Goal: Task Accomplishment & Management: Manage account settings

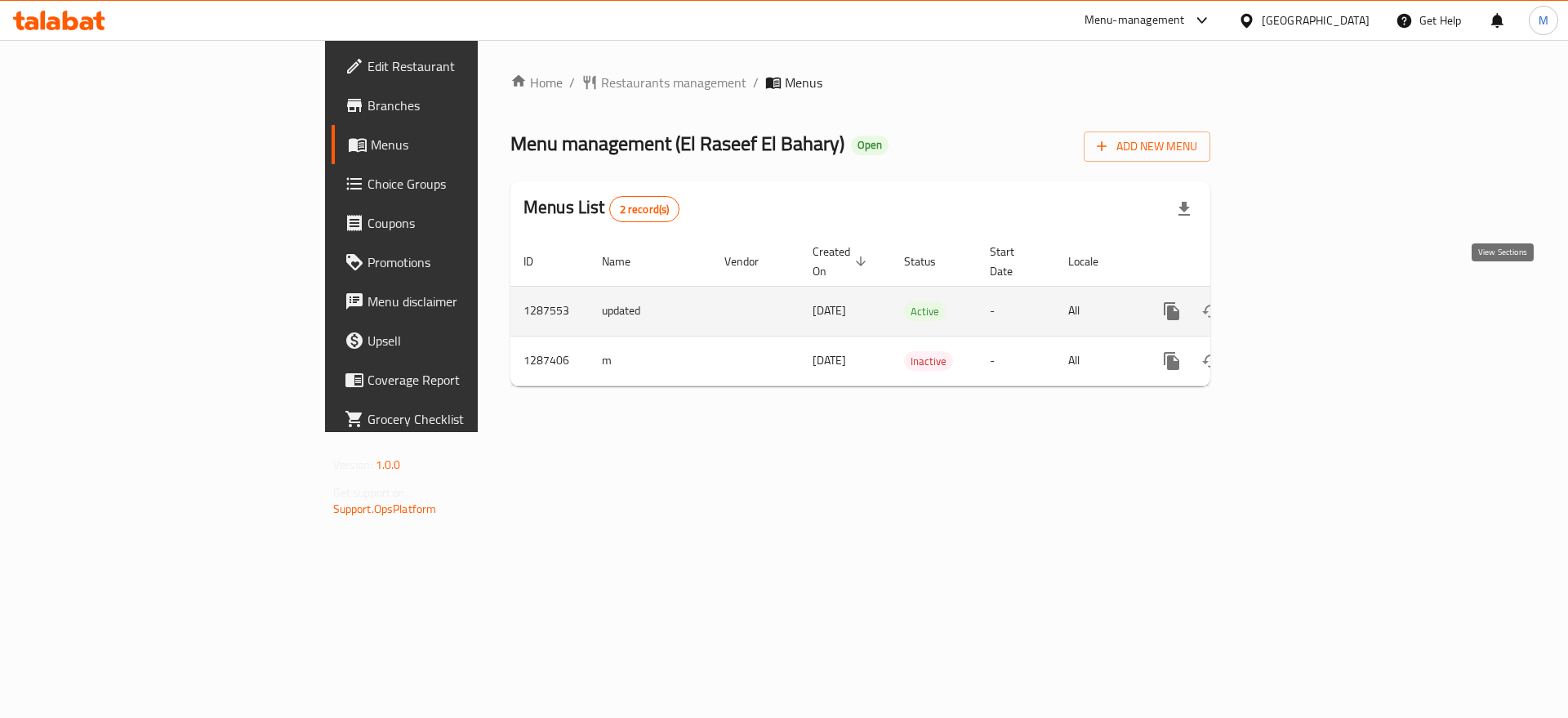
click at [1297, 304] on icon "enhanced table" at bounding box center [1289, 311] width 15 height 15
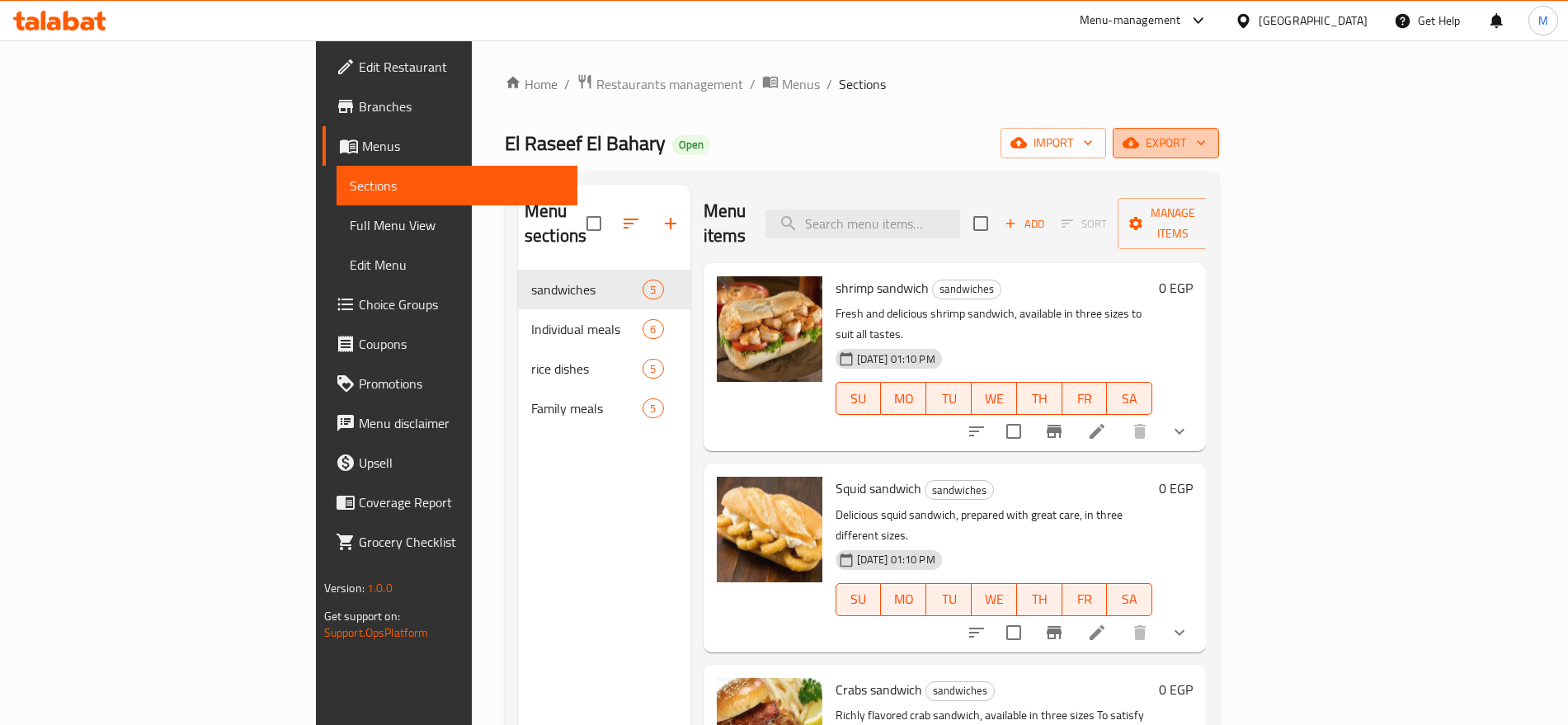
click at [1139, 142] on icon "button" at bounding box center [1131, 143] width 17 height 11
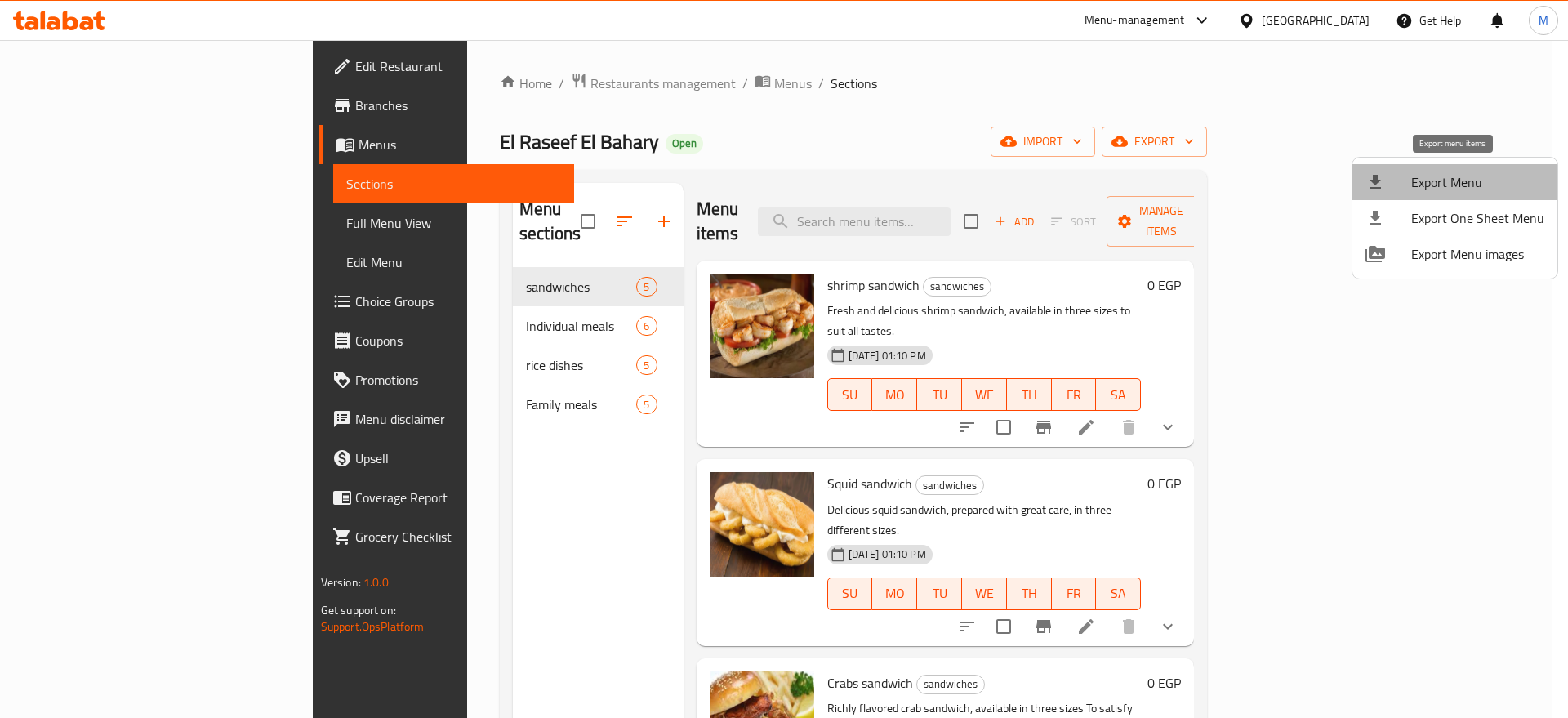
click at [1472, 173] on span "Export Menu" at bounding box center [1477, 182] width 133 height 20
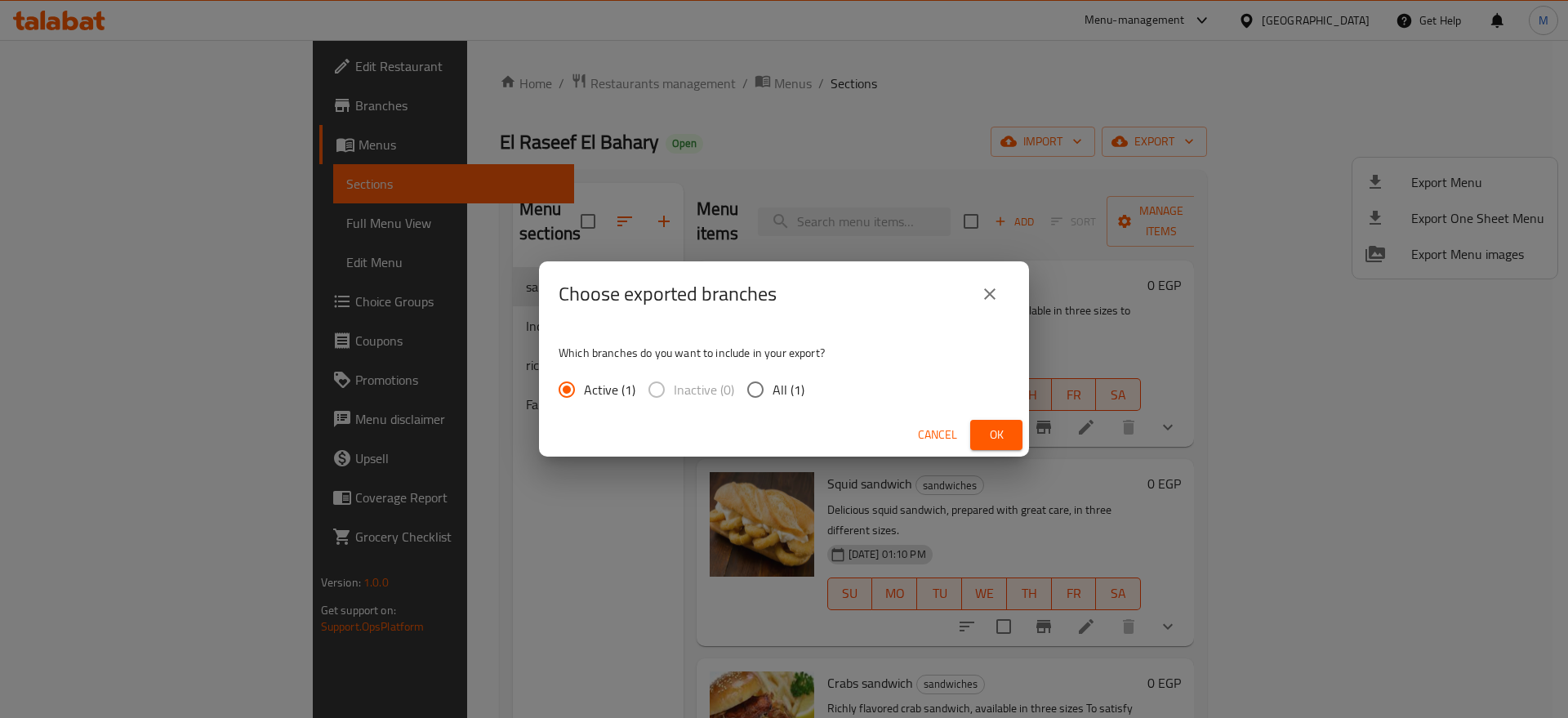
click at [777, 384] on span "All (1)" at bounding box center [788, 390] width 32 height 20
click at [772, 384] on input "All (1)" at bounding box center [755, 389] width 34 height 34
radio input "true"
click at [1018, 446] on button "Ok" at bounding box center [996, 434] width 52 height 31
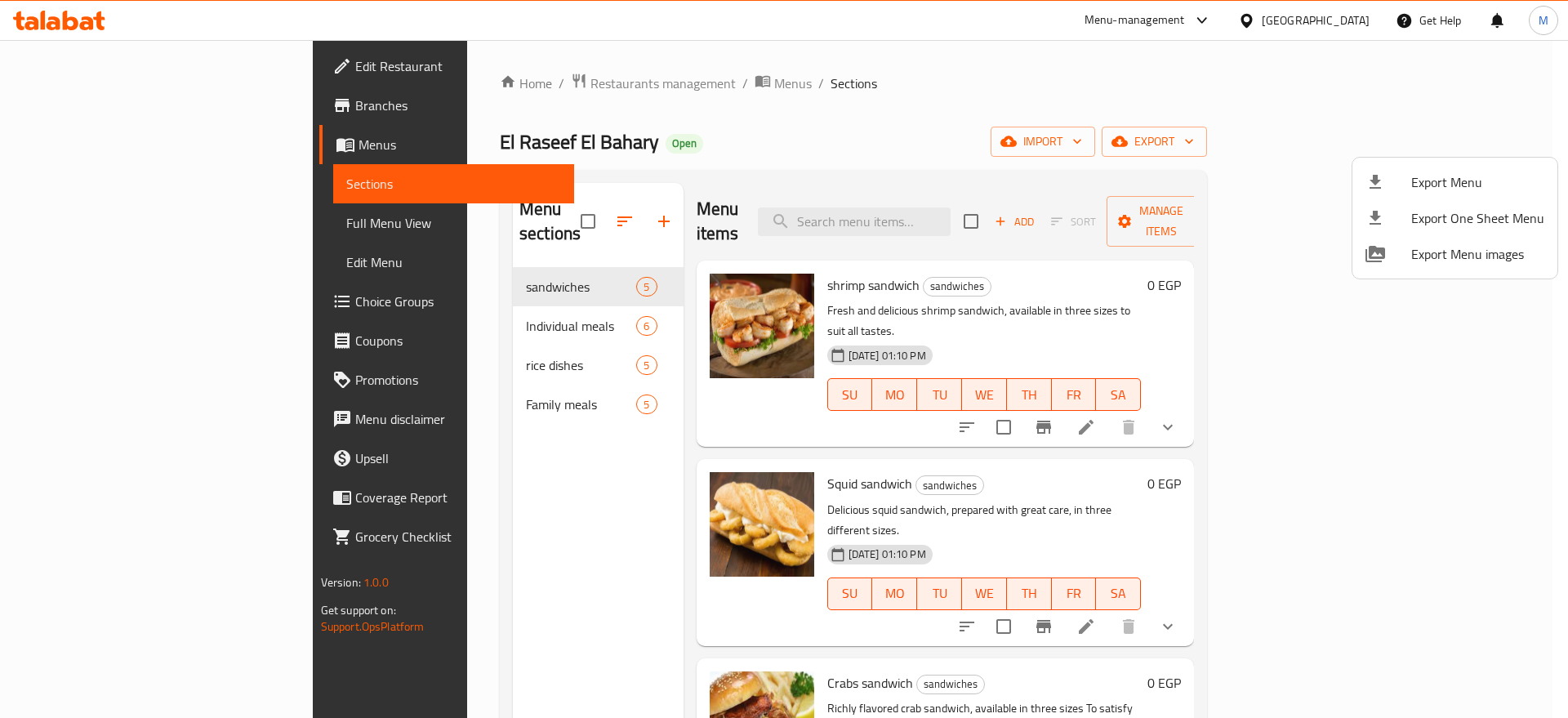
click at [1045, 438] on div at bounding box center [784, 359] width 1568 height 718
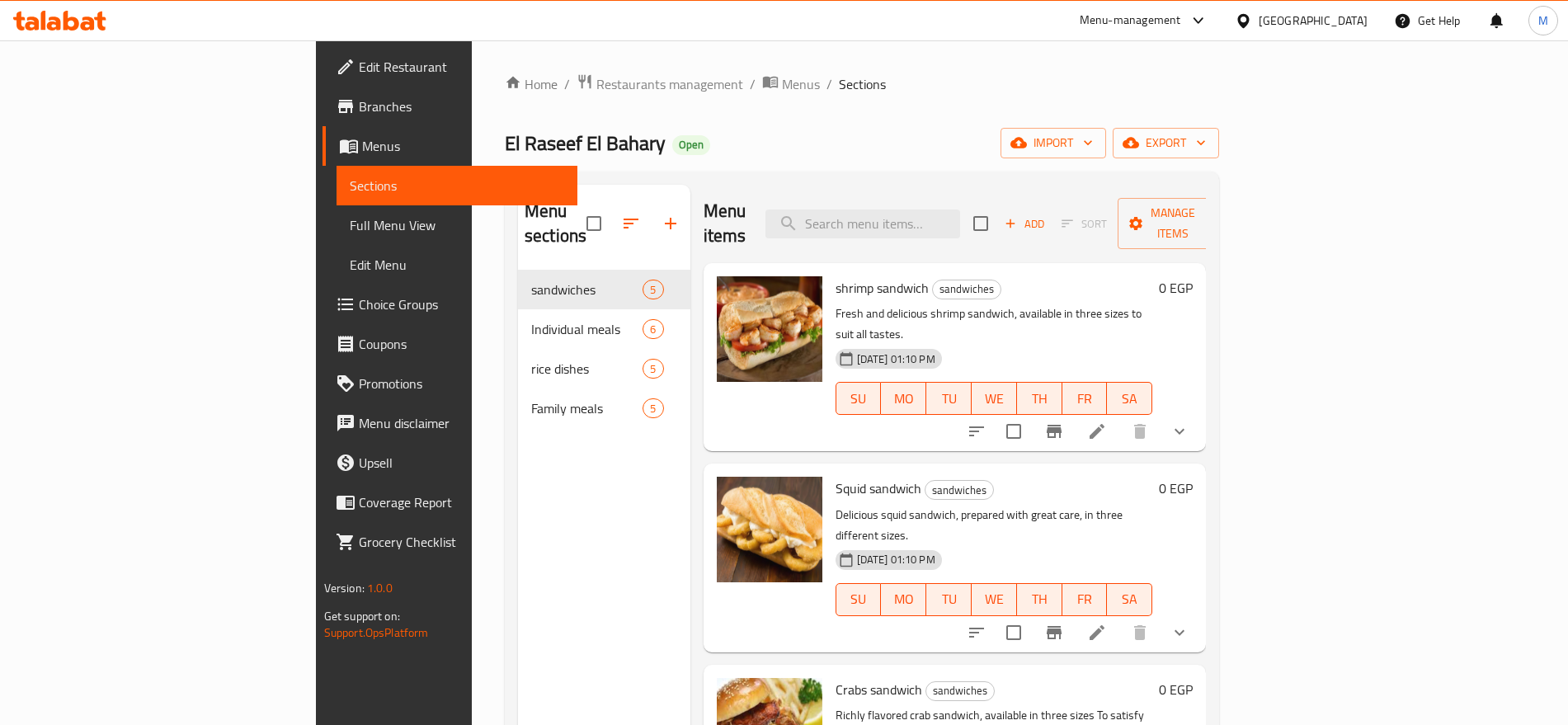
click at [1056, 477] on h6 "Squid sandwich sandwiches" at bounding box center [994, 489] width 317 height 23
click at [1190, 422] on icon "show more" at bounding box center [1180, 432] width 20 height 20
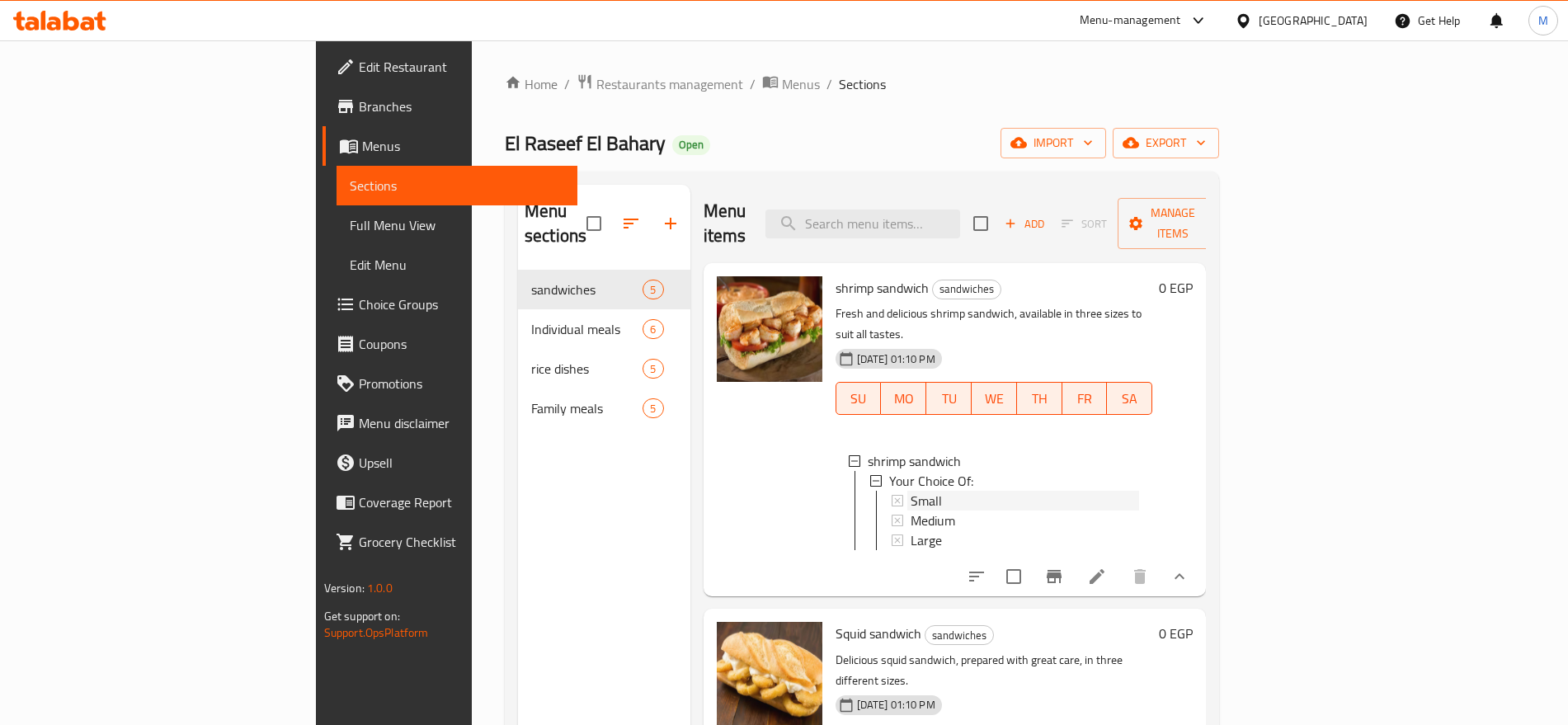
click at [911, 490] on div "Small" at bounding box center [1025, 500] width 229 height 20
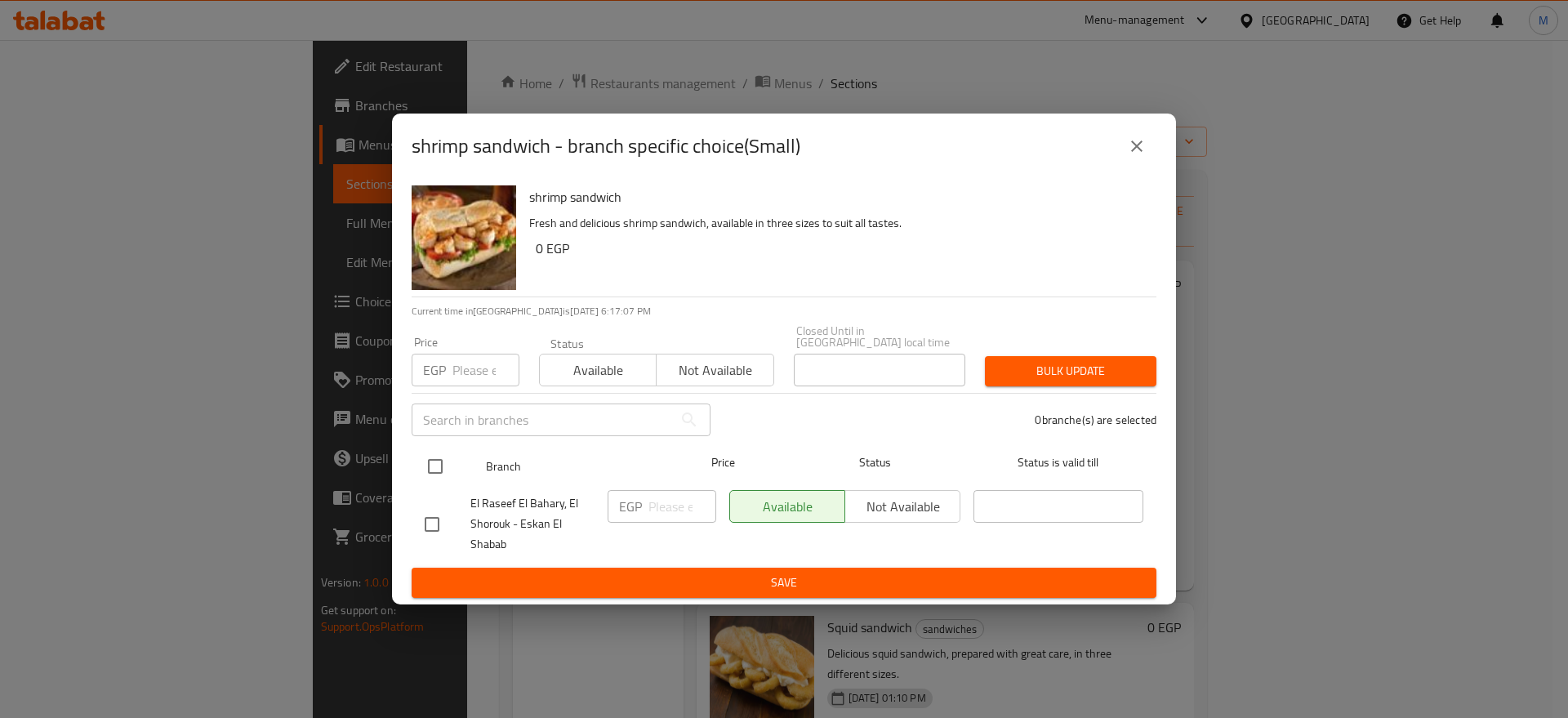
click at [436, 457] on input "checkbox" at bounding box center [434, 466] width 34 height 34
checkbox input "true"
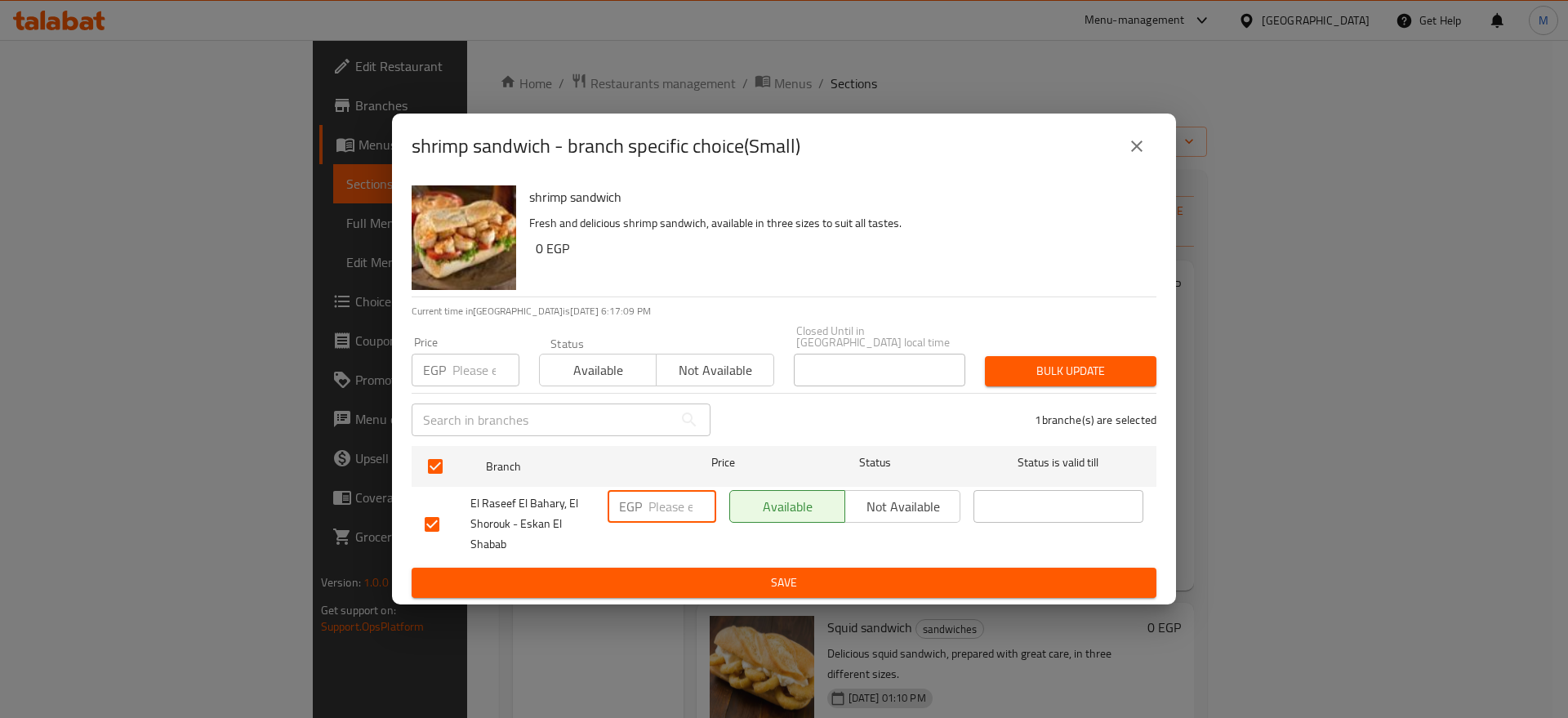
click at [675, 490] on input "number" at bounding box center [682, 505] width 68 height 32
type input "60"
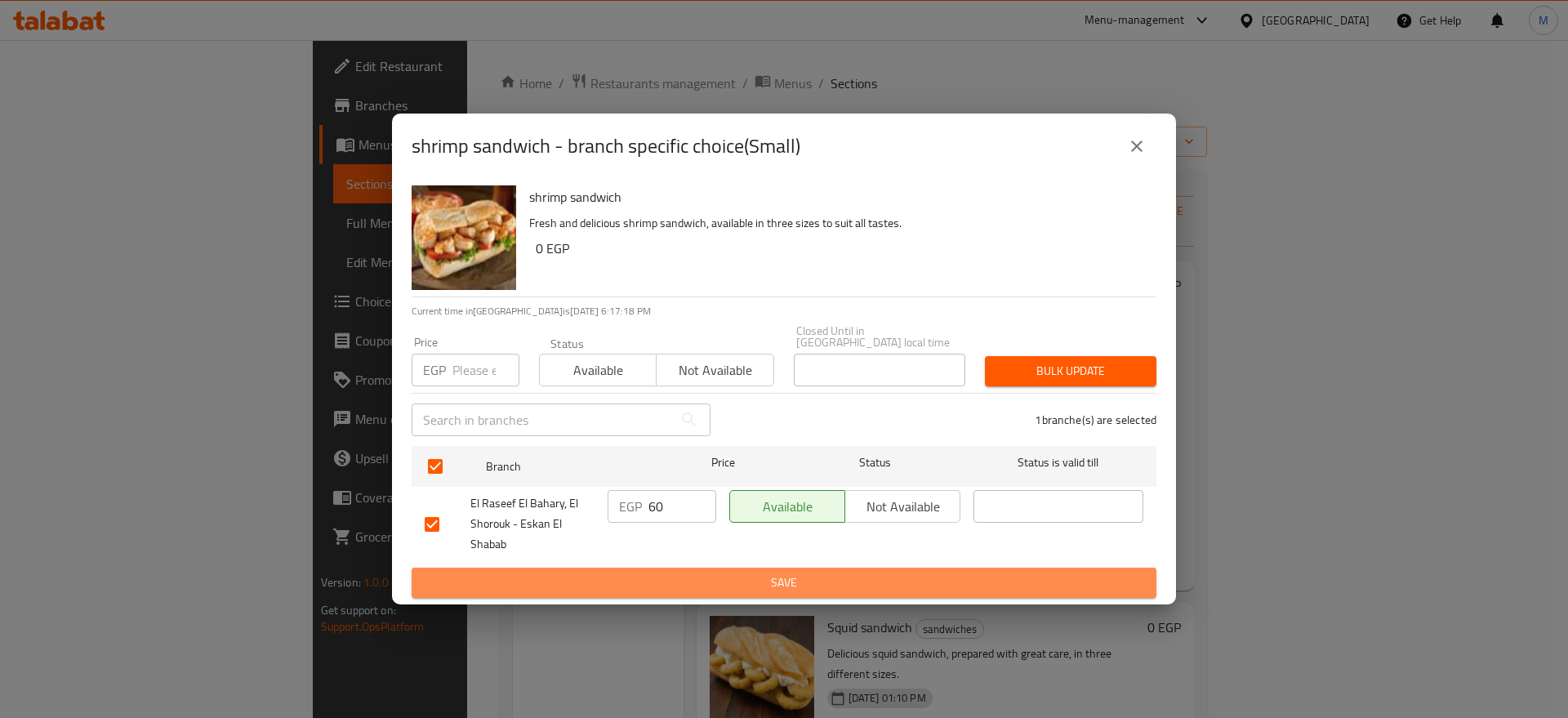
click at [728, 581] on span "Save" at bounding box center [783, 582] width 719 height 21
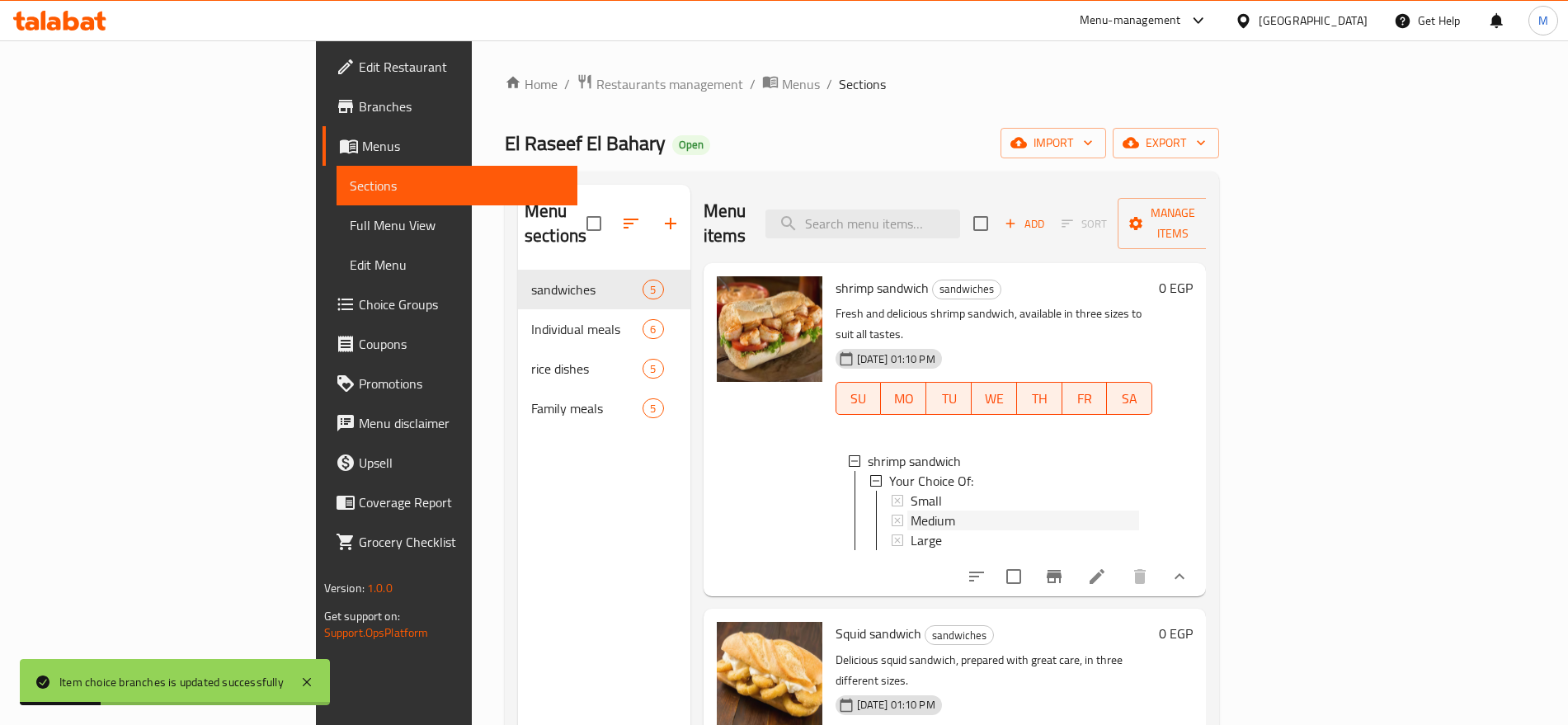
click at [921, 510] on div "Medium" at bounding box center [1025, 520] width 229 height 20
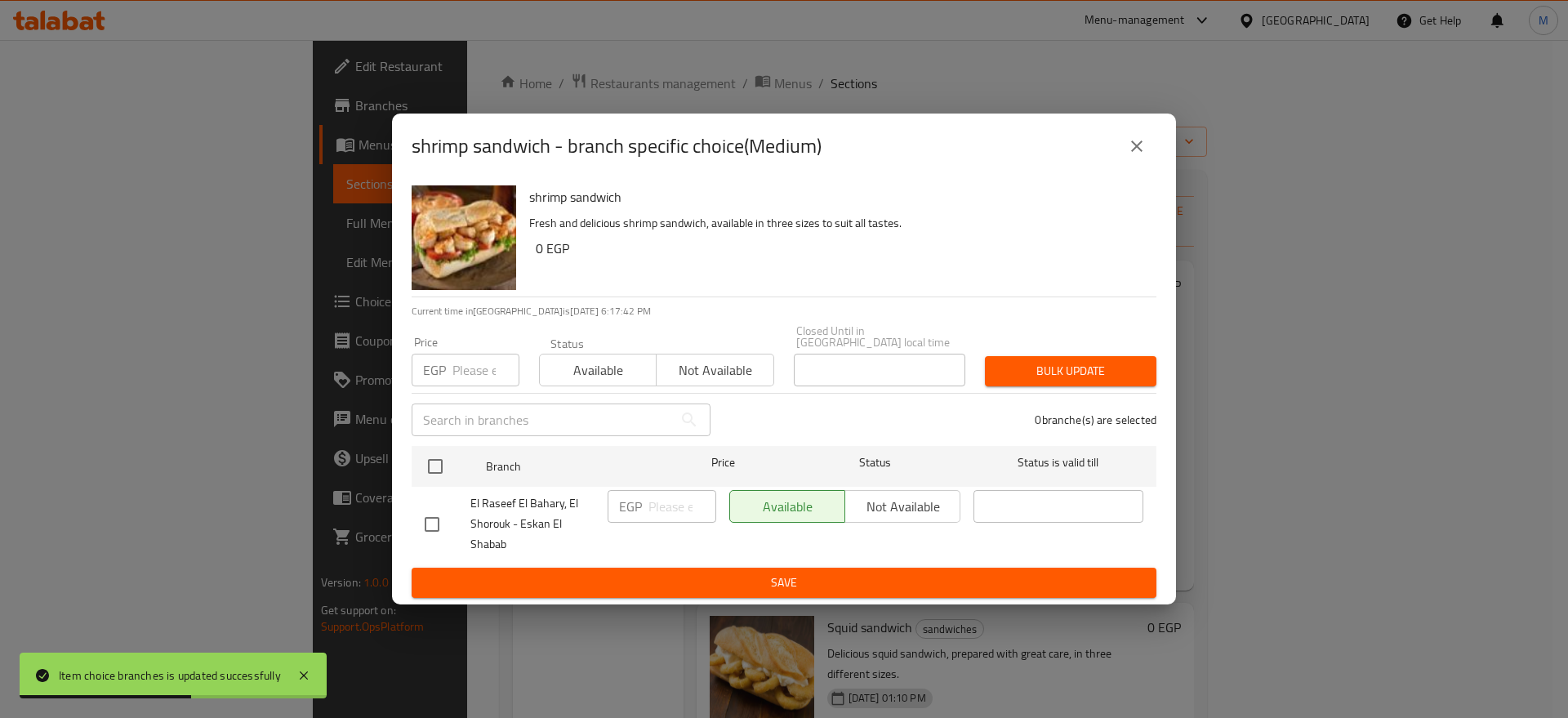
click at [434, 519] on input "checkbox" at bounding box center [432, 524] width 34 height 34
checkbox input "true"
click at [671, 505] on input "number" at bounding box center [682, 505] width 68 height 32
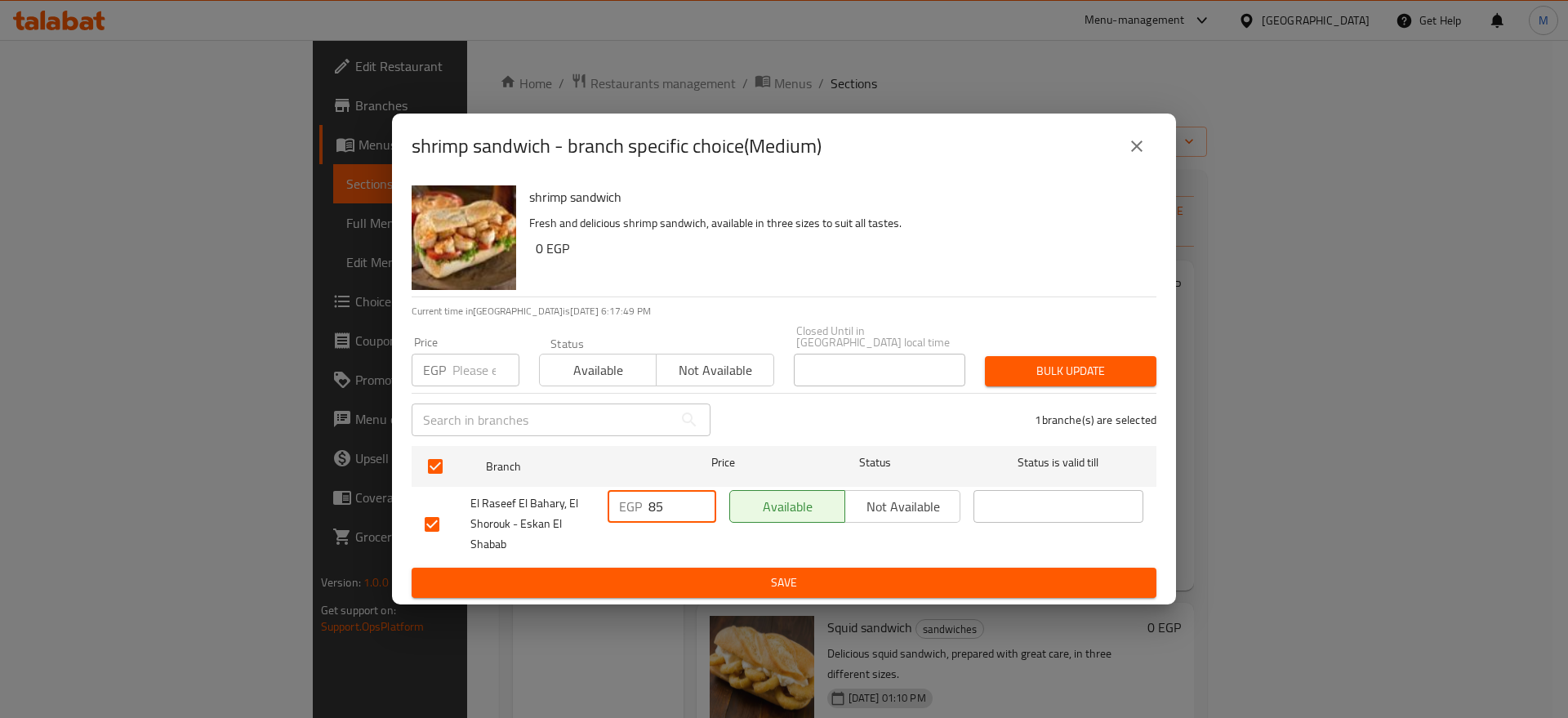
type input "85"
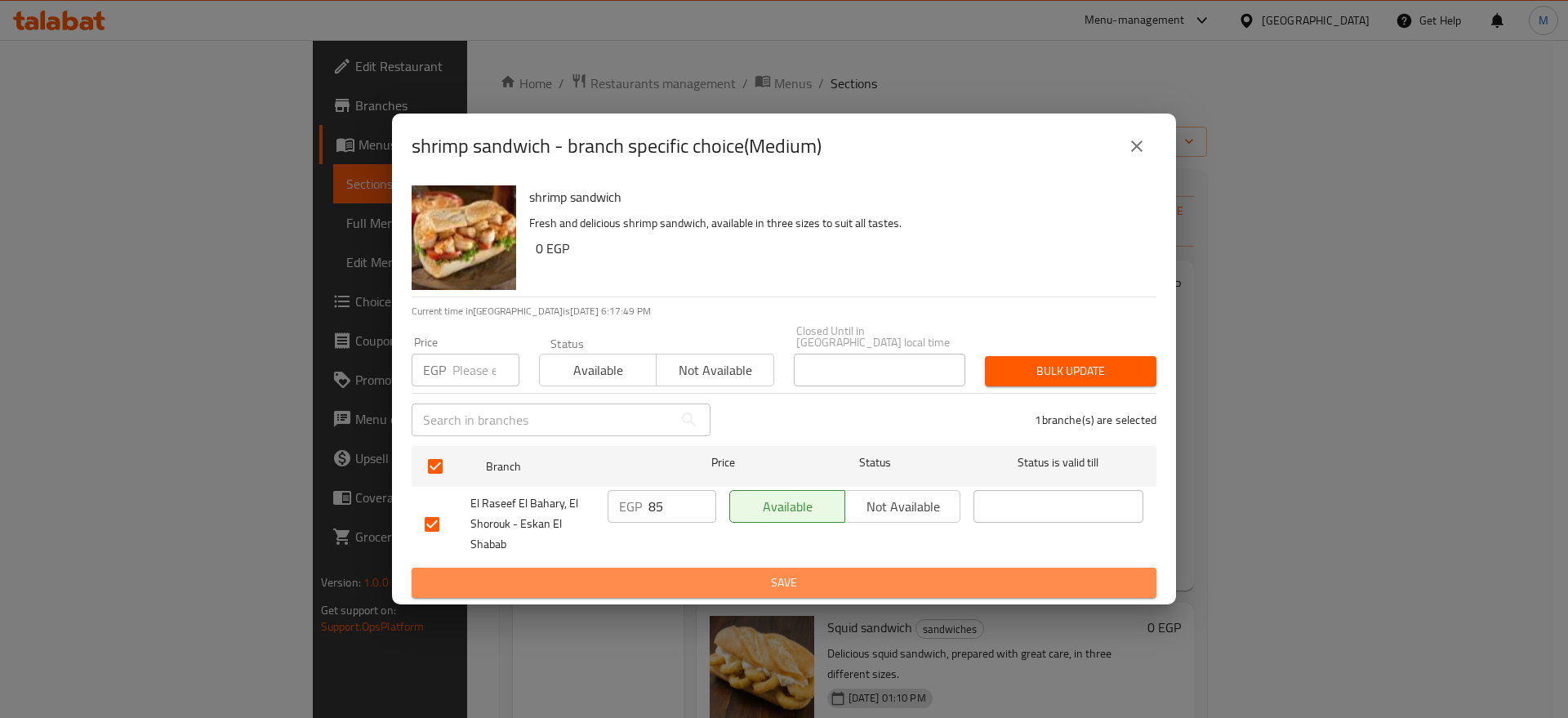
click at [677, 579] on span "Save" at bounding box center [783, 582] width 719 height 21
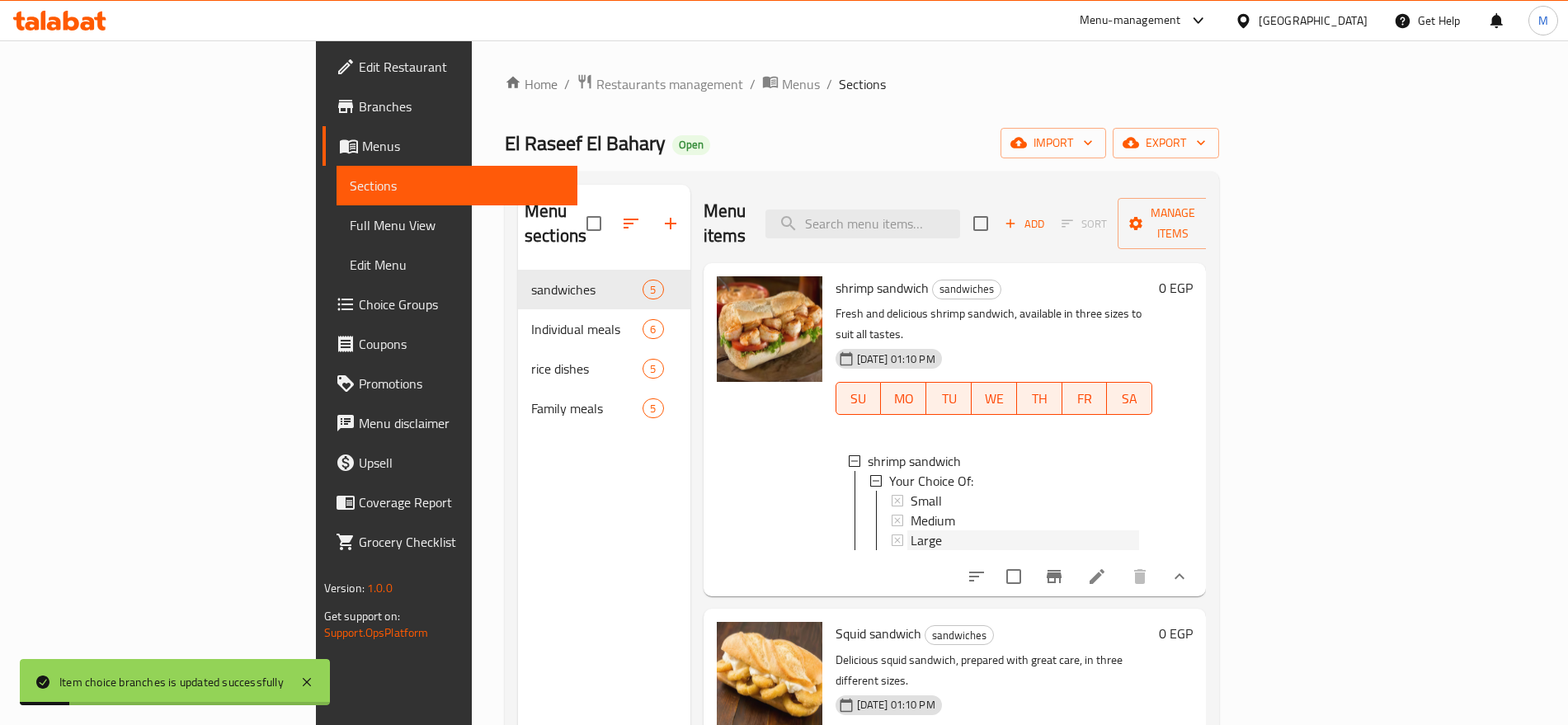
click at [911, 530] on span "Large" at bounding box center [926, 540] width 32 height 20
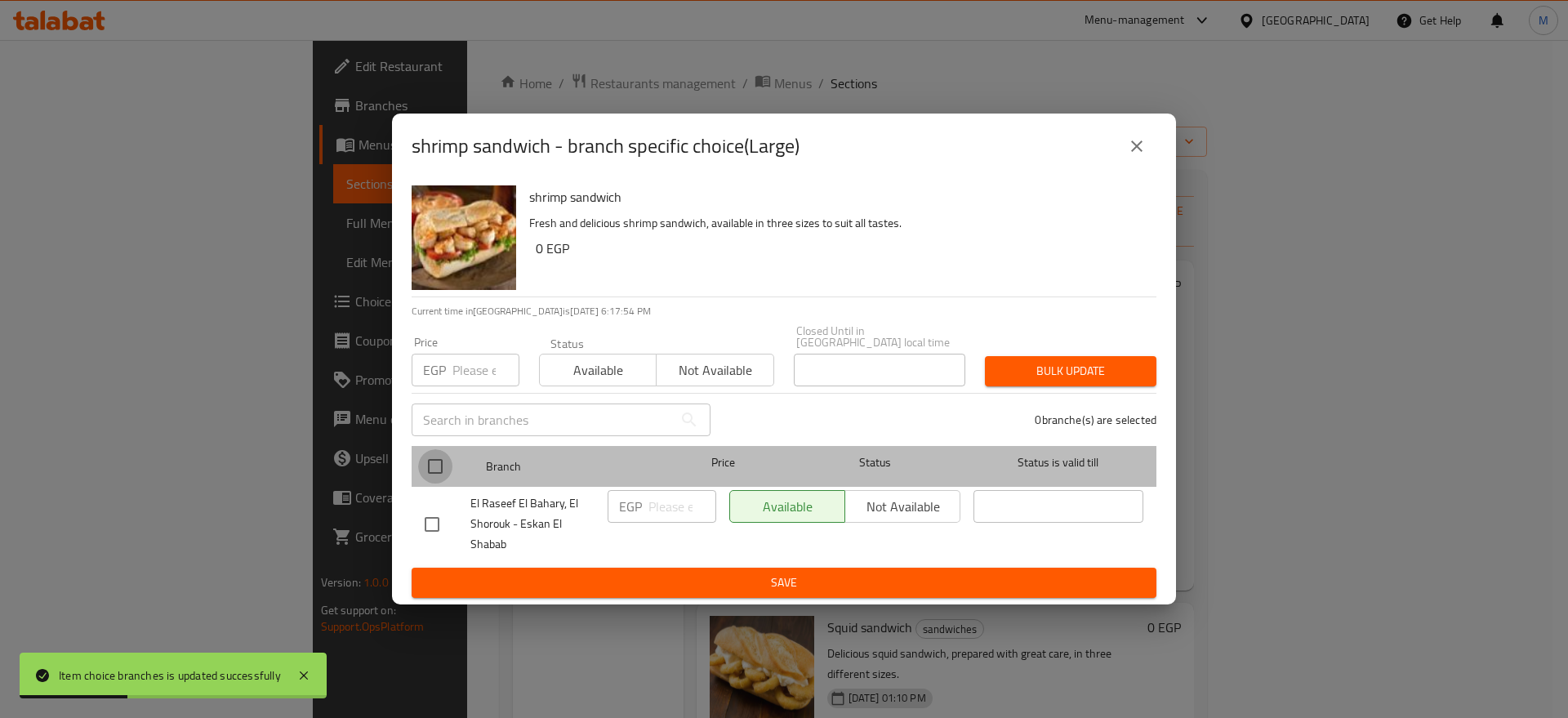
click at [425, 474] on input "checkbox" at bounding box center [434, 466] width 34 height 34
checkbox input "true"
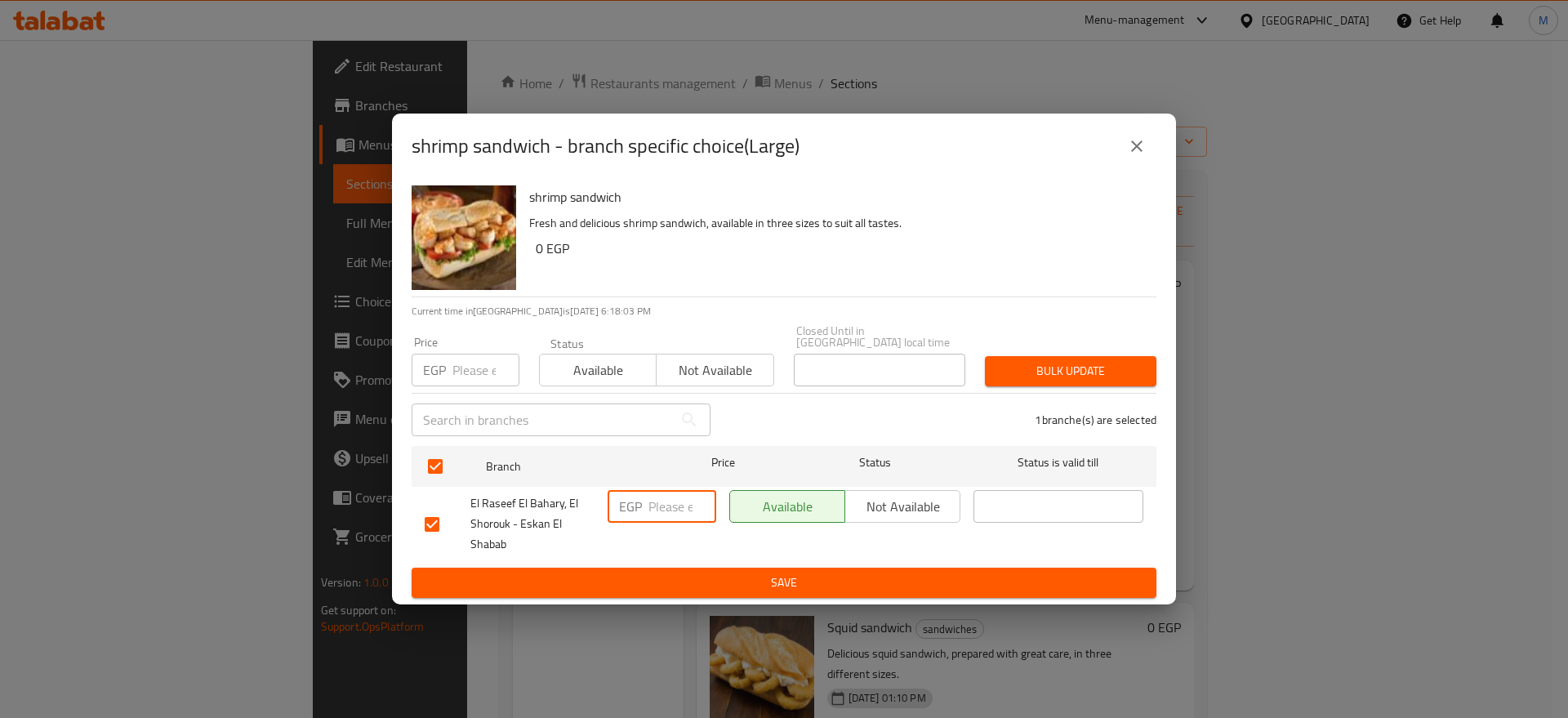
click at [666, 495] on input "number" at bounding box center [682, 505] width 68 height 32
type input "110"
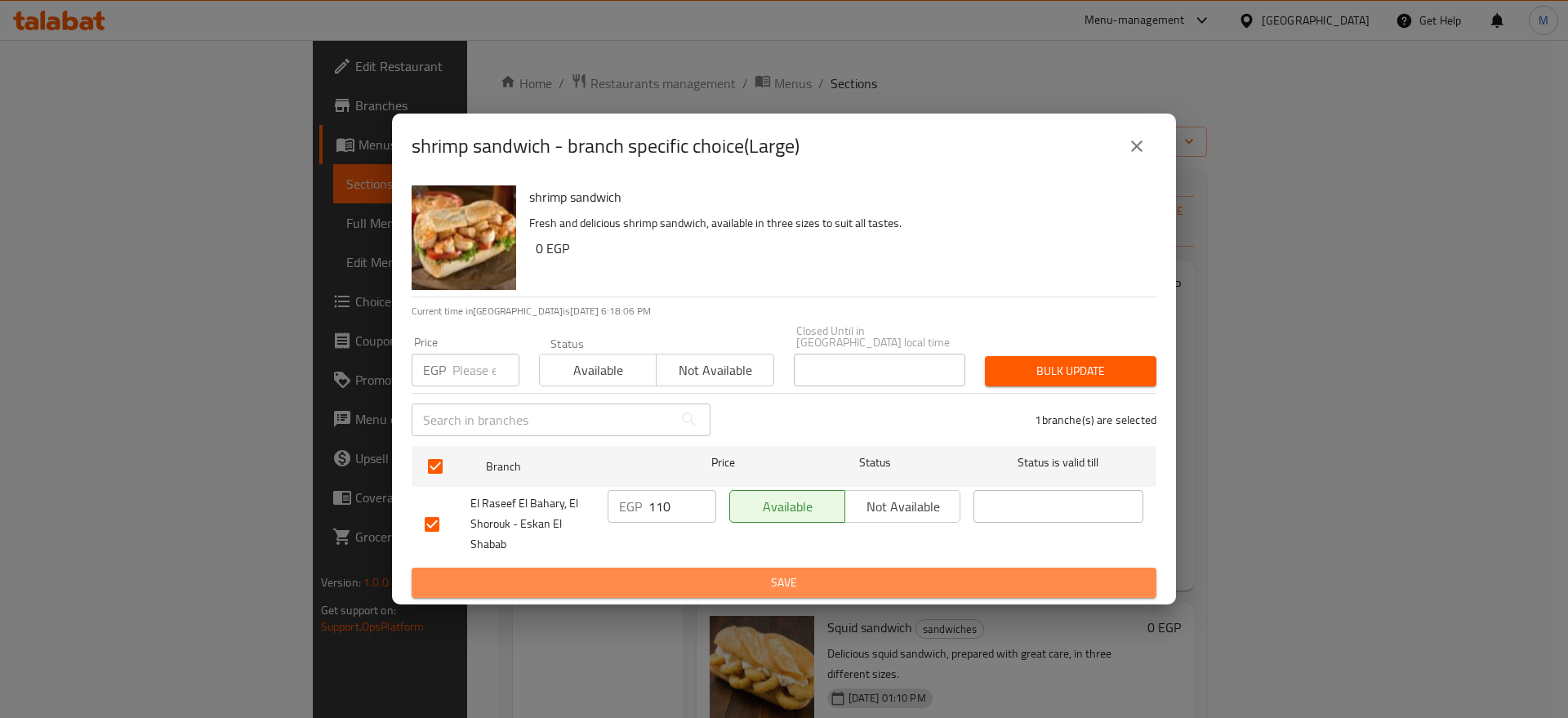
click at [675, 572] on span "Save" at bounding box center [783, 582] width 719 height 21
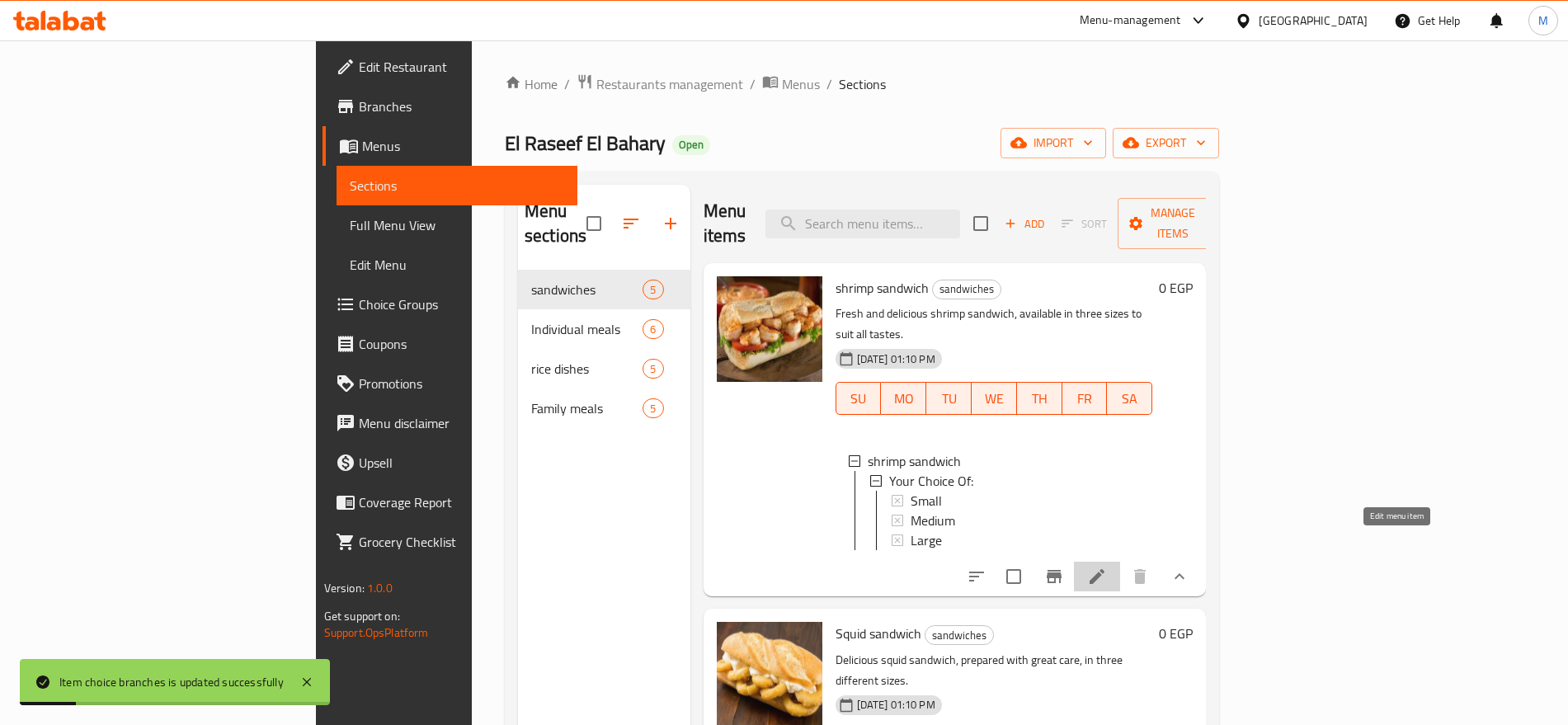
click at [1104, 569] on icon at bounding box center [1097, 576] width 15 height 15
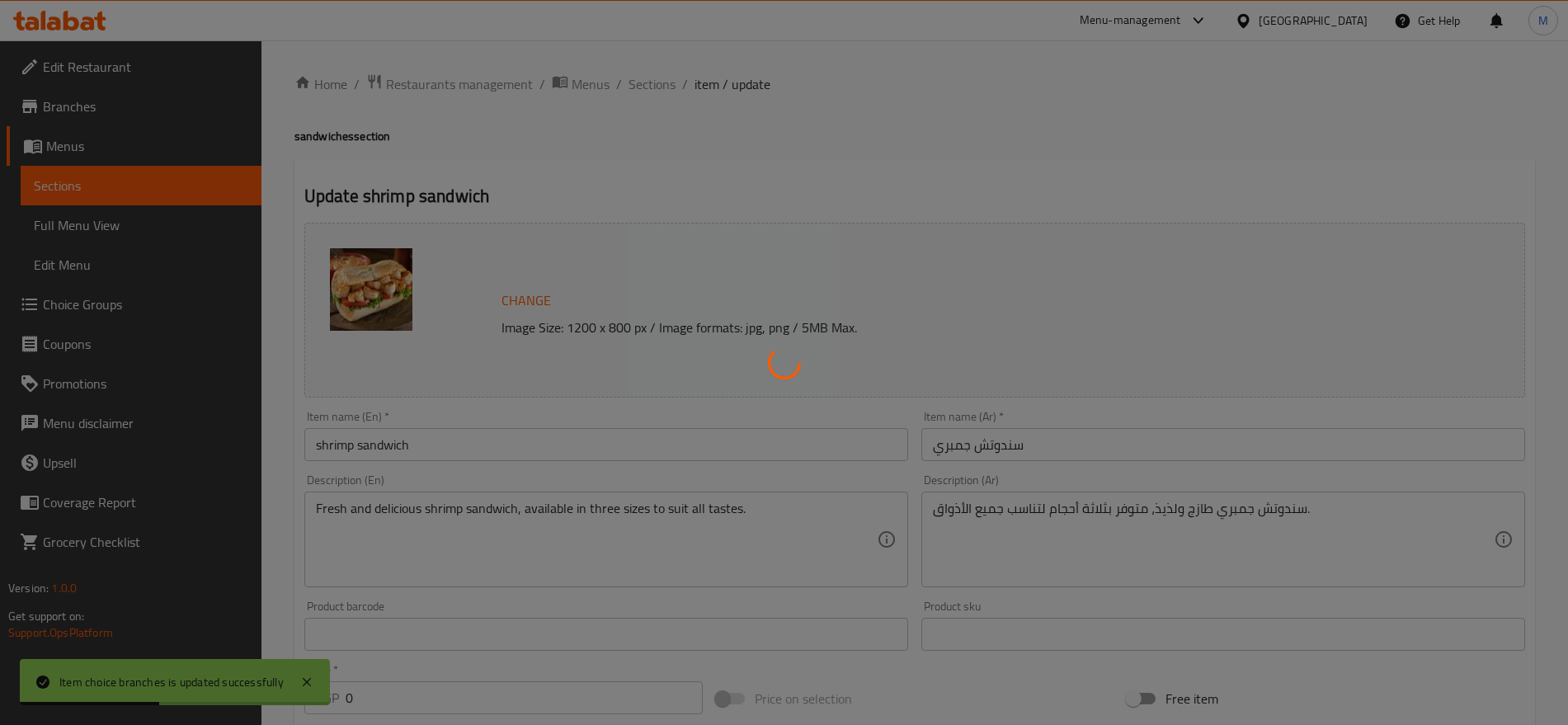
click at [366, 450] on div at bounding box center [784, 362] width 1568 height 725
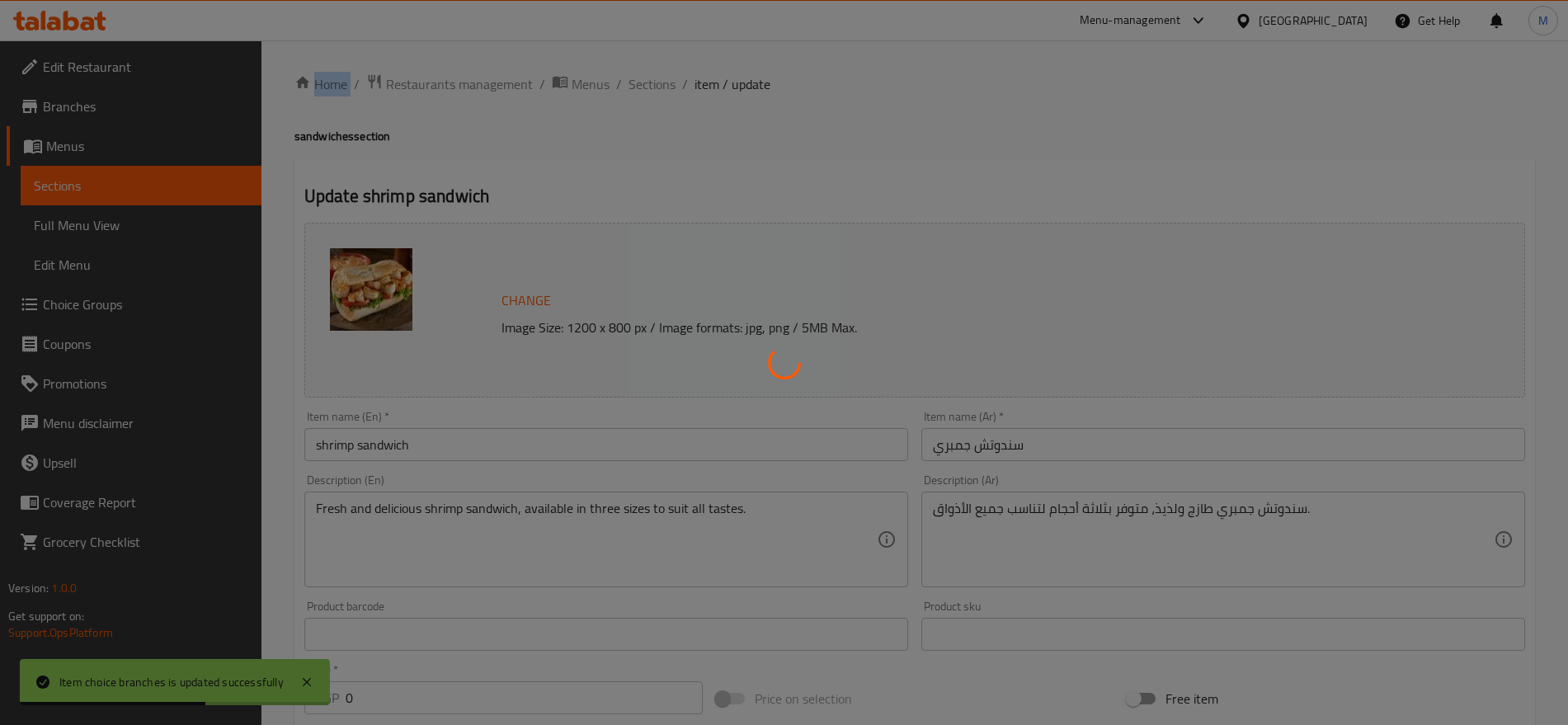
click at [366, 450] on div at bounding box center [784, 362] width 1568 height 725
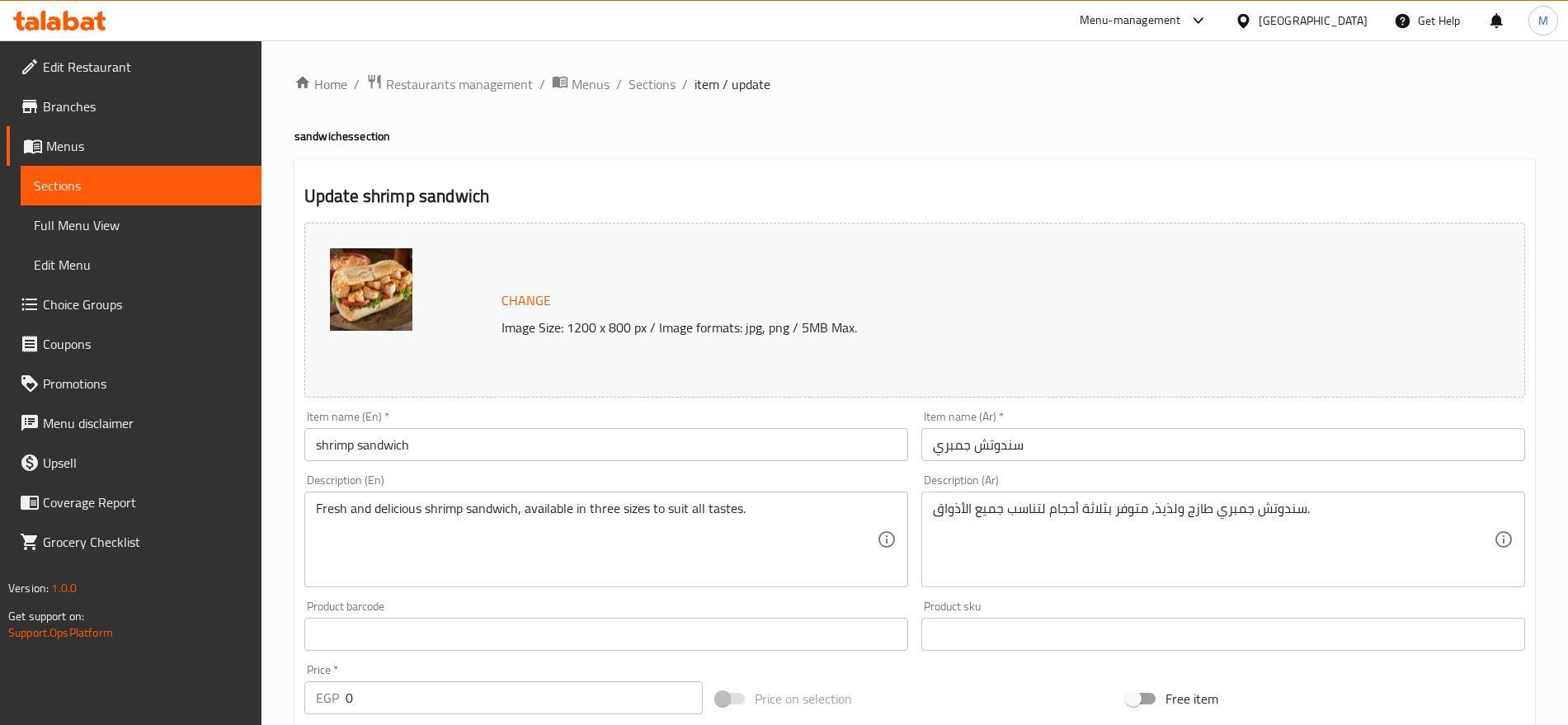
click at [537, 441] on input "shrimp sandwich" at bounding box center [606, 444] width 604 height 33
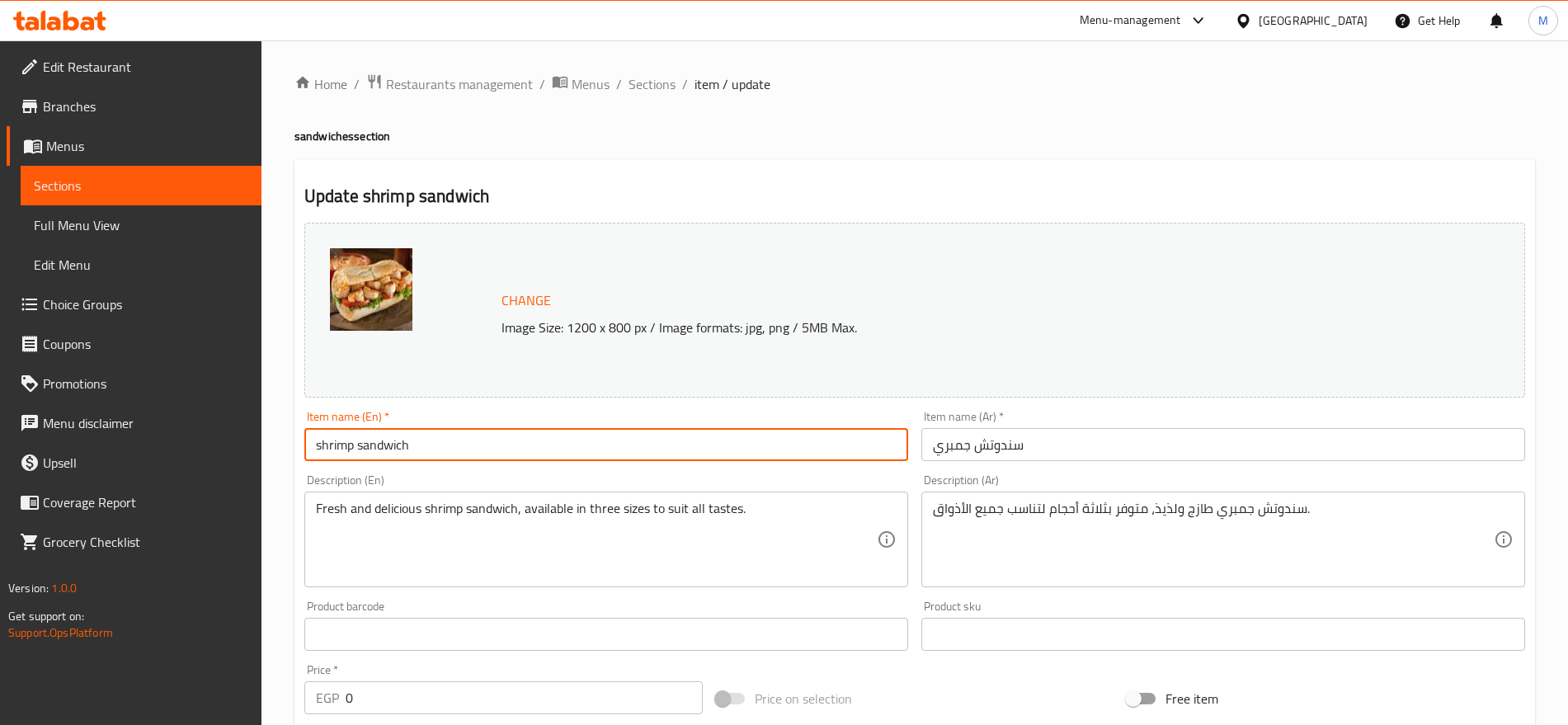
click at [537, 441] on input "shrimp sandwich" at bounding box center [606, 444] width 604 height 33
type input "Shrimp Sandwich"
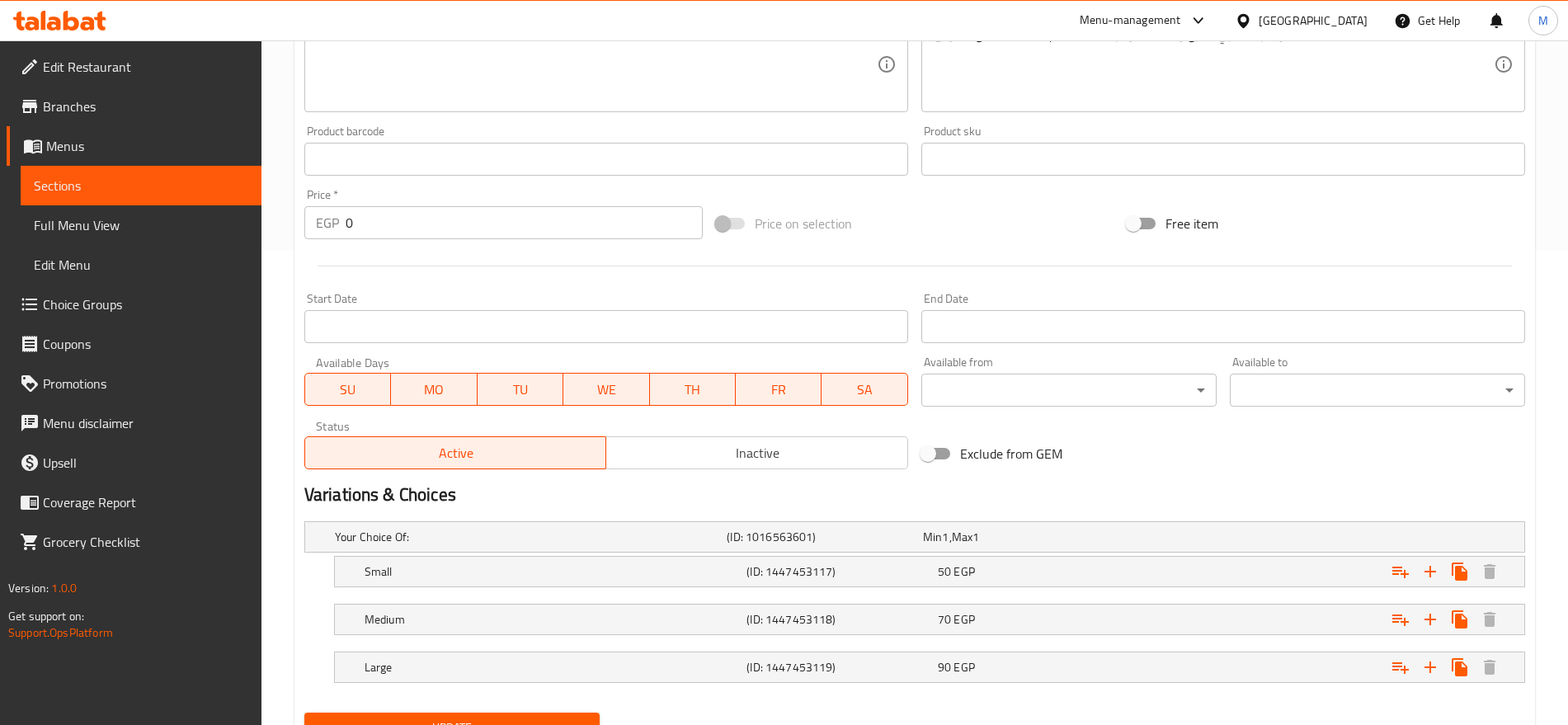
scroll to position [550, 0]
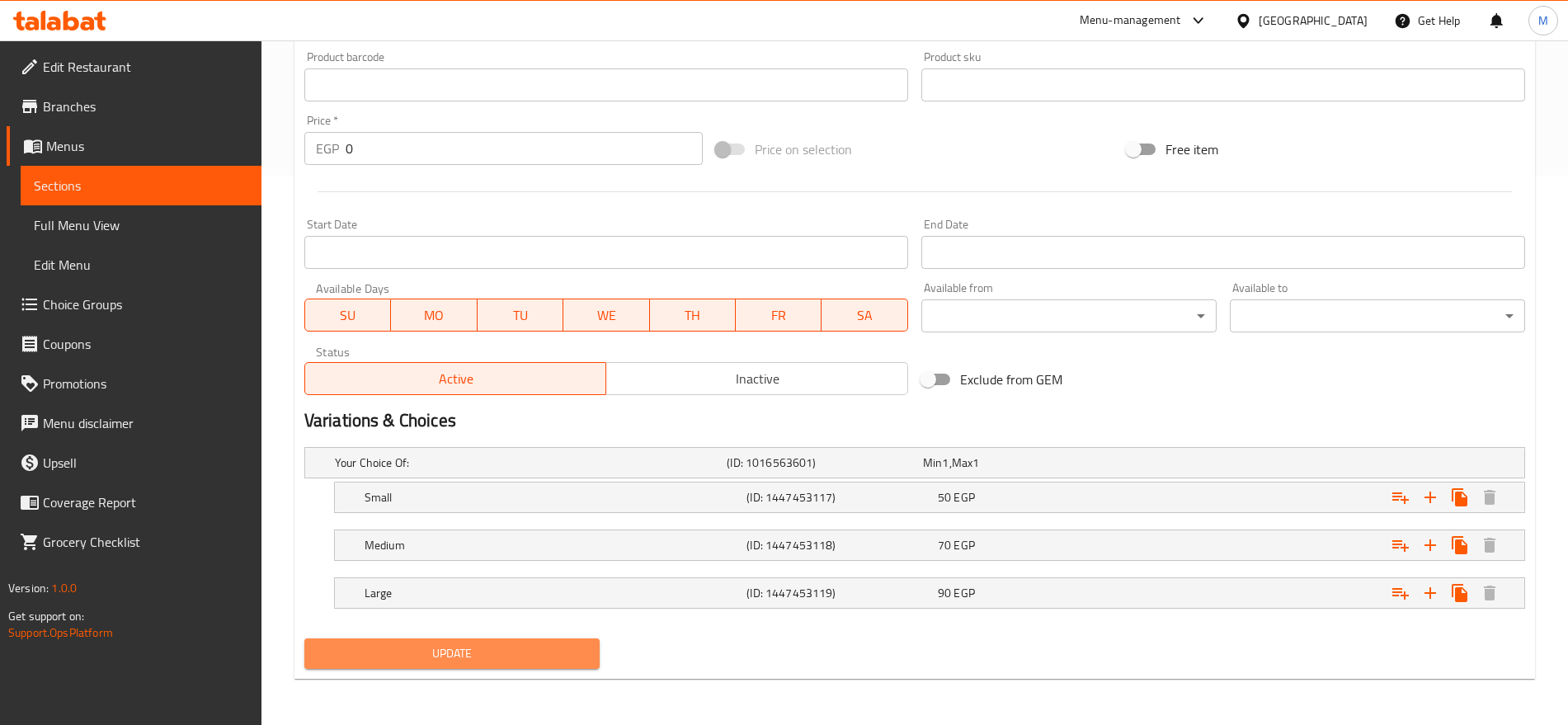
click at [500, 646] on span "Update" at bounding box center [452, 653] width 269 height 21
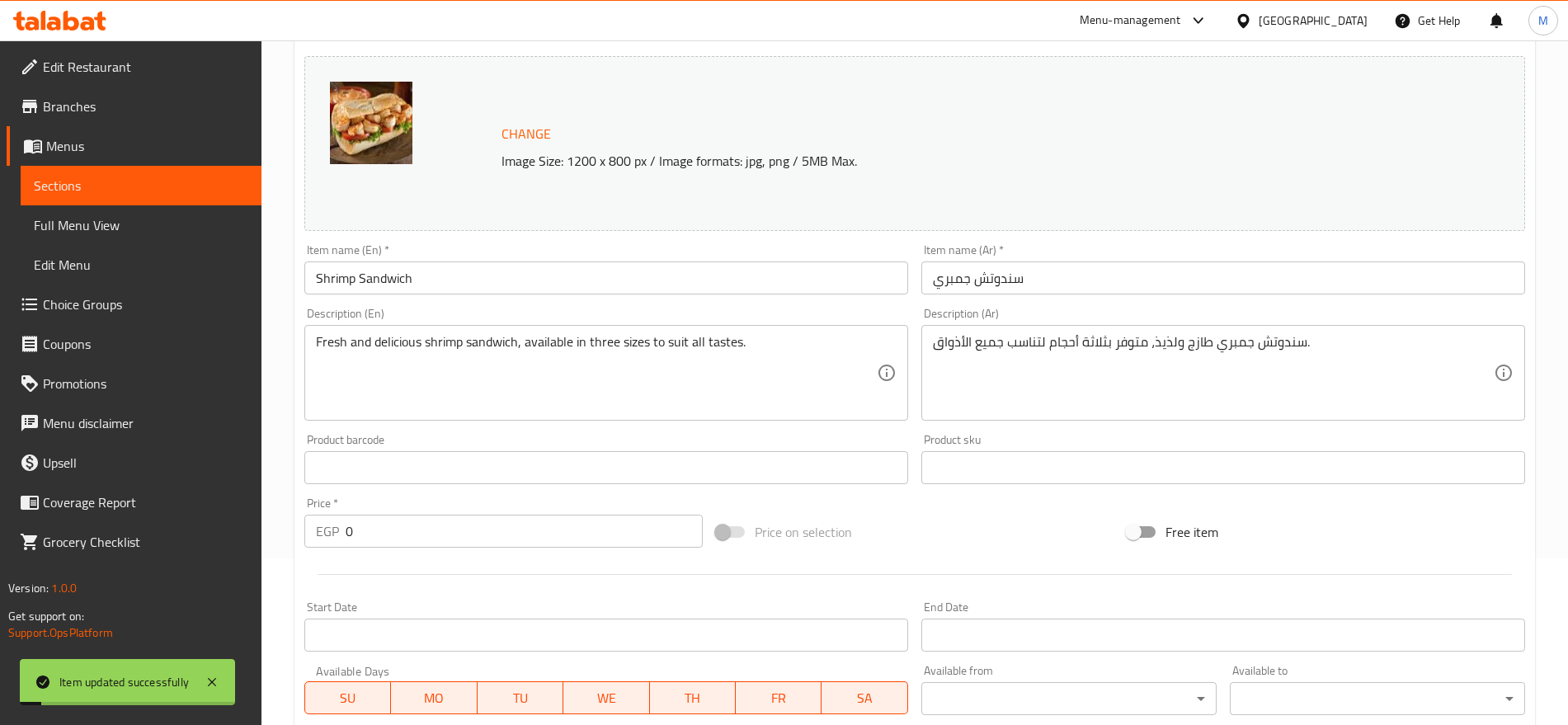
scroll to position [0, 0]
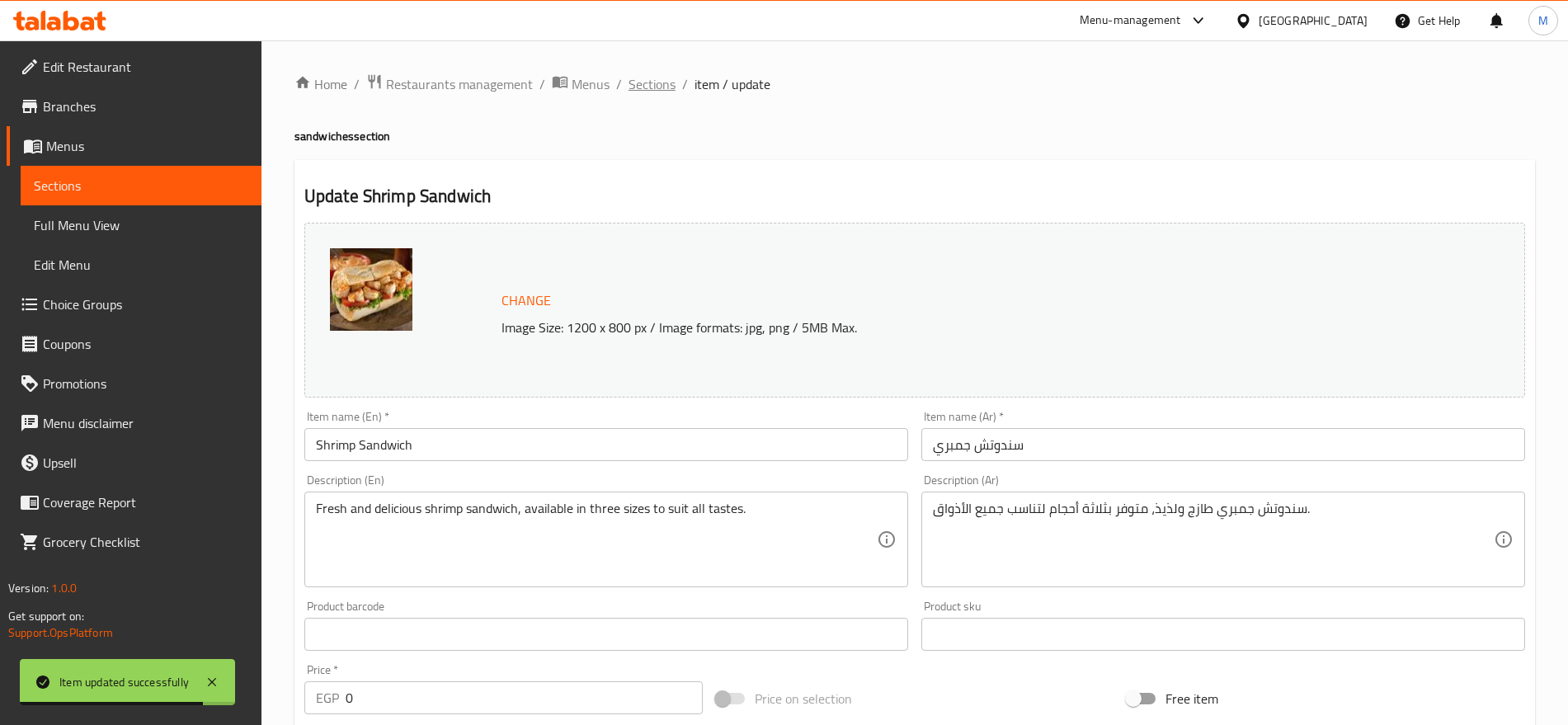
click at [652, 81] on span "Sections" at bounding box center [652, 84] width 47 height 20
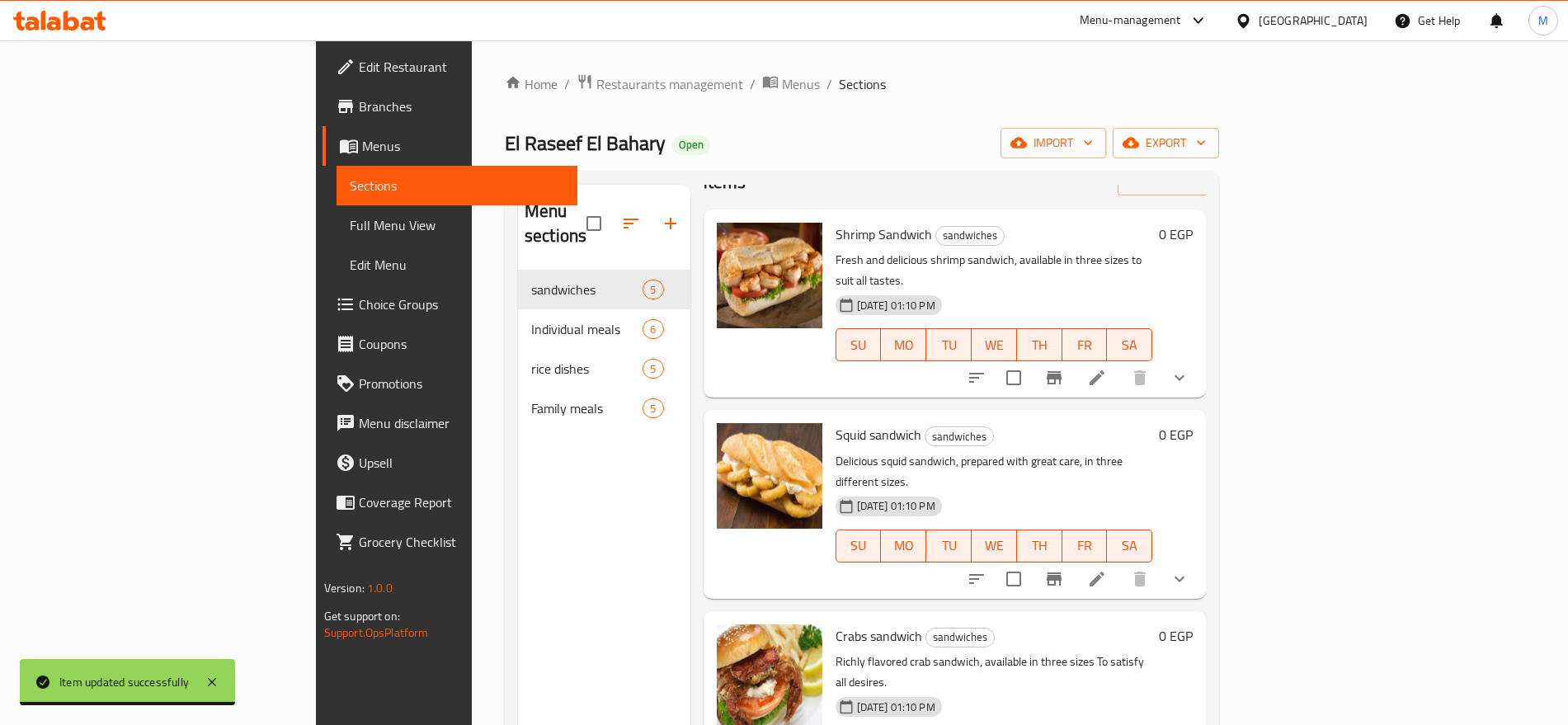
scroll to position [83, 0]
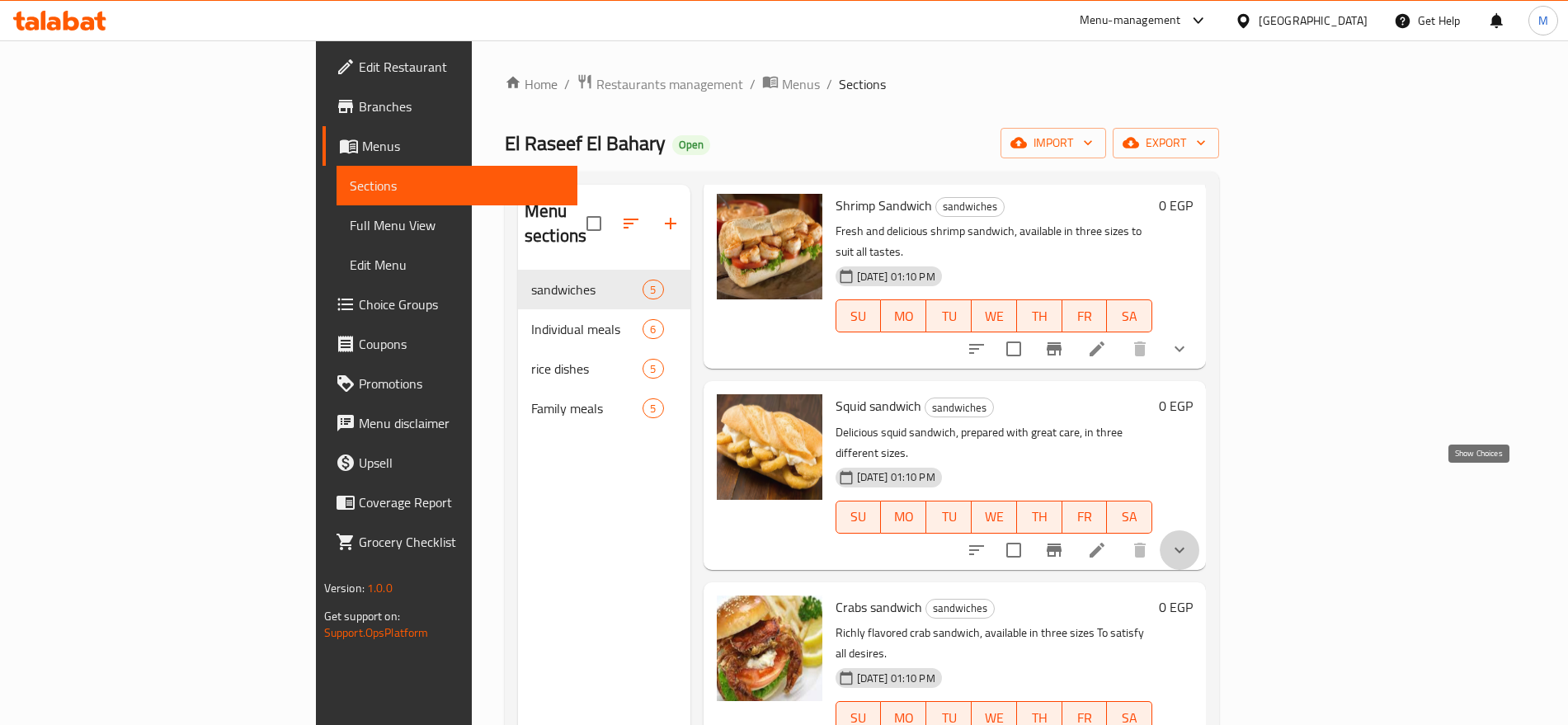
click at [1190, 540] on icon "show more" at bounding box center [1180, 550] width 20 height 20
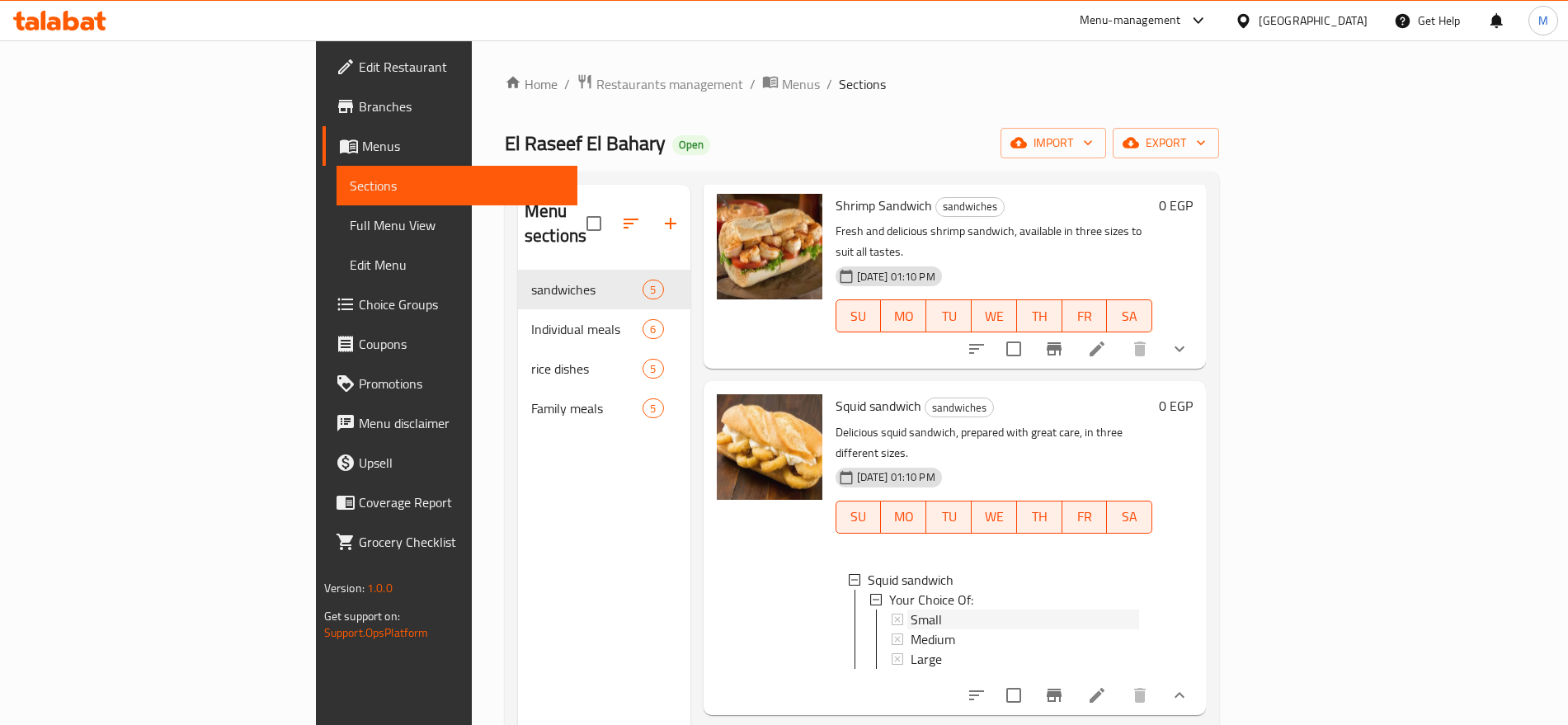
click at [918, 610] on div "Small" at bounding box center [1025, 620] width 229 height 20
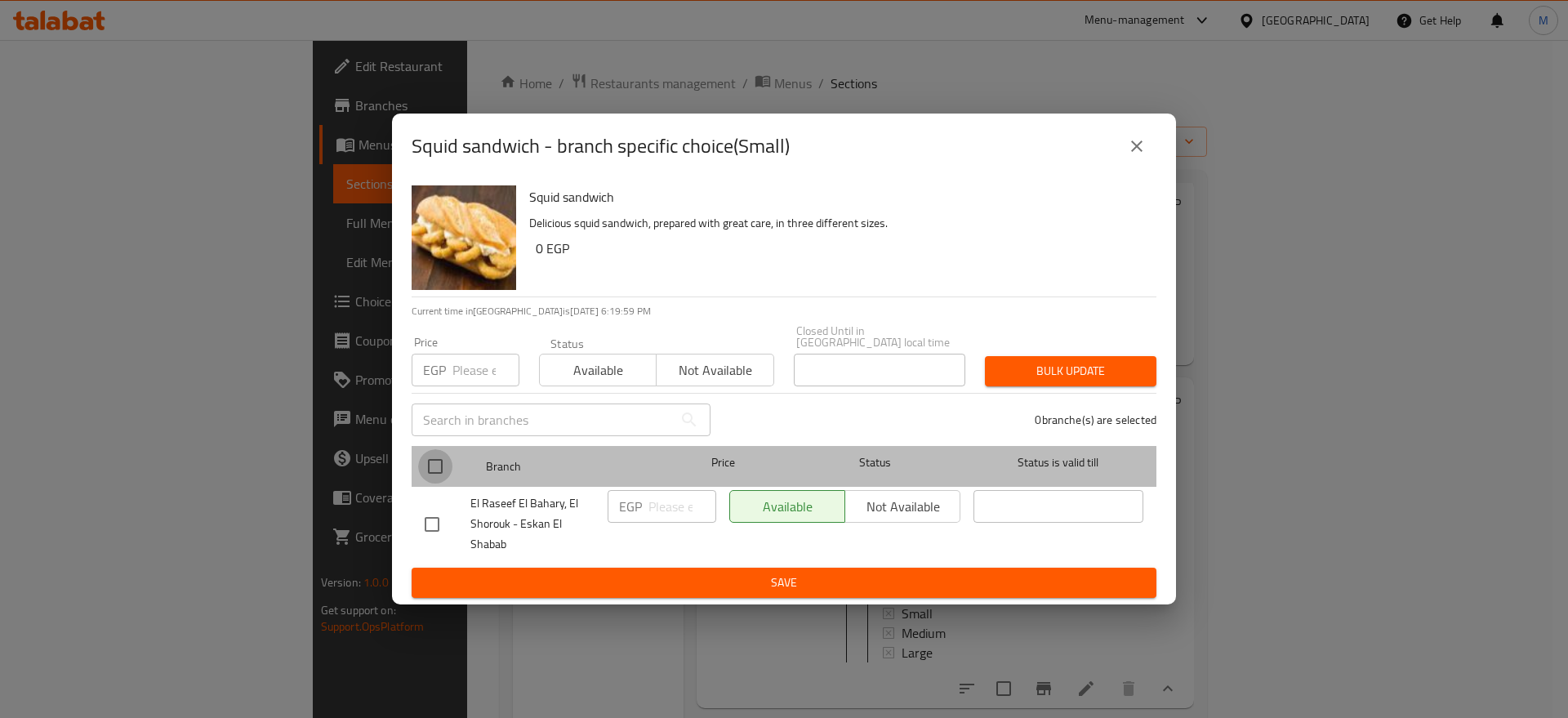
click at [443, 462] on input "checkbox" at bounding box center [434, 466] width 34 height 34
checkbox input "true"
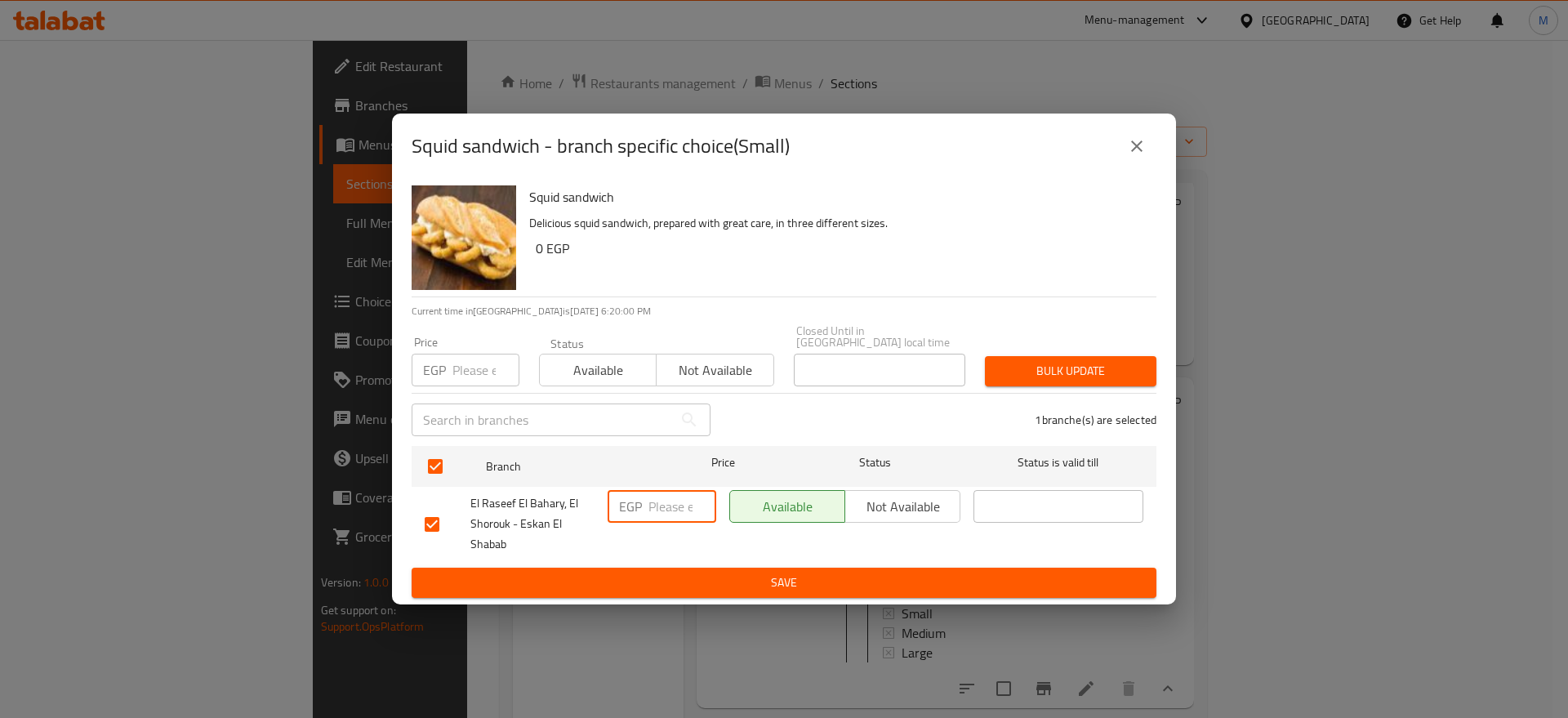
click at [667, 496] on input "number" at bounding box center [682, 505] width 68 height 32
type input "60"
drag, startPoint x: 696, startPoint y: 604, endPoint x: 711, endPoint y: 583, distance: 25.8
click at [711, 583] on div "Squid sandwich - branch specific choice(Small) Squid sandwich Delicious squid s…" at bounding box center [784, 359] width 1568 height 718
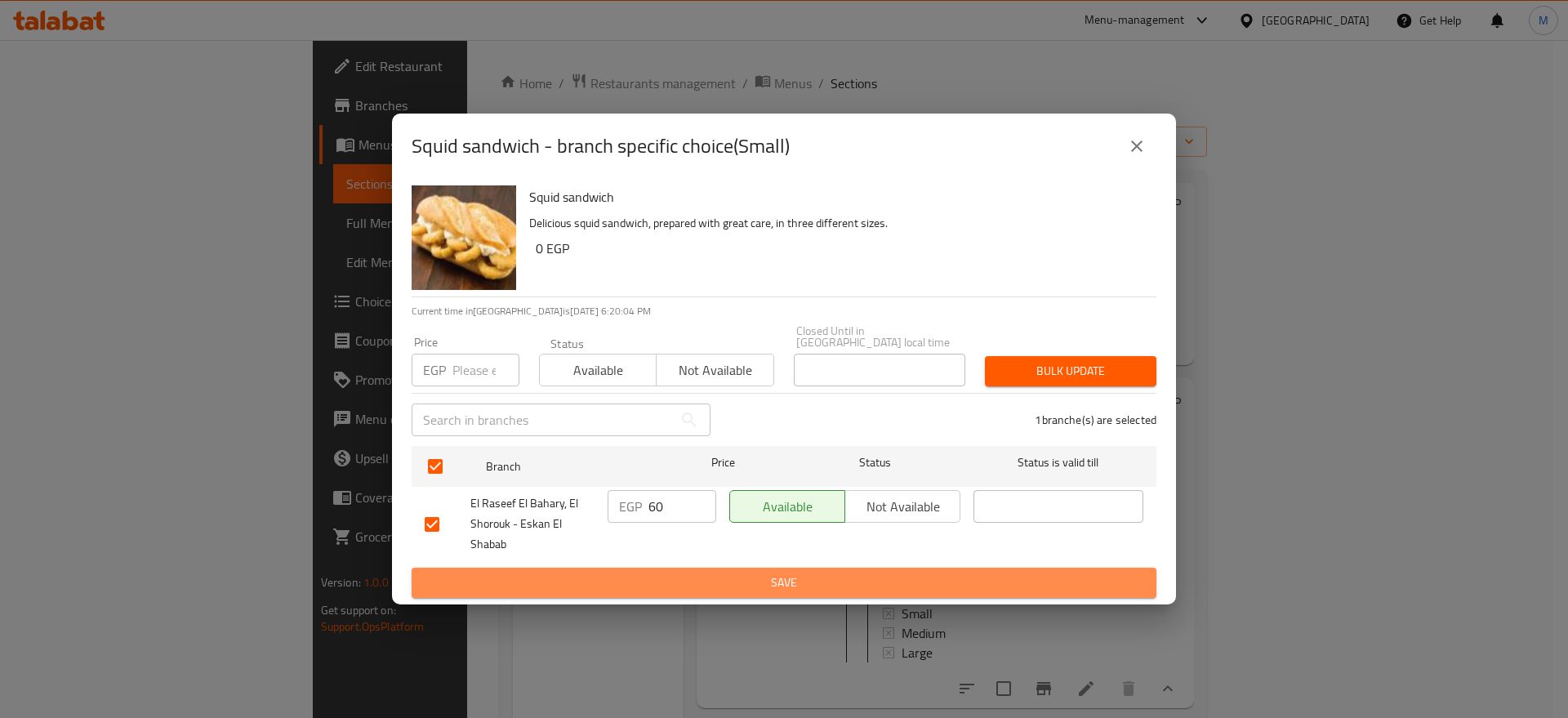
click at [711, 583] on span "Save" at bounding box center [783, 582] width 719 height 21
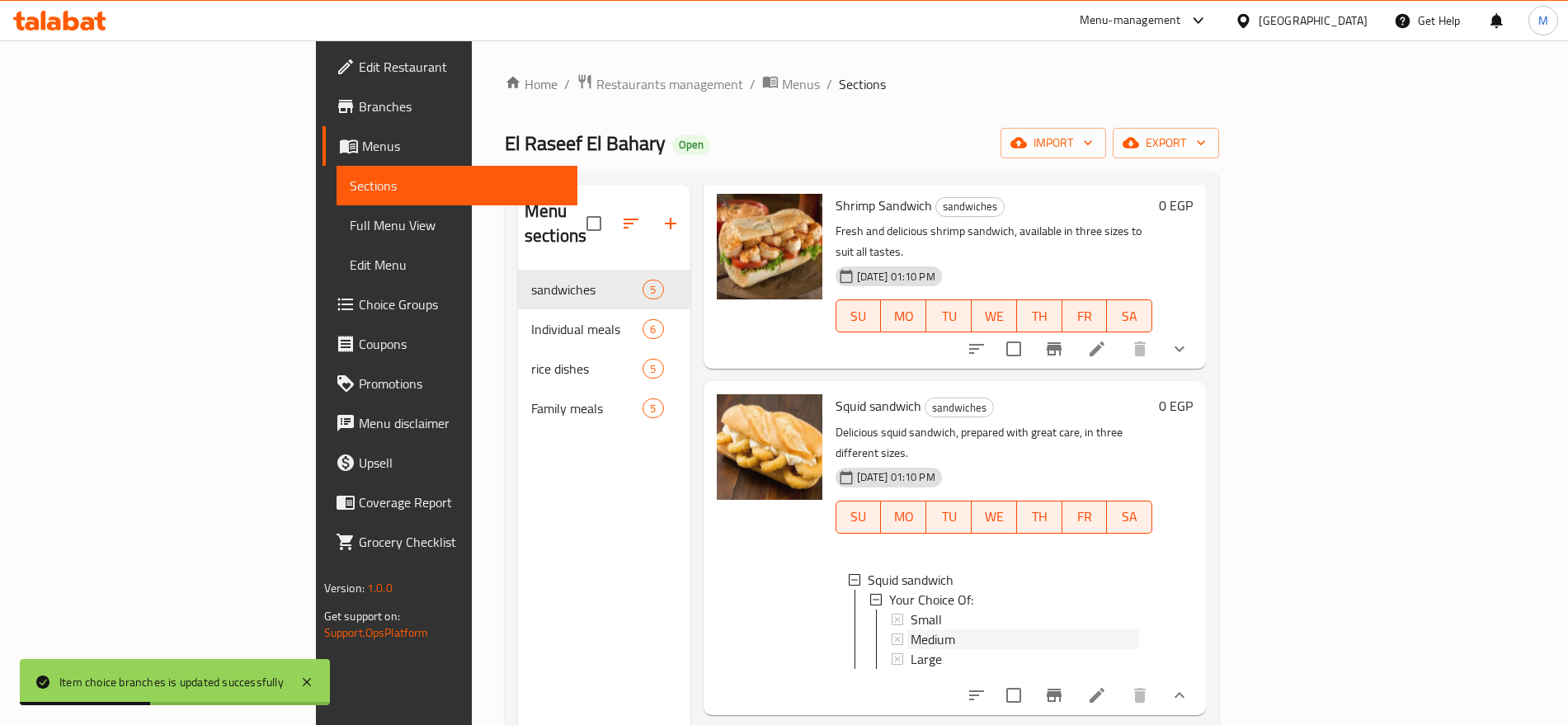
click at [911, 629] on span "Medium" at bounding box center [932, 639] width 44 height 20
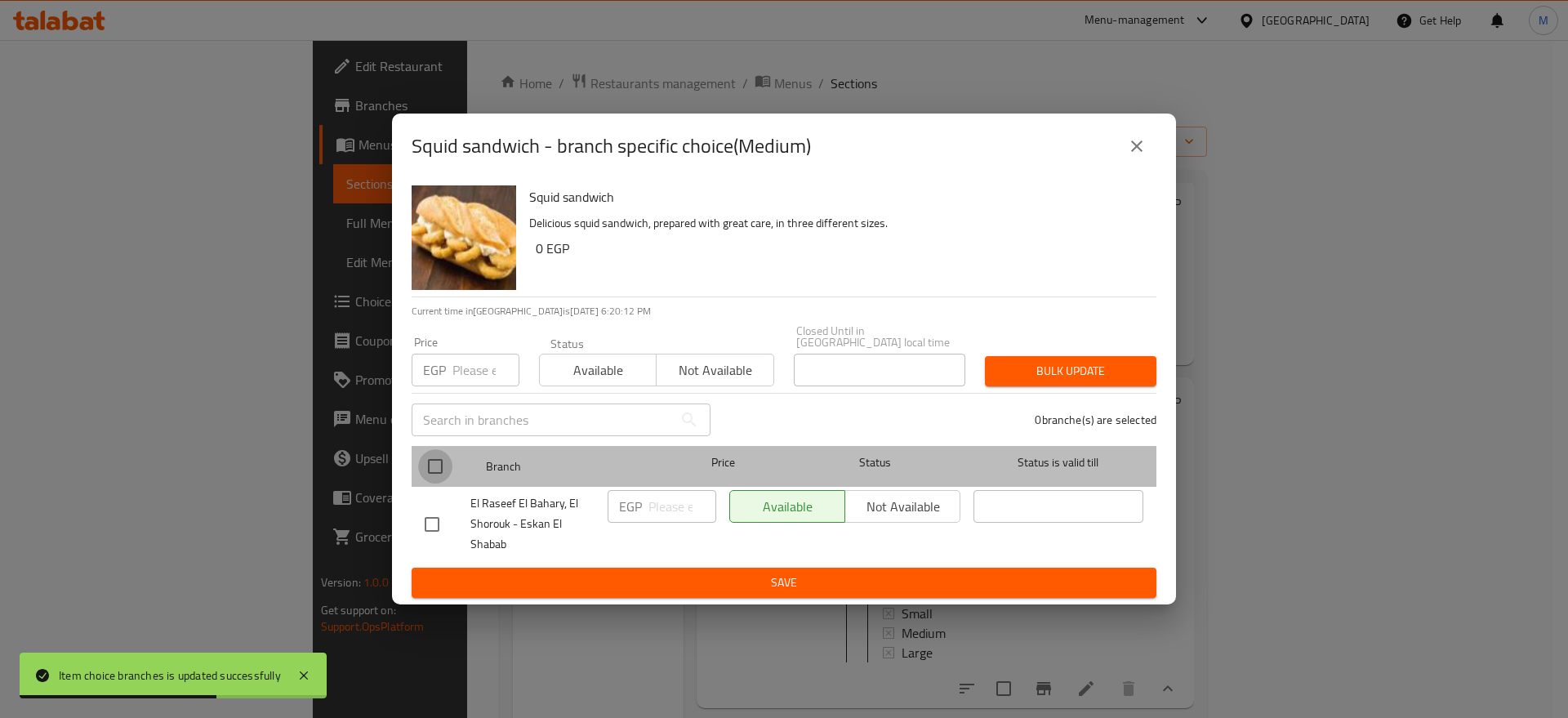
click at [427, 457] on input "checkbox" at bounding box center [434, 466] width 34 height 34
checkbox input "true"
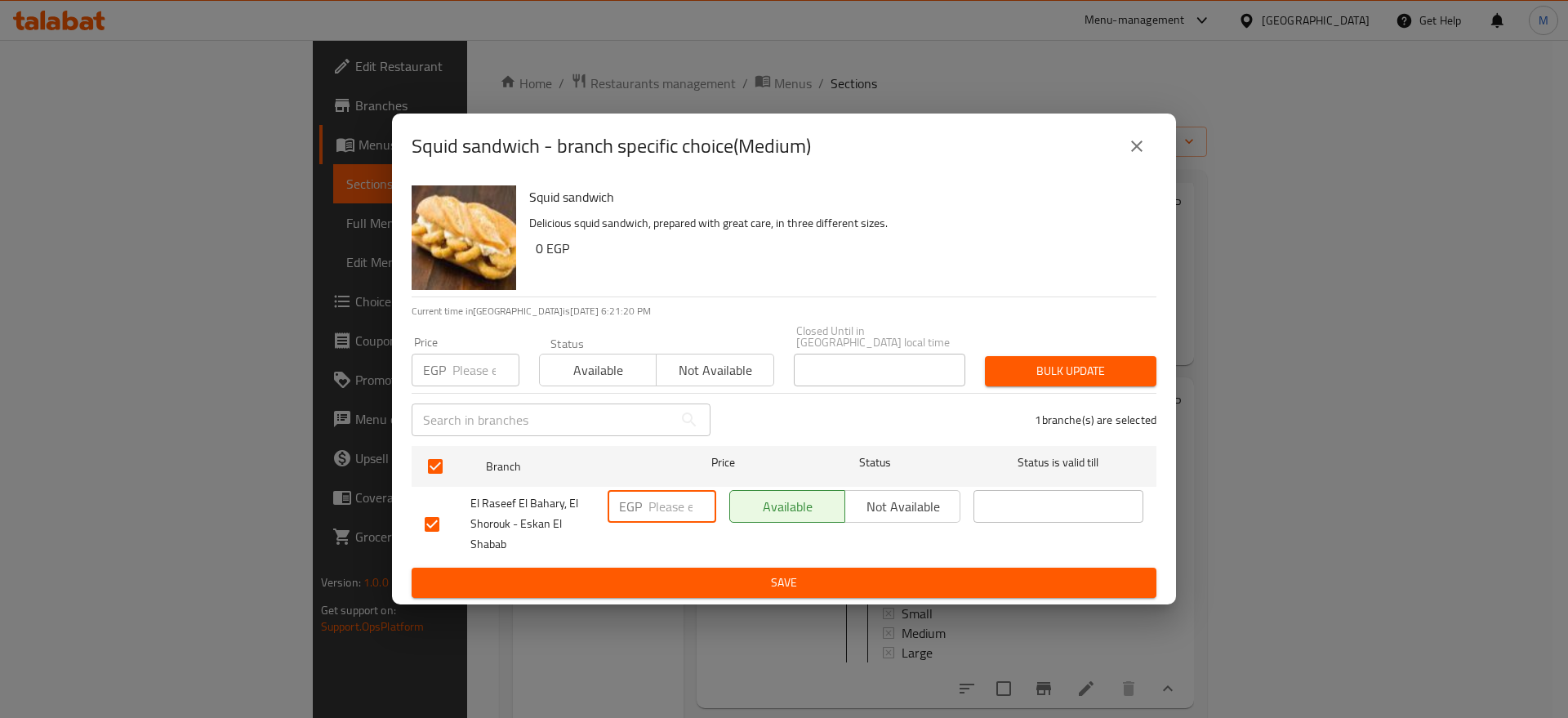
click at [652, 500] on input "number" at bounding box center [682, 505] width 68 height 32
type input "85"
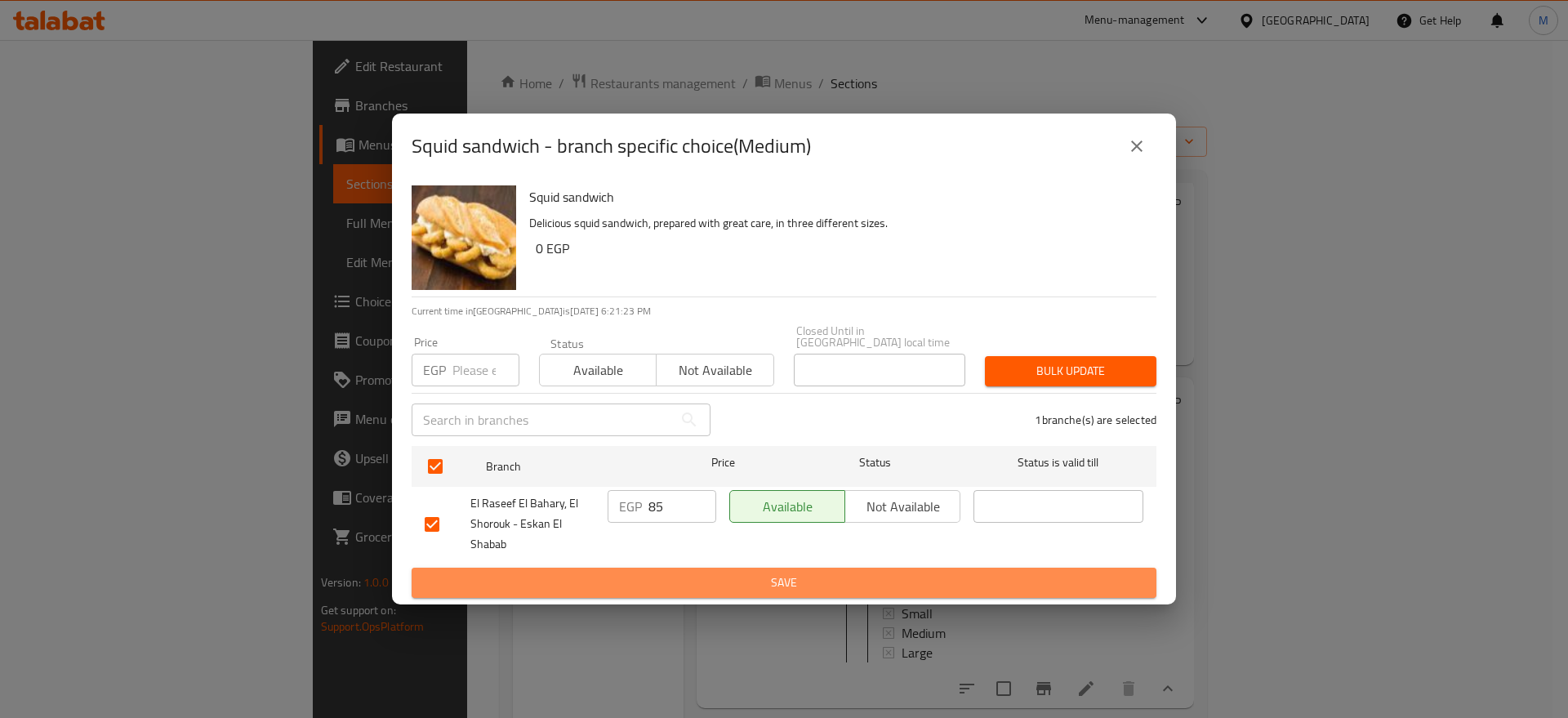
click at [686, 572] on span "Save" at bounding box center [783, 582] width 719 height 21
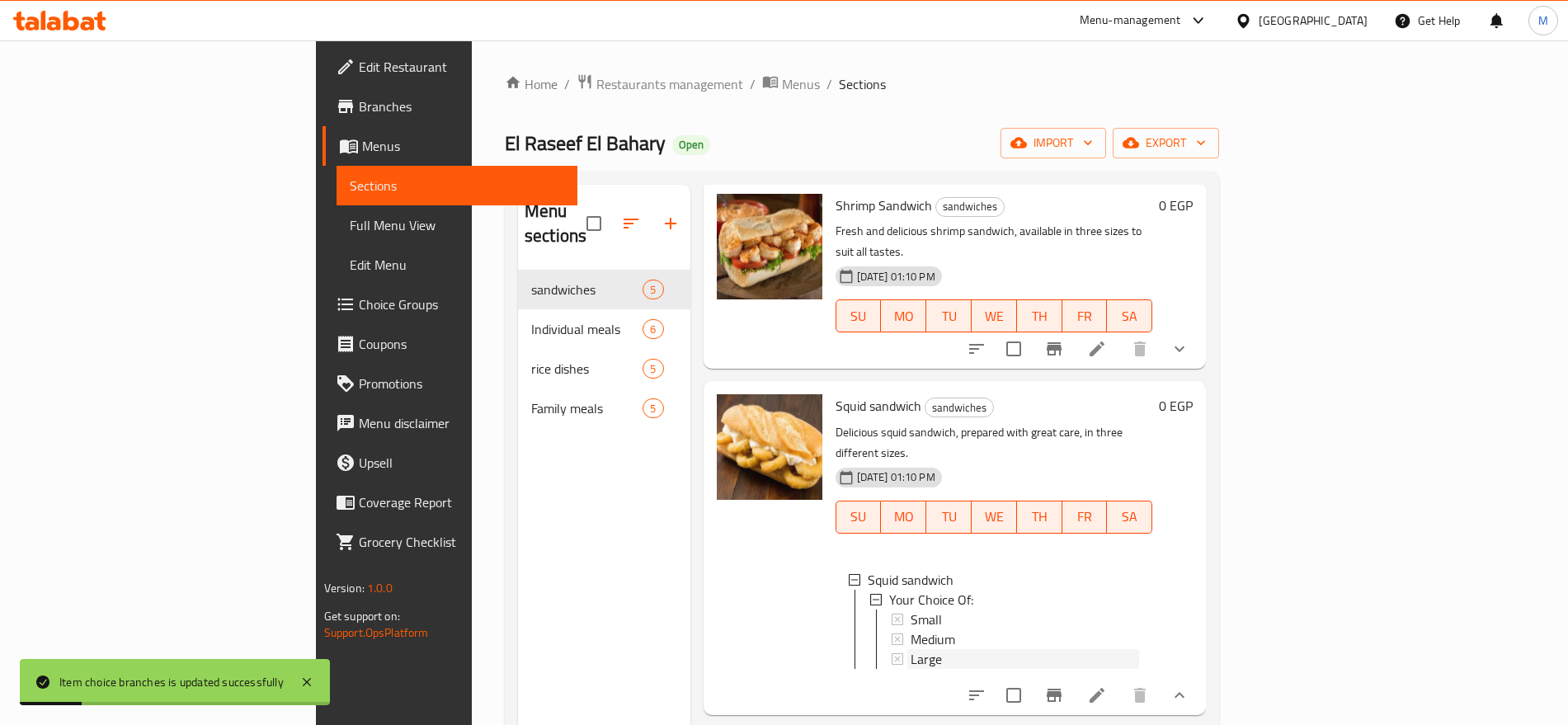
click at [911, 649] on div "Large" at bounding box center [1025, 659] width 229 height 20
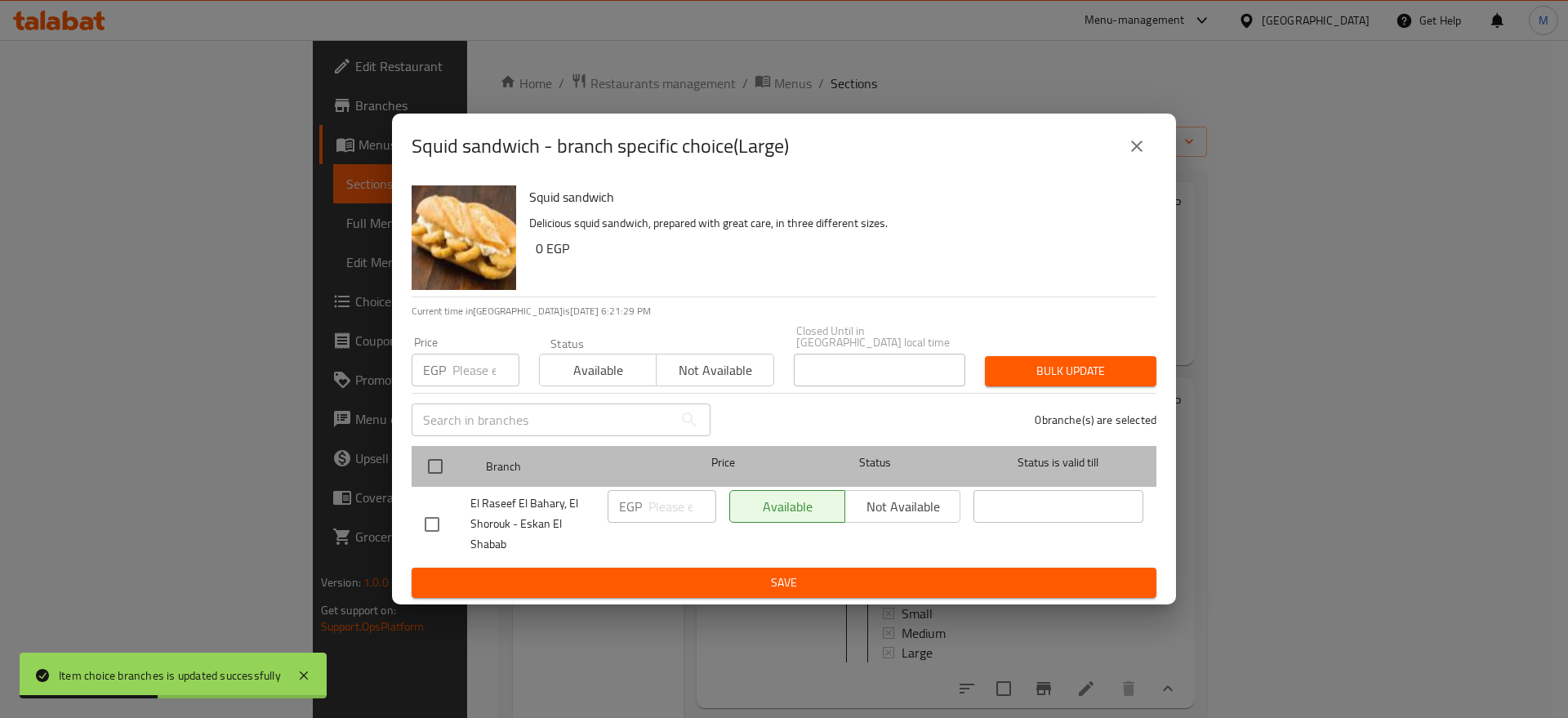
drag, startPoint x: 457, startPoint y: 458, endPoint x: 430, endPoint y: 462, distance: 27.3
click at [430, 462] on div at bounding box center [448, 466] width 61 height 47
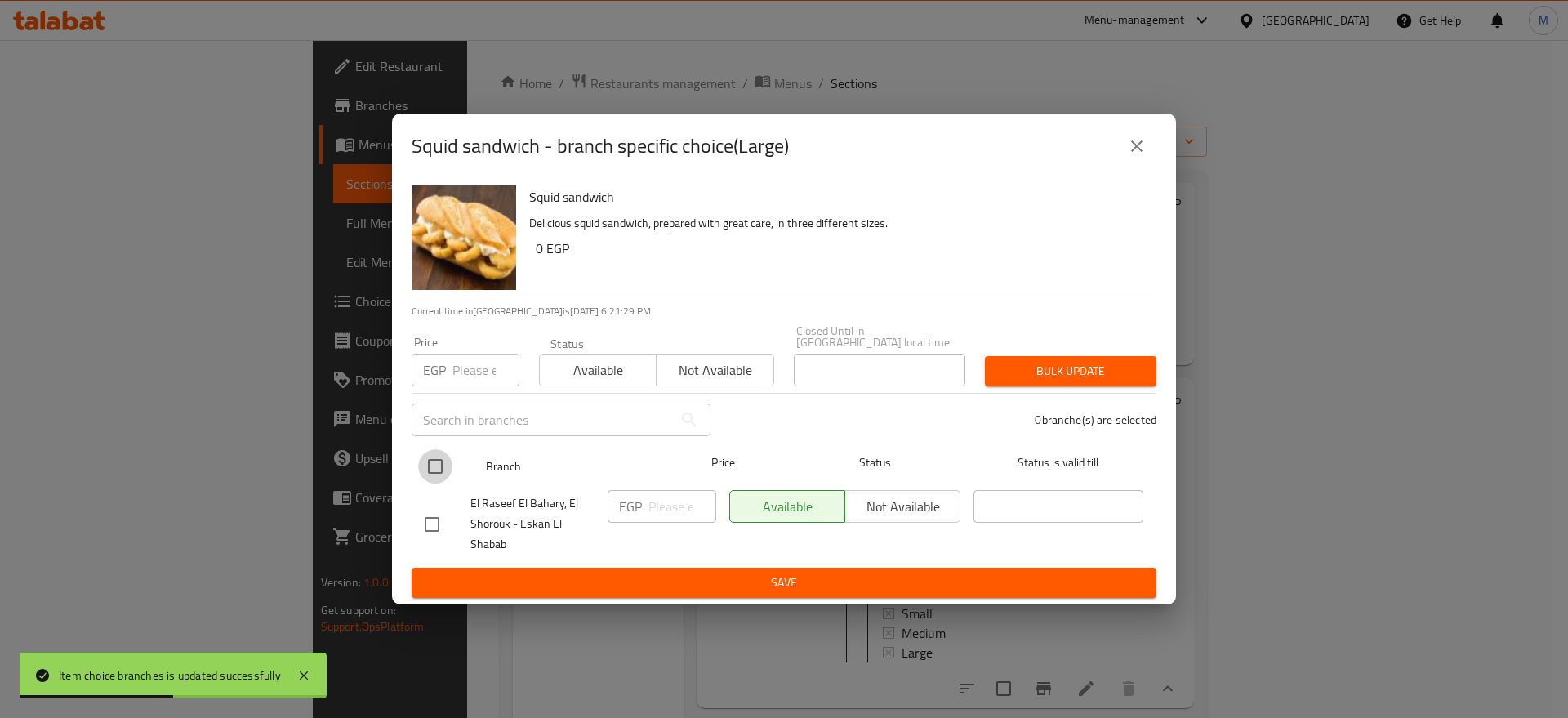
click at [430, 462] on input "checkbox" at bounding box center [434, 466] width 34 height 34
checkbox input "true"
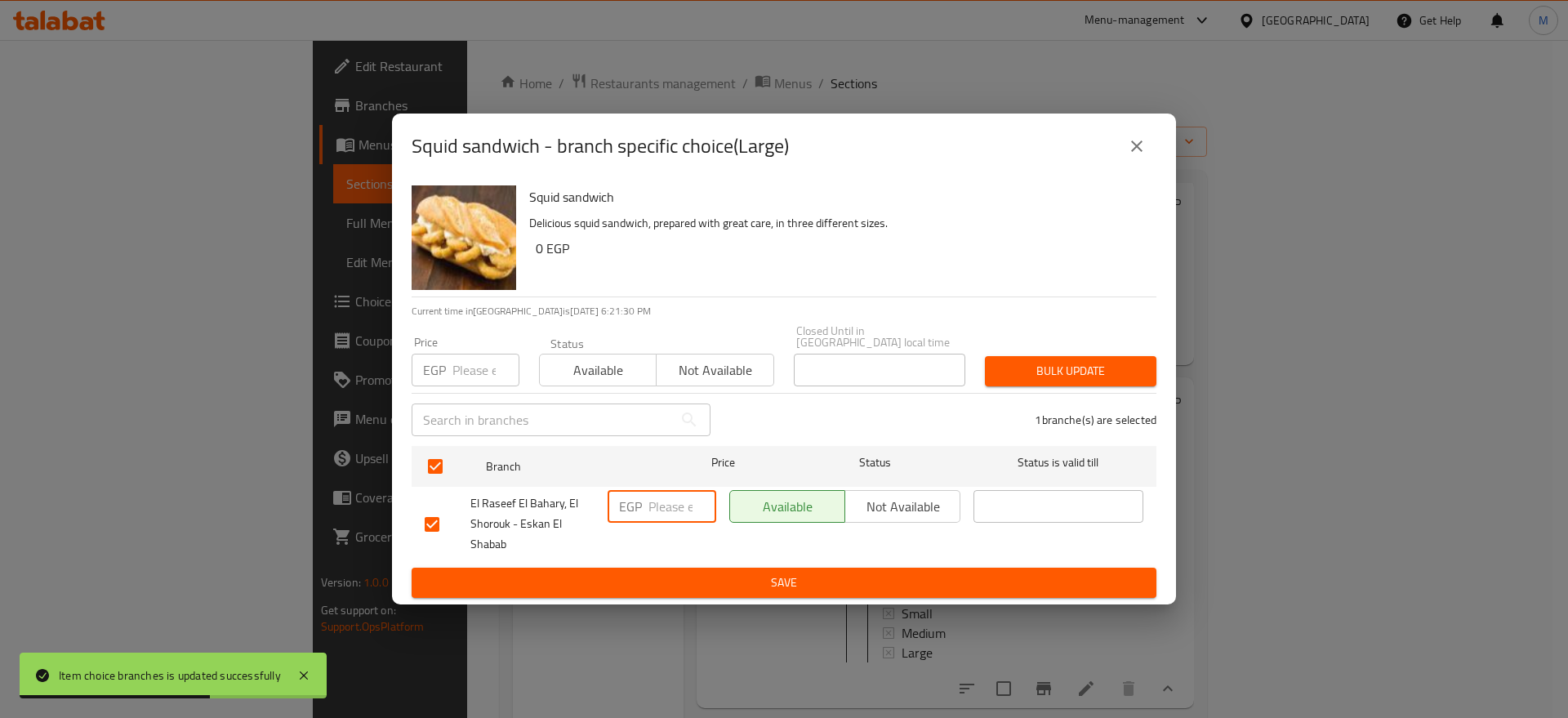
click at [665, 492] on input "number" at bounding box center [682, 505] width 68 height 32
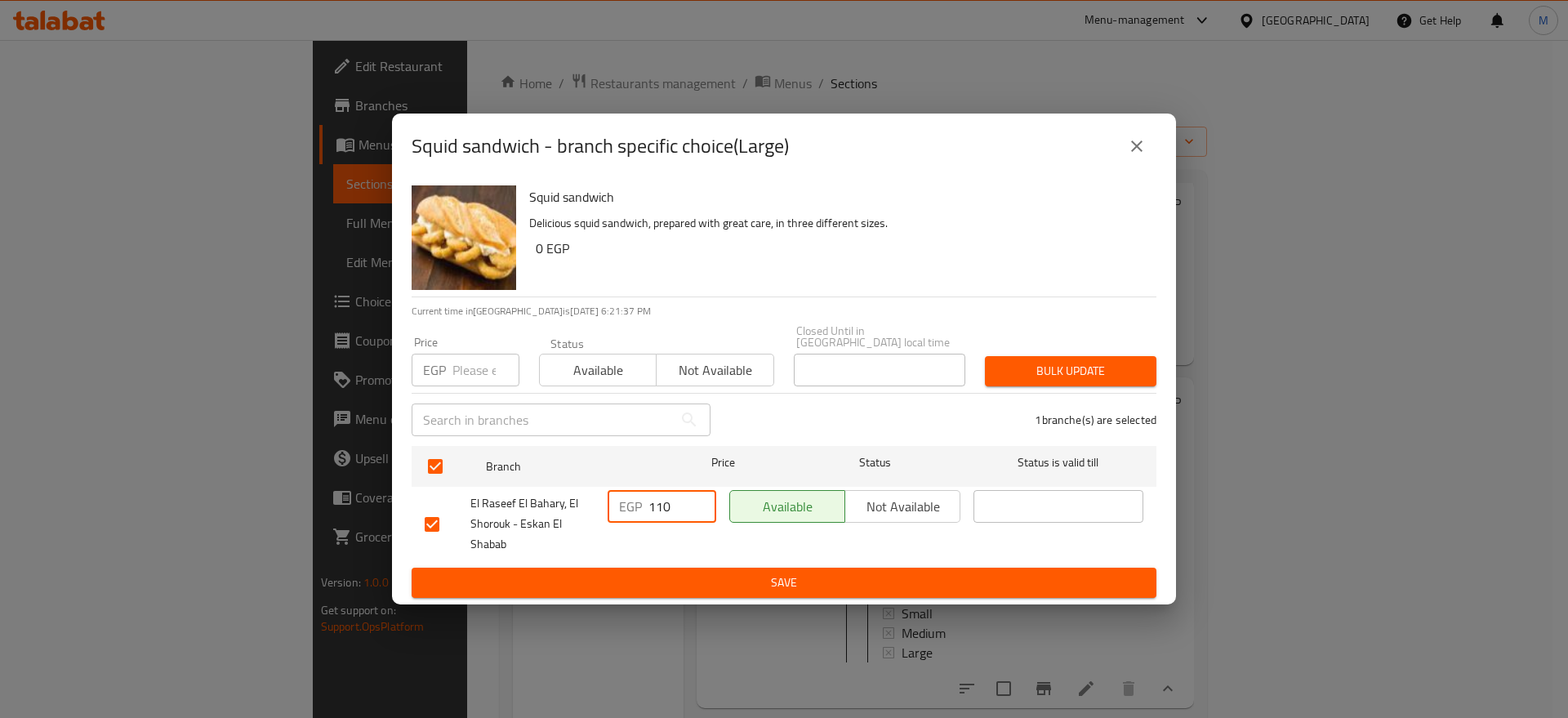
type input "110"
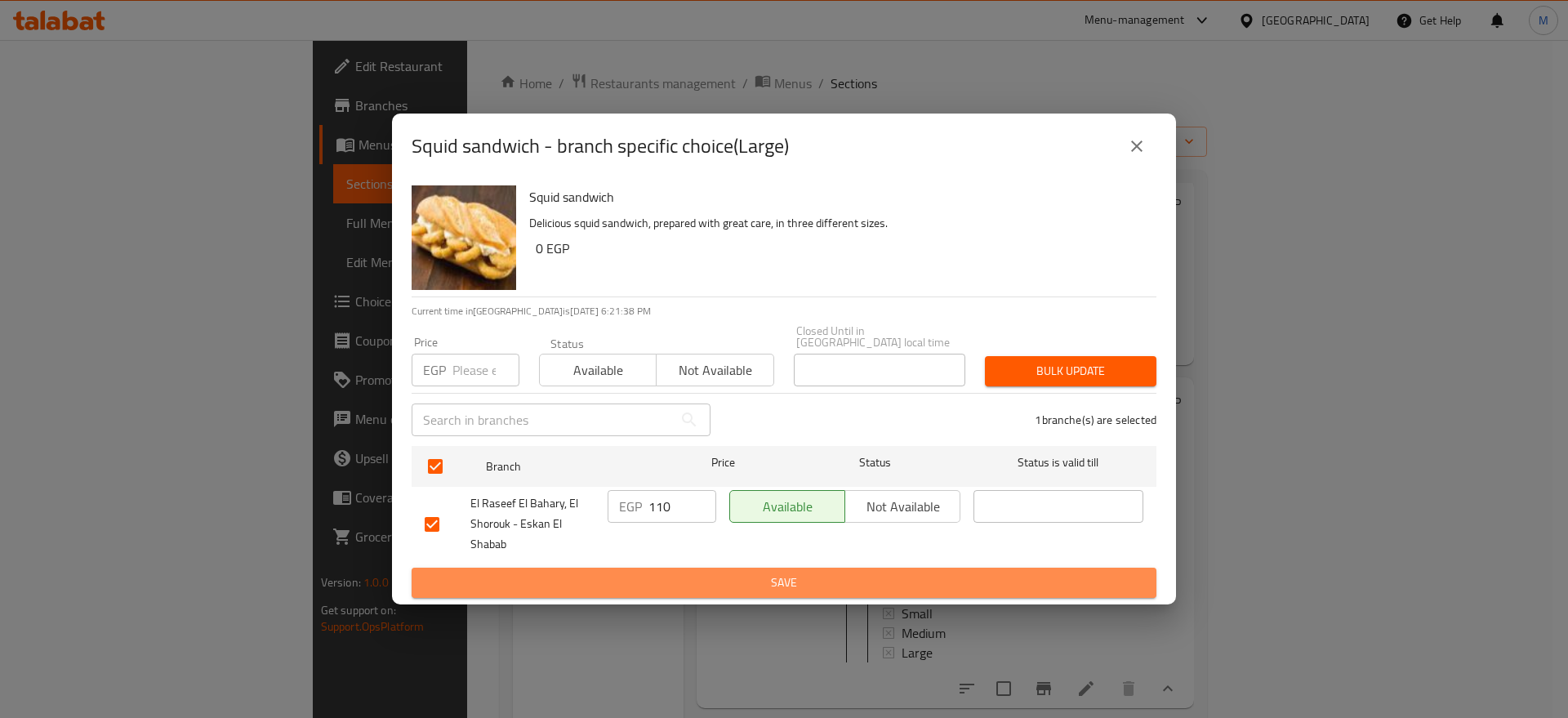
click at [633, 579] on span "Save" at bounding box center [783, 582] width 719 height 21
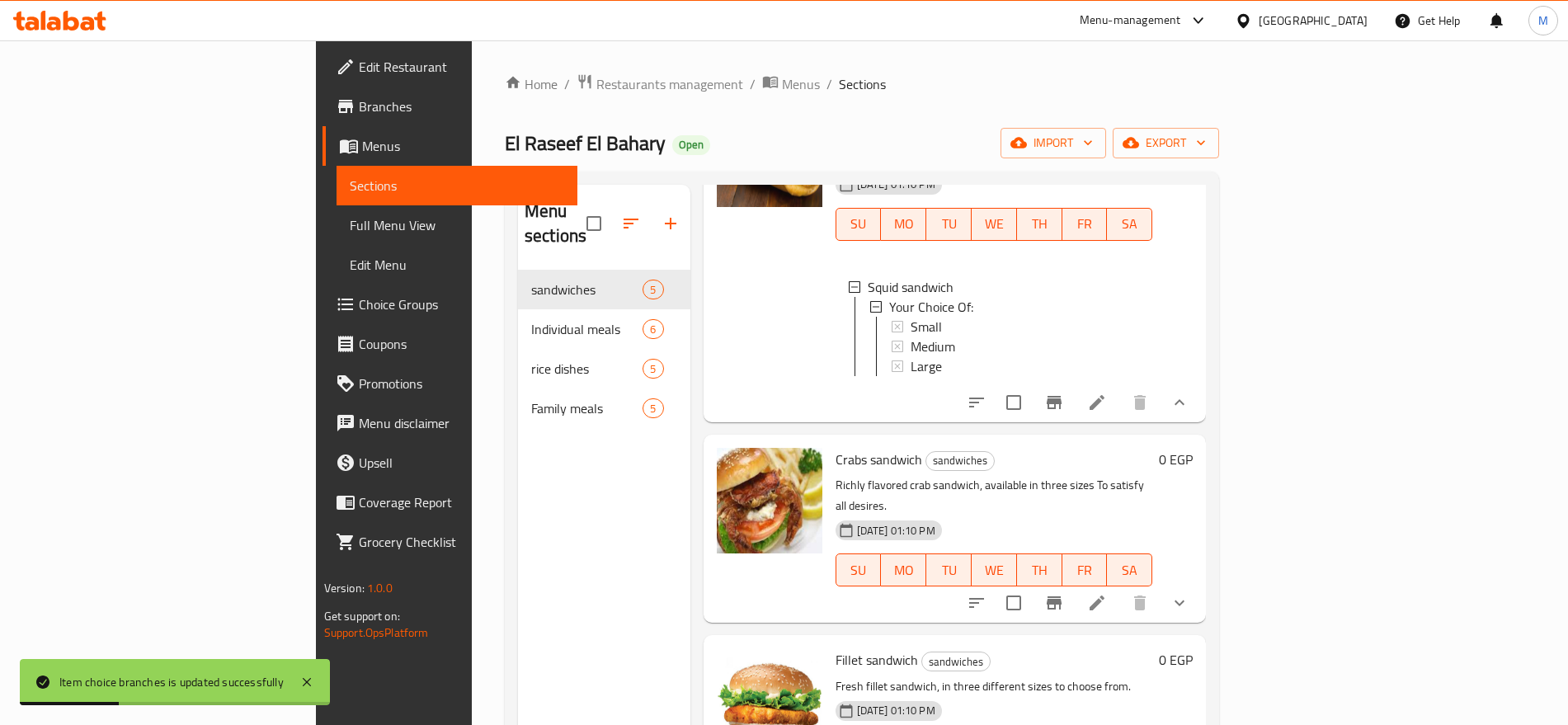
scroll to position [378, 0]
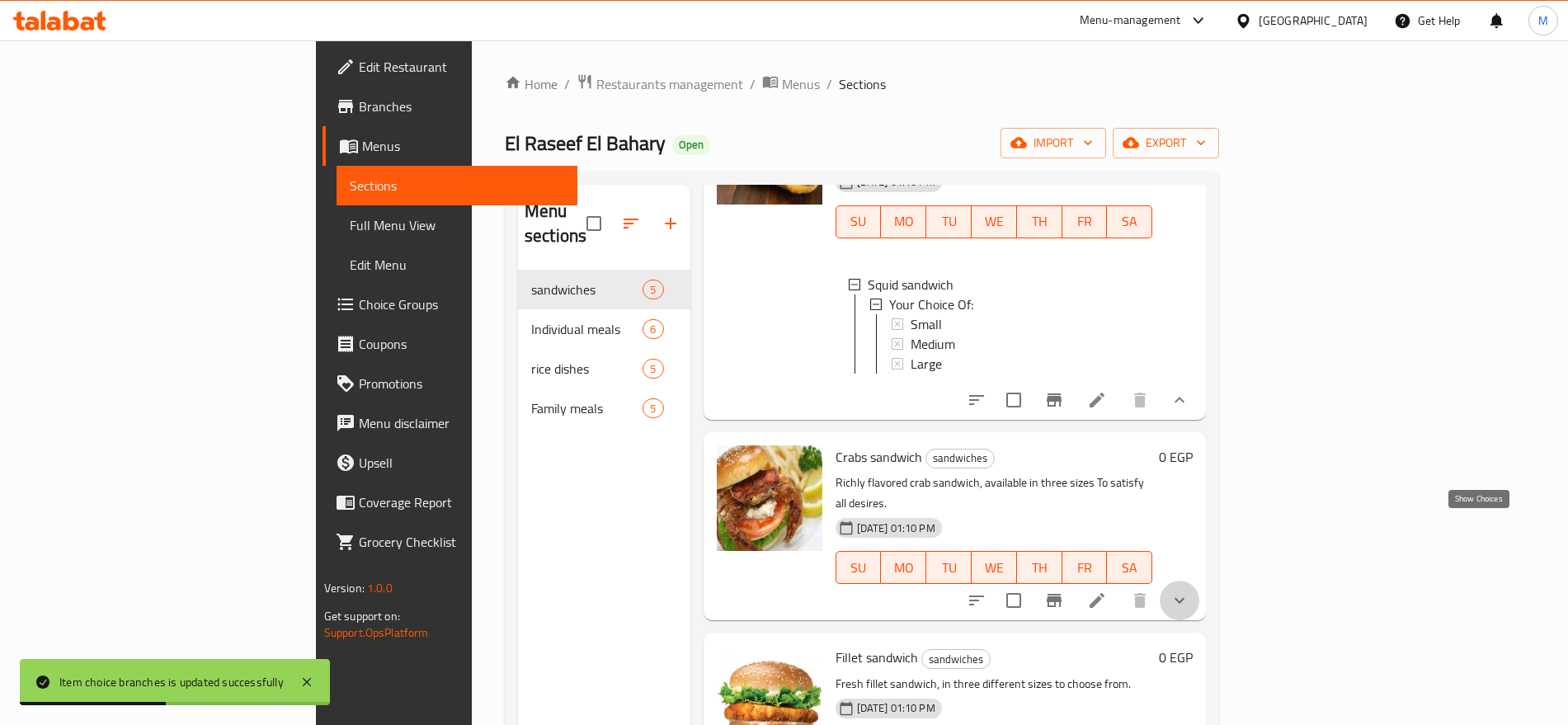
click at [1190, 591] on icon "show more" at bounding box center [1180, 601] width 20 height 20
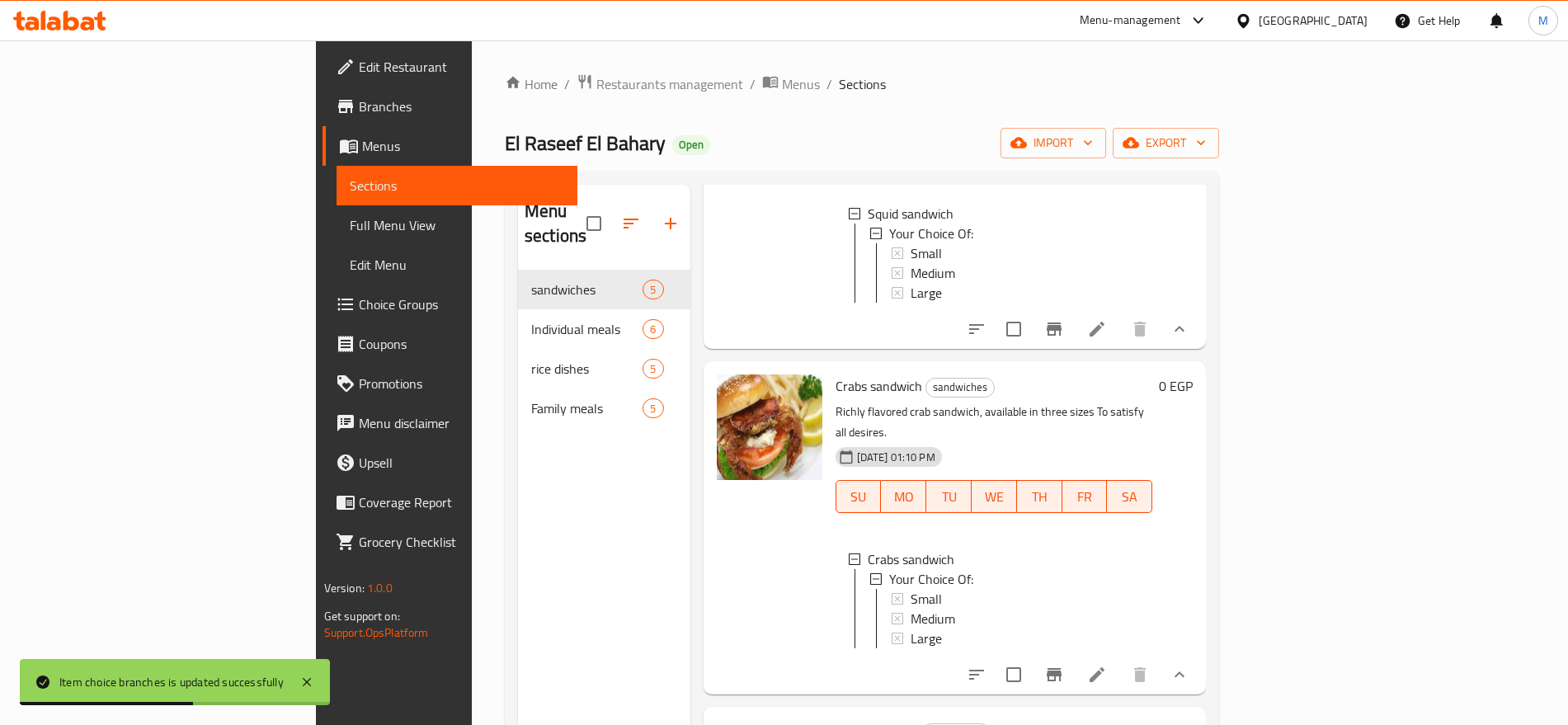
scroll to position [460, 0]
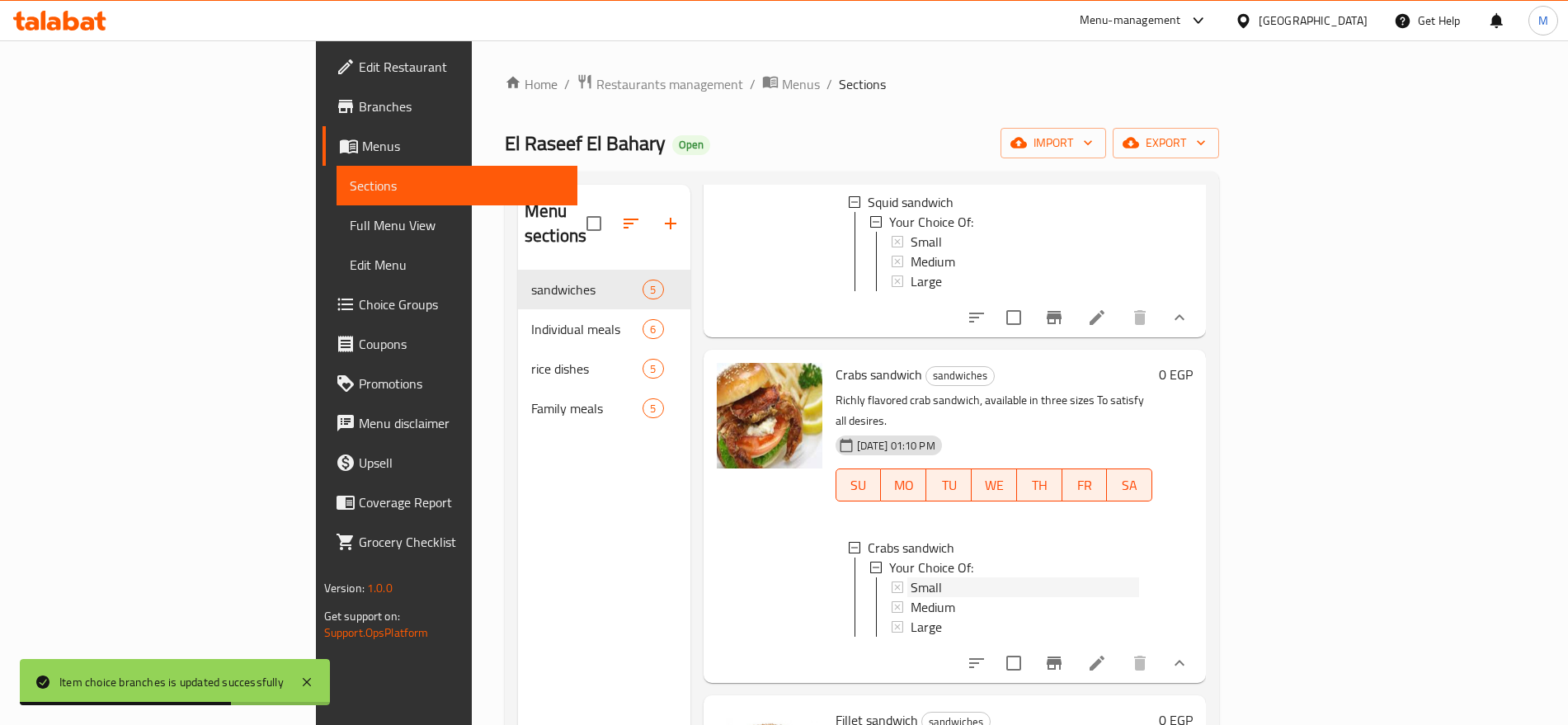
click at [911, 577] on span "Small" at bounding box center [926, 587] width 32 height 20
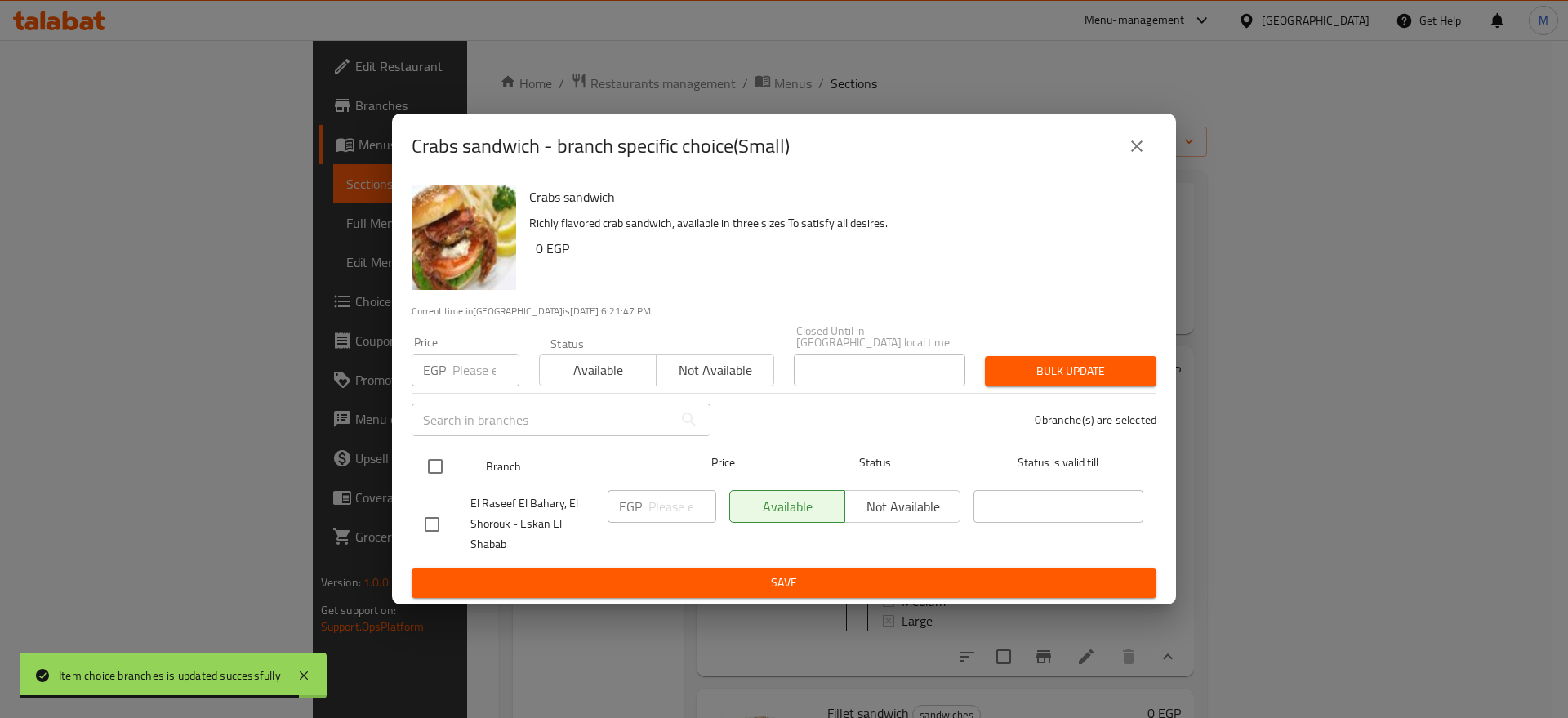
click at [428, 455] on input "checkbox" at bounding box center [434, 466] width 34 height 34
checkbox input "true"
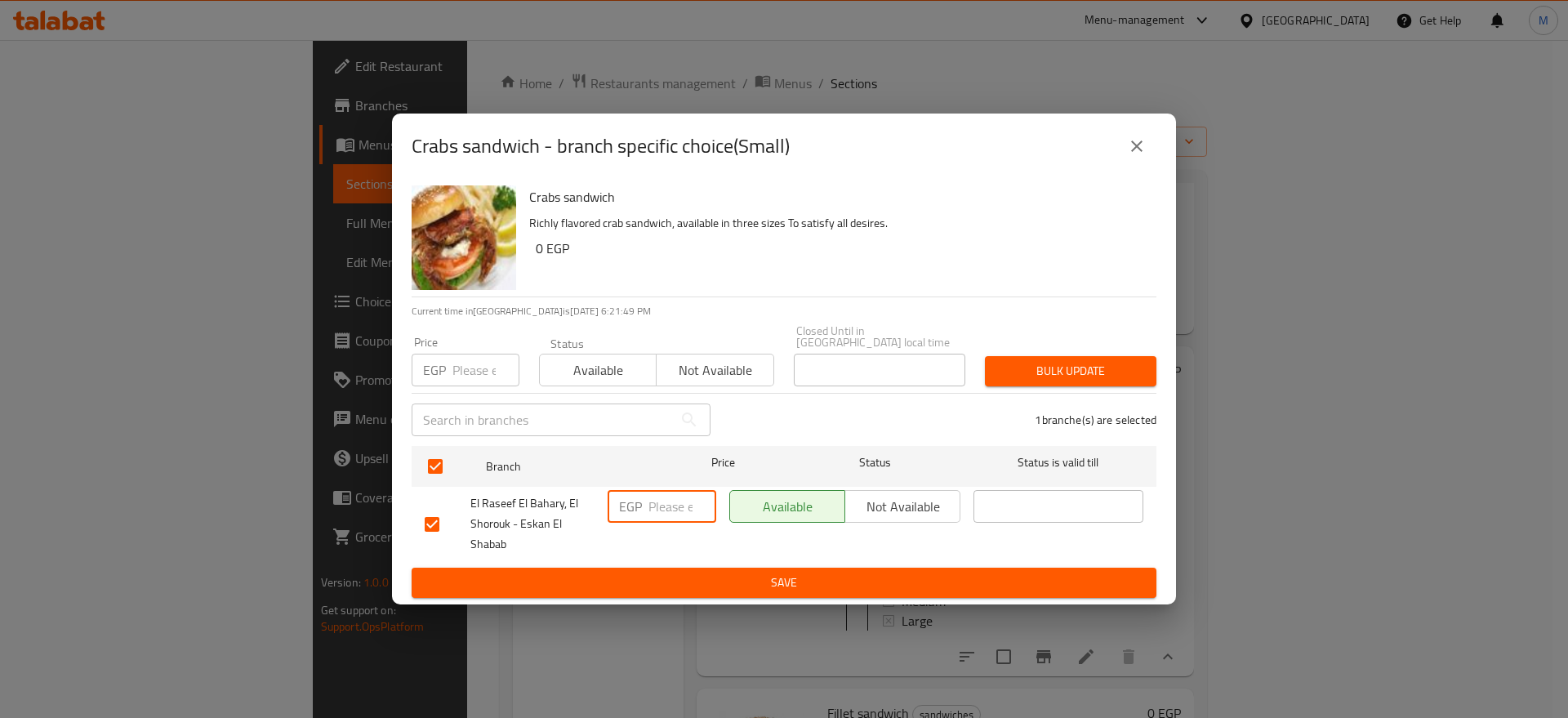
click at [653, 491] on input "number" at bounding box center [682, 505] width 68 height 32
click at [667, 495] on input "number" at bounding box center [682, 505] width 68 height 32
type input "60"
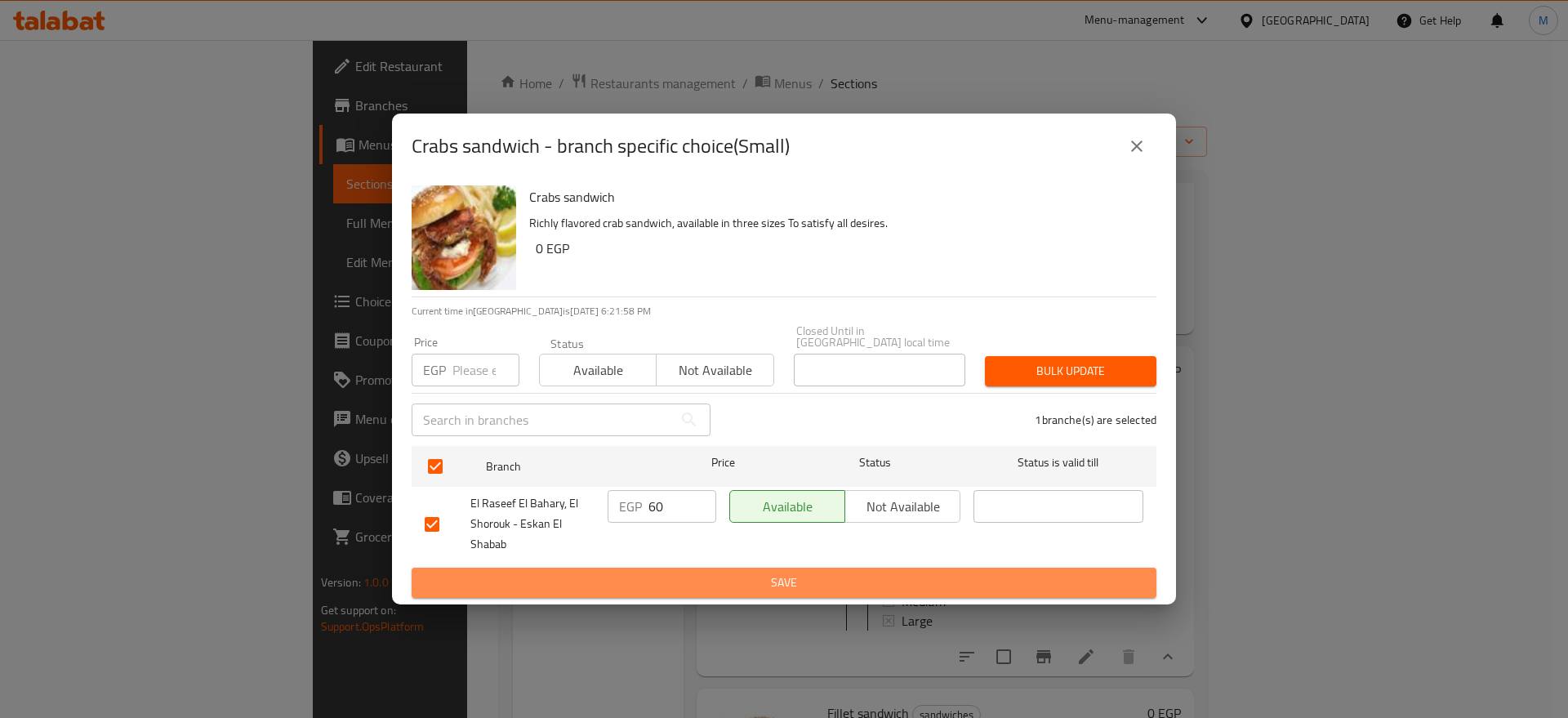
click at [718, 582] on span "Save" at bounding box center [783, 582] width 719 height 21
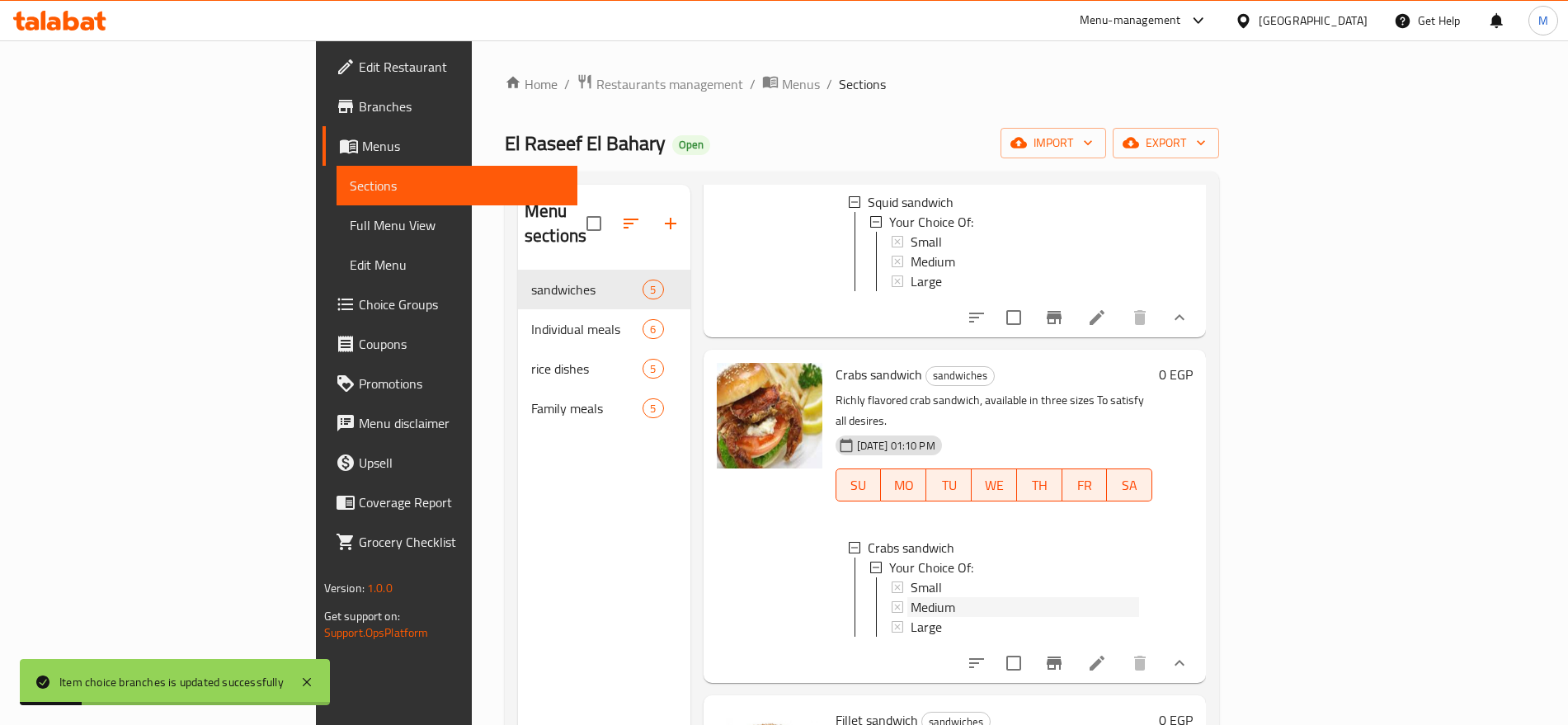
click at [911, 597] on div "Medium" at bounding box center [1025, 607] width 229 height 20
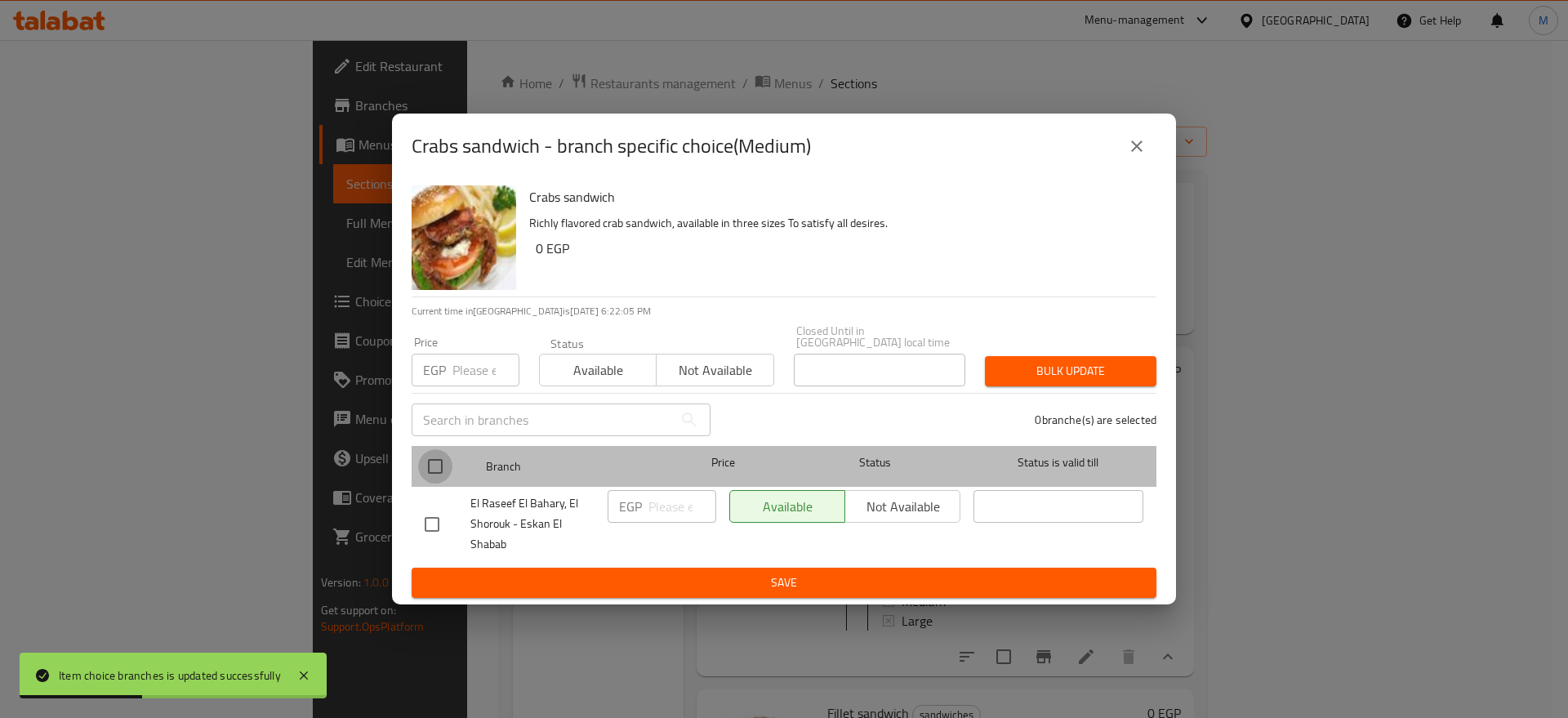
click at [442, 458] on input "checkbox" at bounding box center [434, 466] width 34 height 34
checkbox input "true"
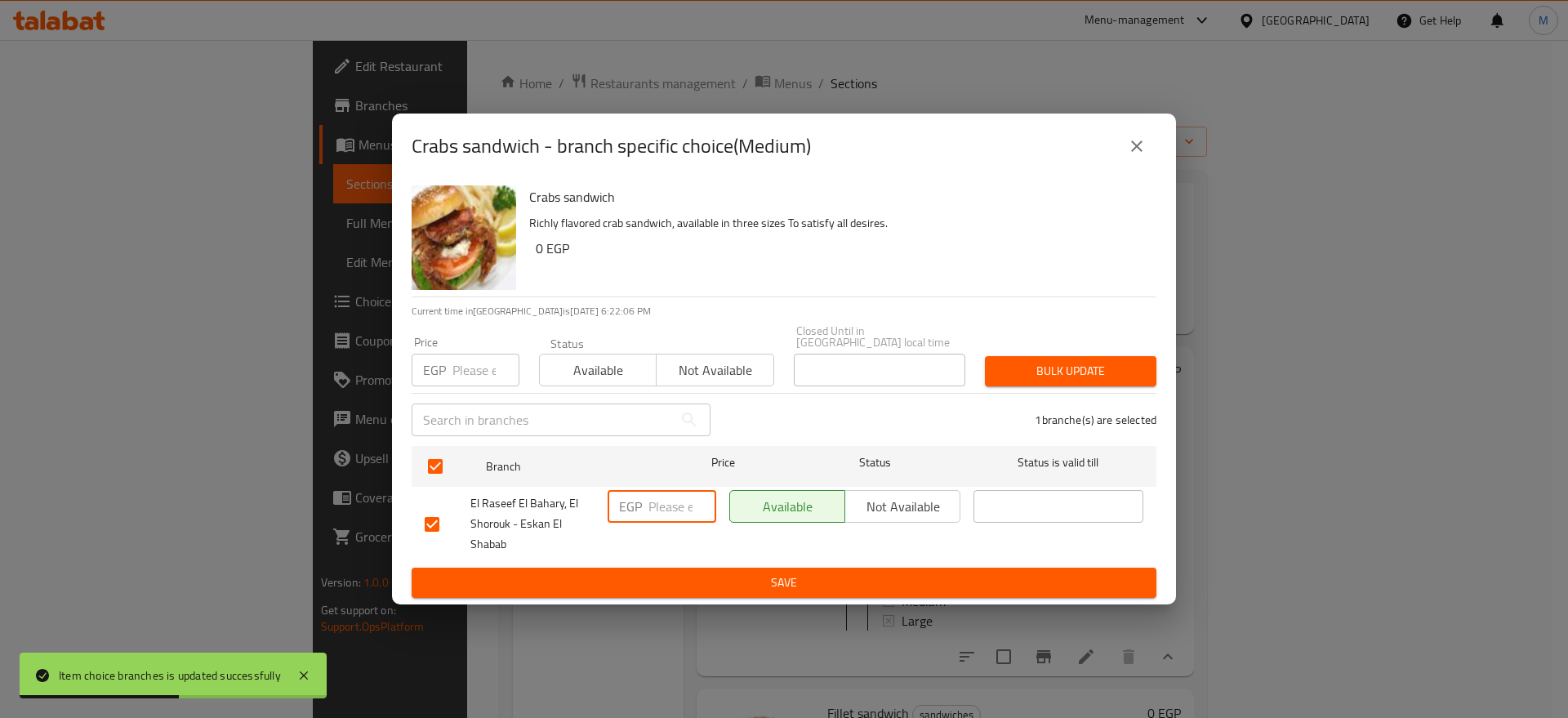
click at [668, 499] on input "number" at bounding box center [682, 505] width 68 height 32
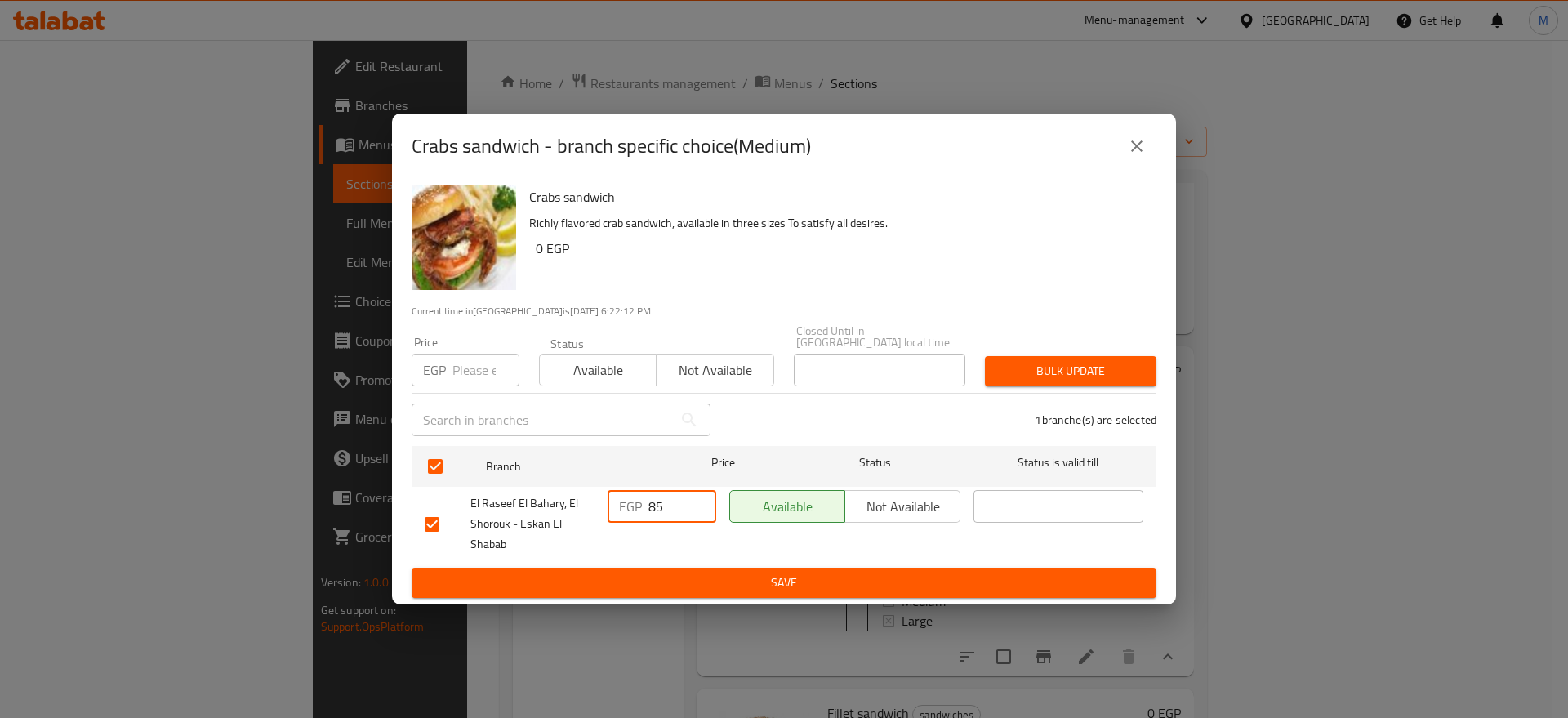
type input "85"
click at [760, 572] on span "Save" at bounding box center [783, 582] width 719 height 21
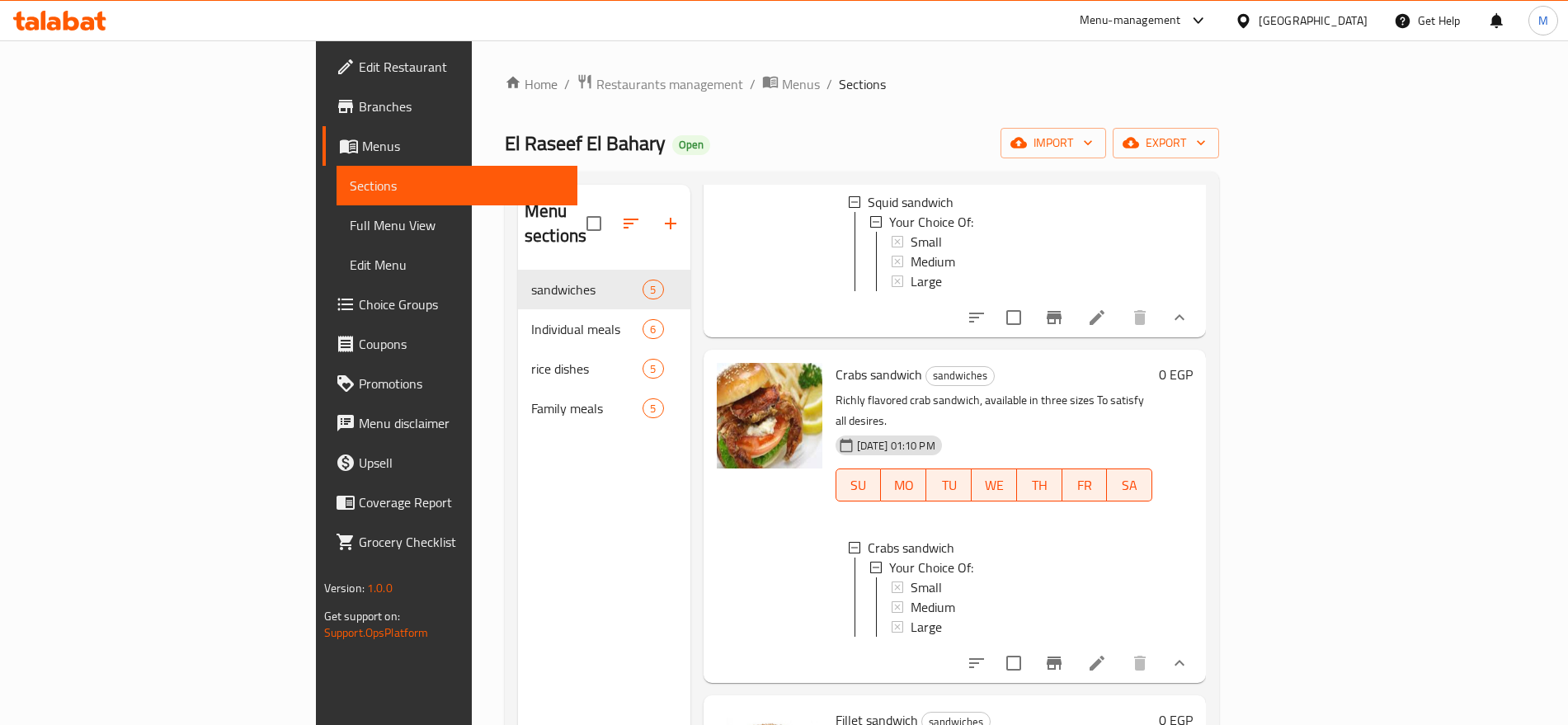
click at [911, 597] on div "Medium" at bounding box center [1025, 607] width 229 height 20
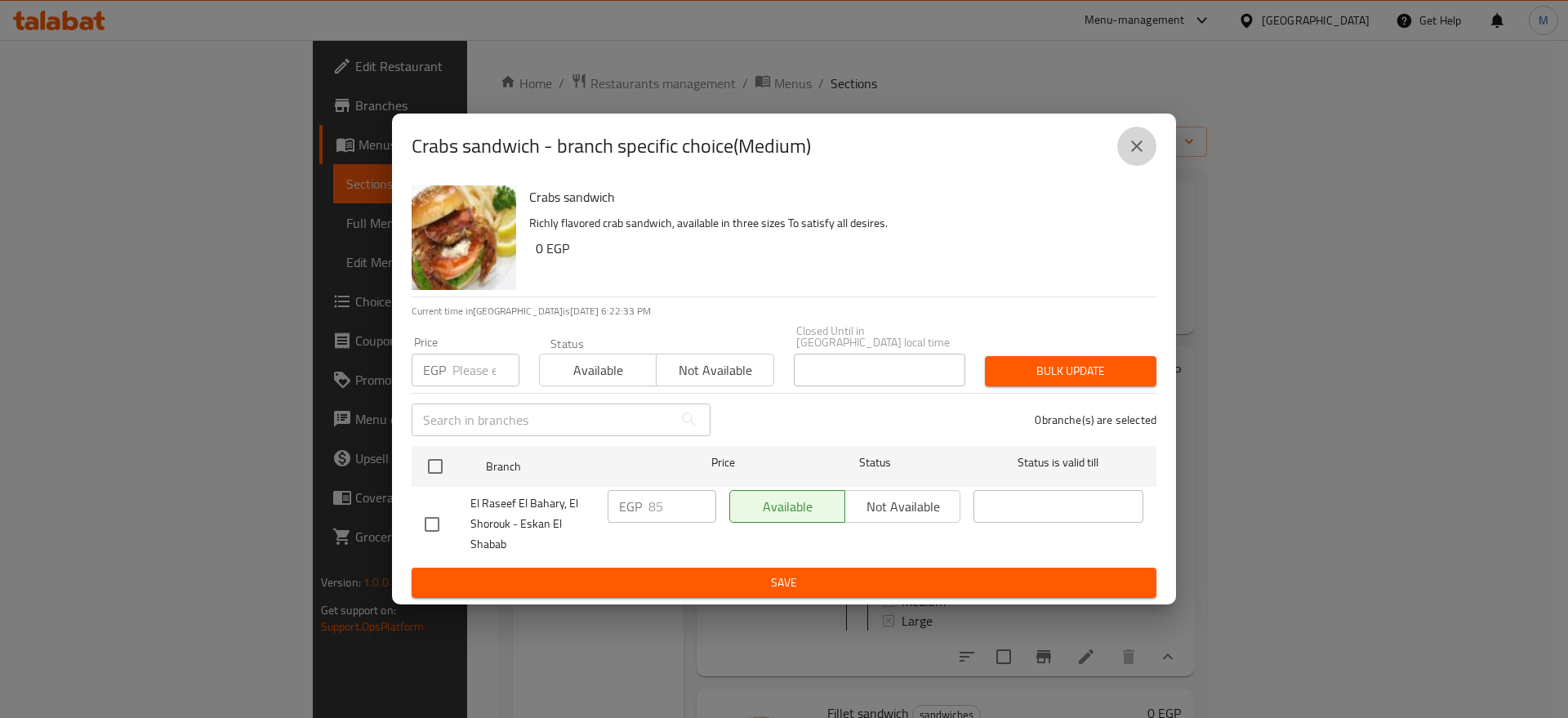
click at [1140, 141] on icon "close" at bounding box center [1136, 146] width 20 height 20
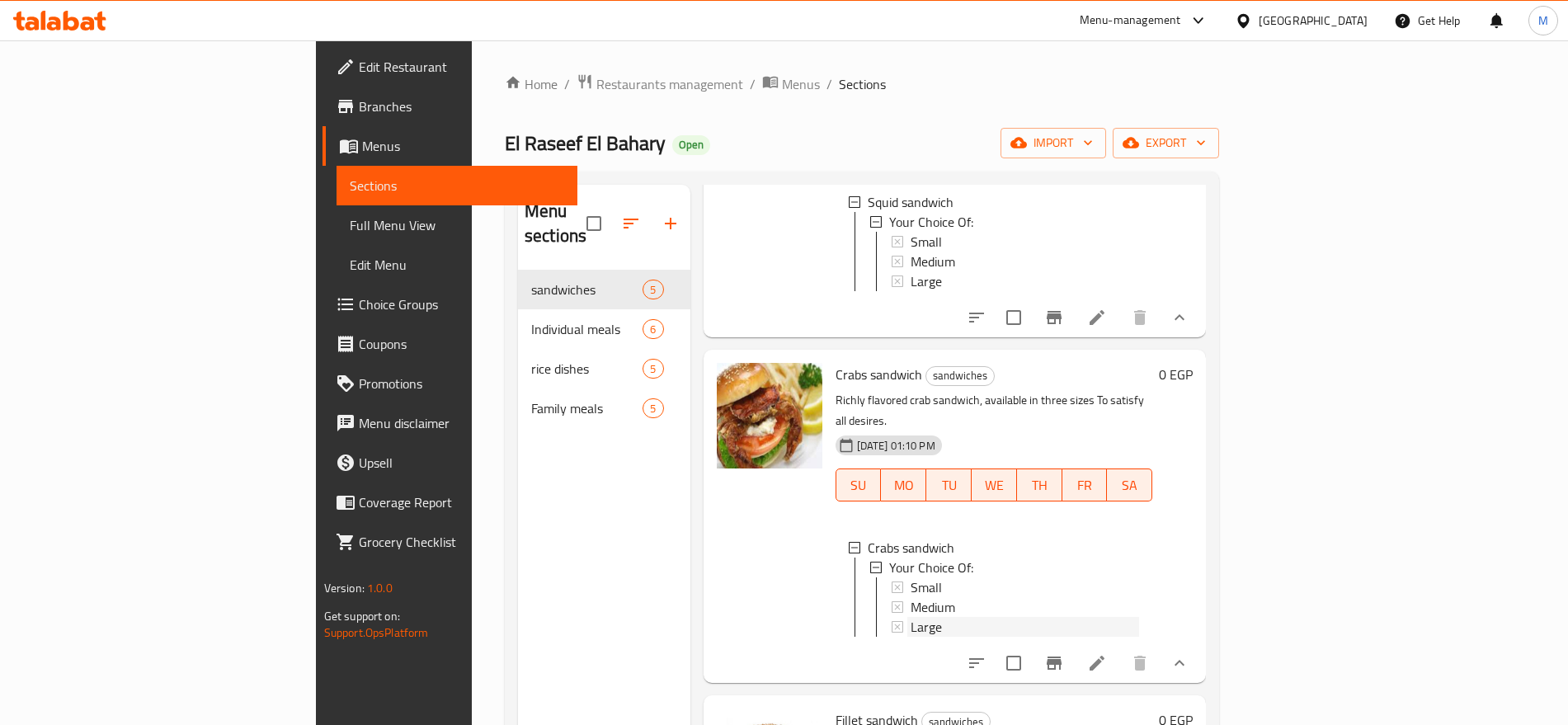
click at [911, 616] on span "Large" at bounding box center [926, 626] width 32 height 20
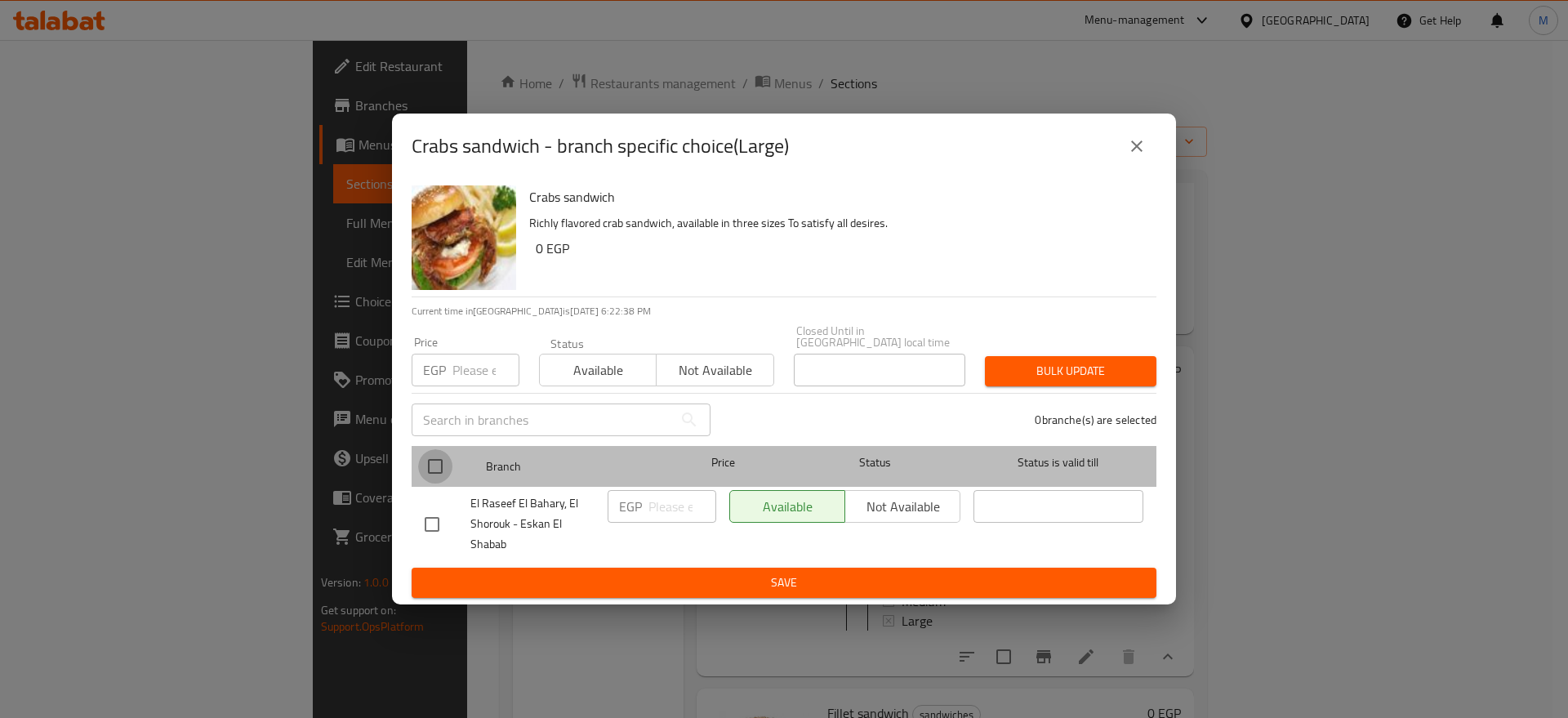
click at [446, 462] on input "checkbox" at bounding box center [434, 466] width 34 height 34
checkbox input "true"
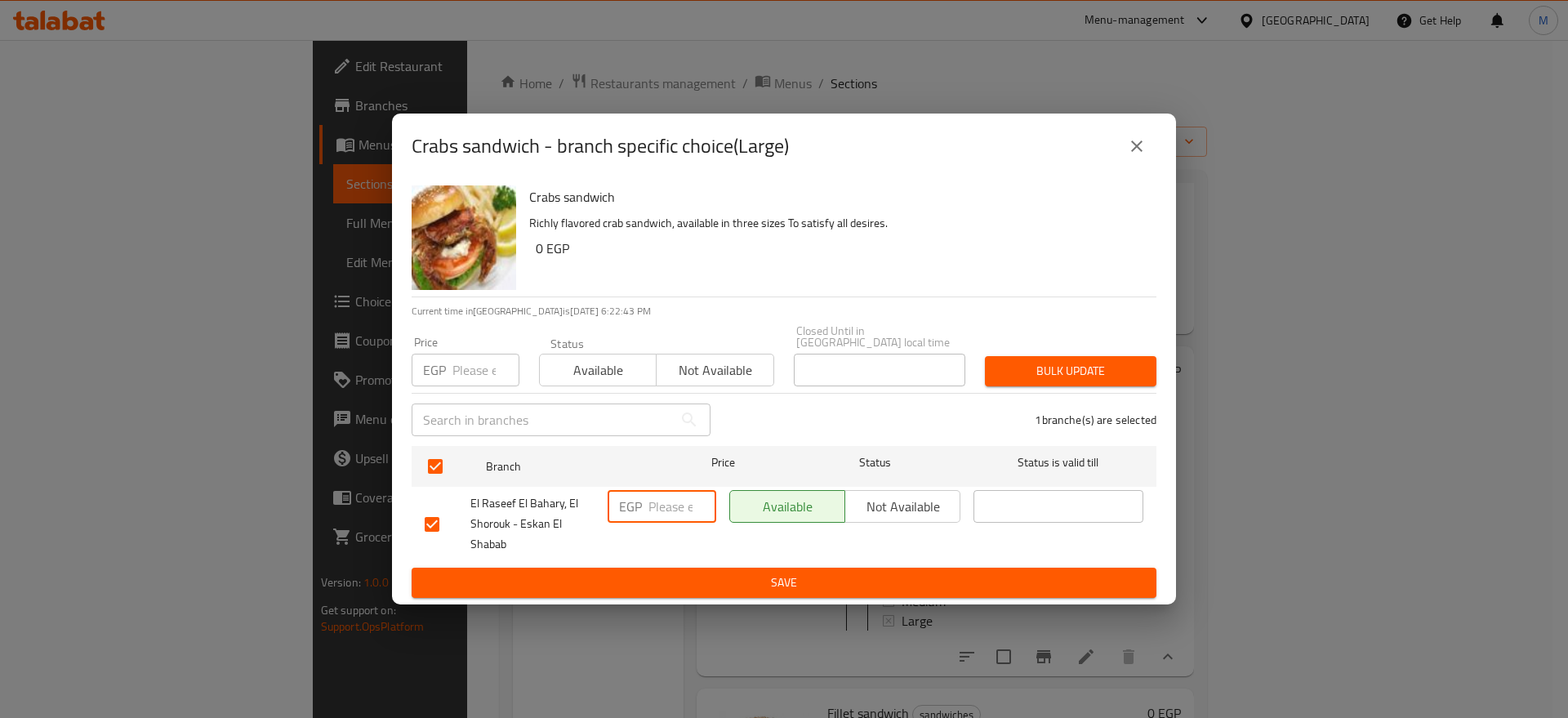
click at [657, 493] on input "number" at bounding box center [682, 505] width 68 height 32
type input "110"
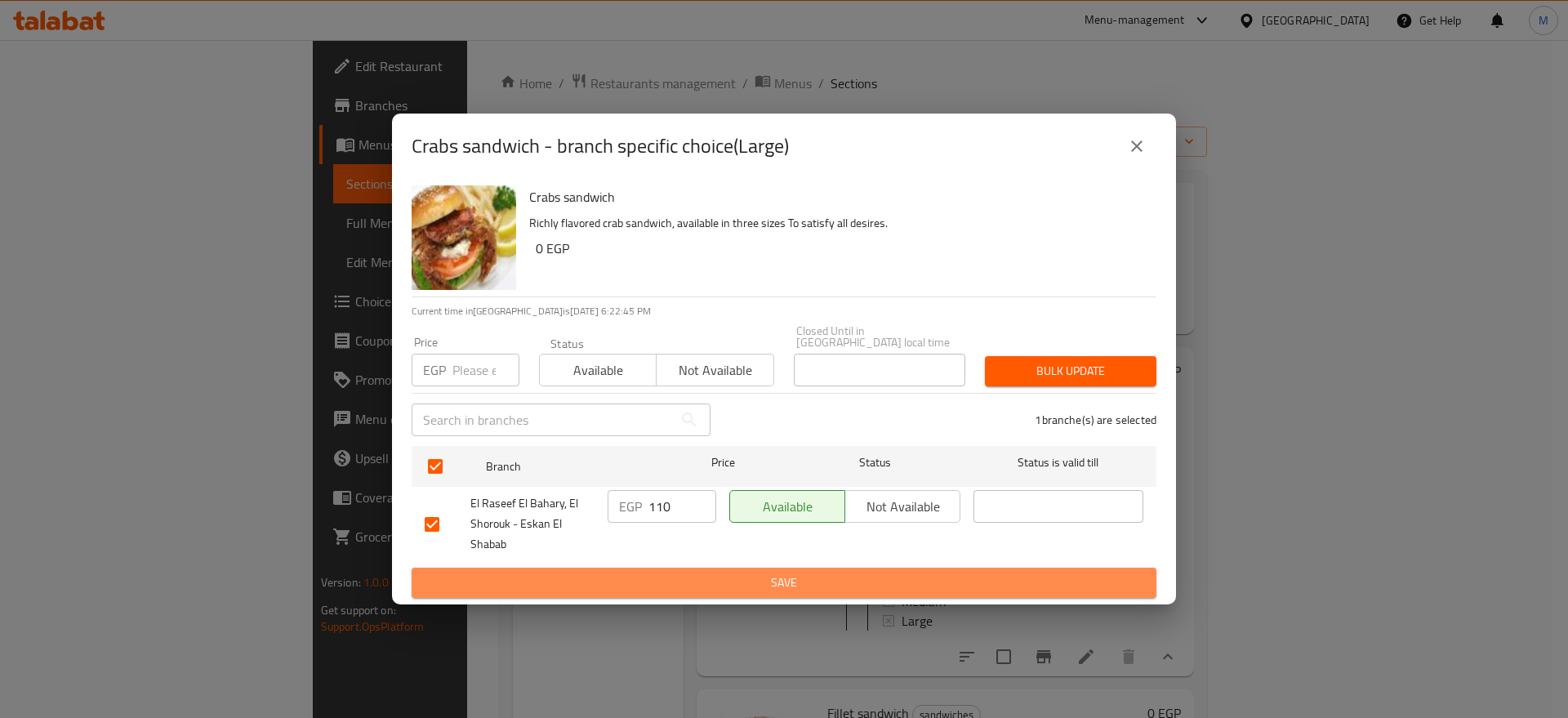
click at [713, 567] on button "Save" at bounding box center [784, 582] width 744 height 31
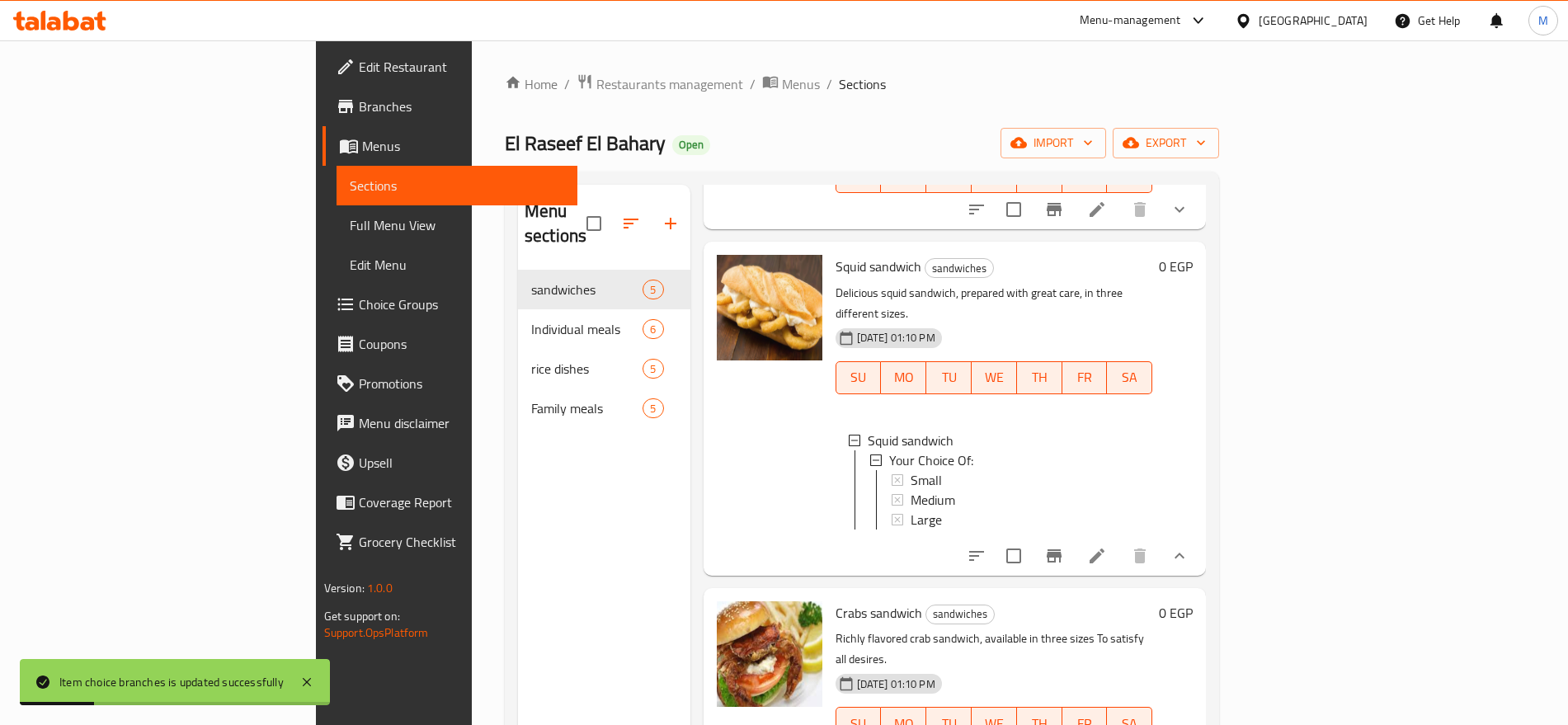
scroll to position [226, 0]
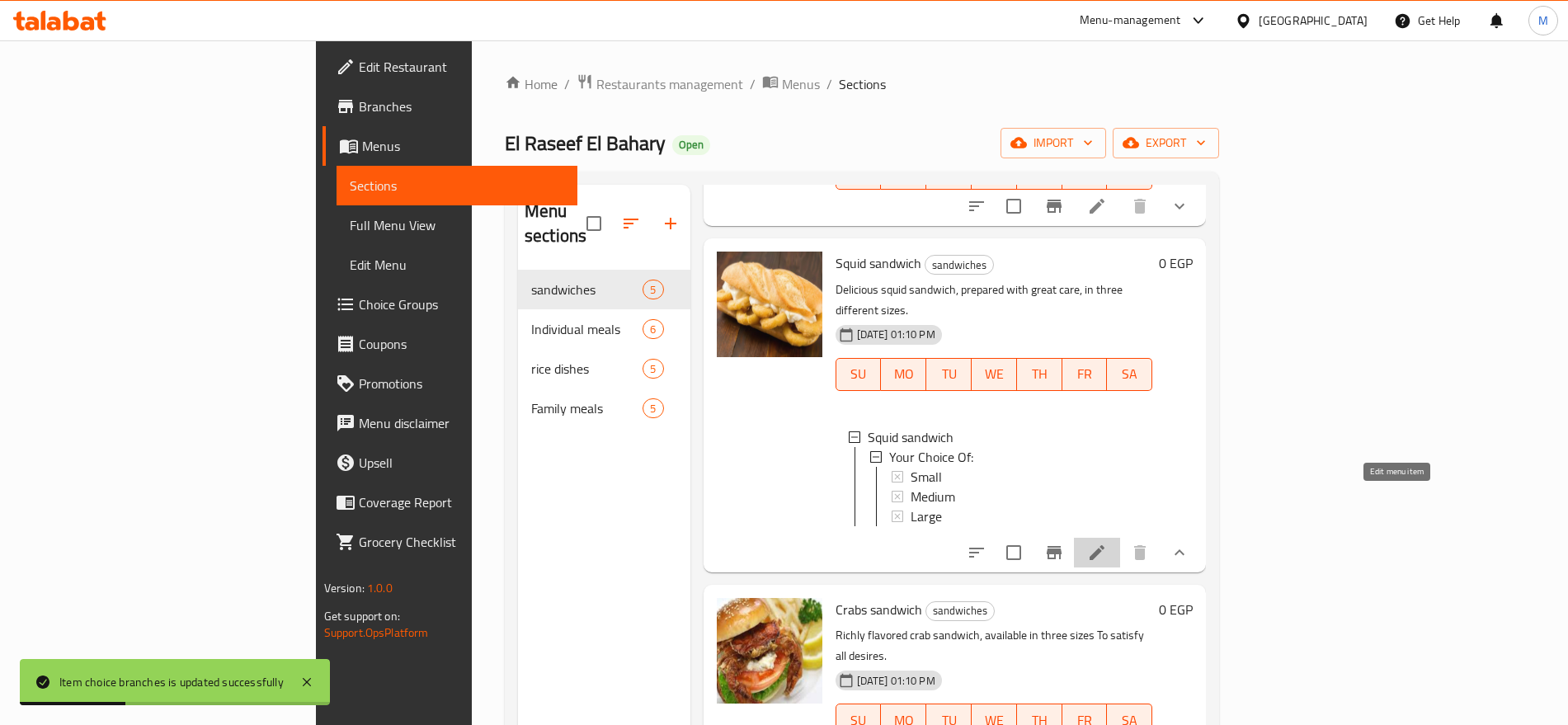
click at [1107, 543] on icon at bounding box center [1097, 553] width 20 height 20
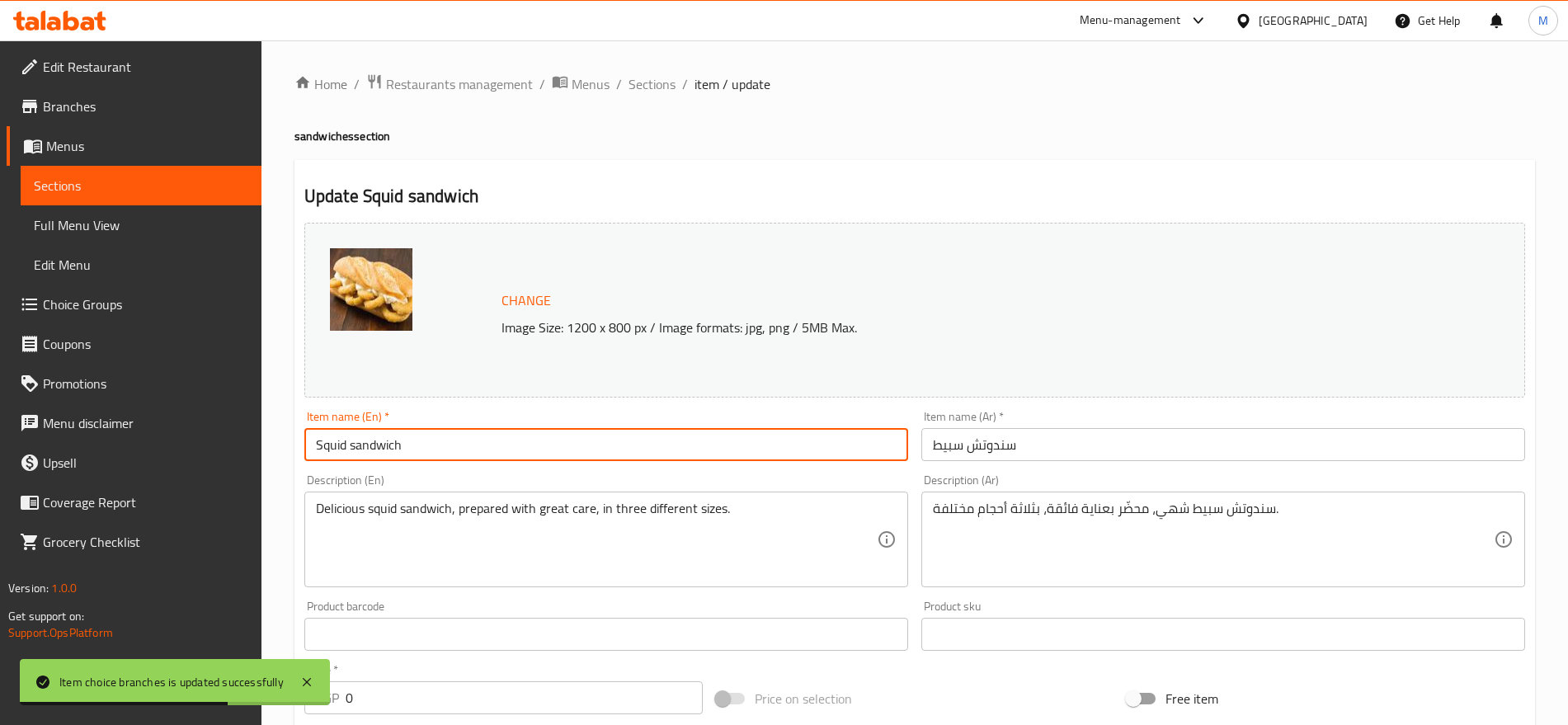
click at [370, 441] on input "Squid sandwich" at bounding box center [606, 444] width 604 height 33
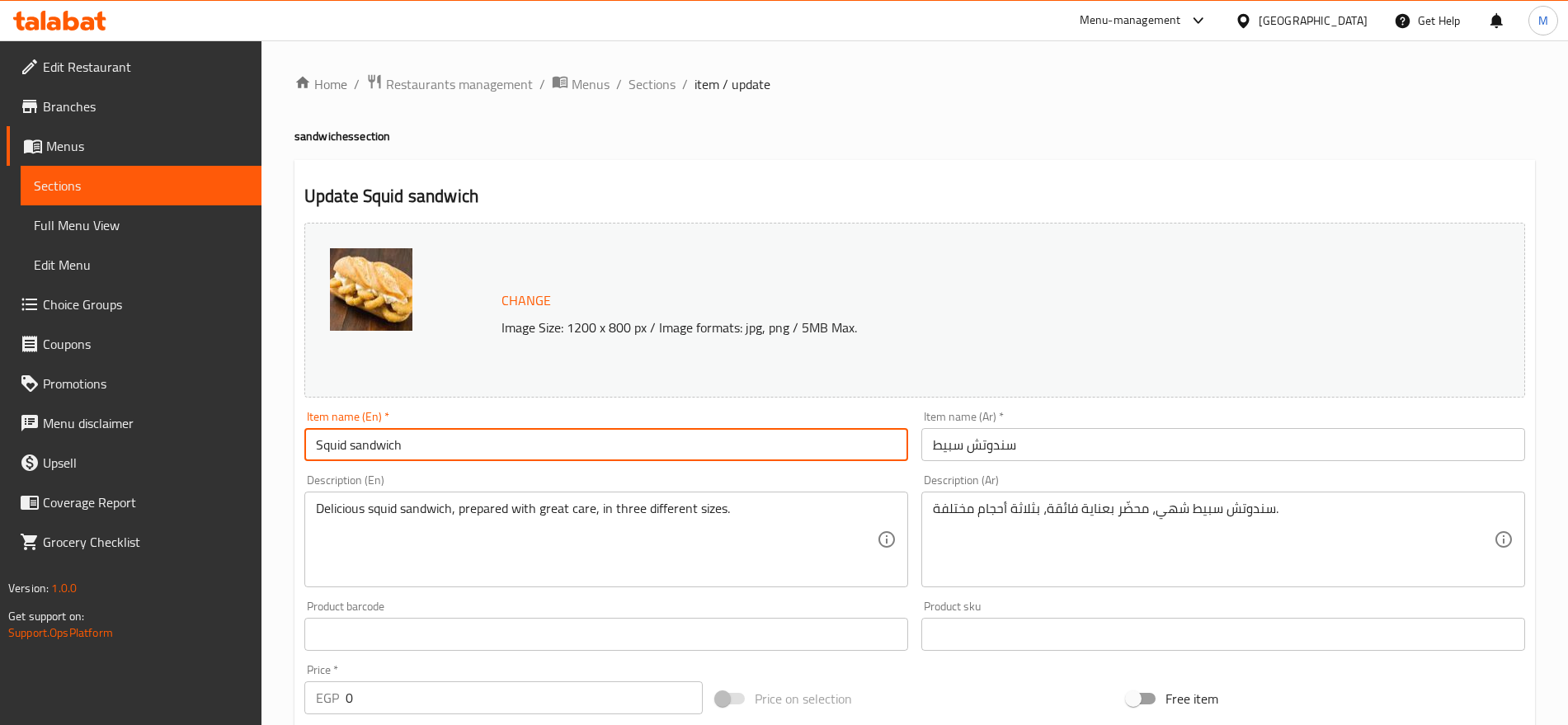
click at [370, 441] on input "Squid sandwich" at bounding box center [606, 444] width 604 height 33
type input "Squid Sandwich"
click at [370, 441] on input "Squid Sandwich" at bounding box center [606, 444] width 604 height 33
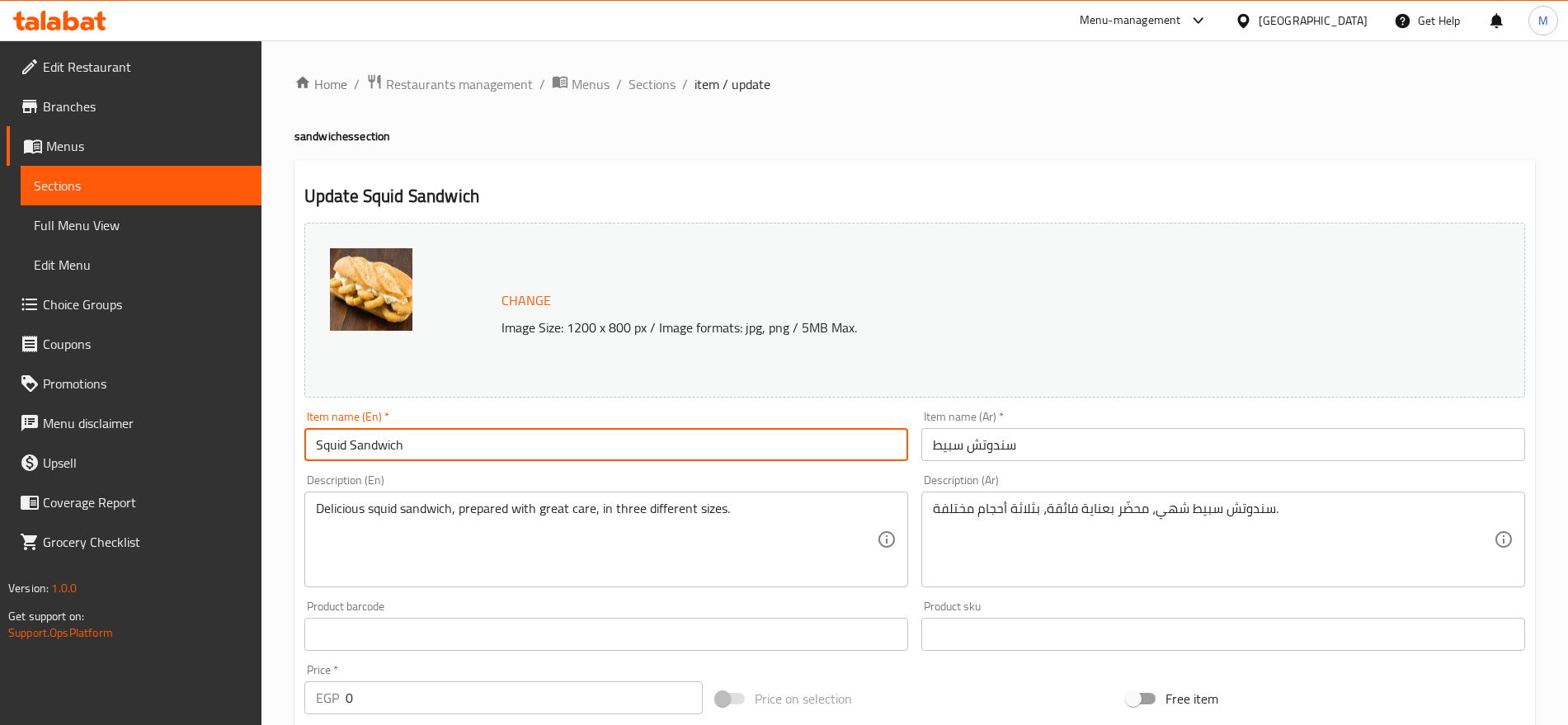
click at [370, 441] on input "Squid Sandwich" at bounding box center [606, 444] width 604 height 33
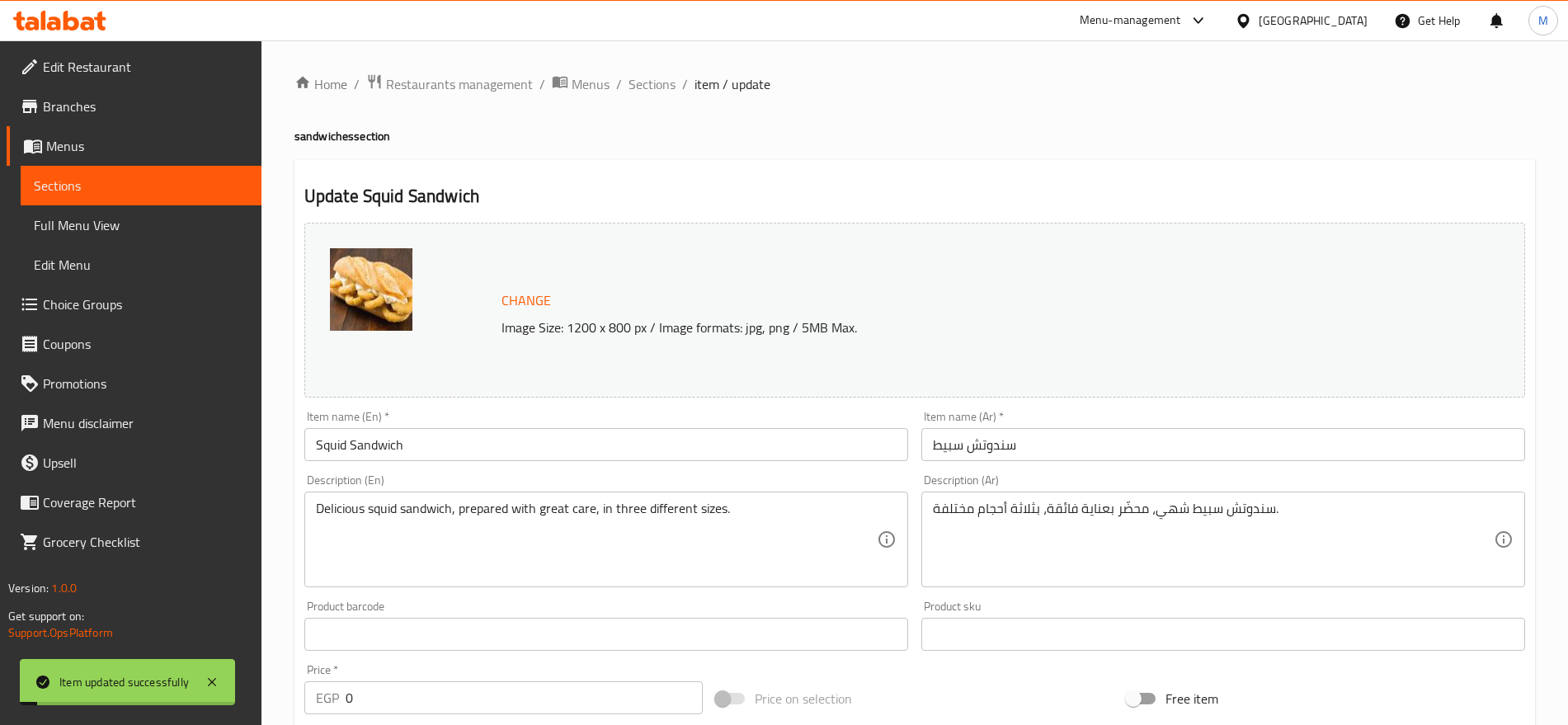
click at [658, 77] on span "Sections" at bounding box center [652, 84] width 47 height 20
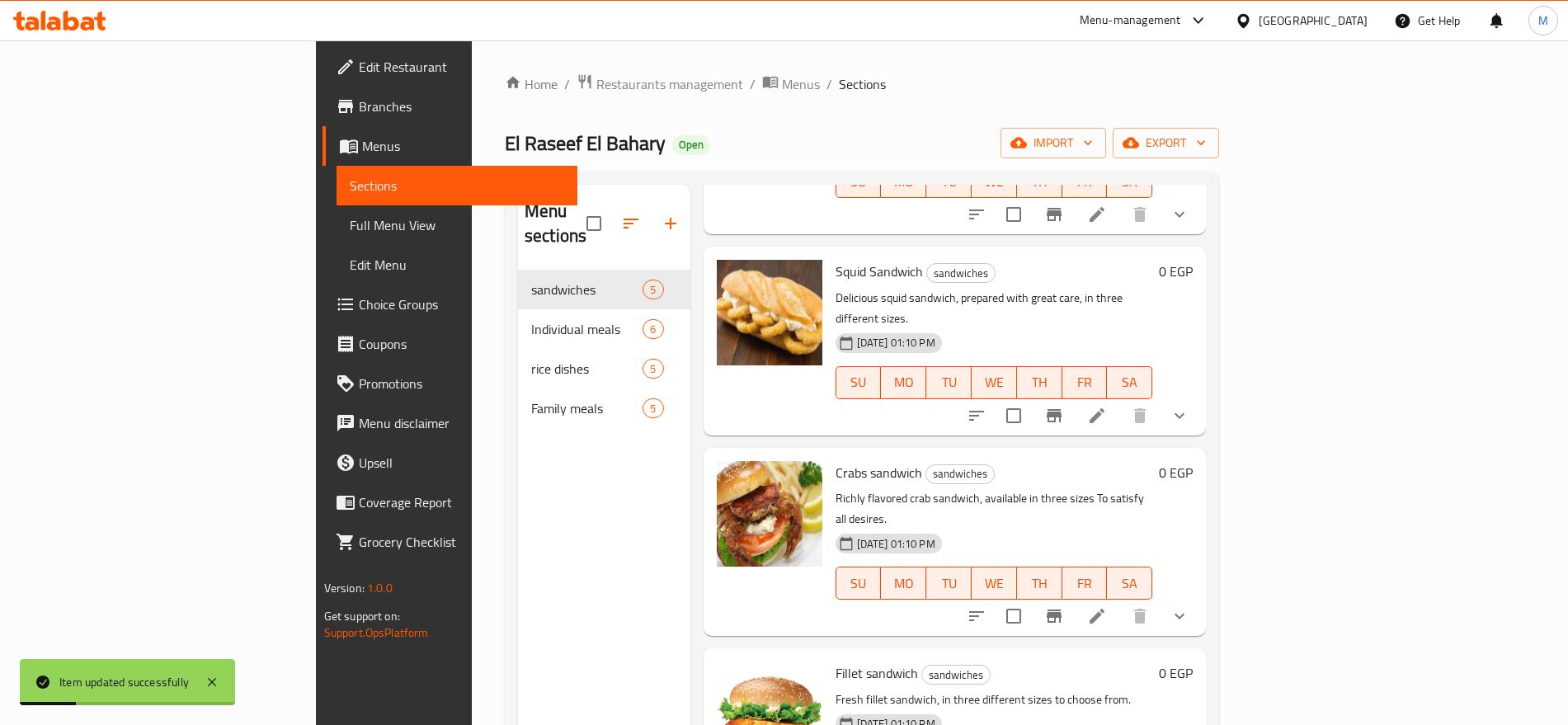
scroll to position [48, 0]
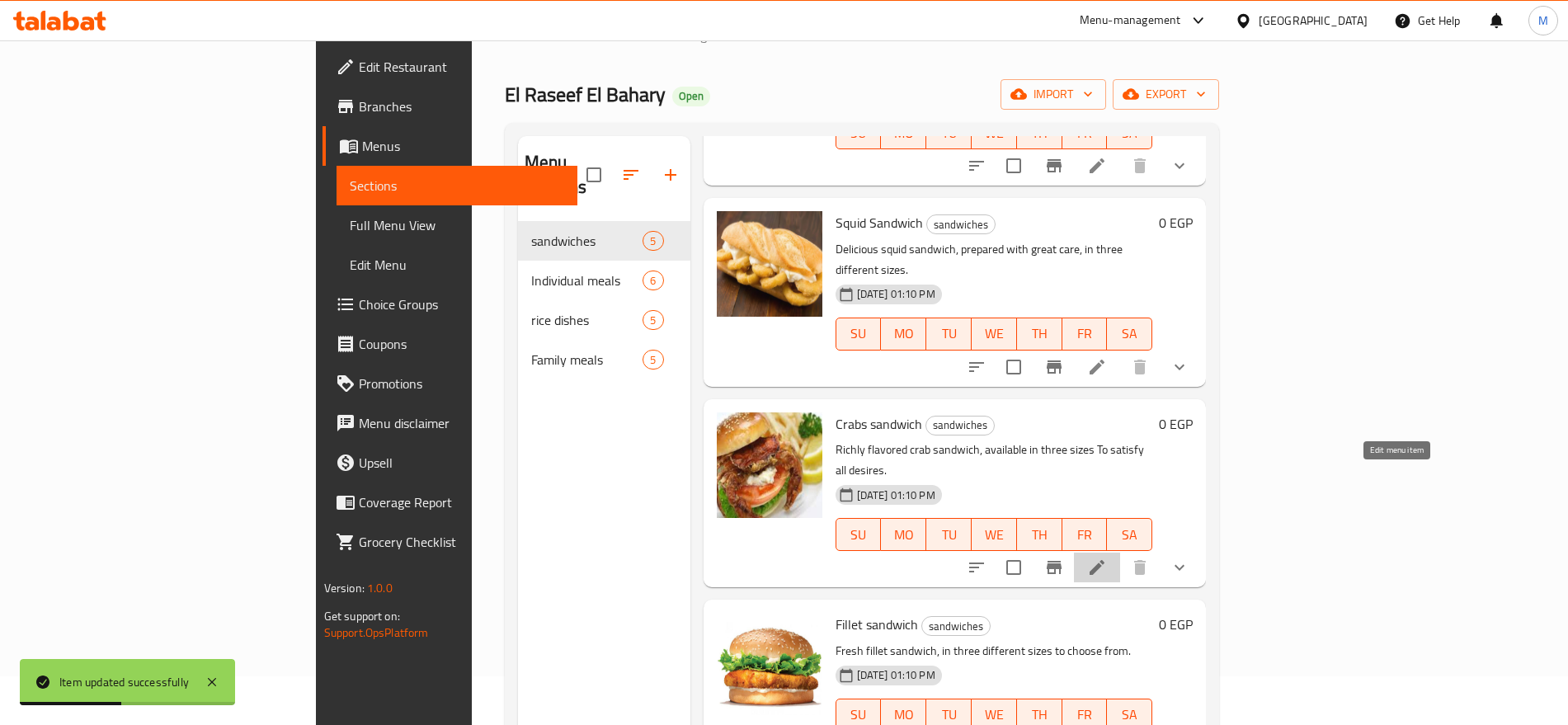
click at [1107, 557] on icon at bounding box center [1097, 567] width 20 height 20
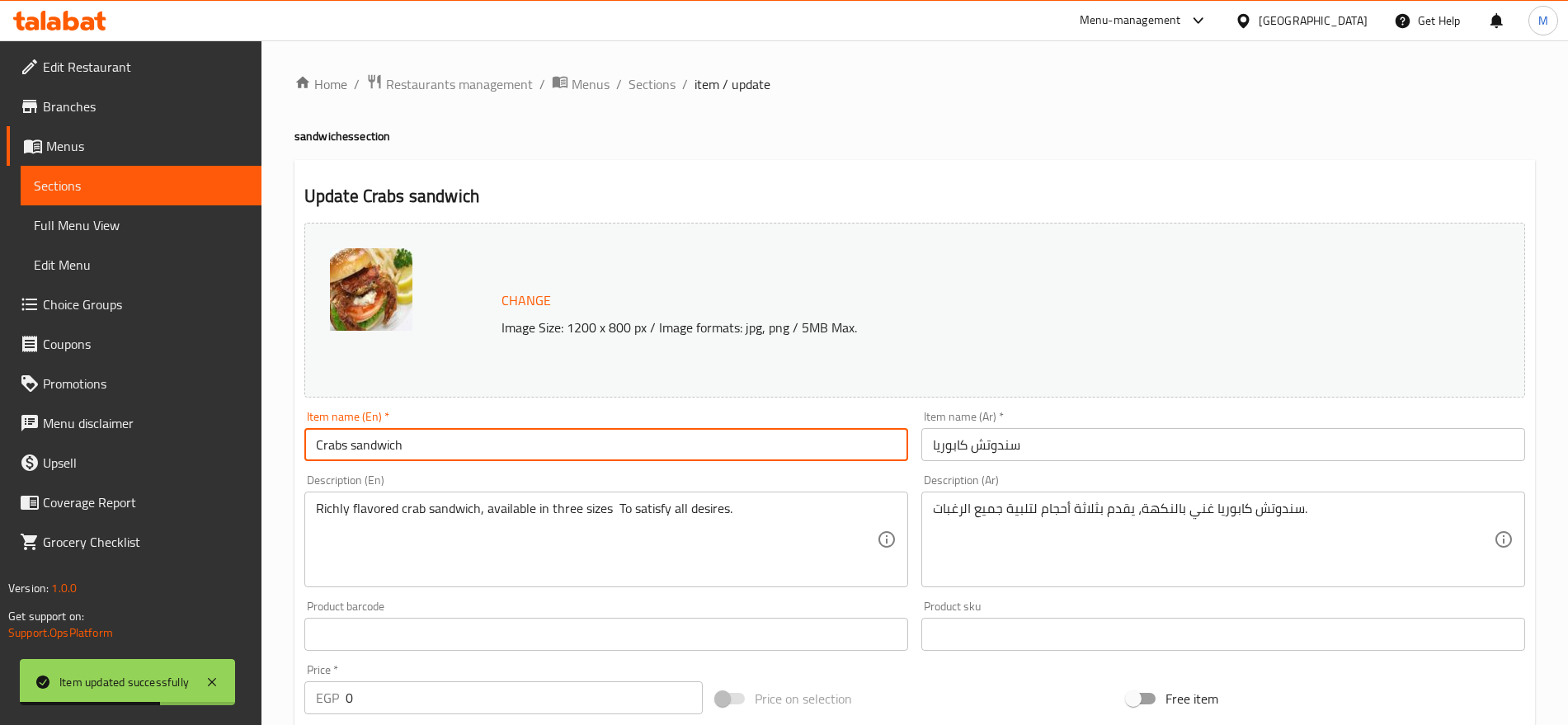
click at [368, 440] on input "Crabs sandwich" at bounding box center [606, 444] width 604 height 33
type input "Crabs Sandwich"
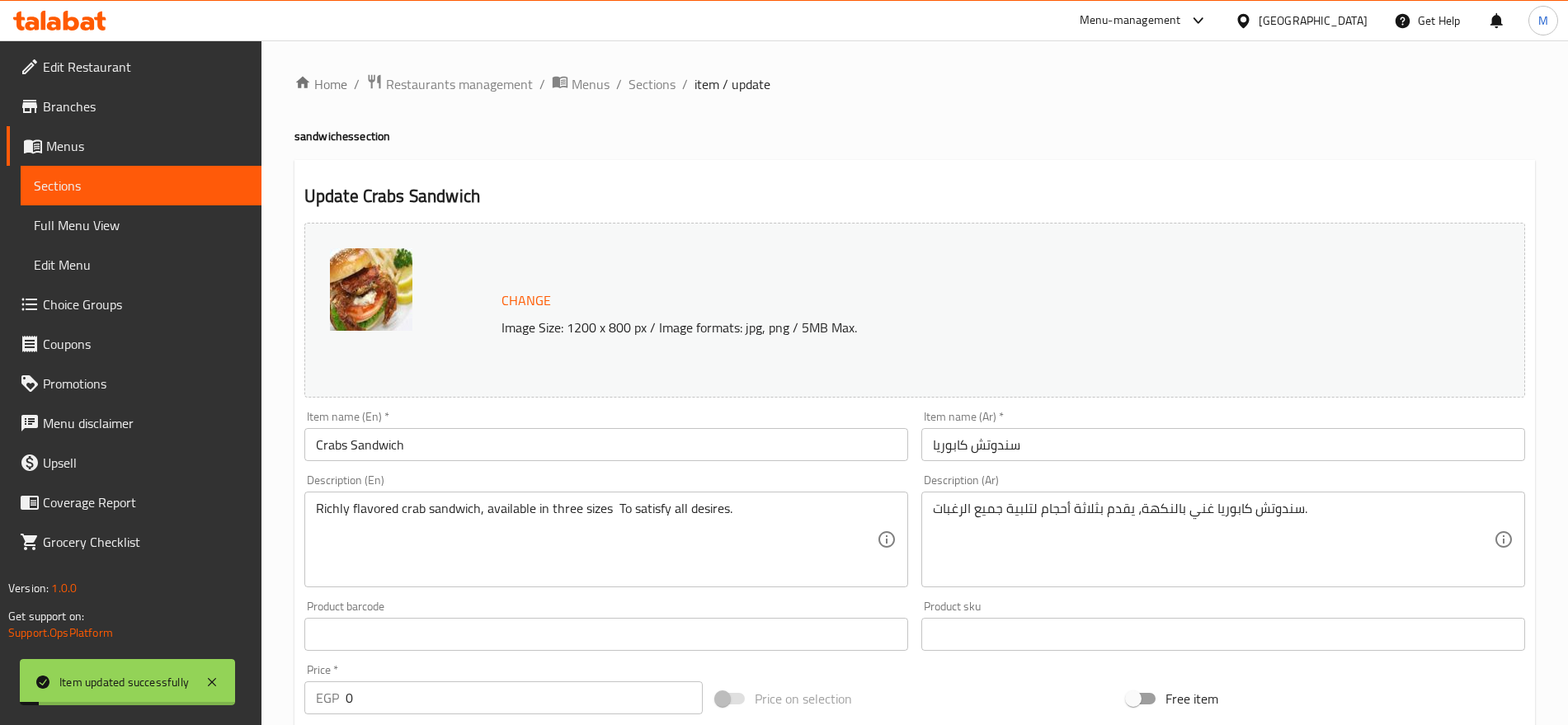
click at [637, 94] on span "Sections" at bounding box center [652, 84] width 47 height 20
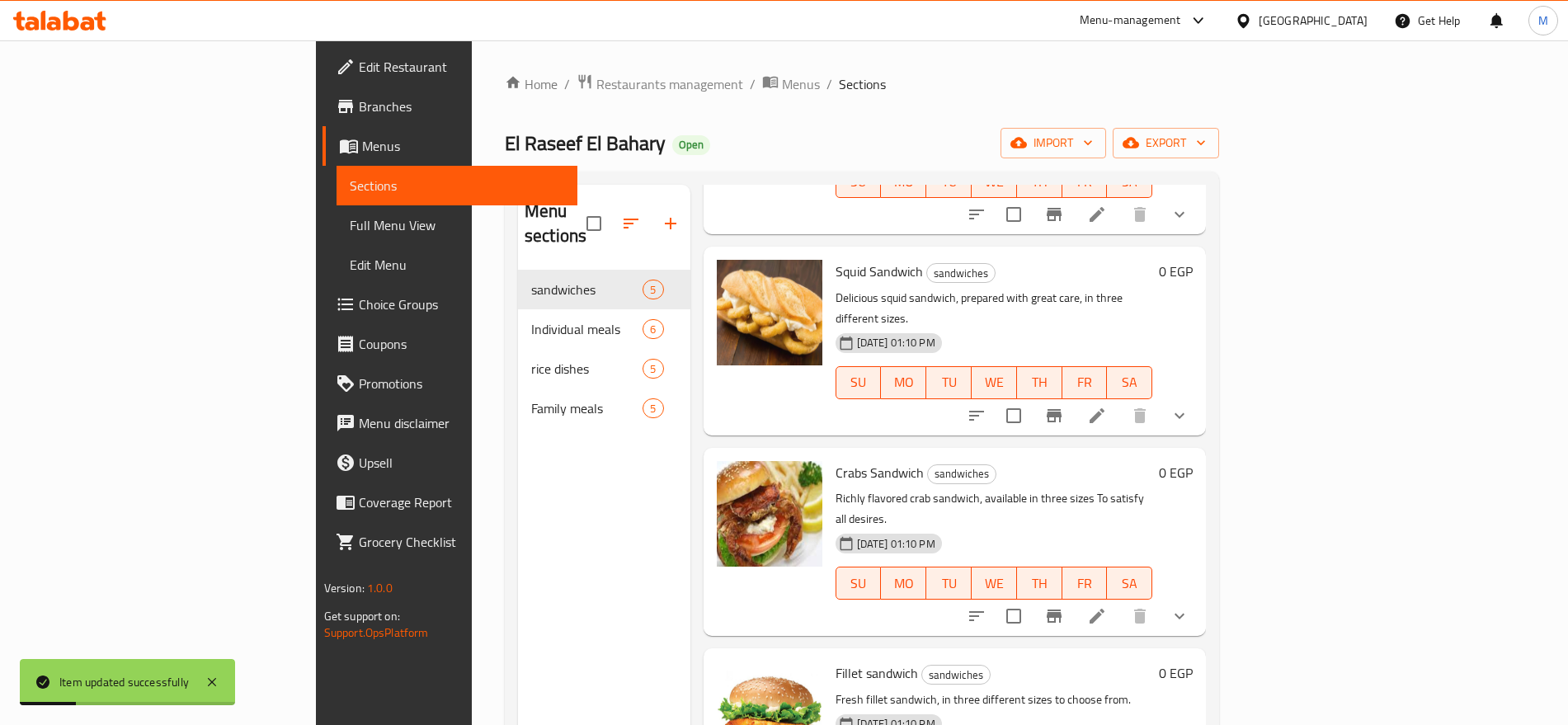
scroll to position [231, 0]
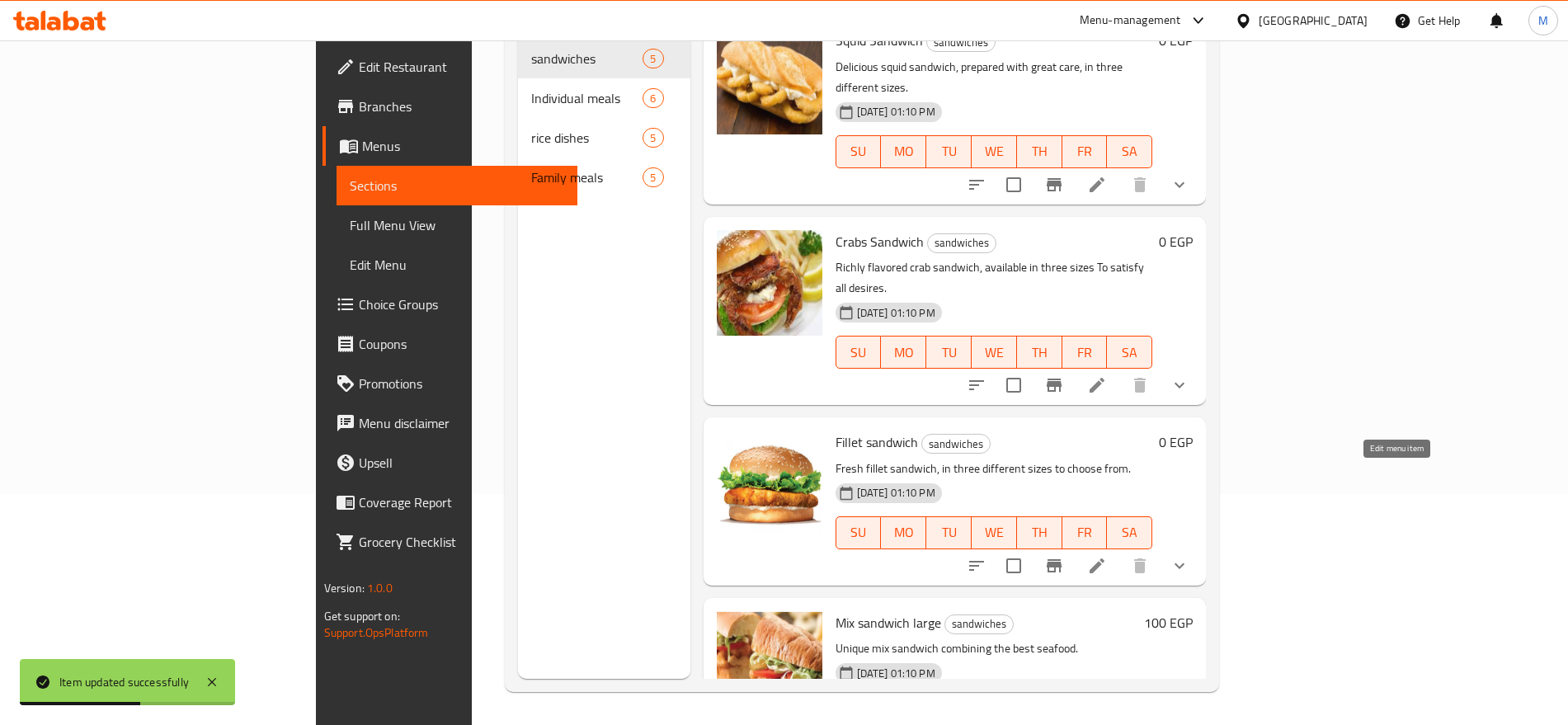
click at [1107, 555] on icon at bounding box center [1097, 565] width 20 height 20
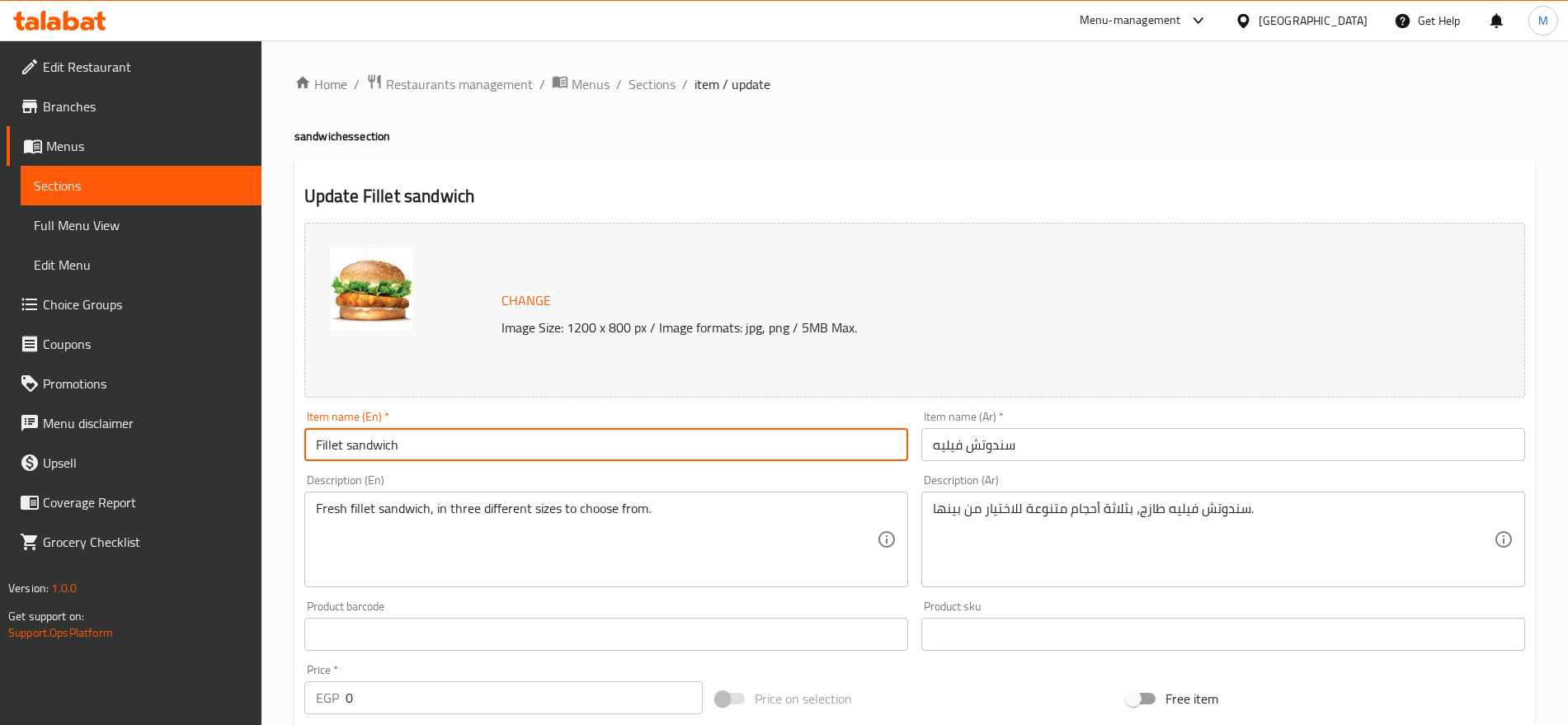
click at [459, 440] on input "Fillet sandwich" at bounding box center [606, 444] width 604 height 33
type input "Fillet Sandwich"
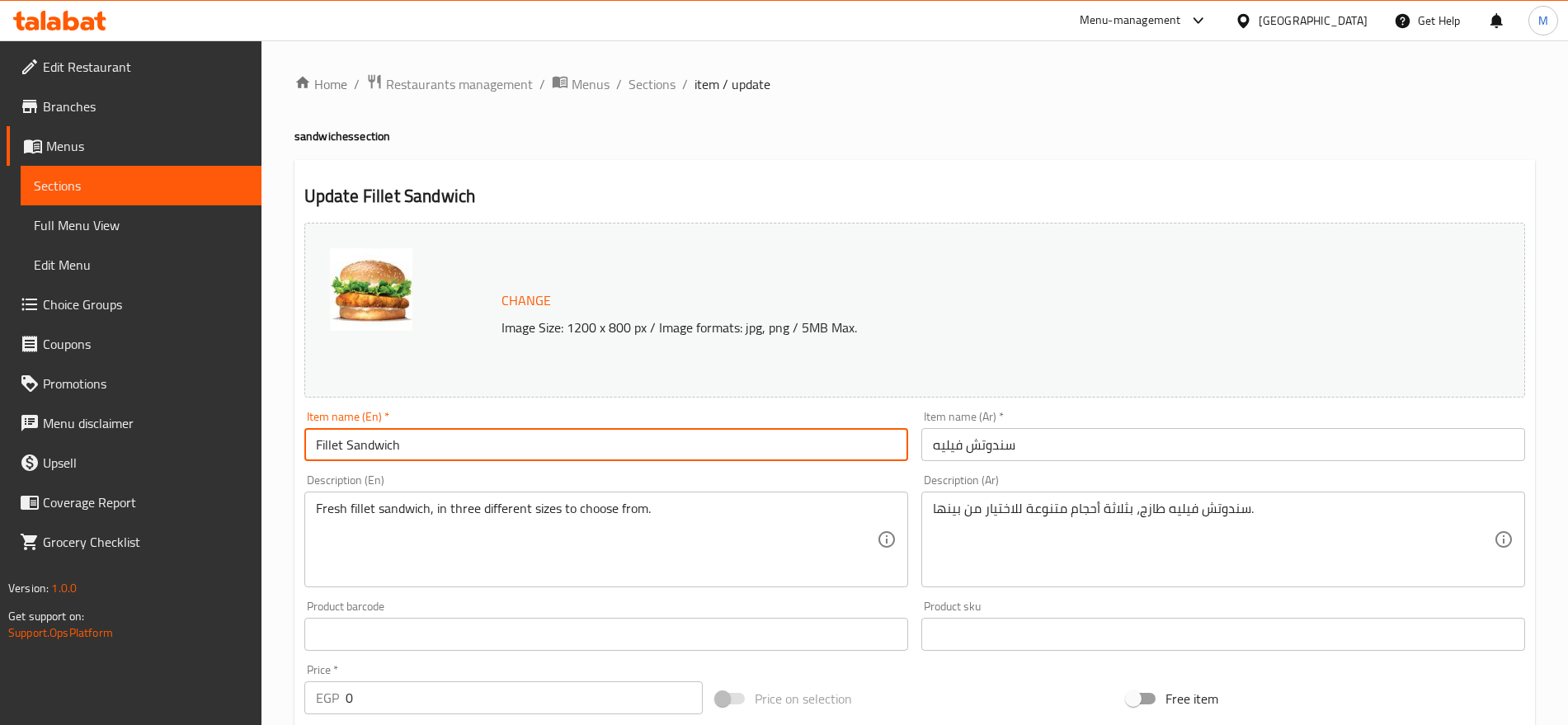
click at [459, 440] on input "Fillet Sandwich" at bounding box center [606, 444] width 604 height 33
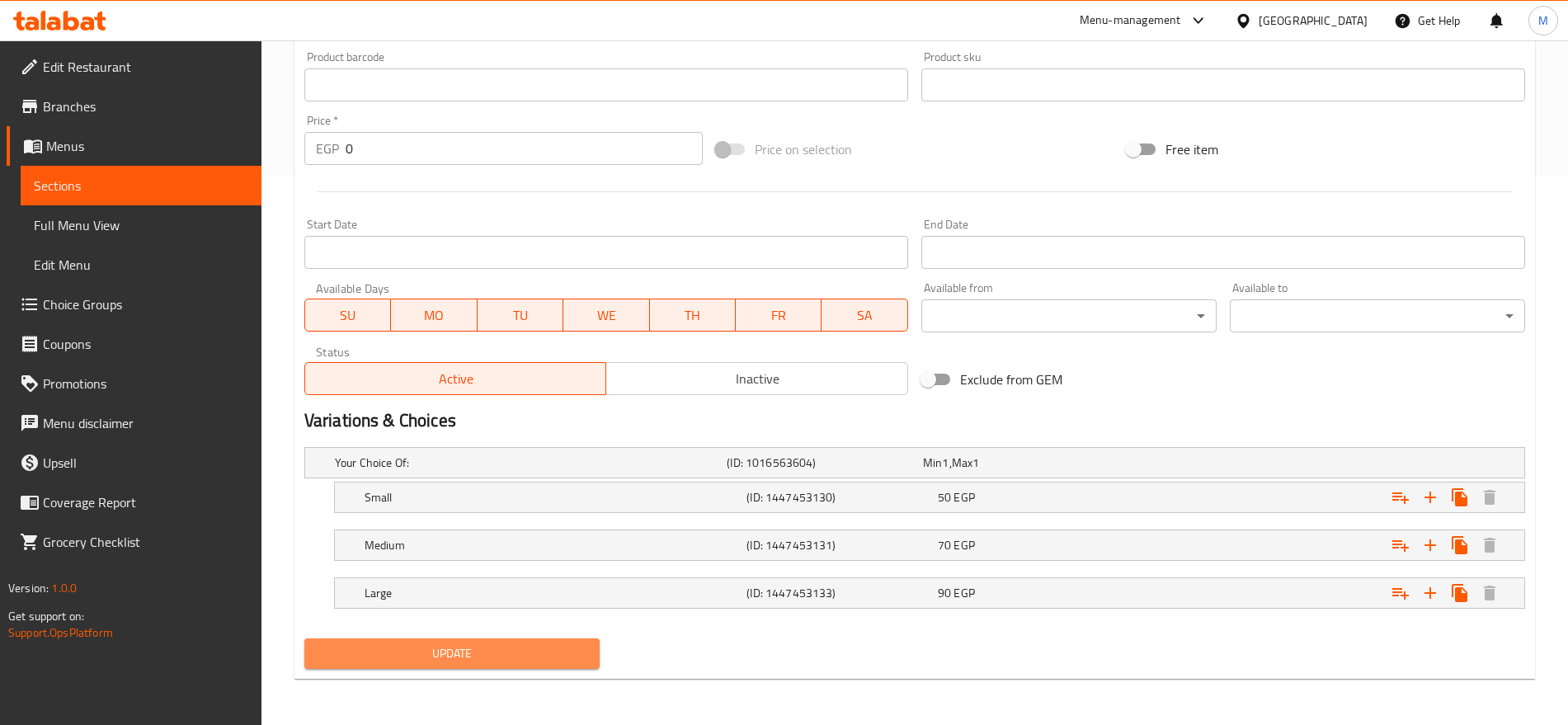
click at [438, 649] on span "Update" at bounding box center [452, 653] width 269 height 21
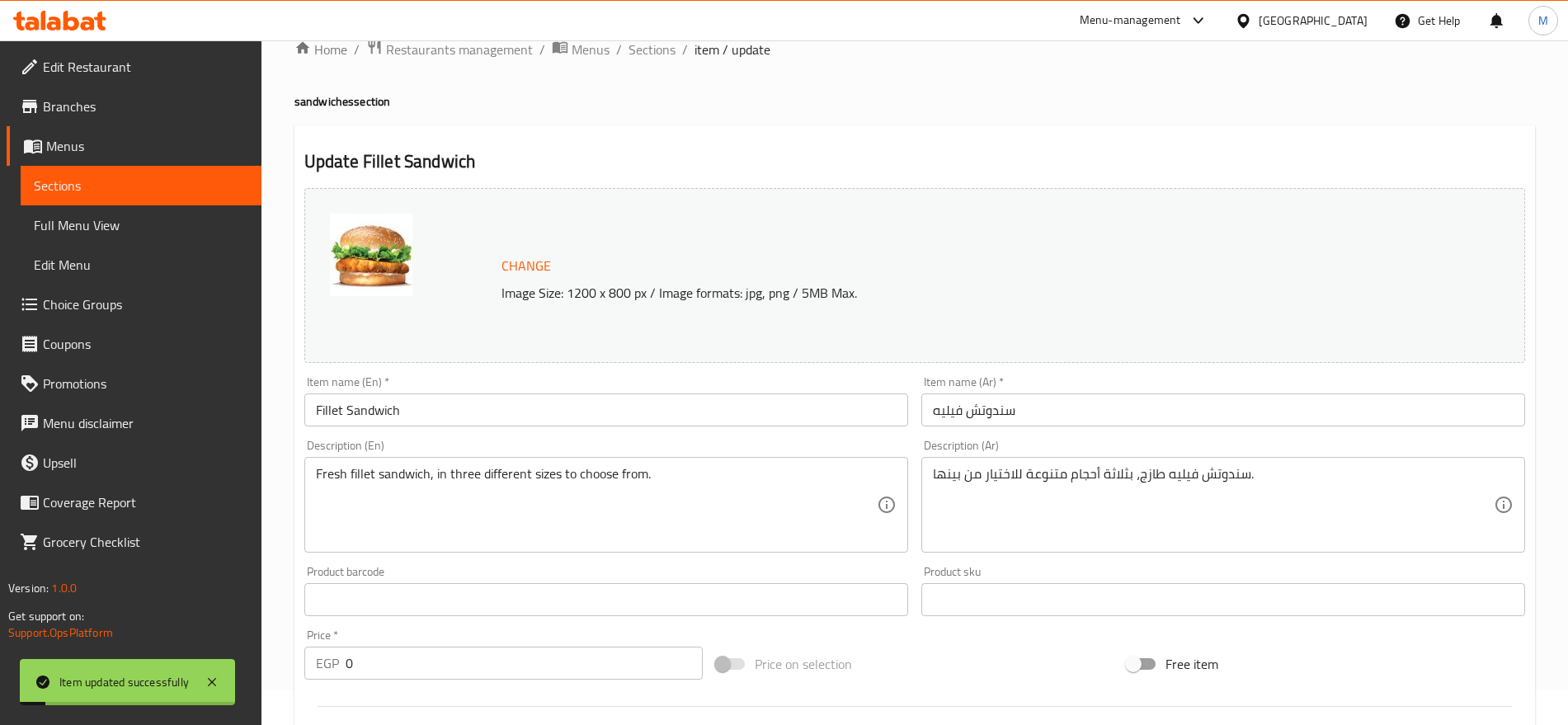
scroll to position [0, 0]
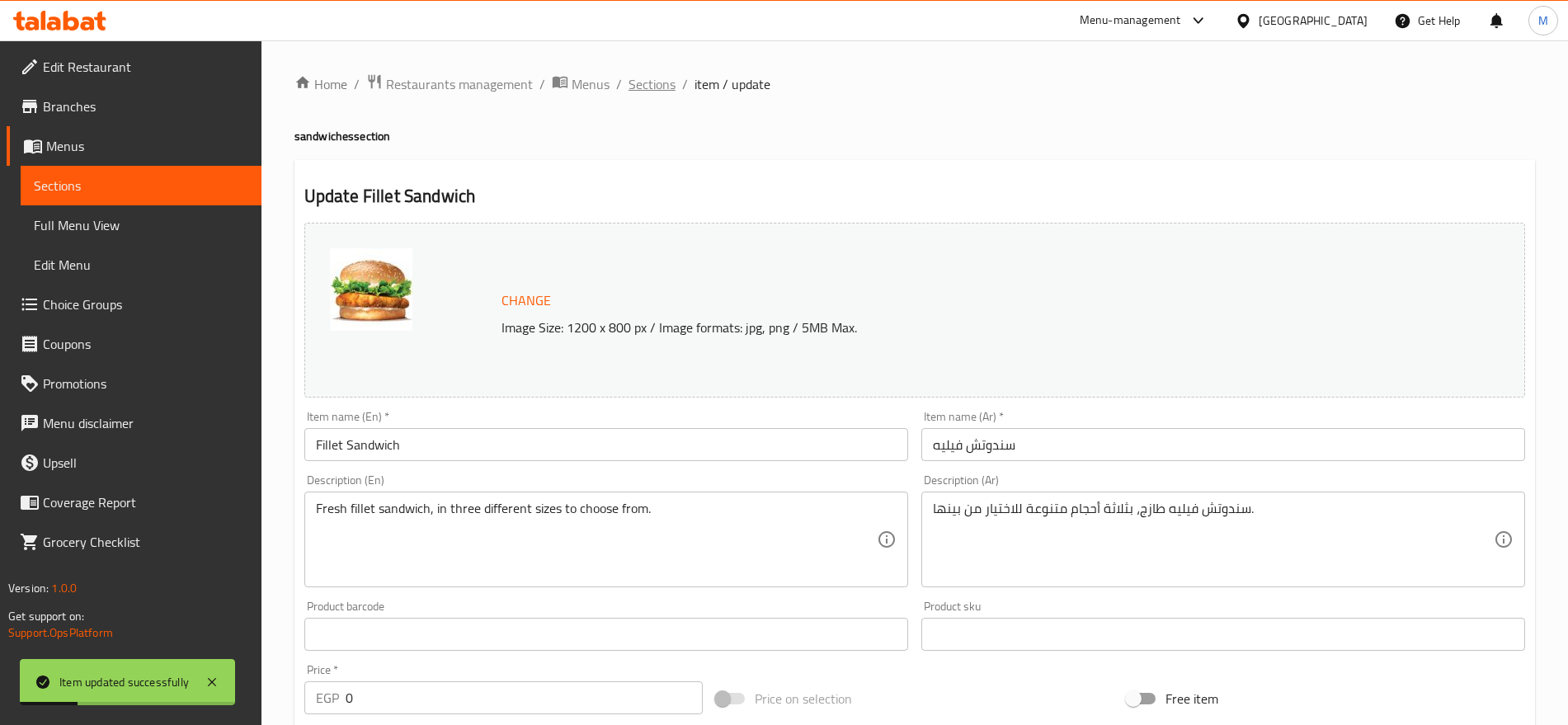
click at [647, 85] on span "Sections" at bounding box center [652, 84] width 47 height 20
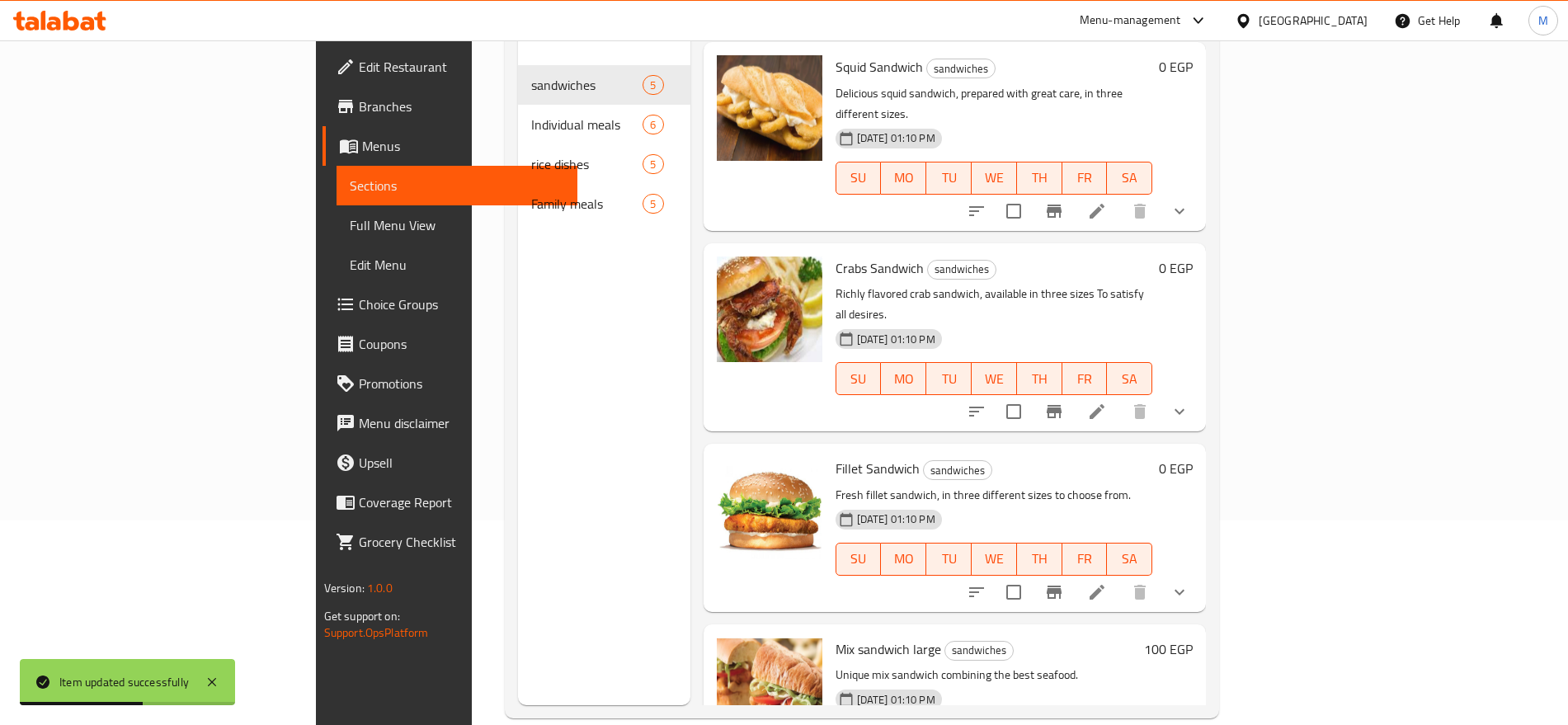
scroll to position [205, 0]
click at [1185, 408] on icon "show more" at bounding box center [1180, 411] width 10 height 6
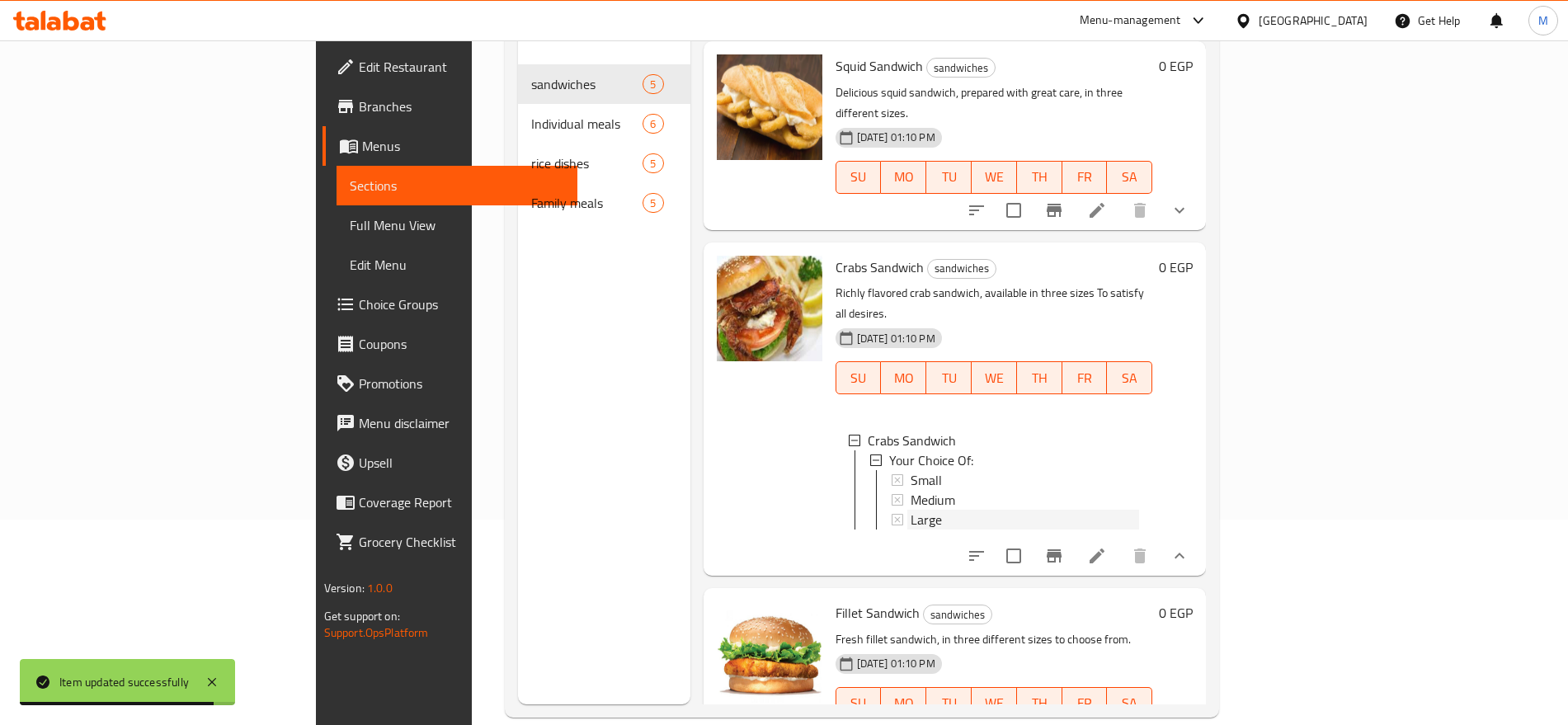
click at [911, 510] on span "Large" at bounding box center [926, 520] width 32 height 20
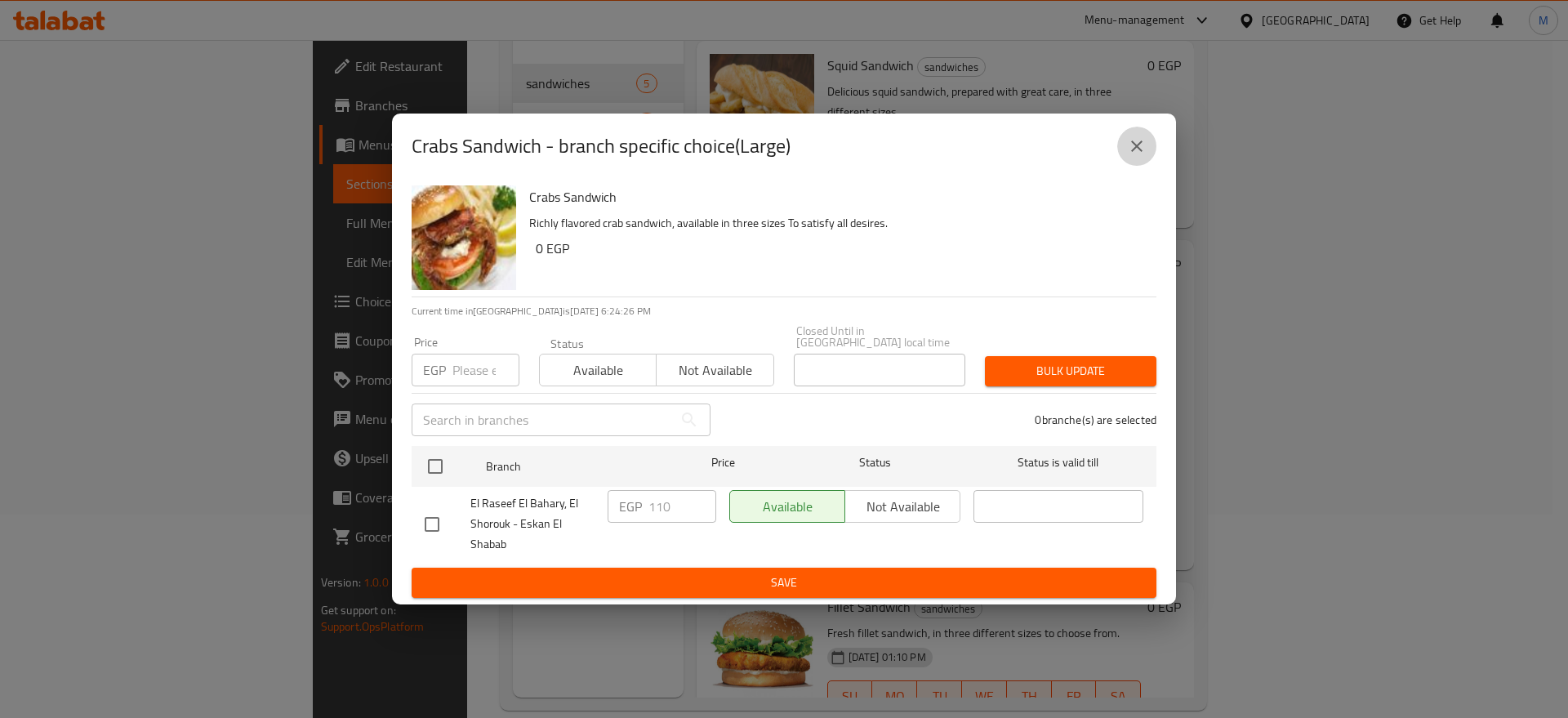
click at [1118, 149] on button "close" at bounding box center [1136, 146] width 39 height 39
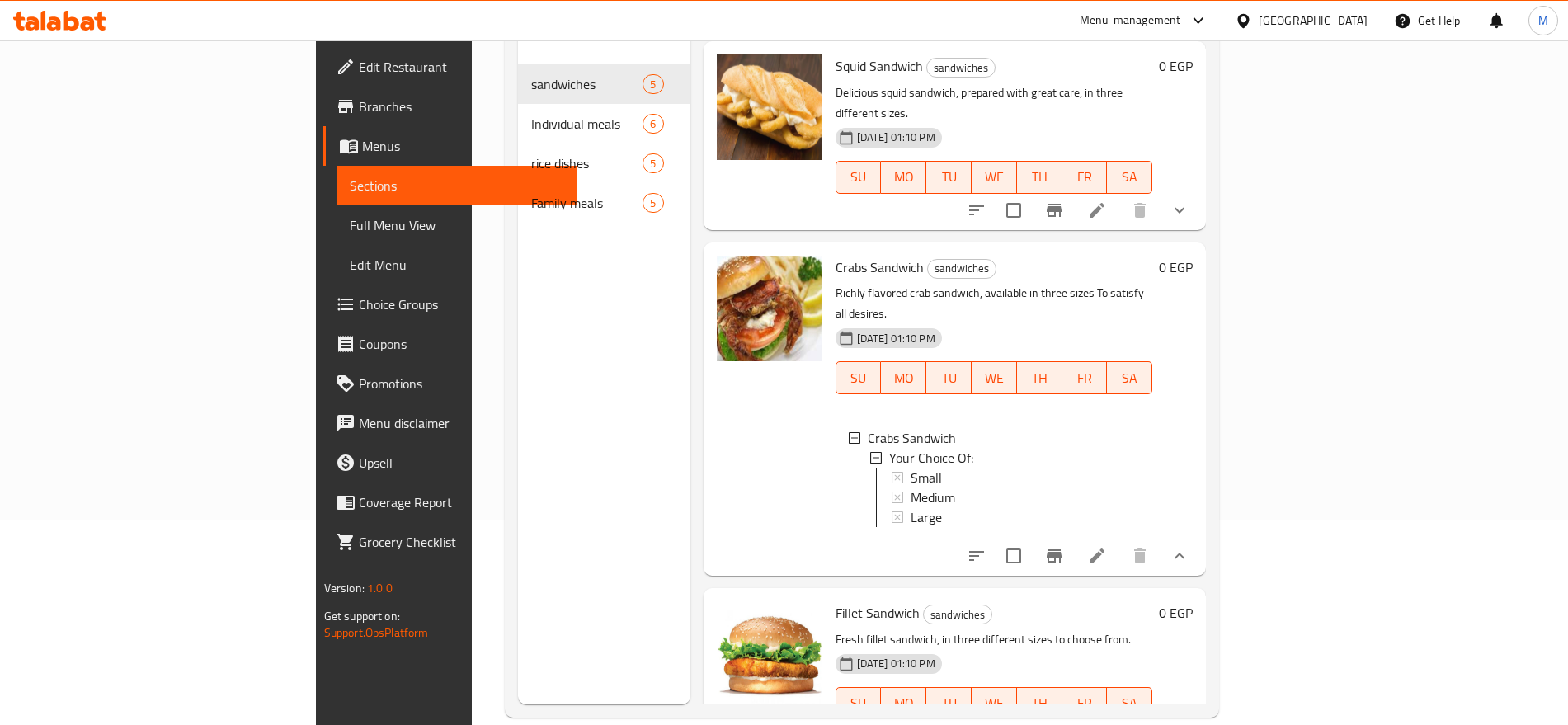
scroll to position [378, 0]
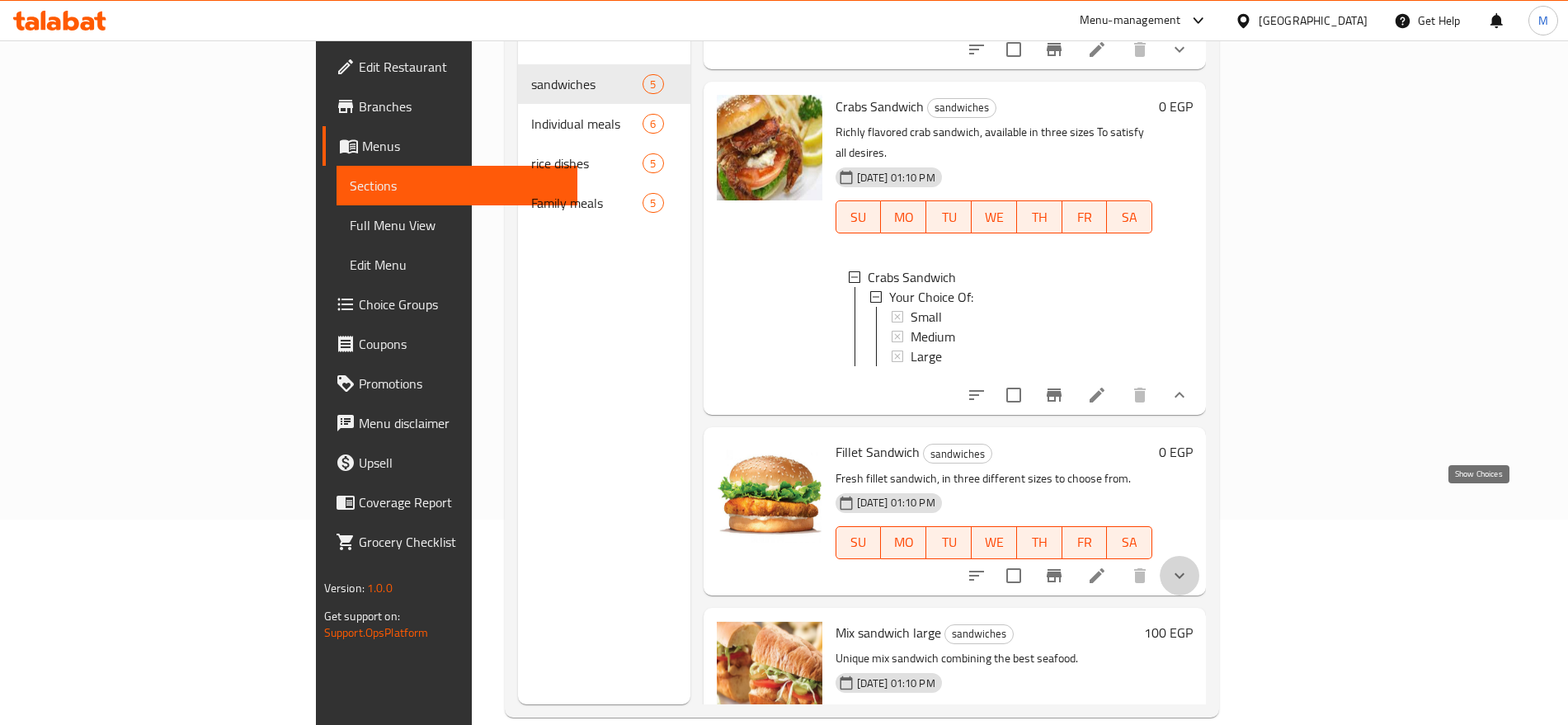
click at [1190, 565] on icon "show more" at bounding box center [1180, 575] width 20 height 20
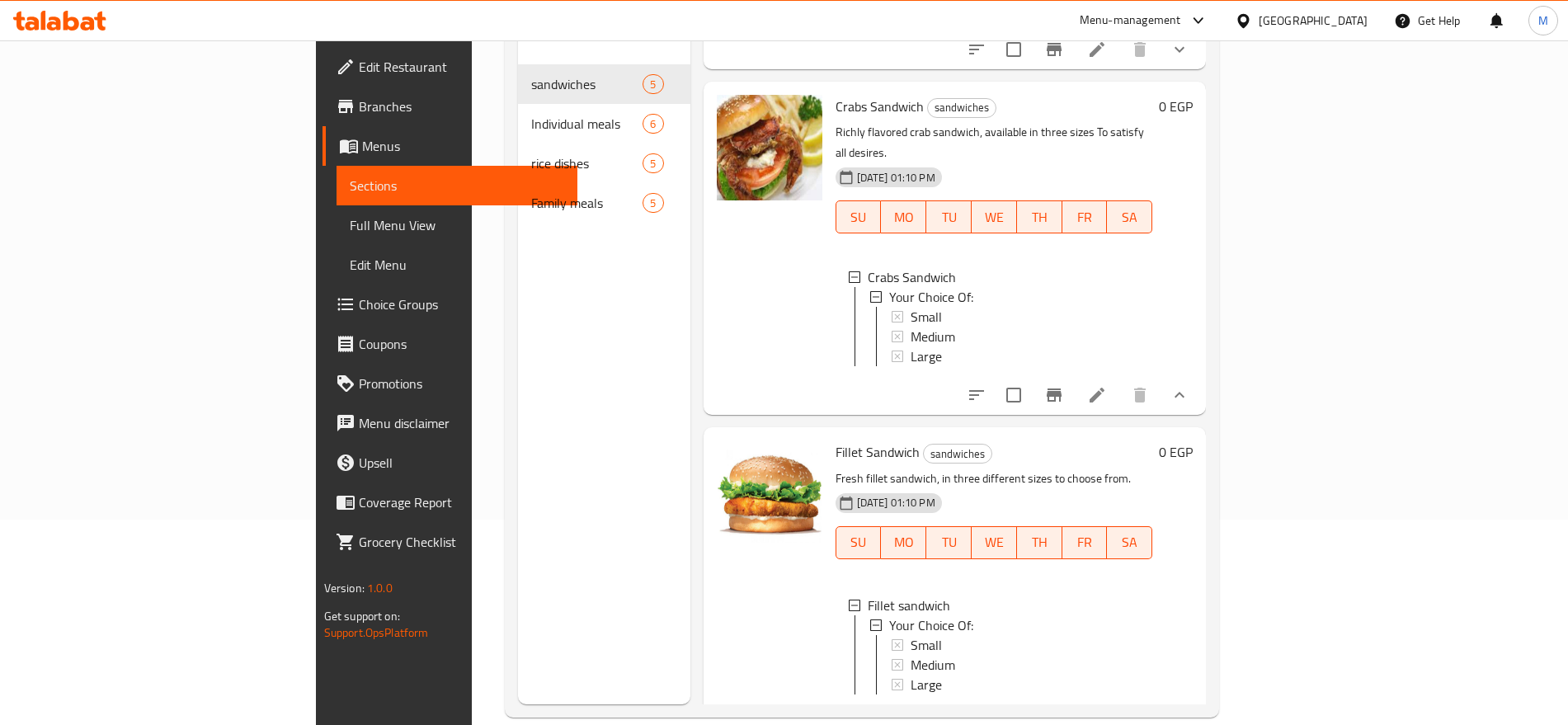
scroll to position [513, 0]
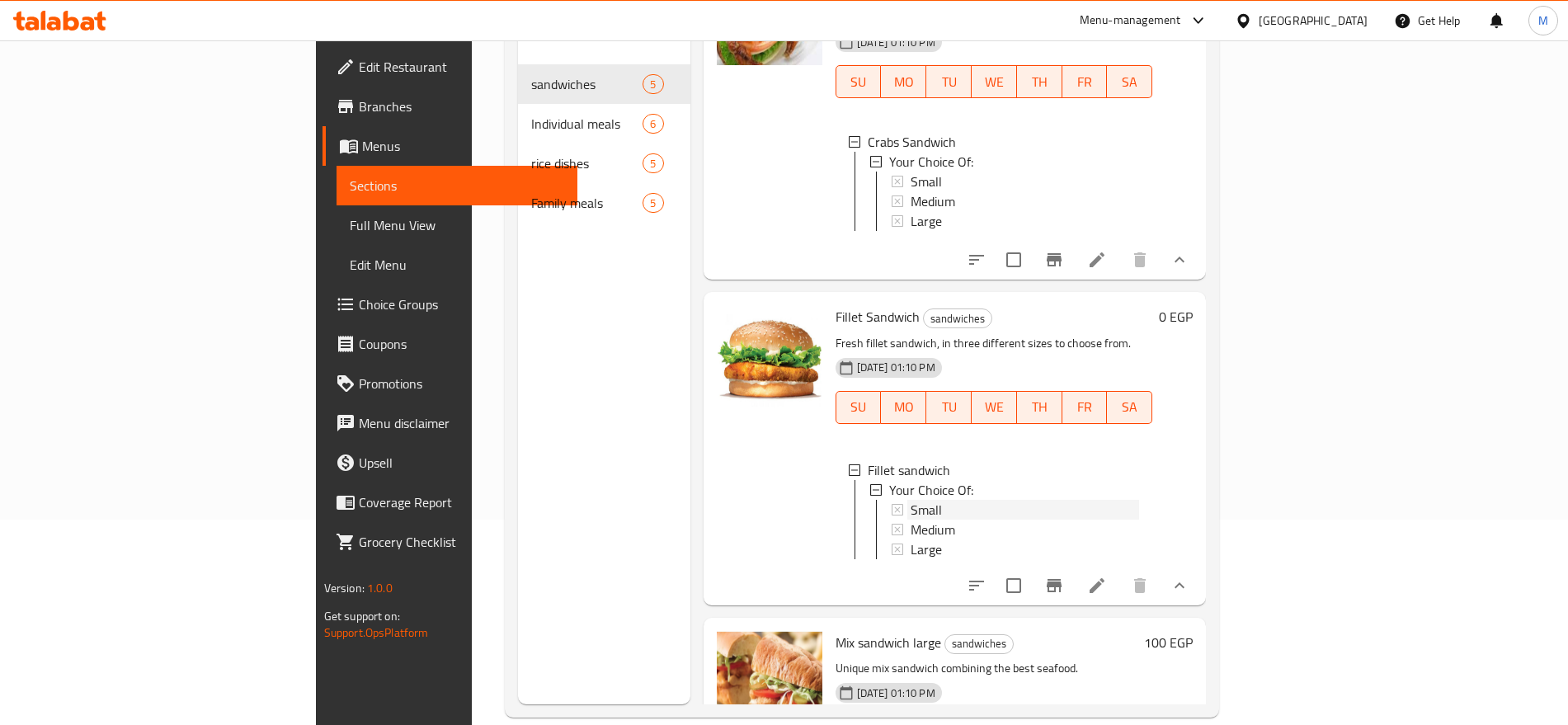
click at [911, 499] on div "Small" at bounding box center [1025, 510] width 229 height 20
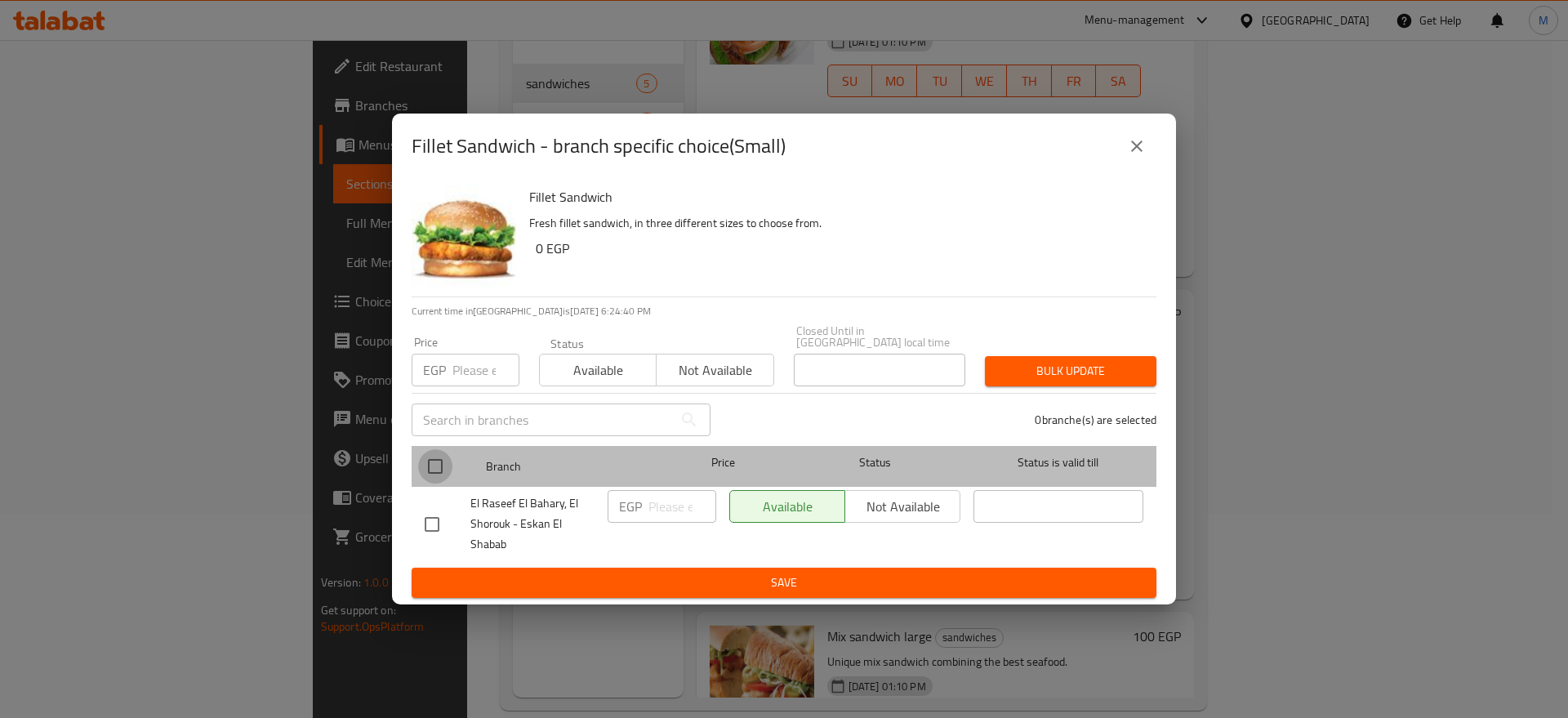
click at [442, 467] on input "checkbox" at bounding box center [434, 466] width 34 height 34
checkbox input "true"
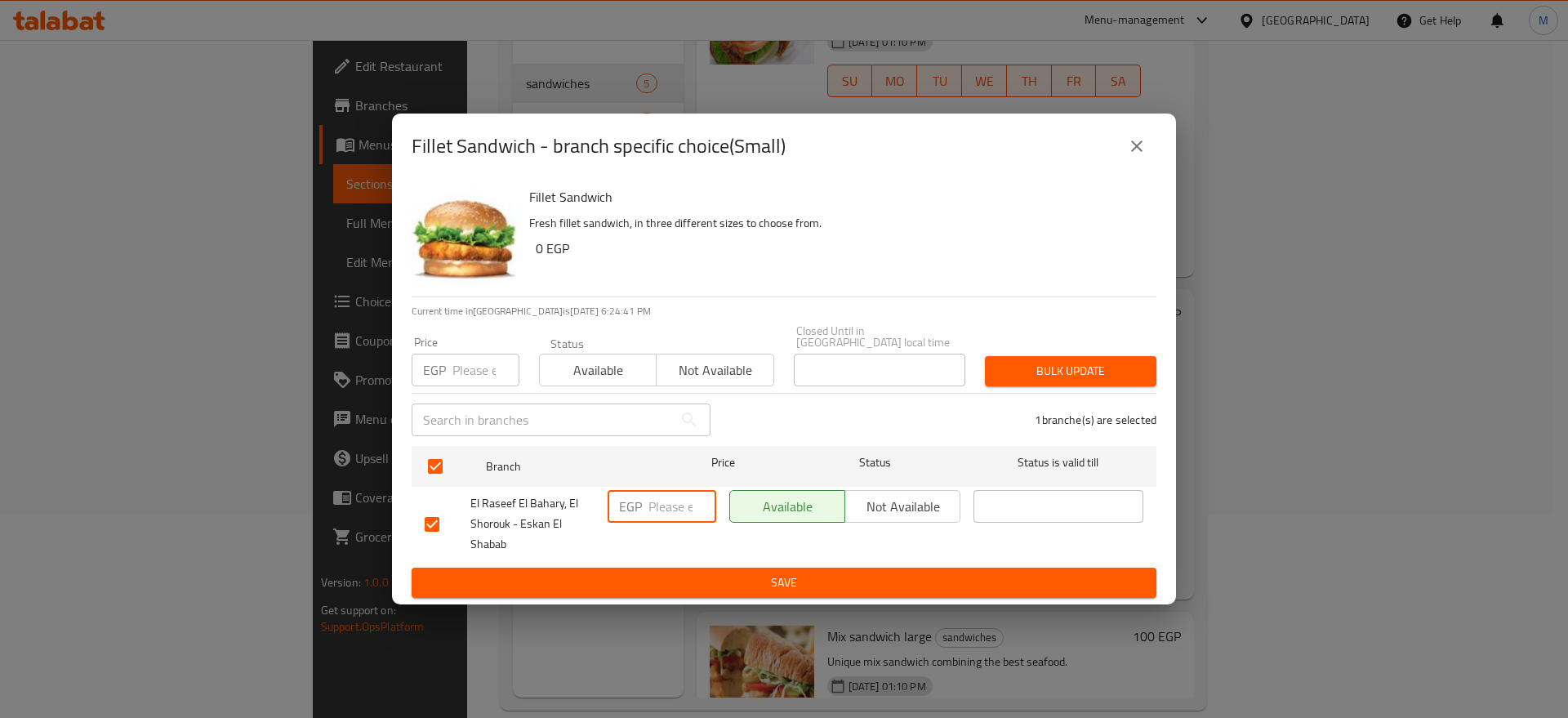
click at [653, 498] on input "number" at bounding box center [682, 505] width 68 height 32
type input "60"
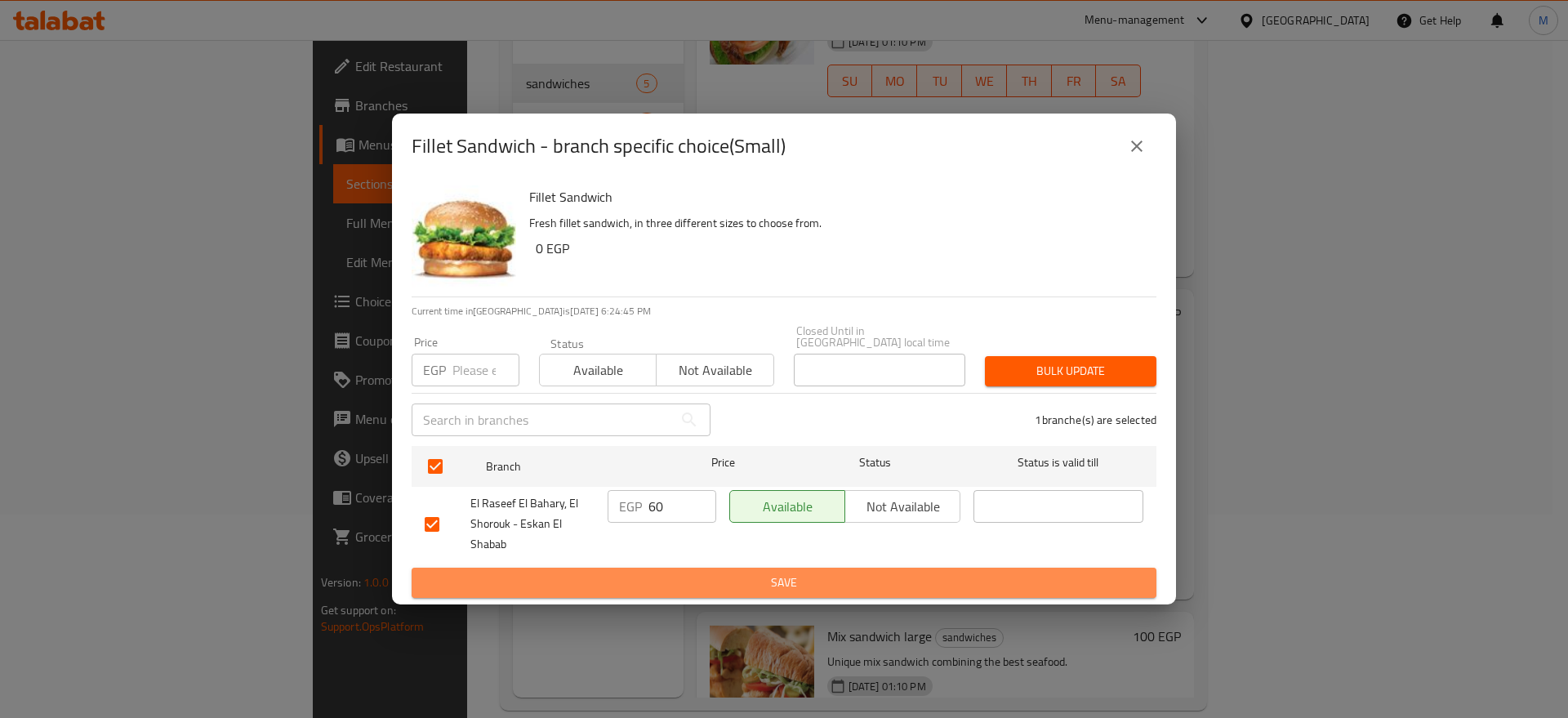
click at [681, 567] on button "Save" at bounding box center [784, 582] width 744 height 31
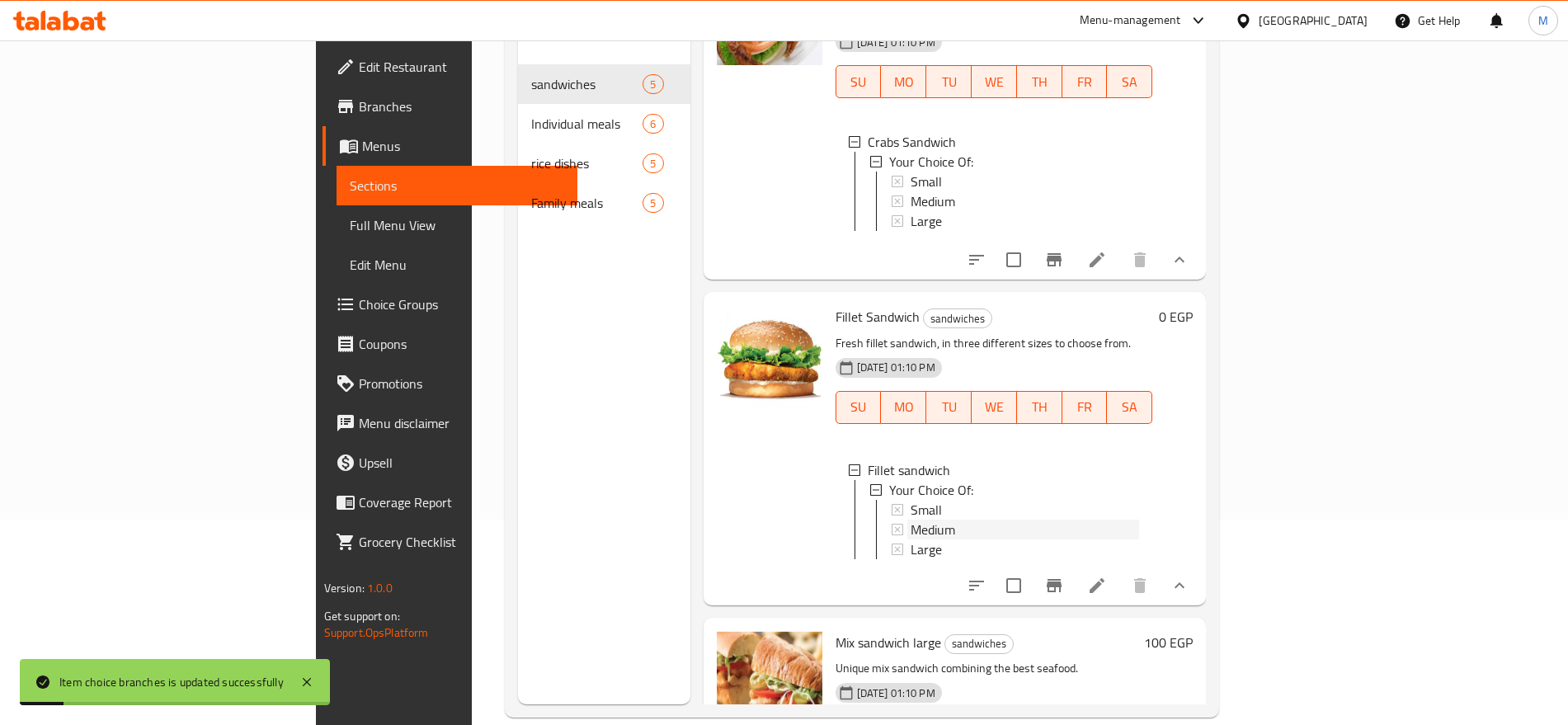
click at [911, 520] on span "Medium" at bounding box center [932, 530] width 44 height 20
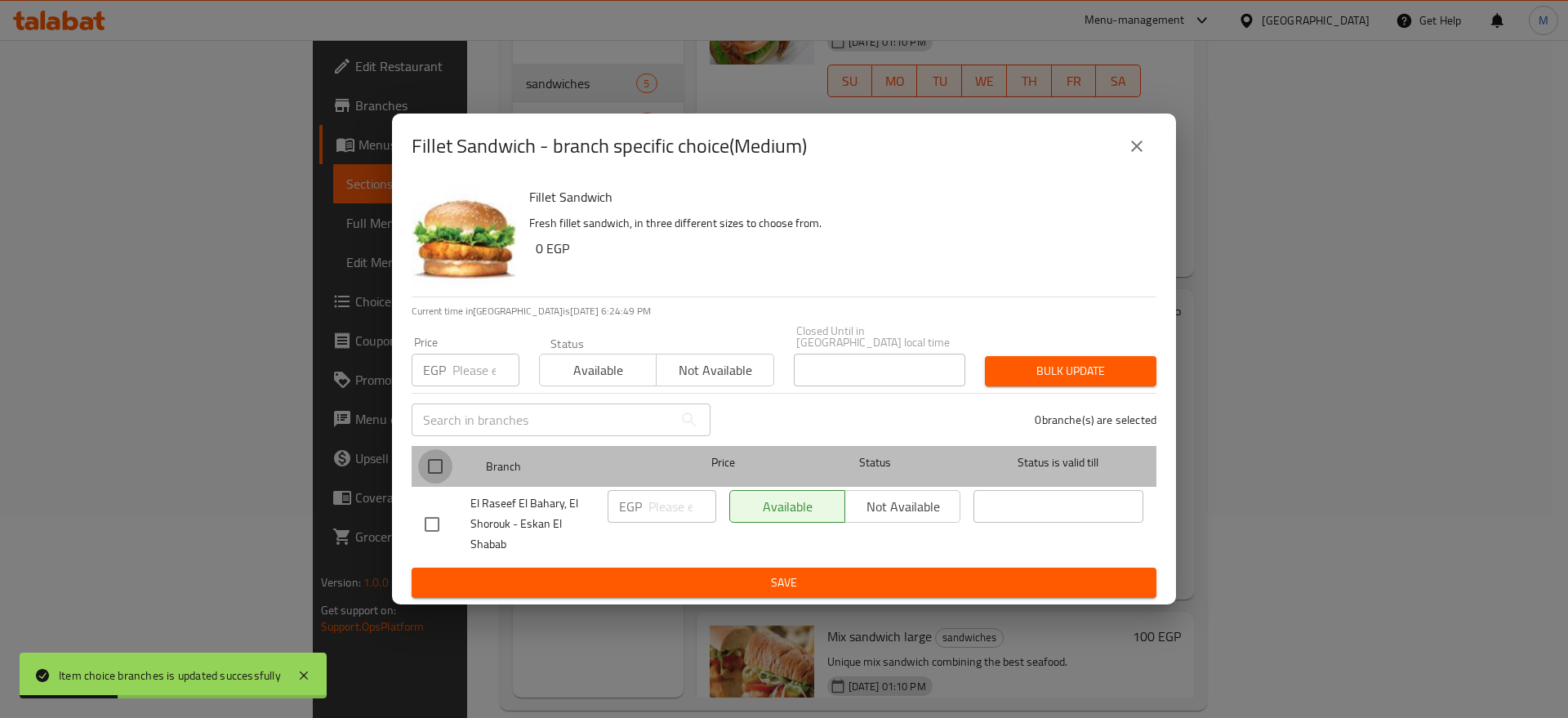
click at [433, 460] on input "checkbox" at bounding box center [434, 466] width 34 height 34
checkbox input "true"
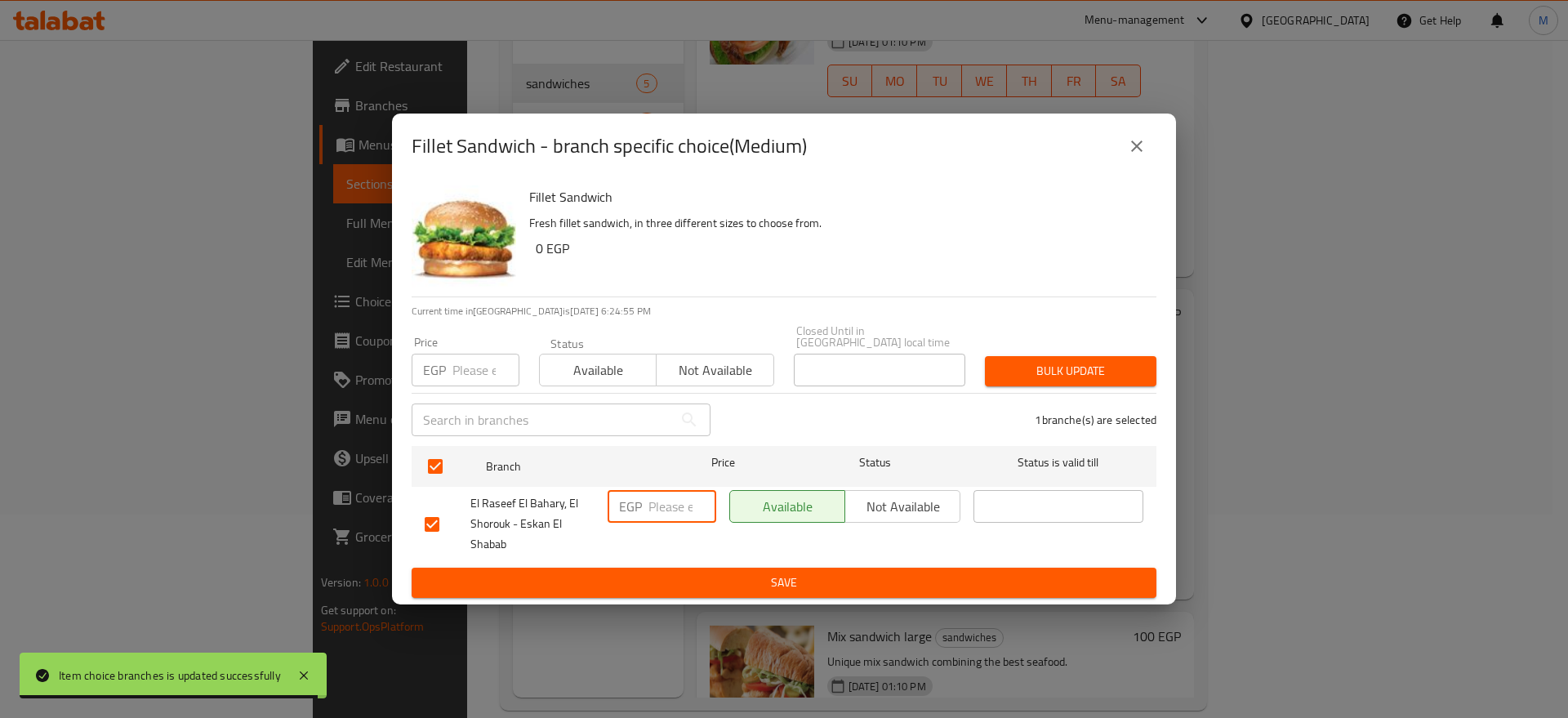
click at [669, 515] on input "number" at bounding box center [682, 505] width 68 height 32
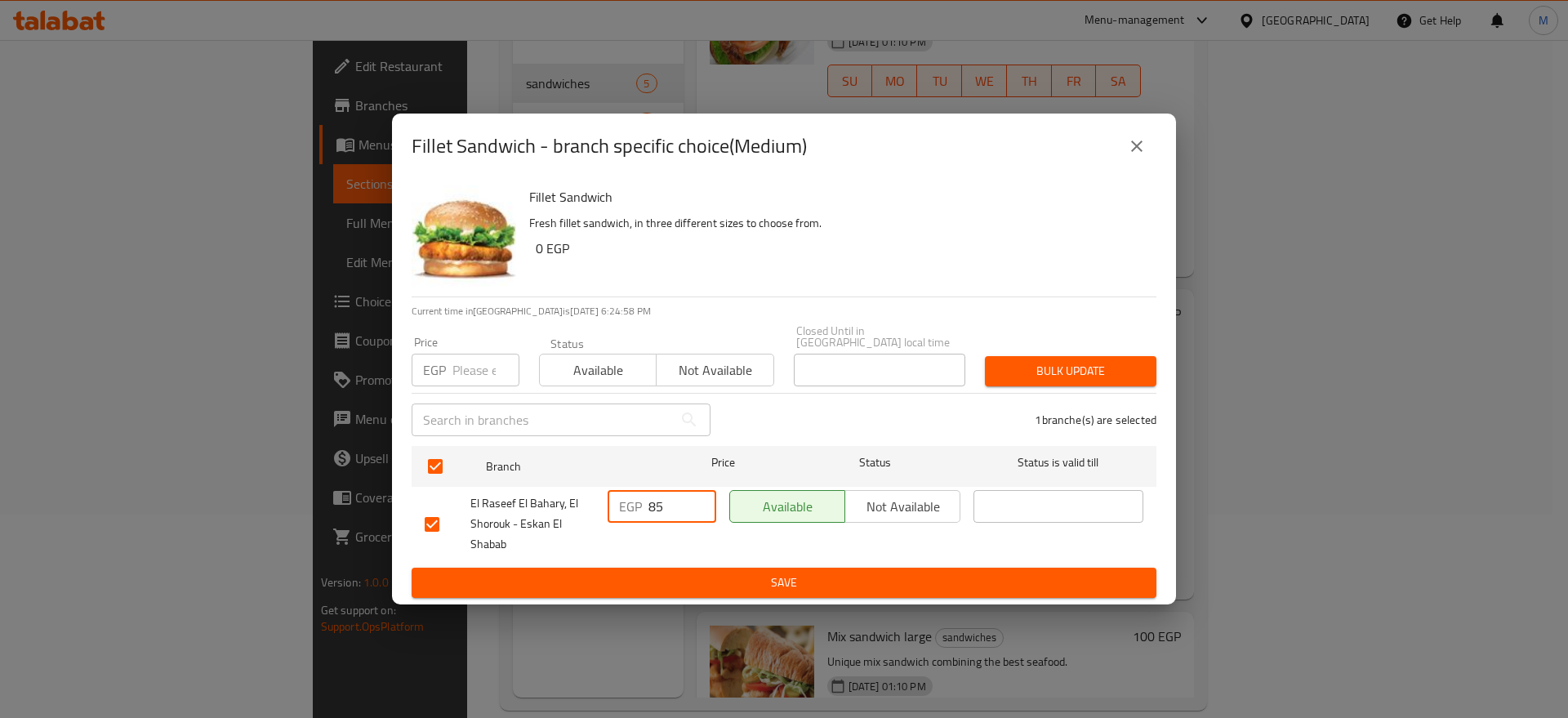
type input "85"
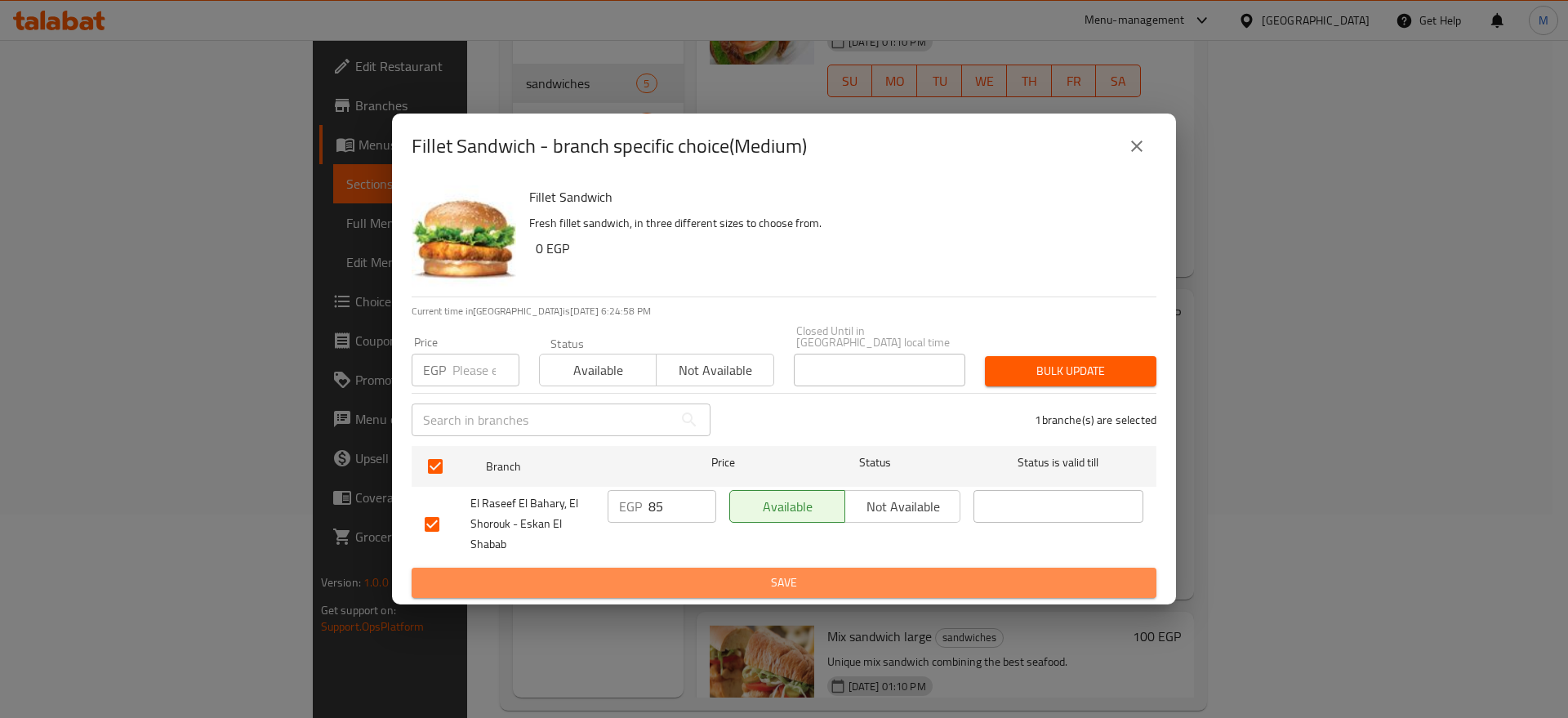
click at [710, 575] on span "Save" at bounding box center [783, 582] width 719 height 21
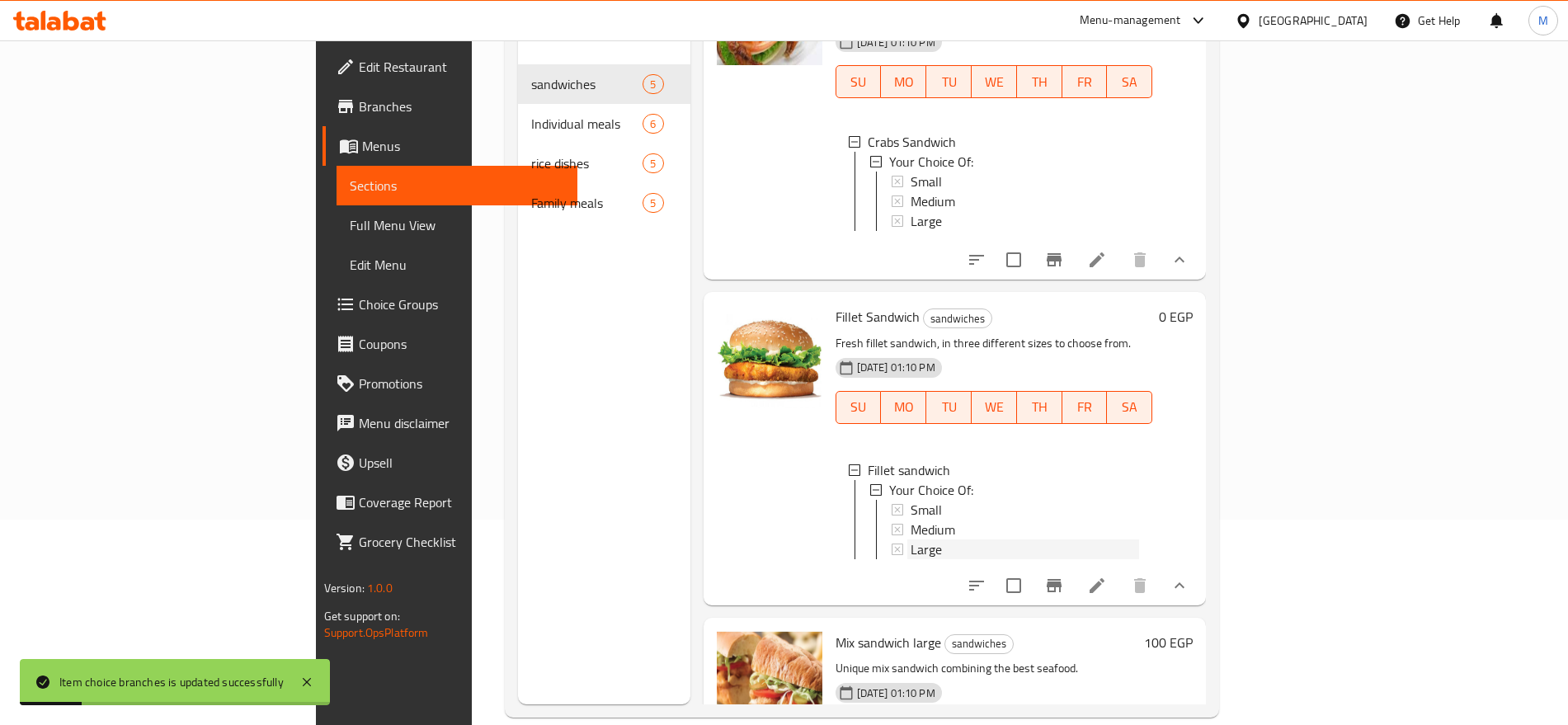
click at [911, 540] on div "Large" at bounding box center [1025, 550] width 229 height 20
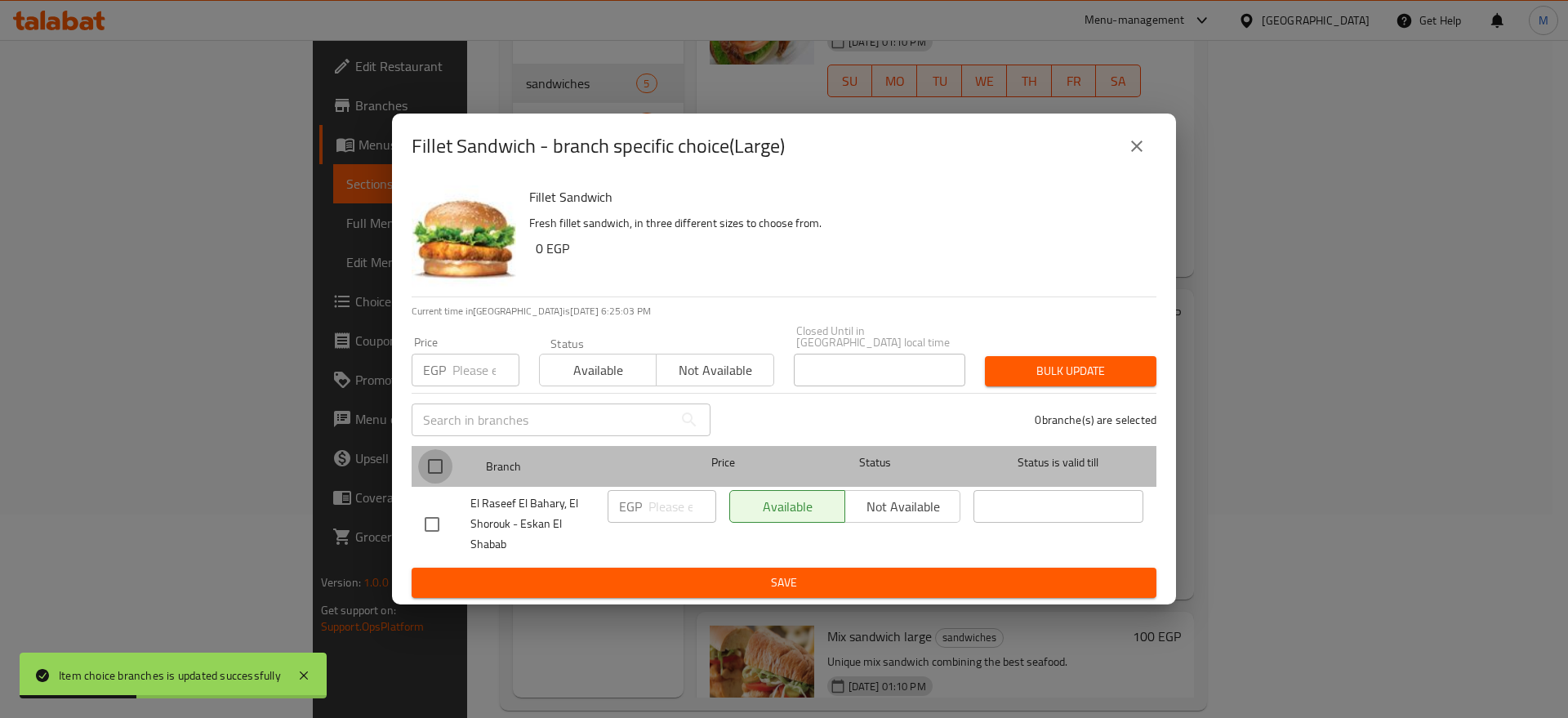
click at [438, 465] on input "checkbox" at bounding box center [434, 466] width 34 height 34
checkbox input "true"
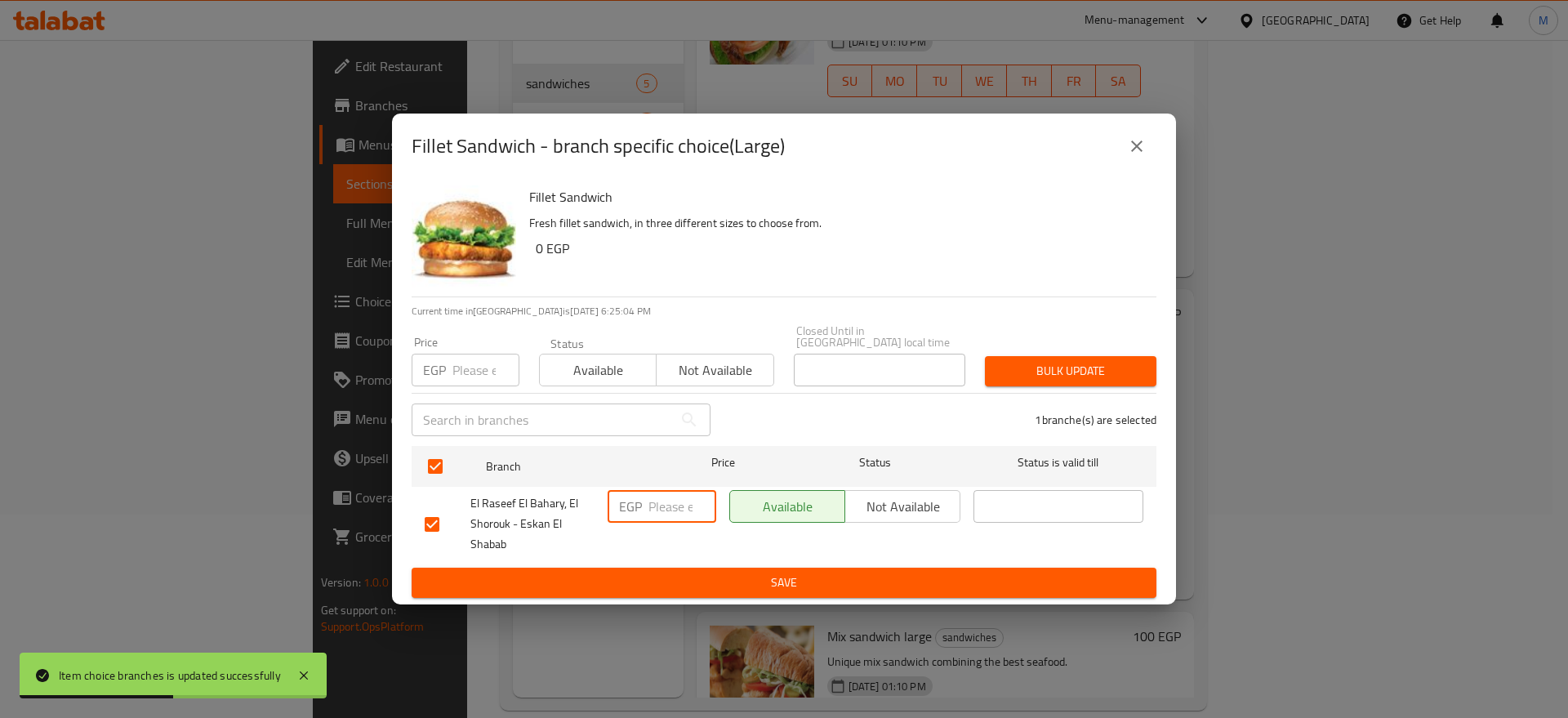
click at [657, 500] on input "number" at bounding box center [682, 505] width 68 height 32
type input "110"
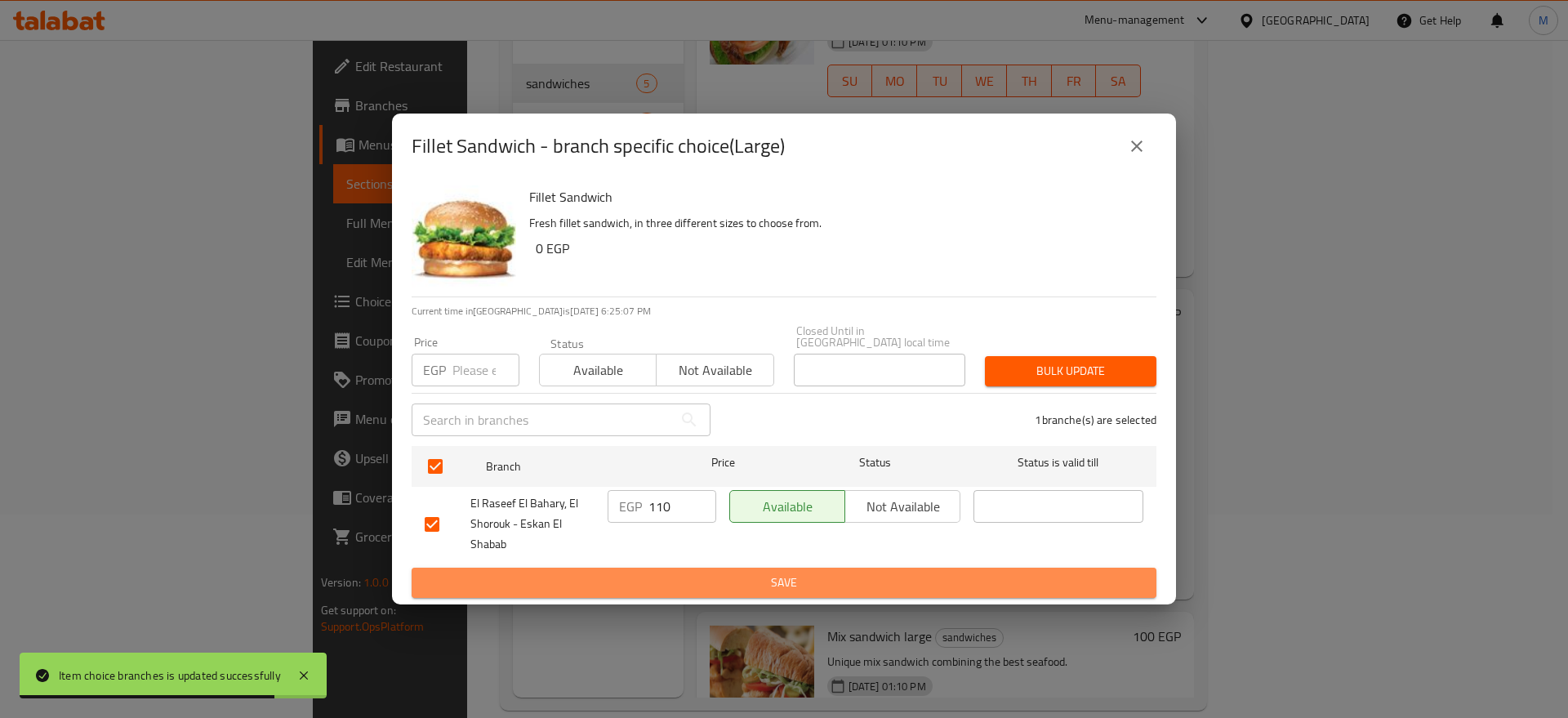
click at [673, 567] on button "Save" at bounding box center [784, 582] width 744 height 31
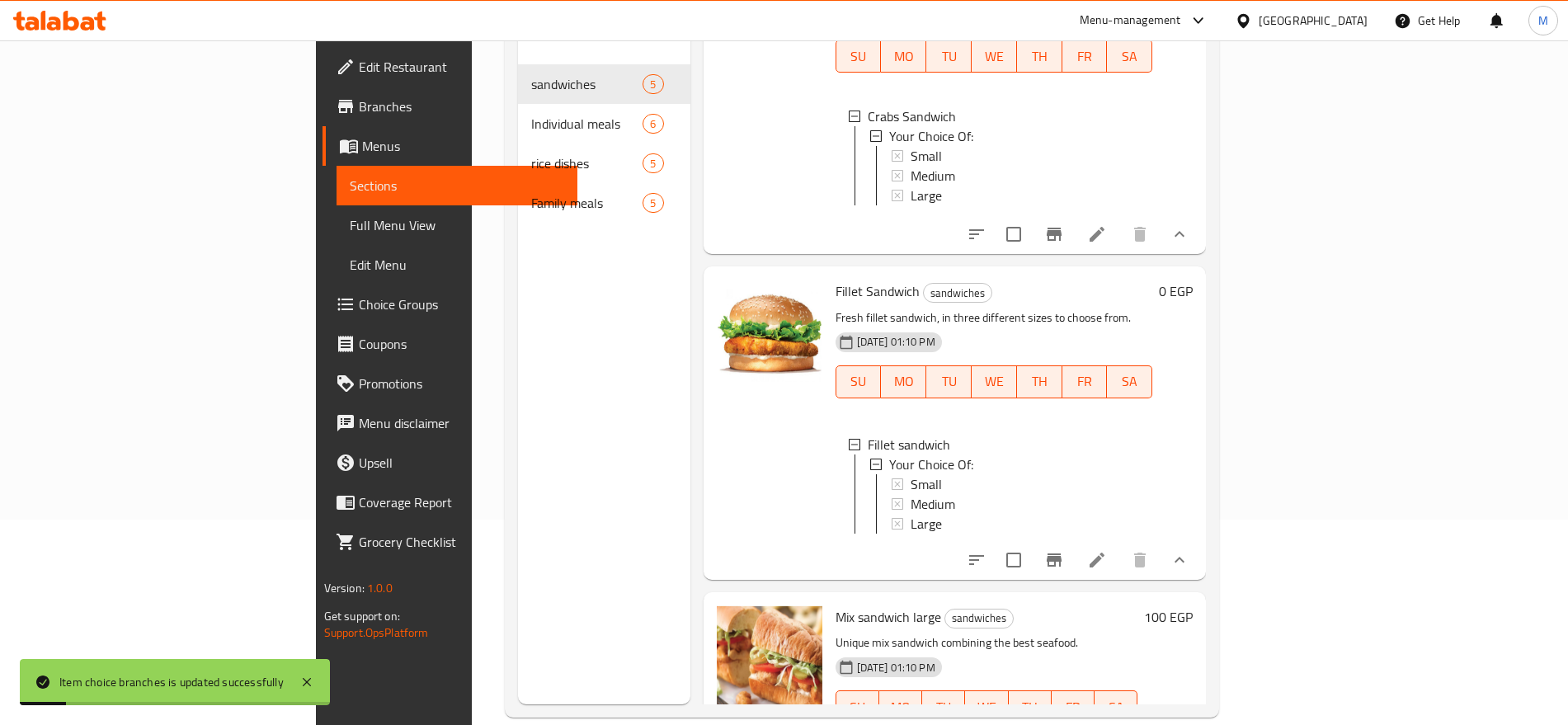
scroll to position [231, 0]
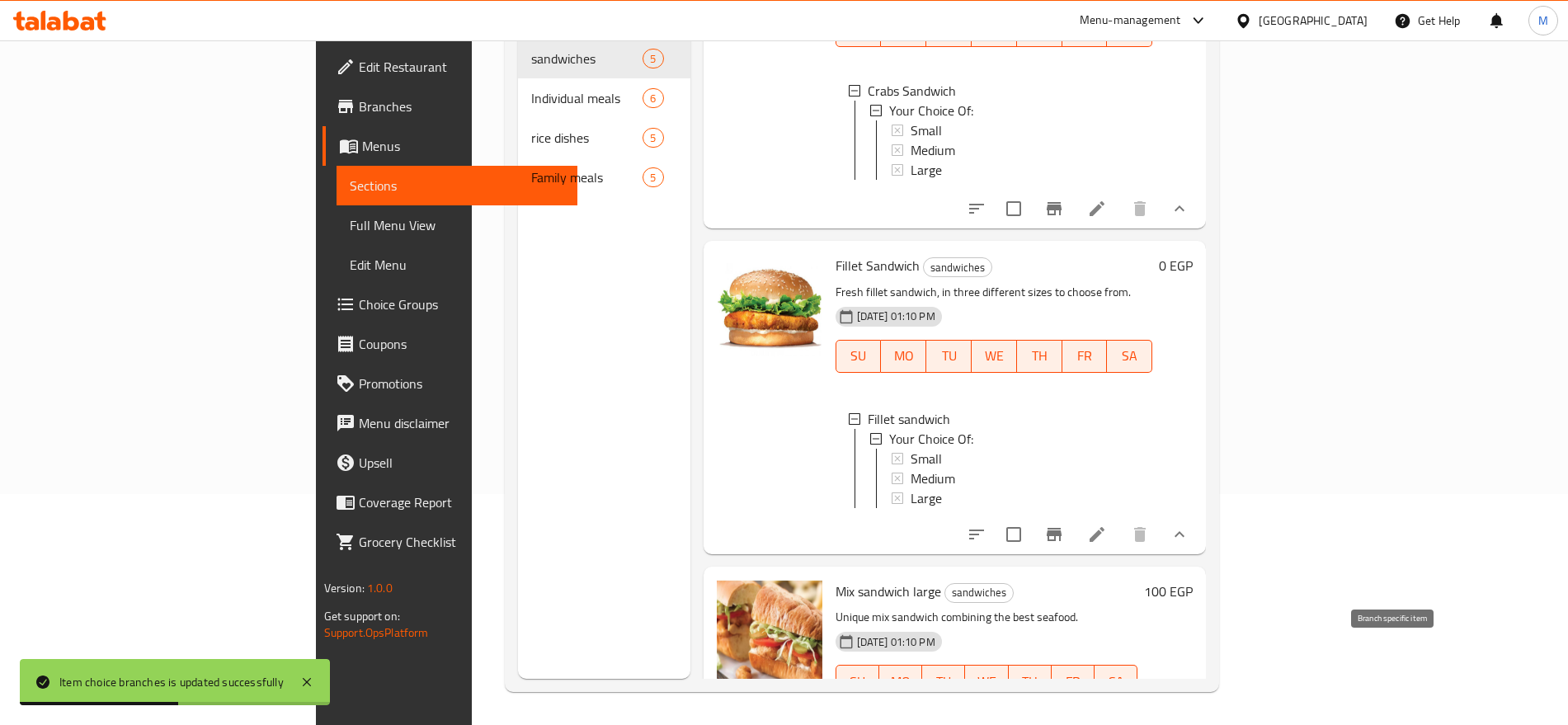
click at [1101, 707] on icon "Branch-specific-item" at bounding box center [1094, 714] width 15 height 13
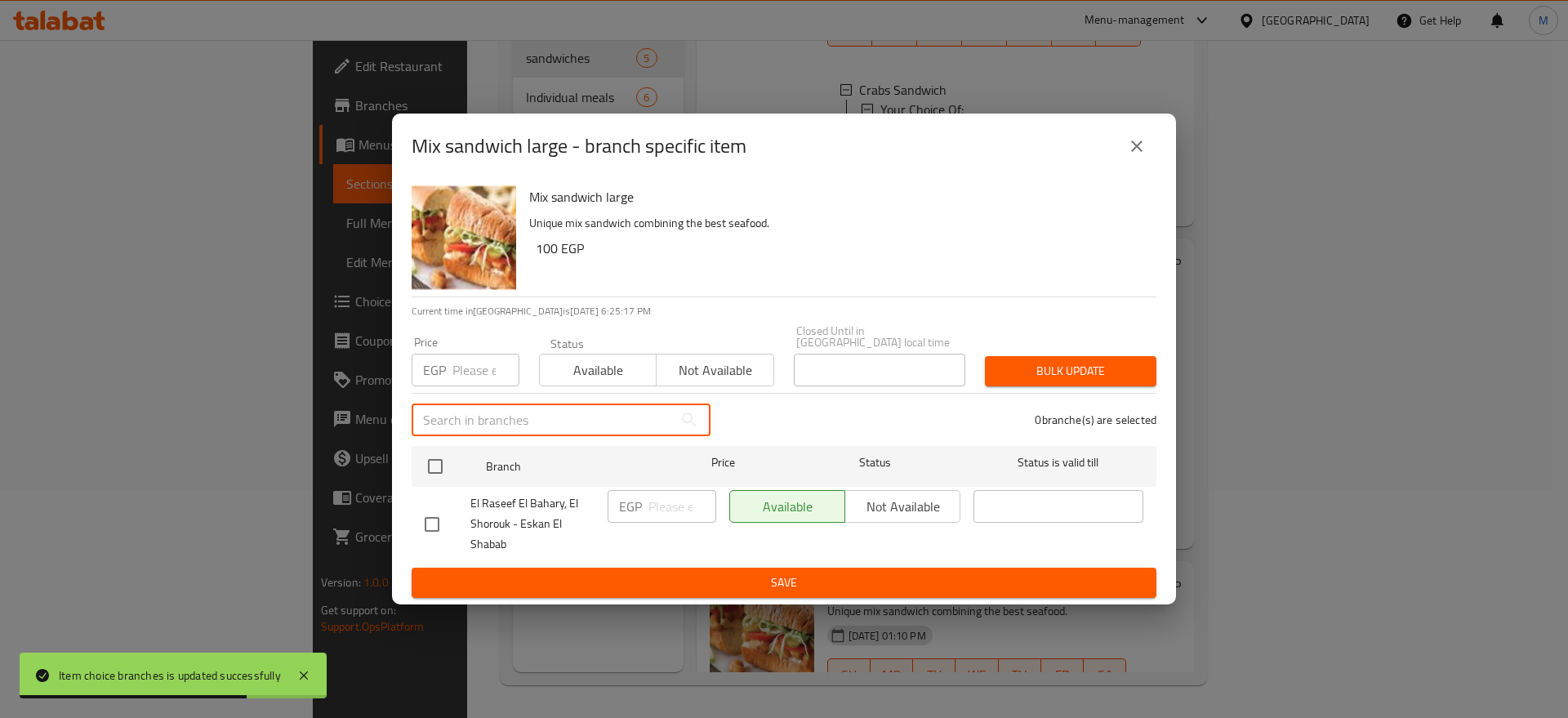
click at [422, 423] on input "text" at bounding box center [543, 419] width 261 height 32
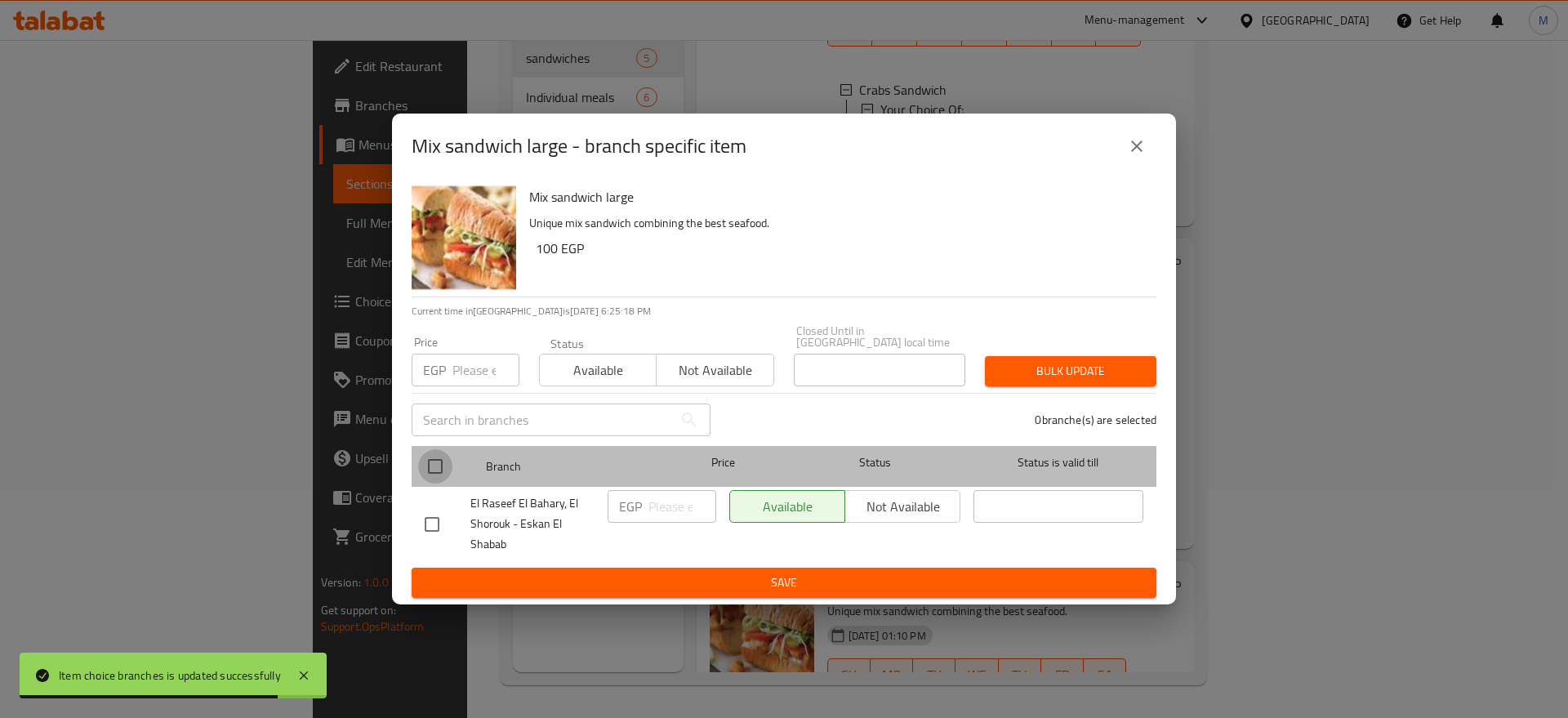
click at [434, 459] on input "checkbox" at bounding box center [434, 466] width 34 height 34
checkbox input "true"
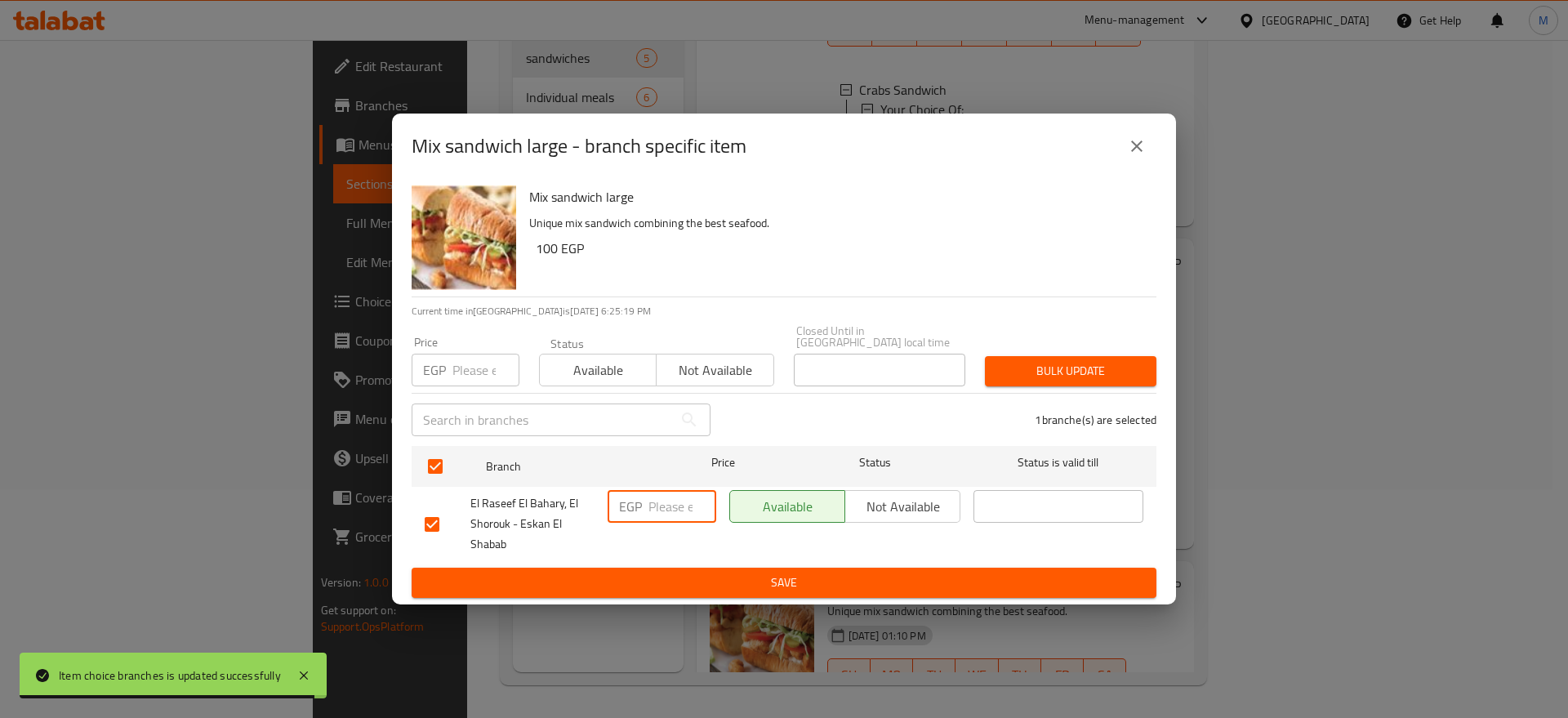
click at [656, 503] on input "number" at bounding box center [682, 505] width 68 height 32
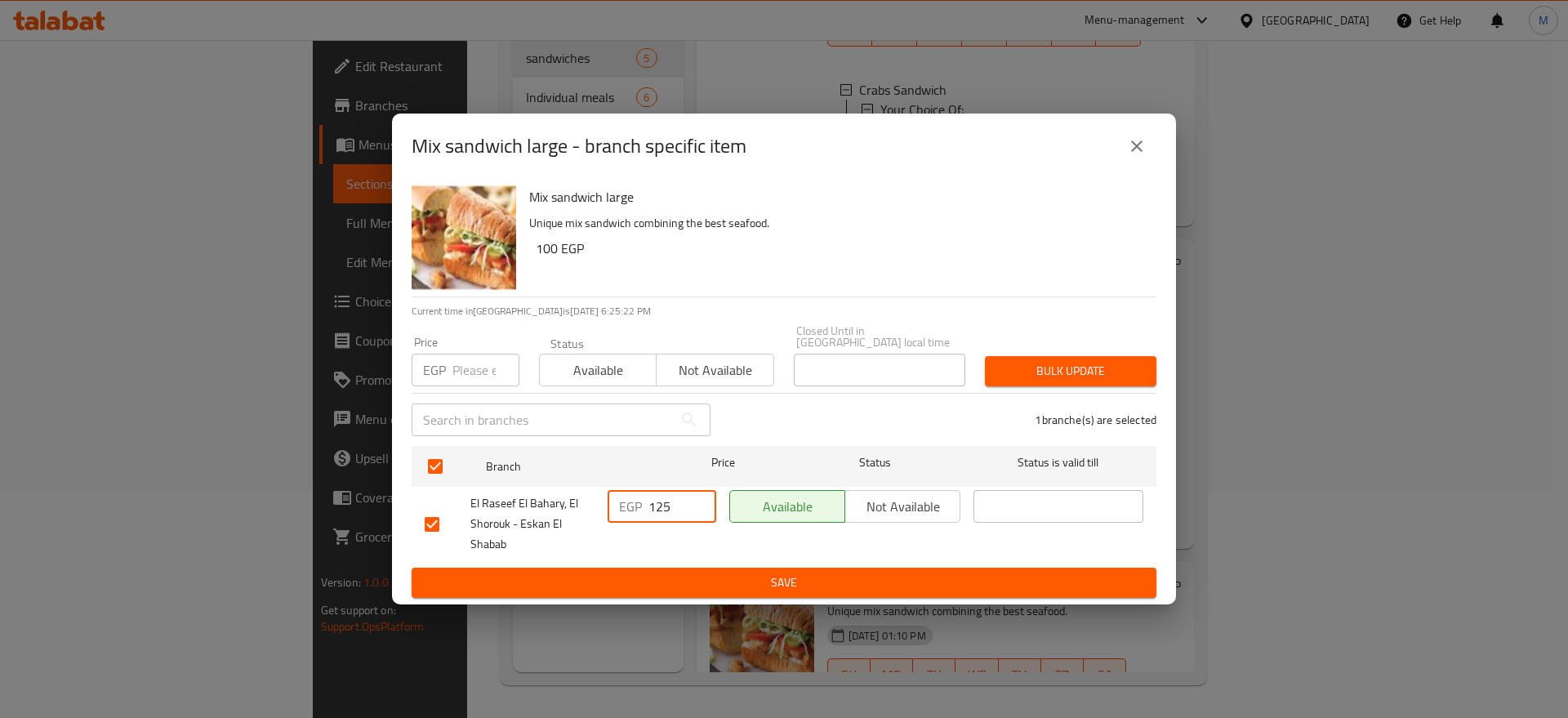
type input "125"
click at [712, 572] on span "Save" at bounding box center [783, 582] width 719 height 21
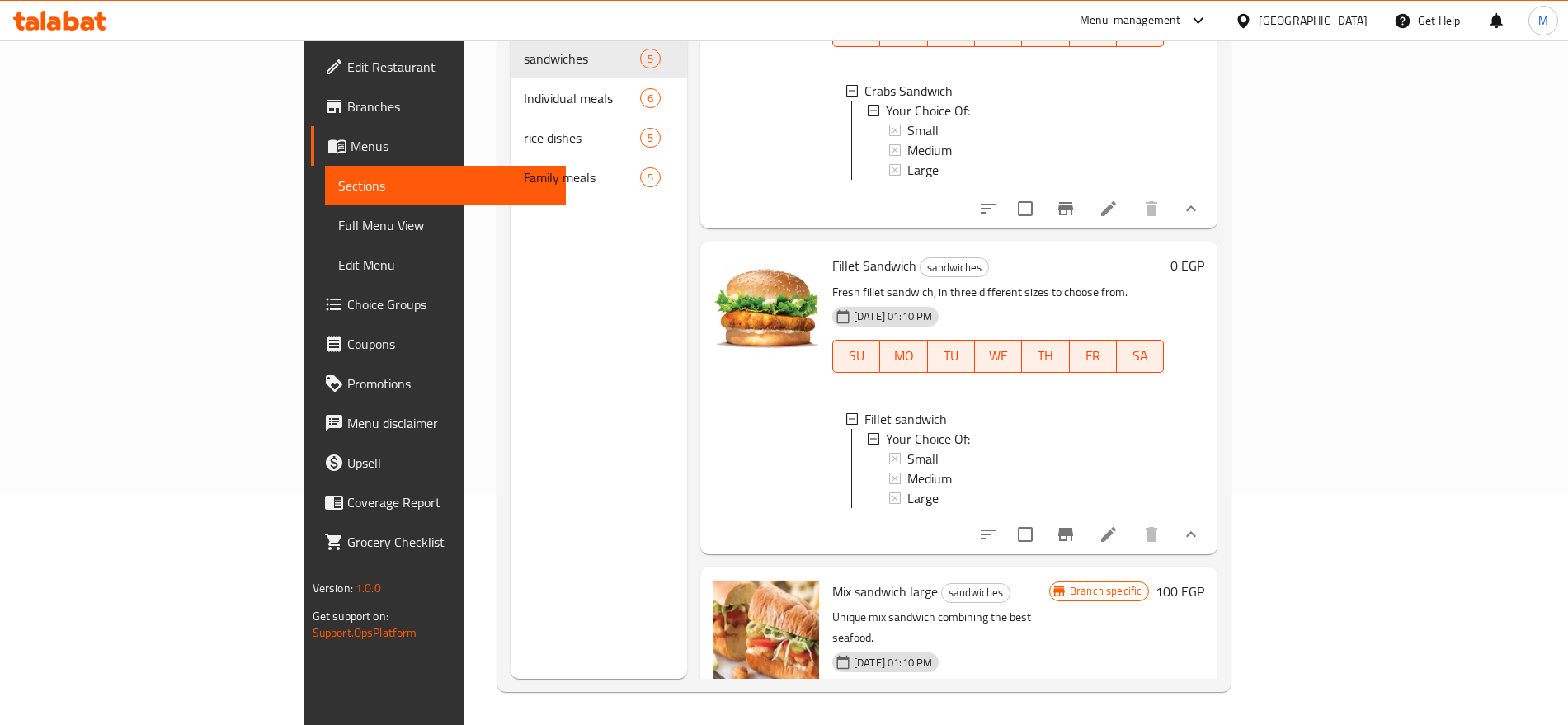
scroll to position [98, 0]
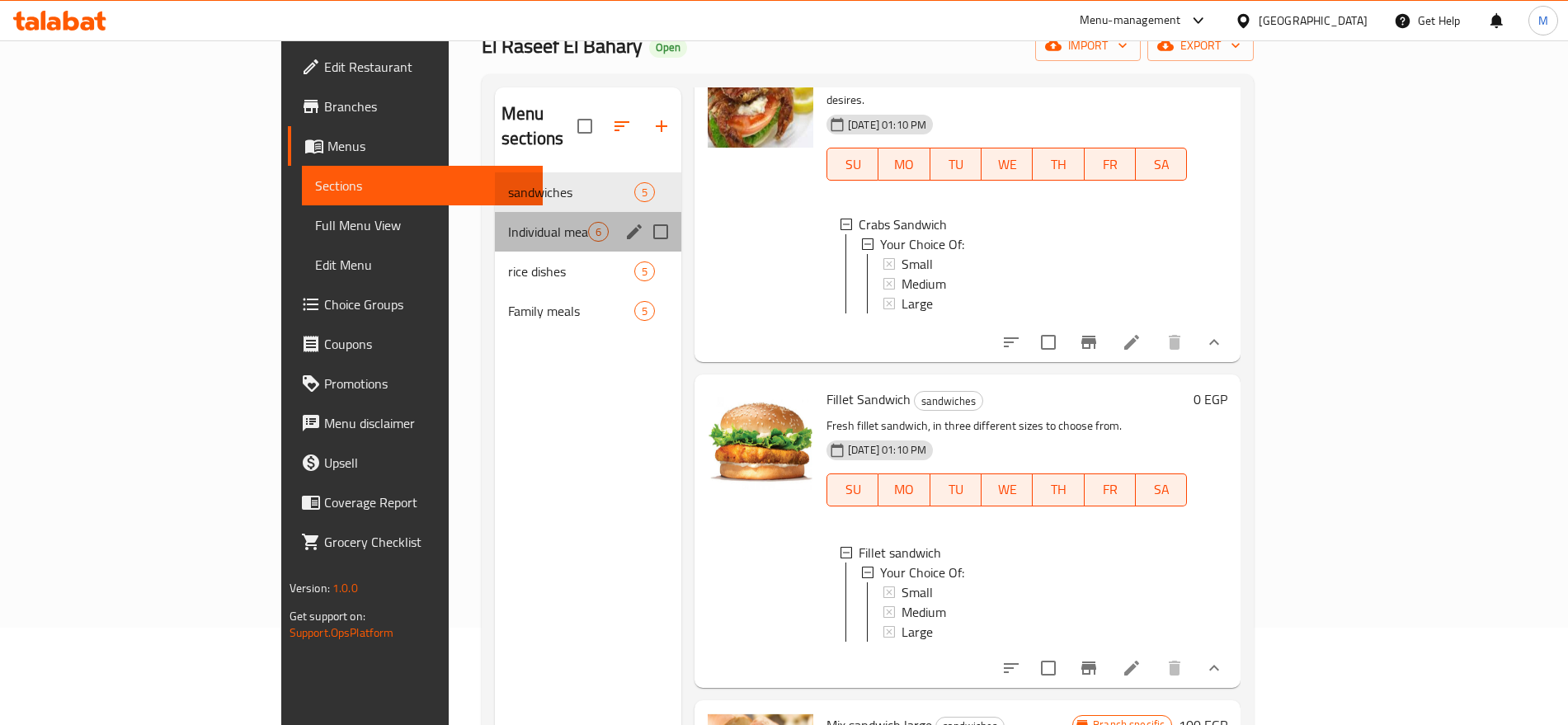
click at [506, 219] on div "Individual meals 6" at bounding box center [587, 231] width 186 height 39
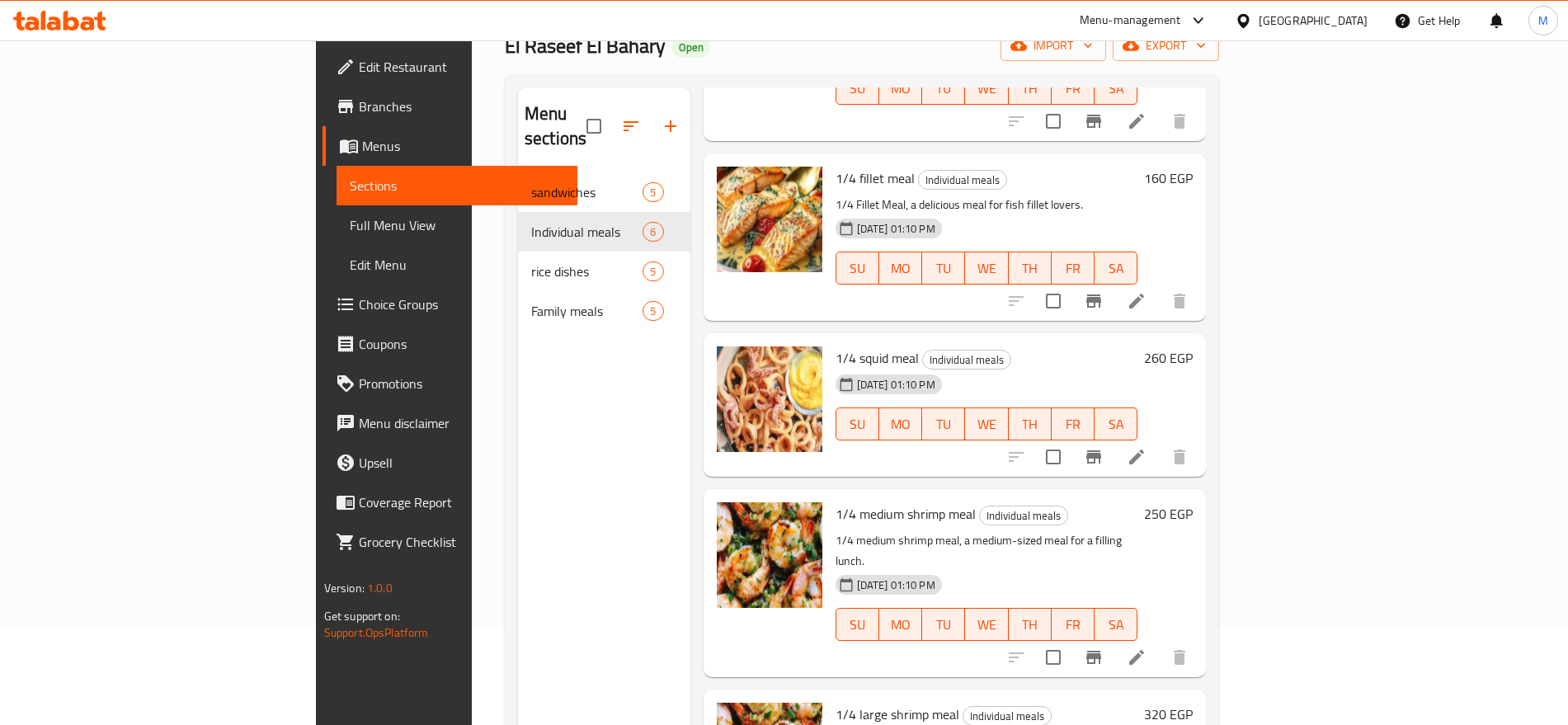
scroll to position [338, 0]
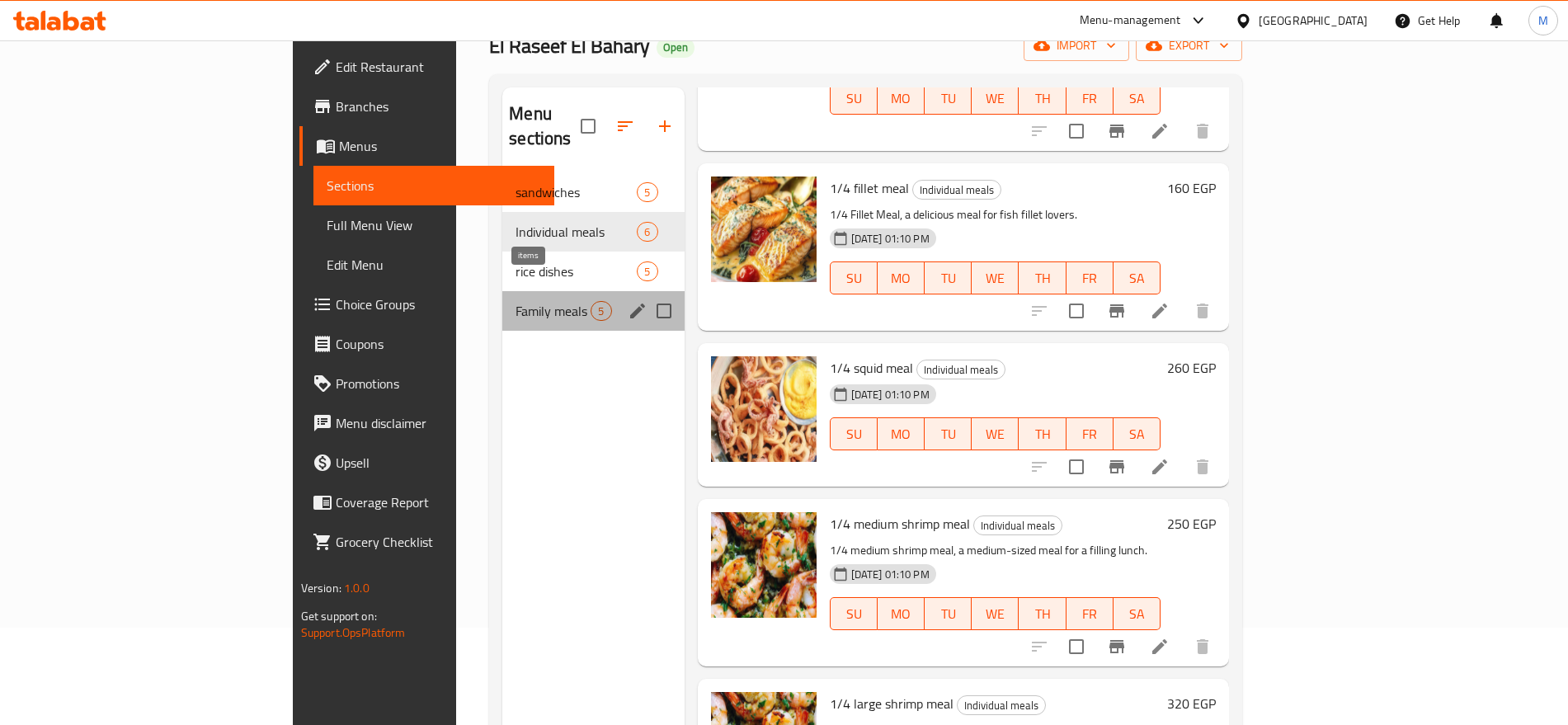
click at [591, 303] on span "5" at bounding box center [601, 311] width 19 height 16
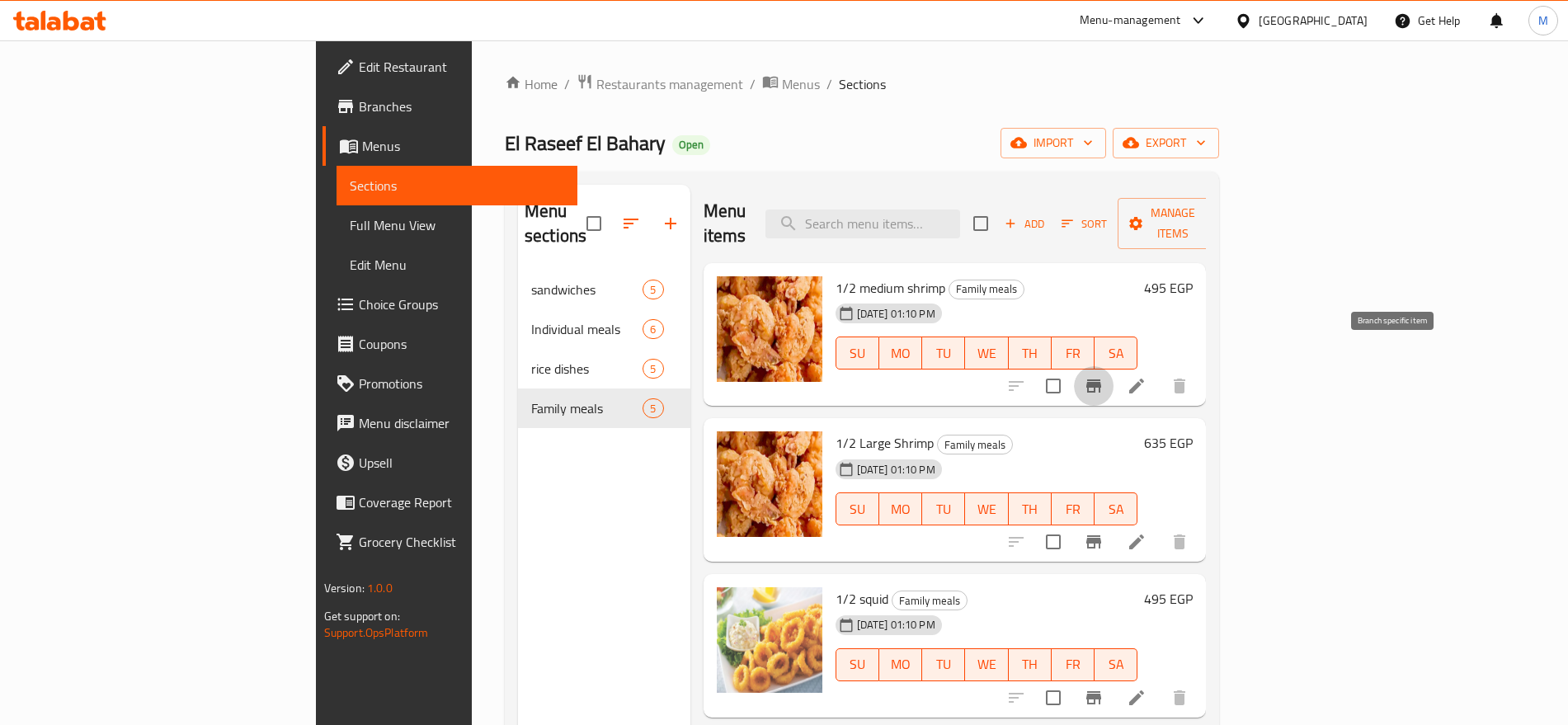
click at [1104, 376] on icon "Branch-specific-item" at bounding box center [1094, 386] width 20 height 20
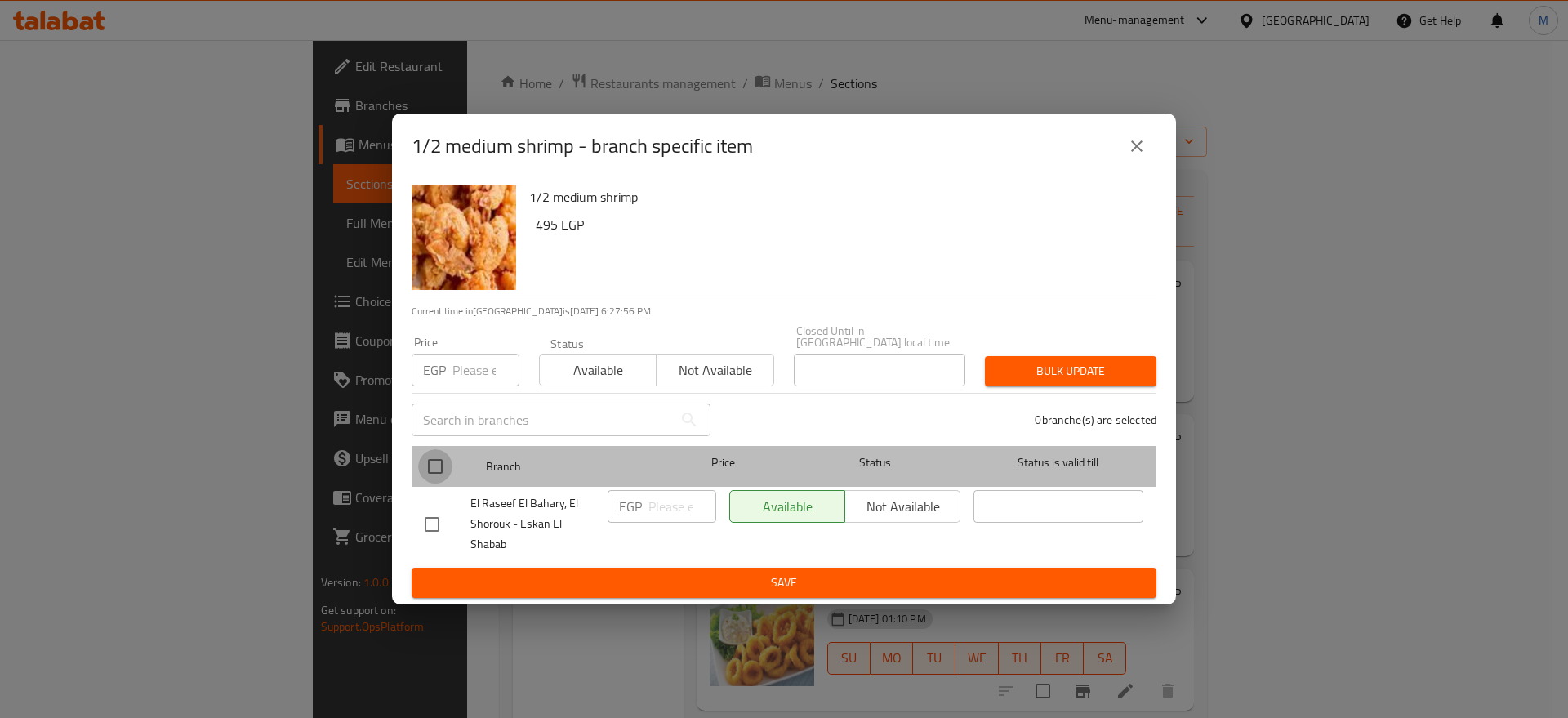
click at [439, 464] on input "checkbox" at bounding box center [434, 466] width 34 height 34
checkbox input "true"
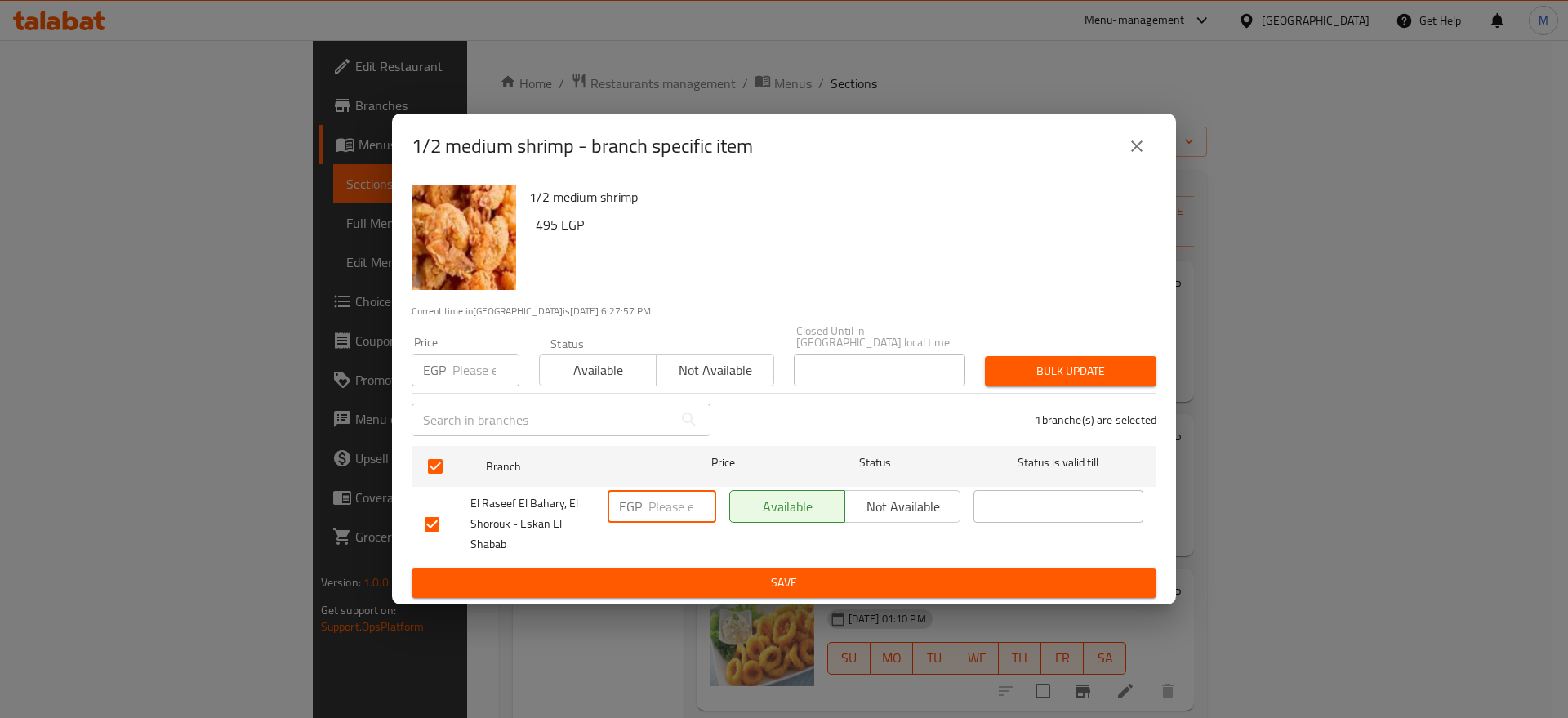
click at [652, 507] on input "number" at bounding box center [682, 505] width 68 height 32
paste input "715"
type input "715"
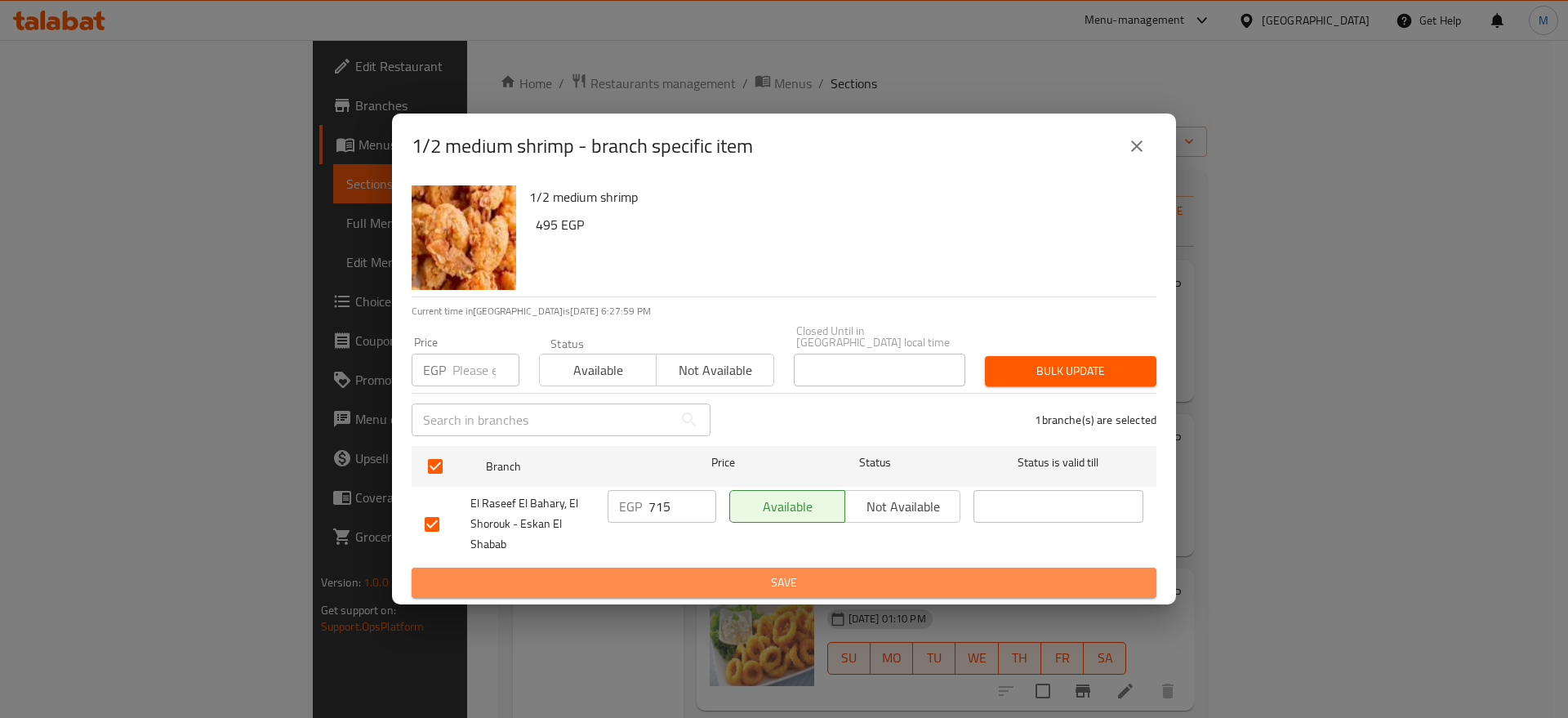
click at [667, 574] on span "Save" at bounding box center [783, 582] width 719 height 21
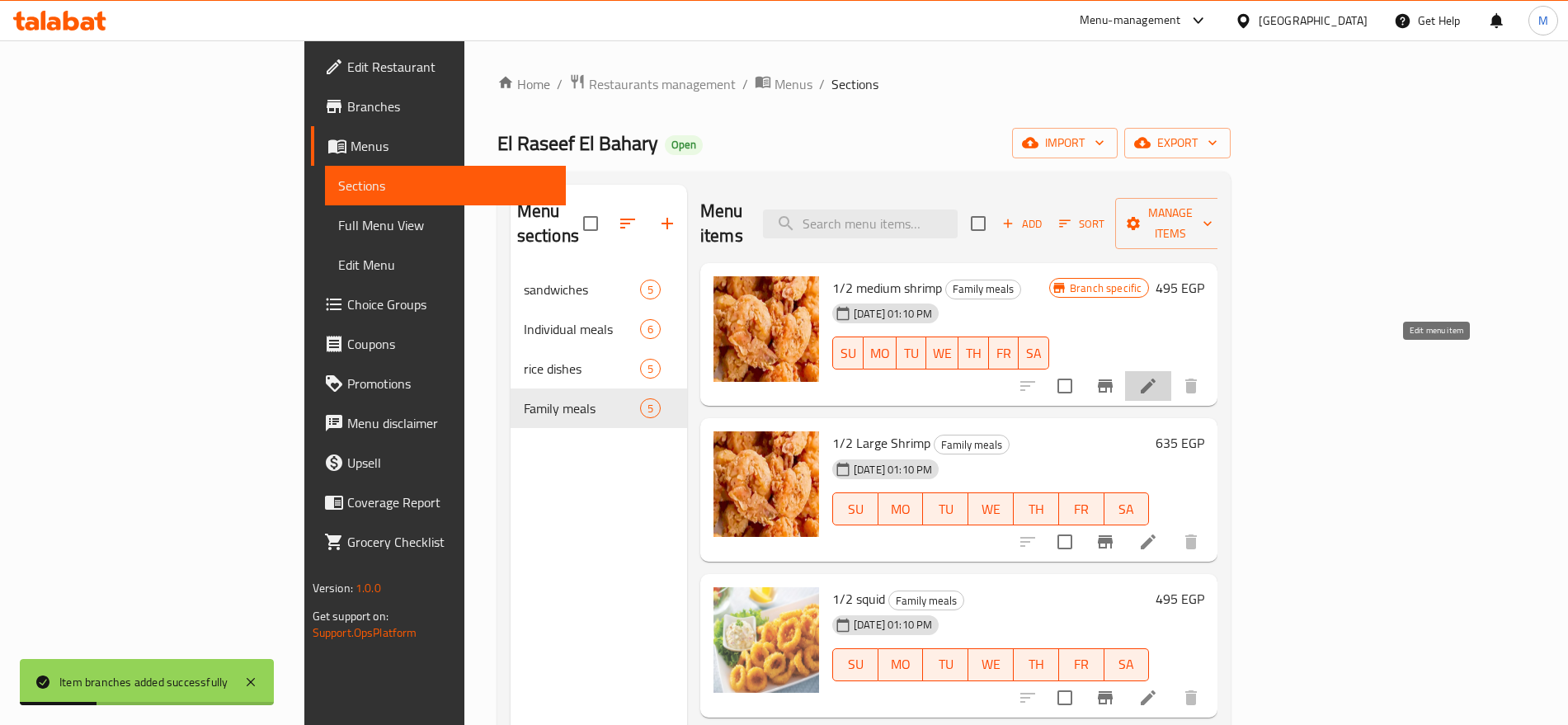
click at [1158, 376] on icon at bounding box center [1148, 386] width 20 height 20
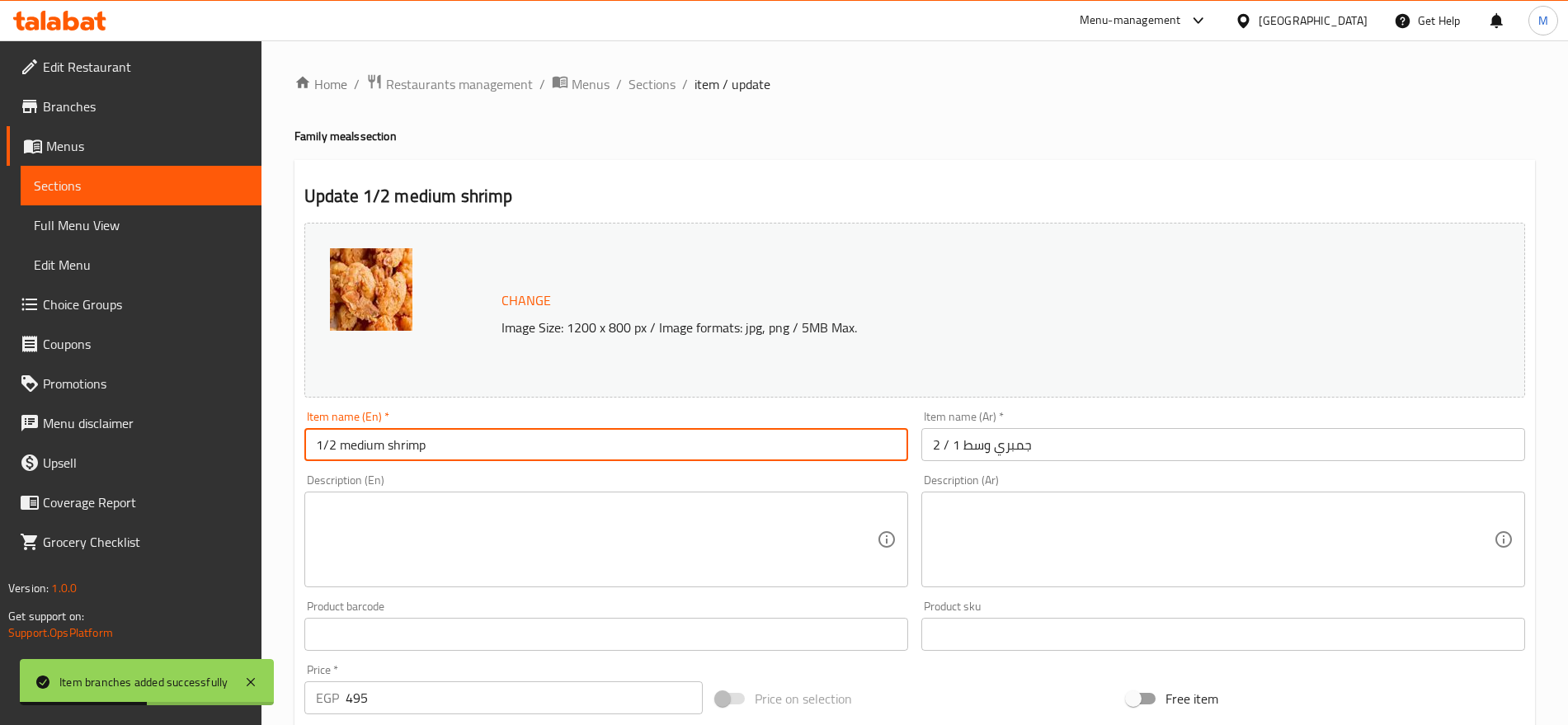
click at [519, 443] on input "1/2 medium shrimp" at bounding box center [606, 444] width 604 height 33
paste input "715"
type input "1/2 Medium Shrimp"
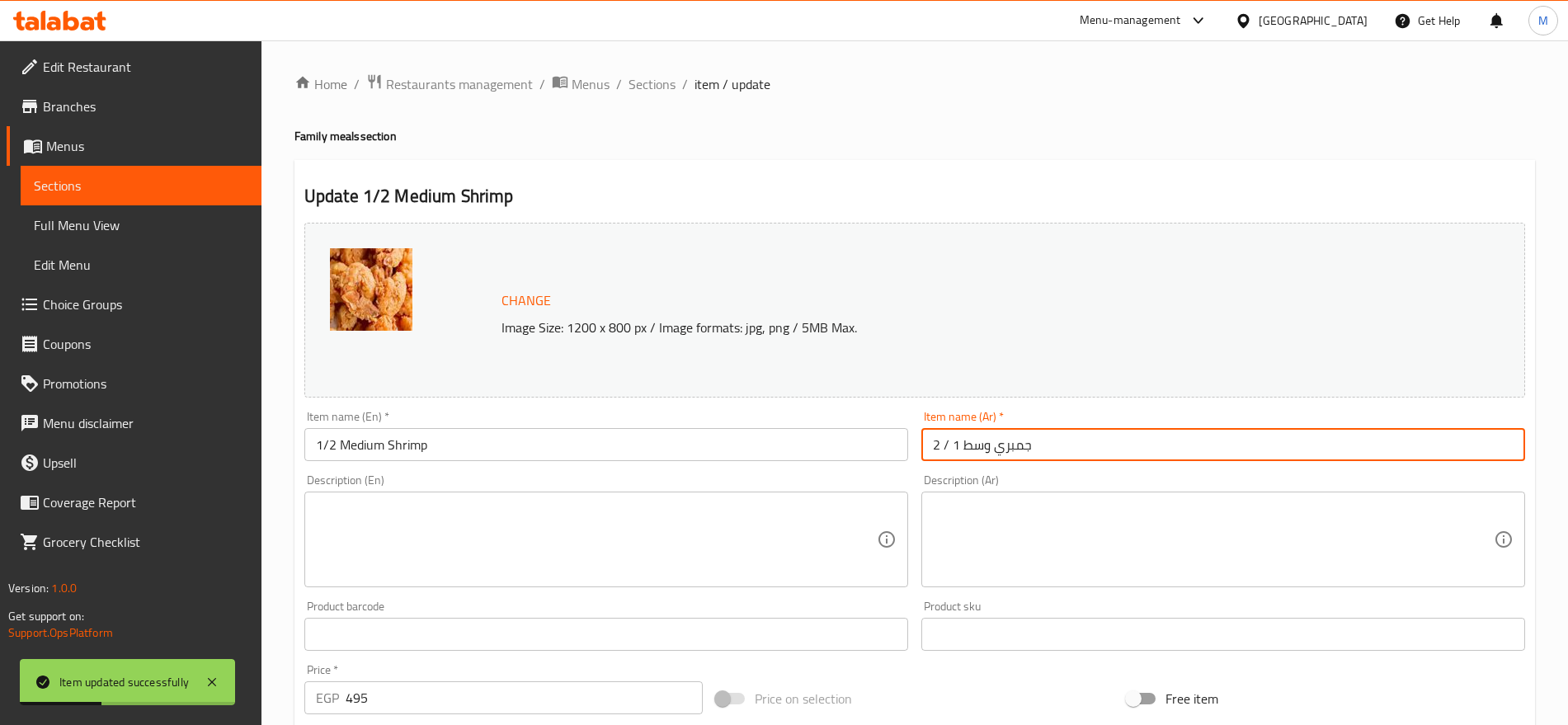
click at [957, 446] on input "2 / 1 جمبري وسط" at bounding box center [1223, 444] width 604 height 33
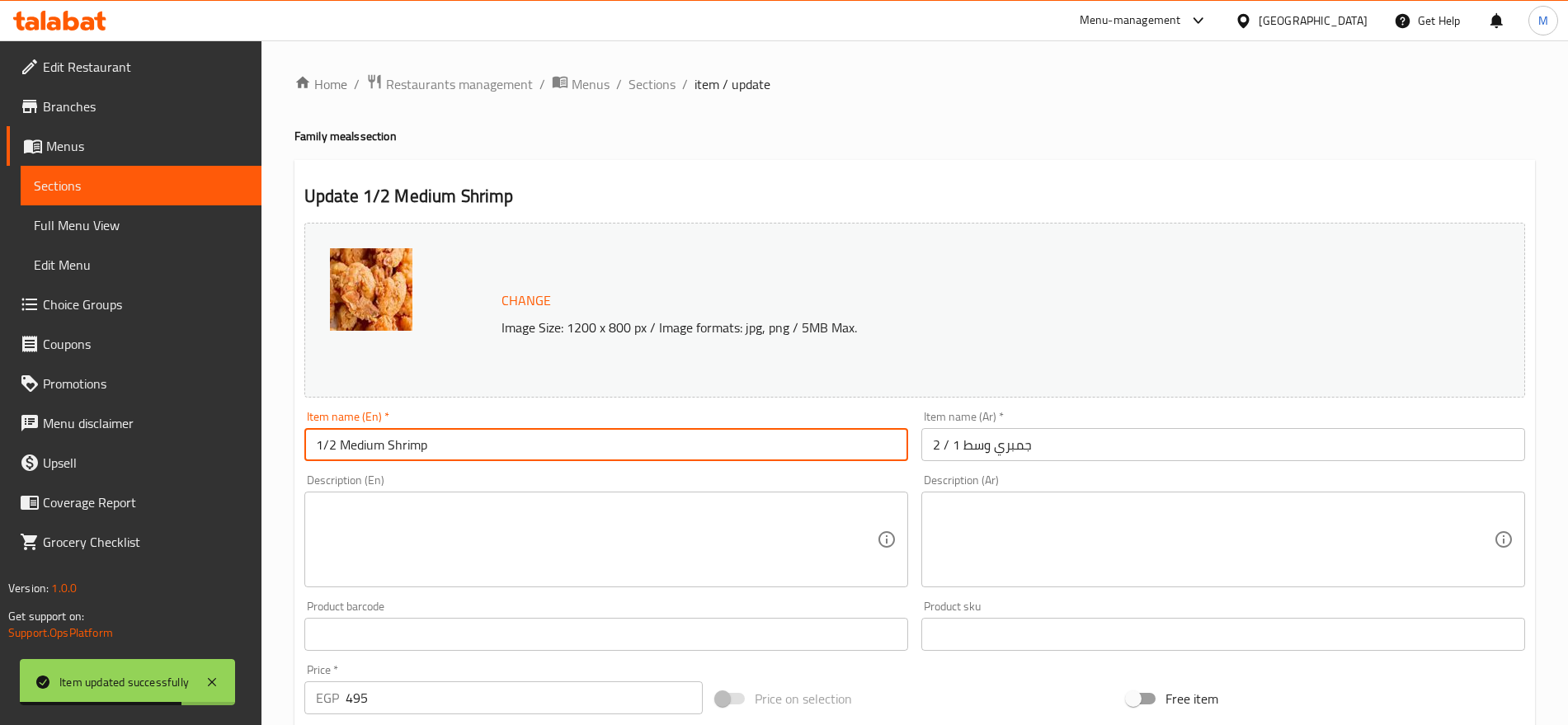
click at [322, 445] on input "1/2 Medium Shrimp" at bounding box center [606, 444] width 604 height 33
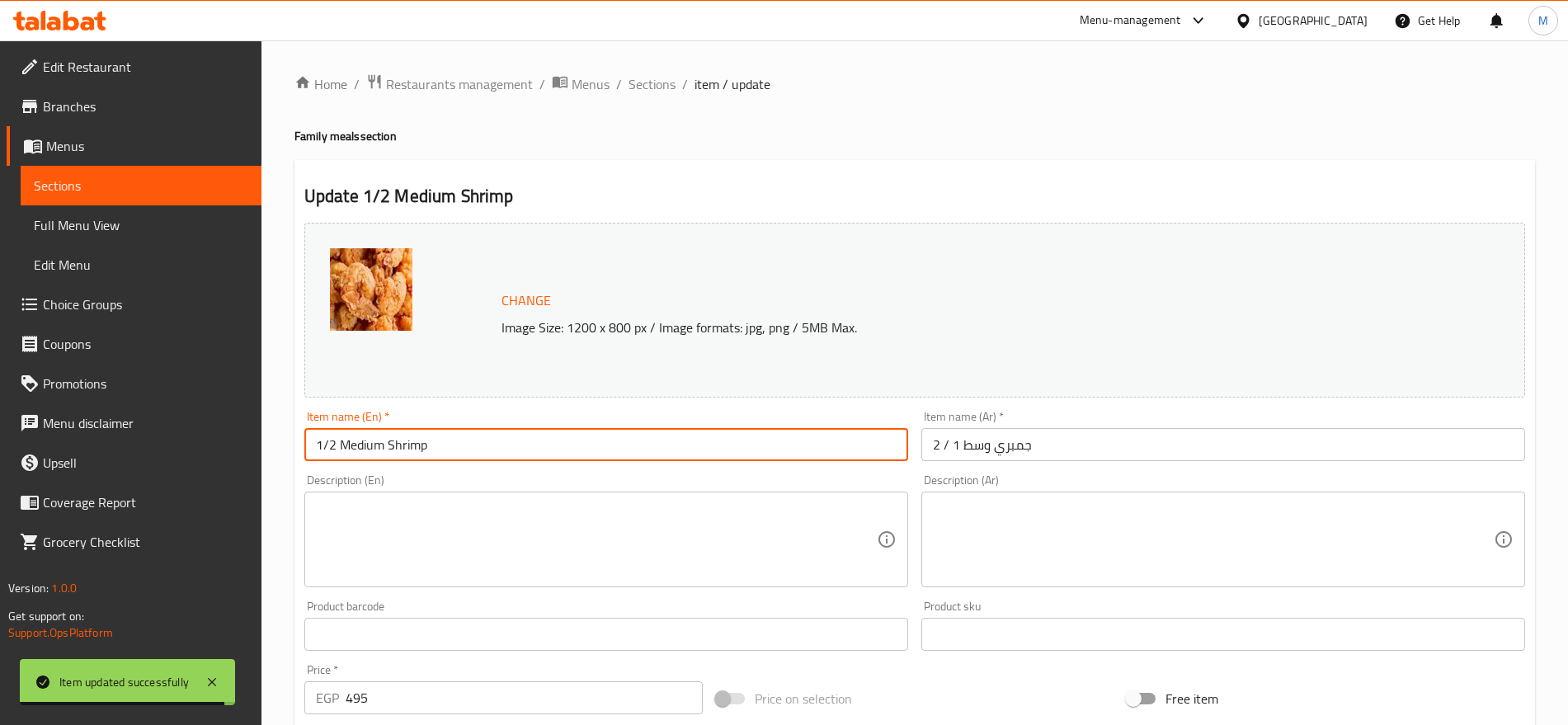
click at [322, 445] on input "1/2 Medium Shrimp" at bounding box center [606, 444] width 604 height 33
drag, startPoint x: 337, startPoint y: 444, endPoint x: 290, endPoint y: 448, distance: 47.2
click at [290, 448] on div "Home / Restaurants management / Menus / Sections / item / update Family meals s…" at bounding box center [915, 614] width 1307 height 1148
click at [1121, 457] on input "2 / 1 جمبري وسط" at bounding box center [1223, 444] width 604 height 33
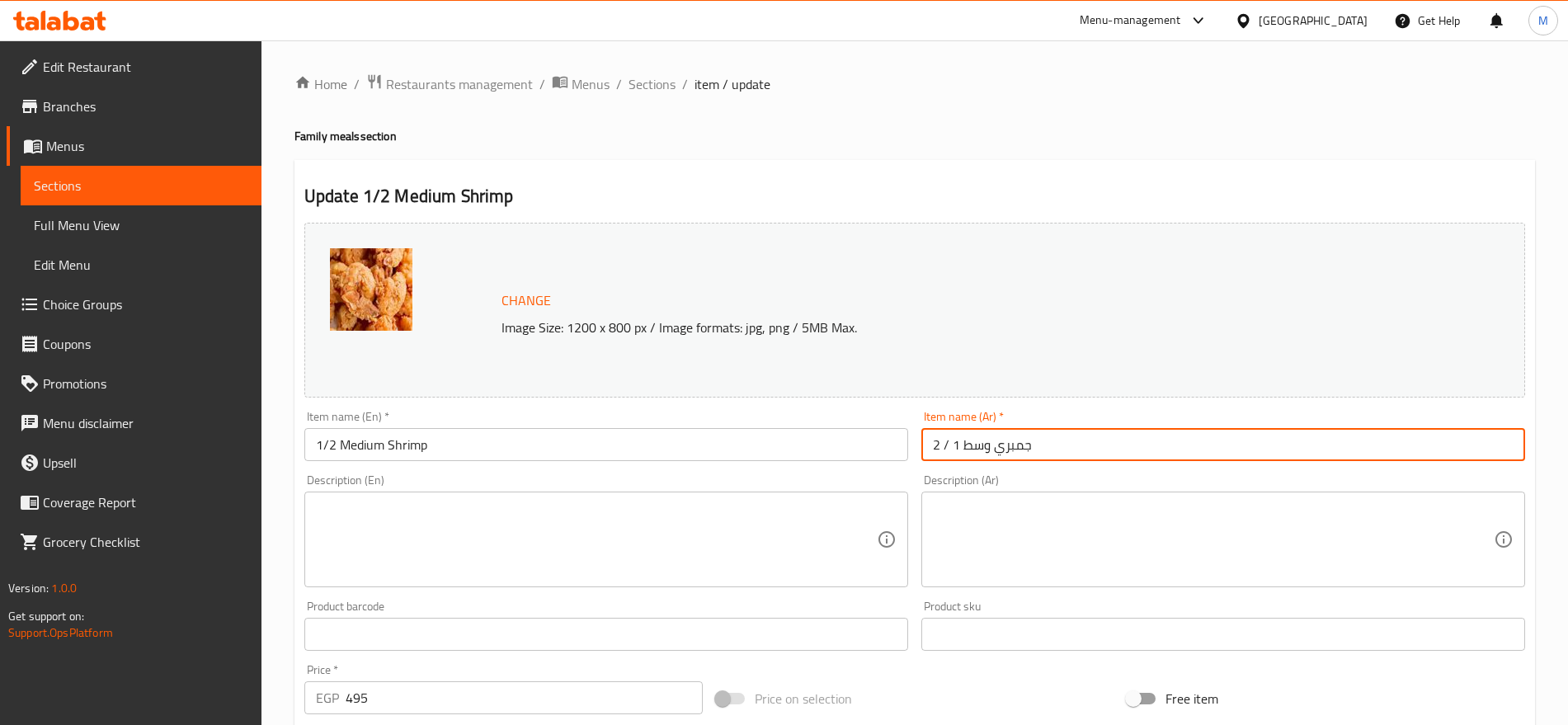
click at [1121, 457] on input "2 / 1 جمبري وسط" at bounding box center [1223, 444] width 604 height 33
click at [1488, 444] on input "2 / 1 جمبري وسط" at bounding box center [1223, 444] width 604 height 33
paste input "1/2"
type input "1/2 جمبري وسط"
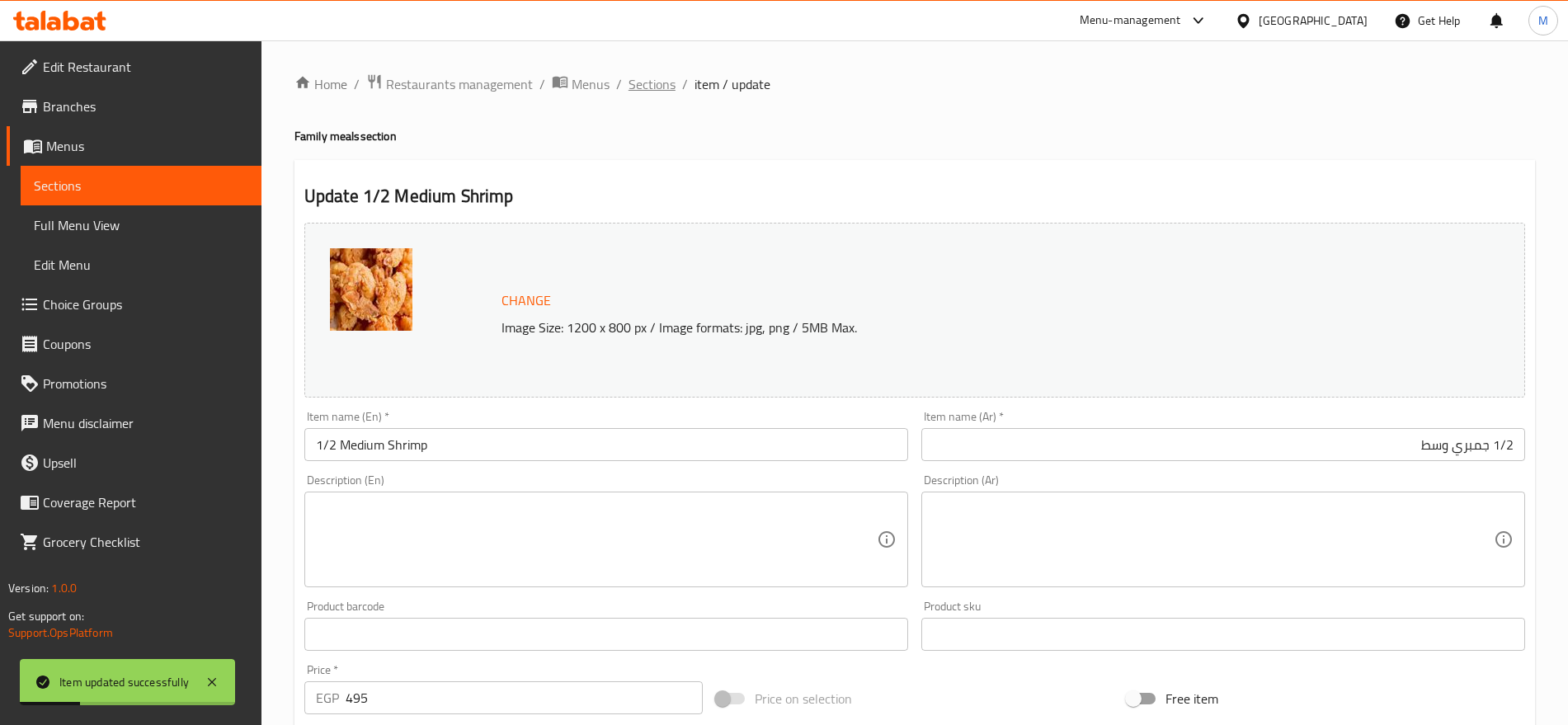
click at [666, 79] on span "Sections" at bounding box center [652, 84] width 47 height 20
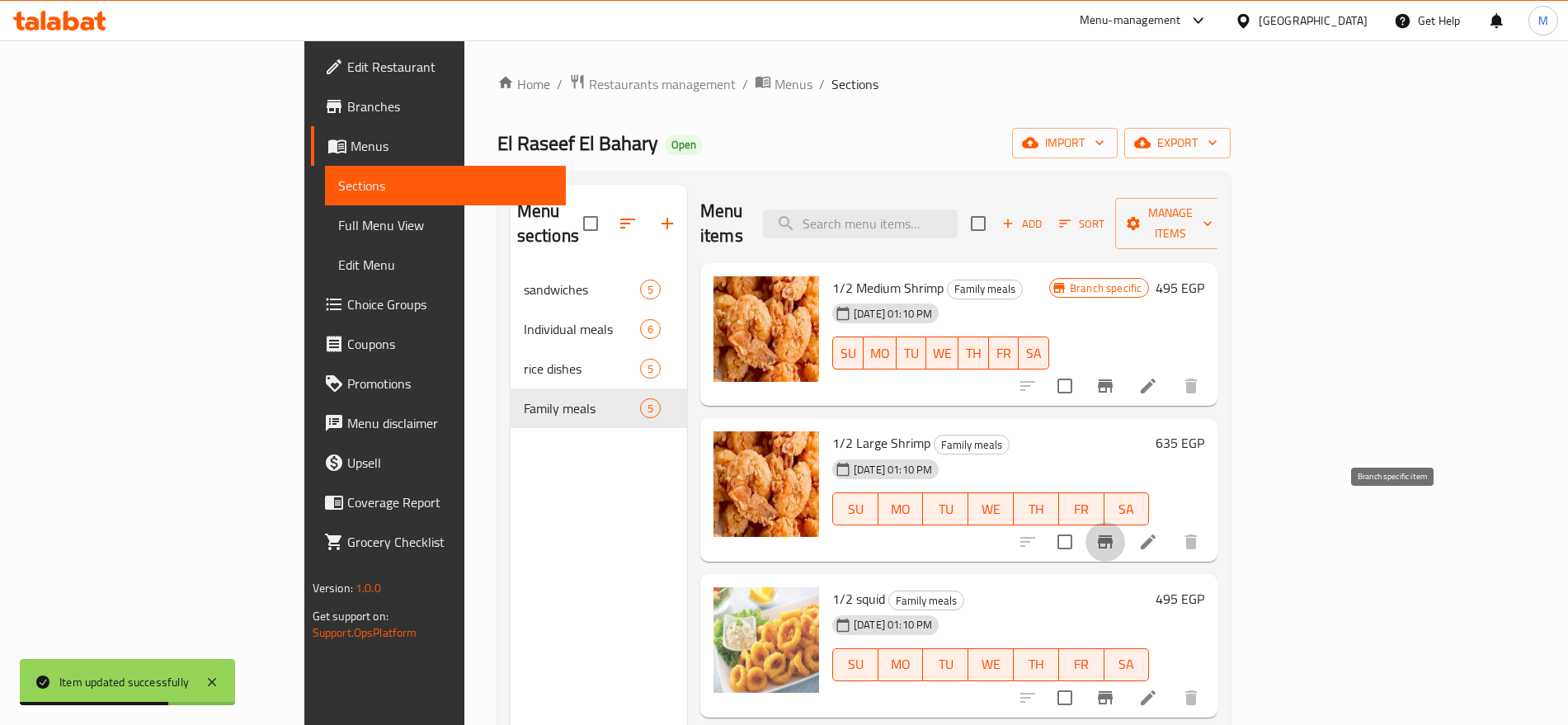
click at [1115, 532] on icon "Branch-specific-item" at bounding box center [1105, 542] width 20 height 20
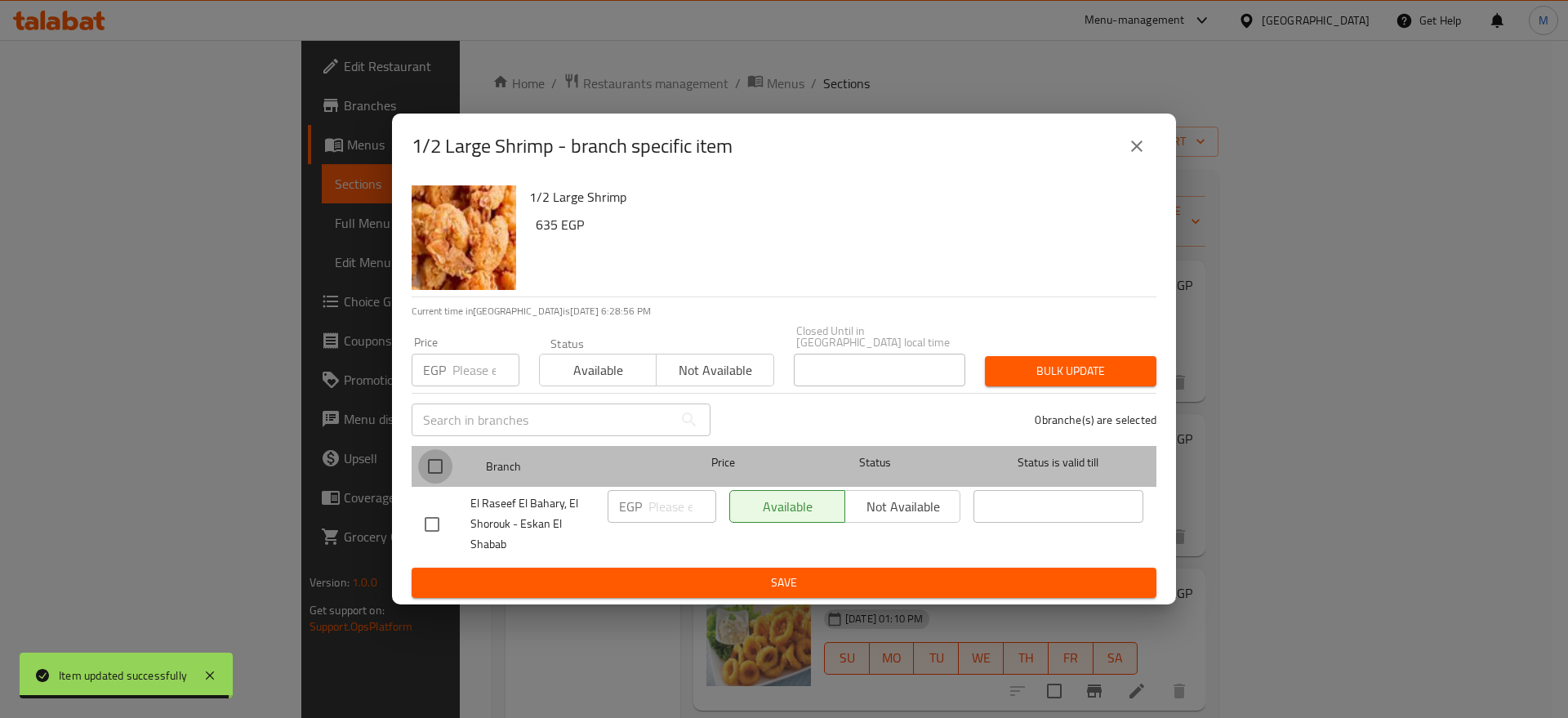
click at [447, 459] on input "checkbox" at bounding box center [434, 466] width 34 height 34
checkbox input "true"
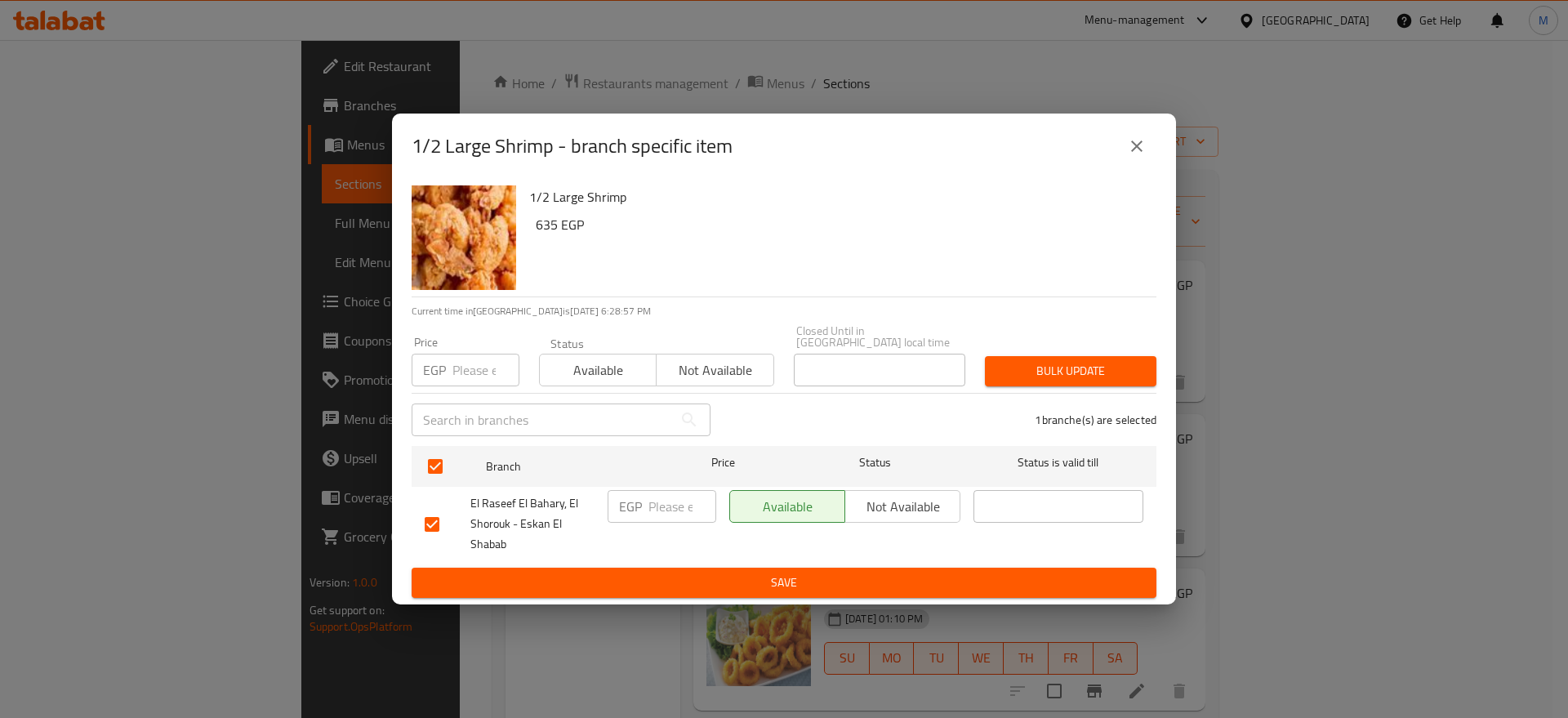
click at [665, 506] on input "number" at bounding box center [682, 505] width 68 height 32
paste input "885"
type input "885"
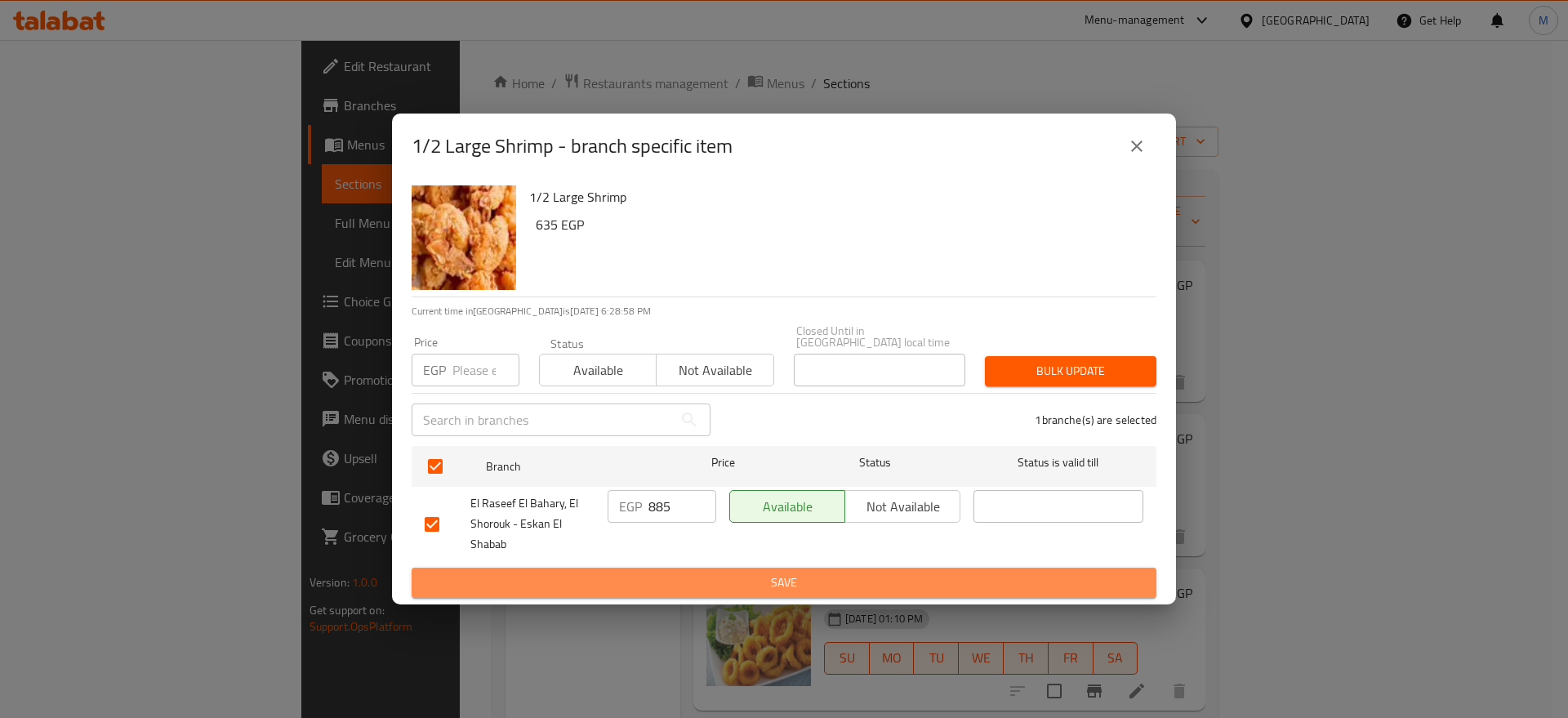
click at [661, 572] on span "Save" at bounding box center [783, 582] width 719 height 21
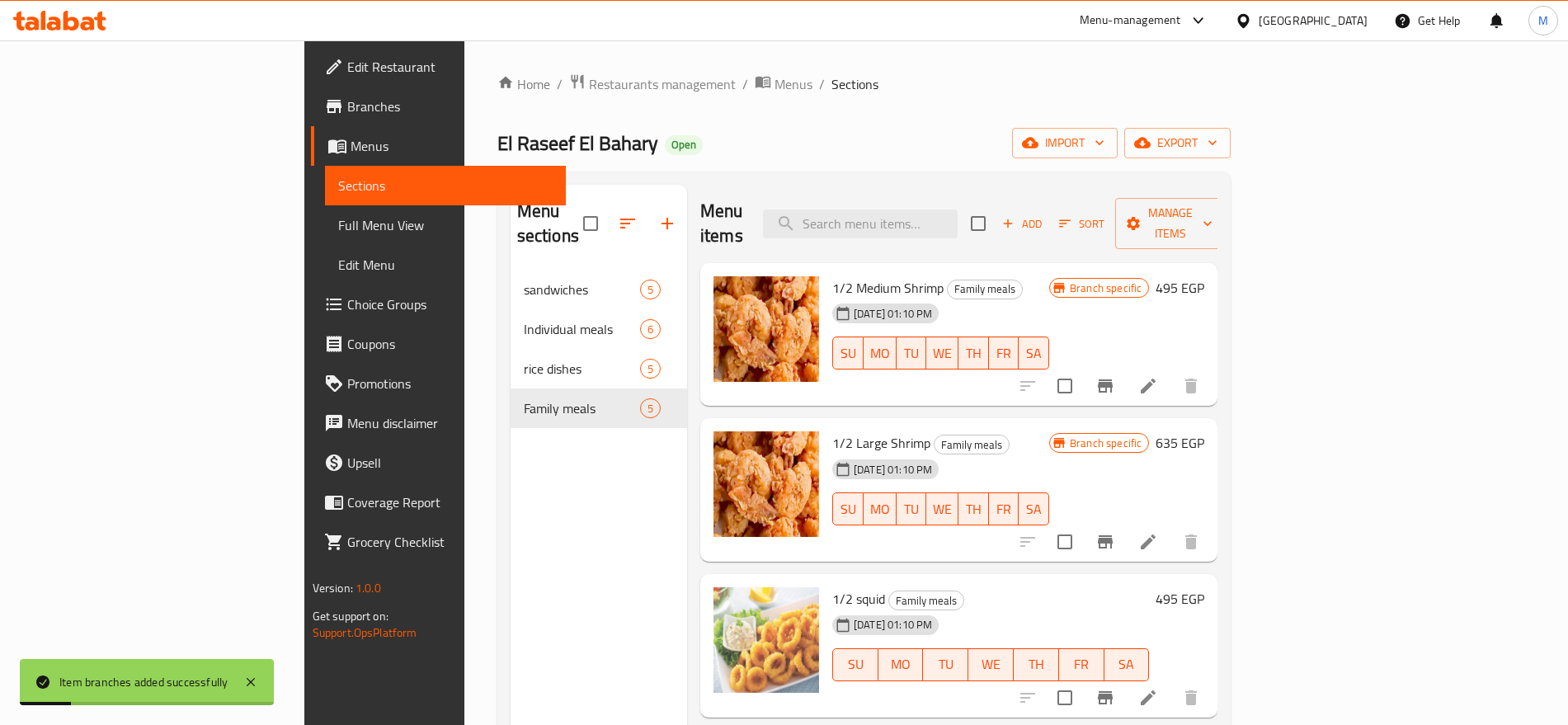
scroll to position [144, 0]
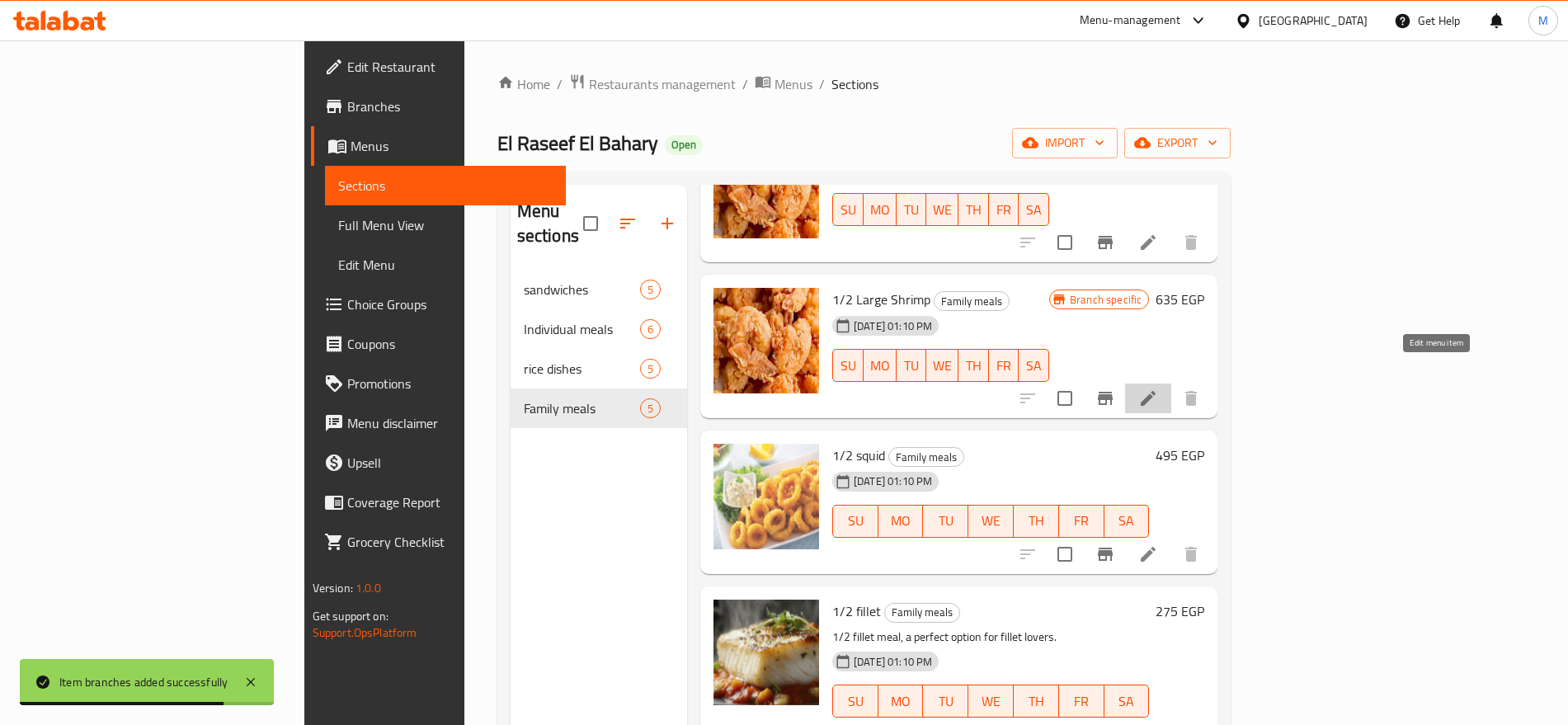
click at [1158, 388] on icon at bounding box center [1148, 398] width 20 height 20
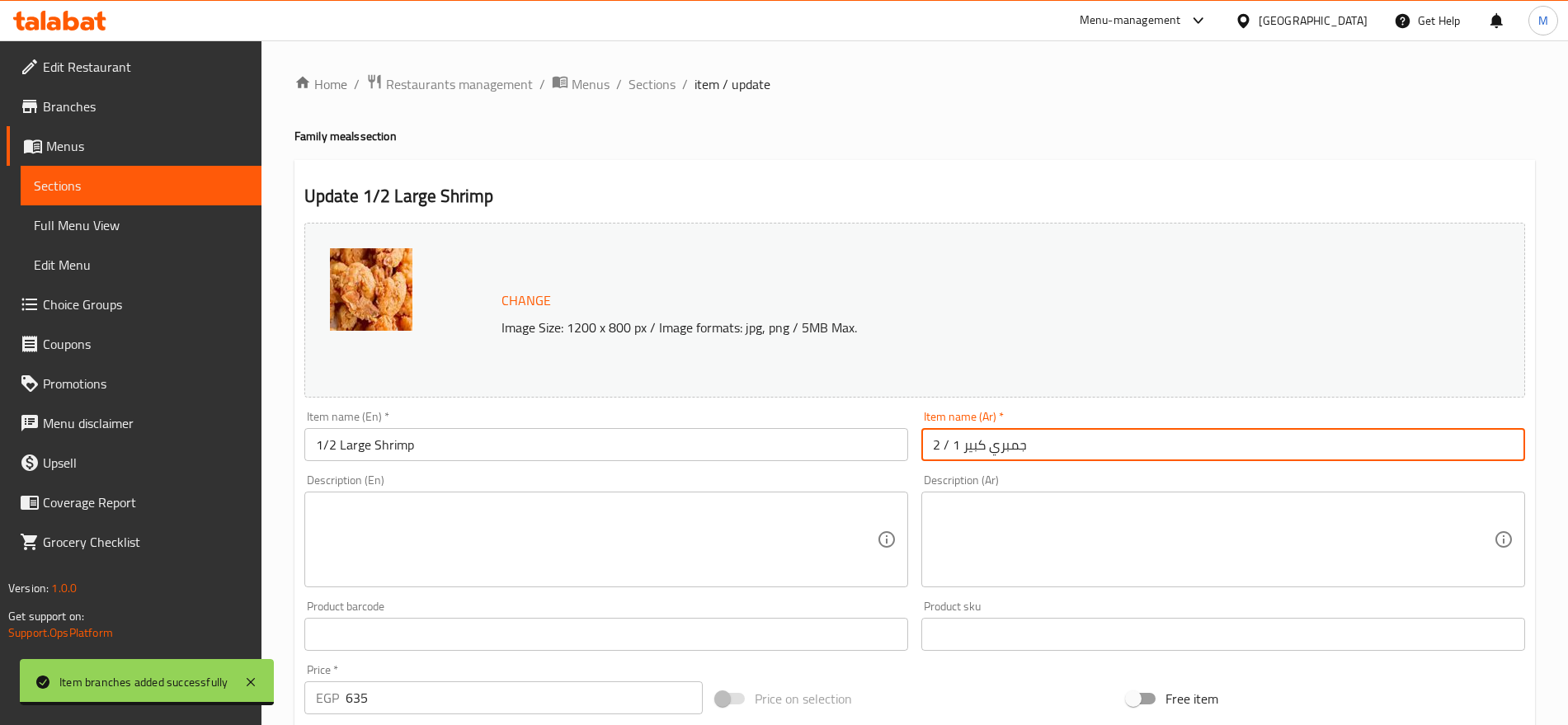
click at [1151, 444] on input "2 / 1 جمبري كبير" at bounding box center [1223, 444] width 604 height 33
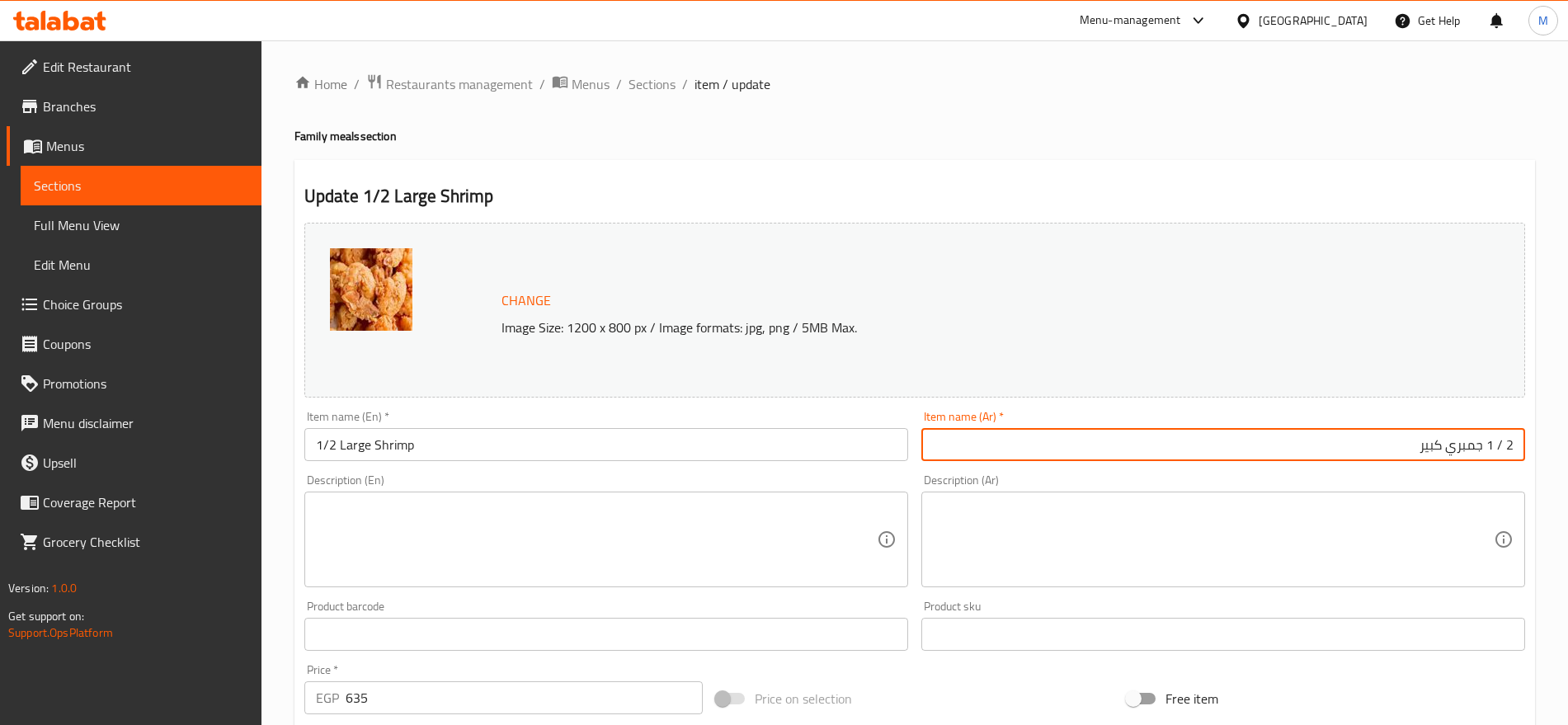
drag, startPoint x: 1489, startPoint y: 444, endPoint x: 1546, endPoint y: 448, distance: 57.1
click at [1546, 448] on div "Home / Restaurants management / Menus / Sections / item / update Family meals s…" at bounding box center [915, 614] width 1307 height 1148
type input "1/2 جمبري كبير"
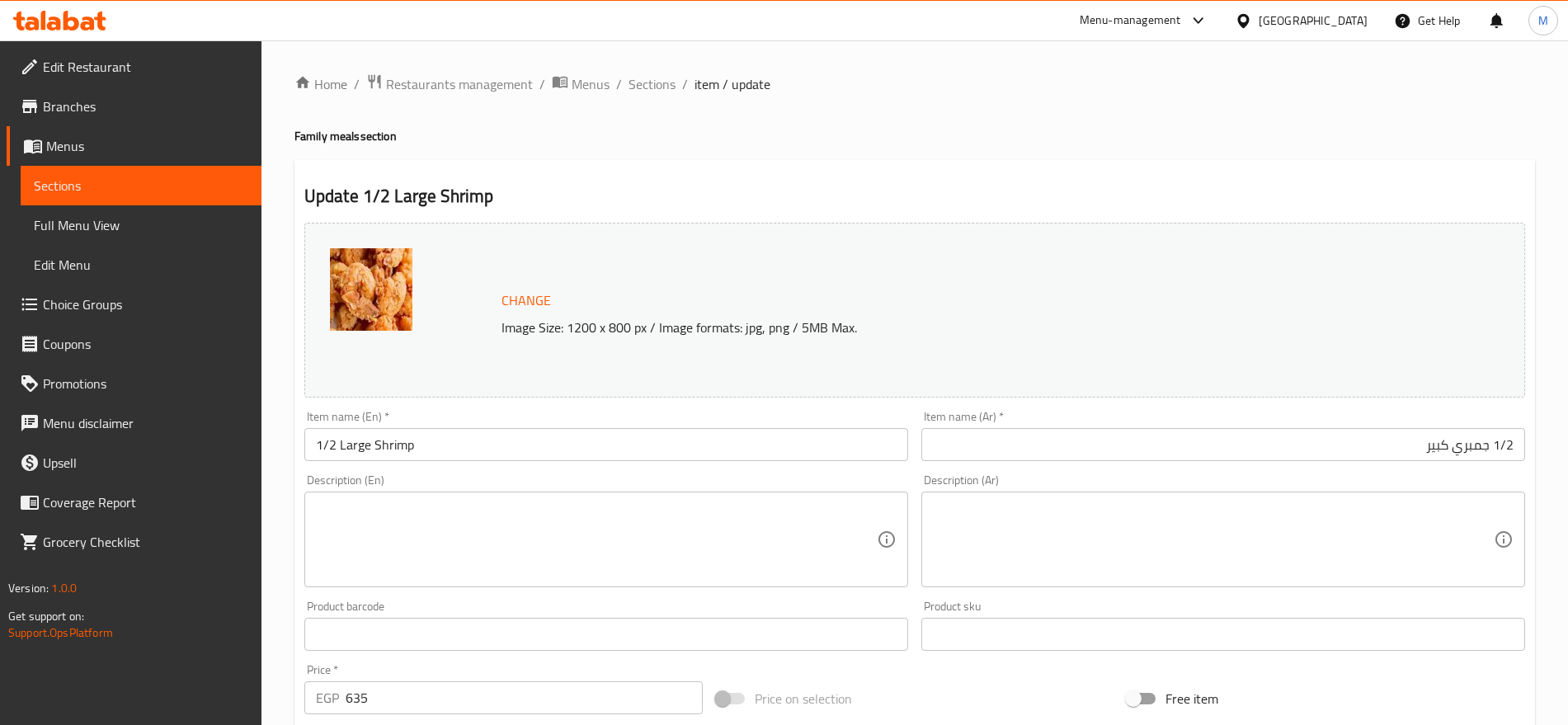
click at [1546, 448] on div "Home / Restaurants management / Menus / Sections / item / update Family meals s…" at bounding box center [915, 614] width 1307 height 1148
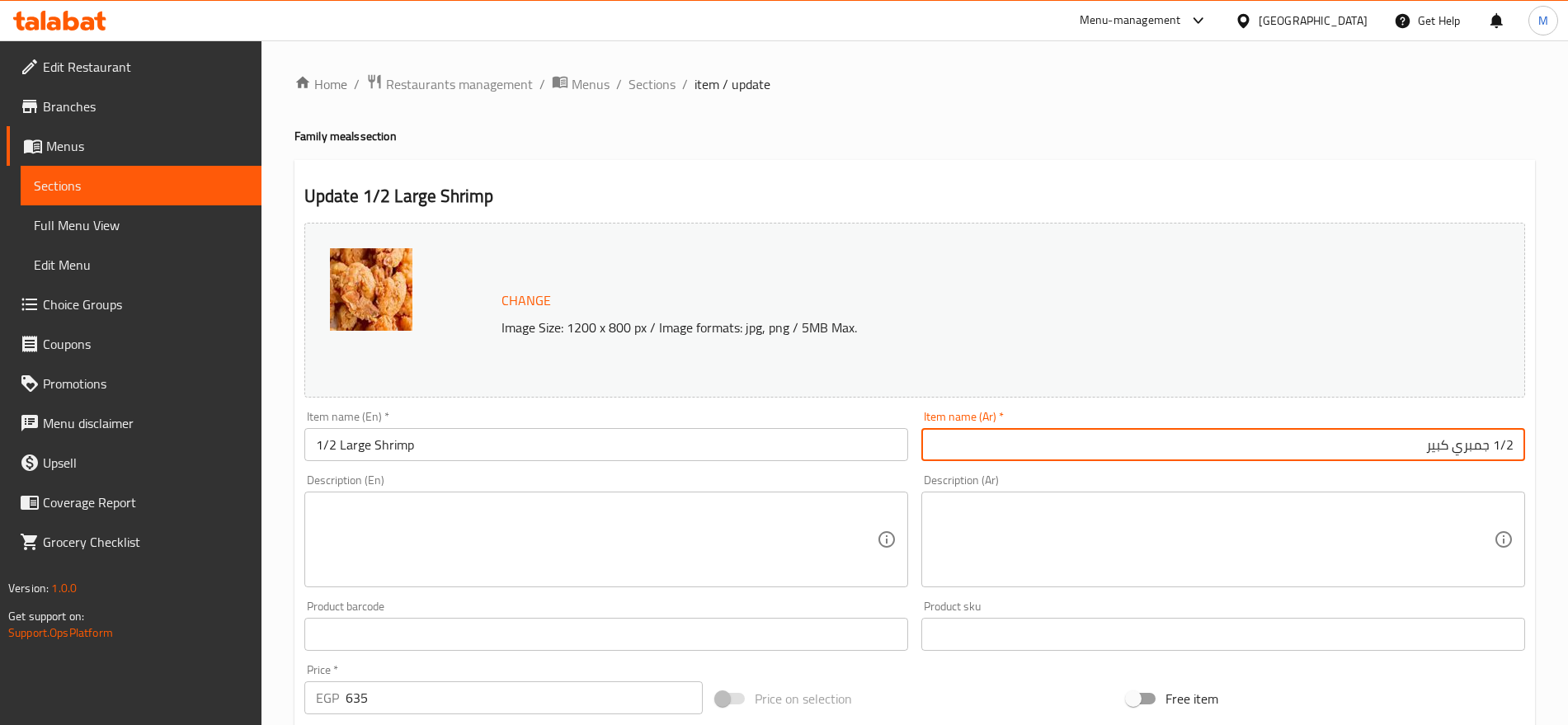
click at [1378, 440] on input "1/2 جمبري كبير" at bounding box center [1223, 444] width 604 height 33
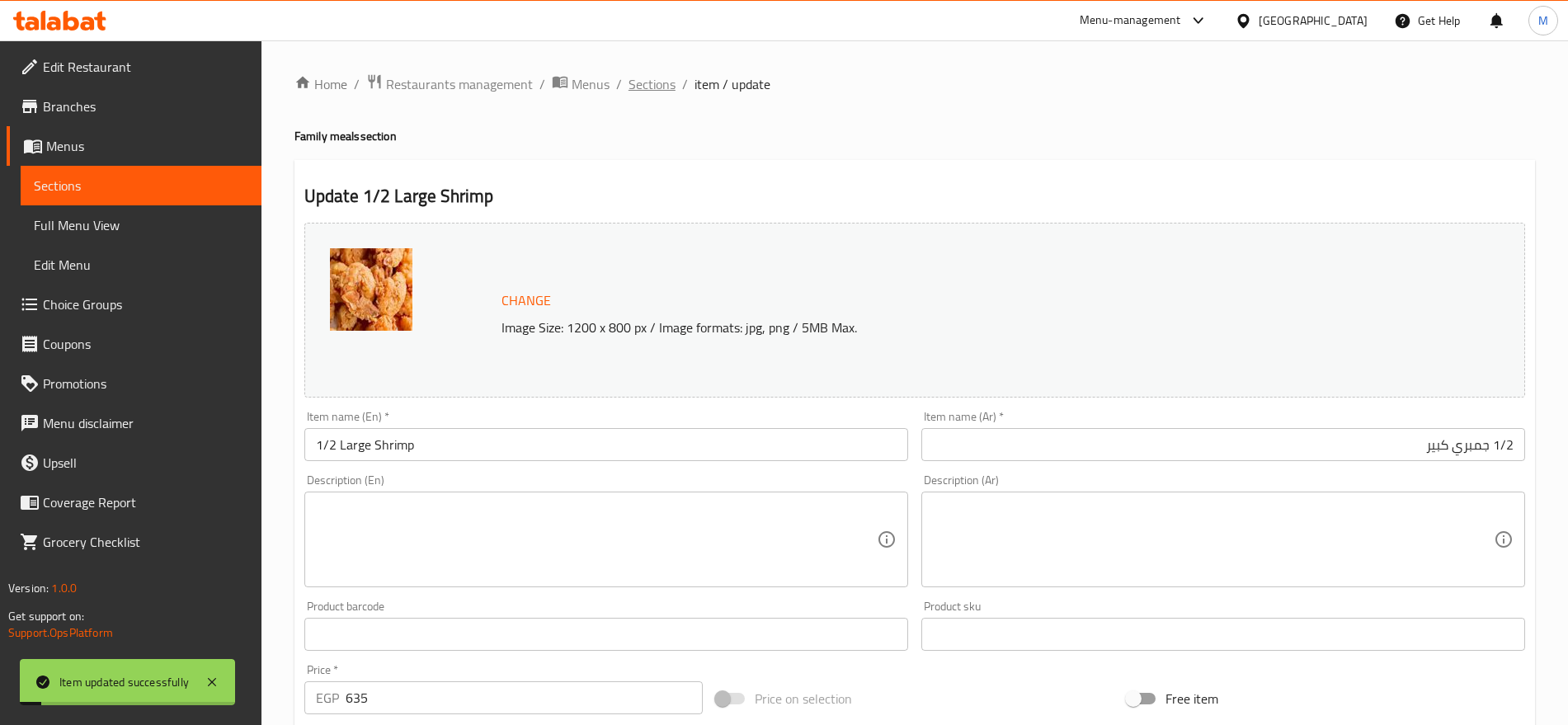
click at [671, 86] on span "Sections" at bounding box center [652, 84] width 47 height 20
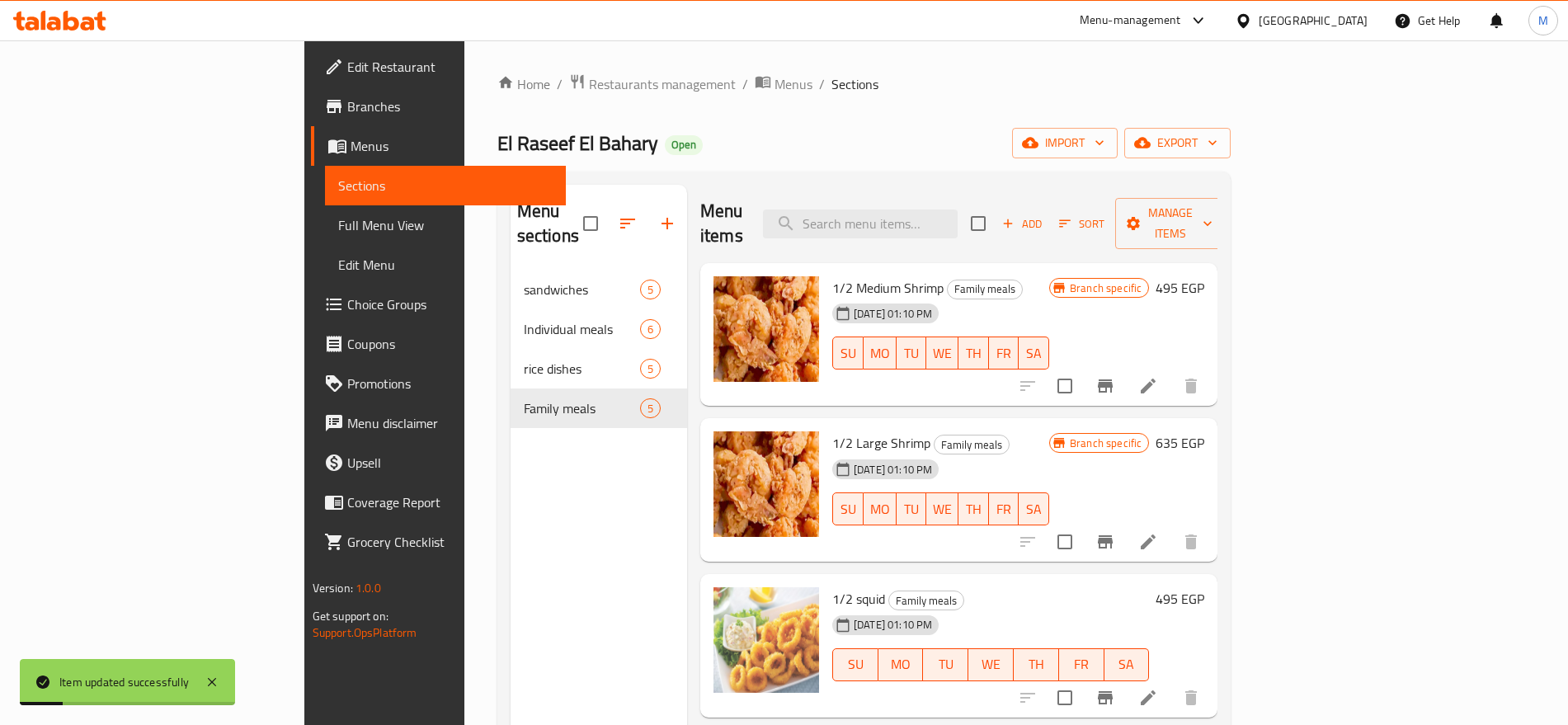
scroll to position [144, 0]
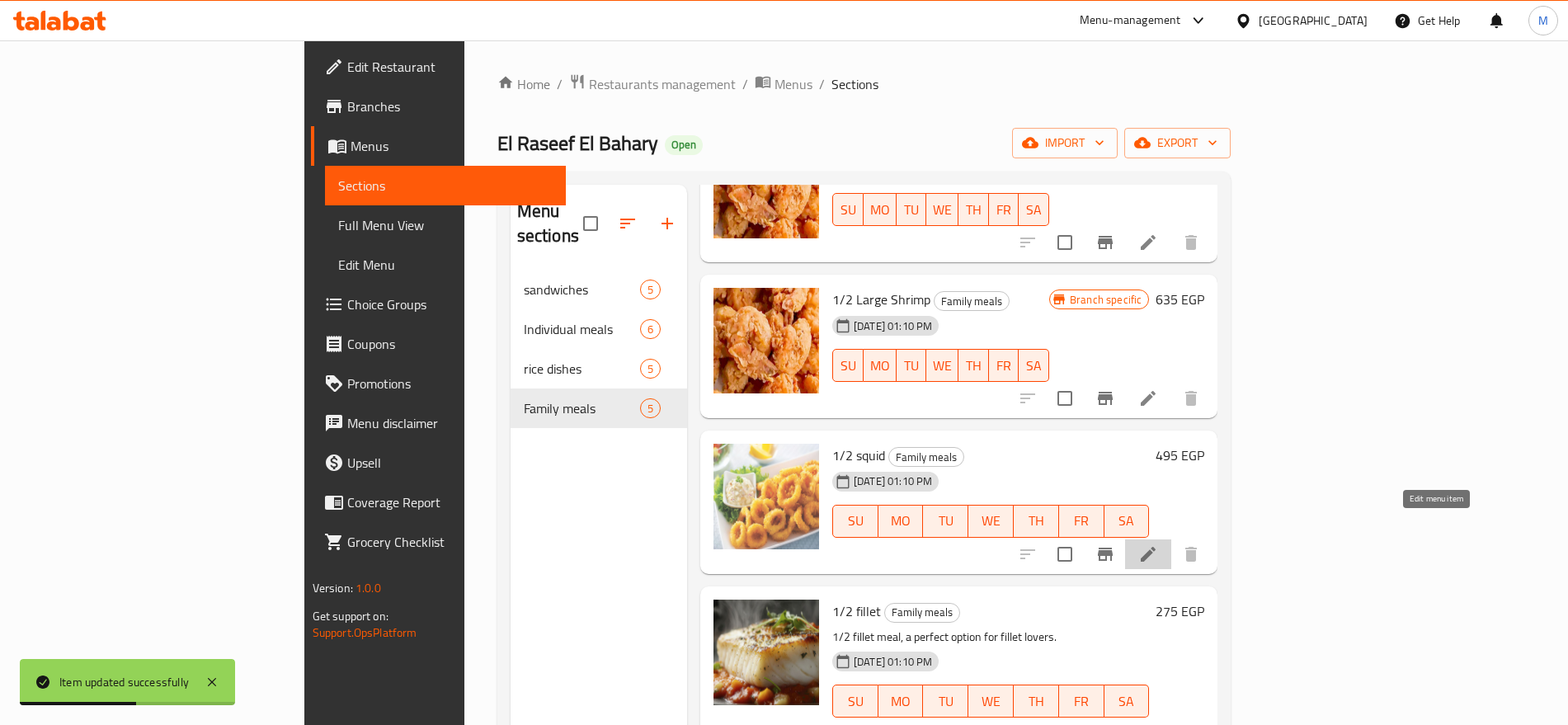
click at [1158, 545] on icon at bounding box center [1148, 555] width 20 height 20
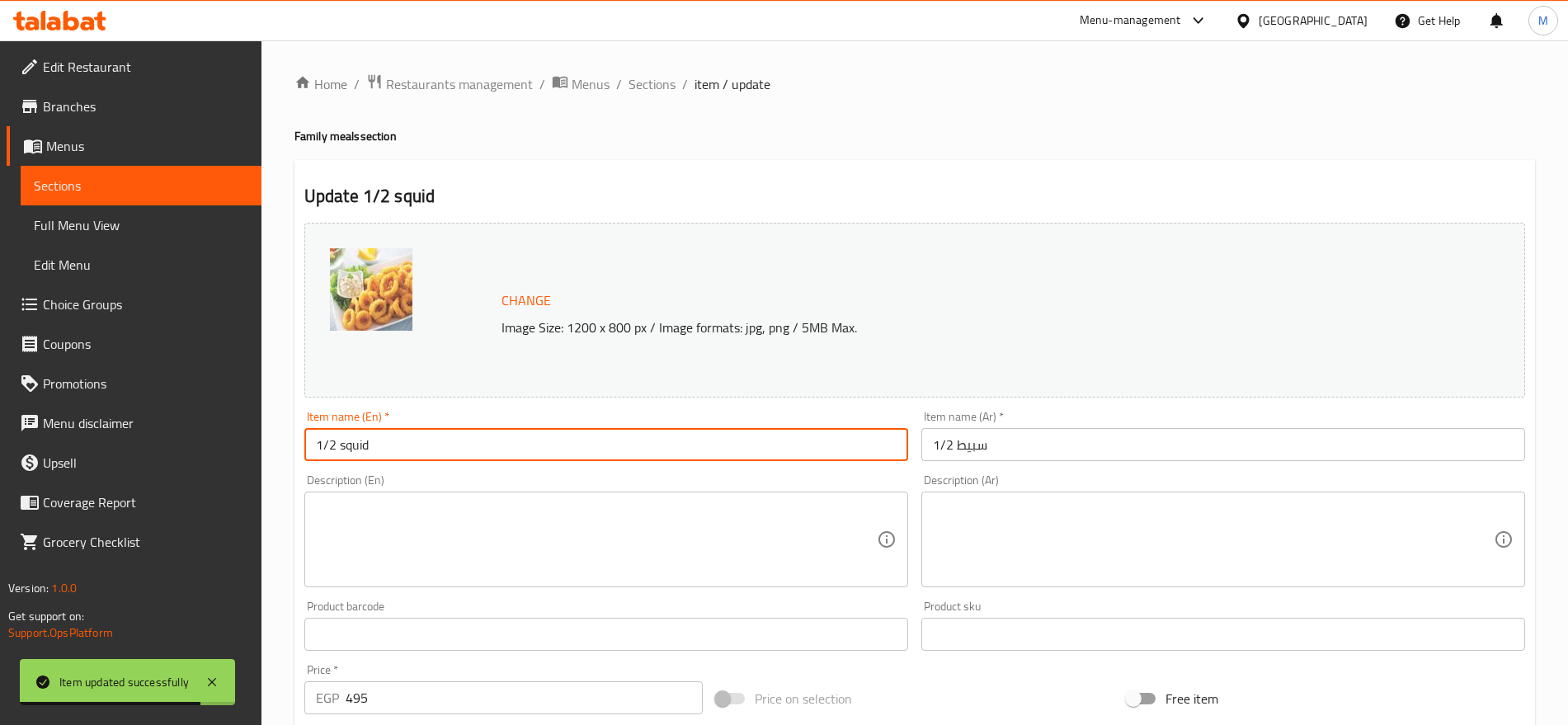
click at [359, 439] on input "1/2 squid" at bounding box center [606, 444] width 604 height 33
type input "1/2 Squid"
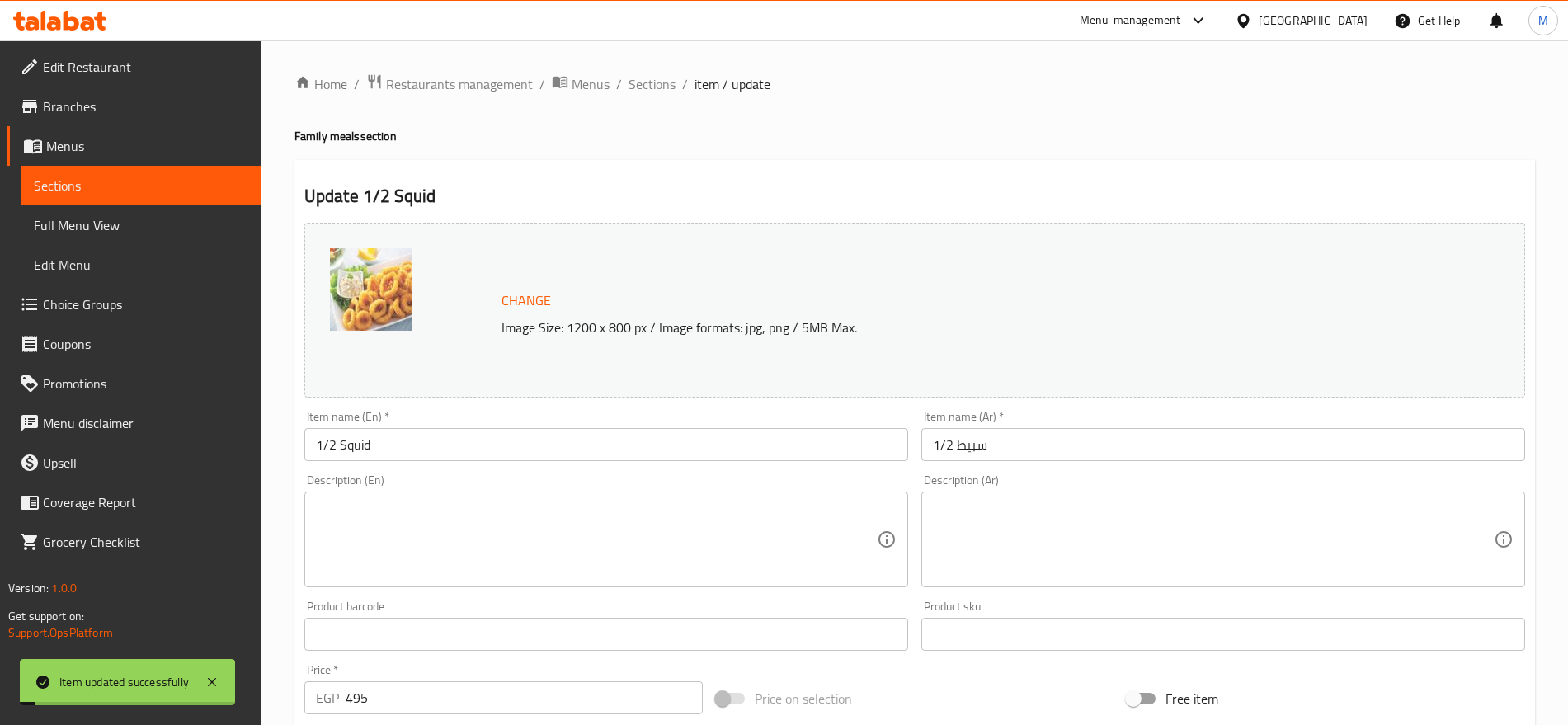
click at [657, 80] on span "Sections" at bounding box center [652, 84] width 47 height 20
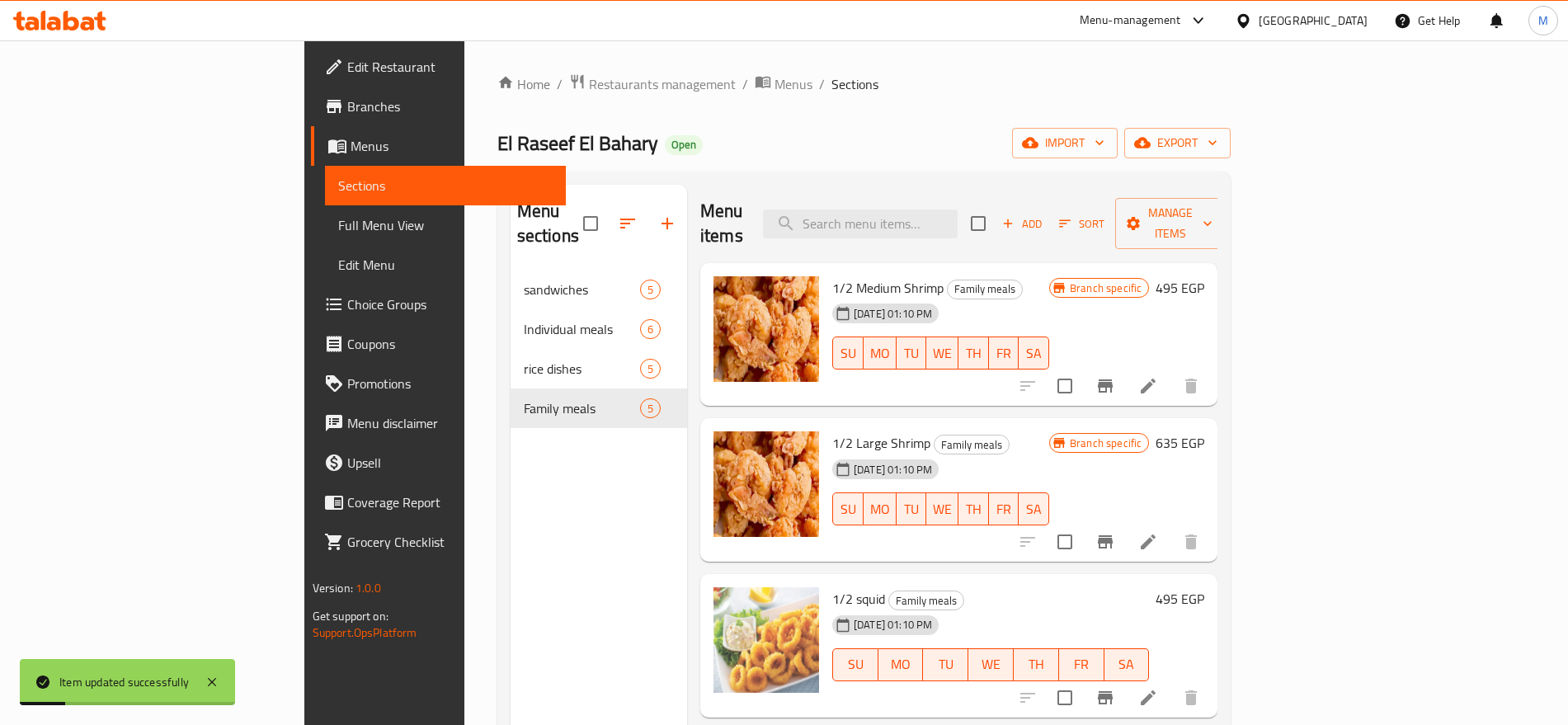
scroll to position [144, 0]
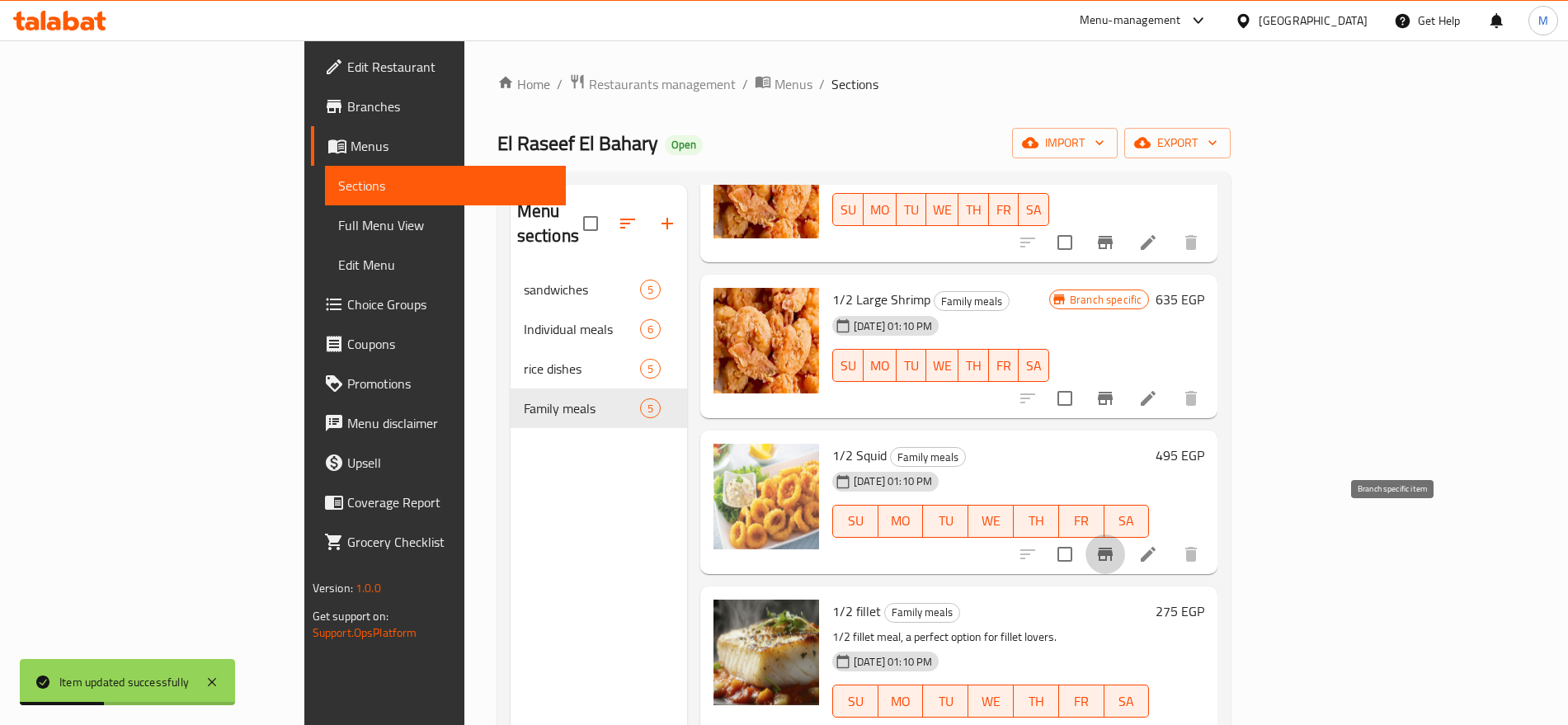
click at [1125, 540] on button "Branch-specific-item" at bounding box center [1104, 554] width 39 height 39
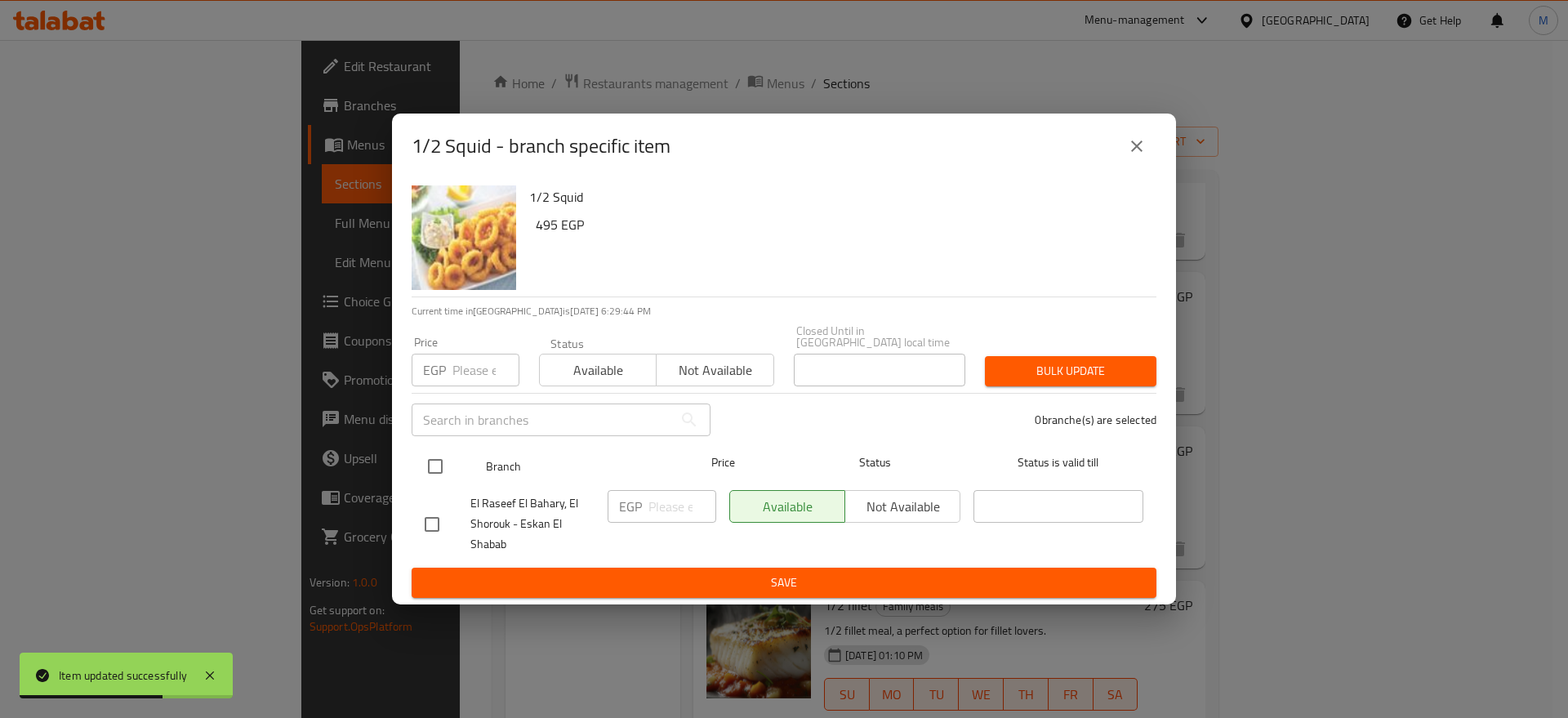
click at [439, 463] on input "checkbox" at bounding box center [434, 466] width 34 height 34
checkbox input "true"
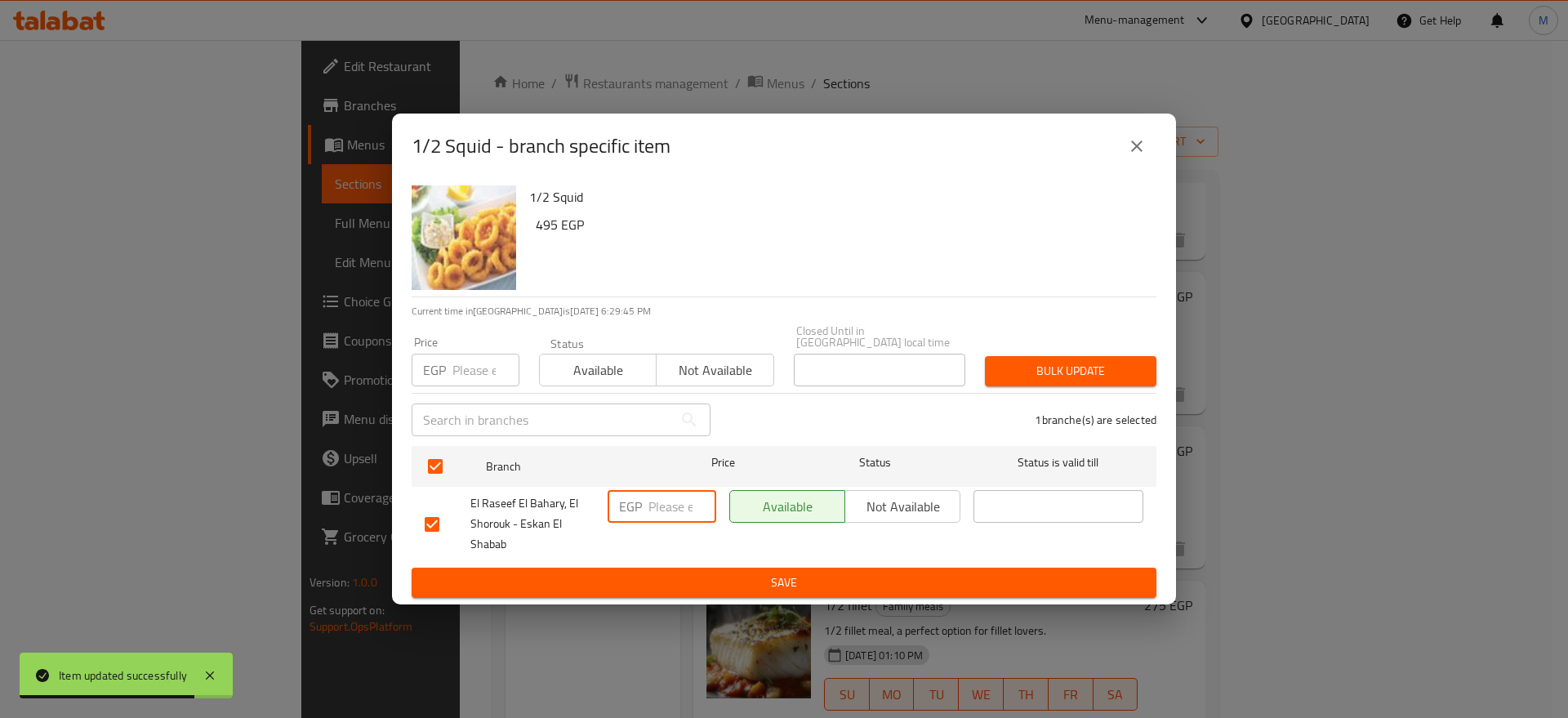
click at [655, 508] on input "number" at bounding box center [682, 505] width 68 height 32
paste input "715"
type input "715"
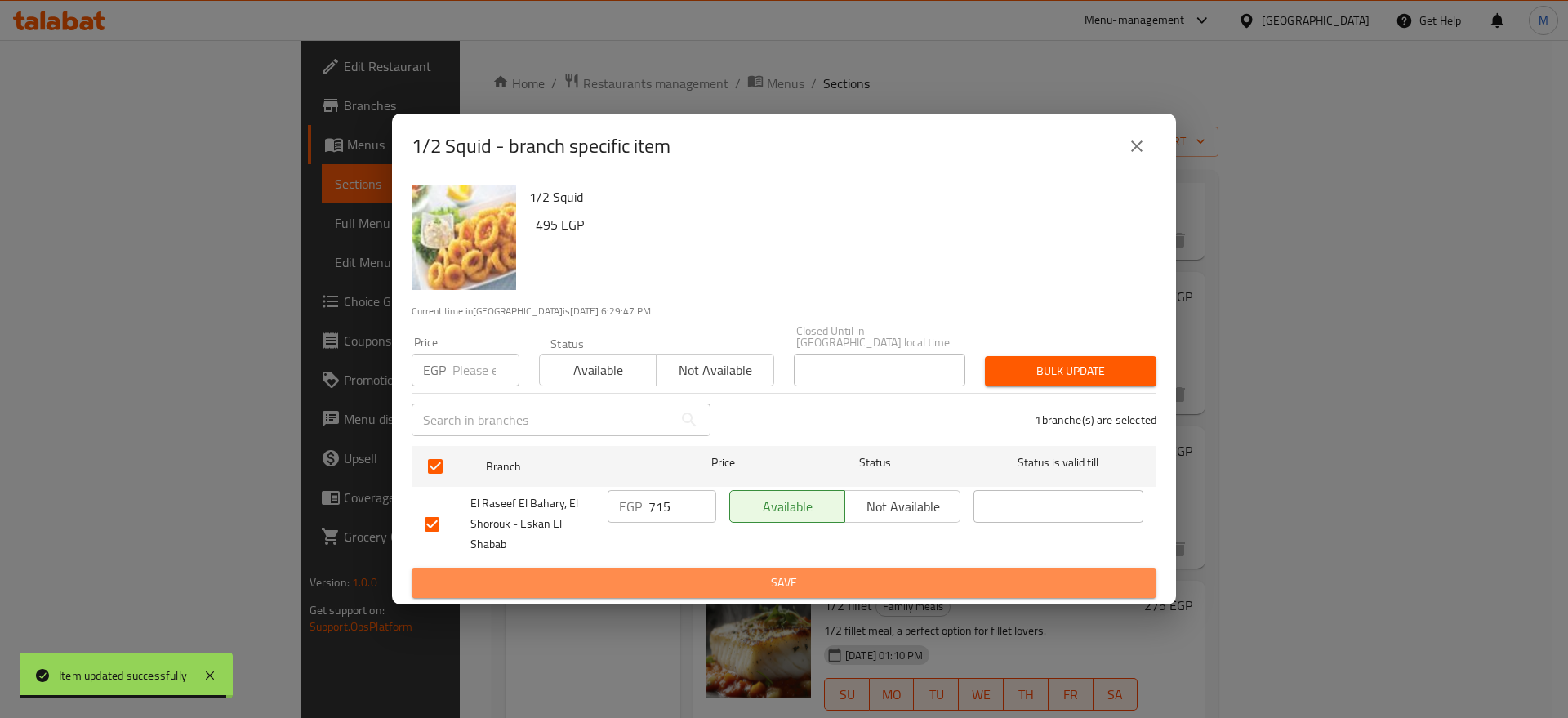
click at [721, 576] on span "Save" at bounding box center [783, 582] width 719 height 21
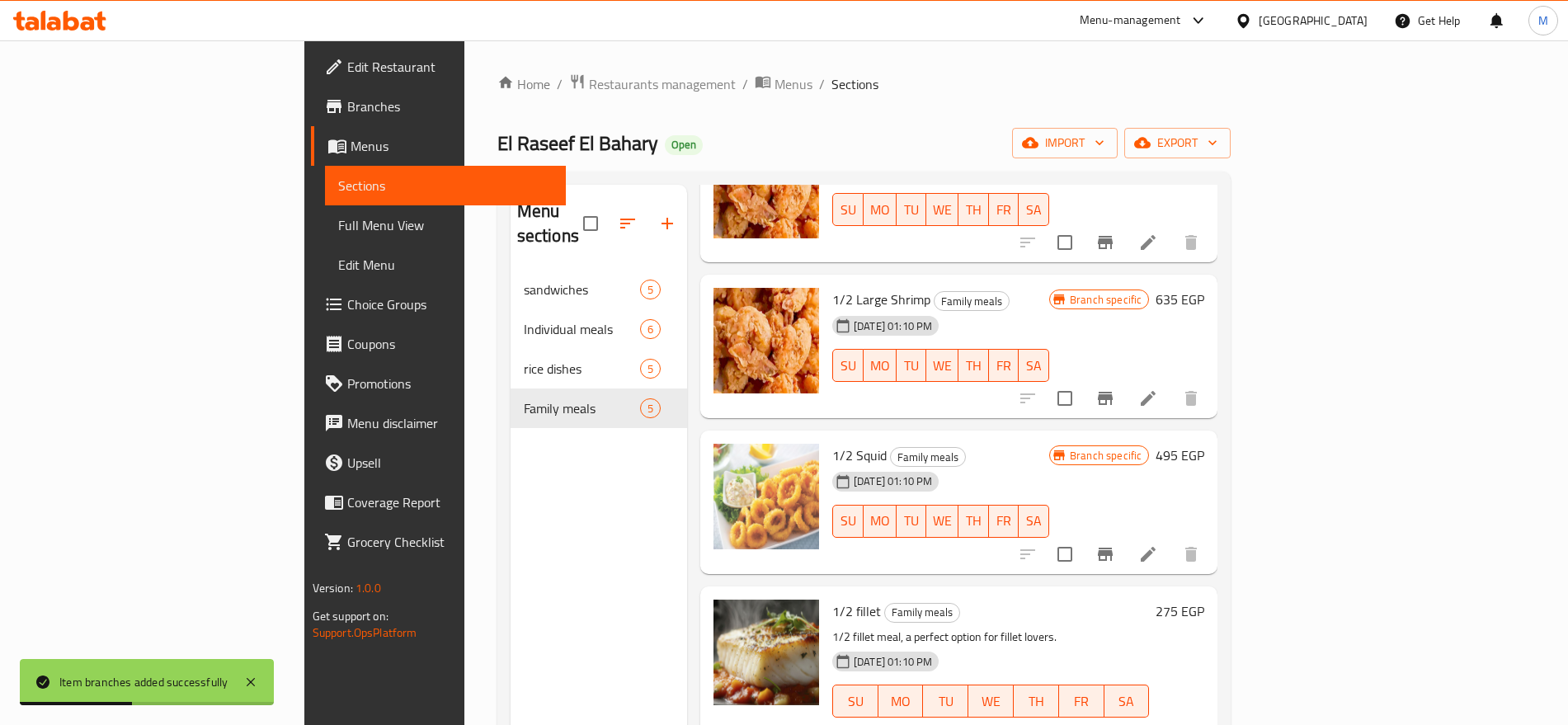
scroll to position [231, 0]
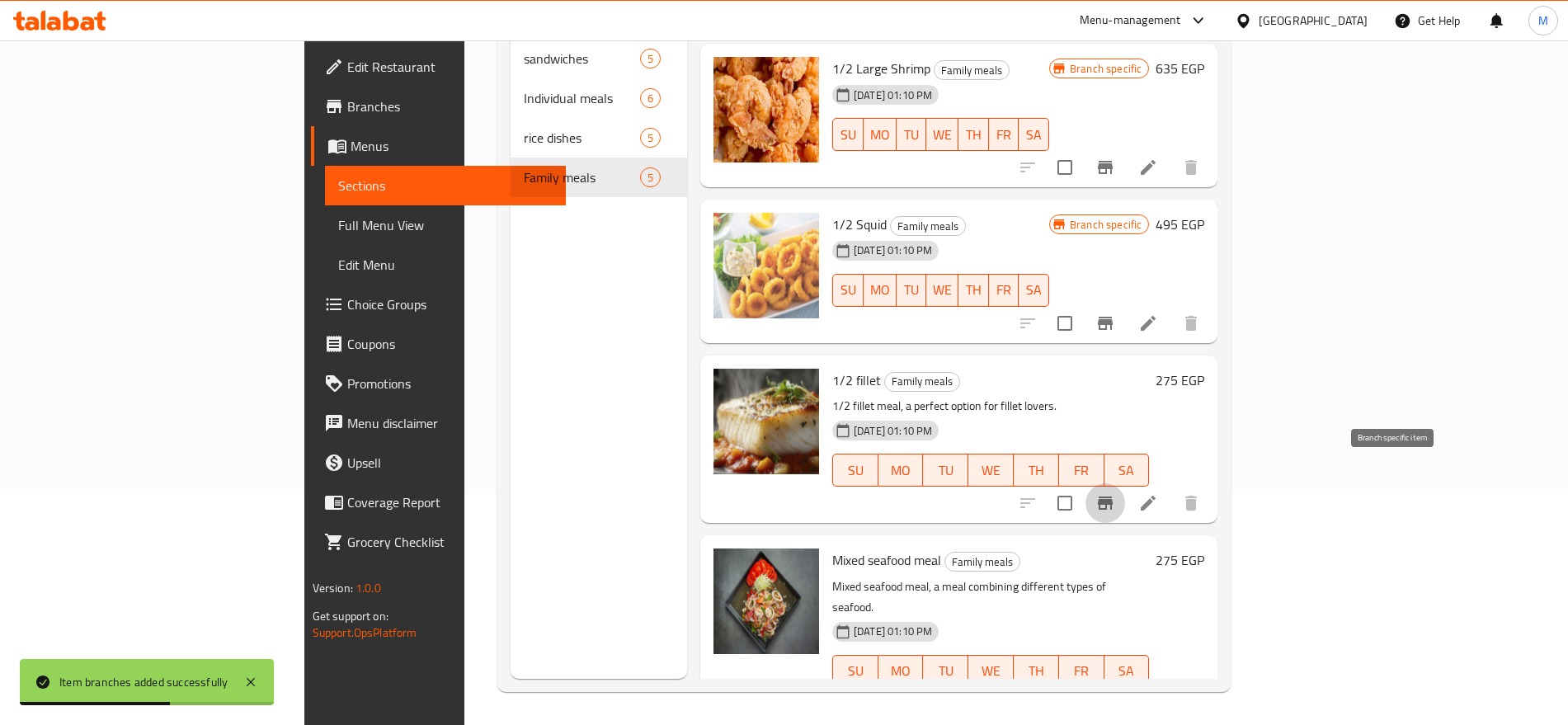
click at [1113, 496] on icon "Branch-specific-item" at bounding box center [1105, 503] width 15 height 13
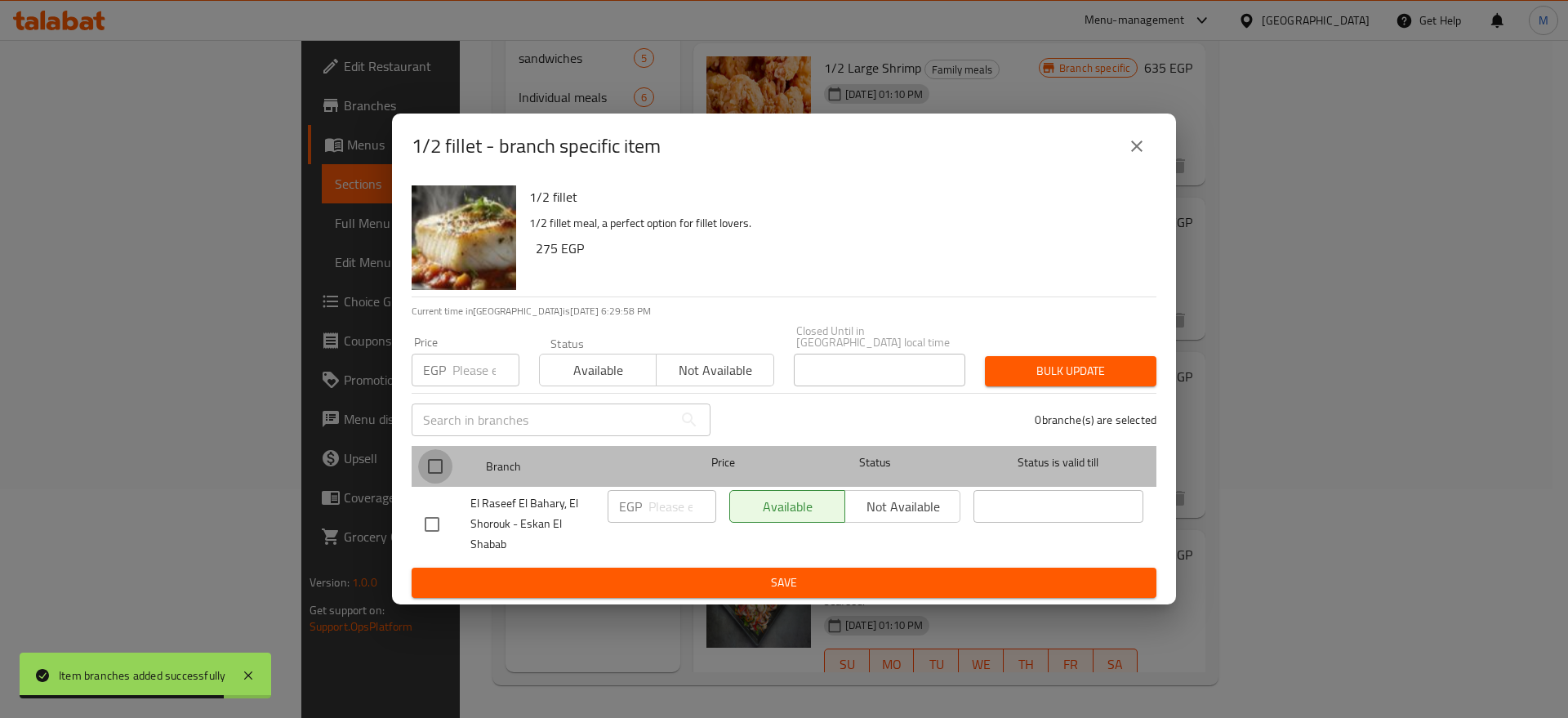
click at [425, 461] on input "checkbox" at bounding box center [434, 466] width 34 height 34
checkbox input "true"
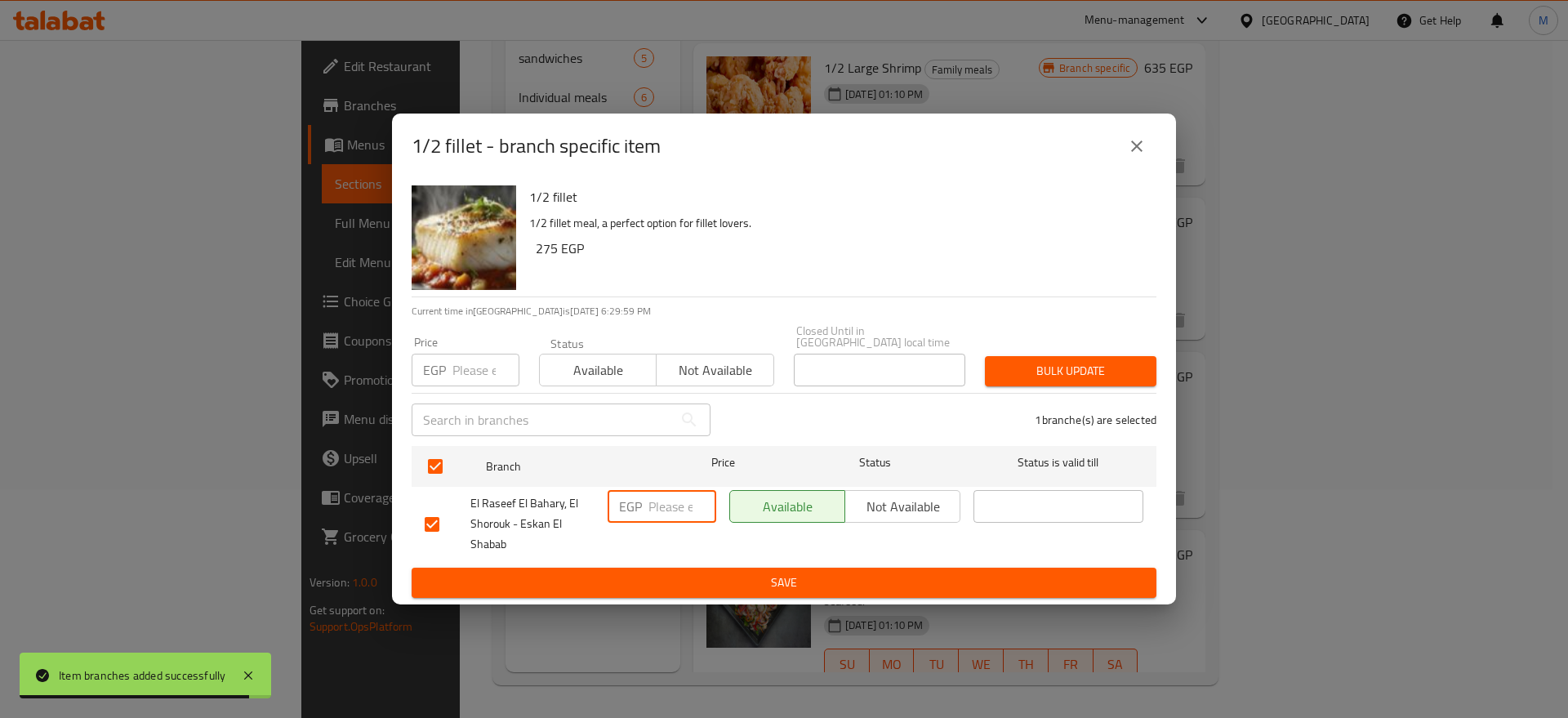
click at [668, 505] on input "number" at bounding box center [682, 505] width 68 height 32
paste input "310"
type input "310"
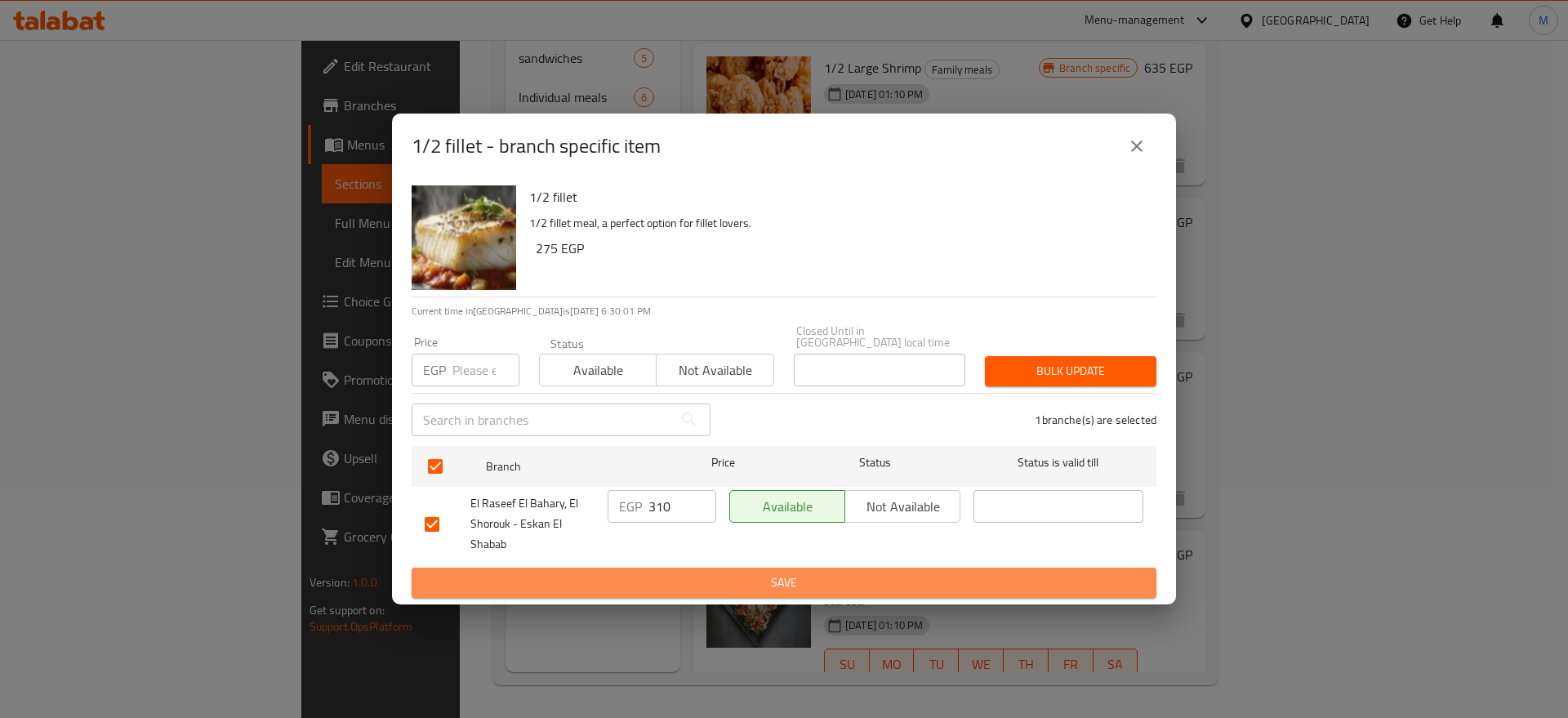
click at [698, 572] on span "Save" at bounding box center [783, 582] width 719 height 21
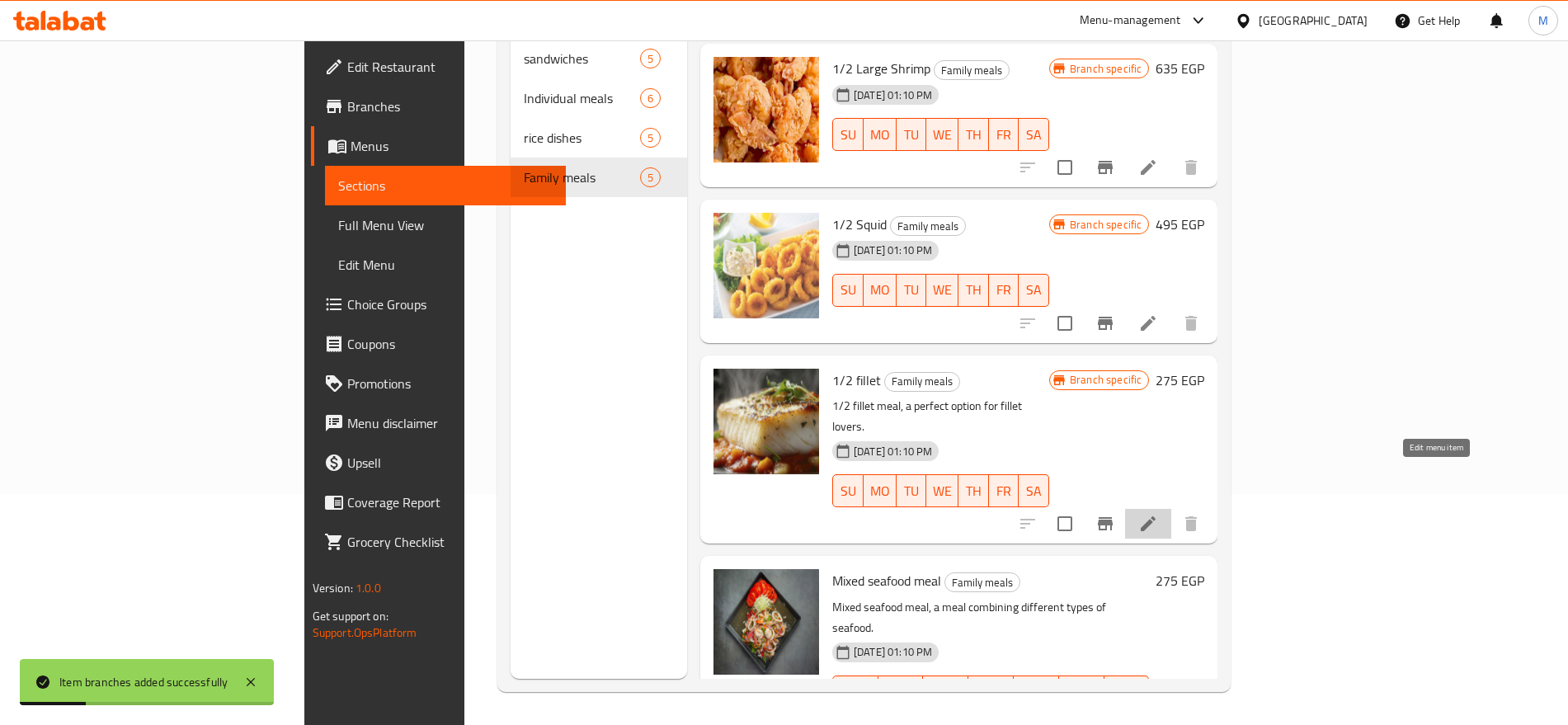
click at [1158, 514] on icon at bounding box center [1148, 524] width 20 height 20
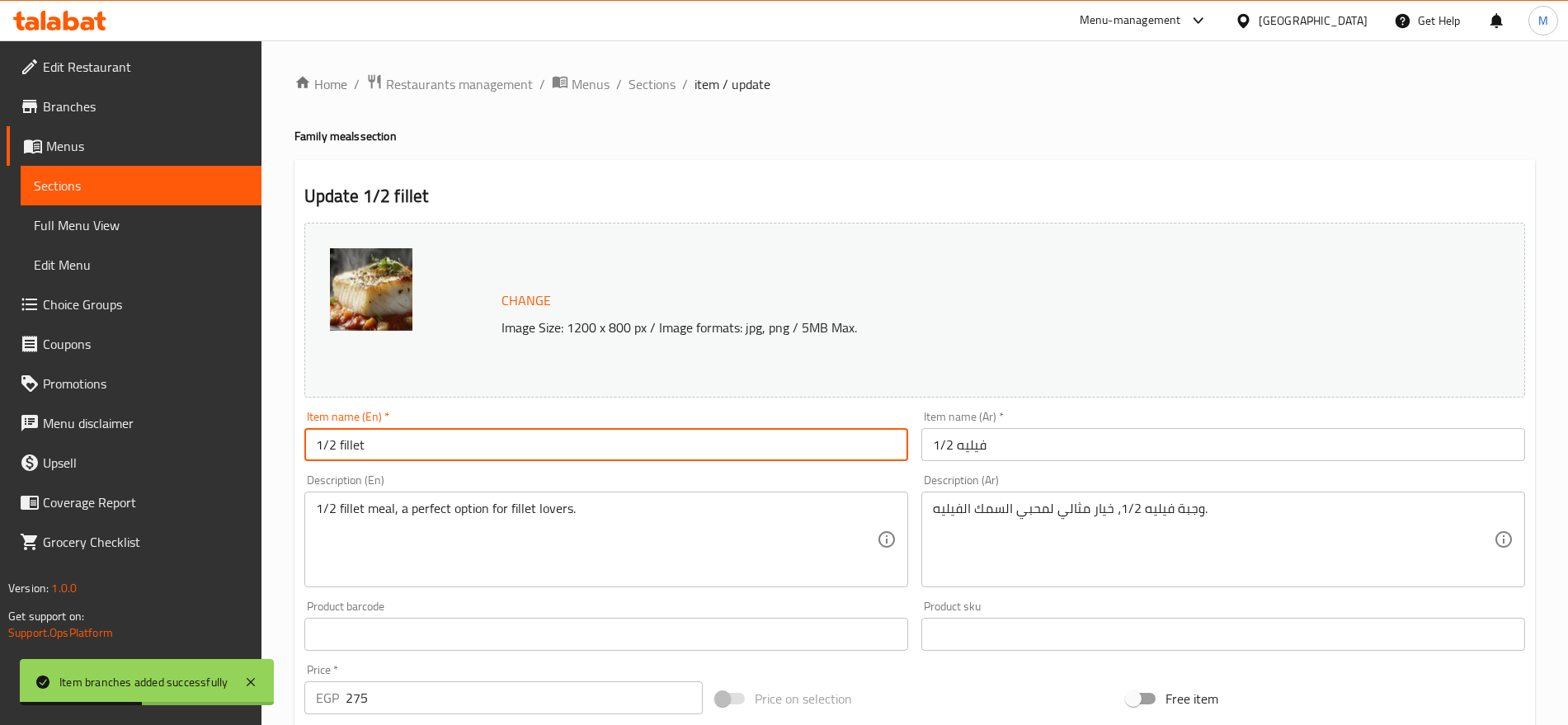
click at [472, 437] on input "1/2 fillet" at bounding box center [606, 444] width 604 height 33
type input "1/2 Fillet"
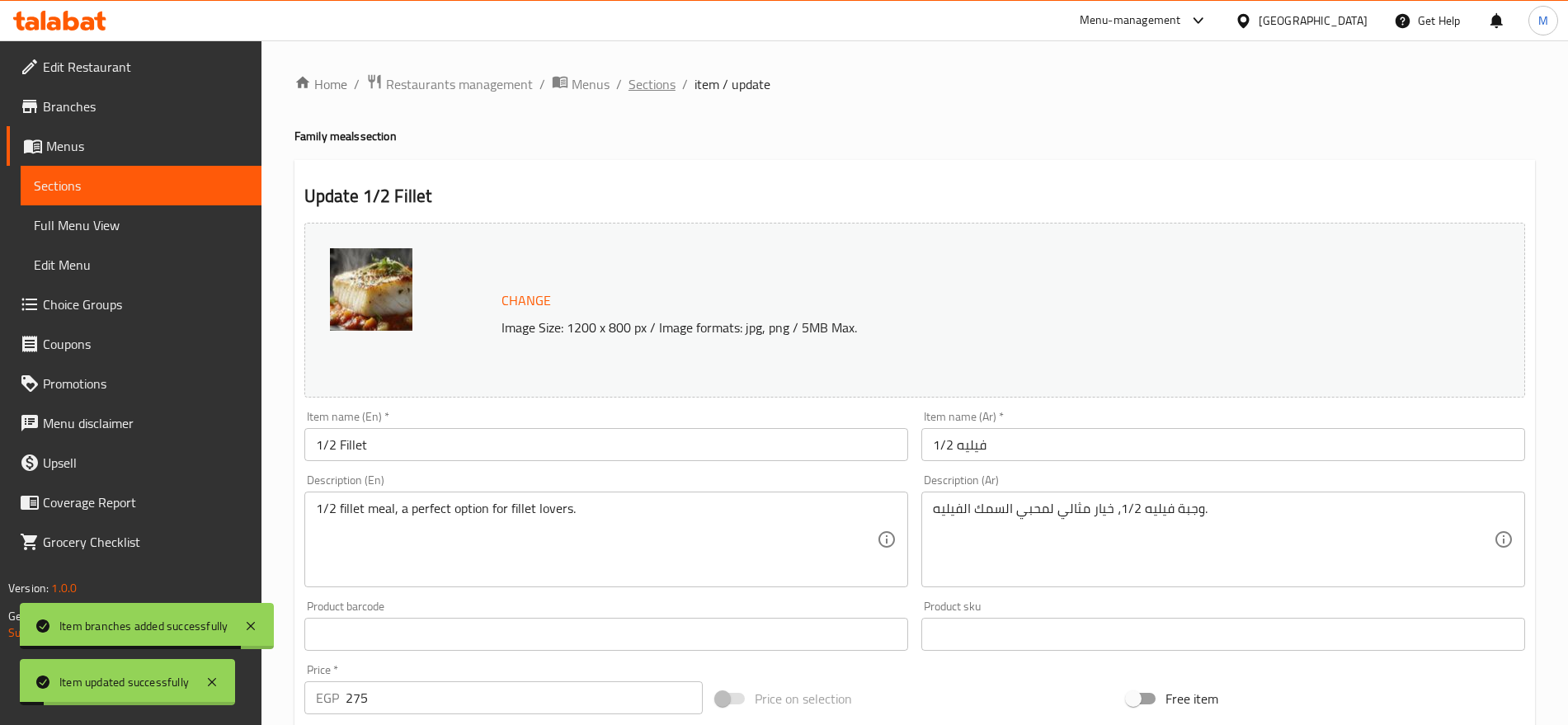
click at [648, 88] on span "Sections" at bounding box center [652, 84] width 47 height 20
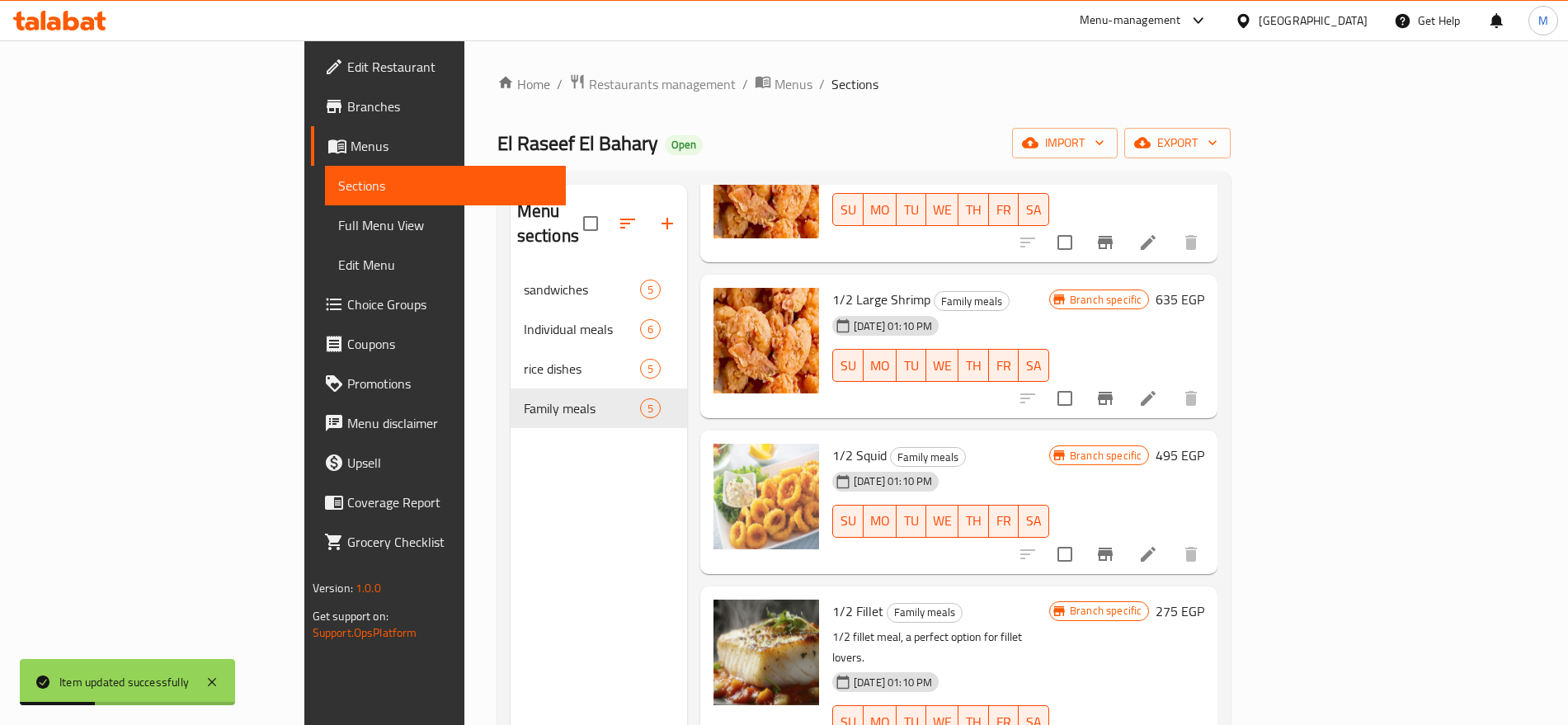
scroll to position [231, 0]
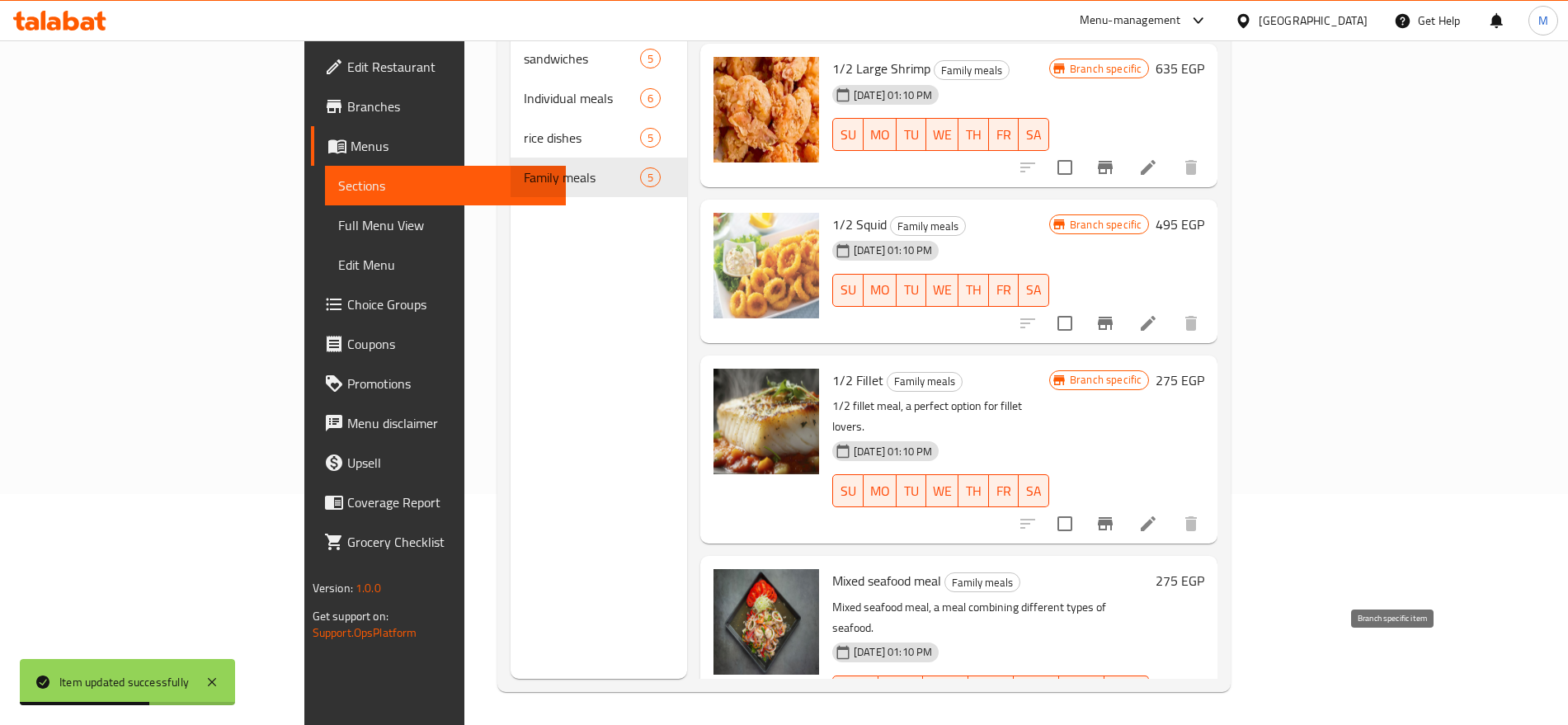
click at [1113, 718] on icon "Branch-specific-item" at bounding box center [1105, 725] width 15 height 13
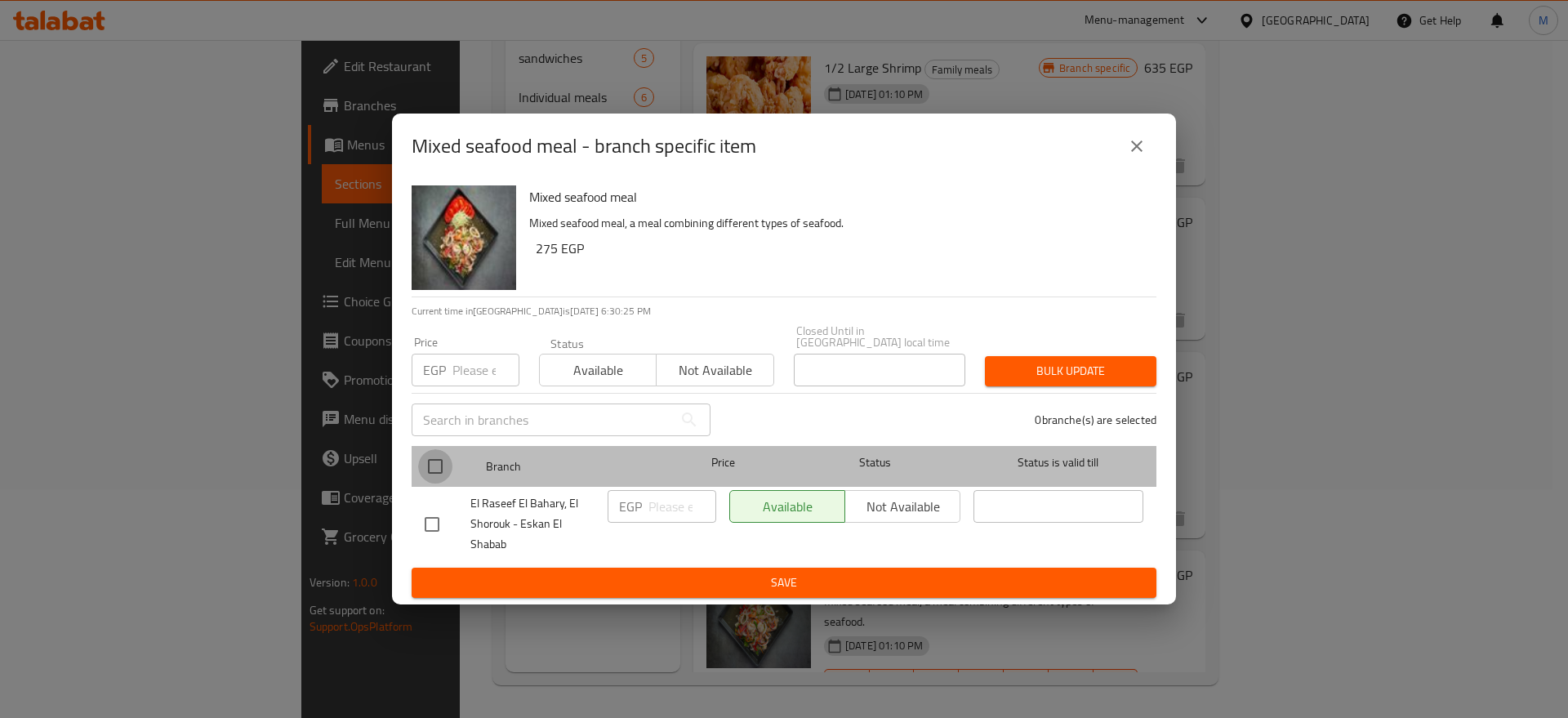
click at [435, 449] on input "checkbox" at bounding box center [434, 466] width 34 height 34
checkbox input "true"
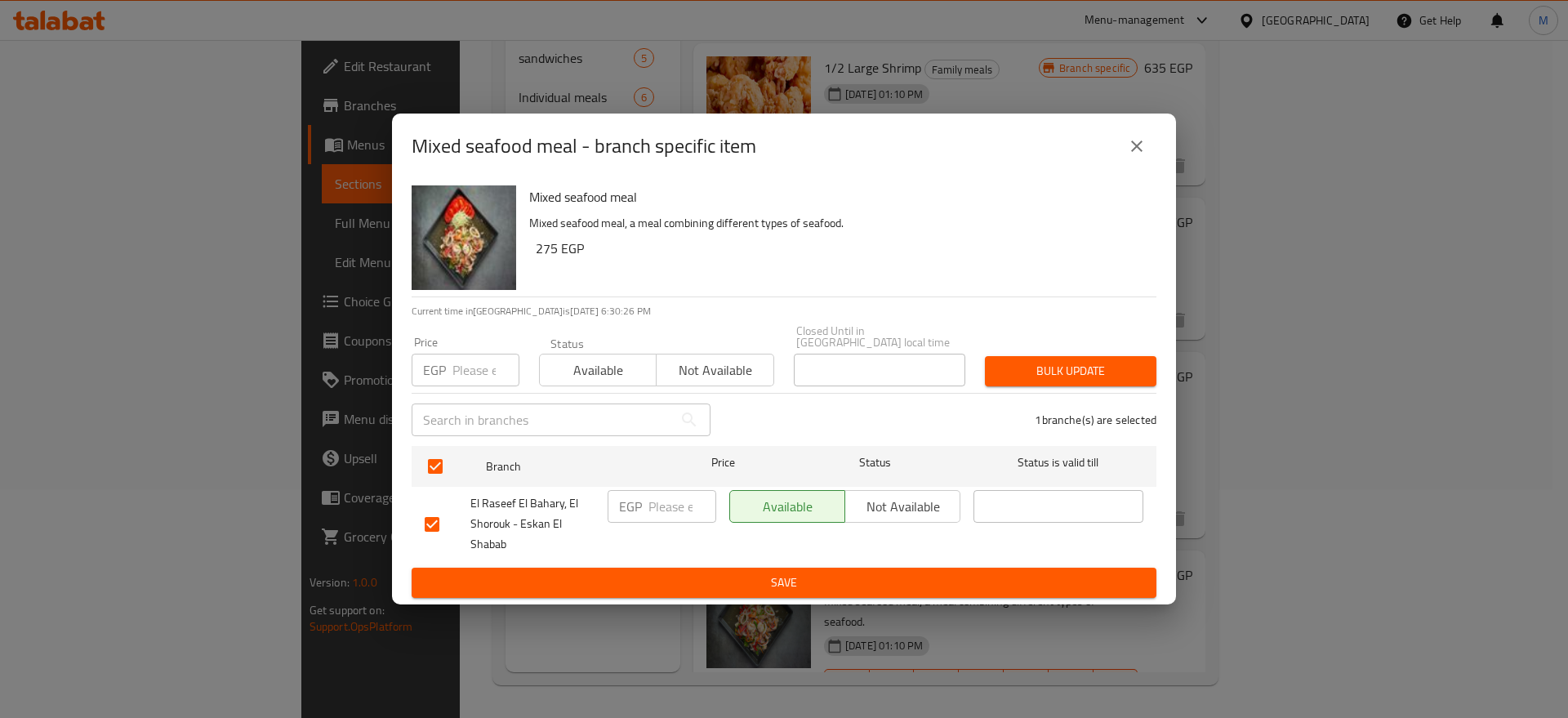
click at [656, 499] on input "number" at bounding box center [682, 505] width 68 height 32
paste input "365"
type input "365"
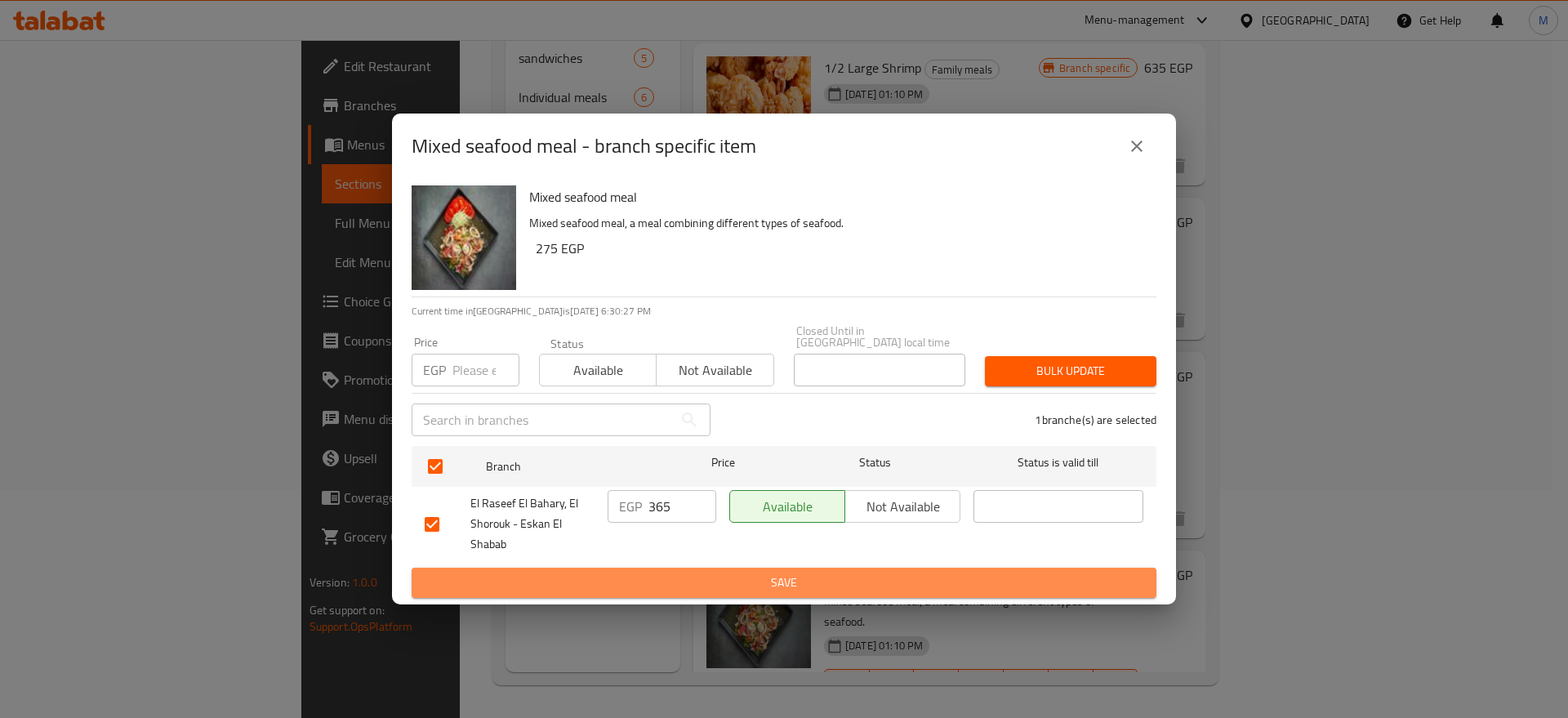
click at [698, 589] on button "Save" at bounding box center [784, 582] width 744 height 31
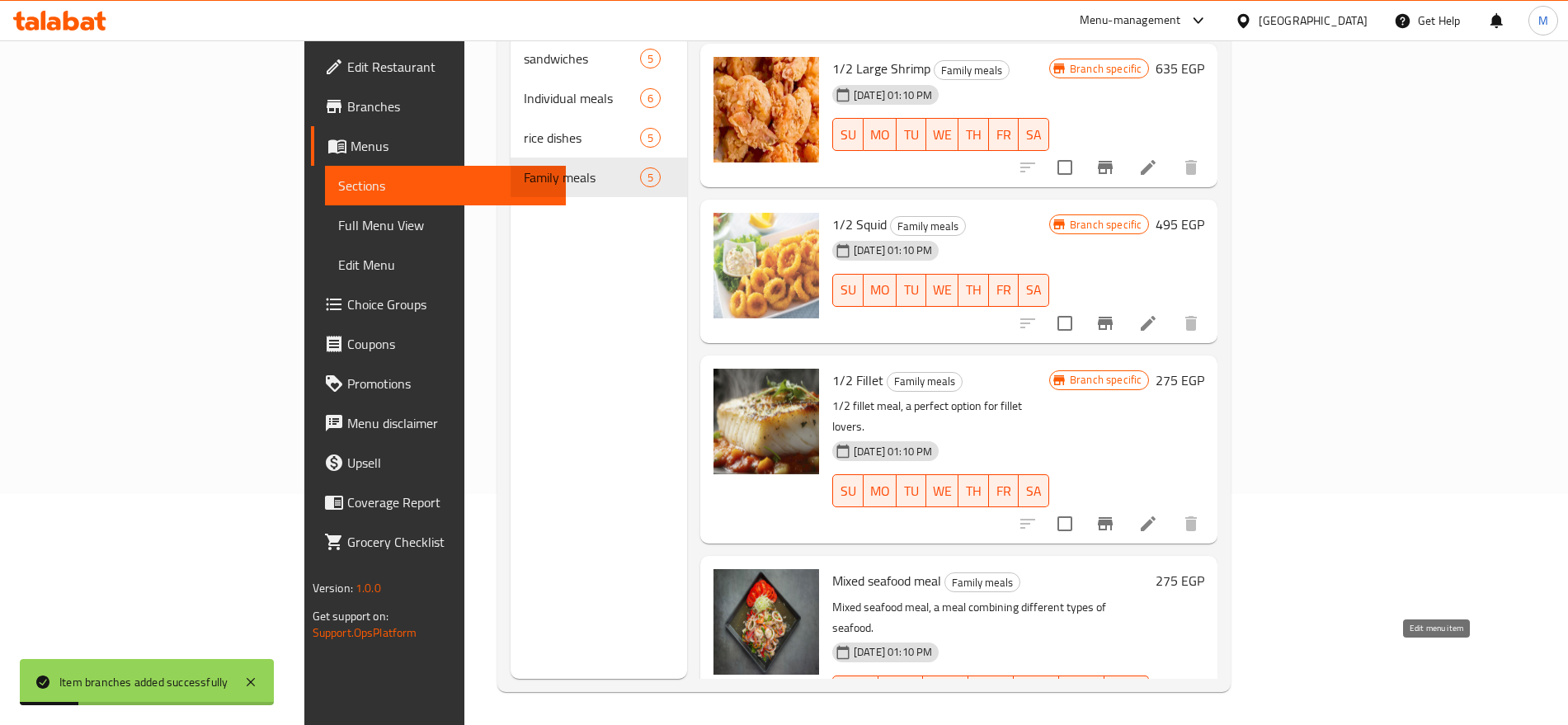
click at [1155, 717] on icon at bounding box center [1148, 725] width 15 height 15
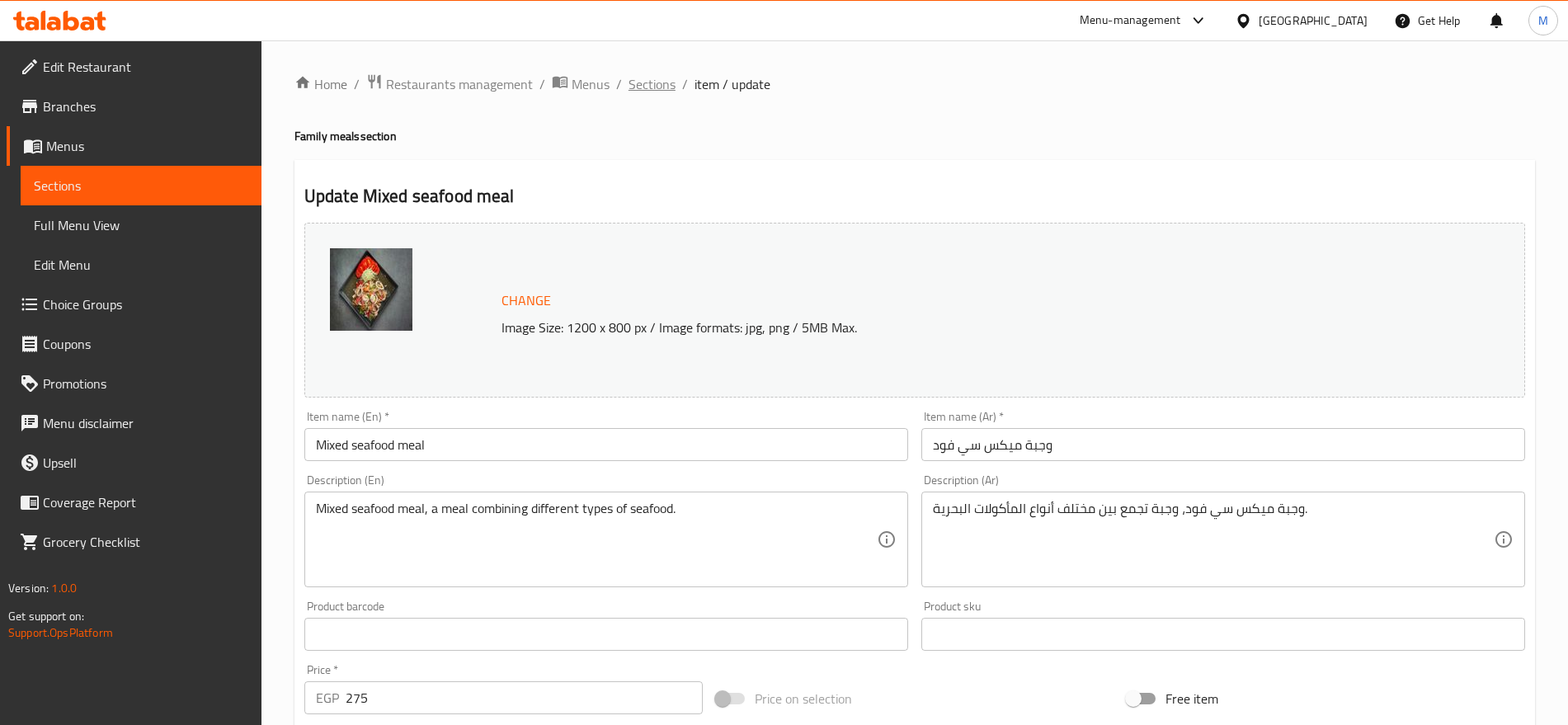
click at [647, 77] on span "Sections" at bounding box center [652, 84] width 47 height 20
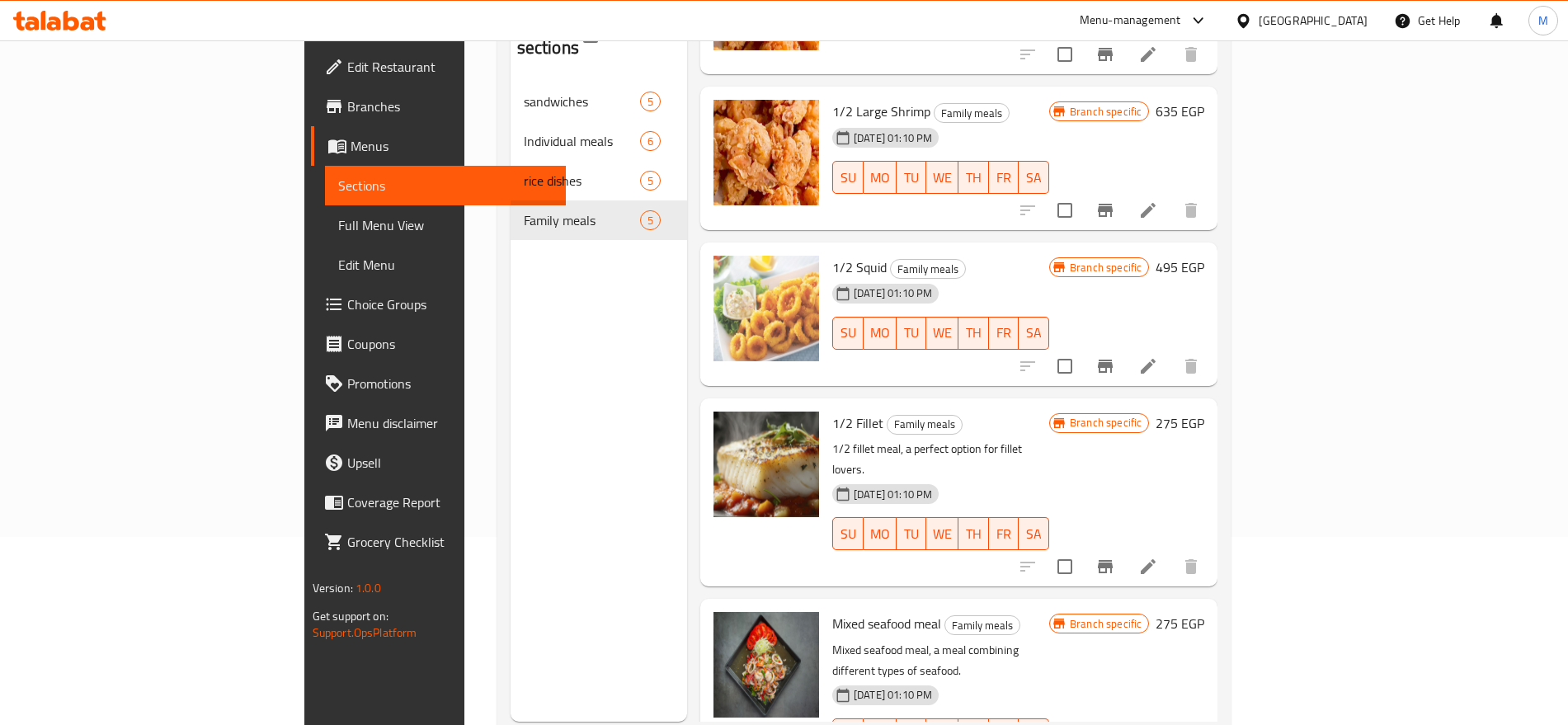
scroll to position [231, 0]
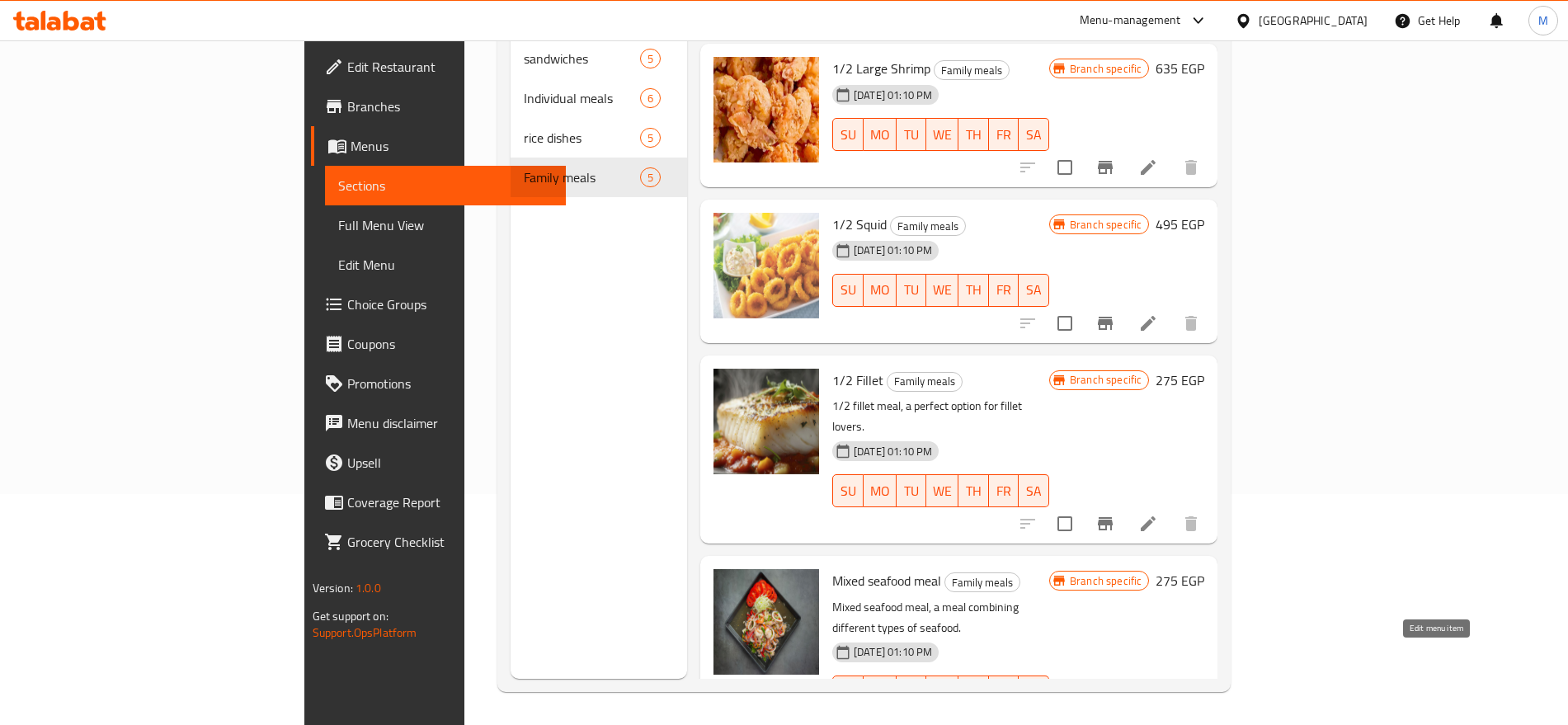
click at [1158, 715] on icon at bounding box center [1148, 725] width 20 height 20
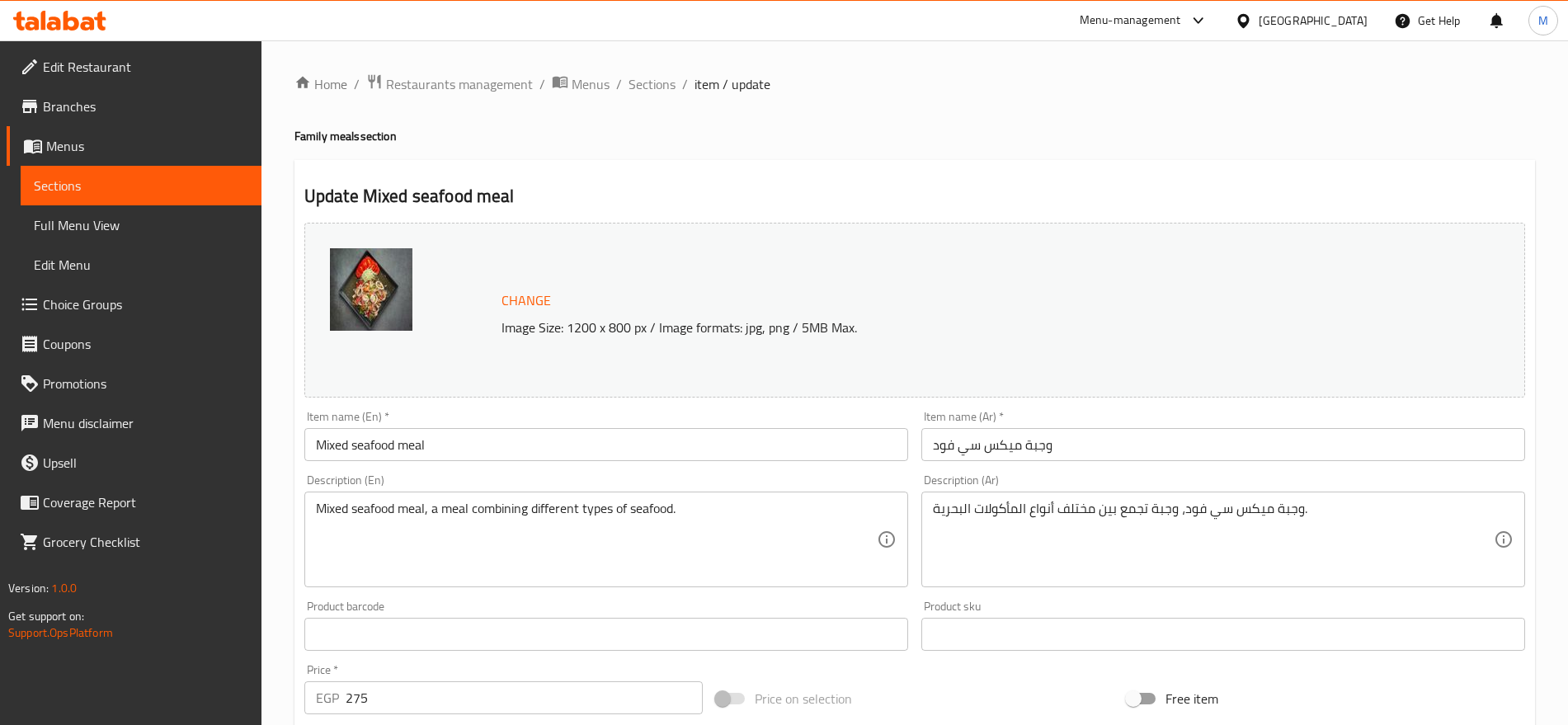
click at [450, 439] on input "Mixed seafood meal" at bounding box center [606, 444] width 604 height 33
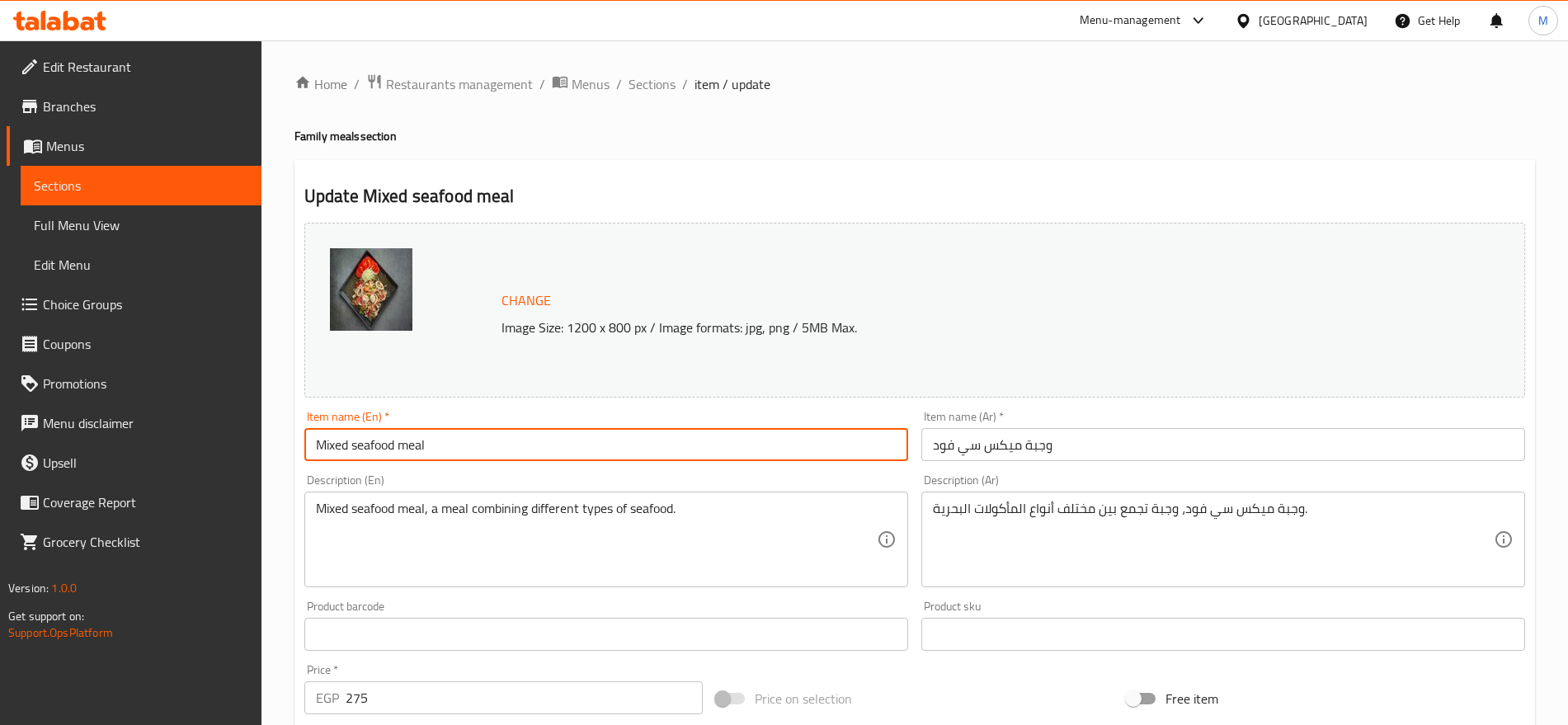
click at [450, 439] on input "Mixed seafood meal" at bounding box center [606, 444] width 604 height 33
type input "Mixed Seafood Meal"
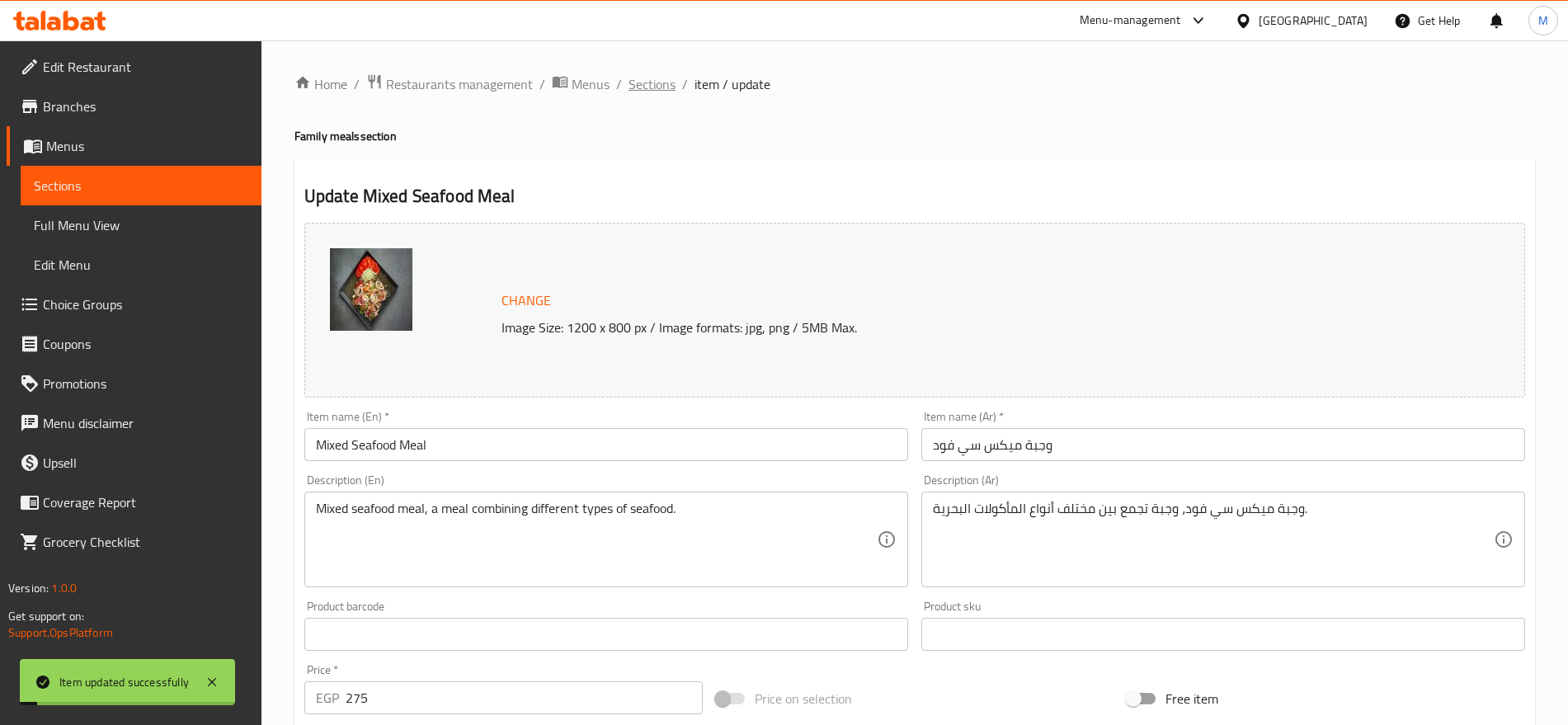
click at [654, 84] on span "Sections" at bounding box center [652, 84] width 47 height 20
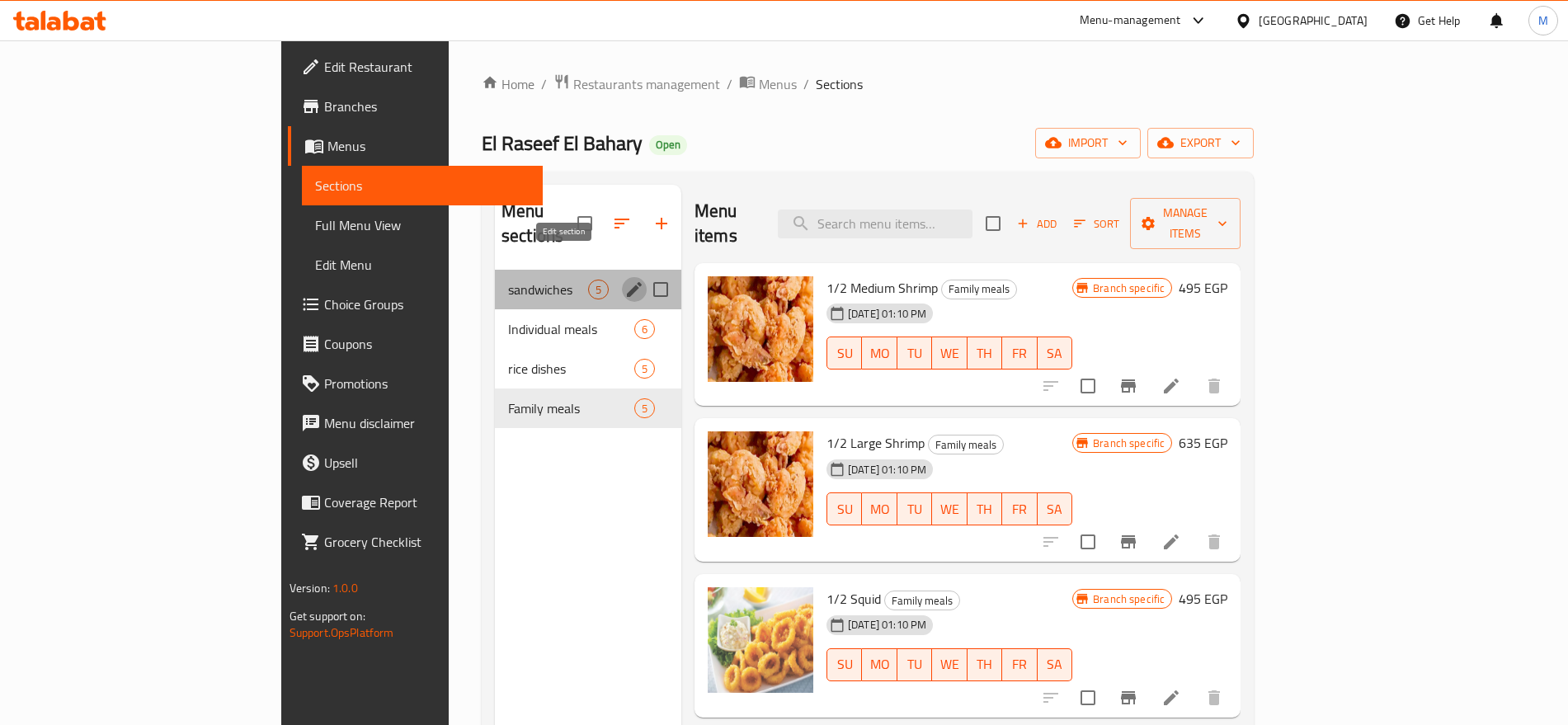
click at [627, 282] on icon "edit" at bounding box center [634, 290] width 15 height 15
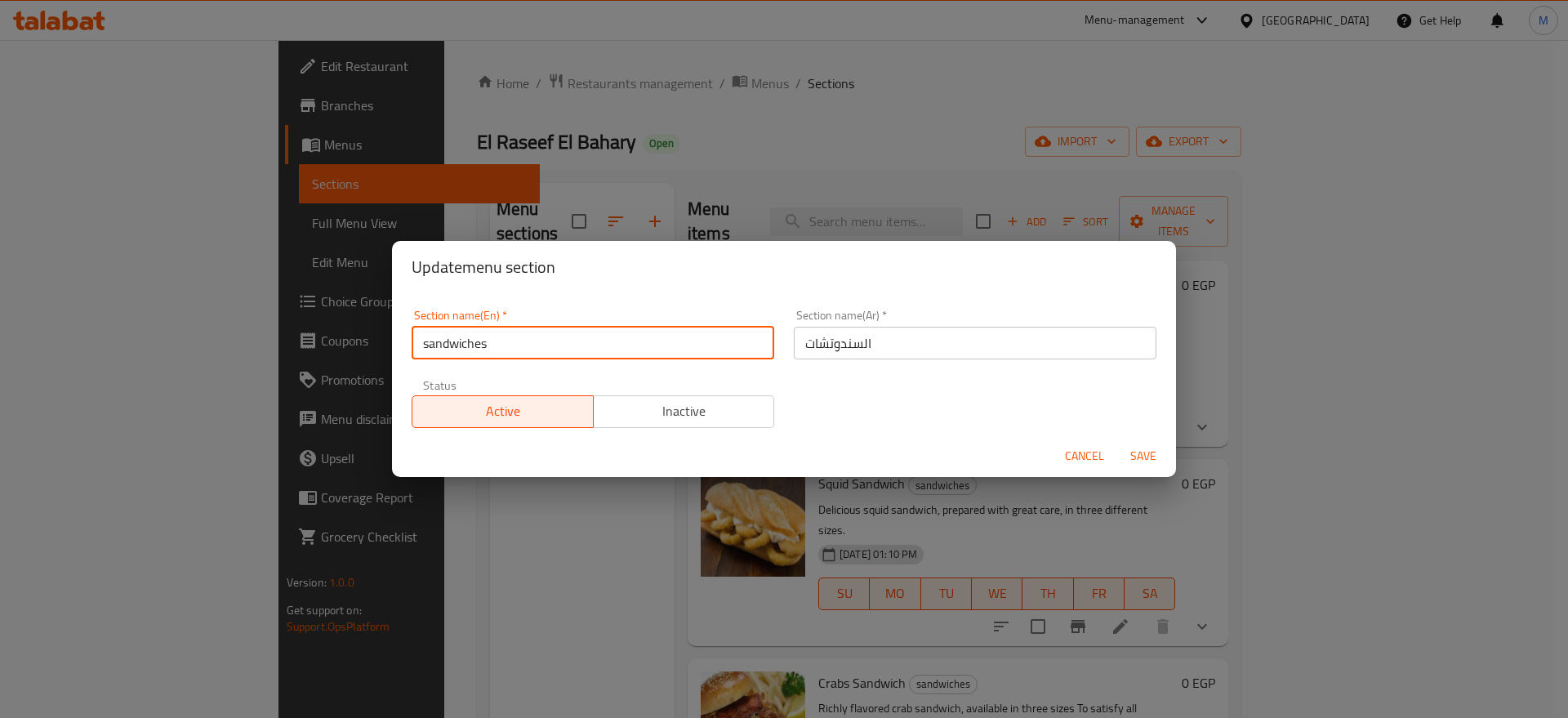
click at [485, 347] on input "sandwiches" at bounding box center [593, 342] width 362 height 32
click at [521, 343] on input "sandwiches" at bounding box center [593, 342] width 362 height 32
click at [536, 348] on input "sandwiches" at bounding box center [593, 342] width 362 height 32
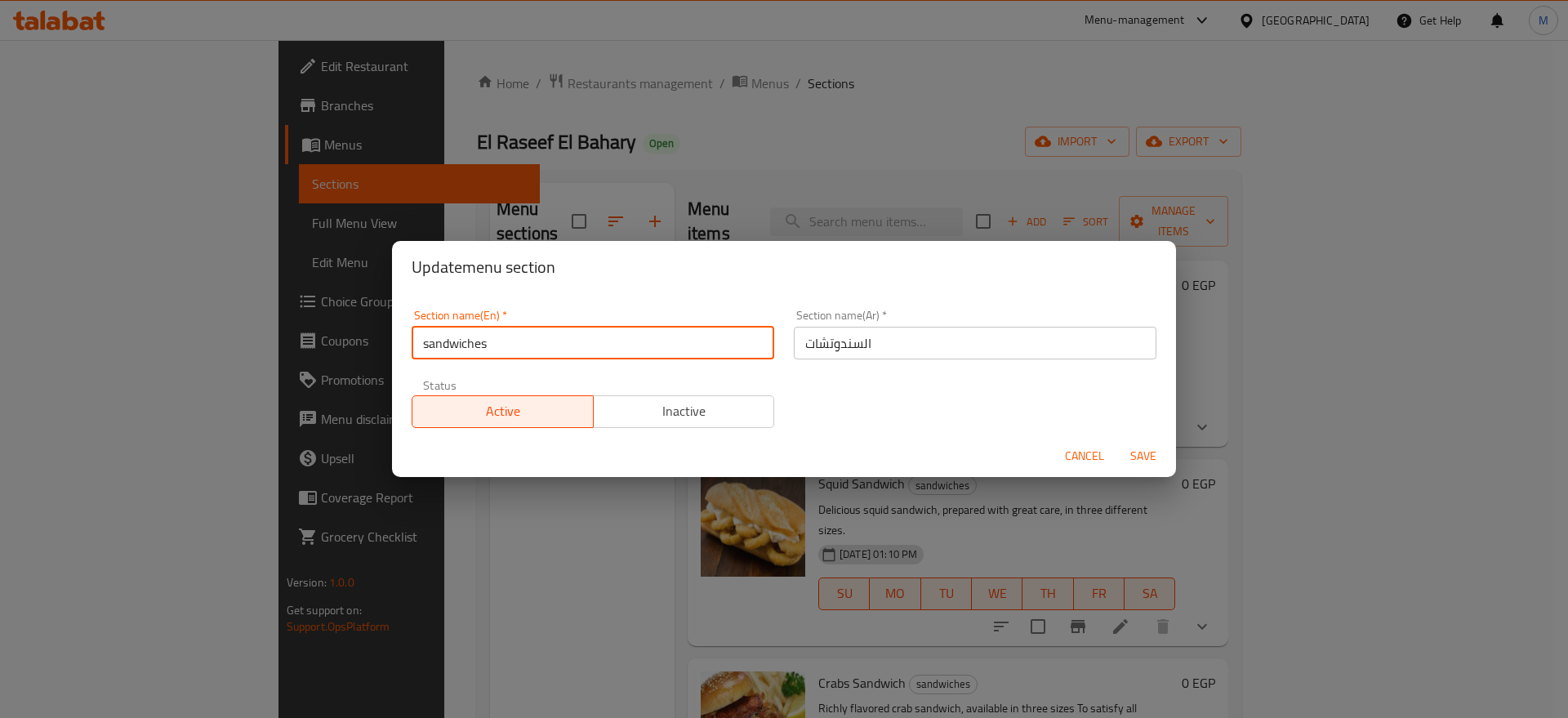
click at [536, 348] on input "sandwiches" at bounding box center [593, 342] width 362 height 32
click at [437, 349] on input "sandwiches" at bounding box center [593, 342] width 362 height 32
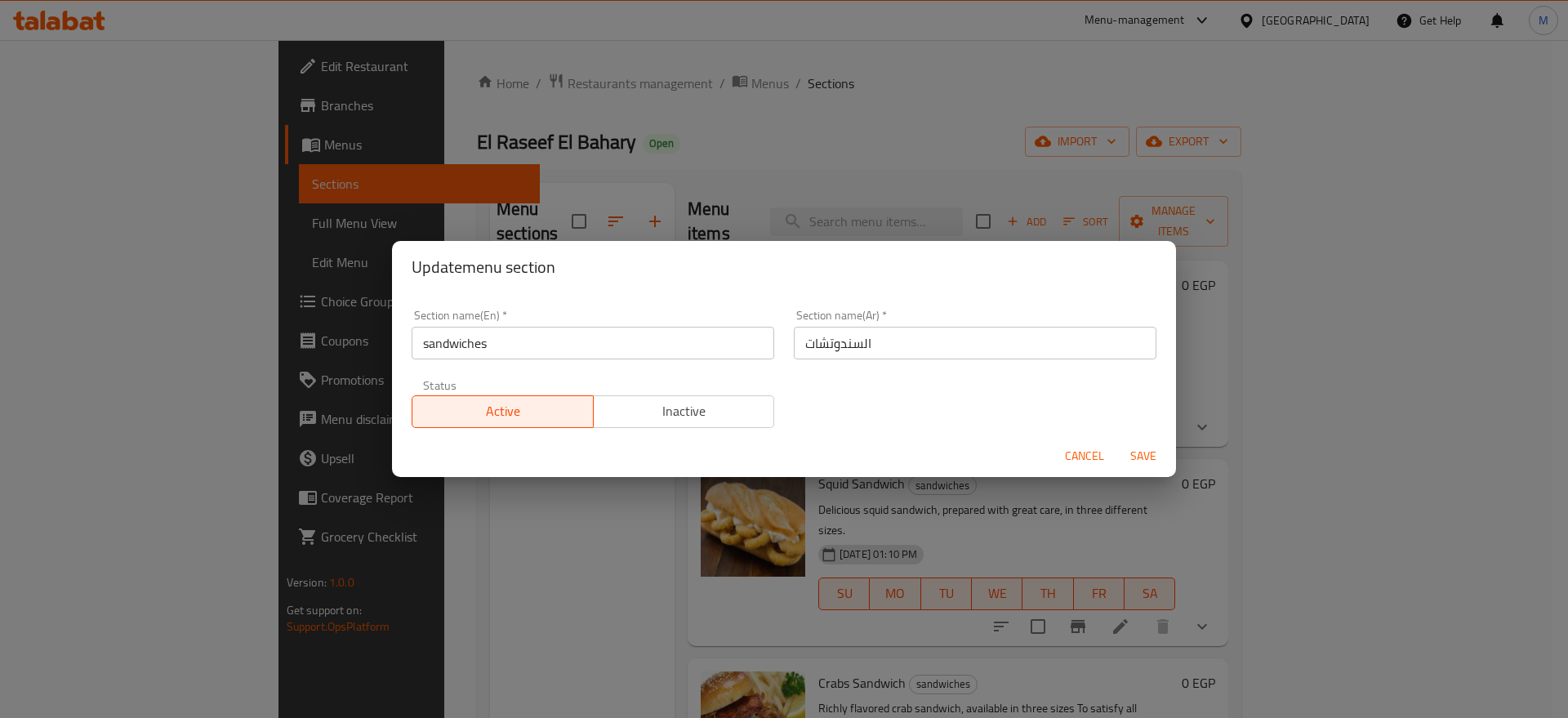
click at [532, 381] on div "Active Inactive" at bounding box center [593, 403] width 362 height 49
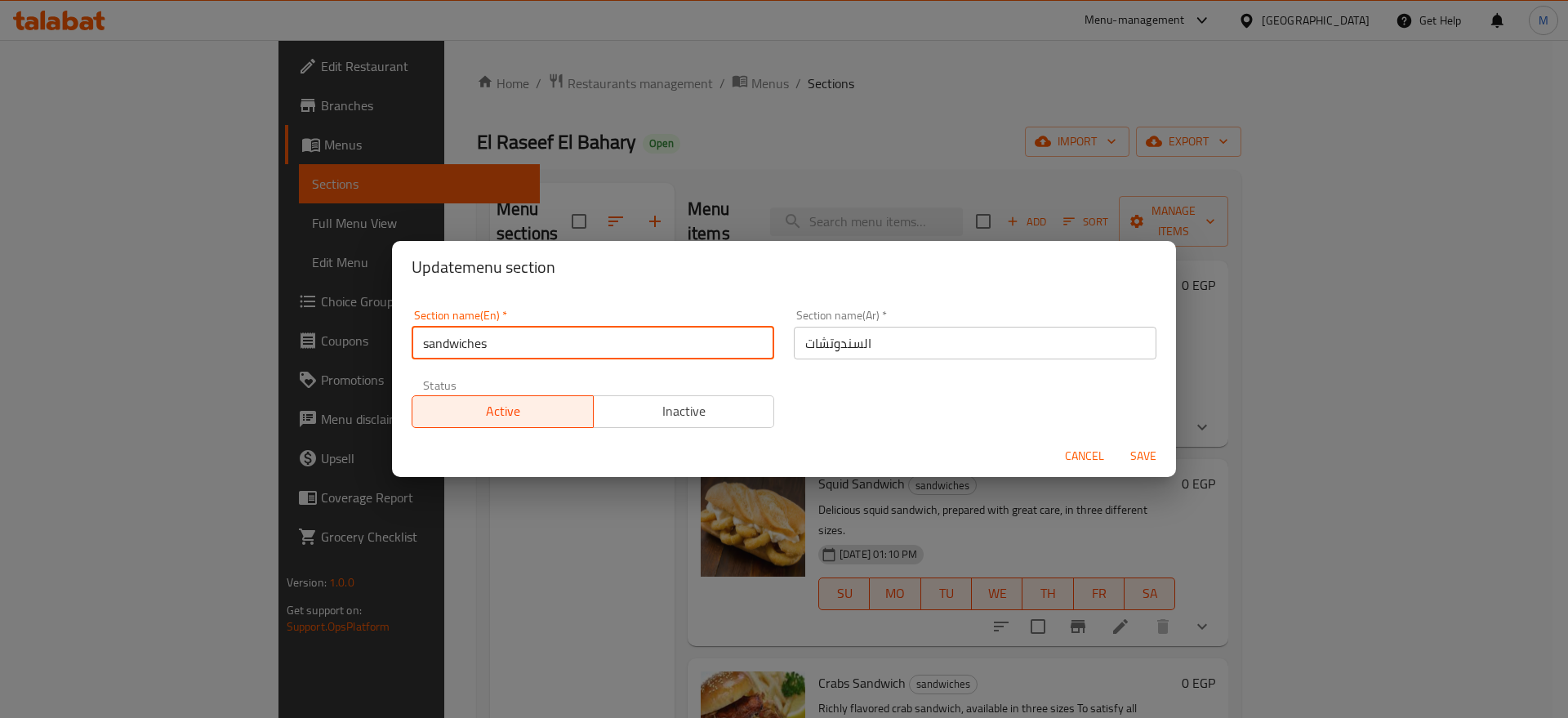
click at [525, 357] on input "sandwiches" at bounding box center [593, 342] width 362 height 32
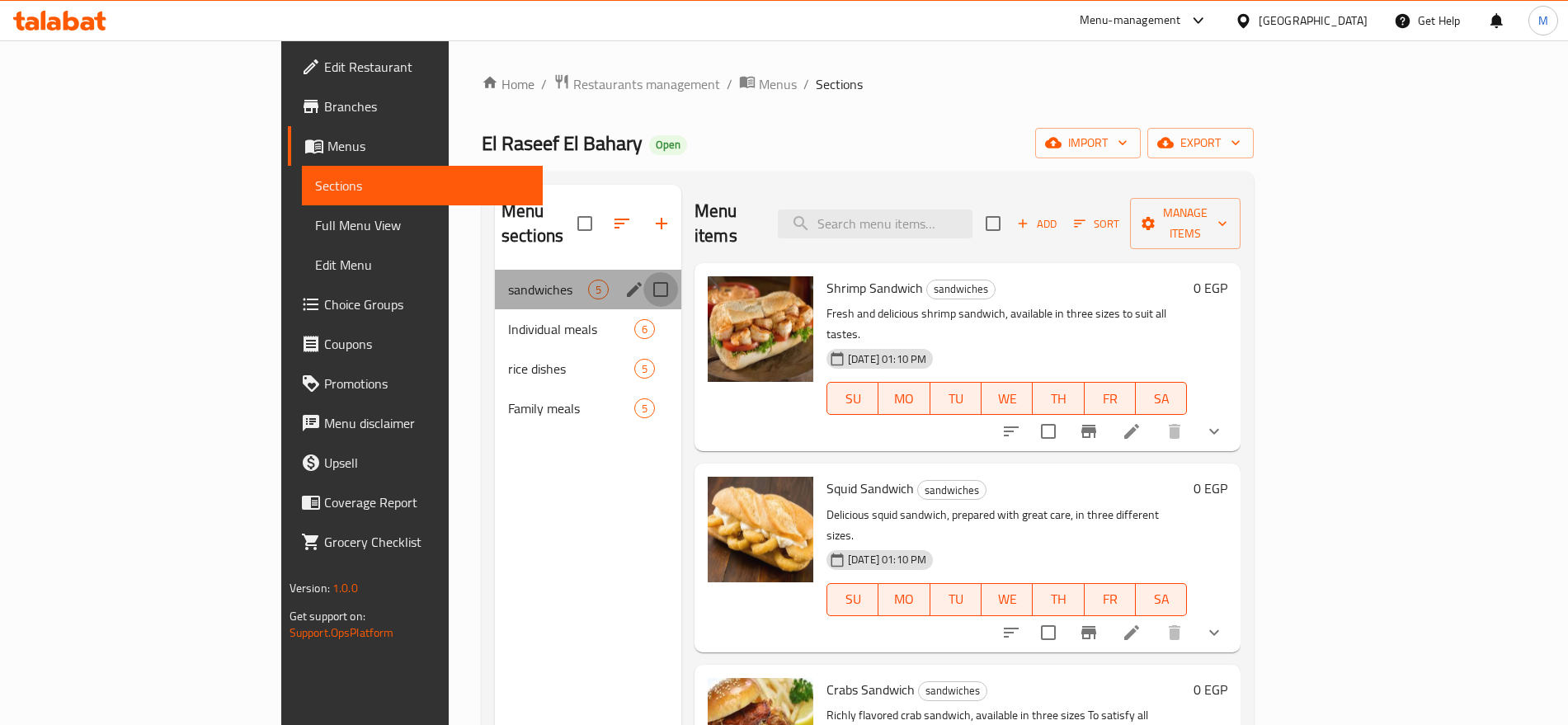
click at [643, 272] on input "Menu sections" at bounding box center [660, 289] width 34 height 34
checkbox input "true"
click at [624, 280] on icon "edit" at bounding box center [634, 290] width 20 height 20
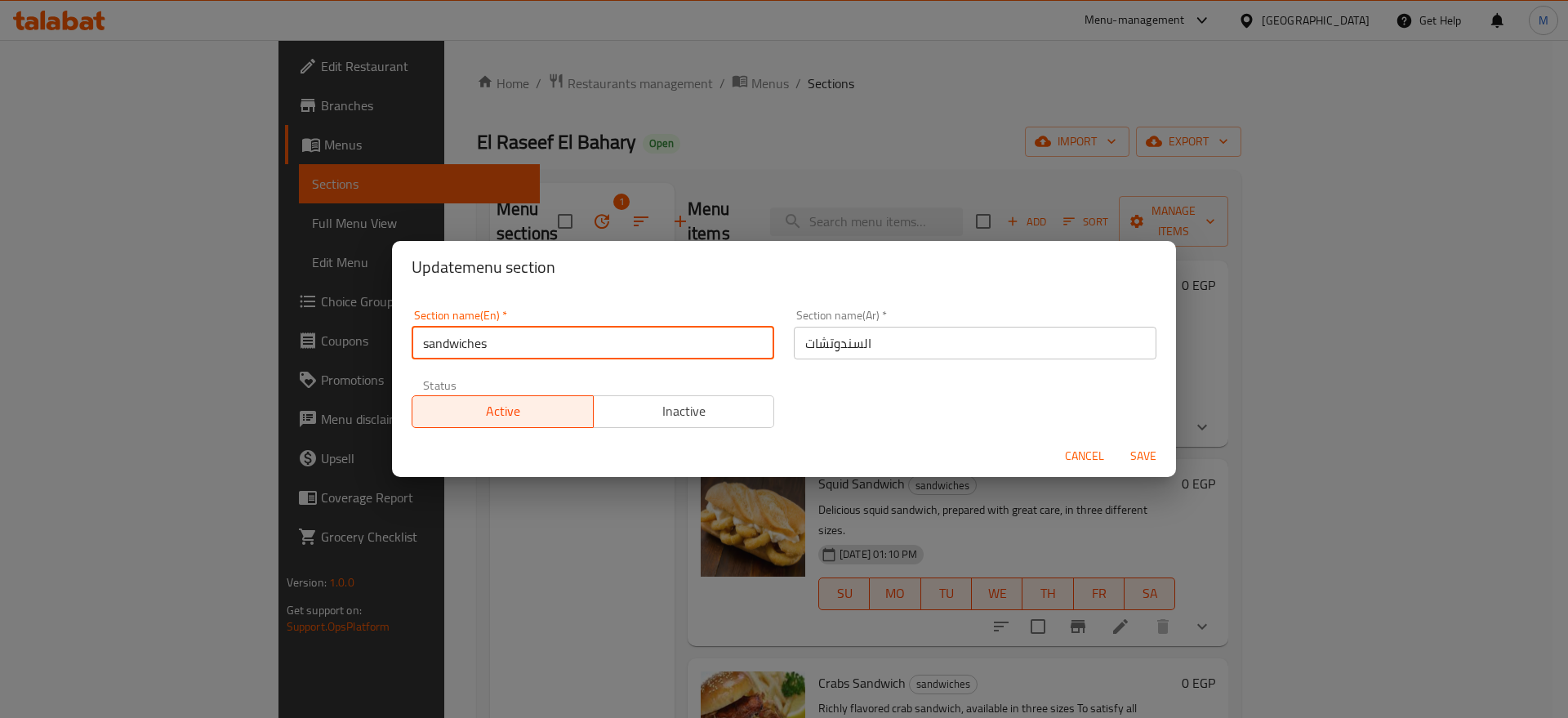
click at [495, 352] on input "sandwiches" at bounding box center [593, 342] width 362 height 32
click at [513, 341] on input "sandwiches" at bounding box center [593, 342] width 362 height 32
type input "Sandwiches"
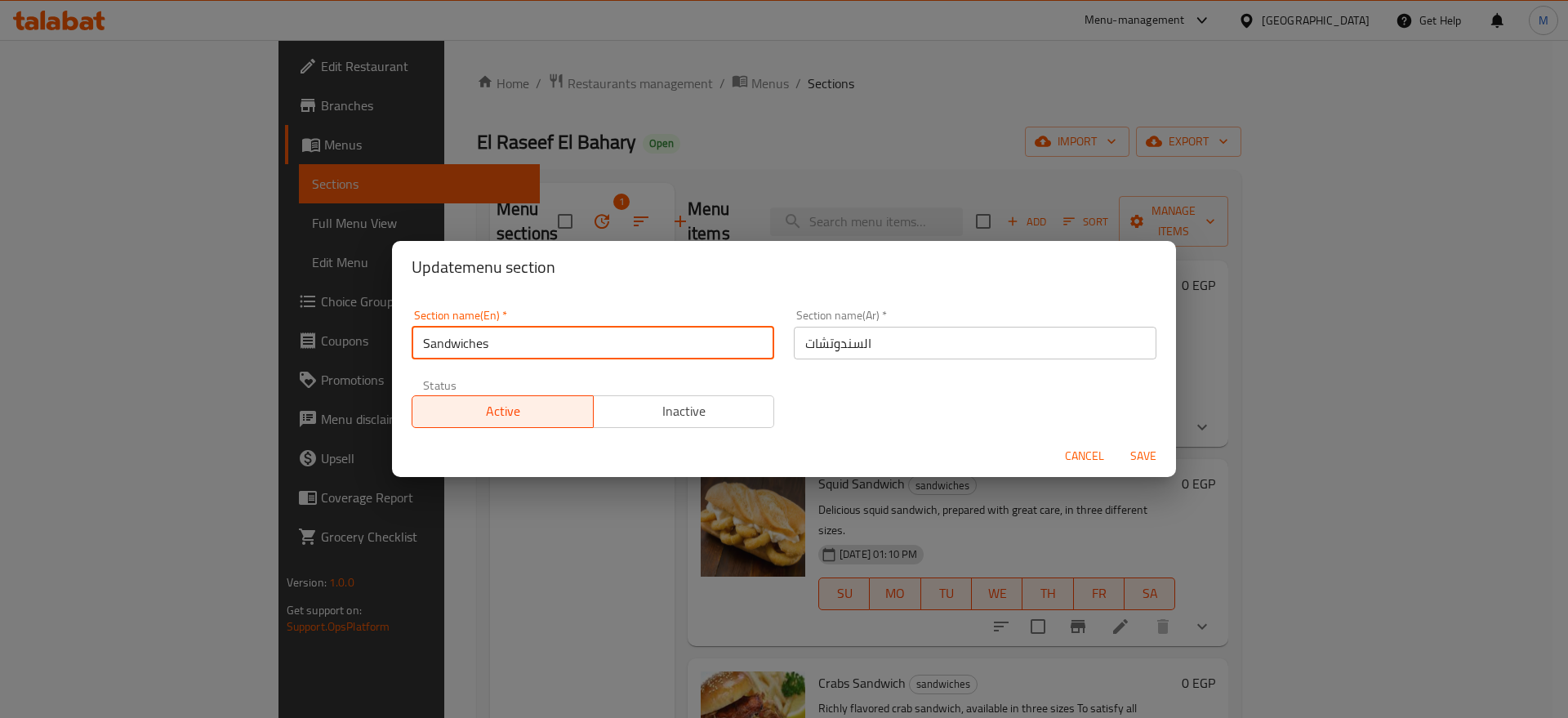
click at [1154, 454] on span "Save" at bounding box center [1143, 456] width 39 height 21
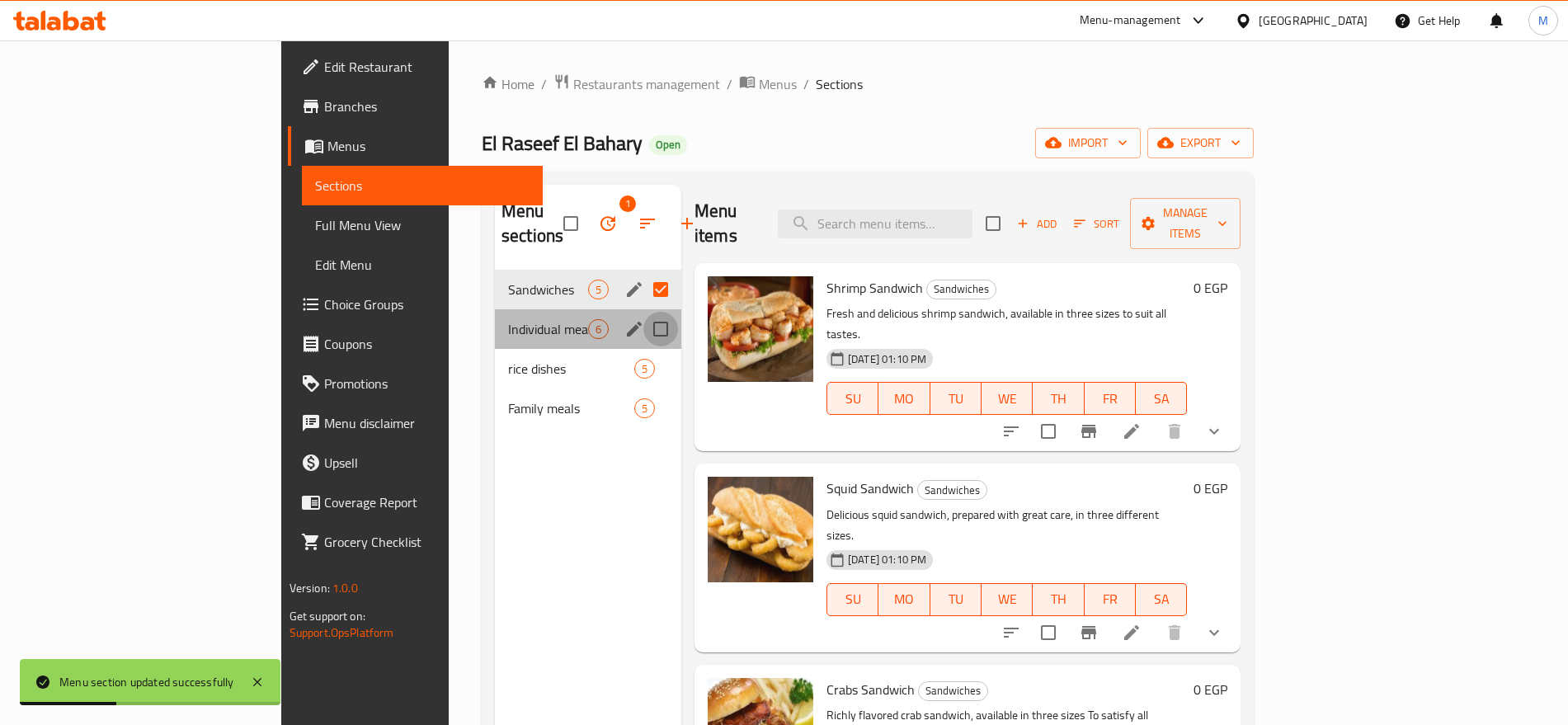
click at [643, 312] on input "Menu sections" at bounding box center [660, 328] width 34 height 34
checkbox input "true"
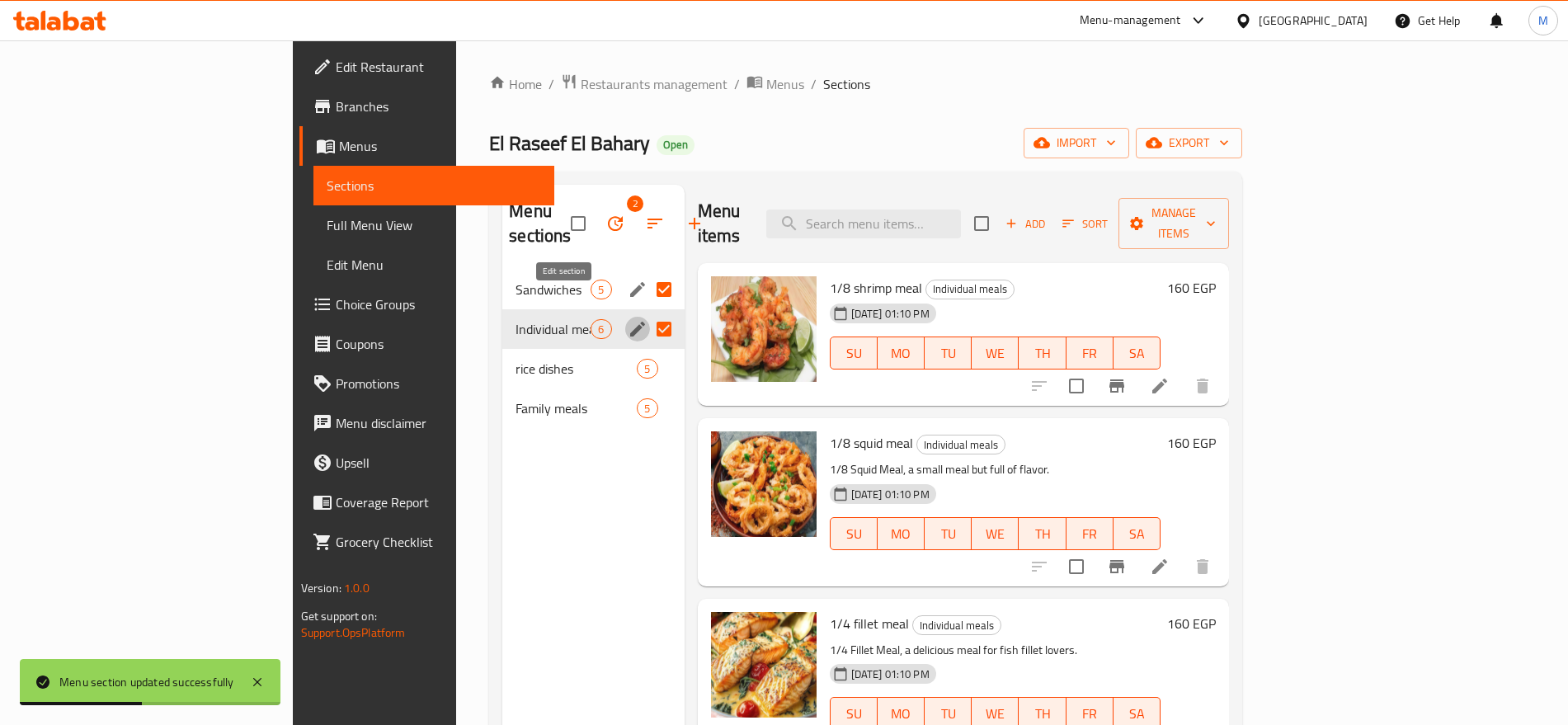
click at [627, 319] on icon "edit" at bounding box center [637, 329] width 20 height 20
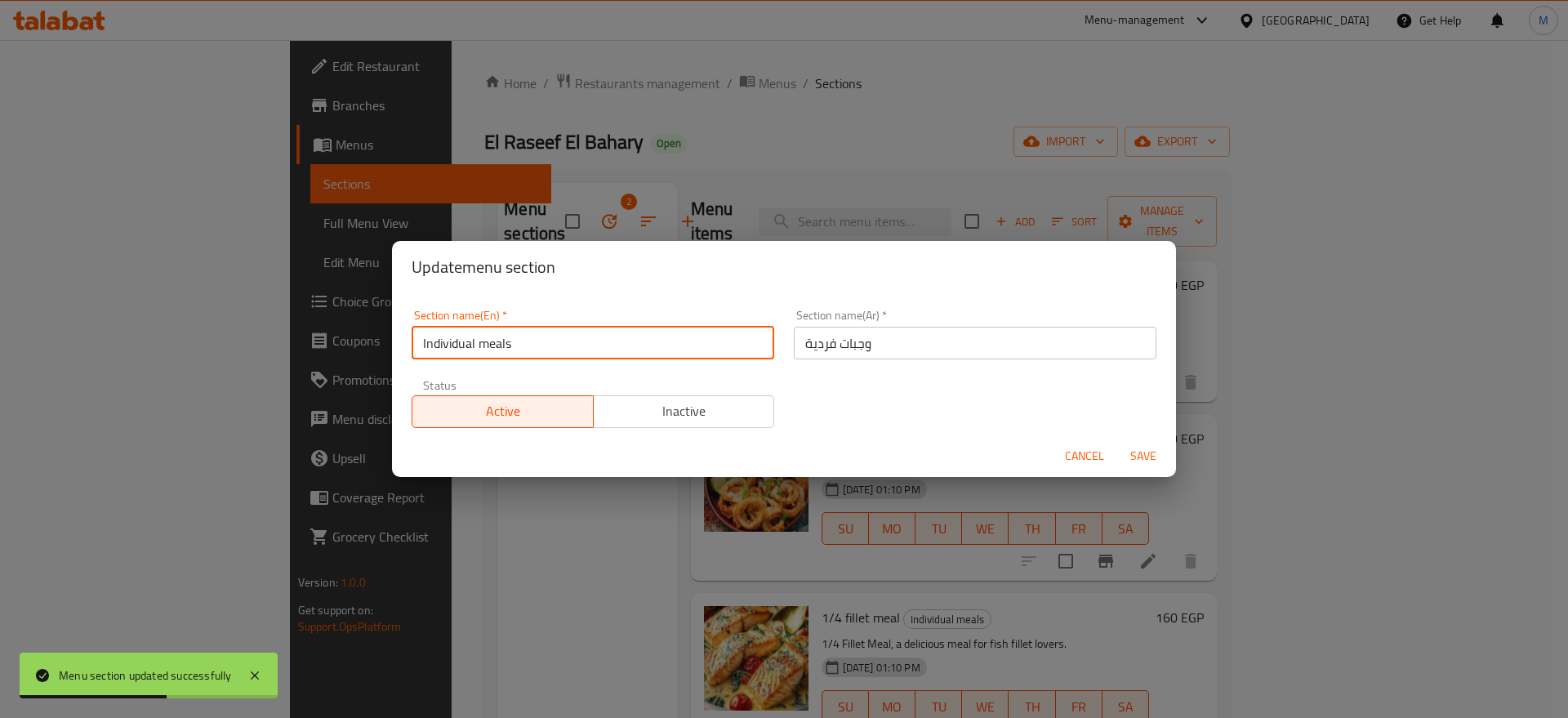
click at [517, 351] on input "Individual meals" at bounding box center [593, 342] width 362 height 32
type input "Individual Meals"
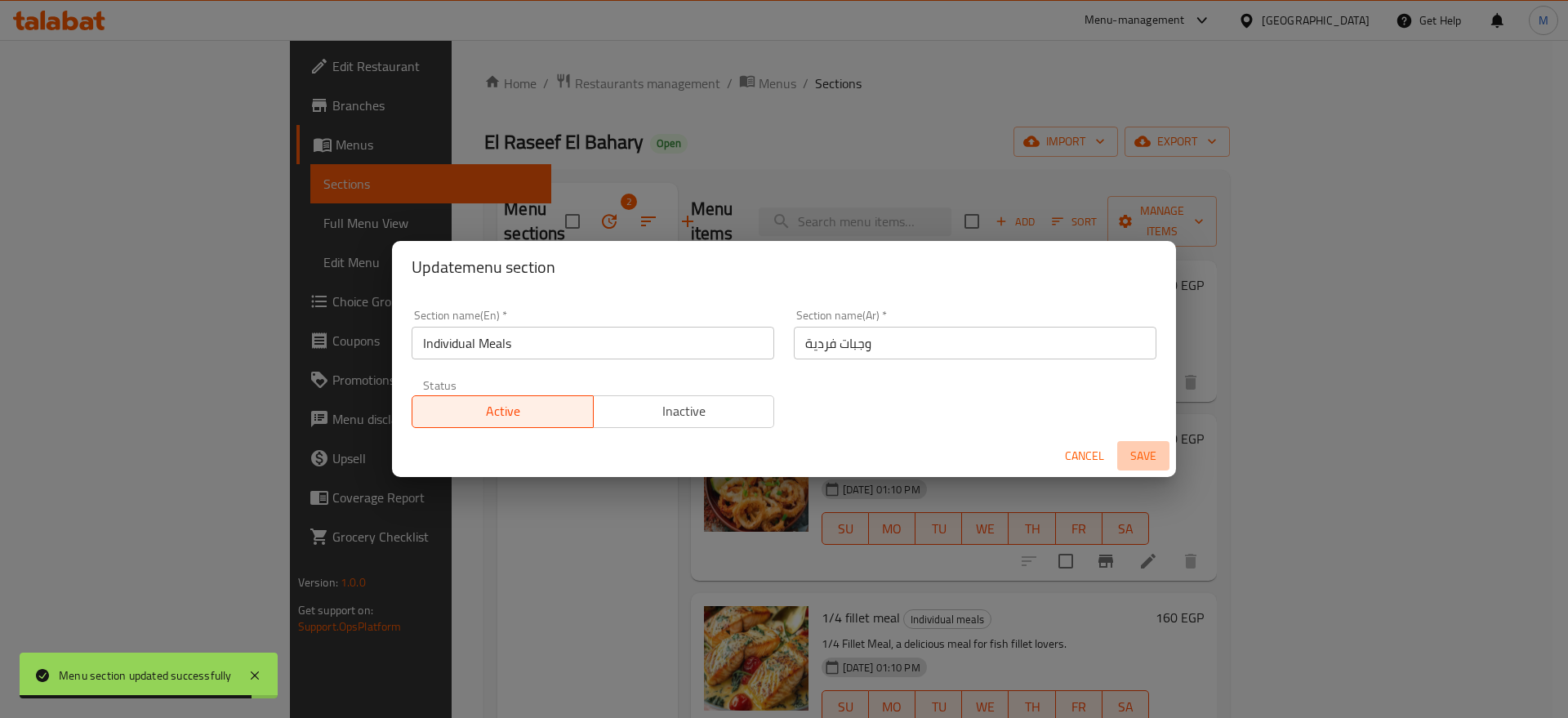
click at [1141, 447] on span "Save" at bounding box center [1143, 456] width 39 height 21
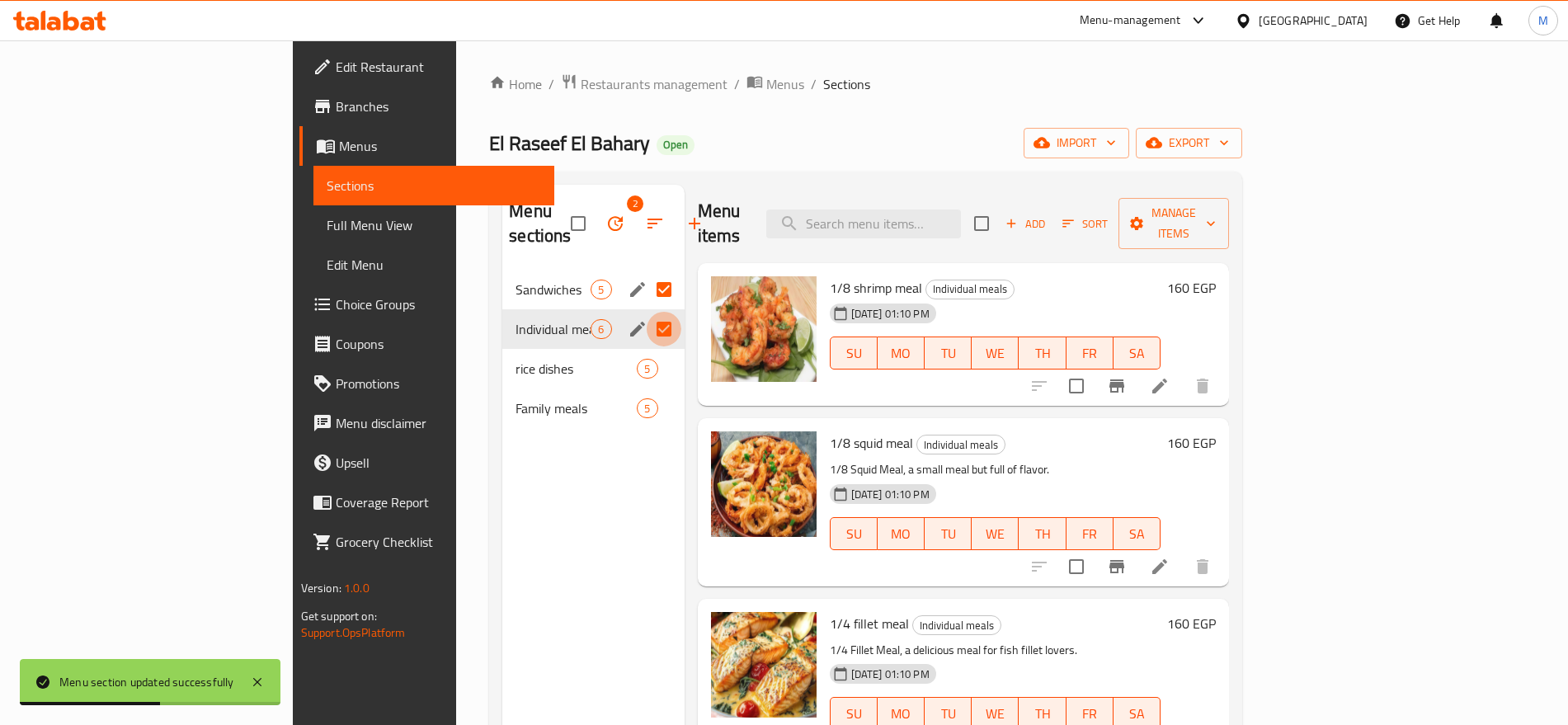
click at [647, 312] on input "Menu sections" at bounding box center [663, 328] width 34 height 34
checkbox input "false"
click at [647, 272] on input "Menu sections" at bounding box center [663, 289] width 34 height 34
checkbox input "false"
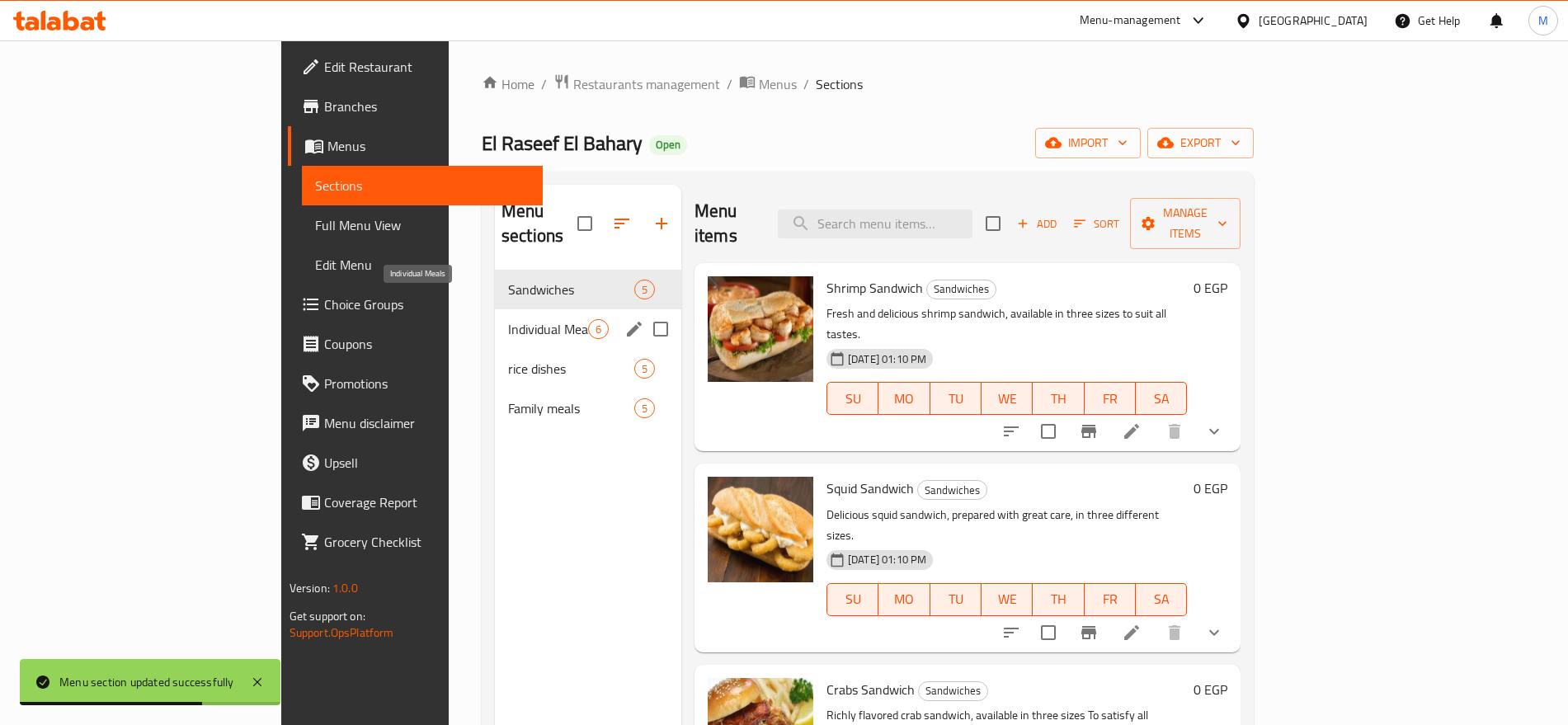
click at [508, 319] on span "Individual Meals" at bounding box center [548, 329] width 80 height 20
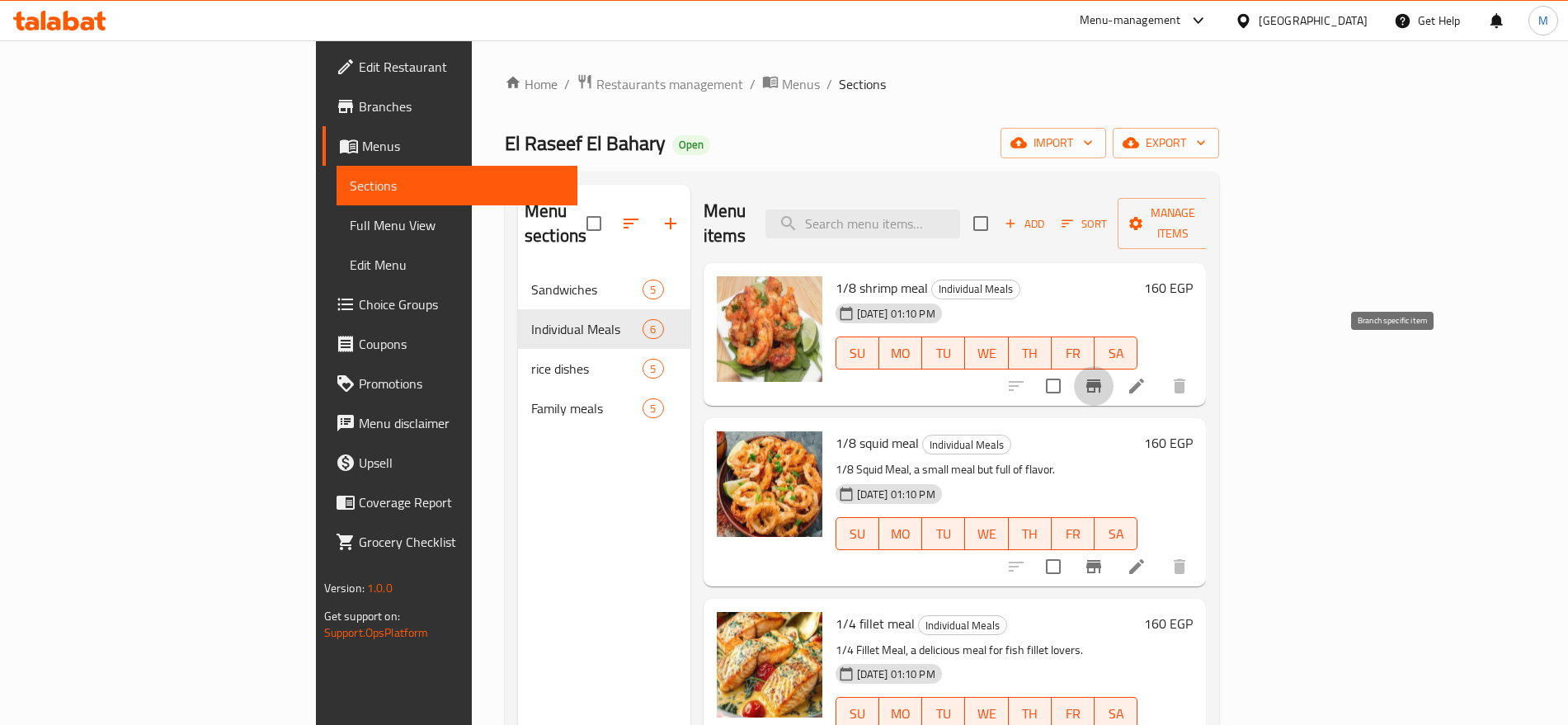
click at [1114, 374] on button "Branch-specific-item" at bounding box center [1093, 385] width 39 height 39
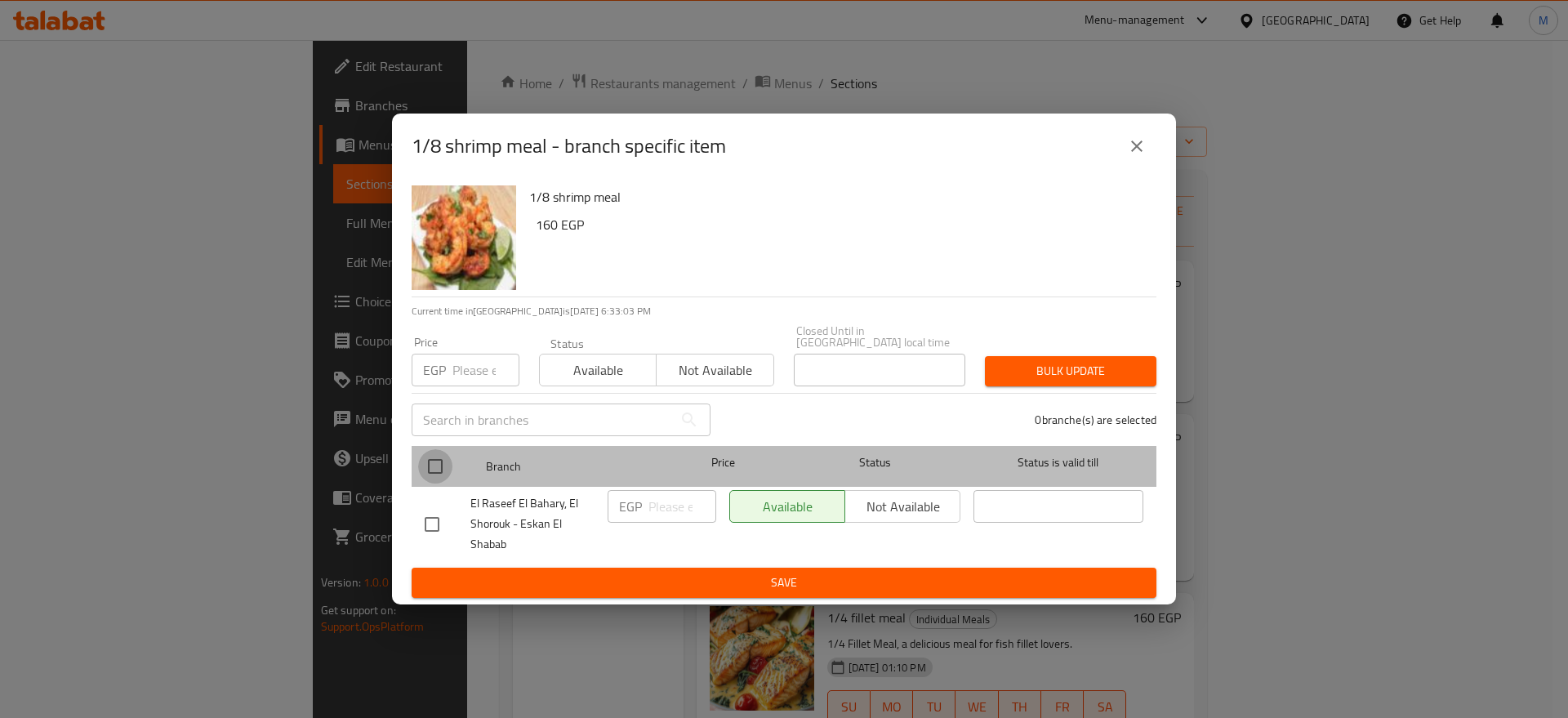
click at [447, 464] on input "checkbox" at bounding box center [434, 466] width 34 height 34
checkbox input "true"
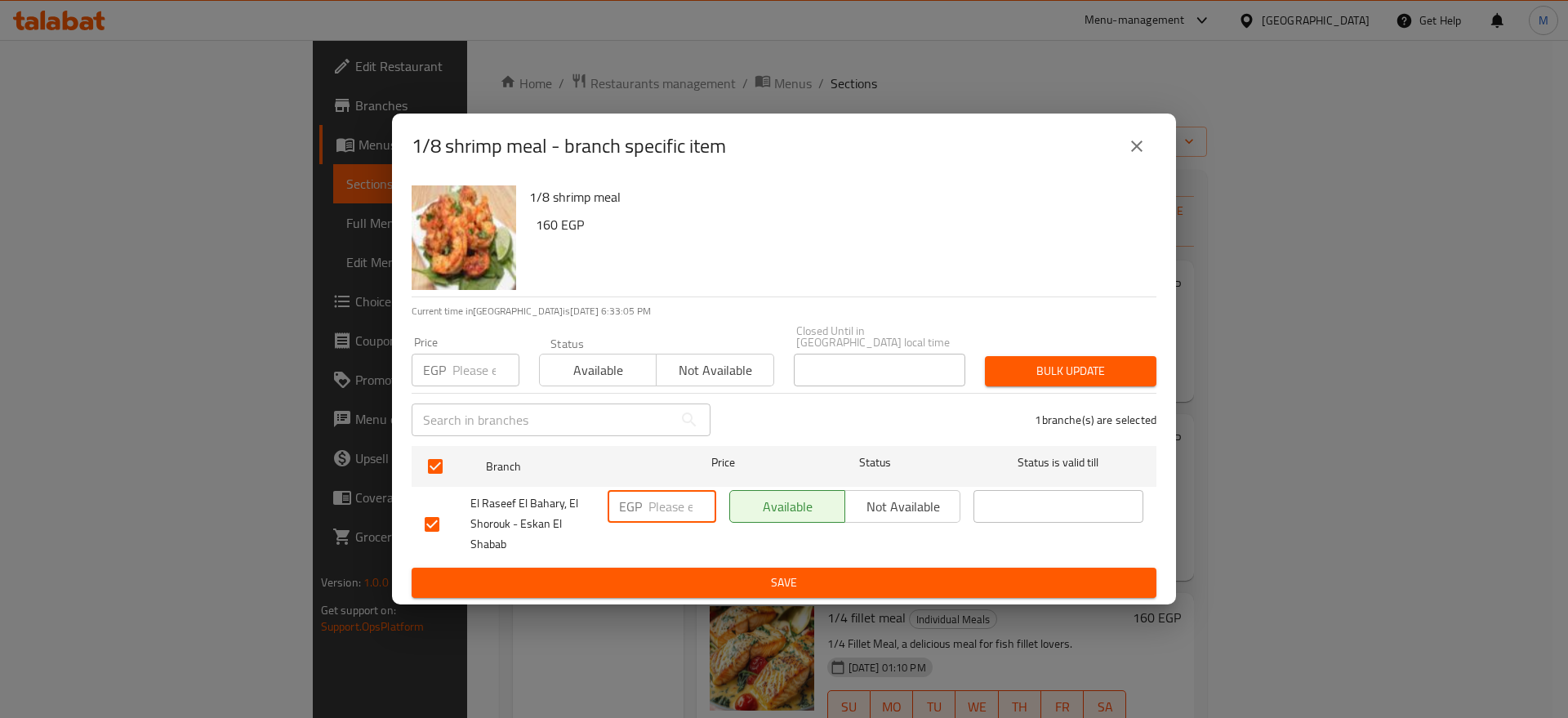
click at [672, 513] on input "number" at bounding box center [682, 505] width 68 height 32
paste input "210"
type input "210"
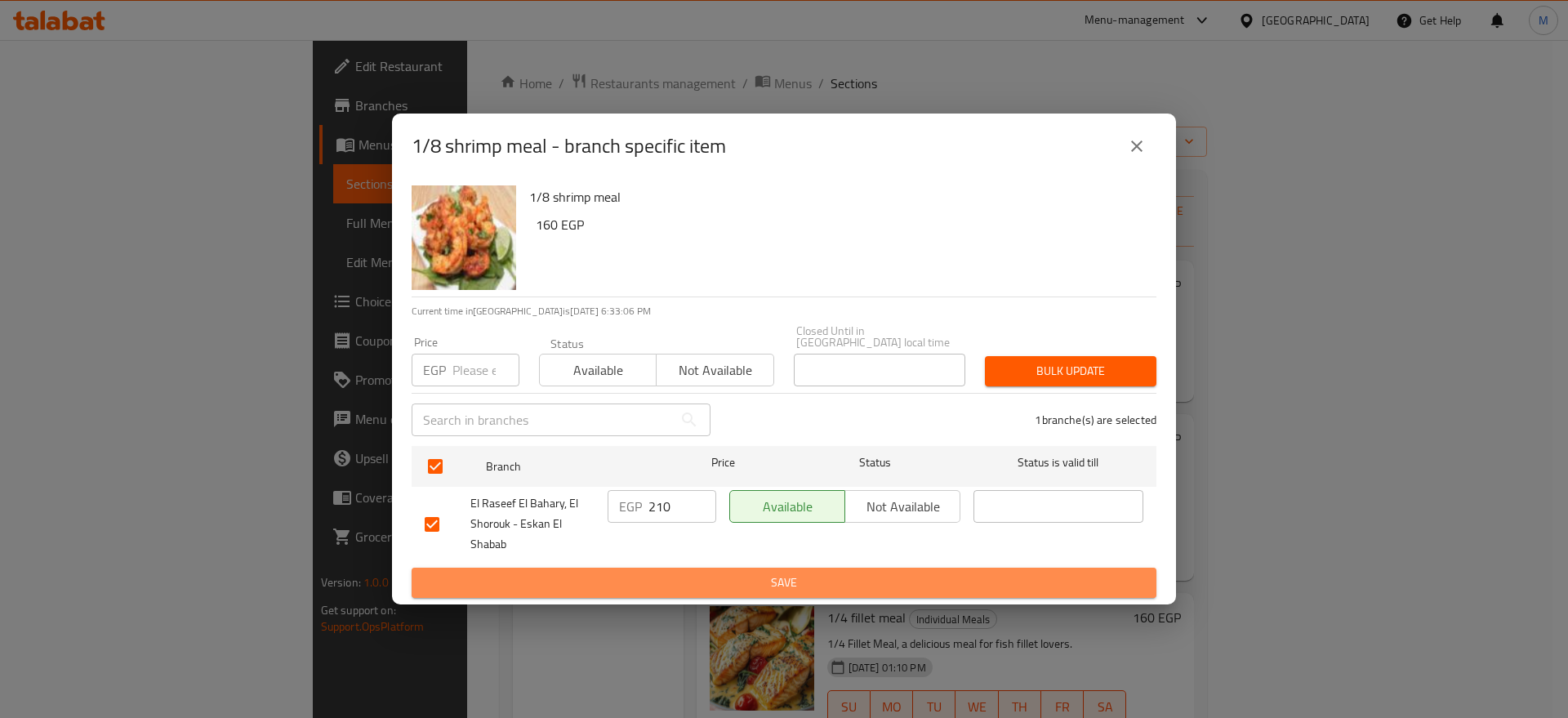
click at [702, 577] on span "Save" at bounding box center [783, 582] width 719 height 21
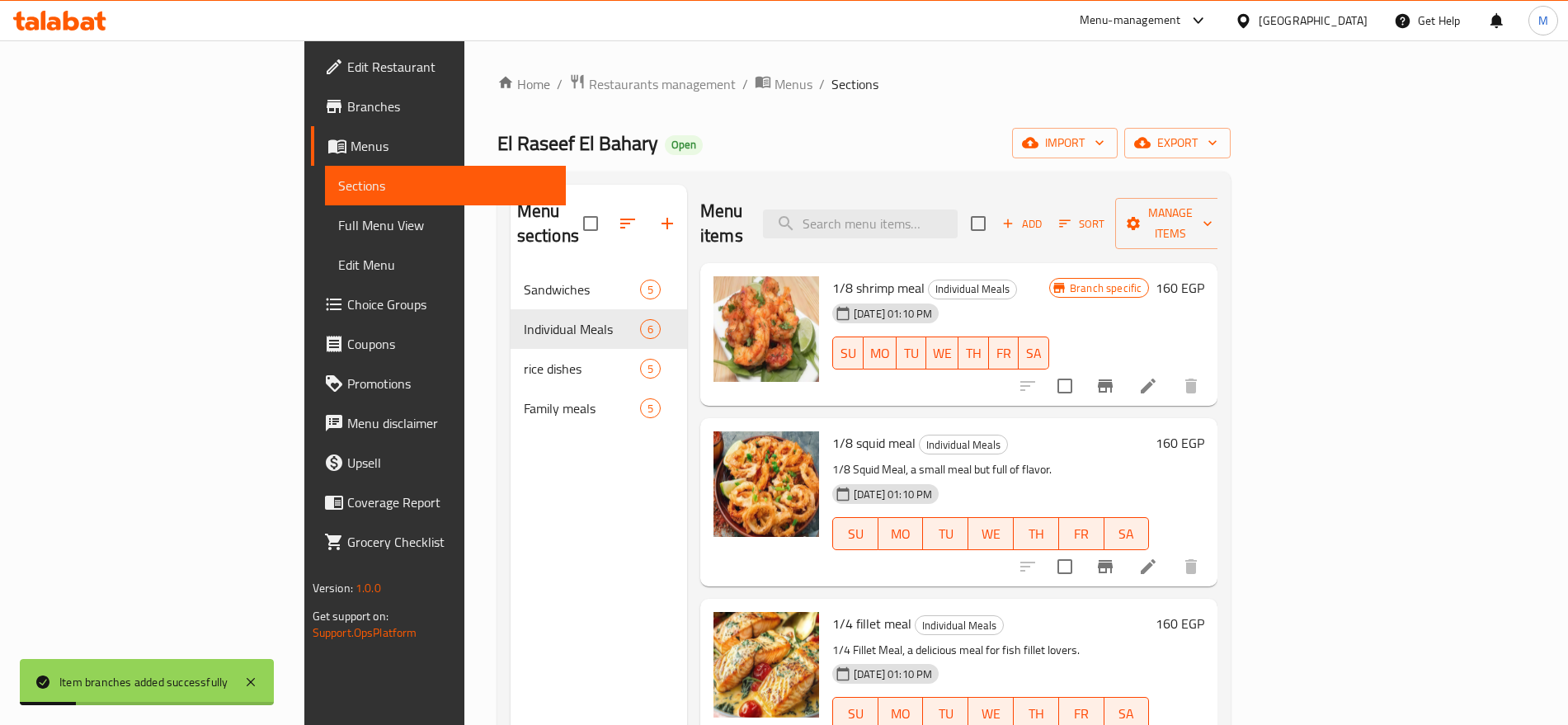
click at [1171, 375] on li at bounding box center [1148, 386] width 46 height 30
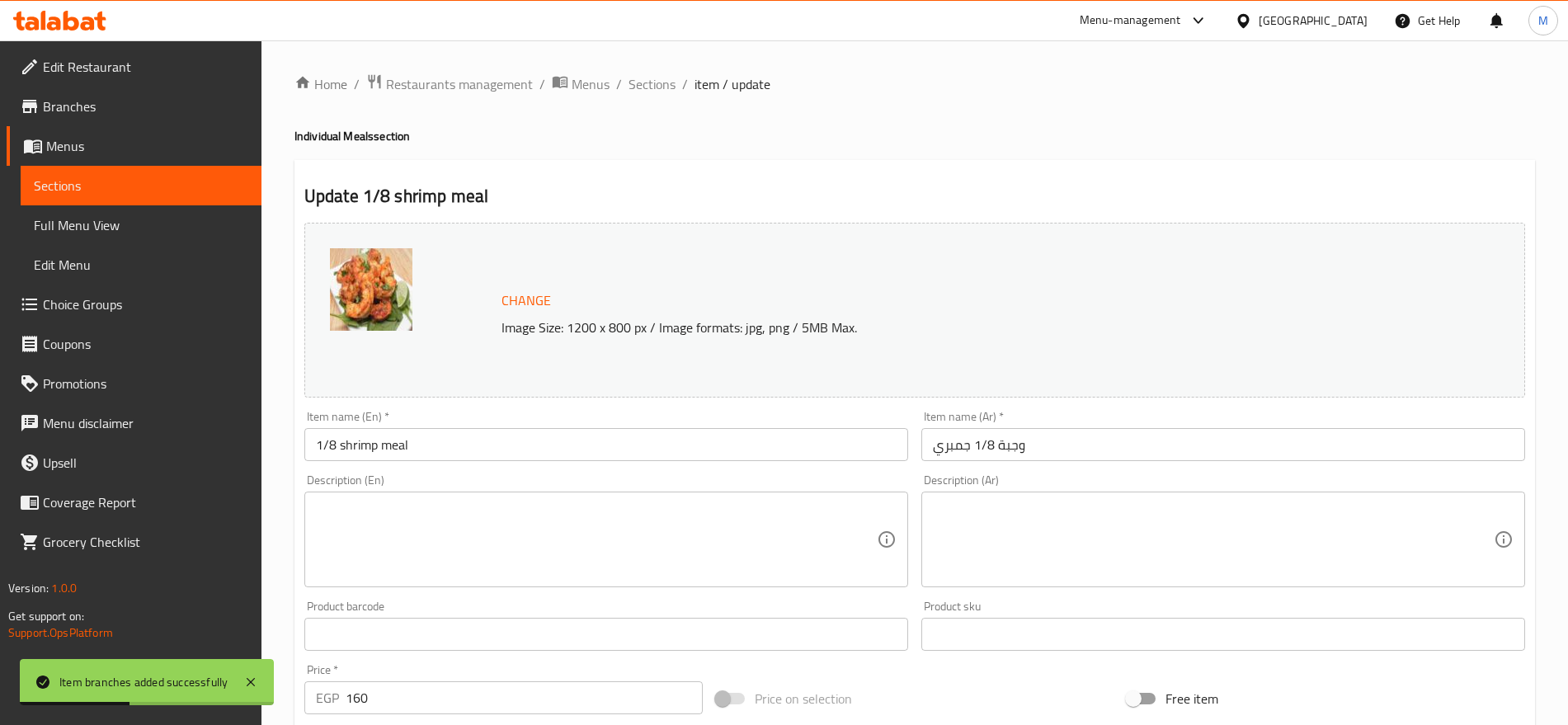
click at [647, 451] on input "1/8 shrimp meal" at bounding box center [606, 444] width 604 height 33
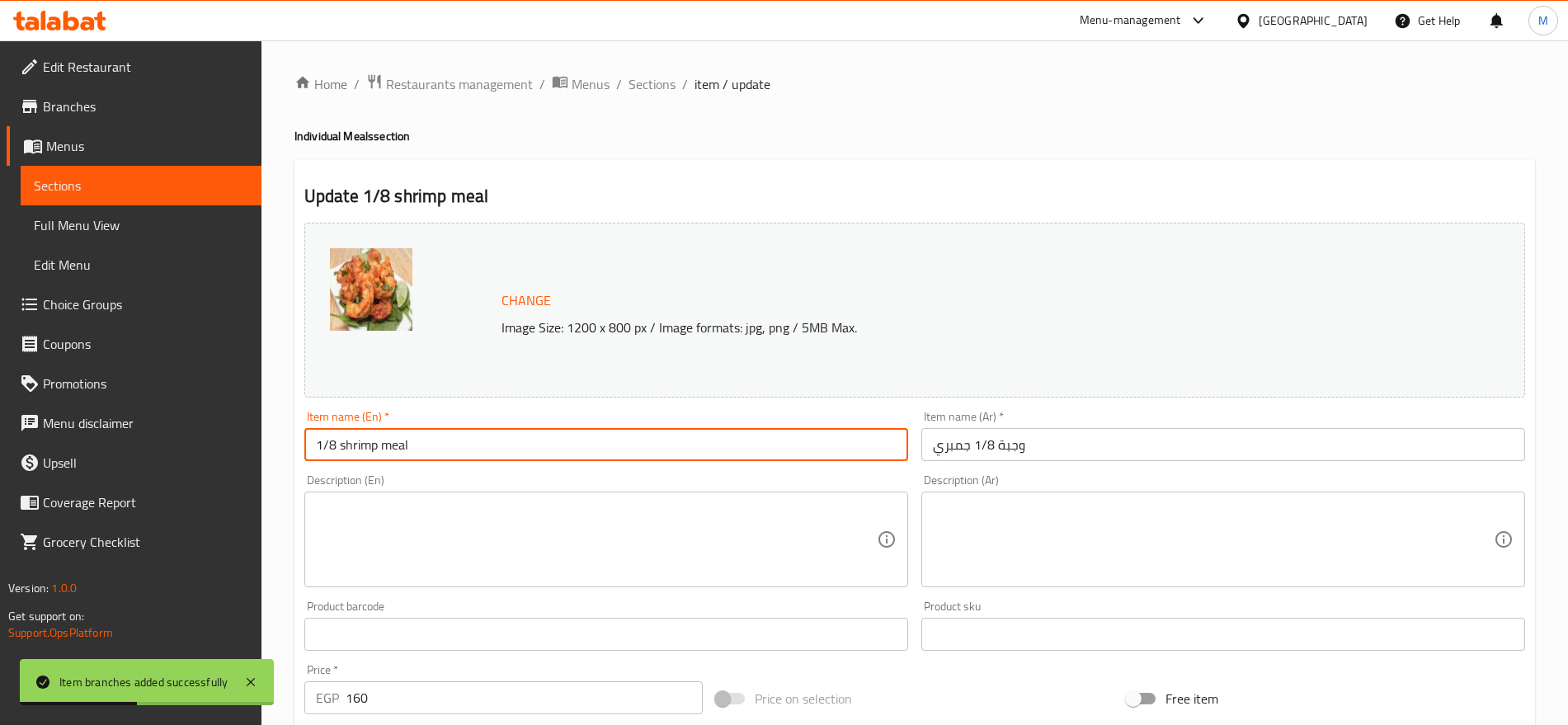
click at [647, 451] on input "1/8 shrimp meal" at bounding box center [606, 444] width 604 height 33
type input "1/8 Shrimp Meal"
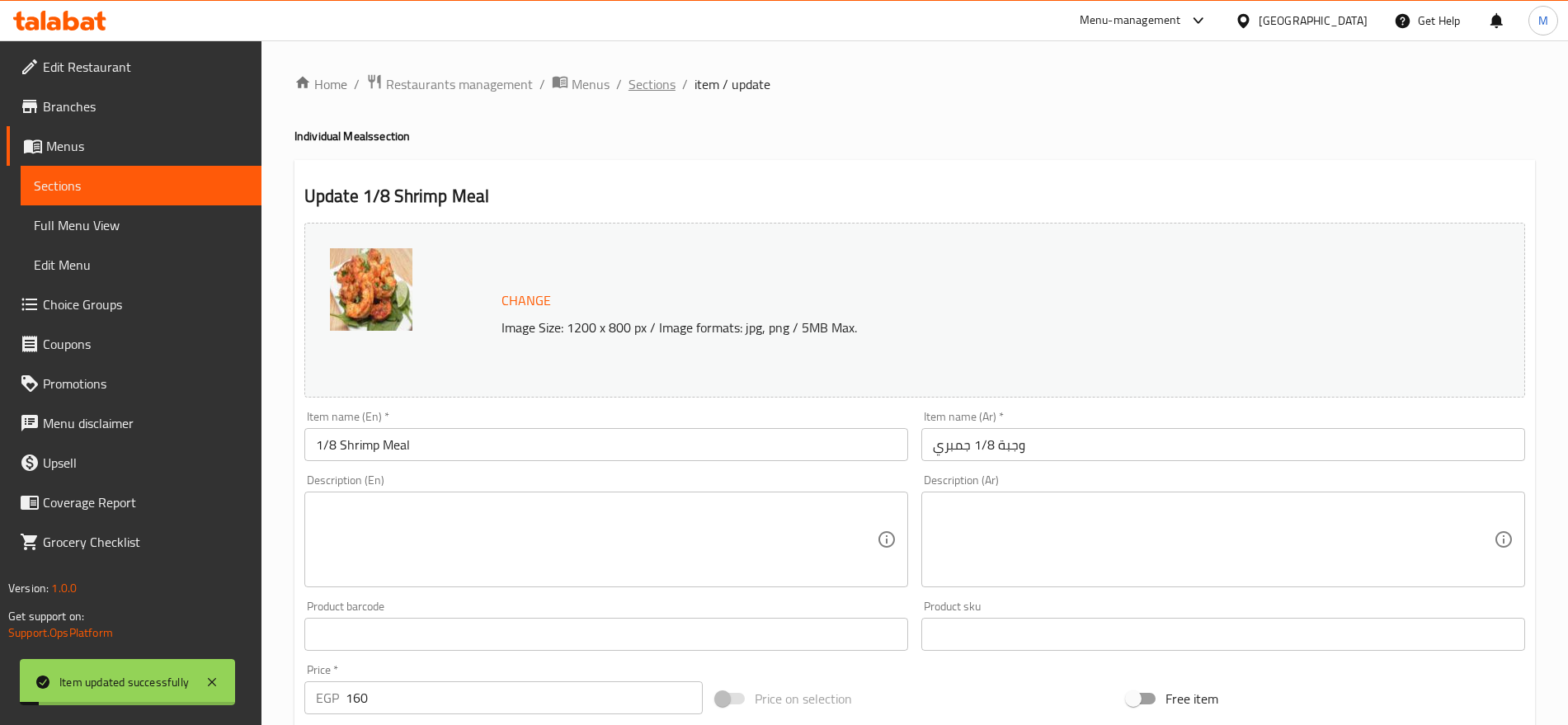
click at [653, 92] on span "Sections" at bounding box center [652, 84] width 47 height 20
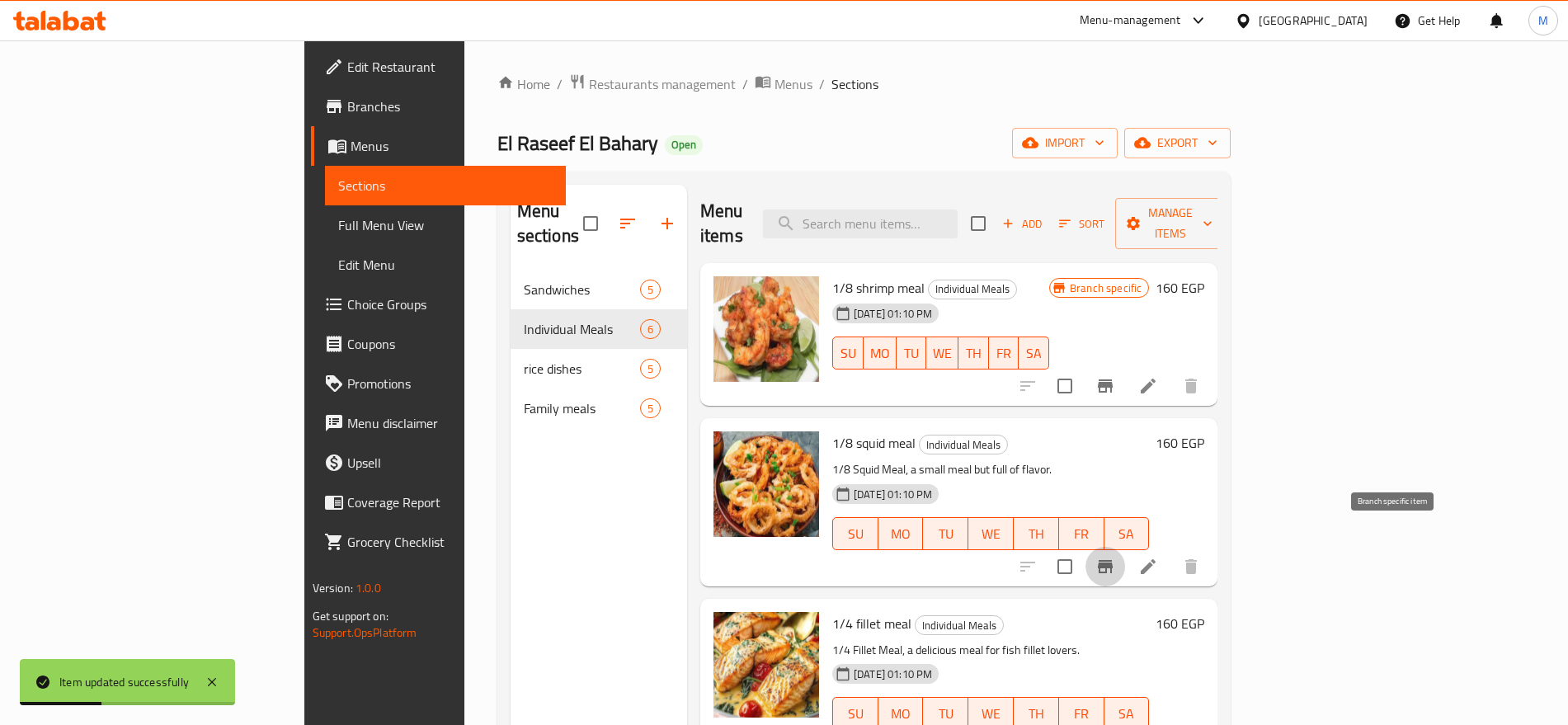
click at [1115, 556] on icon "Branch-specific-item" at bounding box center [1105, 566] width 20 height 20
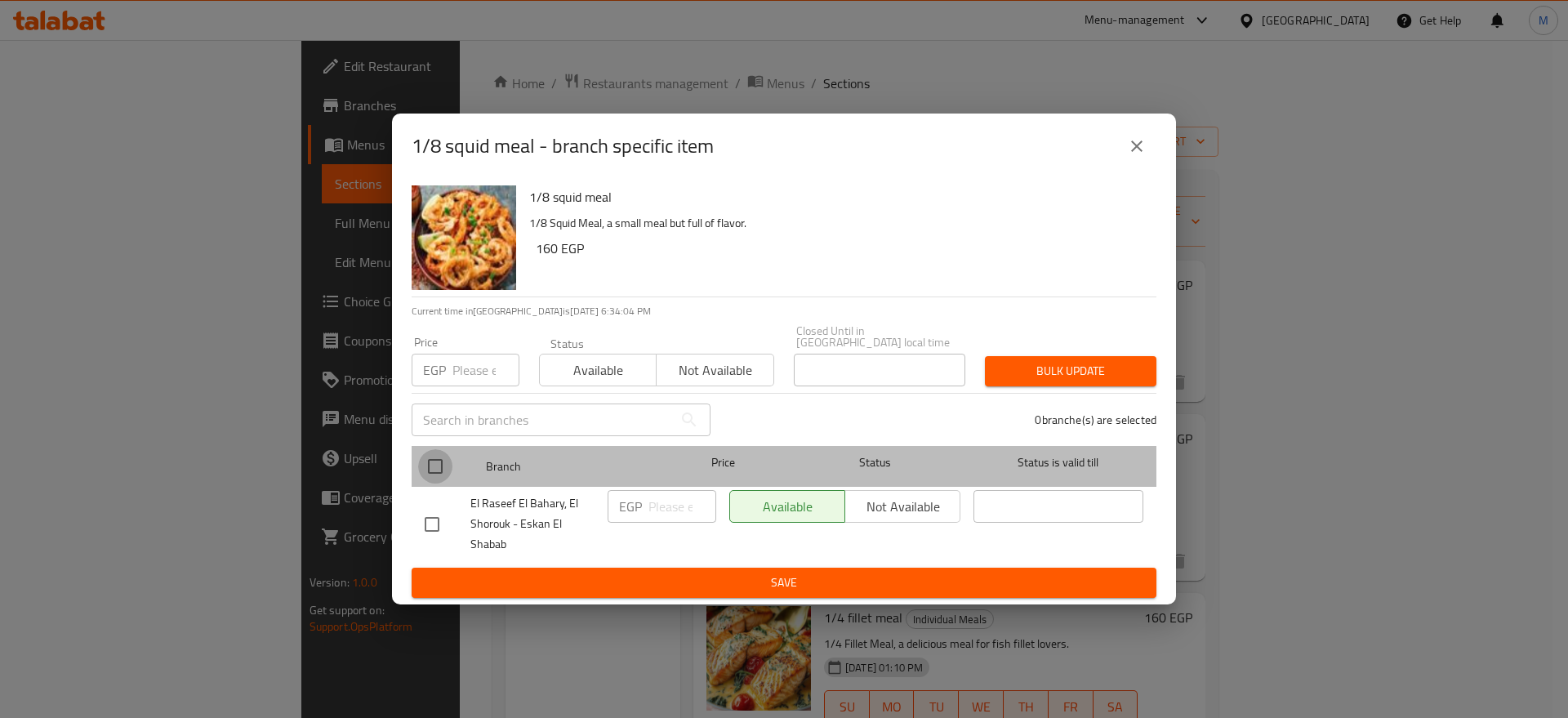
click at [429, 464] on input "checkbox" at bounding box center [434, 466] width 34 height 34
checkbox input "true"
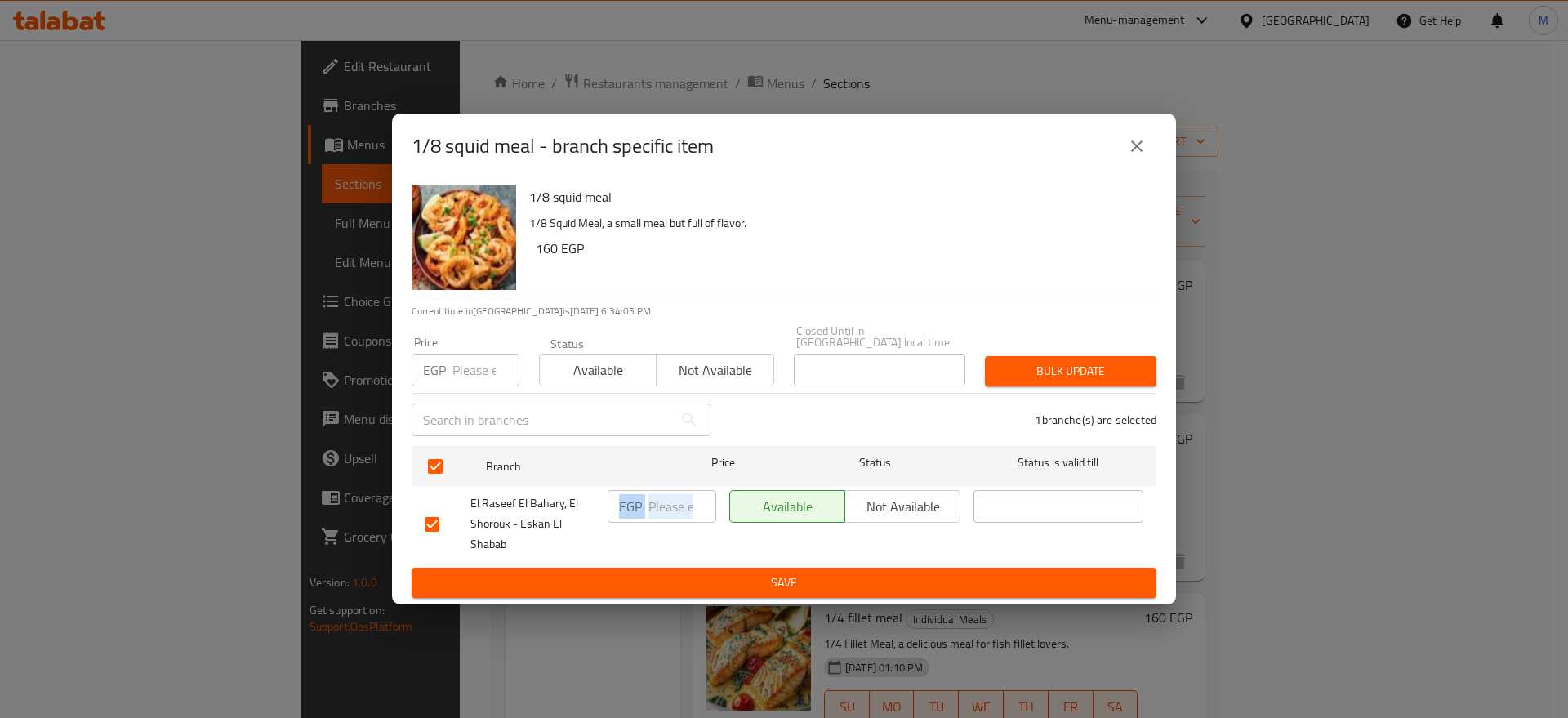
drag, startPoint x: 673, startPoint y: 518, endPoint x: 680, endPoint y: 499, distance: 20.2
click at [680, 499] on div "EGP ​" at bounding box center [662, 524] width 122 height 81
click at [680, 499] on input "number" at bounding box center [682, 505] width 68 height 32
paste input "210"
type input "210"
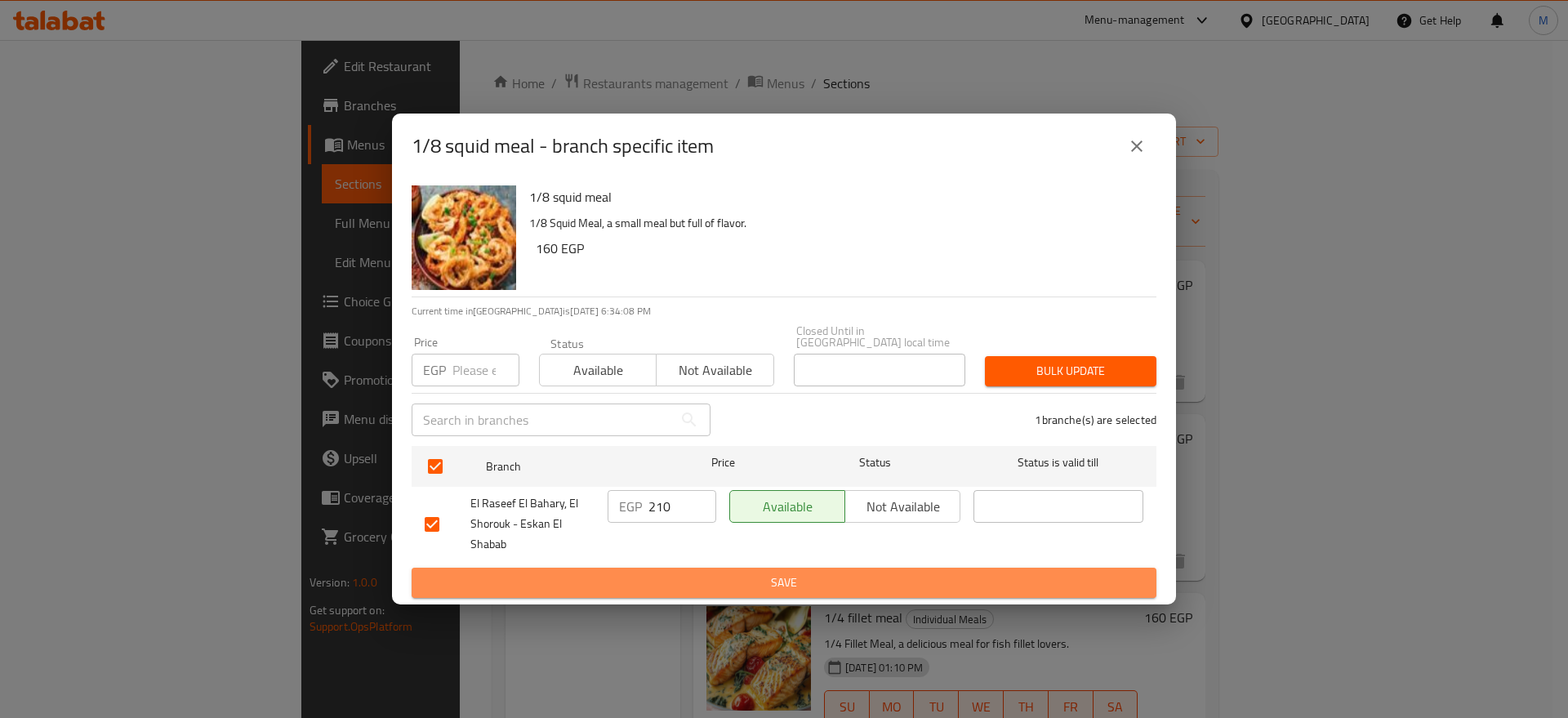
click at [761, 582] on span "Save" at bounding box center [783, 582] width 719 height 21
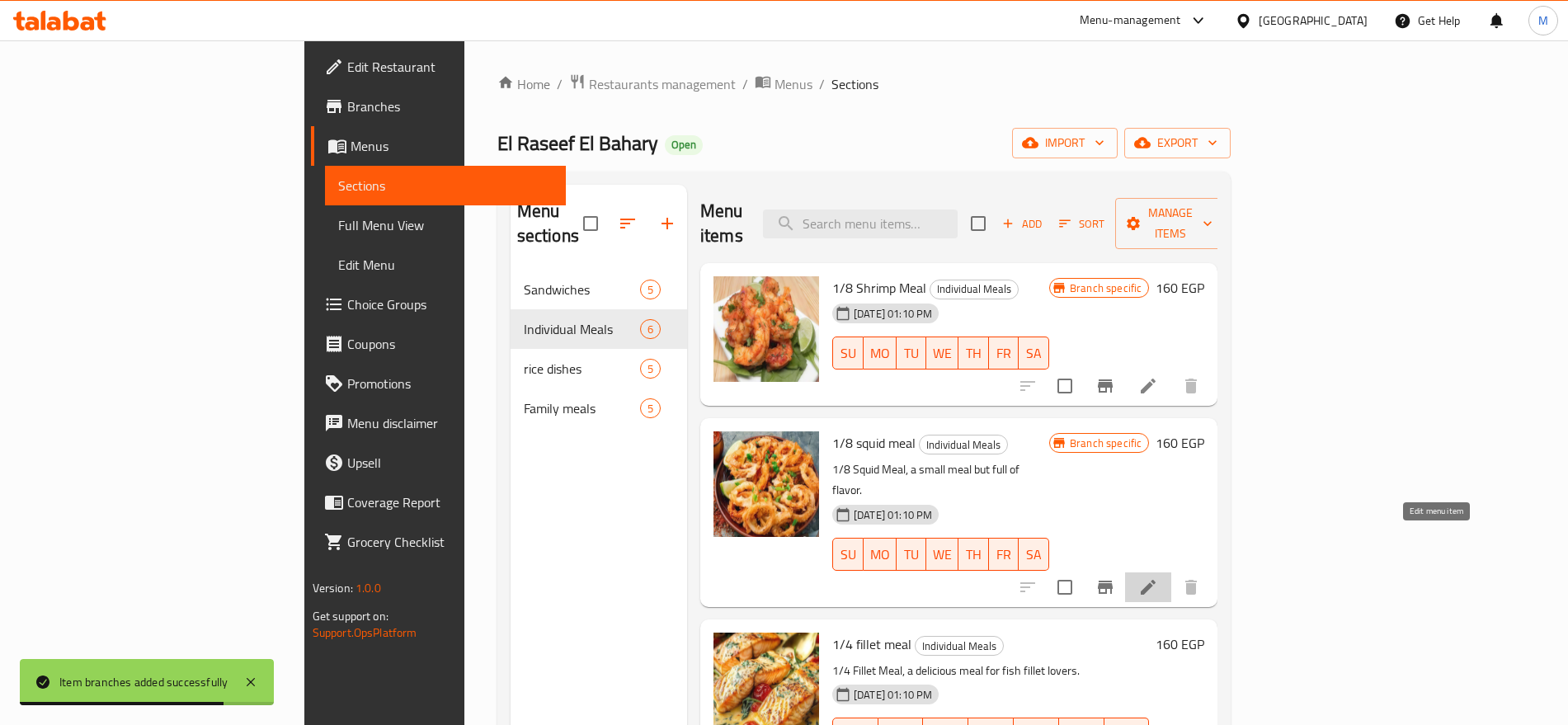
click at [1158, 577] on icon at bounding box center [1148, 587] width 20 height 20
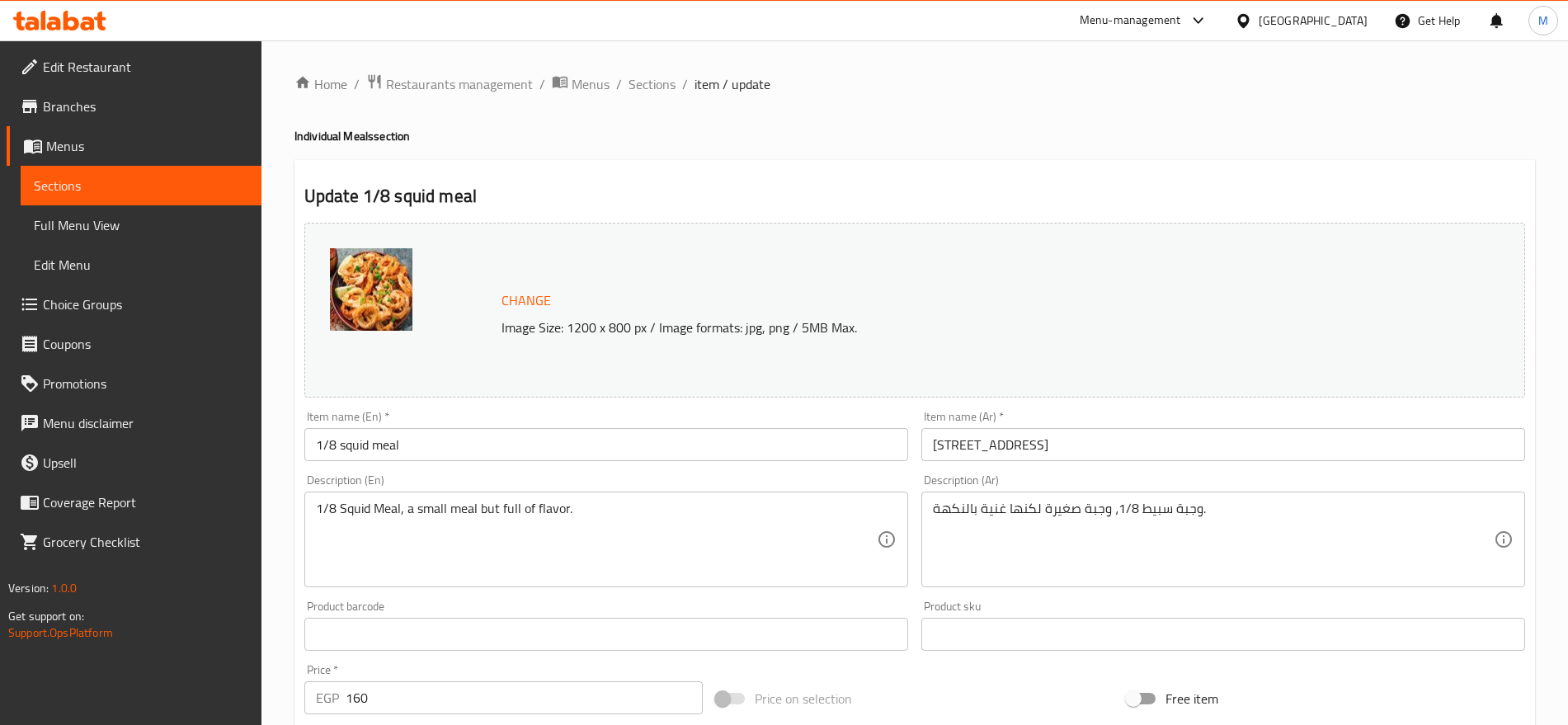
click at [444, 468] on div "Description (En) 1/8 Squid Meal, a small meal but full of flavor. Description (…" at bounding box center [606, 530] width 617 height 126
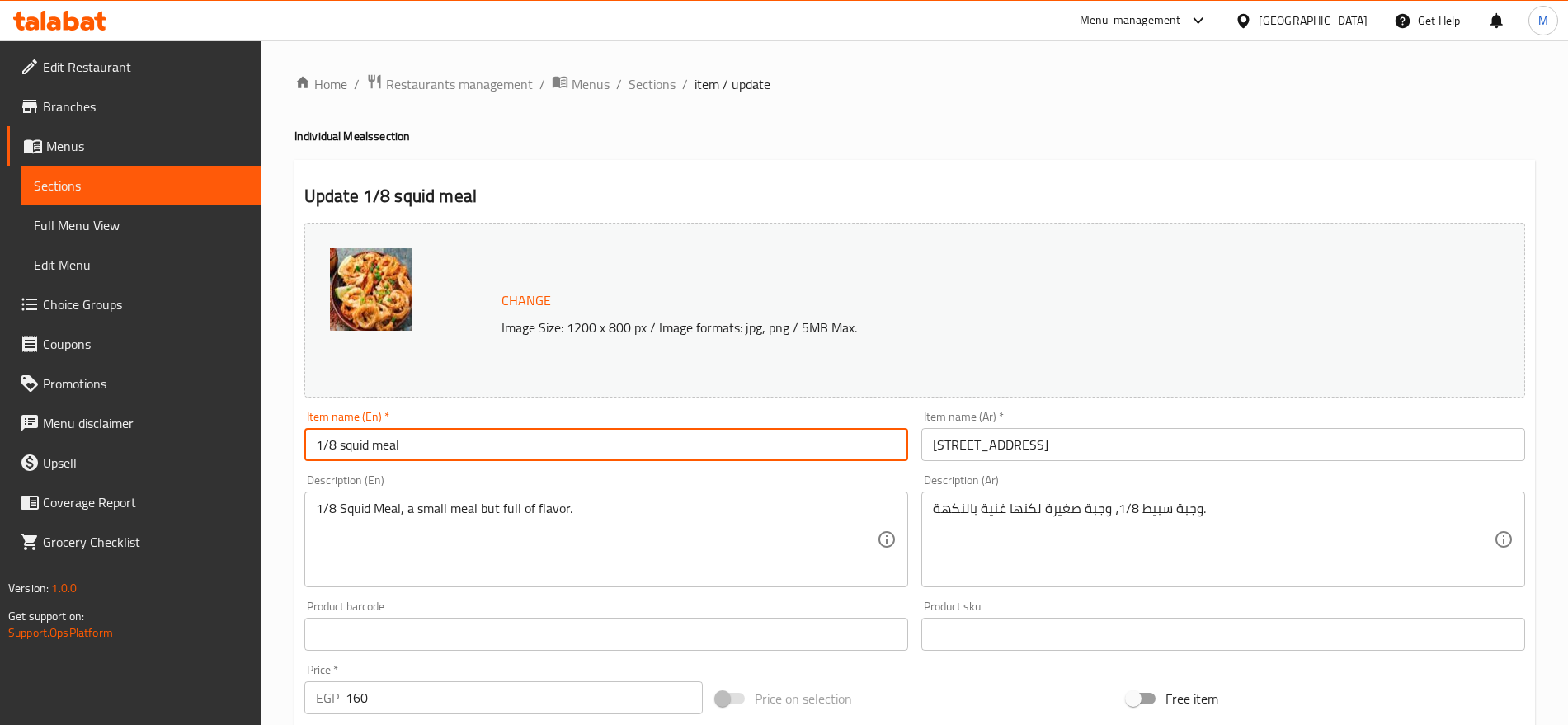
click at [451, 447] on input "1/8 squid meal" at bounding box center [606, 444] width 604 height 33
type input "1/8 Squid Meal"
click at [408, 438] on input "1/8 Squid Meal" at bounding box center [606, 444] width 604 height 33
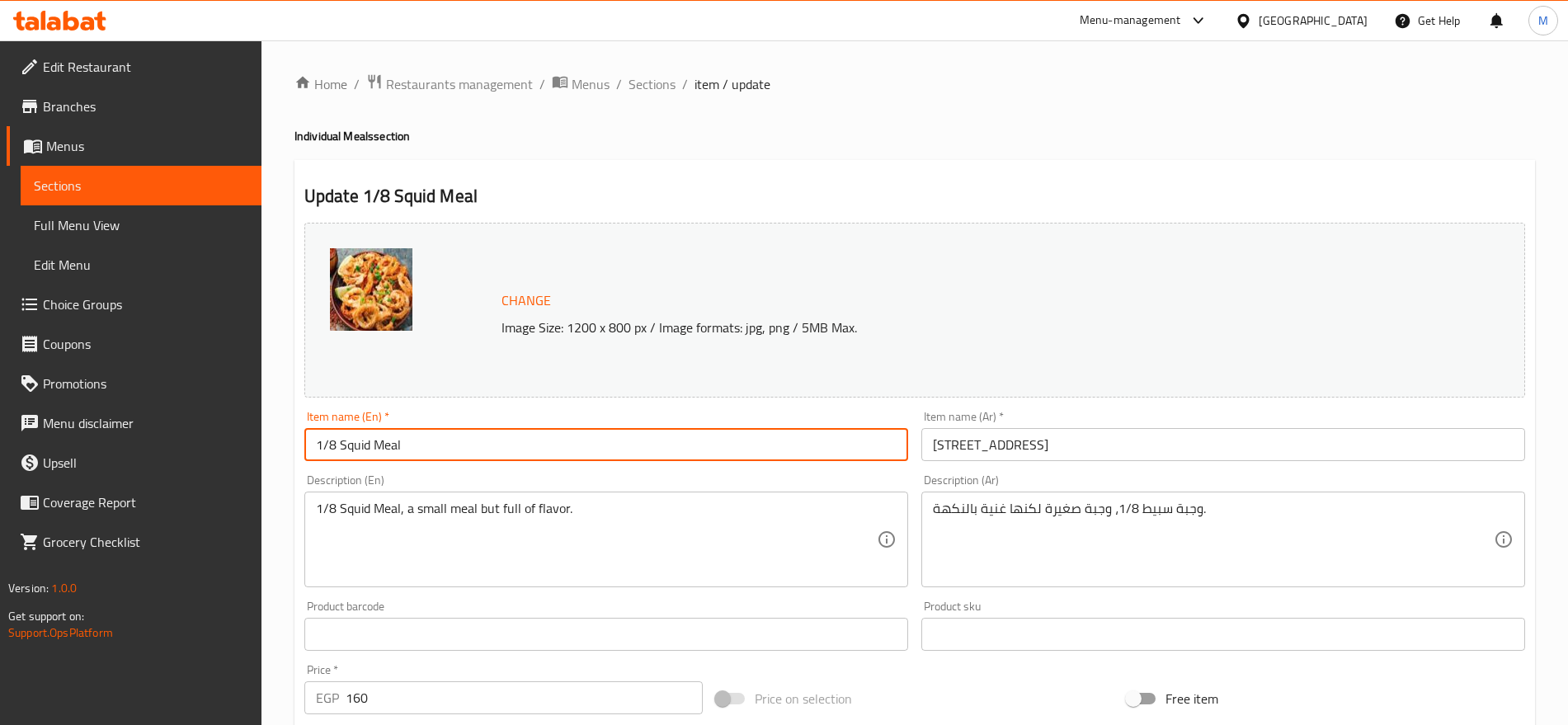
click at [408, 438] on input "1/8 Squid Meal" at bounding box center [606, 444] width 604 height 33
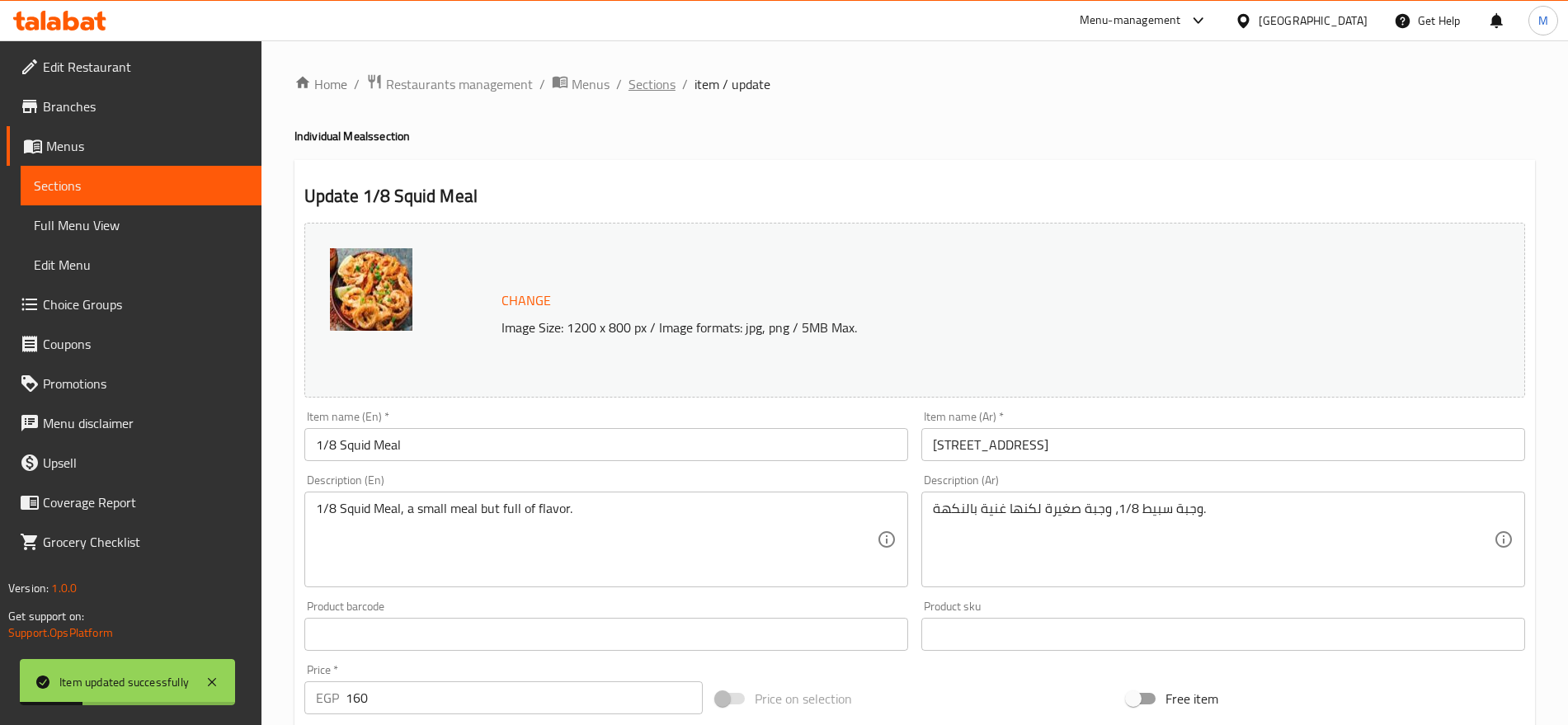
click at [658, 79] on span "Sections" at bounding box center [652, 84] width 47 height 20
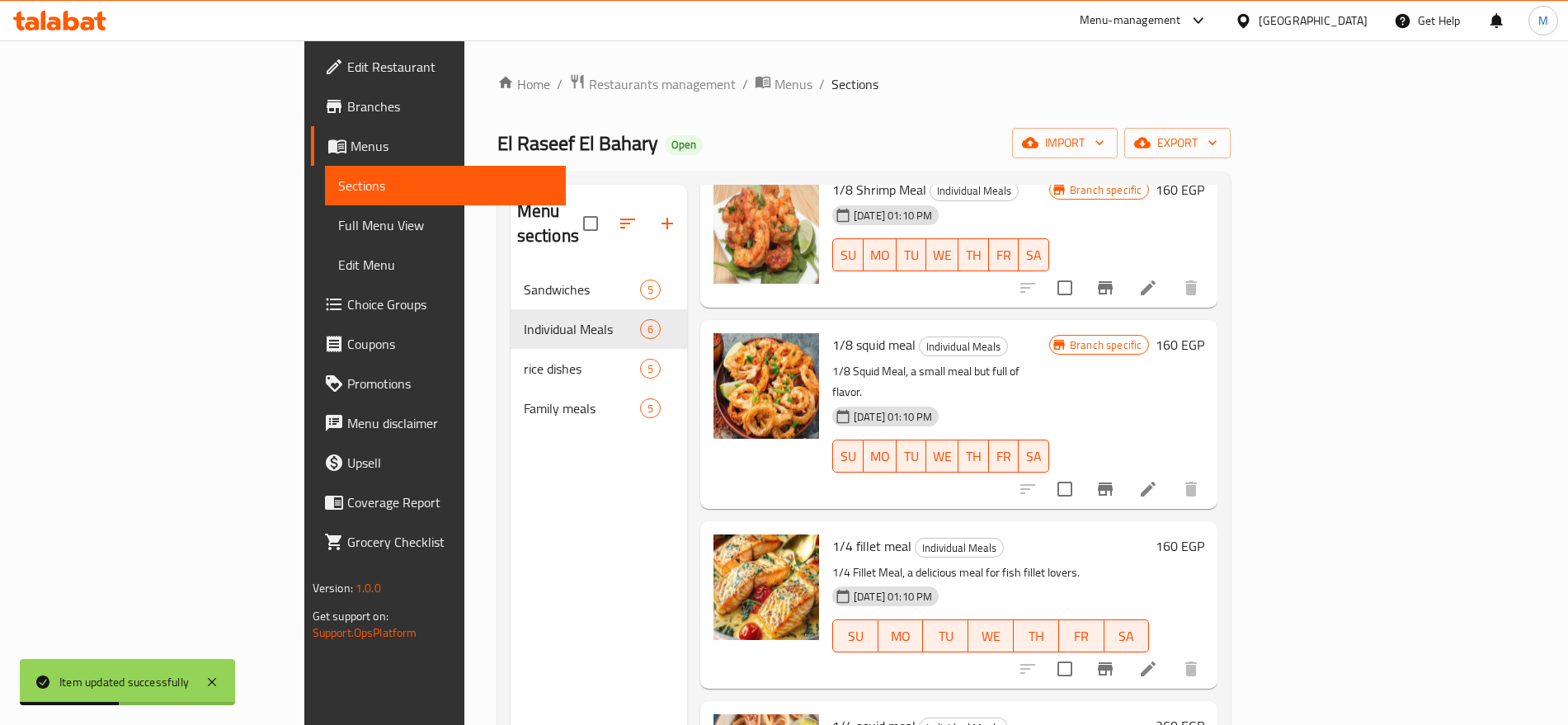
scroll to position [164, 0]
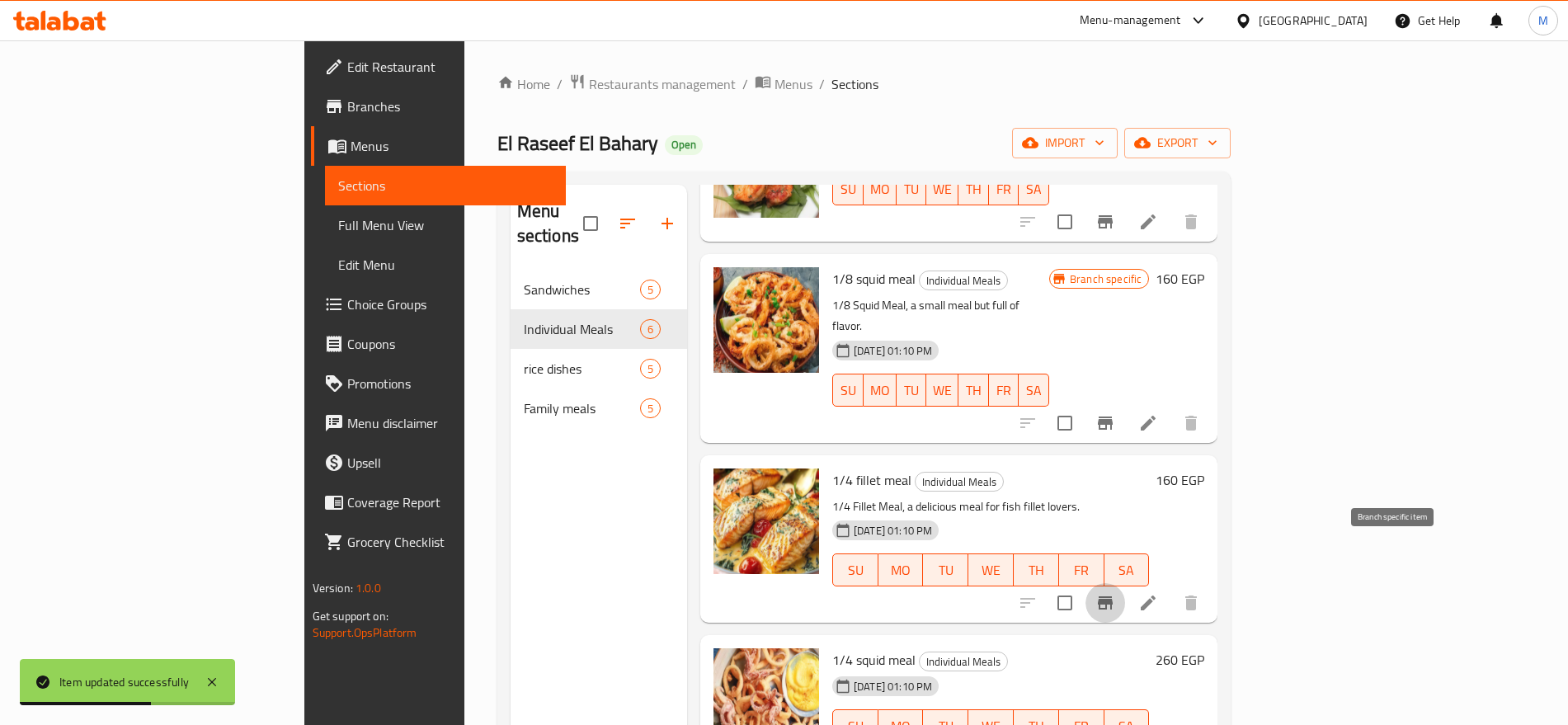
click at [1125, 583] on button "Branch-specific-item" at bounding box center [1104, 602] width 39 height 39
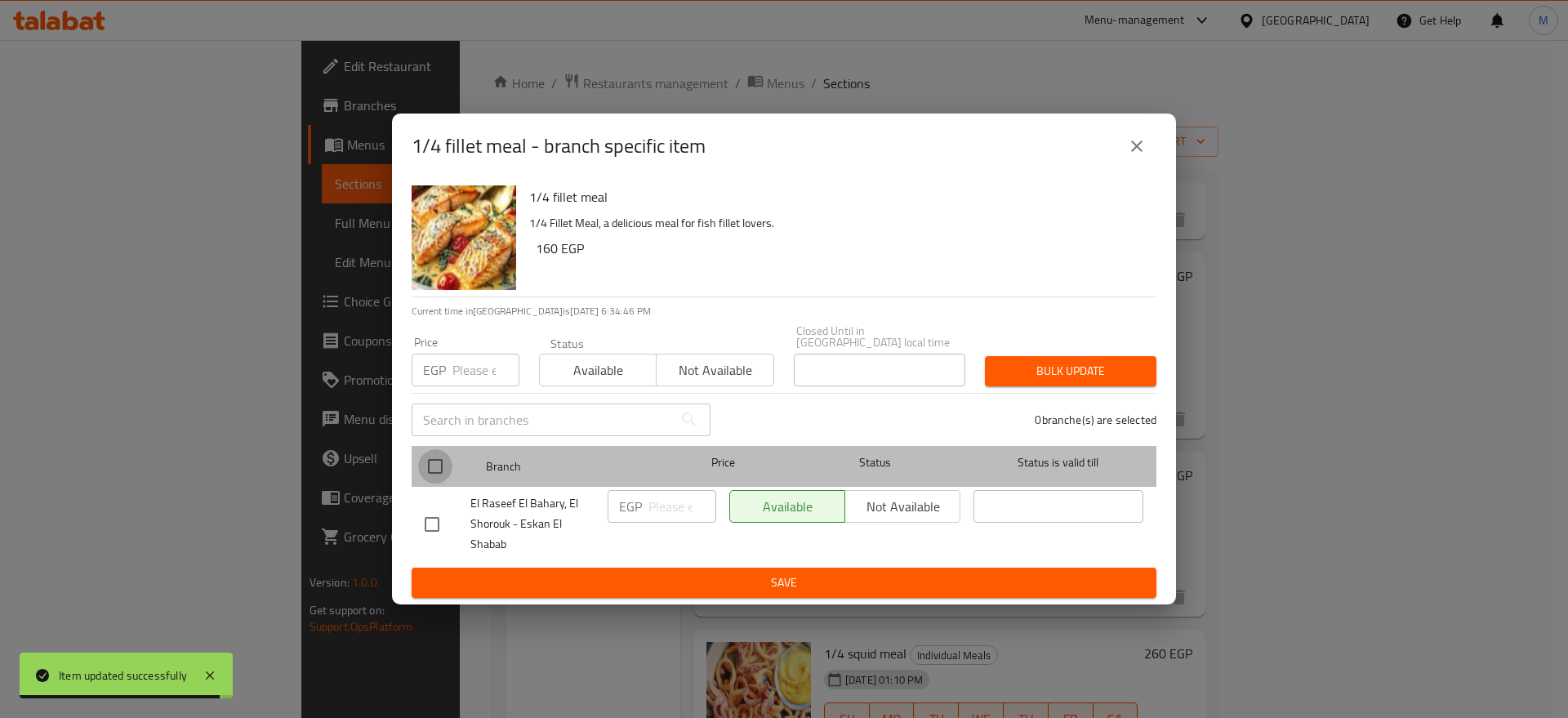
click at [439, 462] on input "checkbox" at bounding box center [434, 466] width 34 height 34
checkbox input "true"
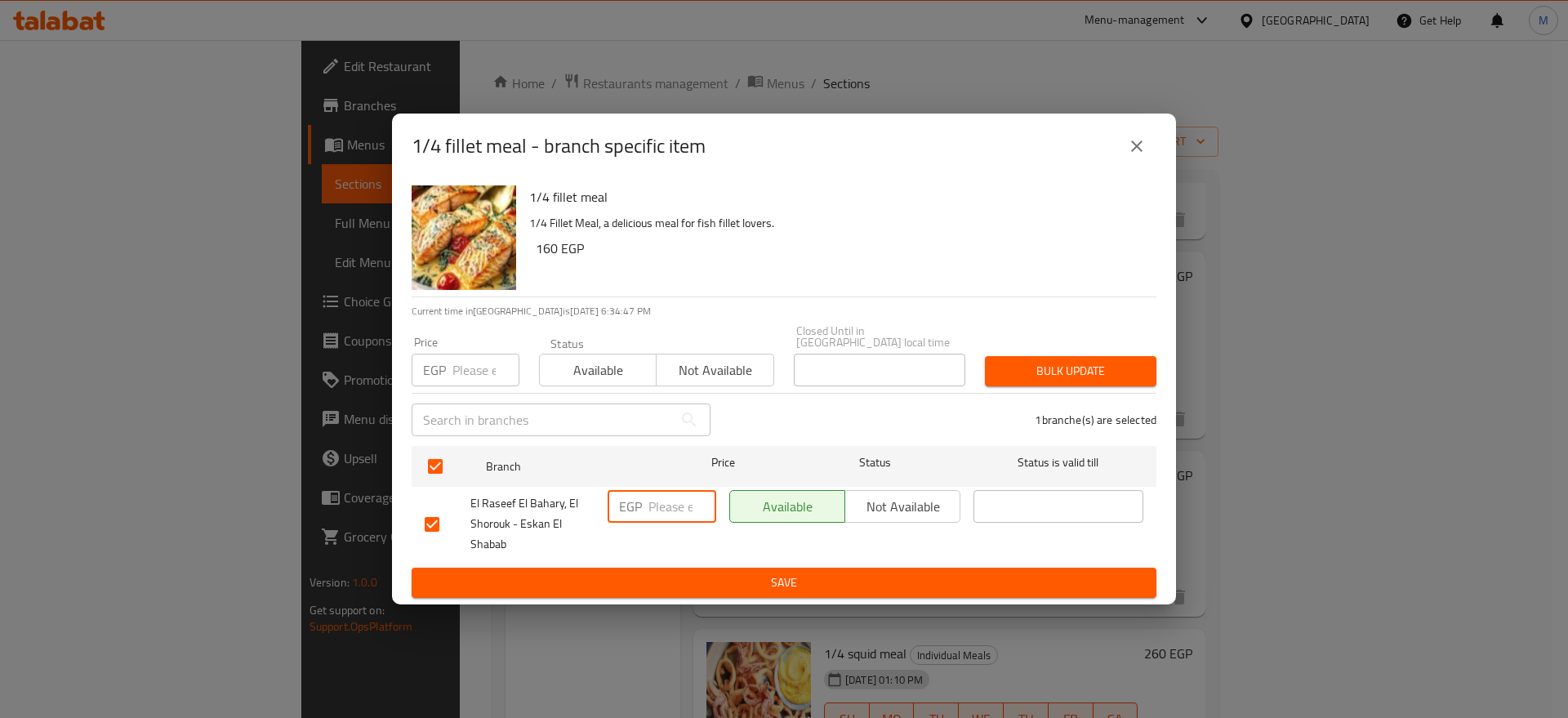
click at [662, 507] on input "number" at bounding box center [682, 505] width 68 height 32
paste input "210"
type input "210"
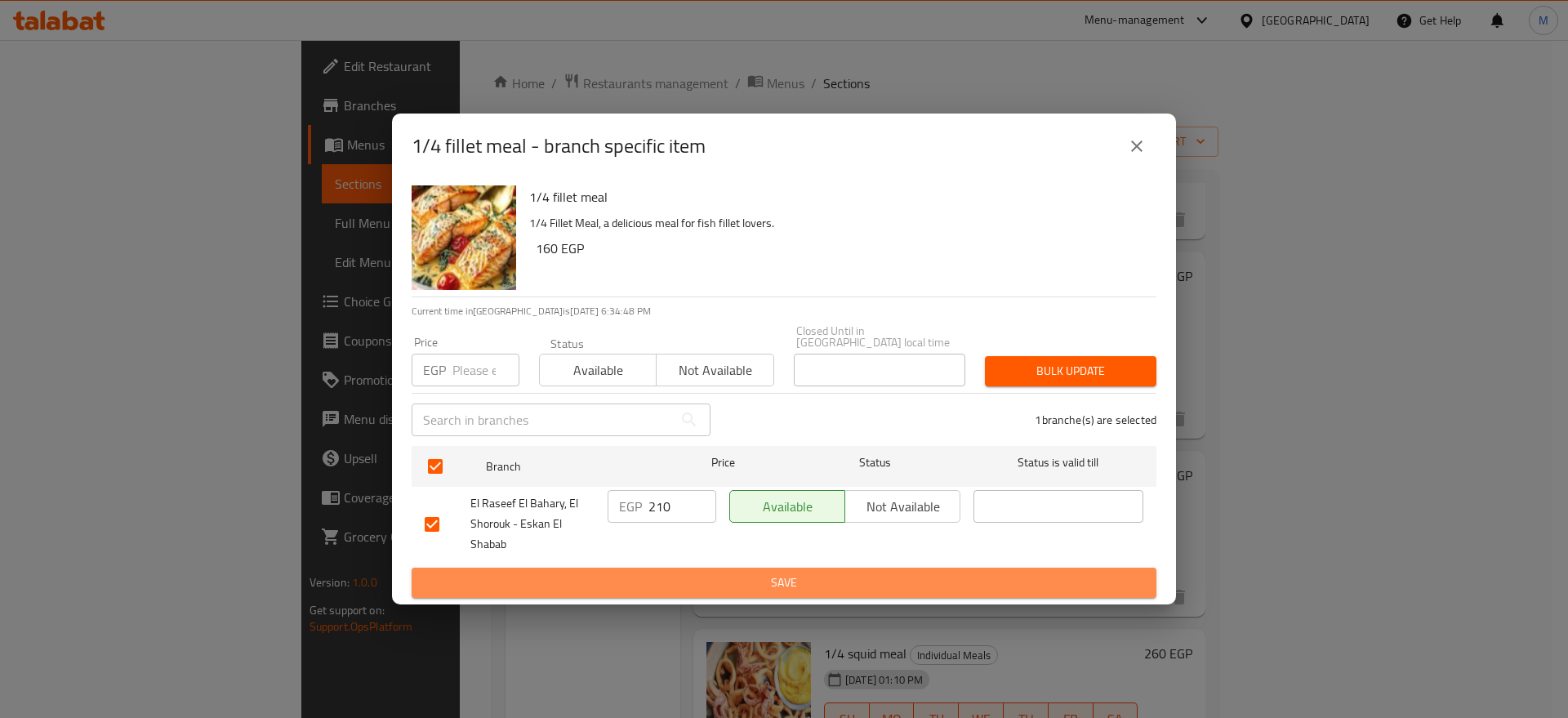
click at [691, 572] on span "Save" at bounding box center [783, 582] width 719 height 21
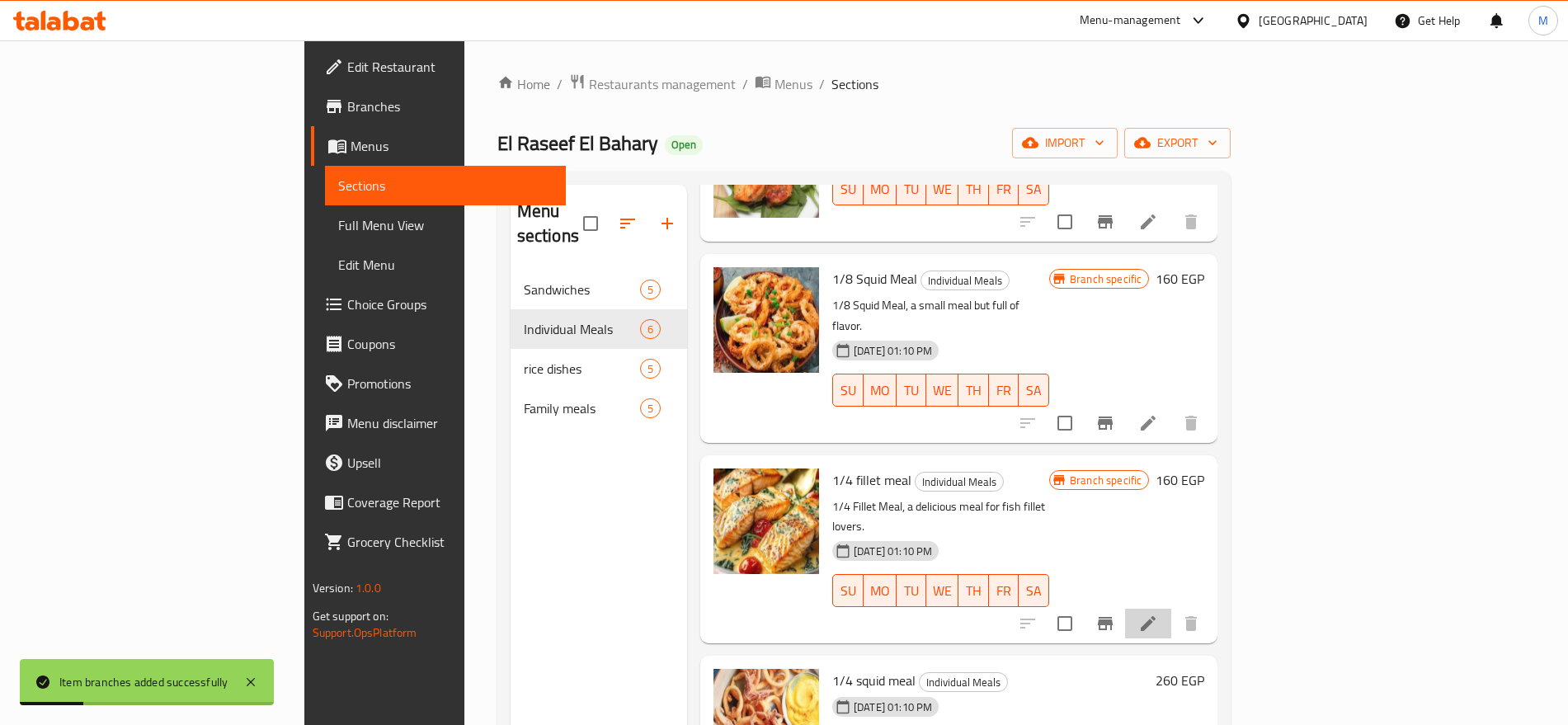
click at [1171, 609] on li at bounding box center [1148, 624] width 46 height 30
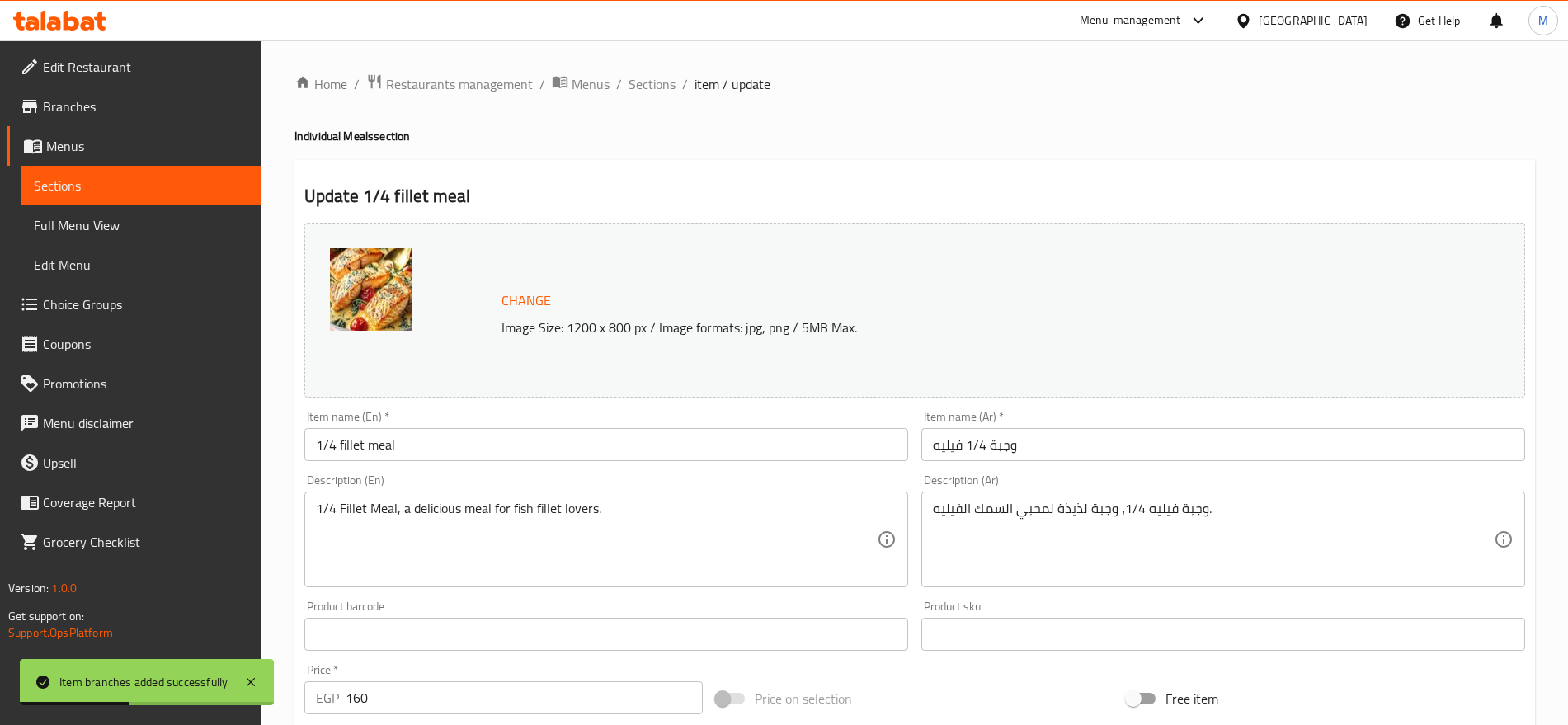
click at [648, 464] on div "Item name (En)   * 1/4 fillet meal Item name (En) *" at bounding box center [606, 436] width 617 height 63
drag, startPoint x: 648, startPoint y: 464, endPoint x: 490, endPoint y: 454, distance: 158.3
click at [490, 454] on div "Item name (En)   * 1/4 fillet meal Item name (En) *" at bounding box center [606, 436] width 617 height 63
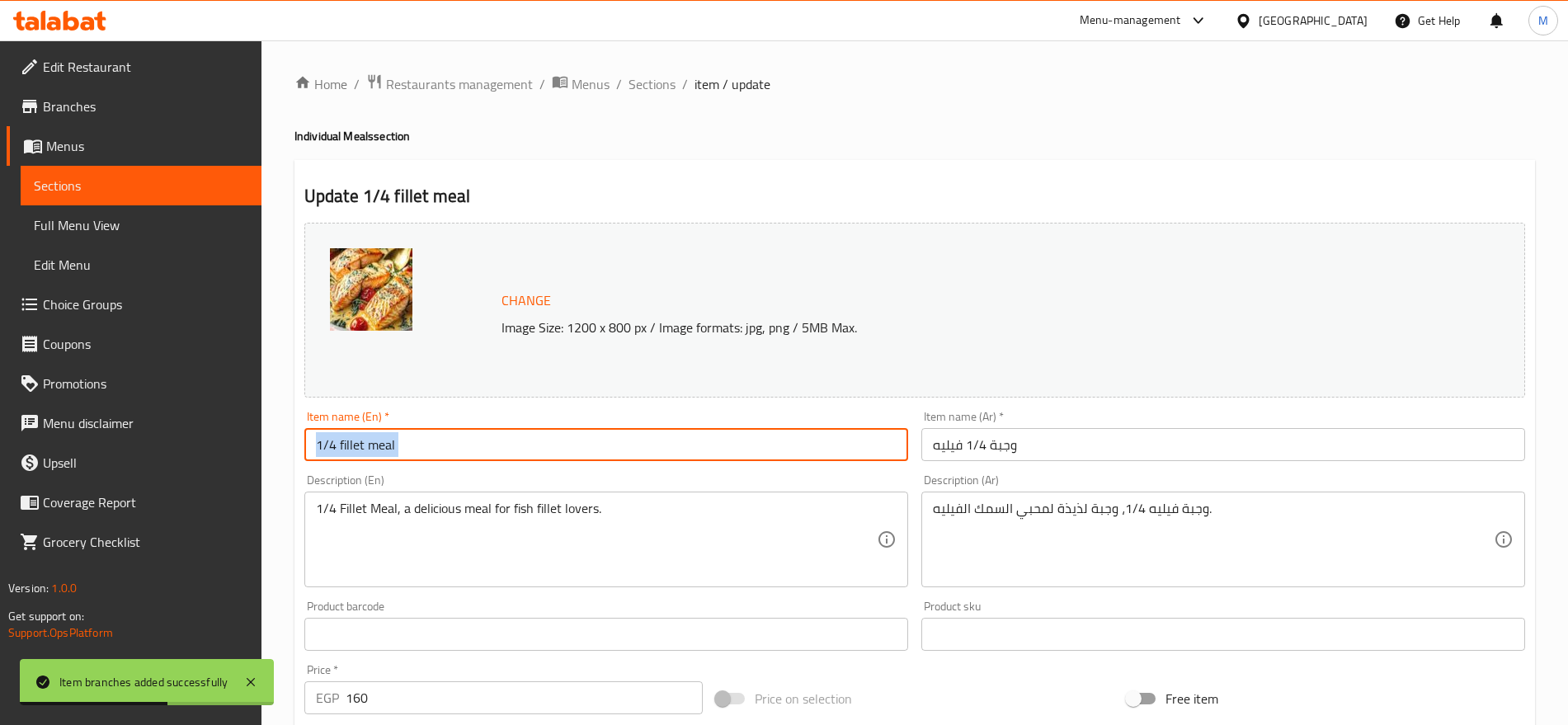
click at [490, 454] on input "1/4 fillet meal" at bounding box center [606, 444] width 604 height 33
type input "1/4 Fillet Meal"
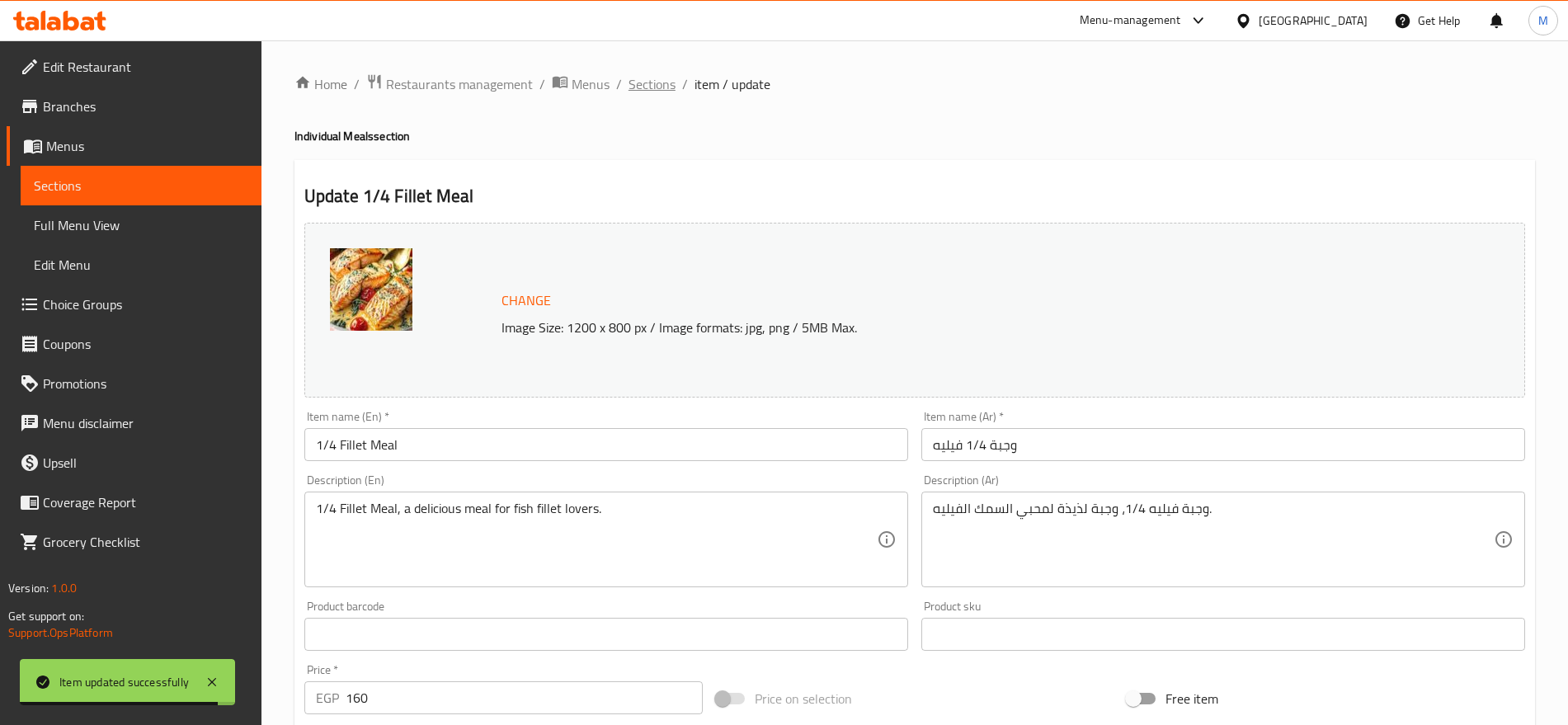
click at [642, 90] on span "Sections" at bounding box center [652, 84] width 47 height 20
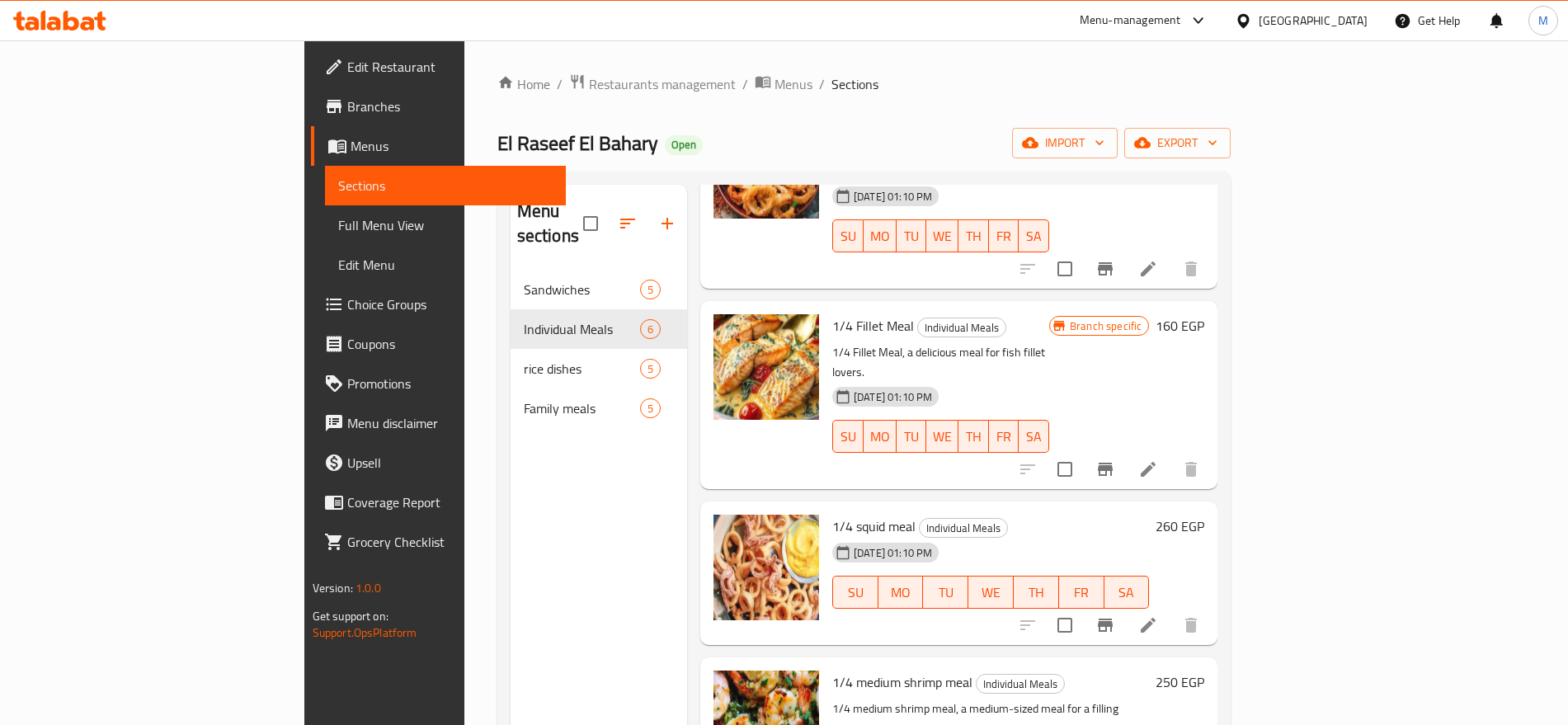
scroll to position [348, 0]
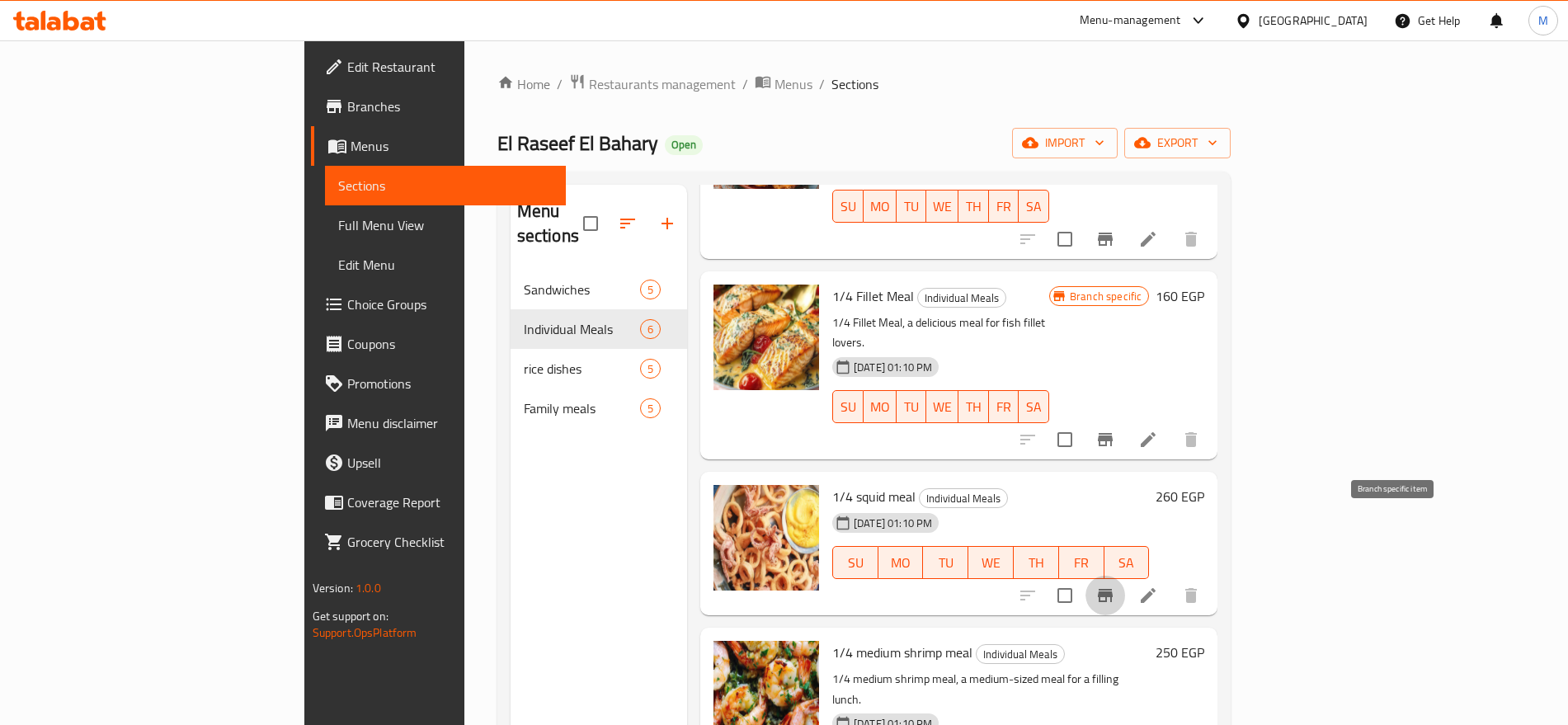
click at [1115, 586] on icon "Branch-specific-item" at bounding box center [1105, 596] width 20 height 20
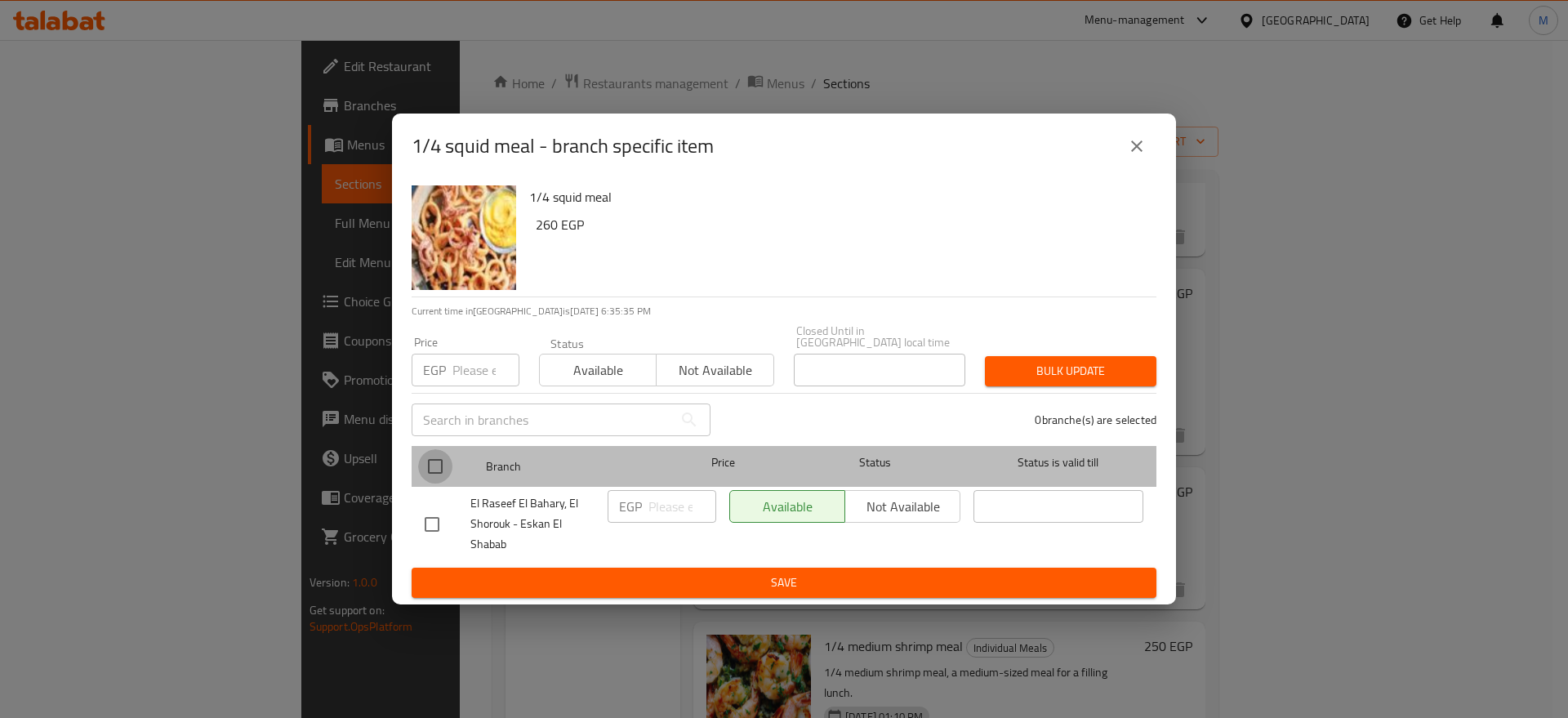
click at [449, 477] on input "checkbox" at bounding box center [434, 466] width 34 height 34
checkbox input "true"
click at [429, 465] on input "checkbox" at bounding box center [434, 466] width 34 height 34
checkbox input "false"
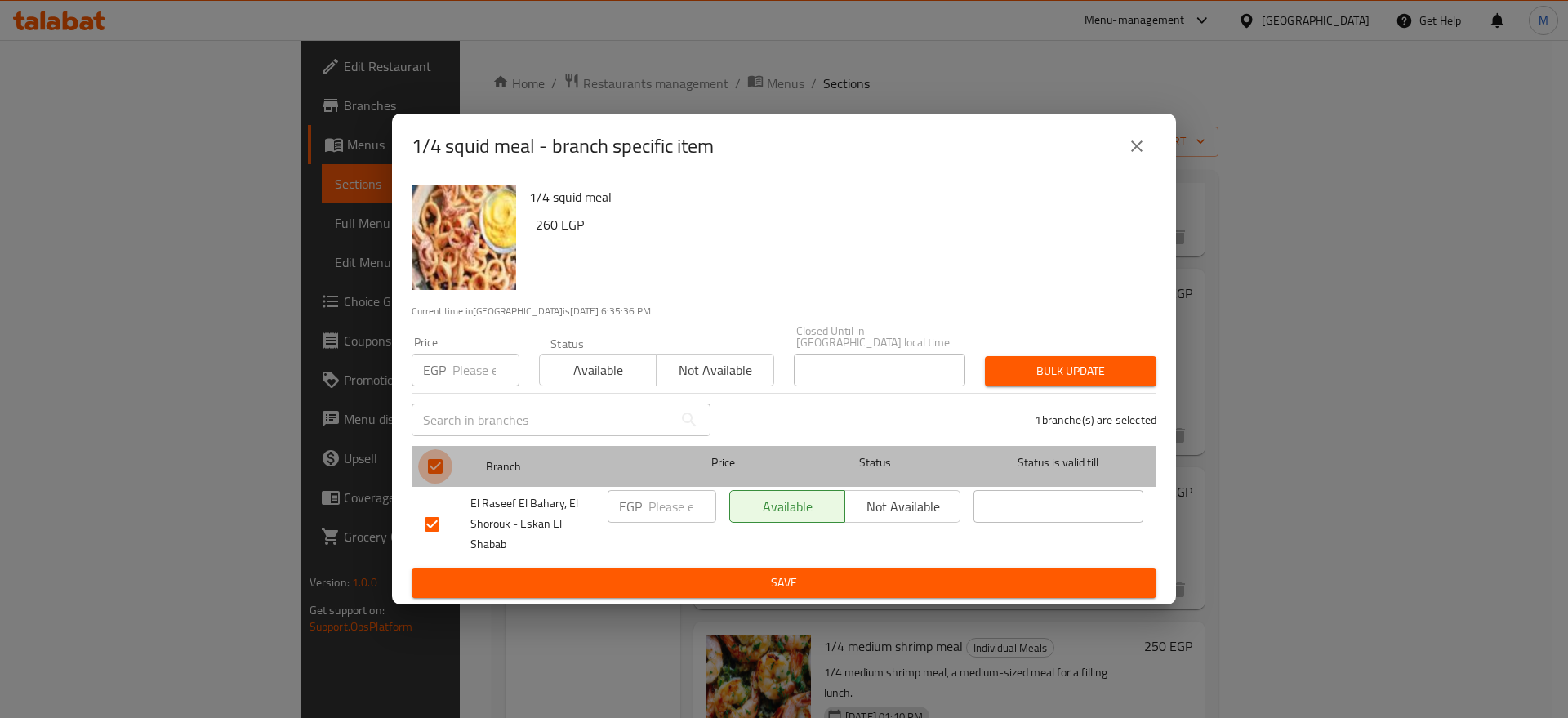
checkbox input "false"
click at [436, 462] on input "checkbox" at bounding box center [434, 466] width 34 height 34
checkbox input "true"
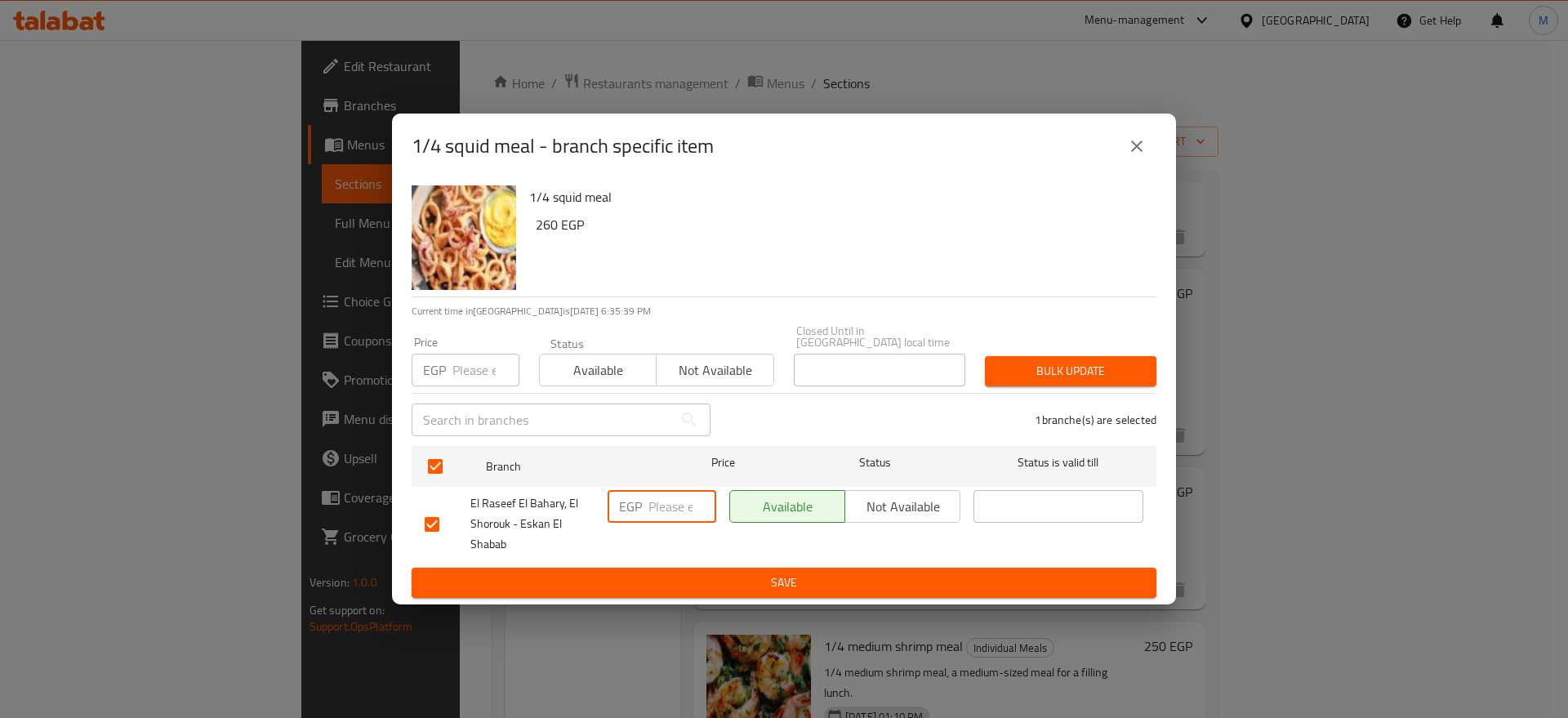
click at [670, 506] on input "number" at bounding box center [682, 505] width 68 height 32
paste input "365"
type input "365"
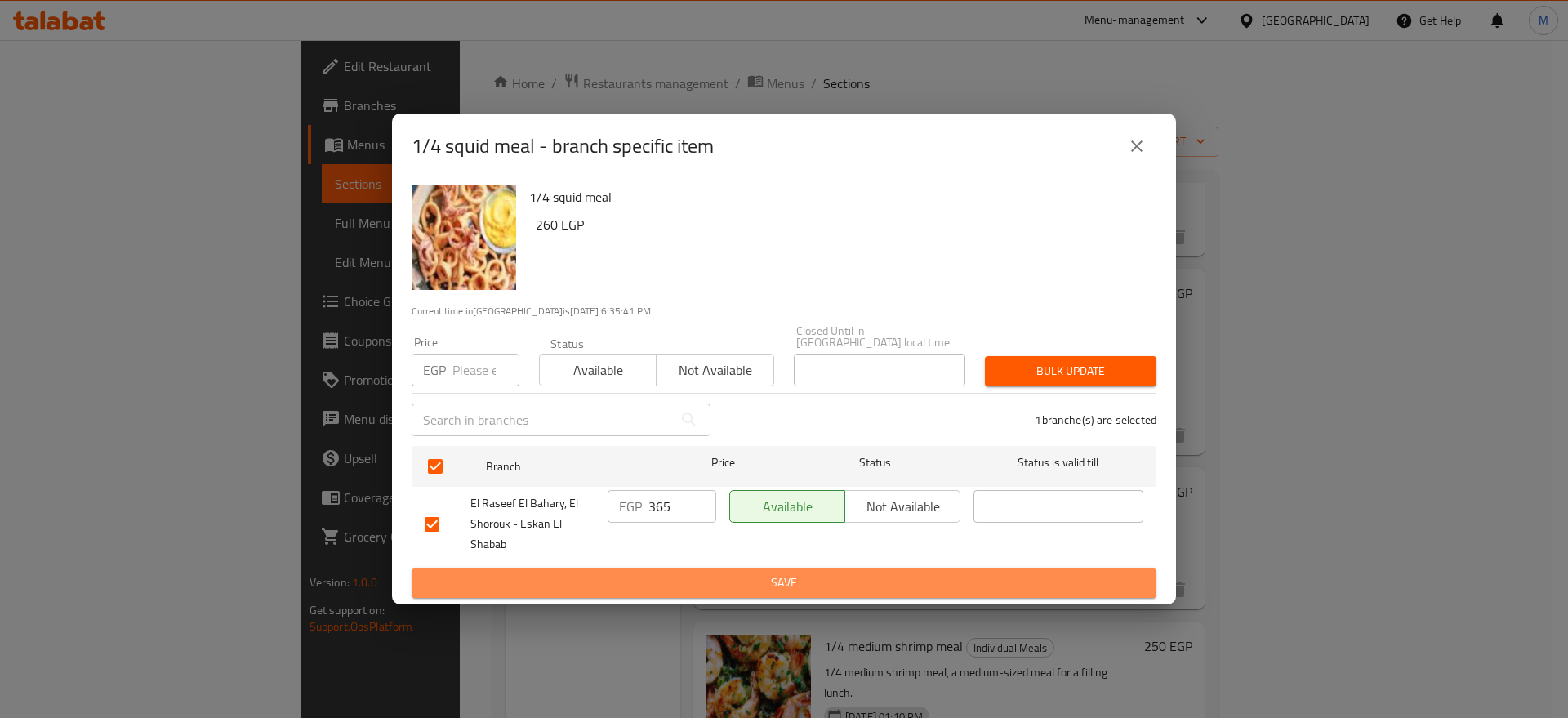
click at [686, 572] on span "Save" at bounding box center [783, 582] width 719 height 21
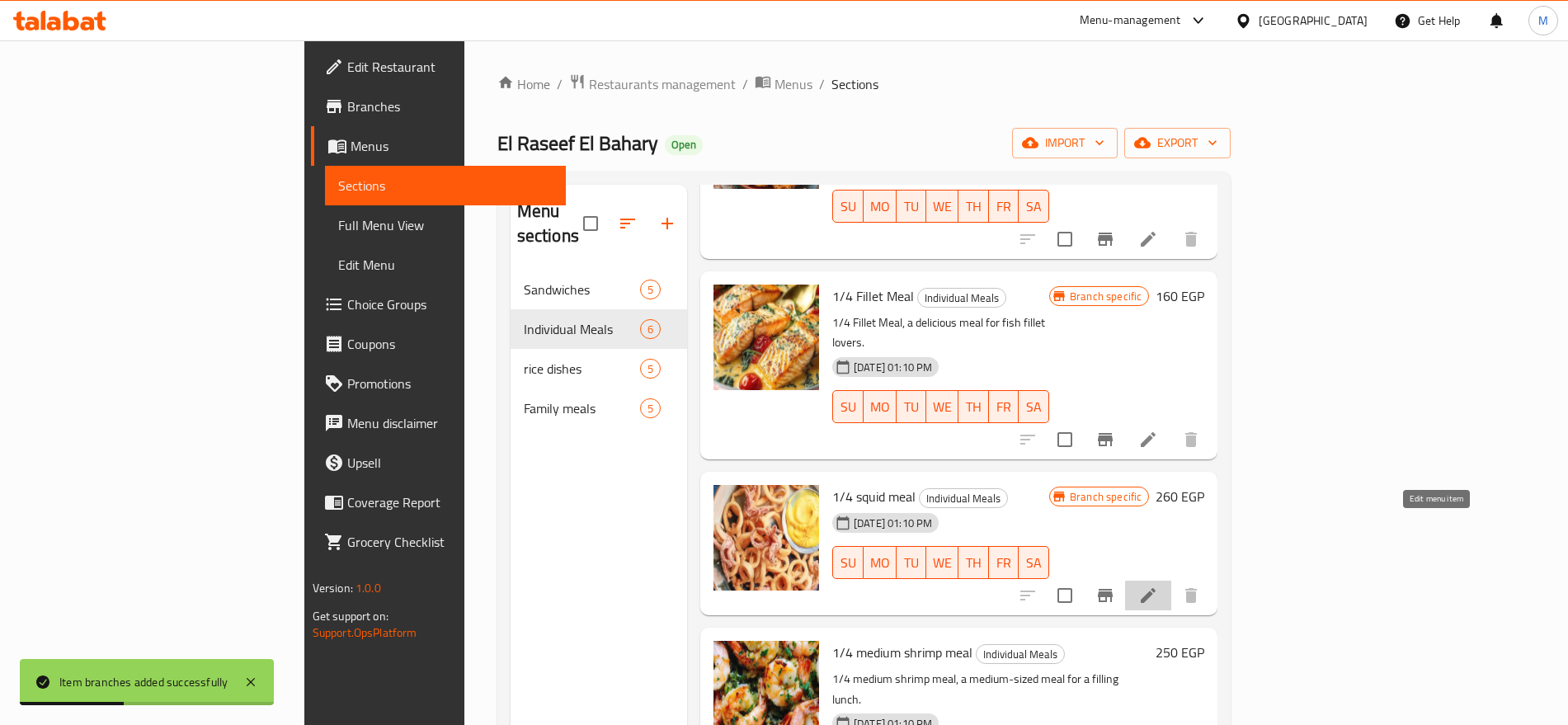
click at [1158, 586] on icon at bounding box center [1148, 596] width 20 height 20
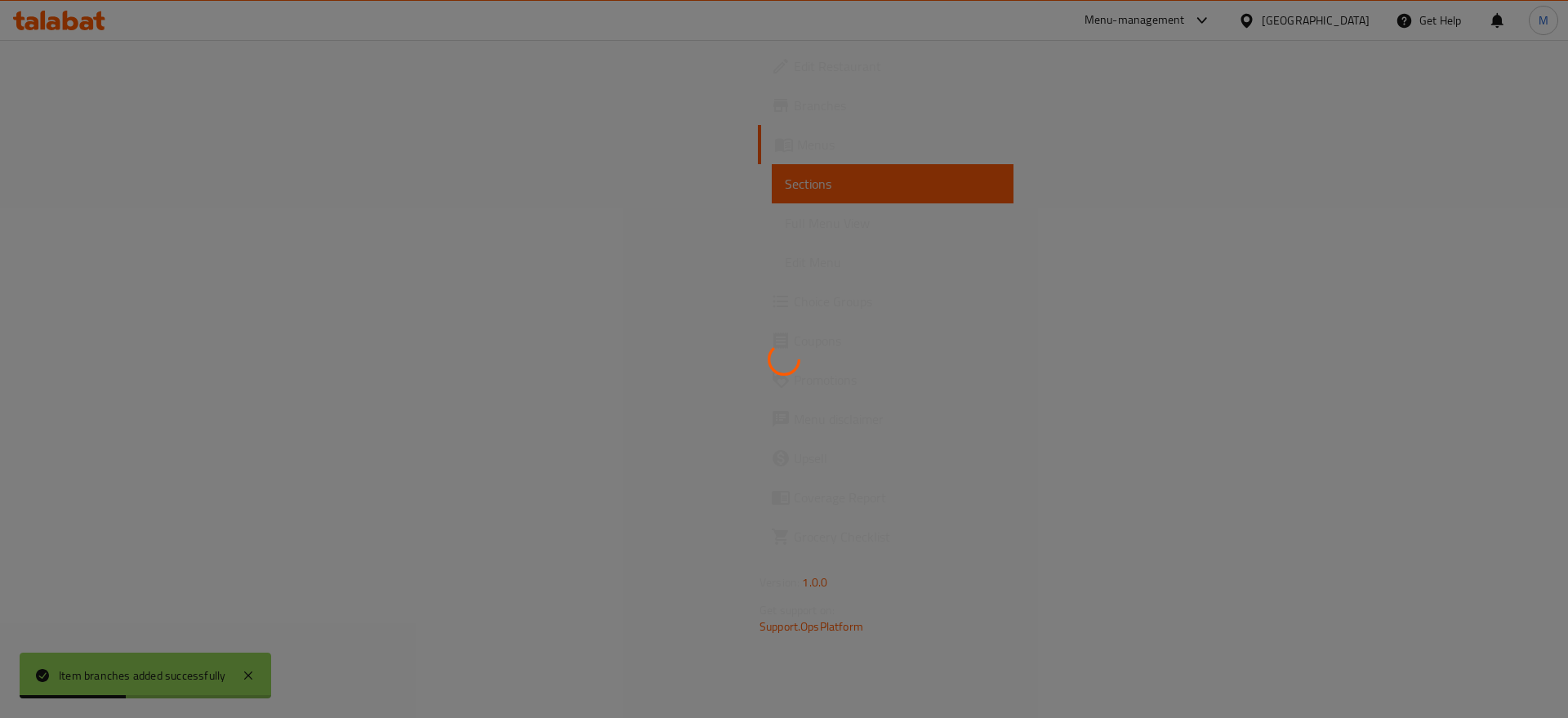
click at [1419, 524] on div at bounding box center [784, 359] width 1568 height 718
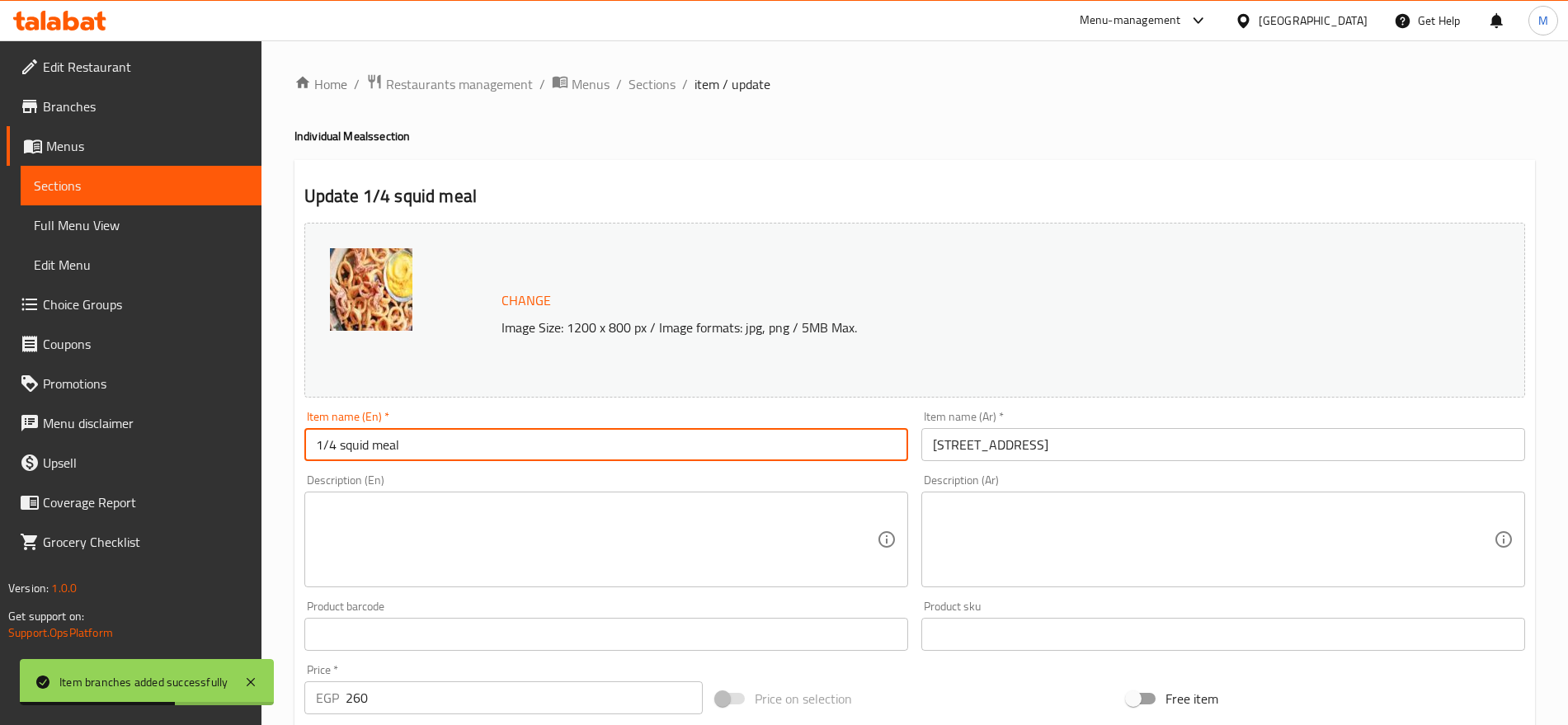
click at [514, 438] on input "1/4 squid meal" at bounding box center [606, 444] width 604 height 33
type input "1/4 Squid Meal"
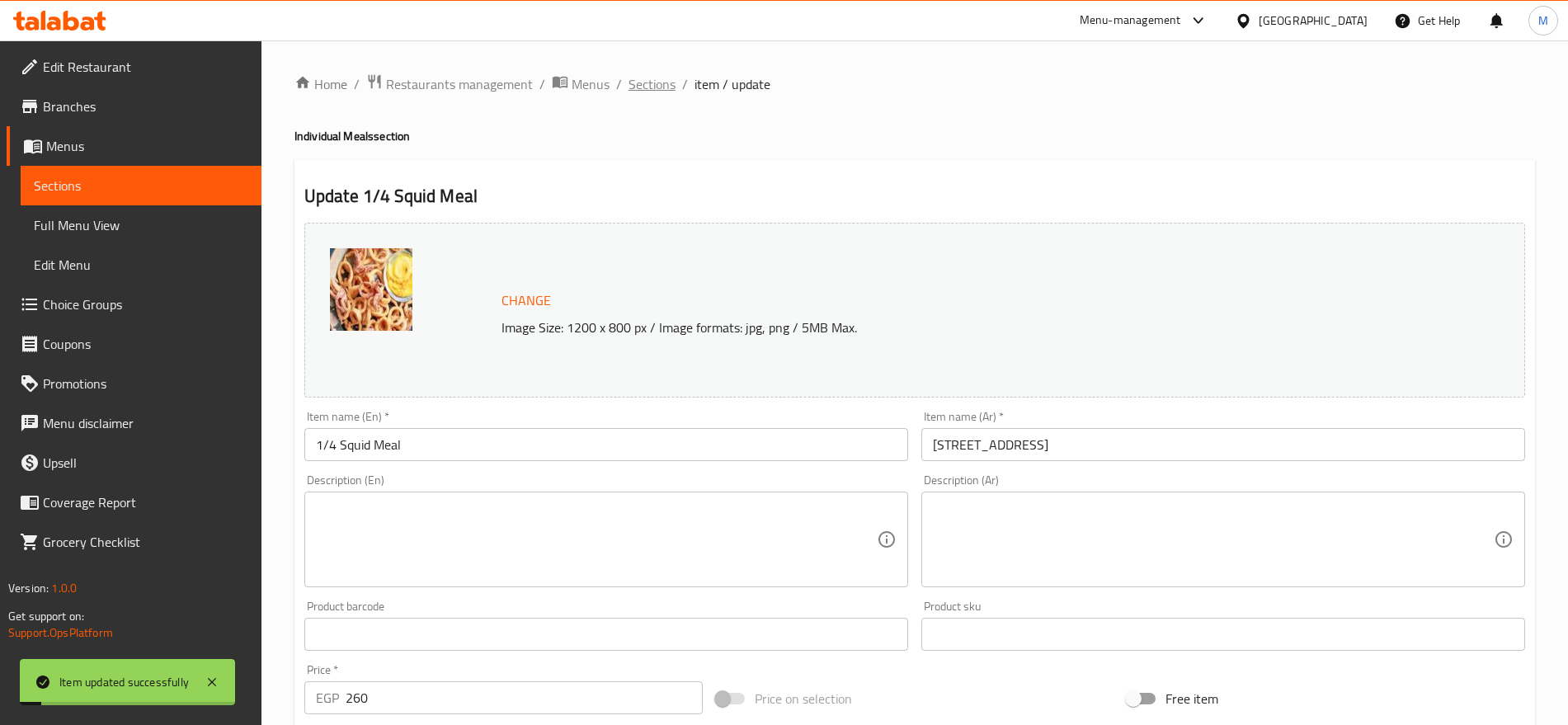
click at [648, 94] on span "Sections" at bounding box center [652, 84] width 47 height 20
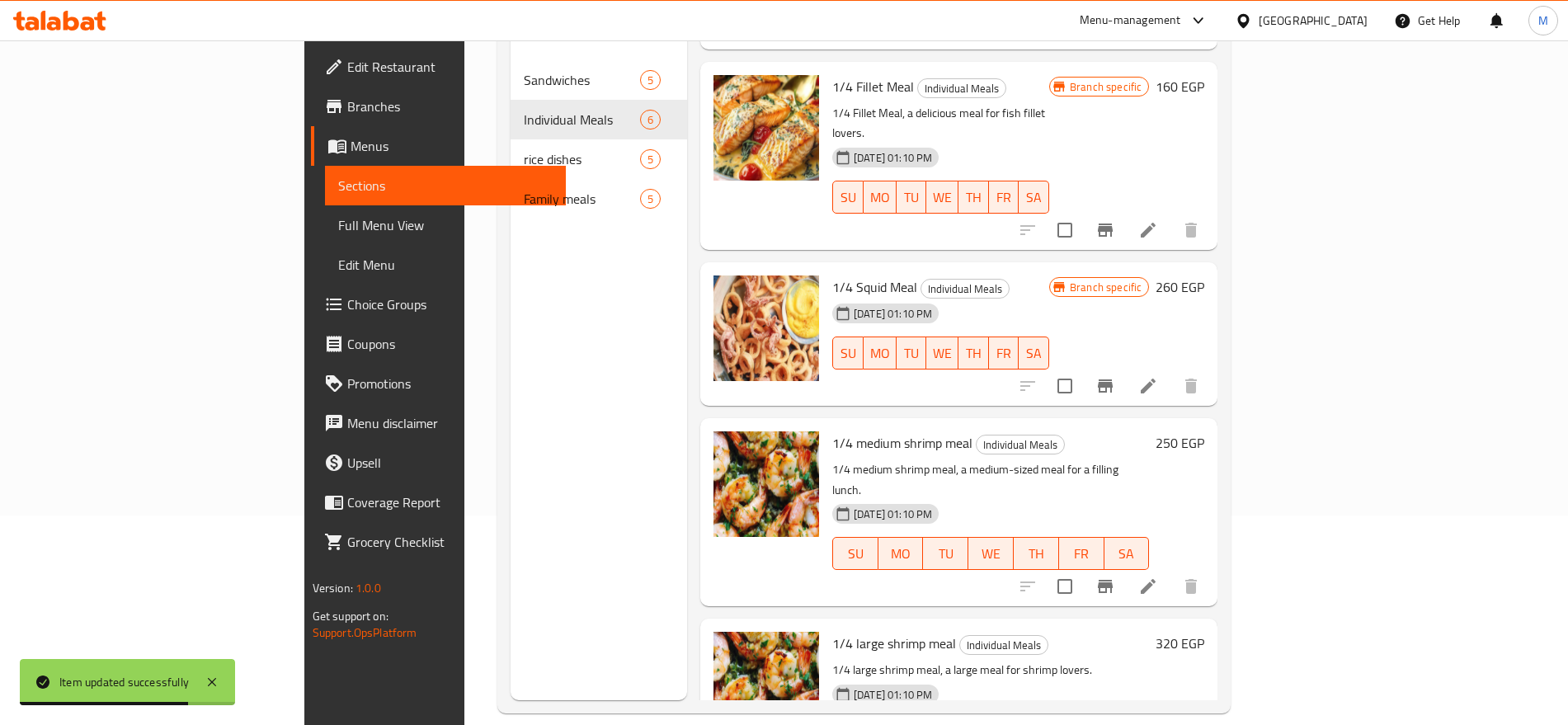
scroll to position [231, 0]
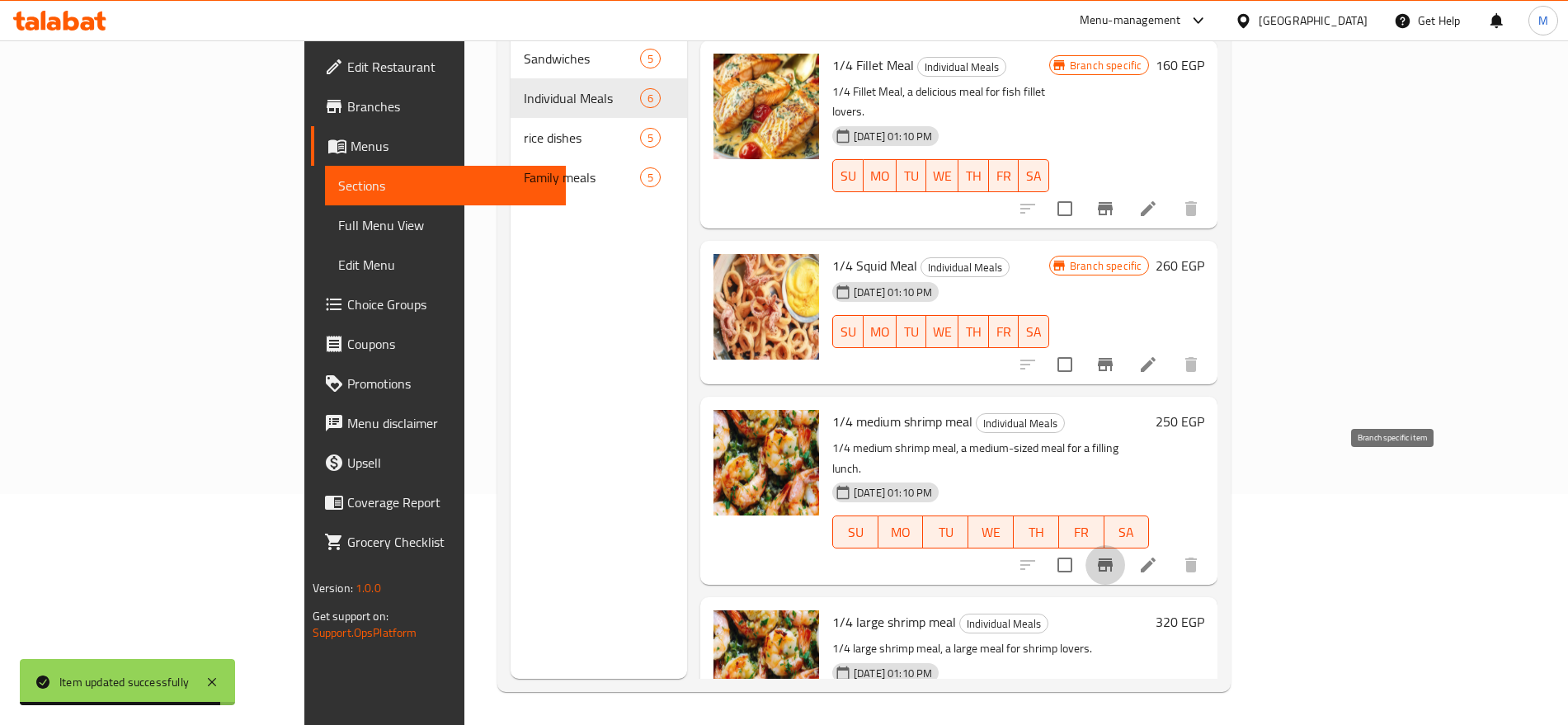
click at [1115, 555] on icon "Branch-specific-item" at bounding box center [1105, 565] width 20 height 20
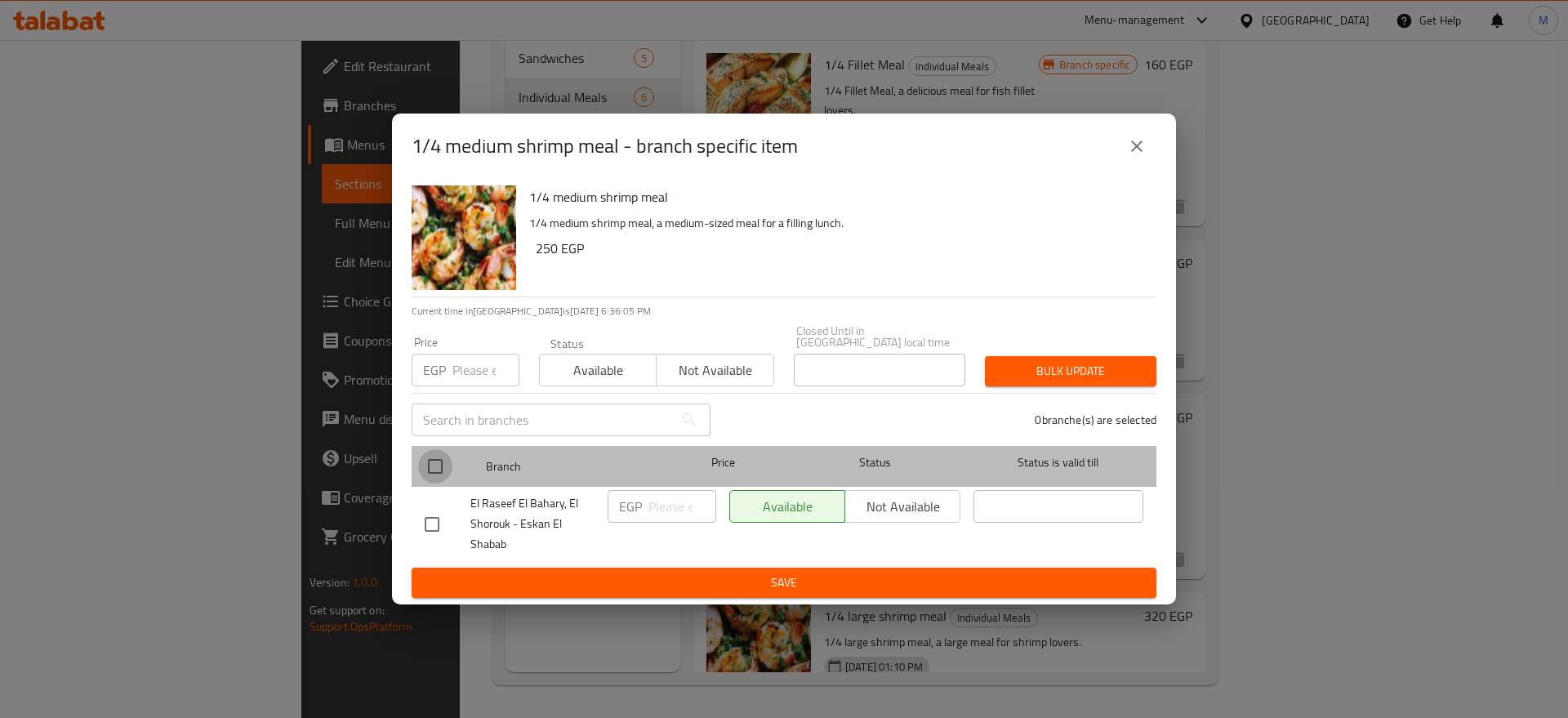
click at [444, 456] on input "checkbox" at bounding box center [434, 466] width 34 height 34
checkbox input "true"
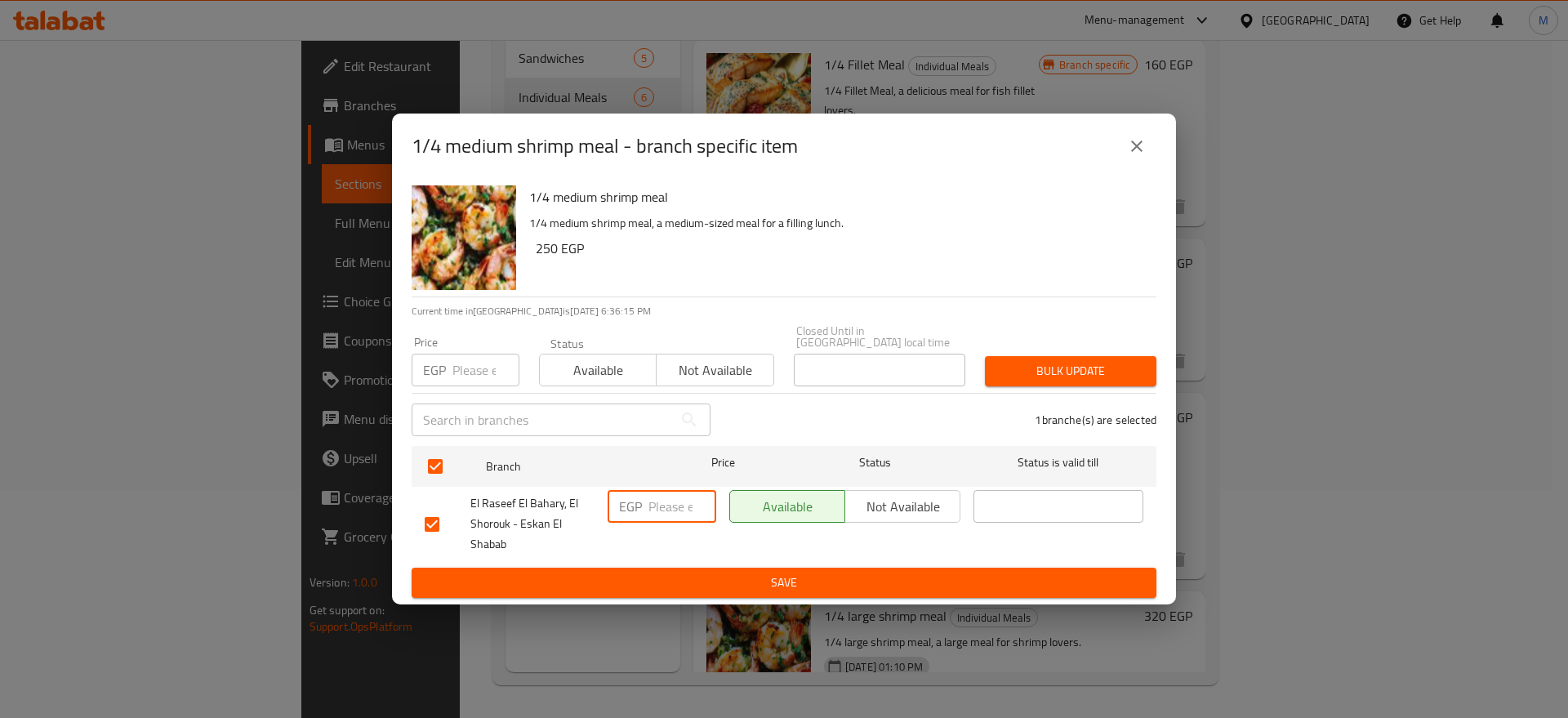
click at [667, 490] on input "number" at bounding box center [682, 505] width 68 height 32
paste input "365"
type input "365"
click at [684, 556] on div "EGP 365 ​" at bounding box center [662, 524] width 122 height 81
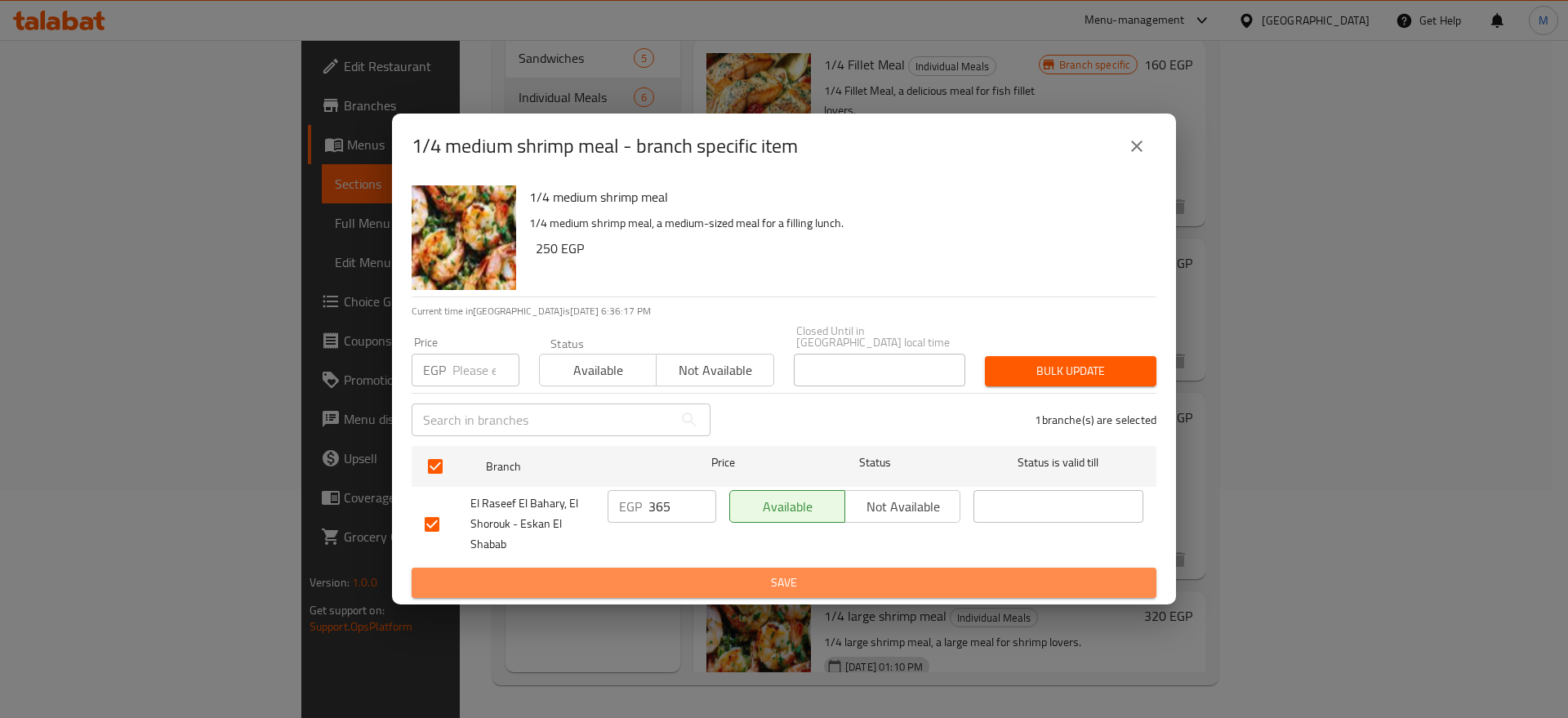
click at [682, 572] on span "Save" at bounding box center [783, 582] width 719 height 21
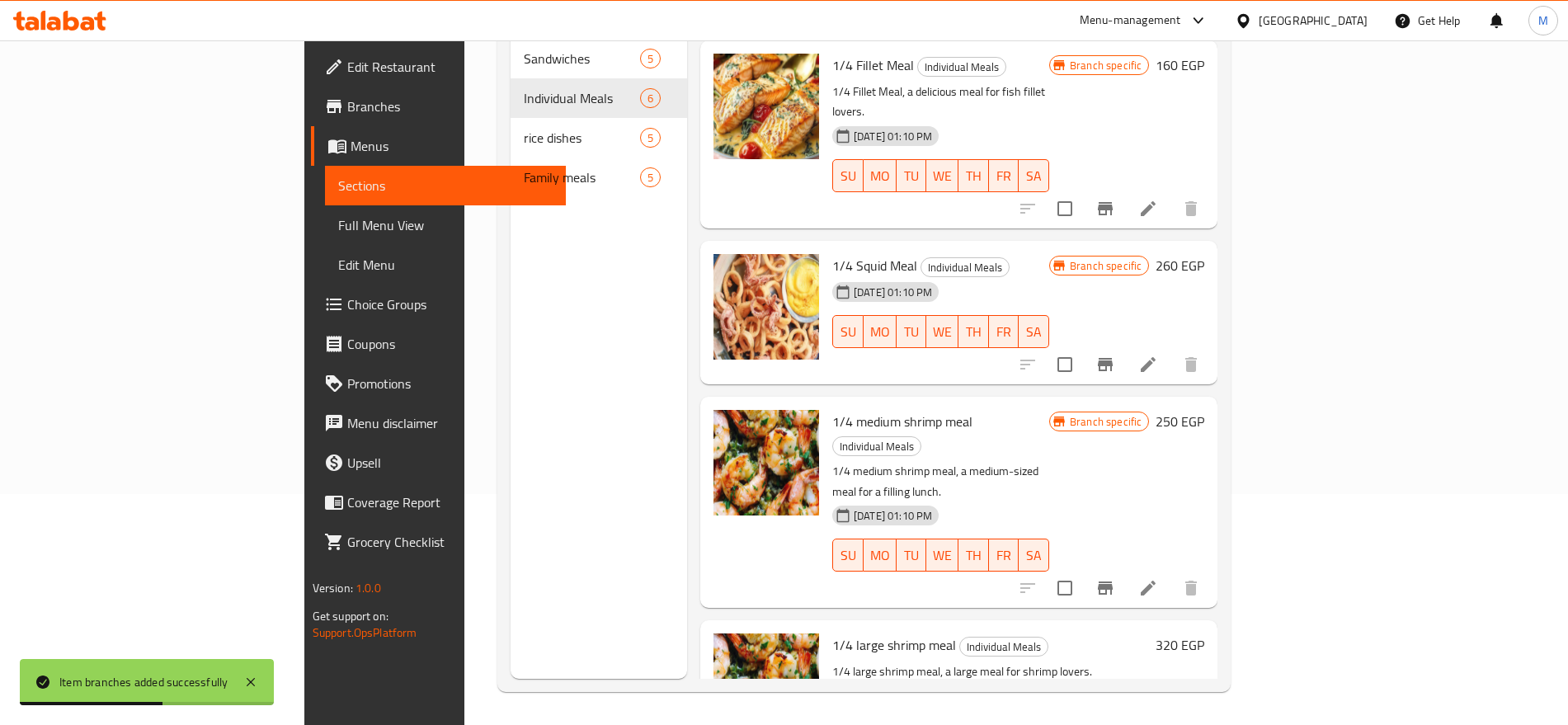
click at [1210, 568] on div at bounding box center [1109, 587] width 203 height 39
click at [1158, 578] on icon at bounding box center [1148, 588] width 20 height 20
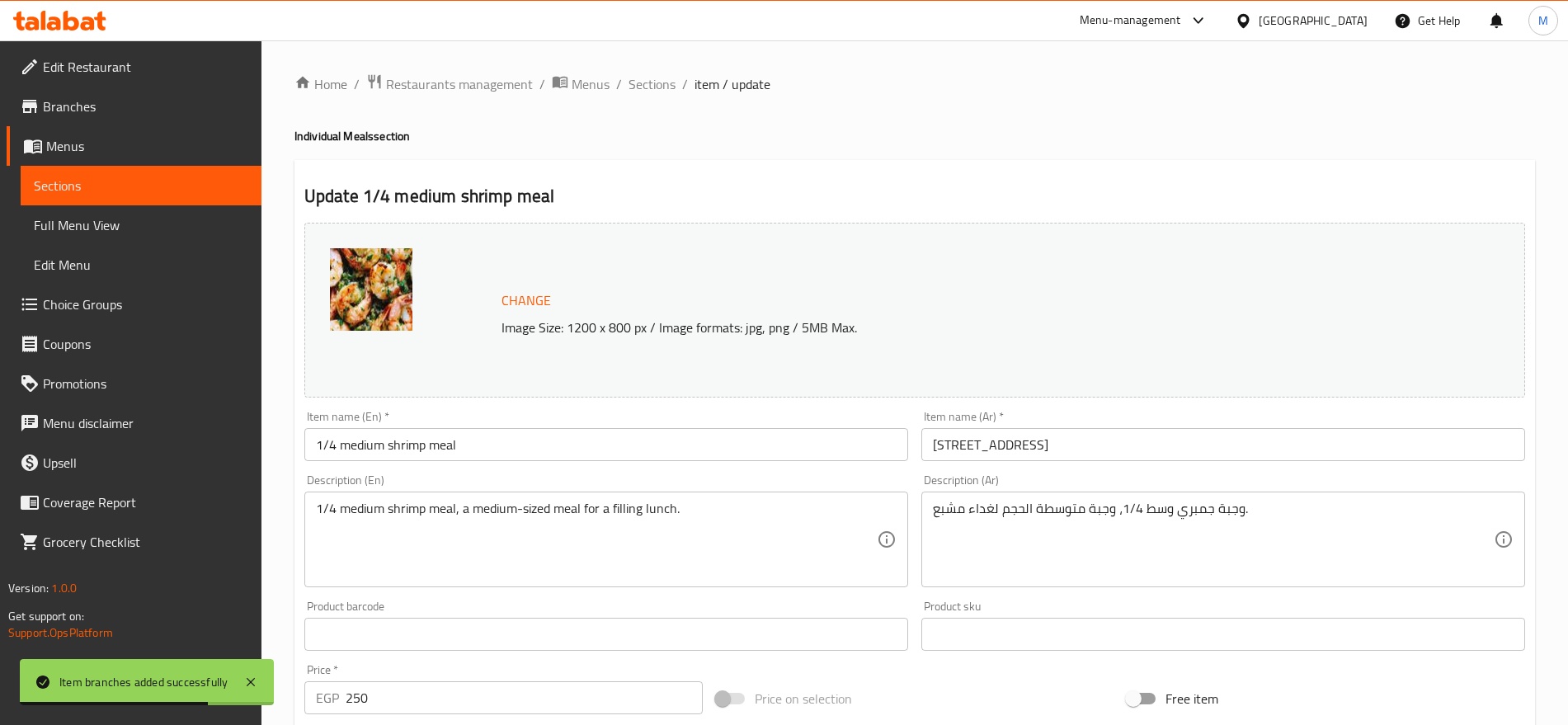
click at [490, 450] on input "1/4 medium shrimp meal" at bounding box center [606, 444] width 604 height 33
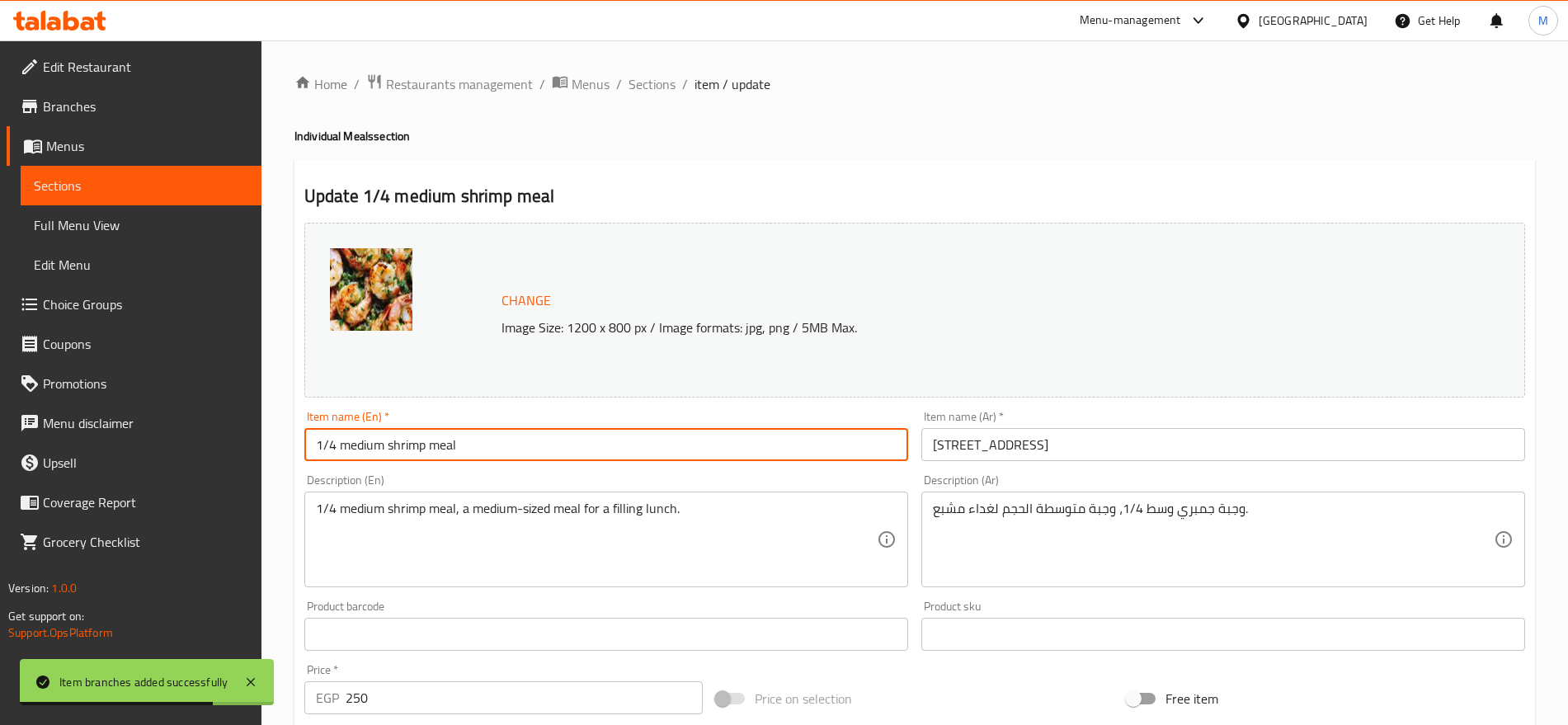
click at [490, 450] on input "1/4 medium shrimp meal" at bounding box center [606, 444] width 604 height 33
type input "1/4 Medium Shrimp Meal"
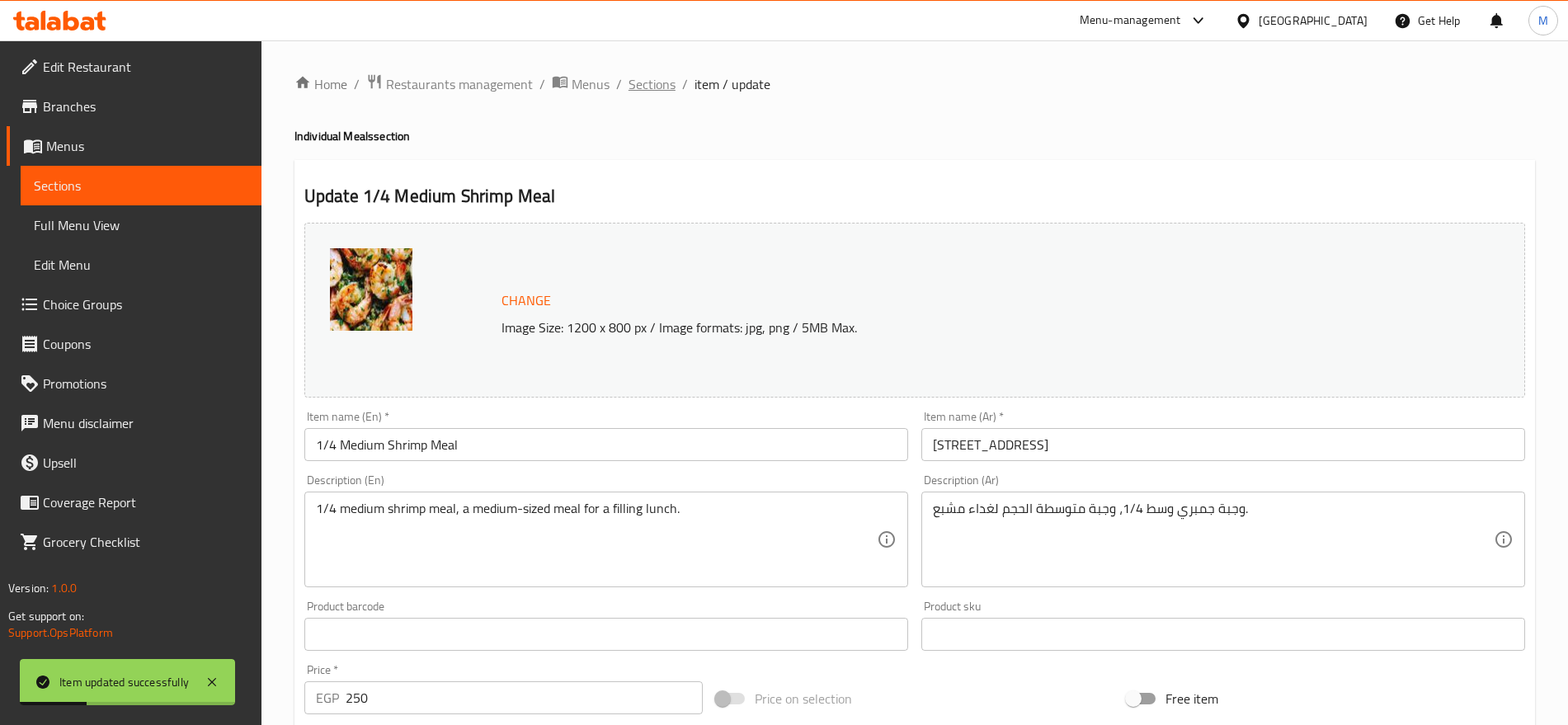
click at [657, 90] on span "Sections" at bounding box center [652, 84] width 47 height 20
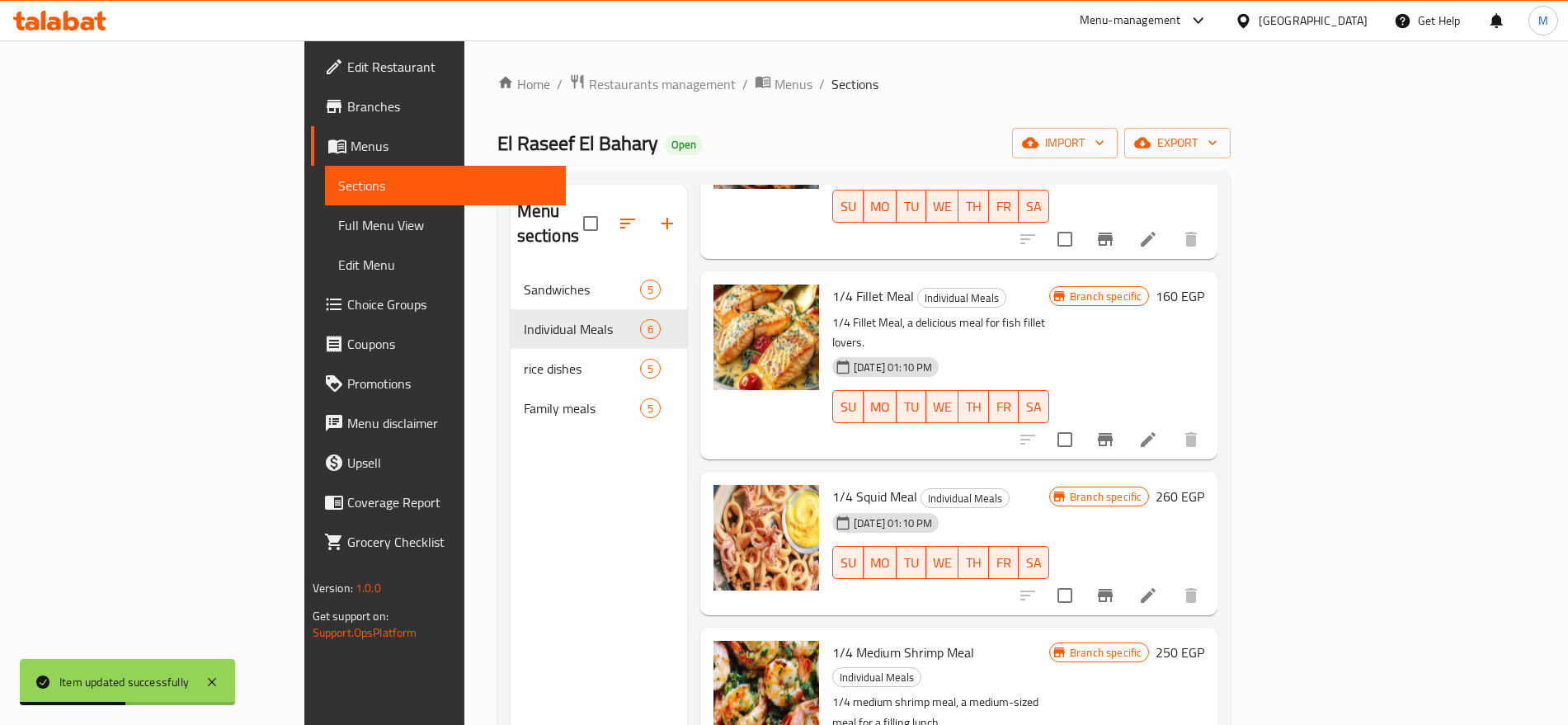
scroll to position [231, 0]
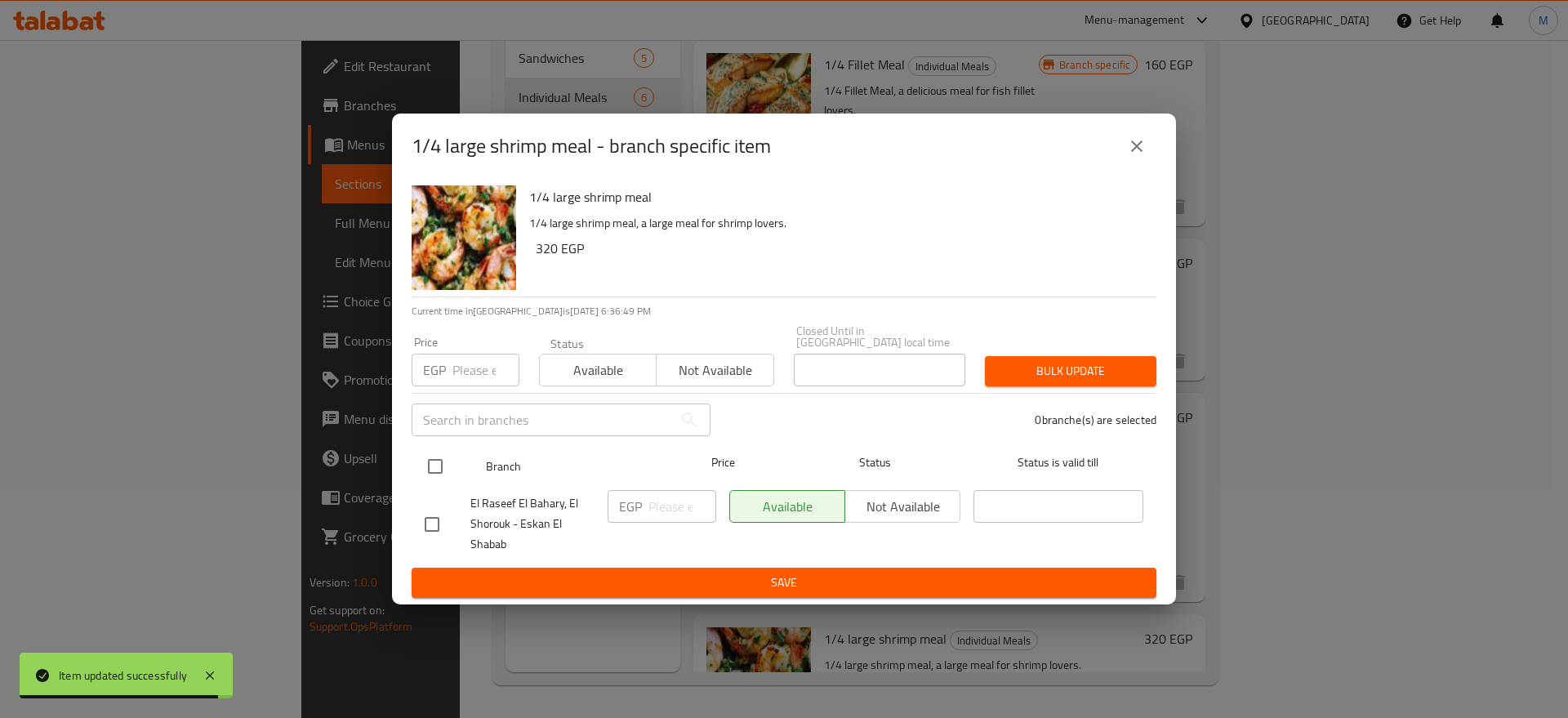
click at [440, 464] on input "checkbox" at bounding box center [434, 466] width 34 height 34
checkbox input "true"
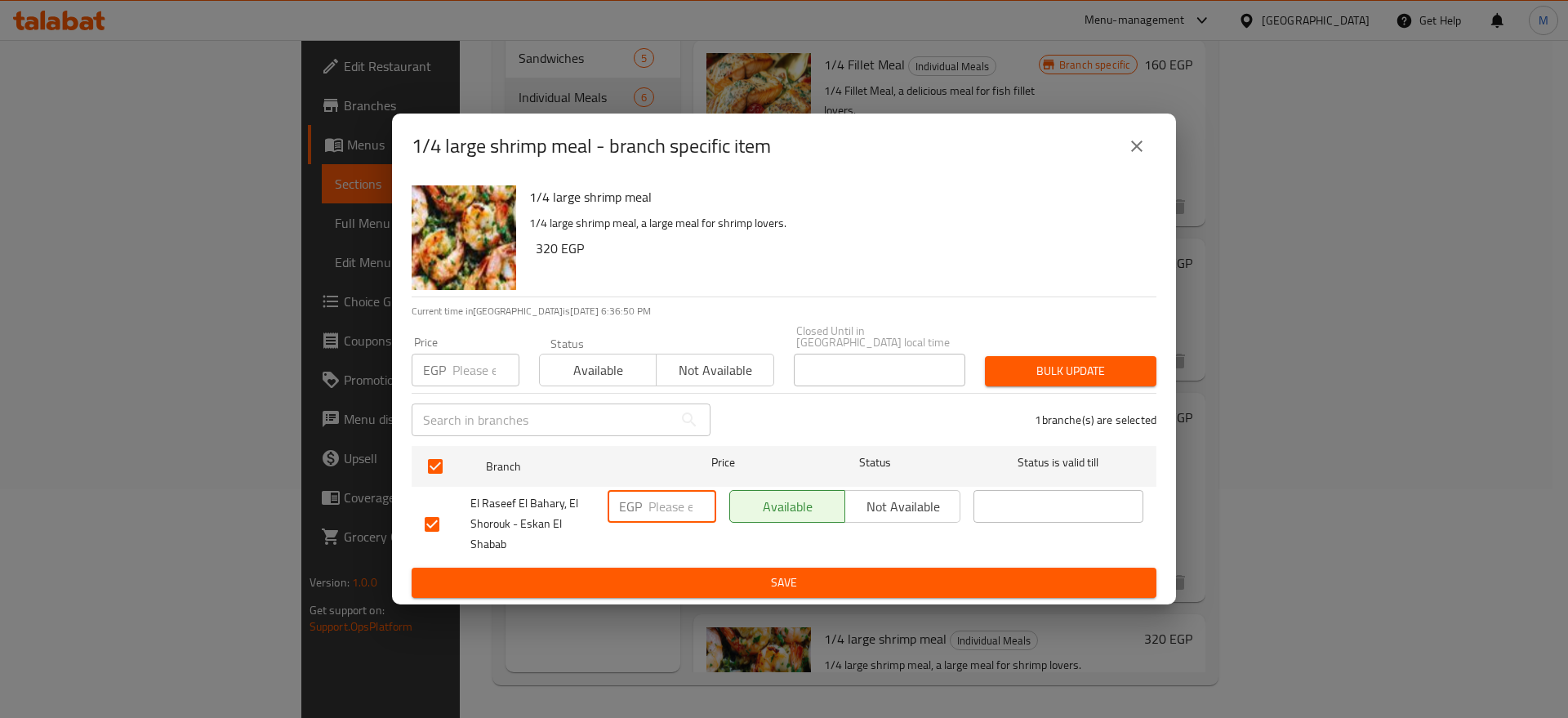
click at [667, 495] on input "number" at bounding box center [682, 505] width 68 height 32
paste input "455"
type input "455"
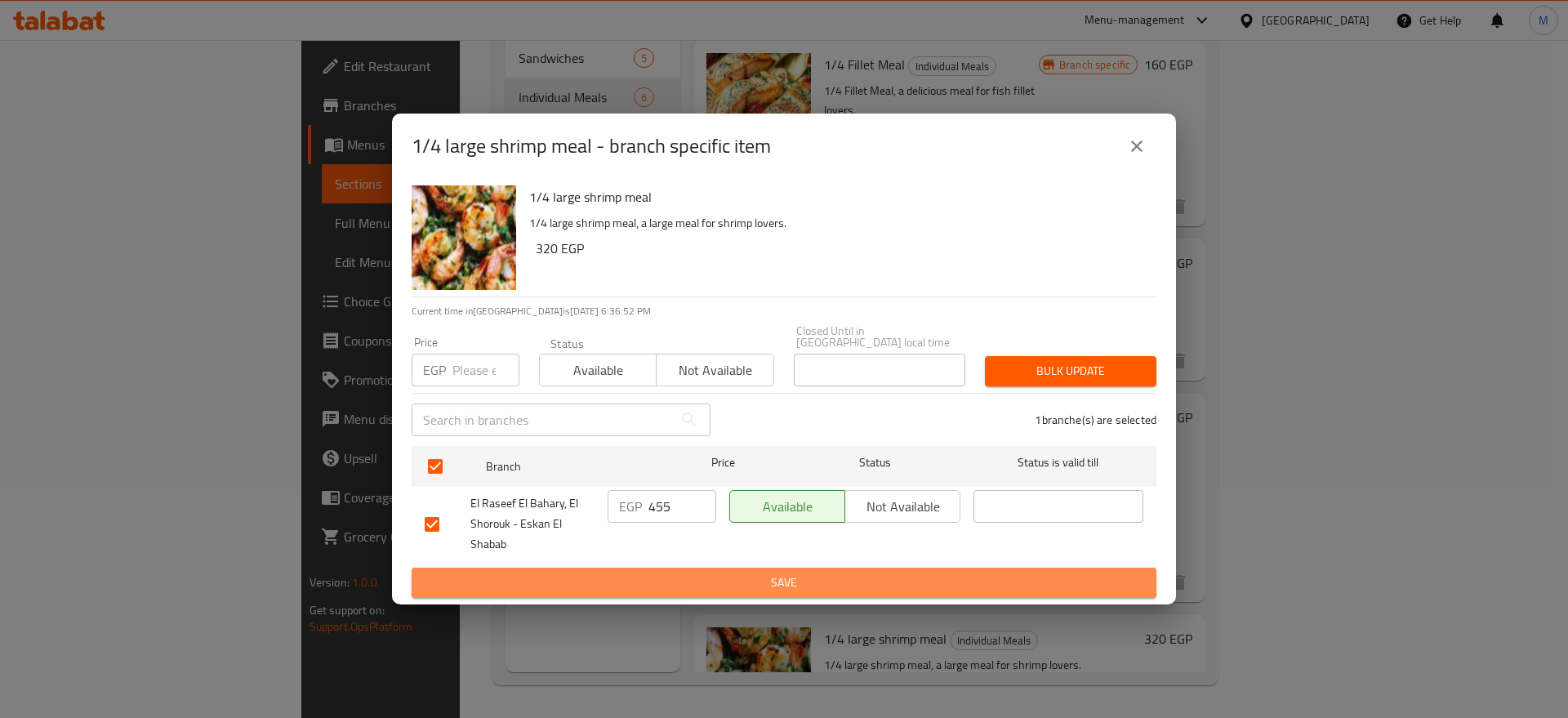
click at [710, 577] on span "Save" at bounding box center [783, 582] width 719 height 21
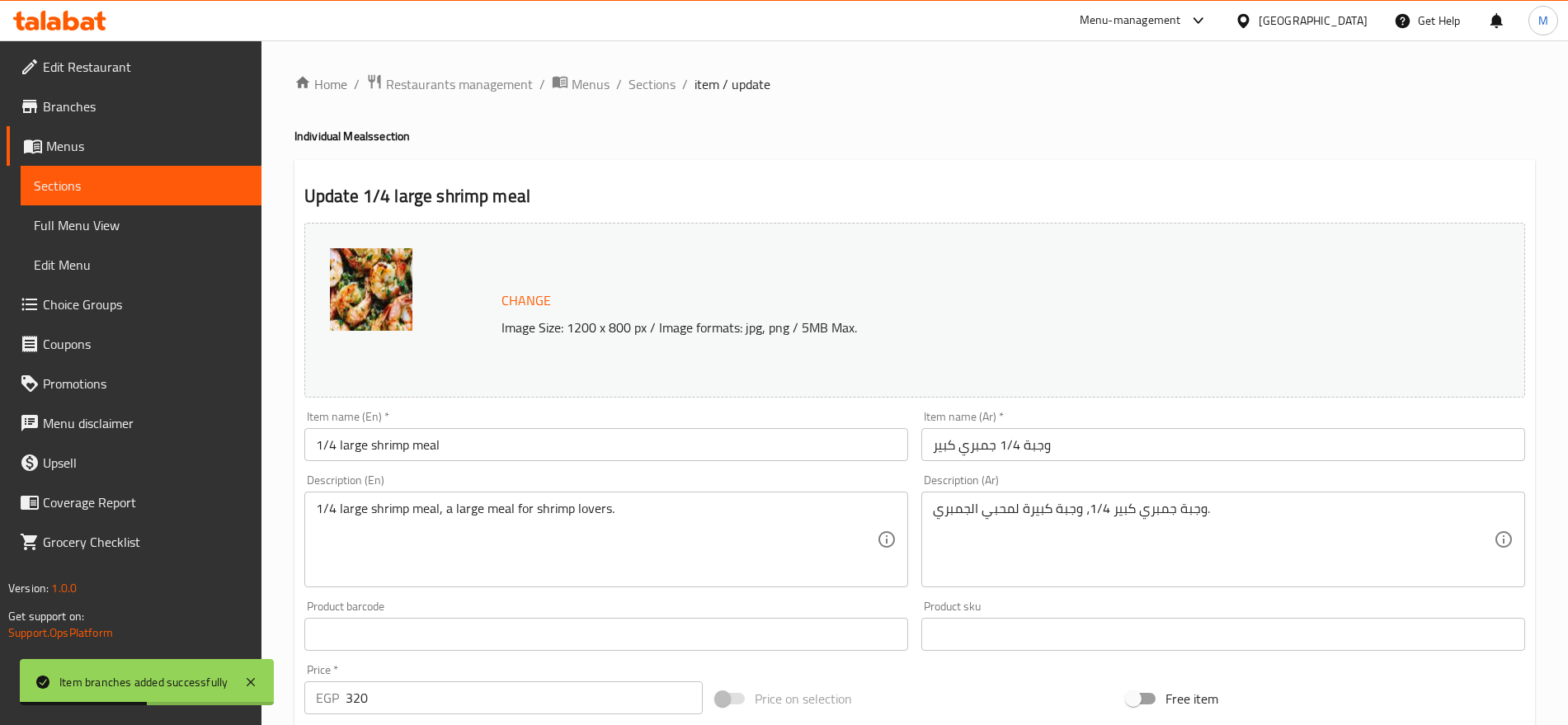
click at [508, 438] on input "1/4 large shrimp meal" at bounding box center [606, 444] width 604 height 33
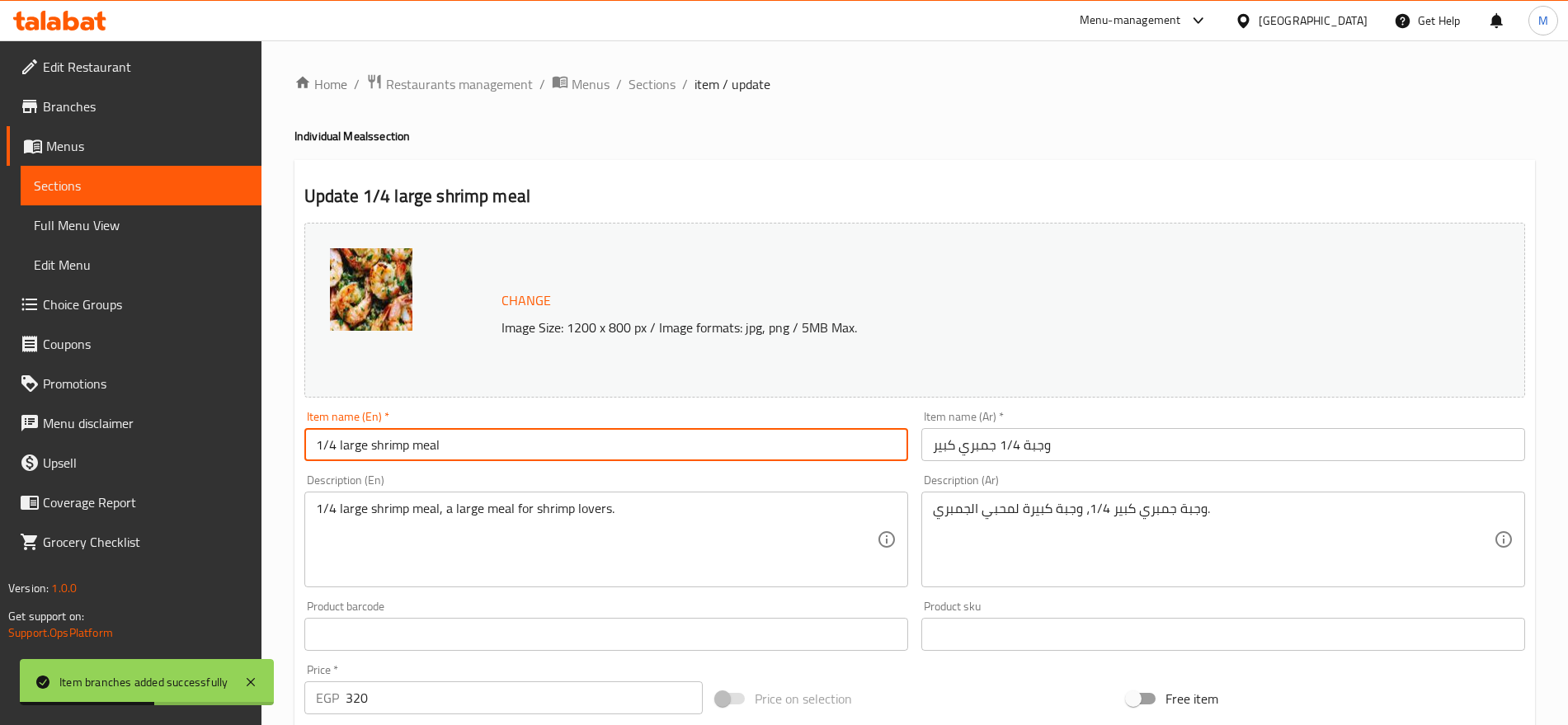
click at [508, 438] on input "1/4 large shrimp meal" at bounding box center [606, 444] width 604 height 33
type input "1/4 Large Shrimp Meal"
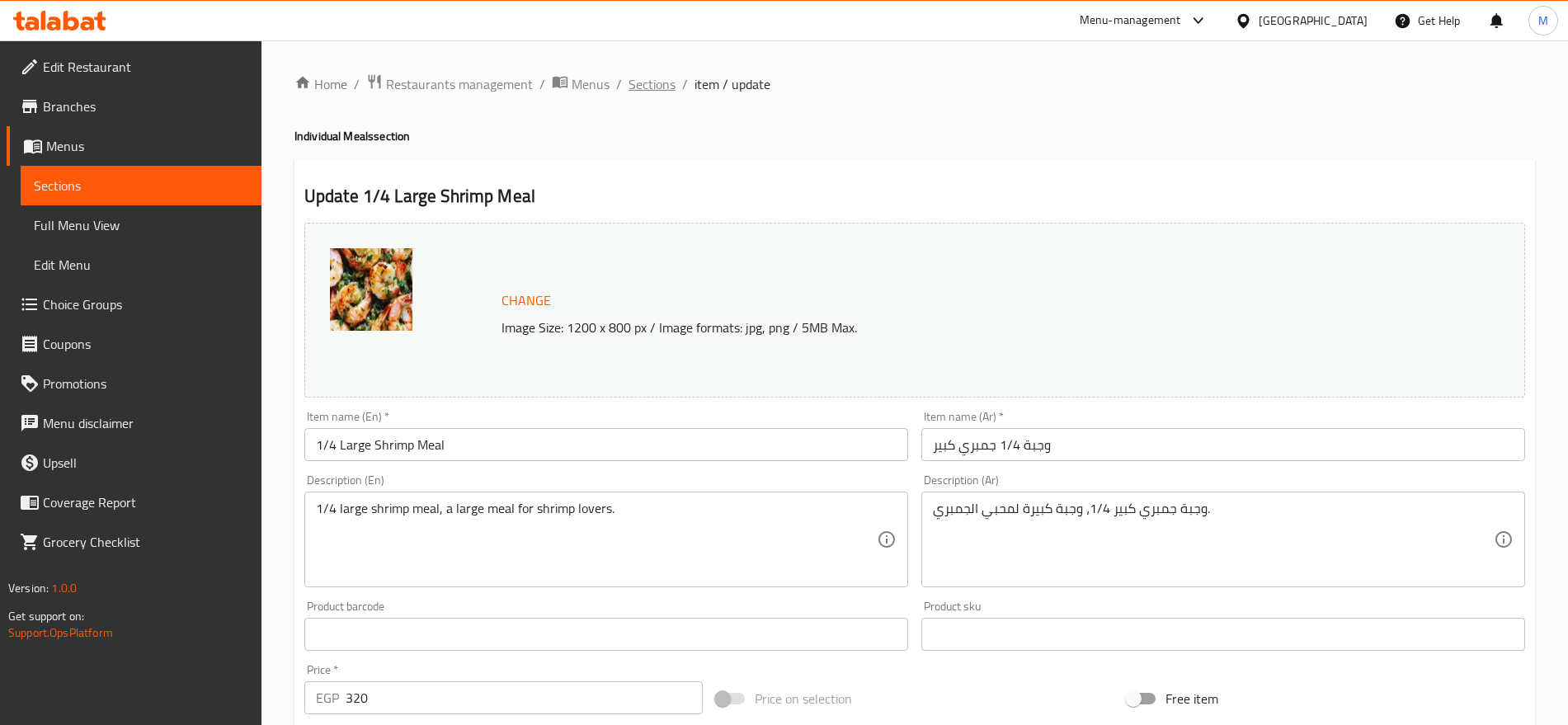
click at [664, 79] on span "Sections" at bounding box center [652, 84] width 47 height 20
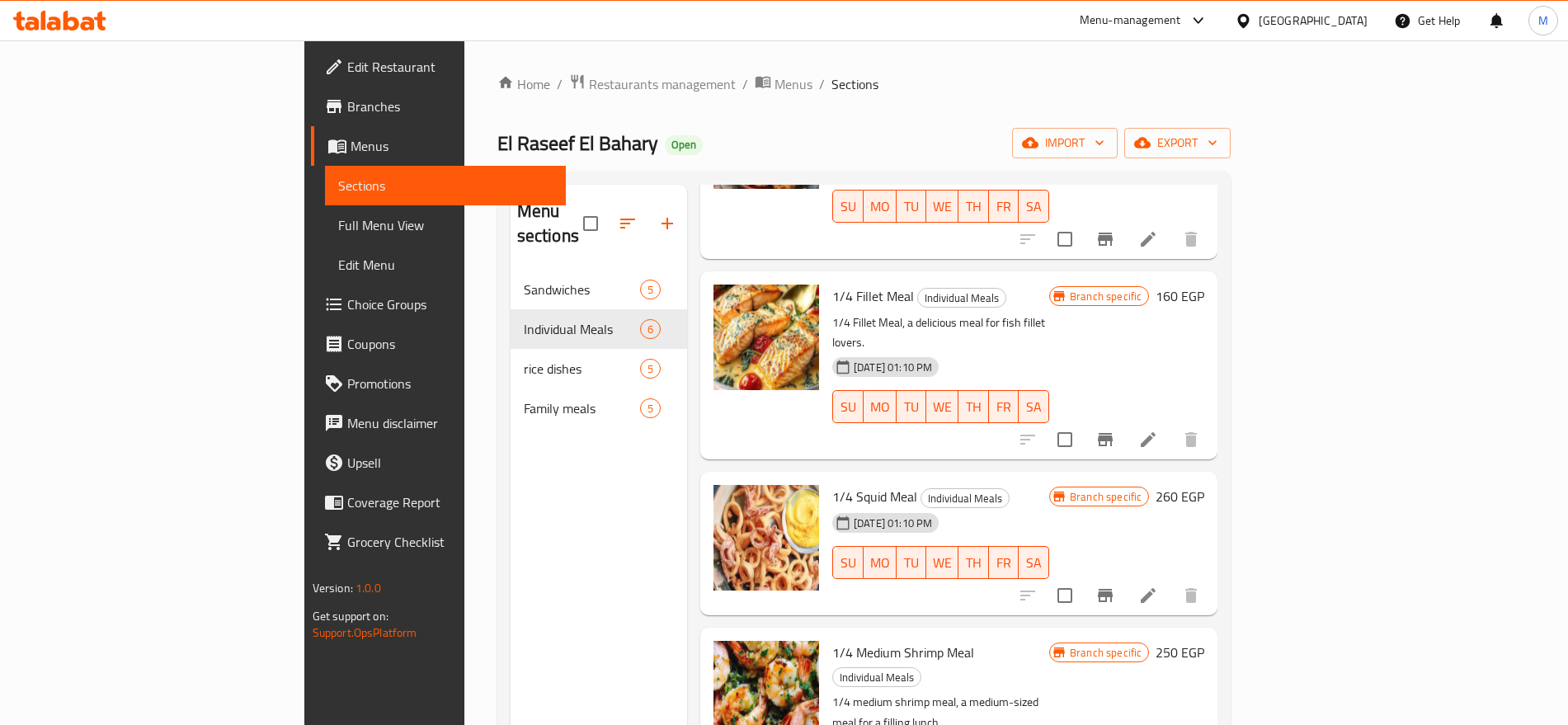
scroll to position [231, 0]
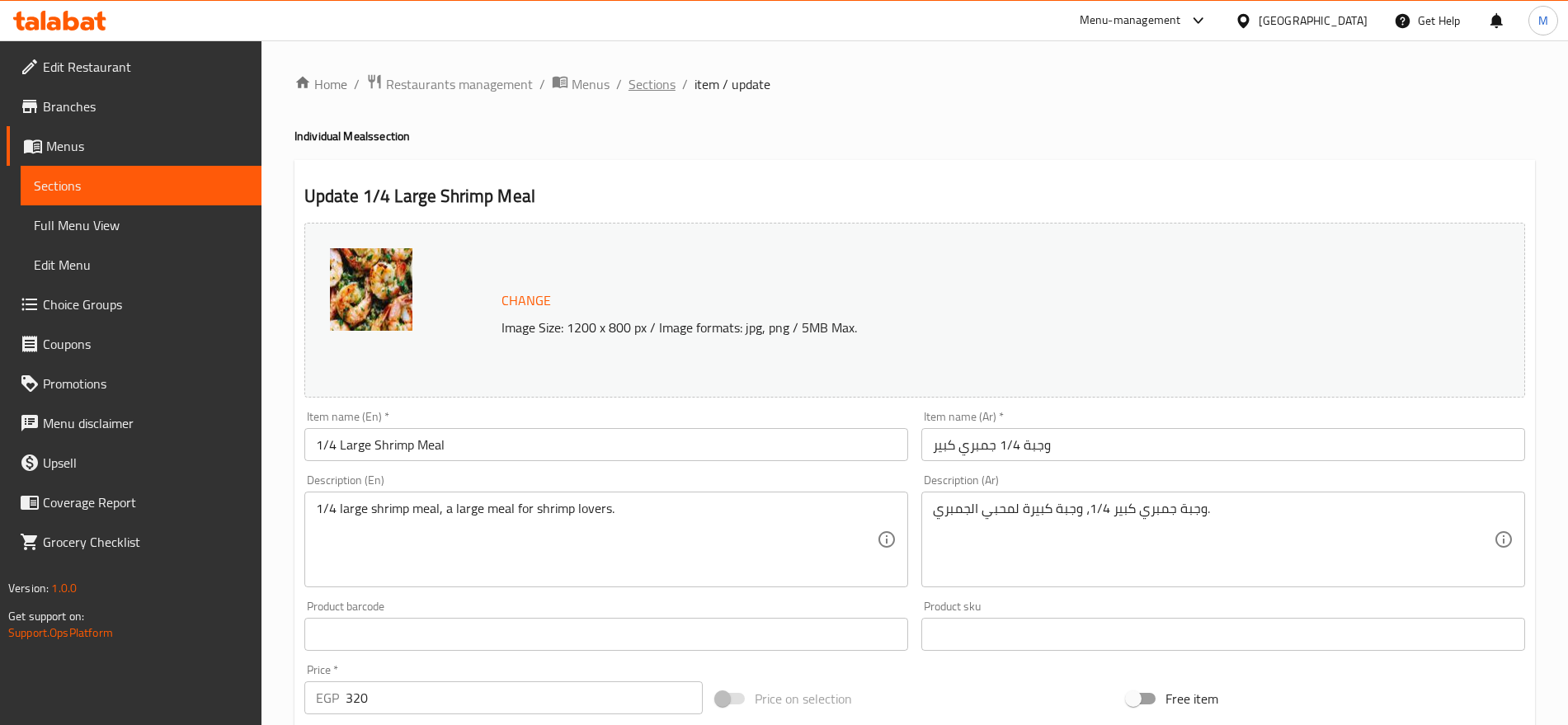
click at [649, 84] on span "Sections" at bounding box center [652, 84] width 47 height 20
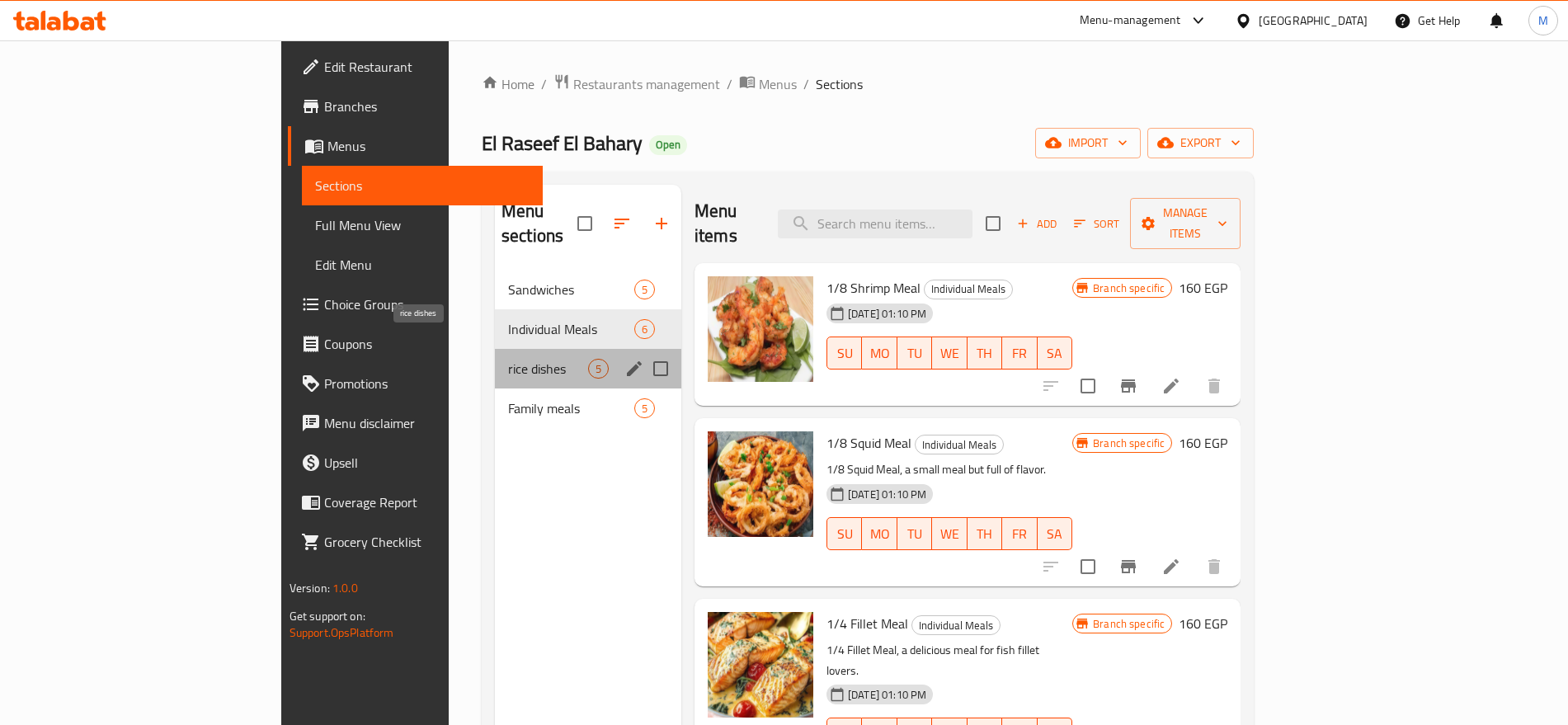
click at [508, 358] on span "rice dishes" at bounding box center [548, 368] width 80 height 20
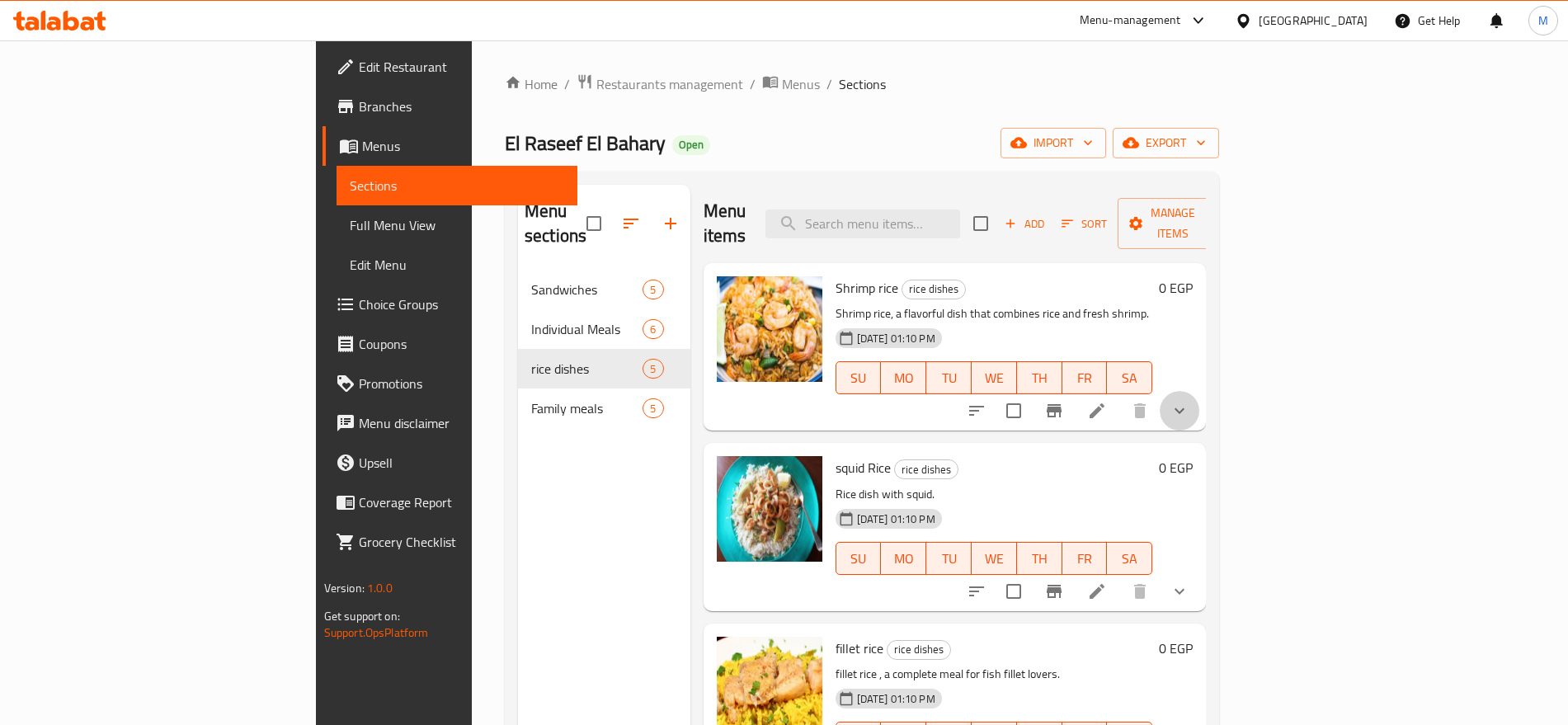
click at [1200, 398] on button "show more" at bounding box center [1179, 410] width 39 height 39
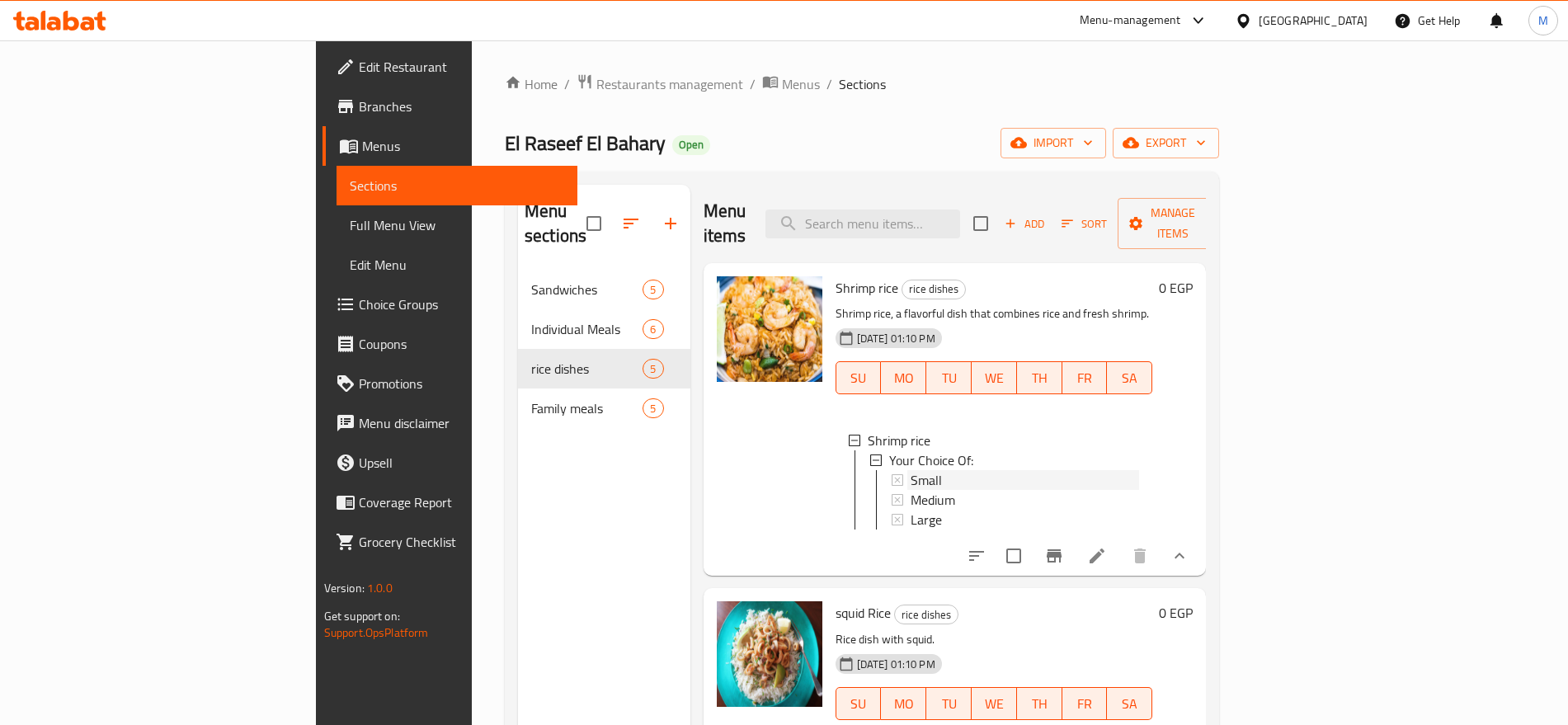
click at [911, 470] on div "Small" at bounding box center [1025, 480] width 229 height 20
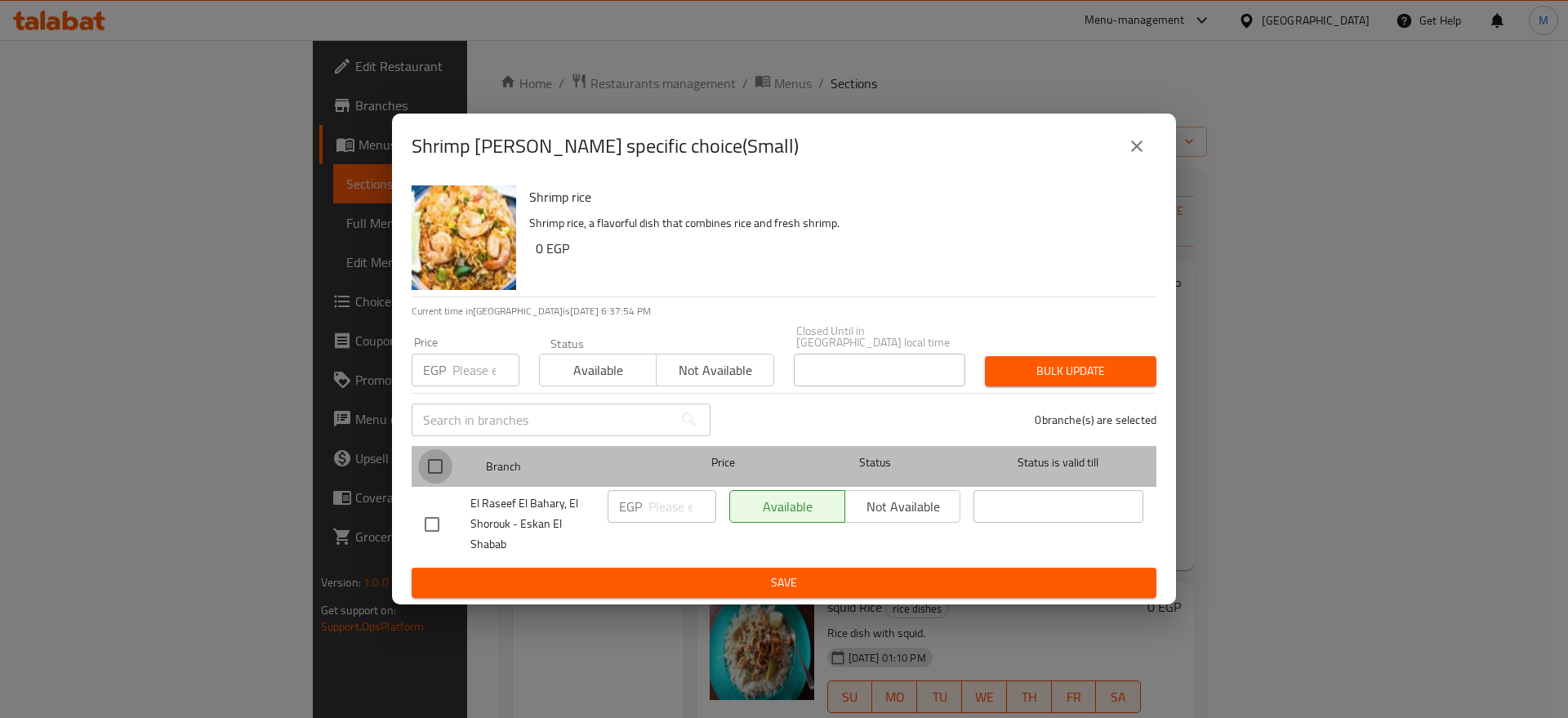
click at [440, 467] on input "checkbox" at bounding box center [434, 466] width 34 height 34
checkbox input "true"
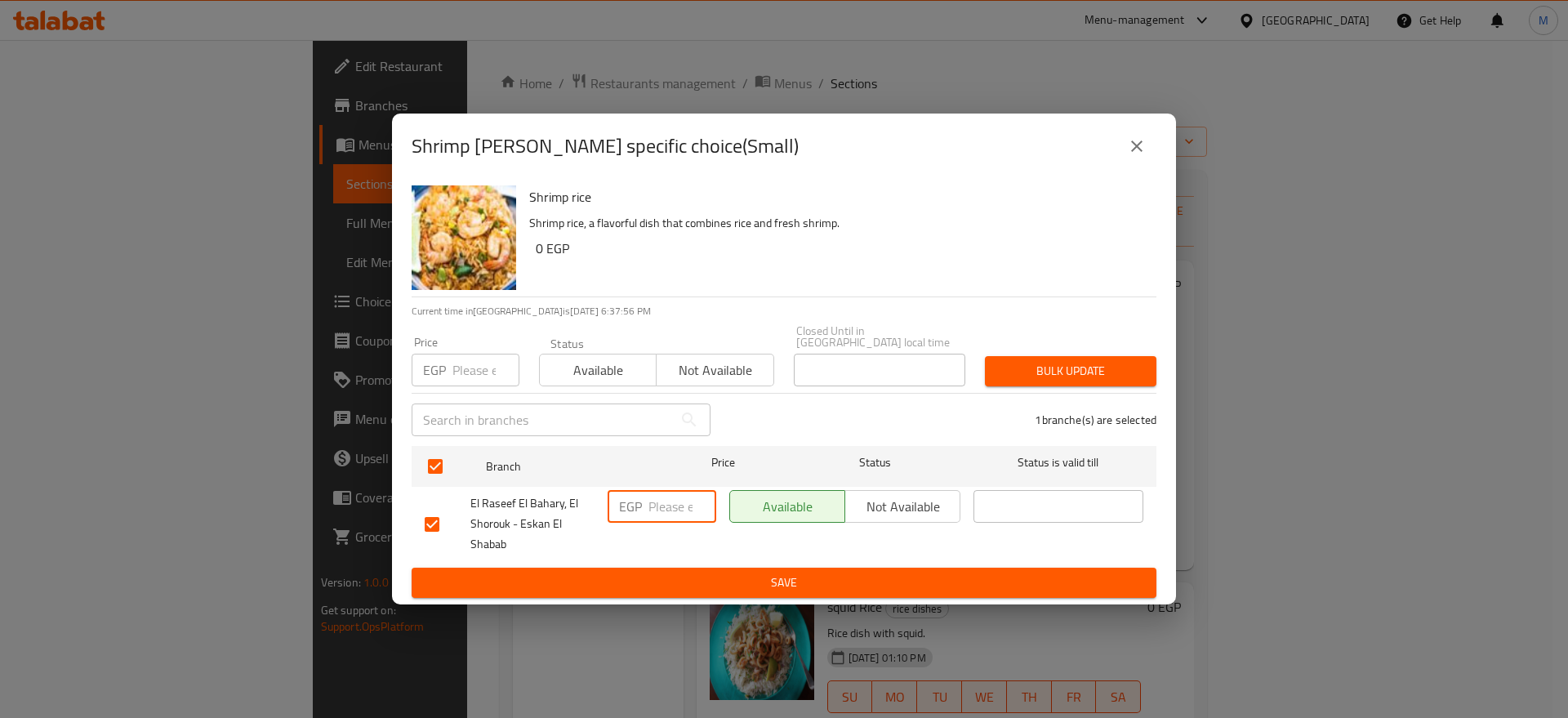
click at [653, 503] on input "number" at bounding box center [682, 505] width 68 height 32
paste input "155"
type input "155"
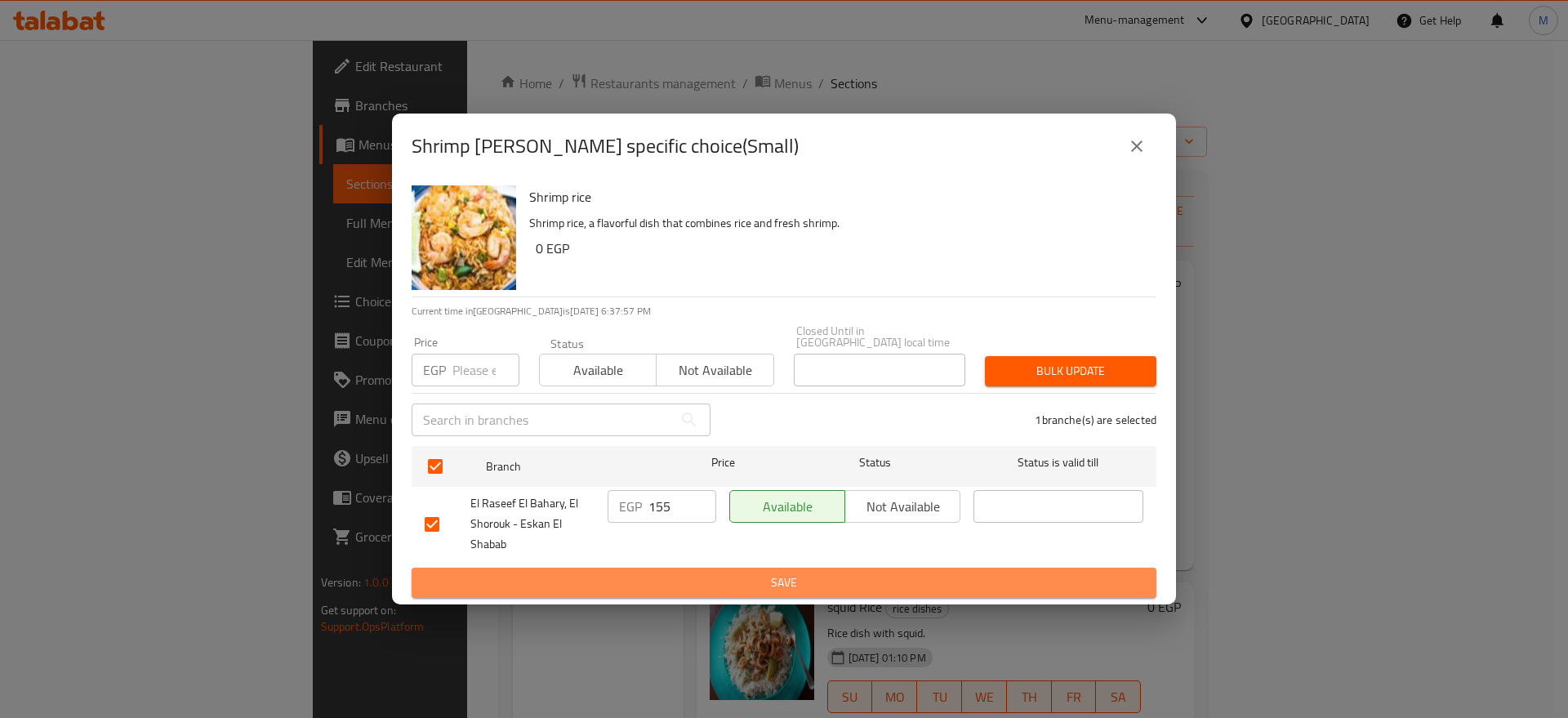
click at [657, 572] on span "Save" at bounding box center [783, 582] width 719 height 21
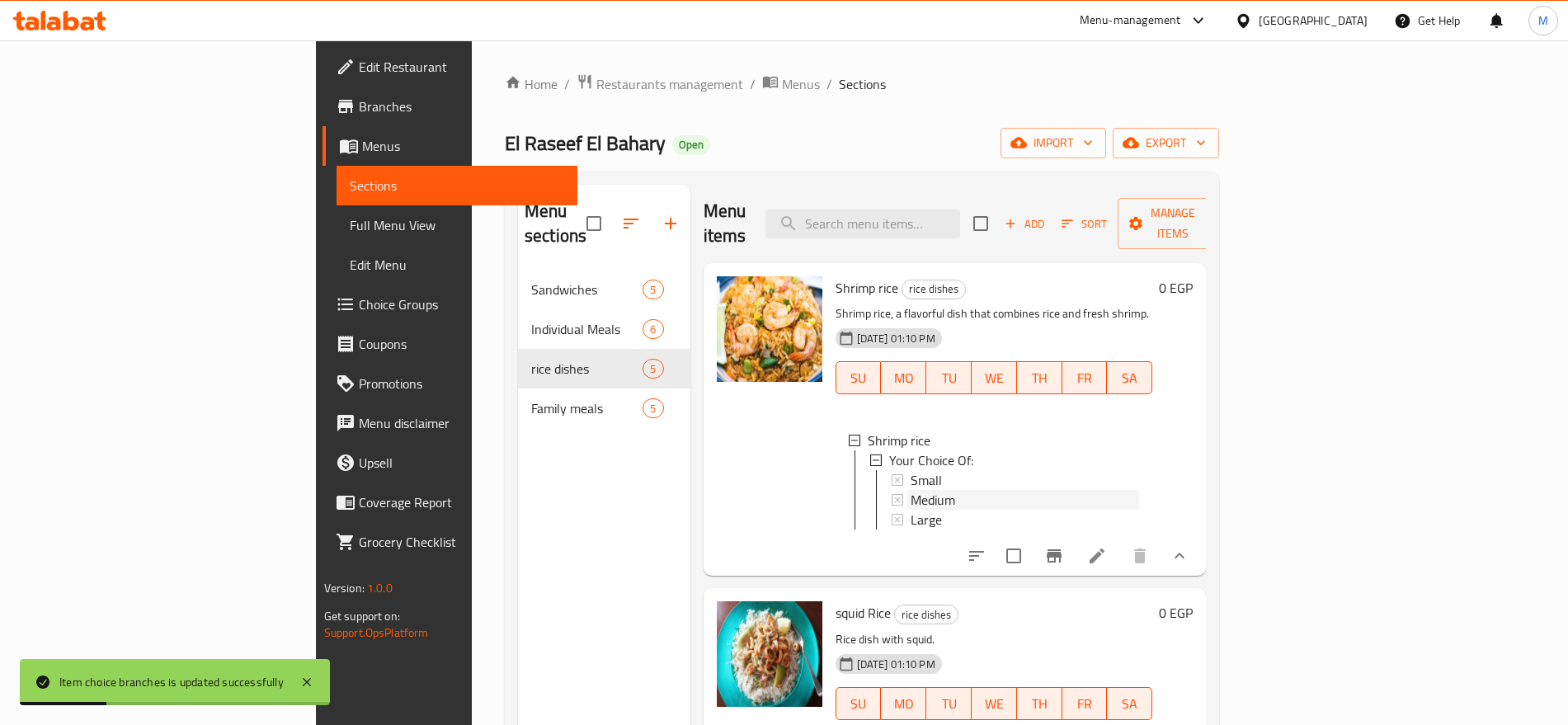
click at [911, 489] on div "Medium" at bounding box center [1025, 499] width 229 height 20
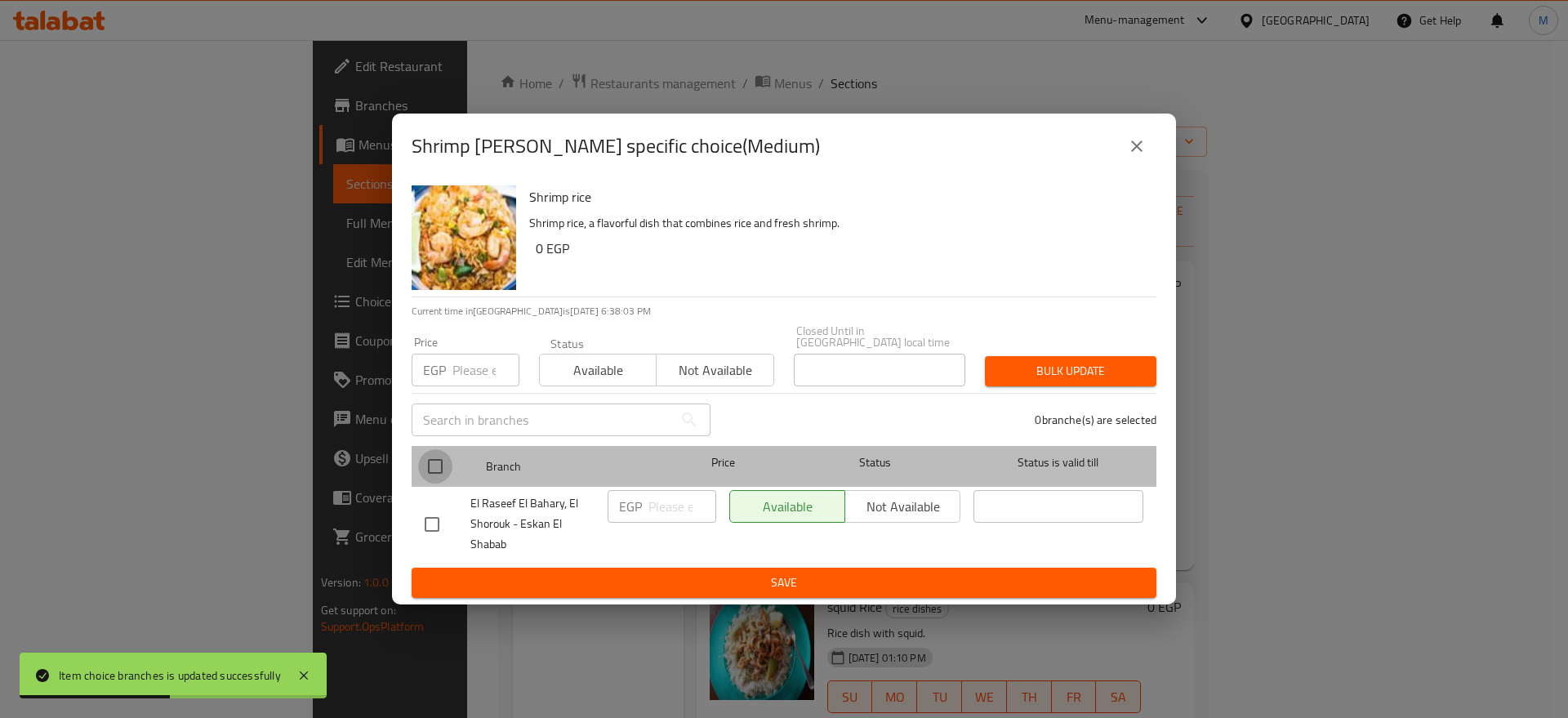
click at [442, 456] on input "checkbox" at bounding box center [434, 466] width 34 height 34
checkbox input "true"
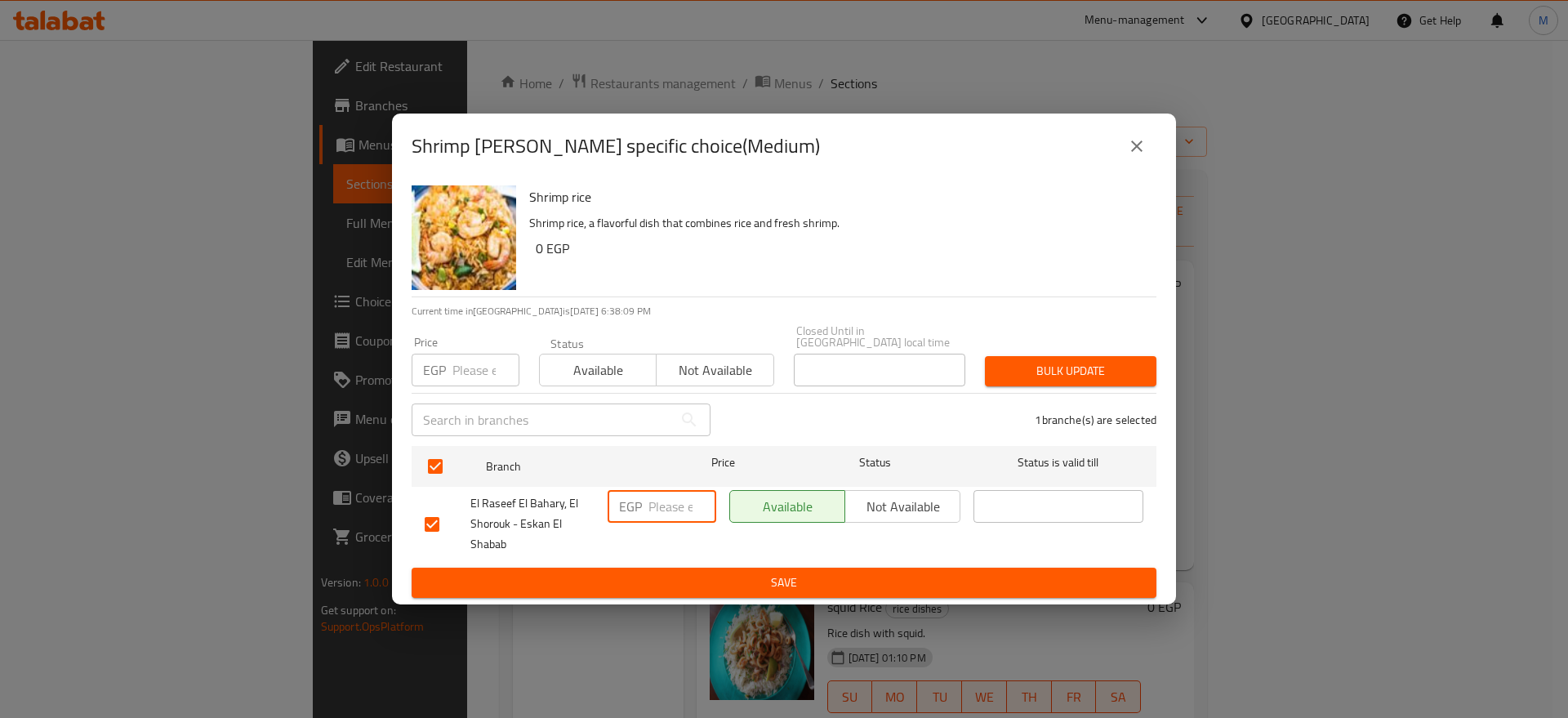
click at [669, 504] on input "number" at bounding box center [682, 505] width 68 height 32
paste input "195"
type input "195"
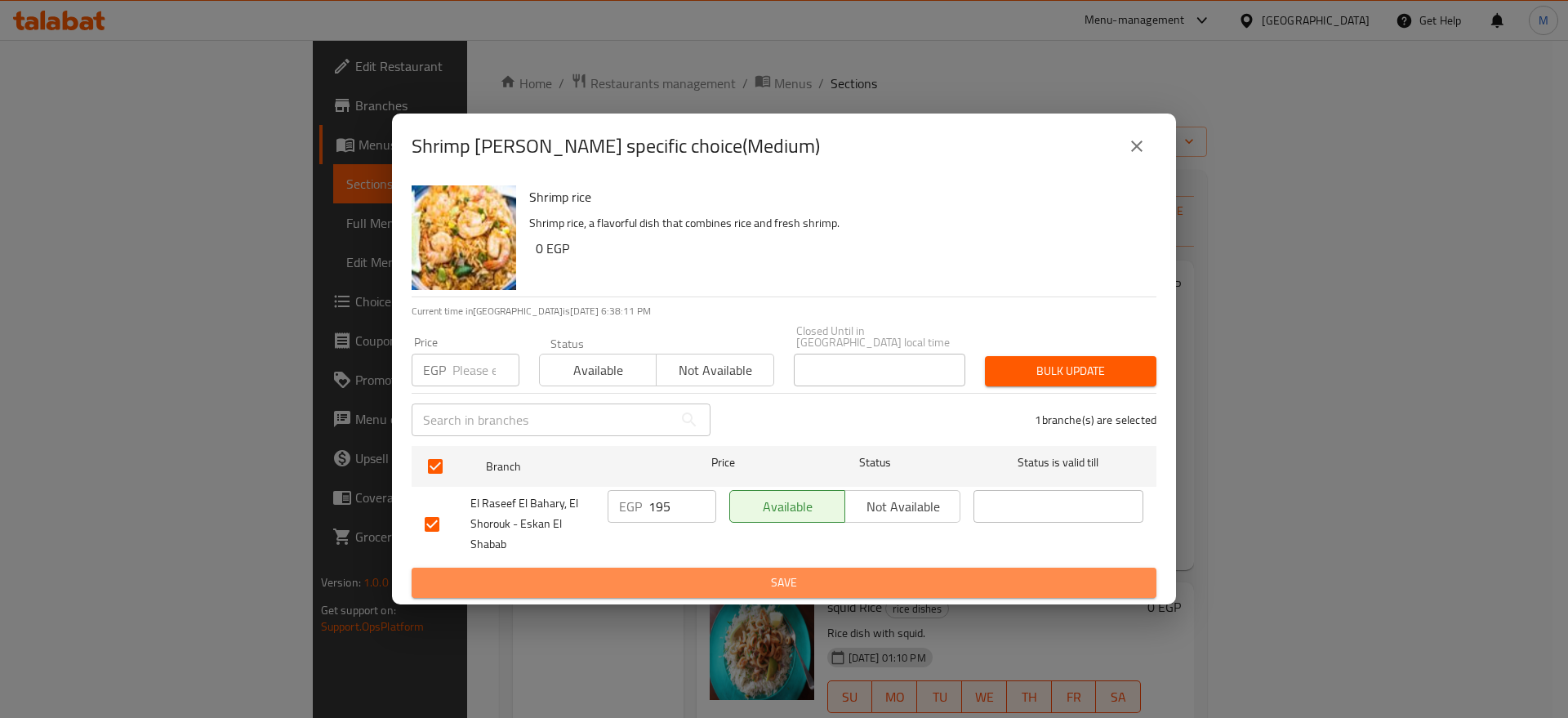
click at [728, 582] on span "Save" at bounding box center [783, 582] width 719 height 21
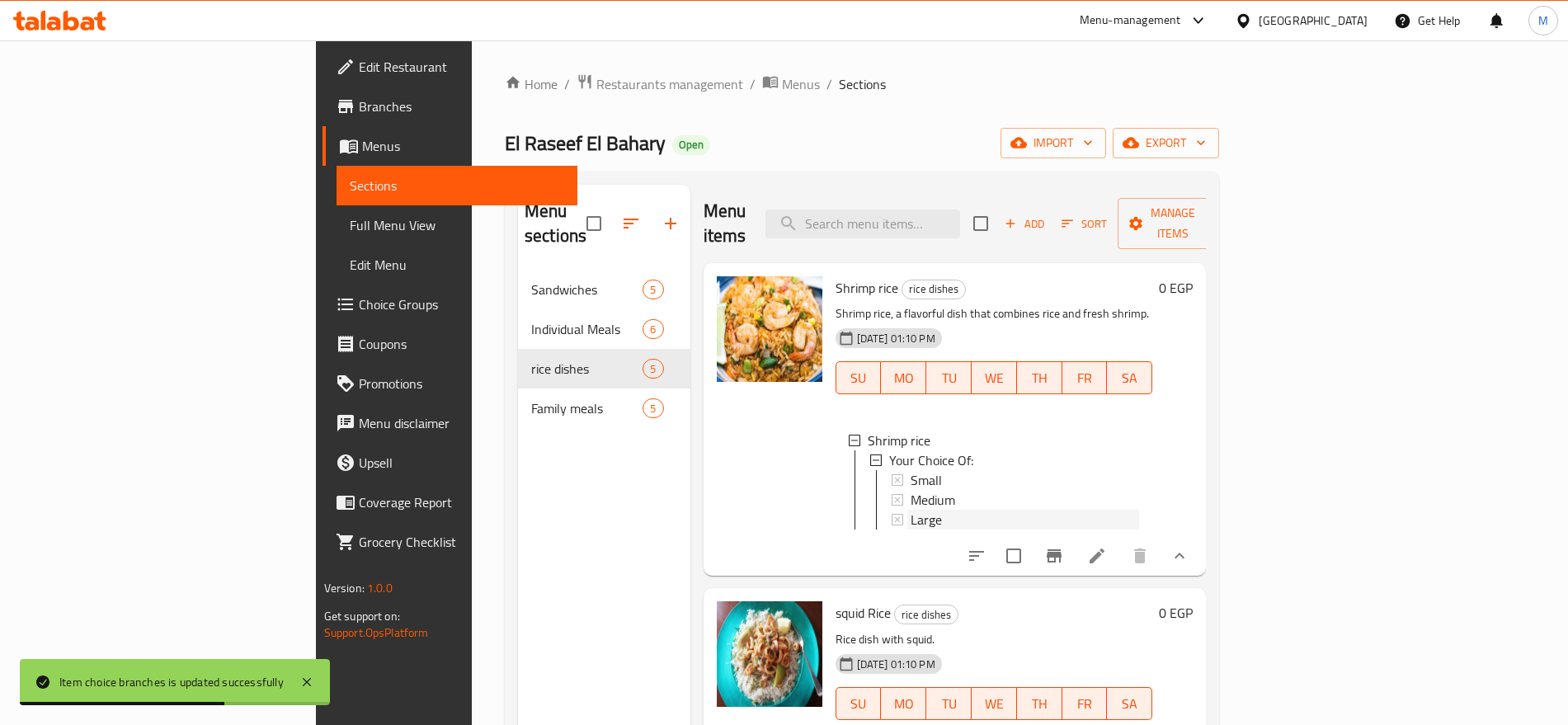
click at [911, 510] on div "Large" at bounding box center [1025, 520] width 229 height 20
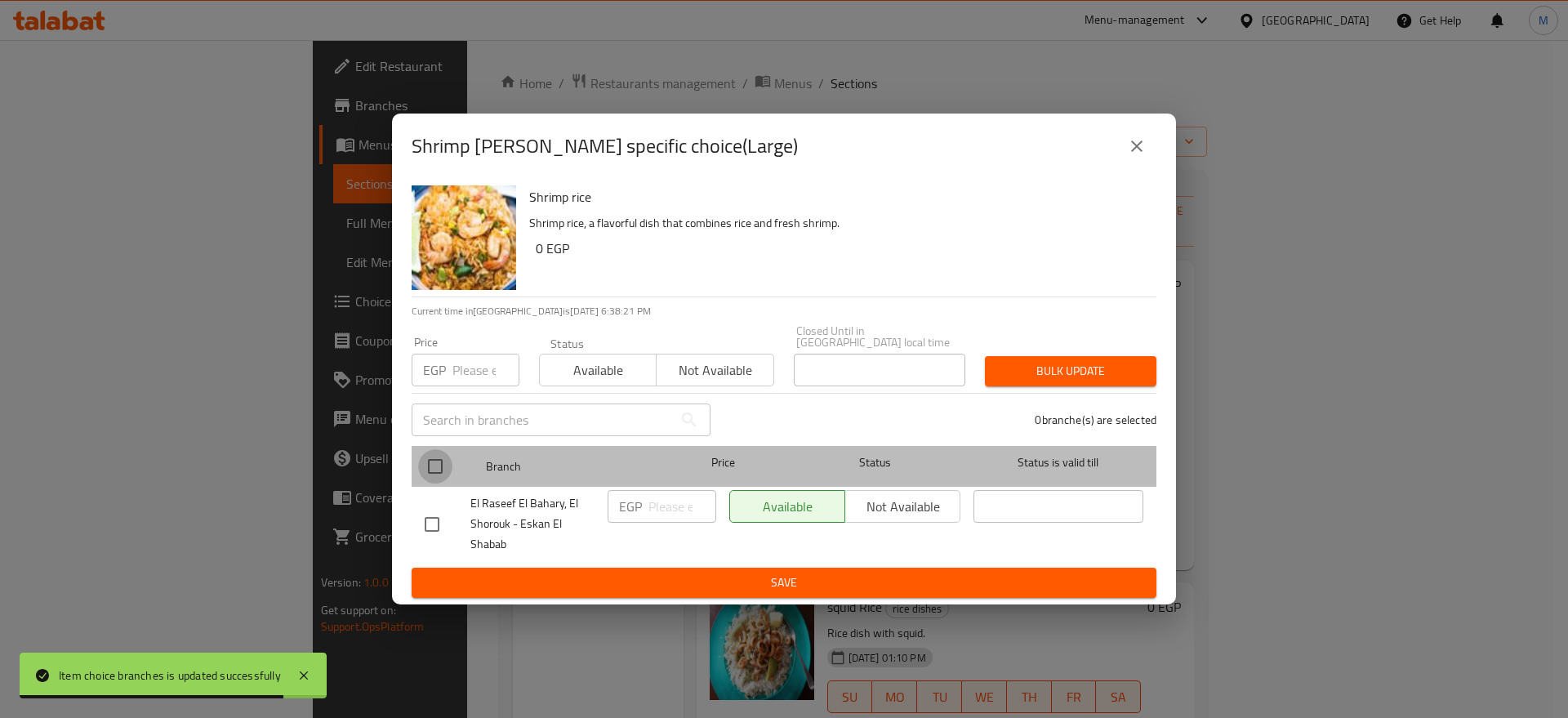
click at [437, 470] on input "checkbox" at bounding box center [434, 466] width 34 height 34
checkbox input "true"
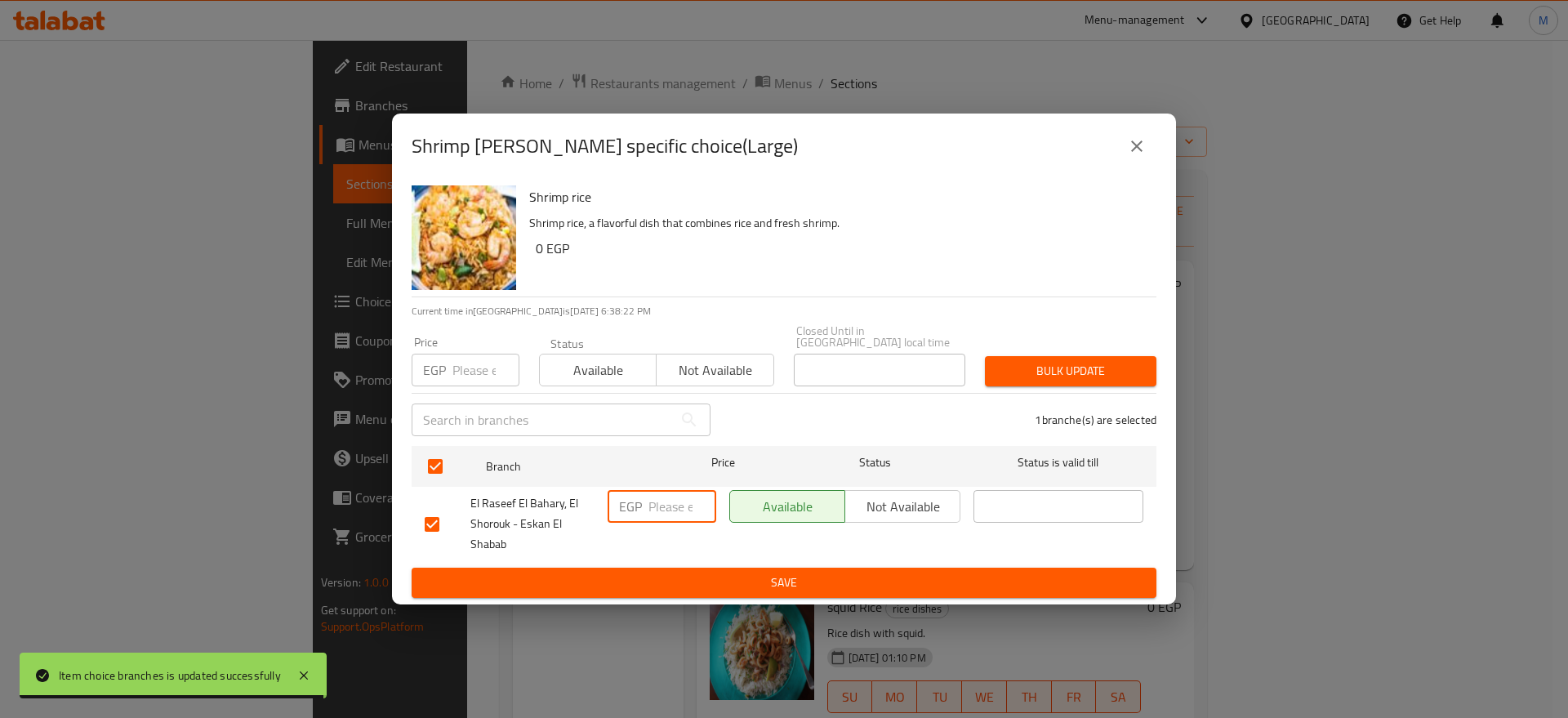
click at [651, 503] on input "number" at bounding box center [682, 505] width 68 height 32
paste input "275"
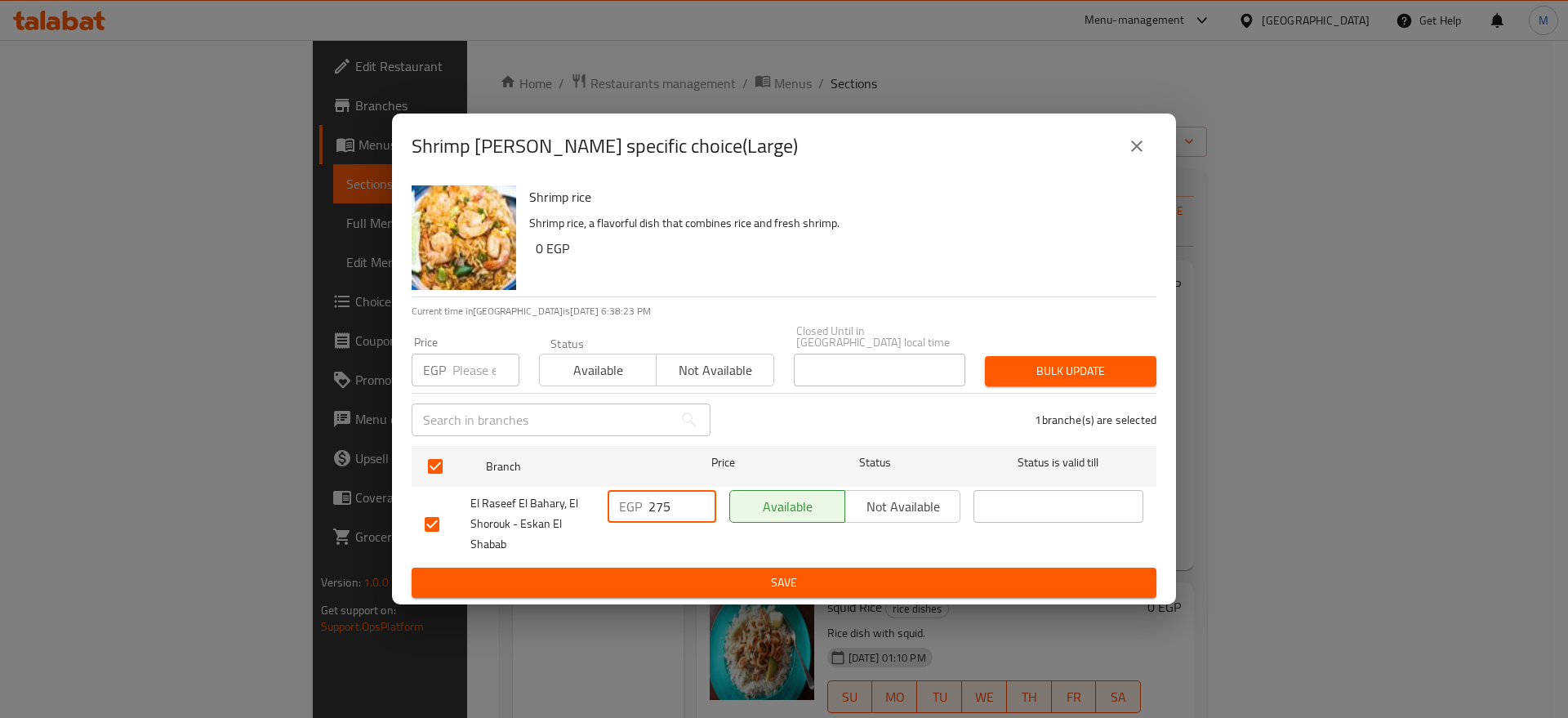
type input "275"
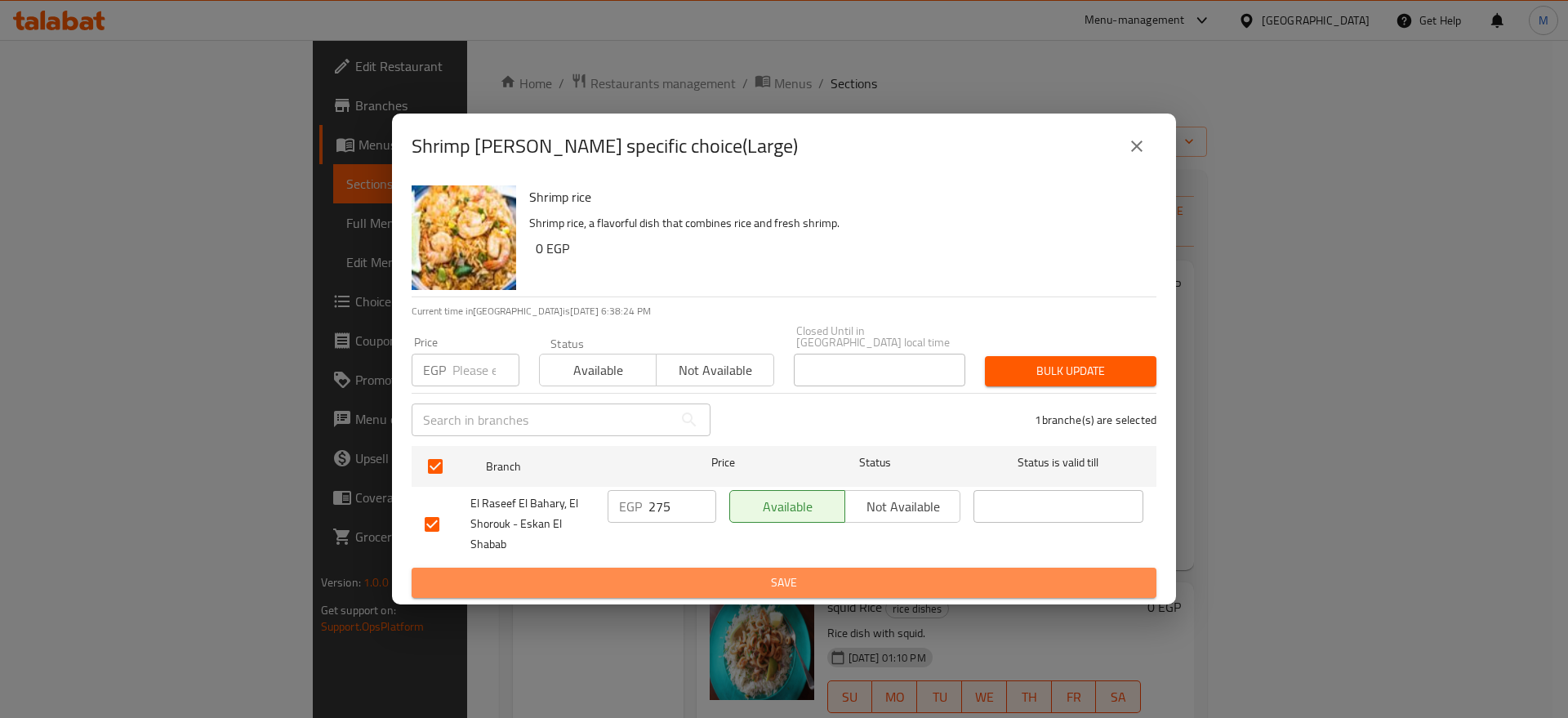
click at [672, 567] on button "Save" at bounding box center [784, 582] width 744 height 31
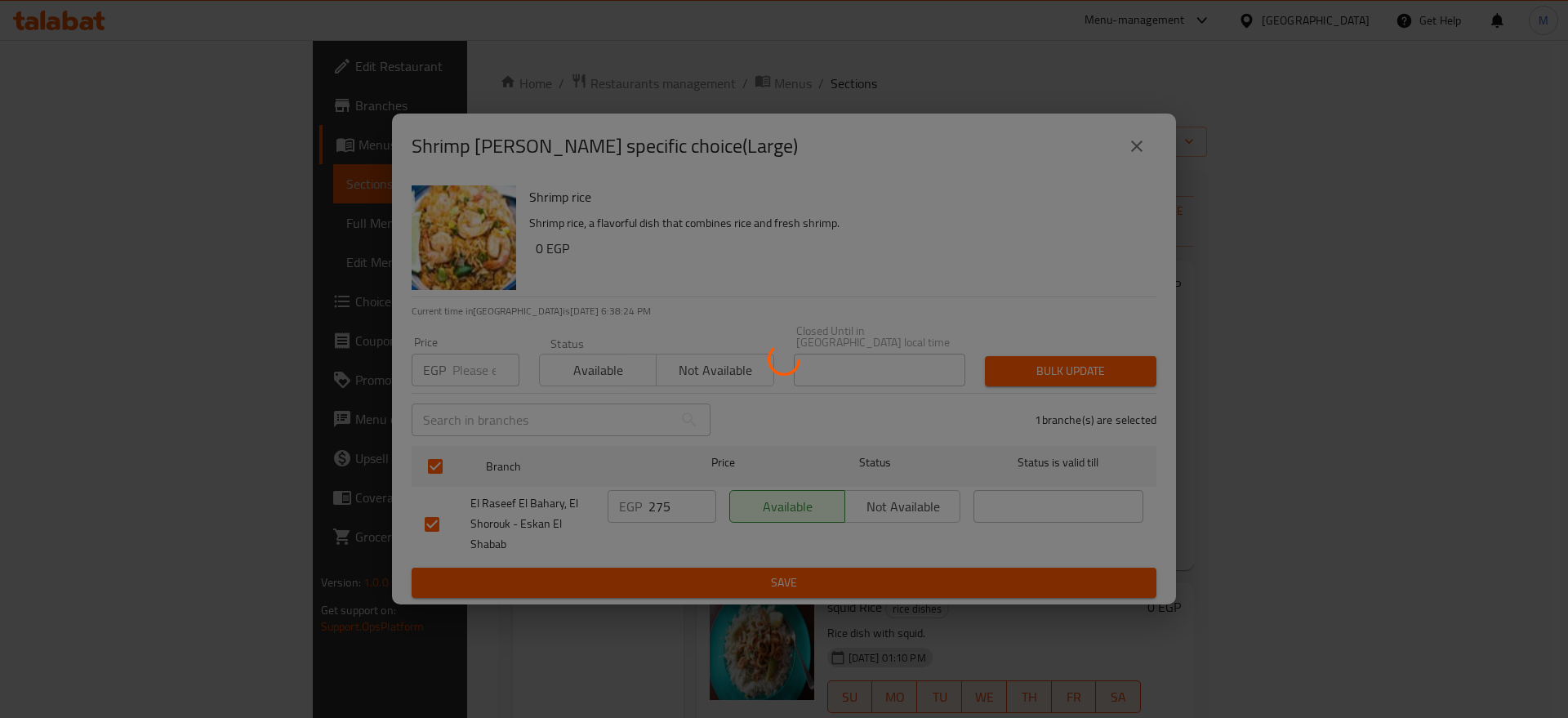
click at [672, 566] on div at bounding box center [784, 359] width 1568 height 718
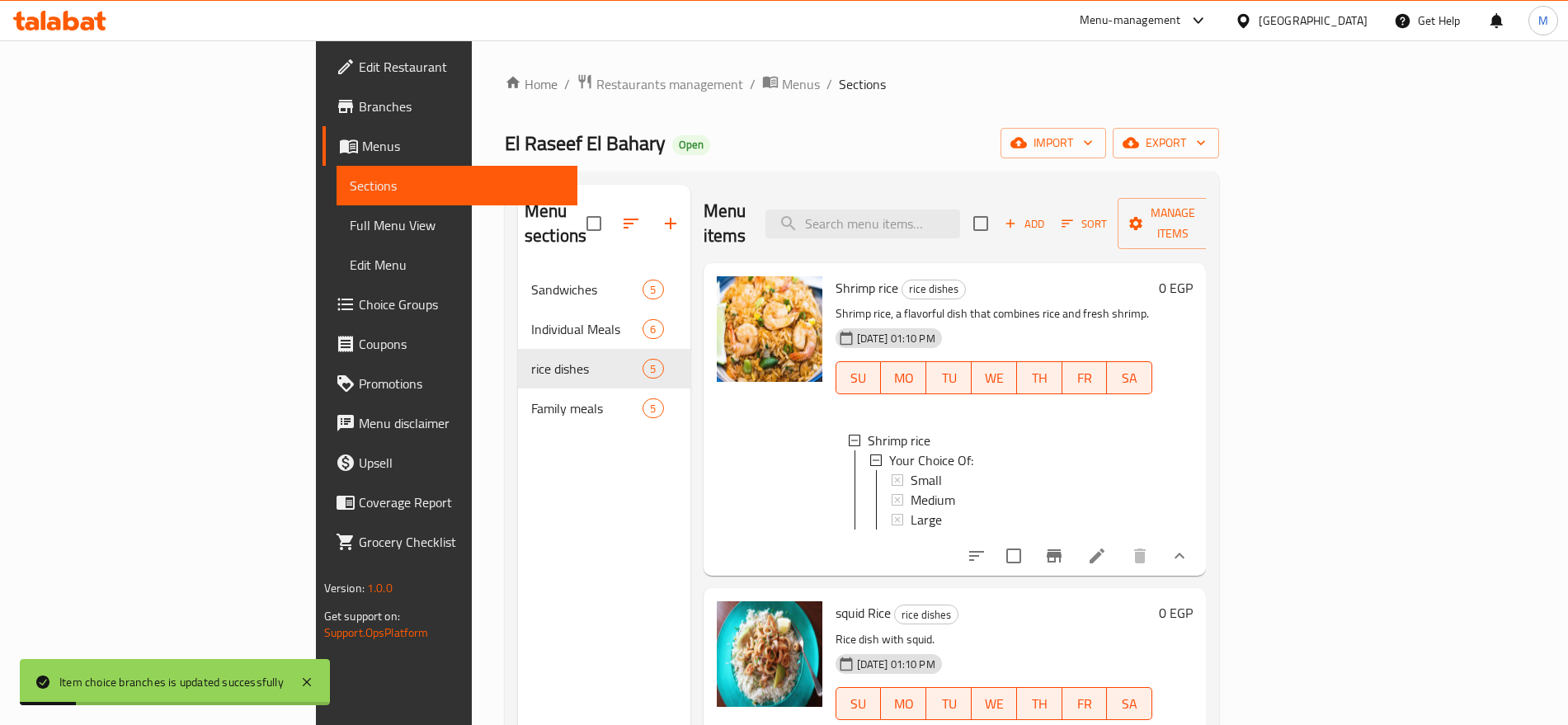
scroll to position [215, 0]
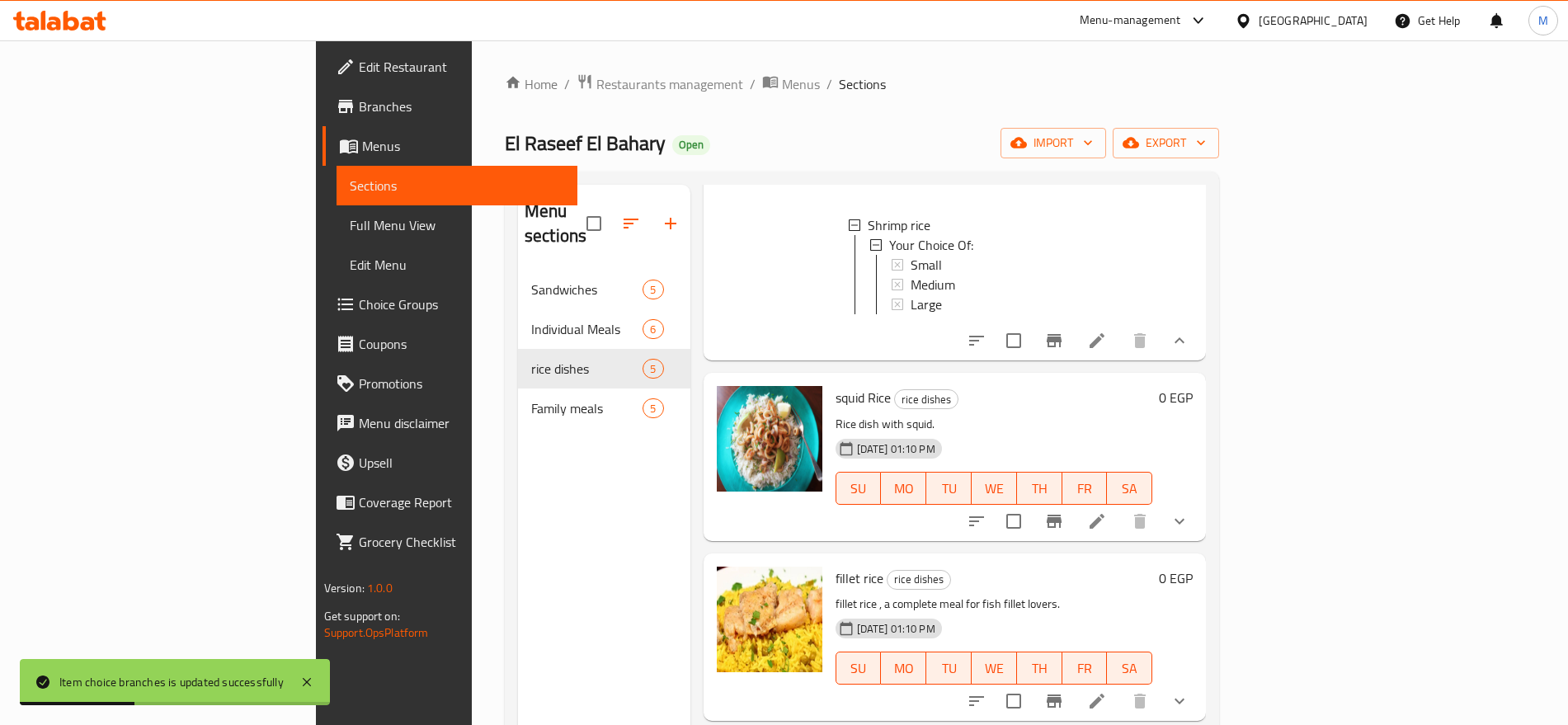
click at [1200, 518] on button "show more" at bounding box center [1179, 520] width 39 height 39
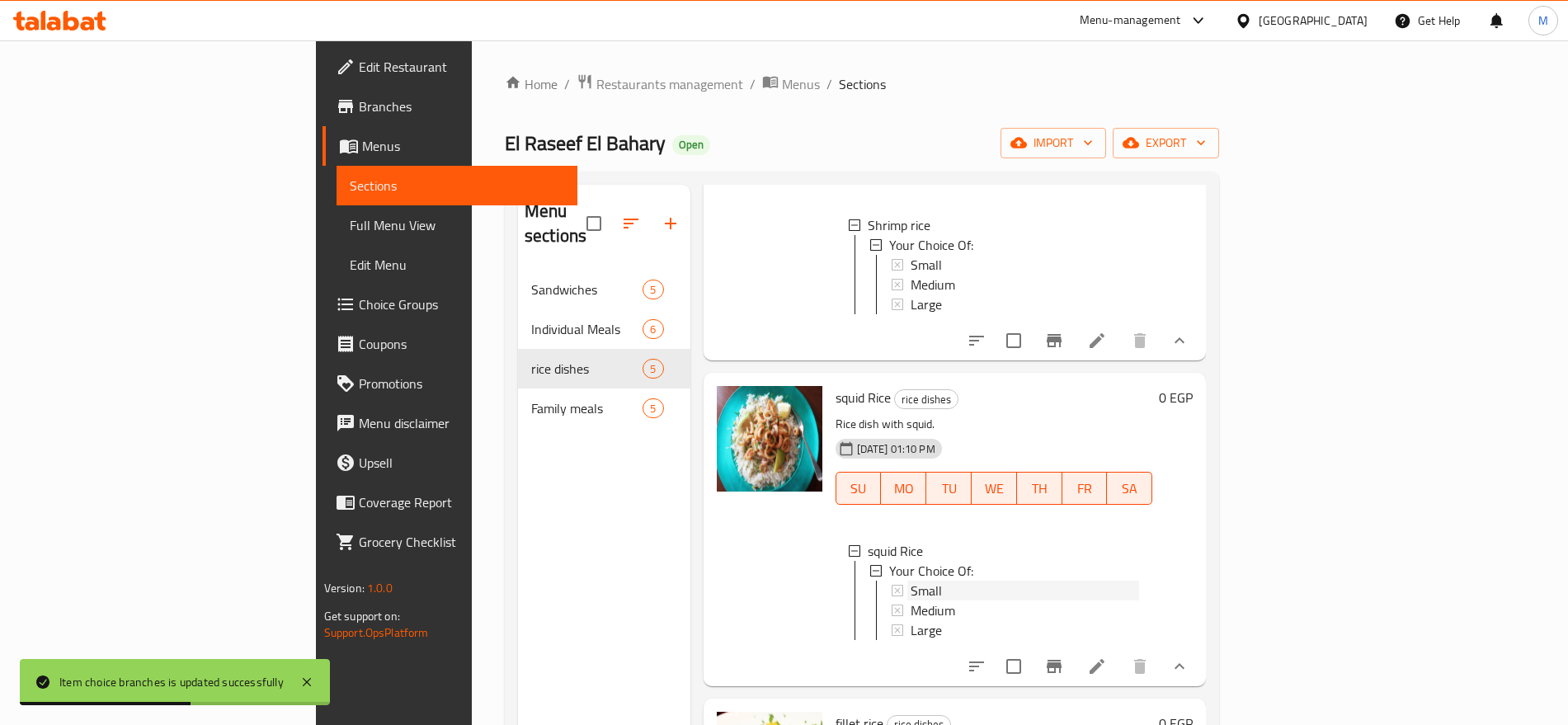
click at [911, 581] on div "Small" at bounding box center [1025, 591] width 229 height 20
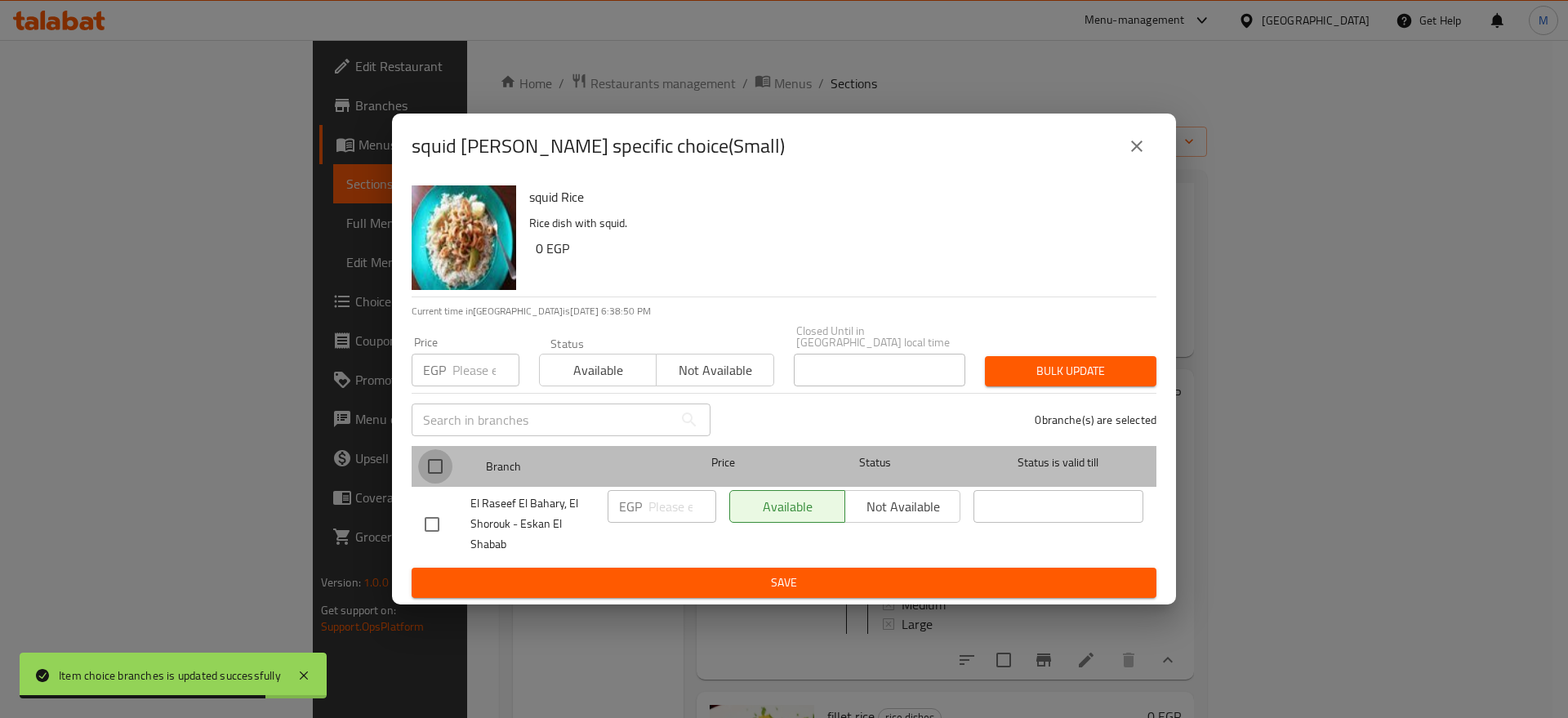
click at [440, 464] on input "checkbox" at bounding box center [434, 466] width 34 height 34
checkbox input "true"
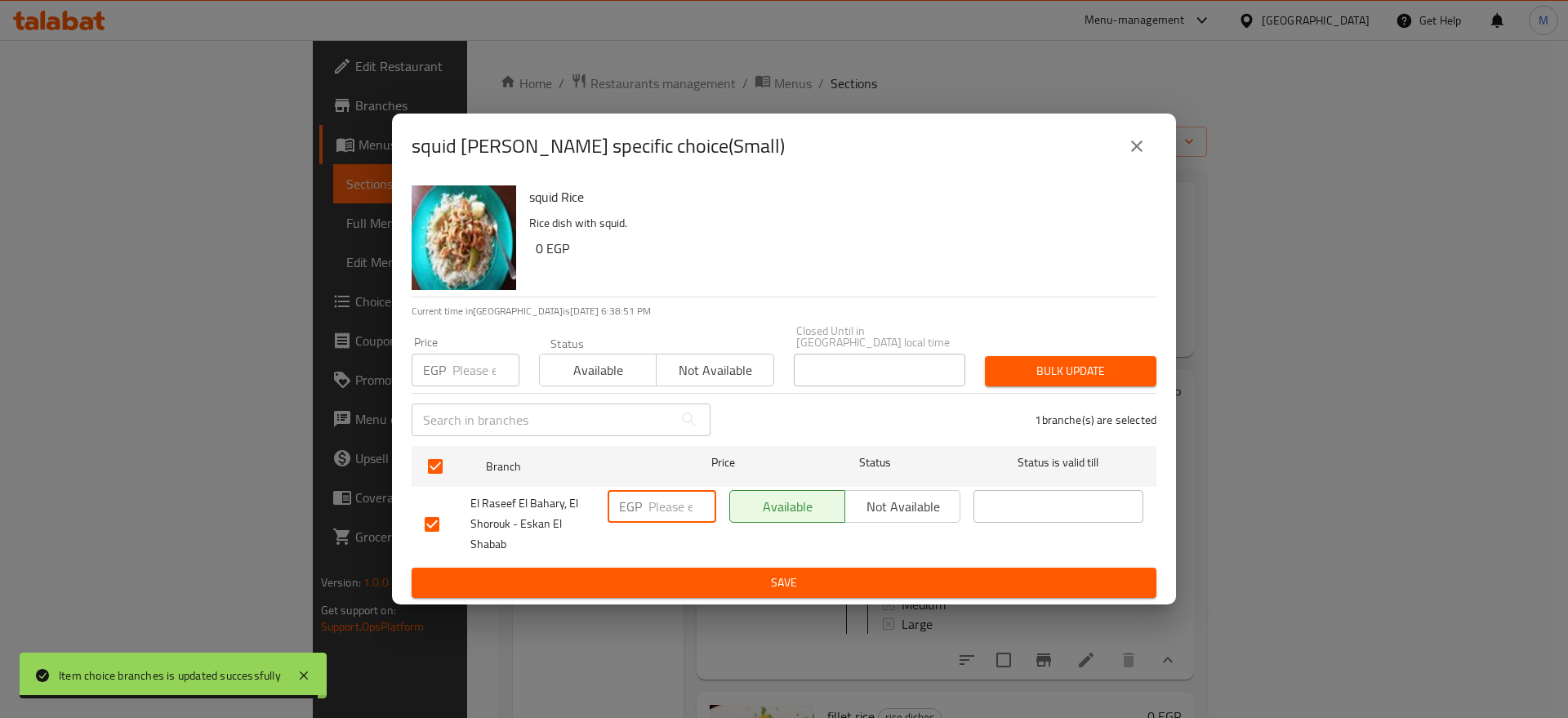
click at [676, 504] on input "number" at bounding box center [682, 505] width 68 height 32
paste input "155"
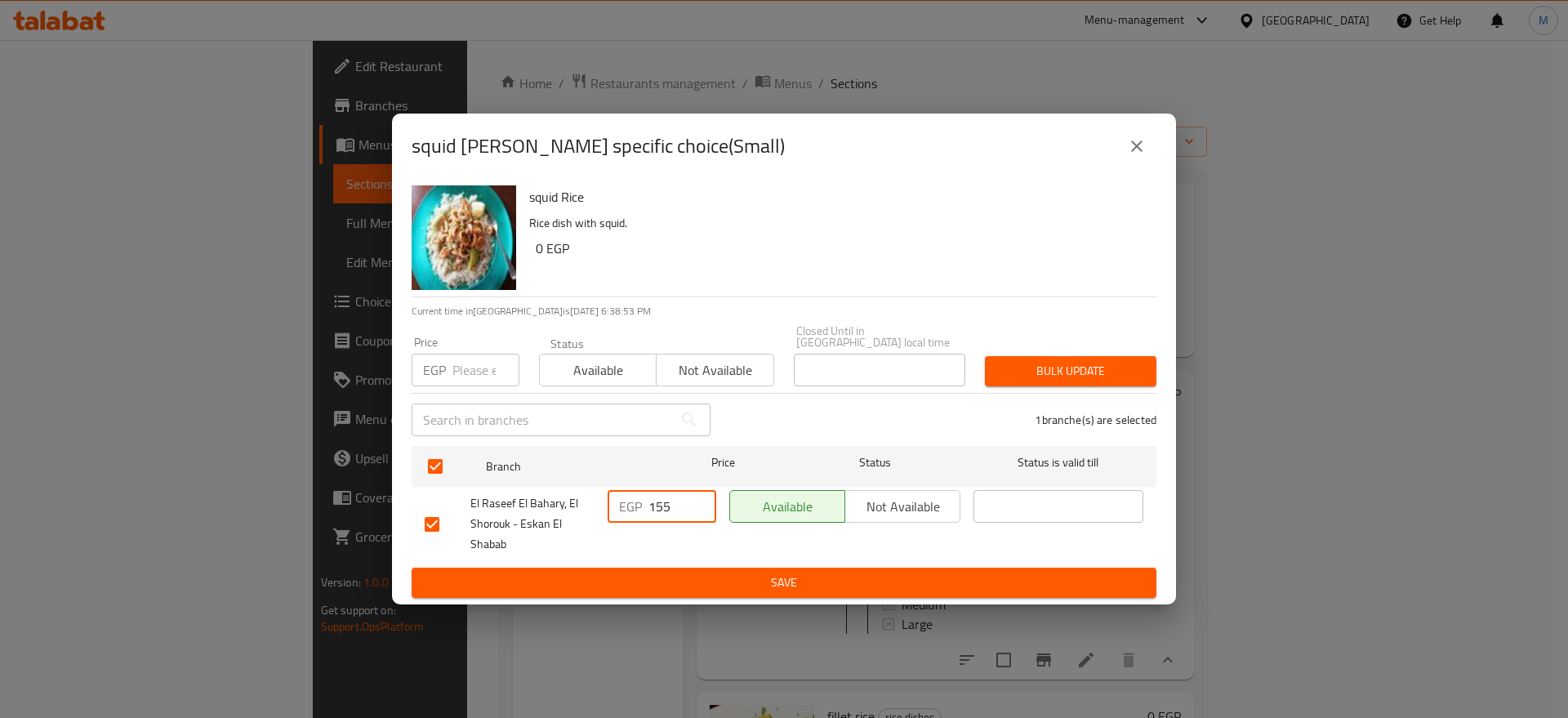
type input "155"
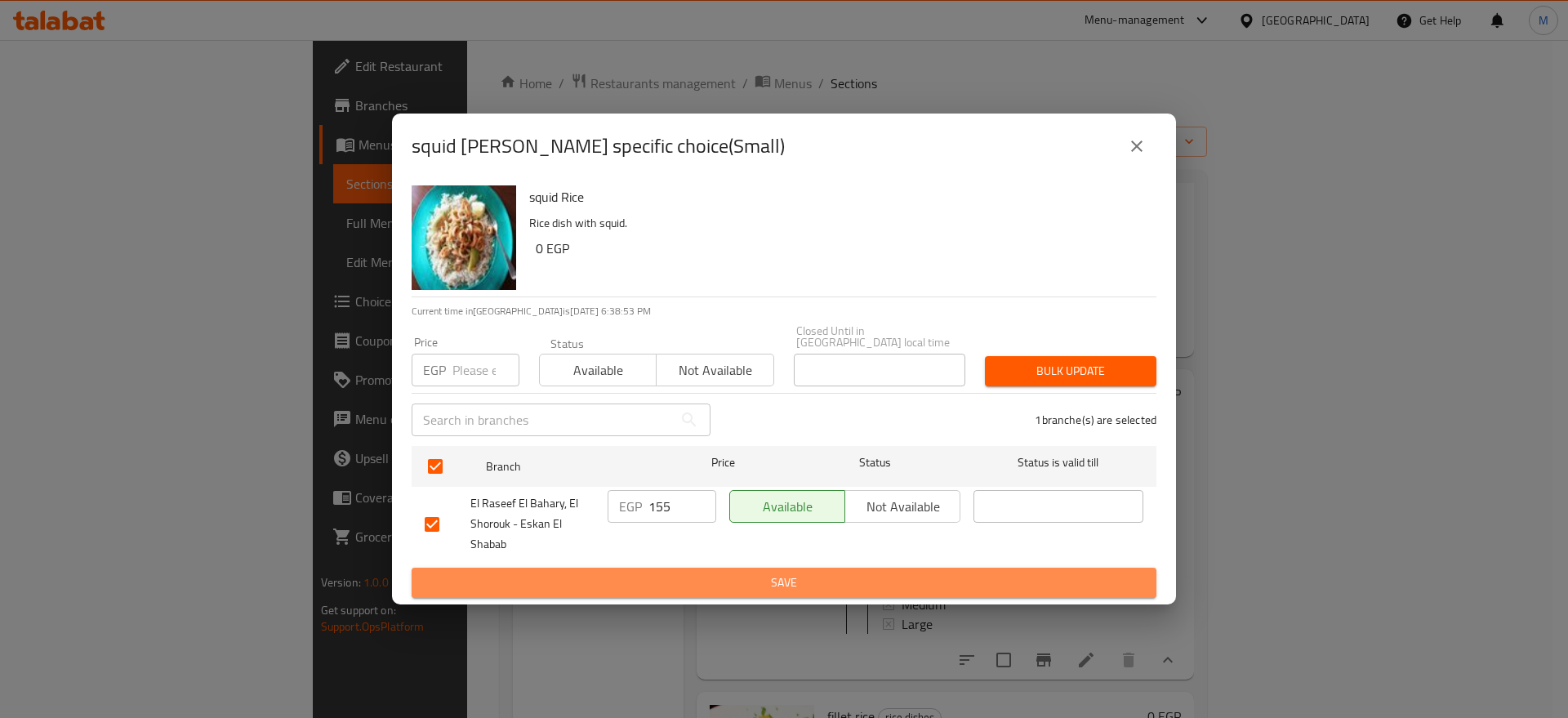
click at [708, 577] on span "Save" at bounding box center [783, 582] width 719 height 21
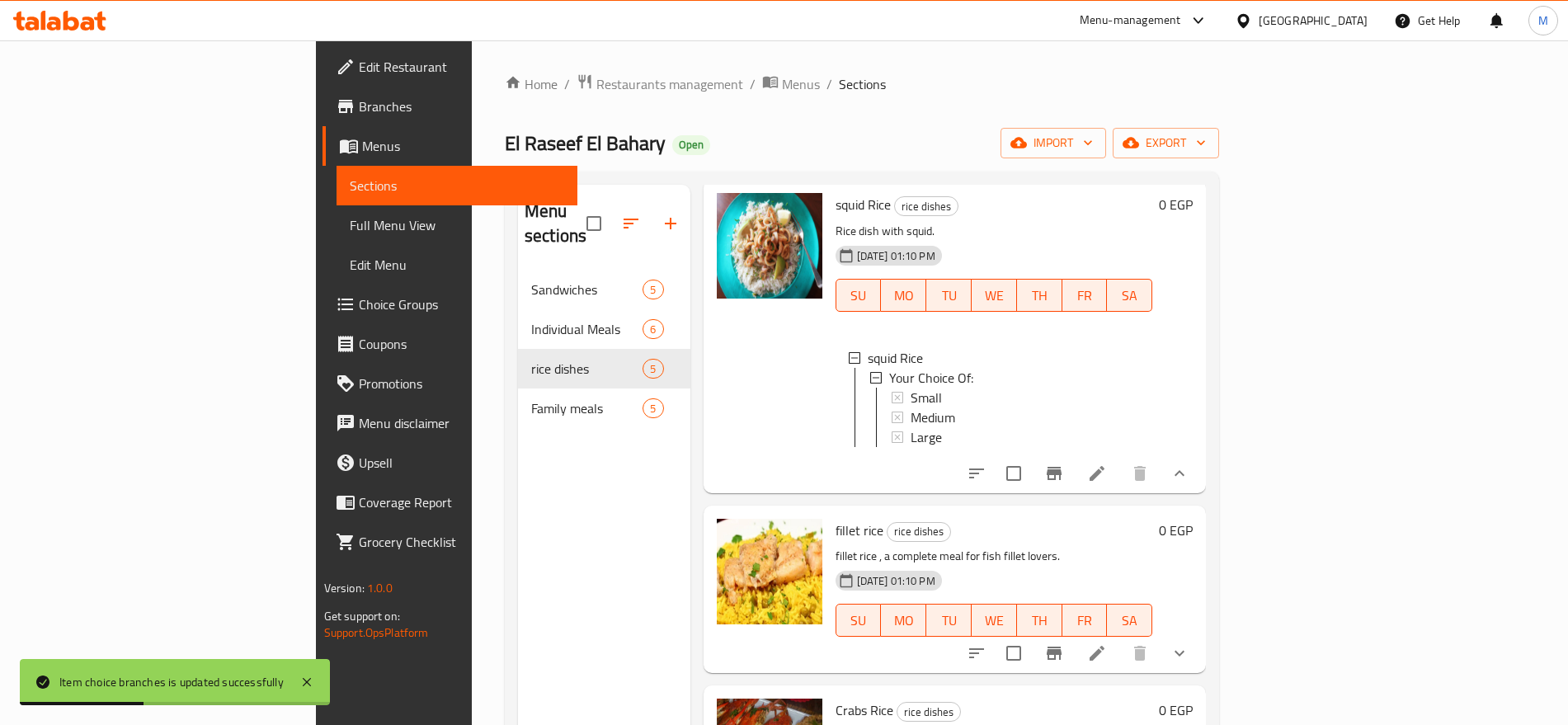
scroll to position [409, 0]
click at [911, 409] on span "Medium" at bounding box center [932, 417] width 44 height 20
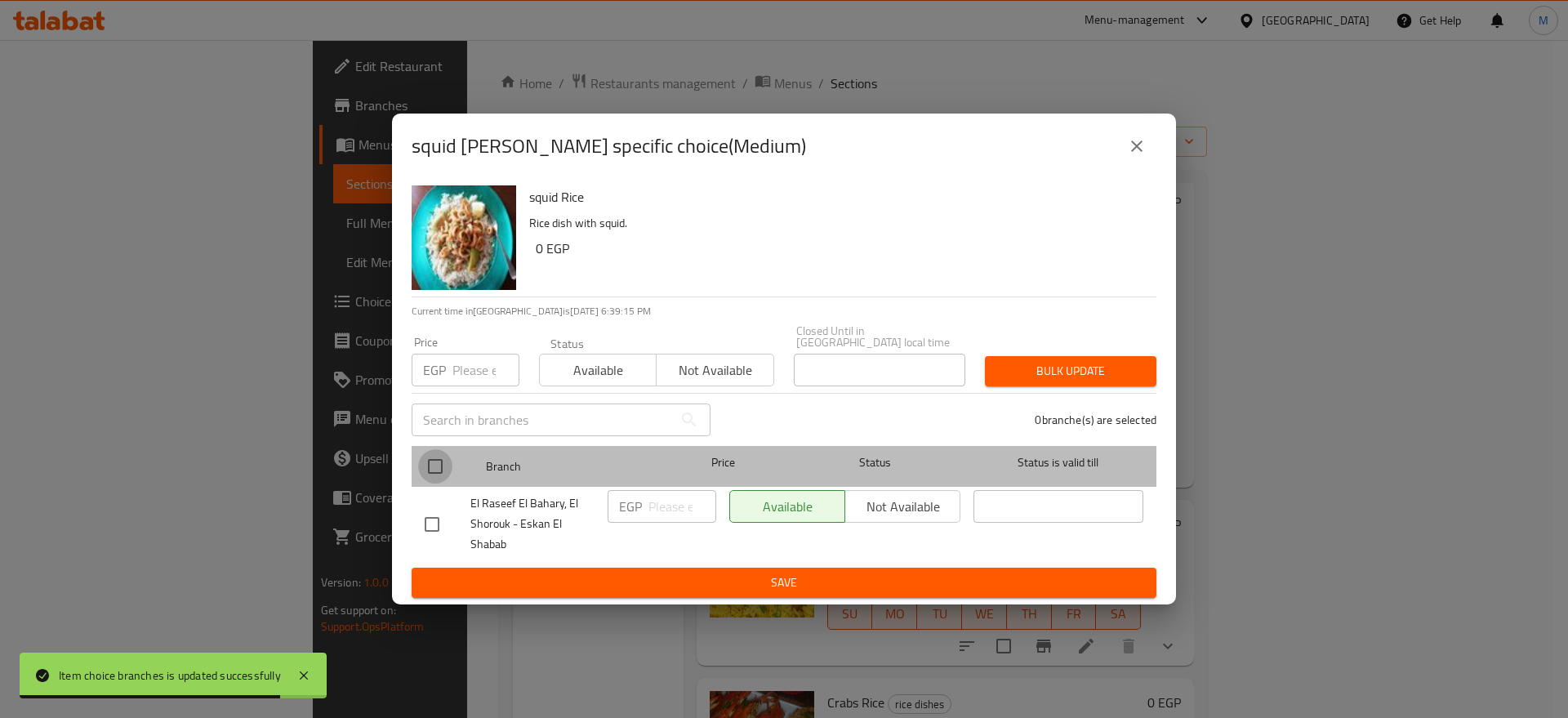
click at [439, 452] on input "checkbox" at bounding box center [434, 466] width 34 height 34
checkbox input "true"
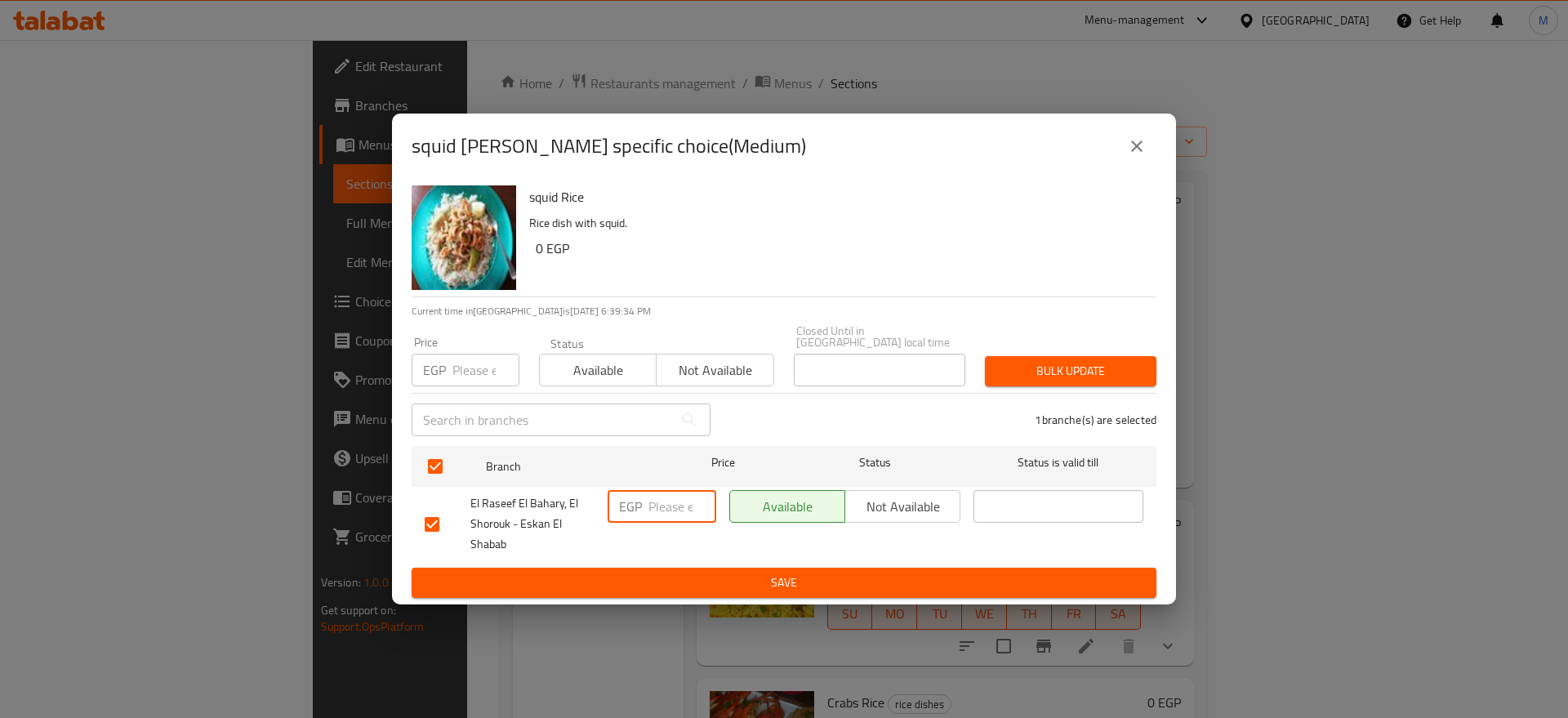
click at [655, 500] on input "number" at bounding box center [682, 505] width 68 height 32
paste input "195"
type input "195"
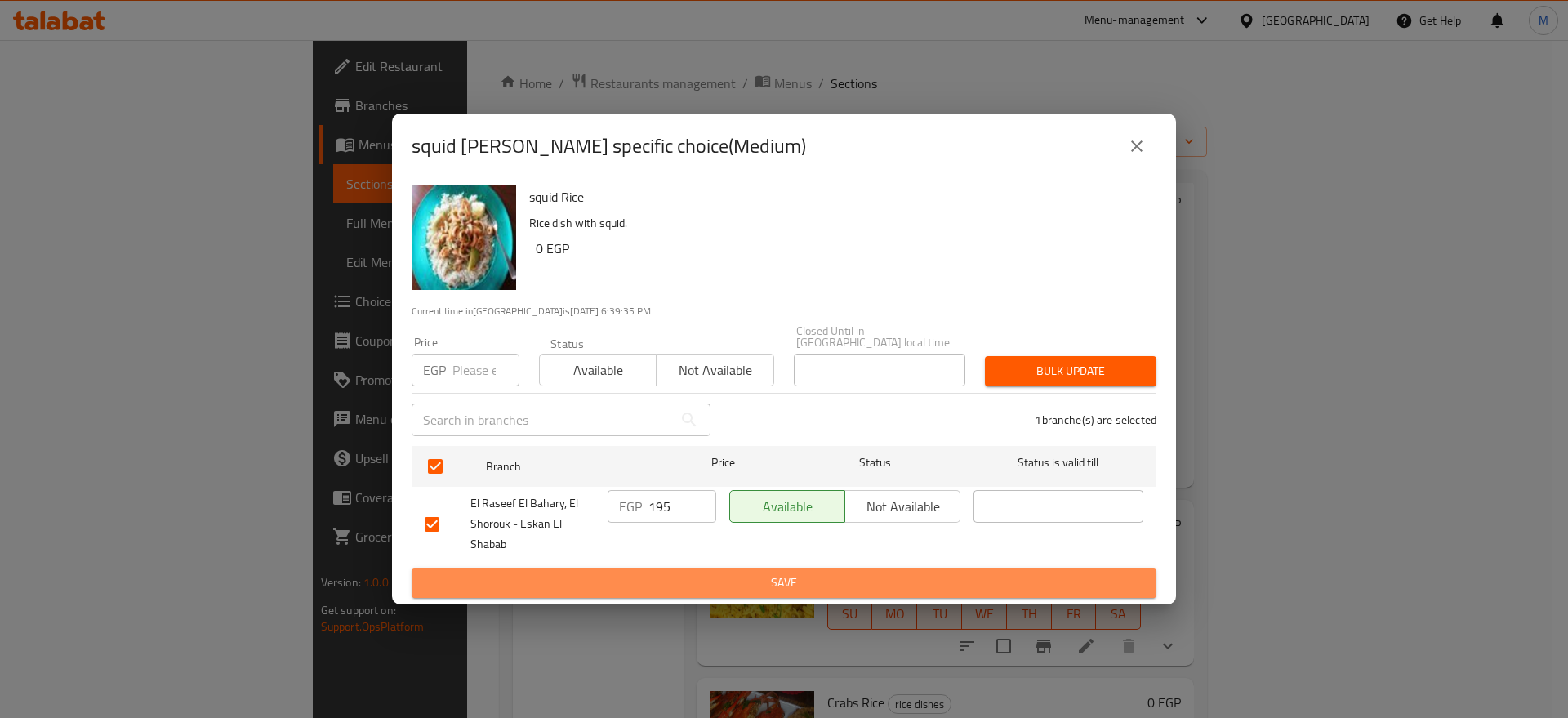
click at [676, 591] on button "Save" at bounding box center [784, 582] width 744 height 31
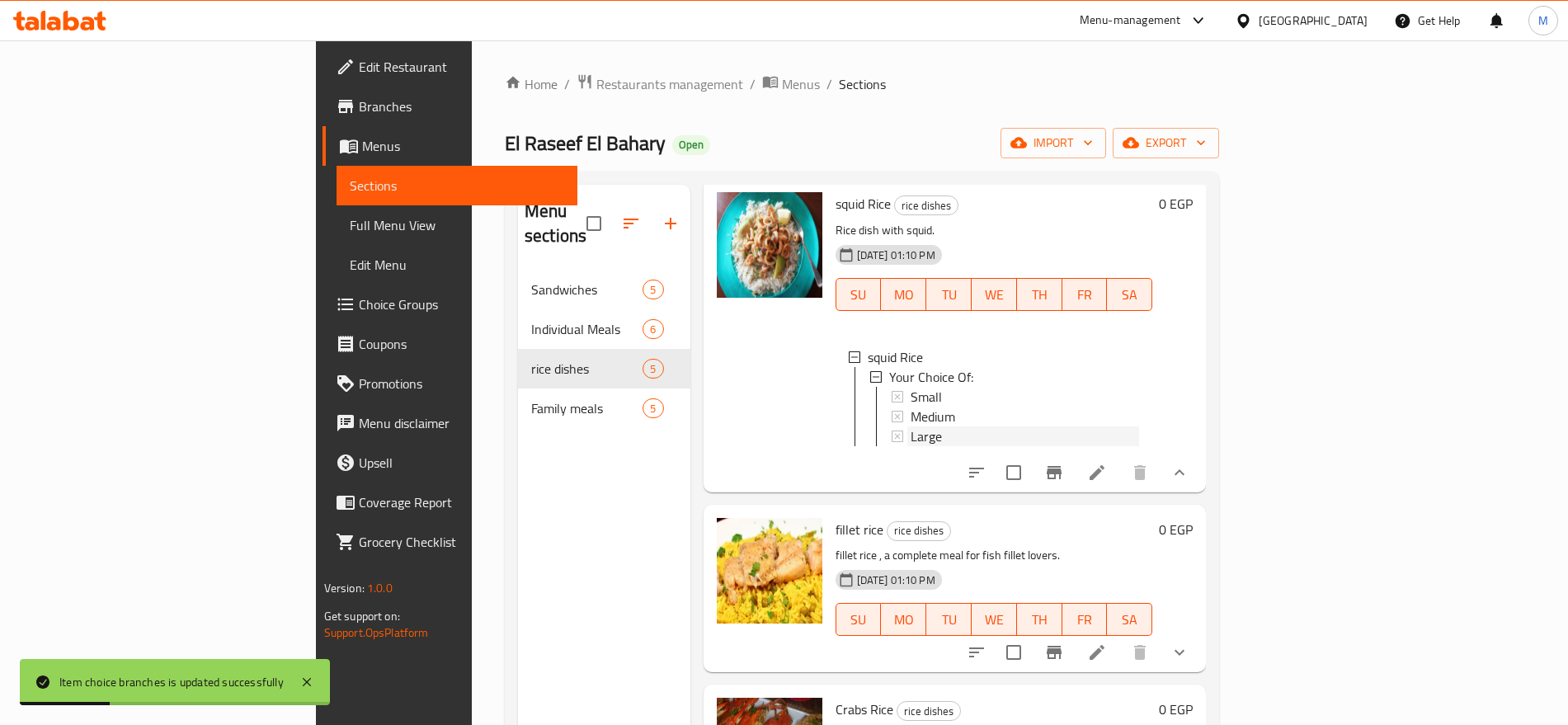
click at [911, 433] on div "Large" at bounding box center [1025, 436] width 229 height 20
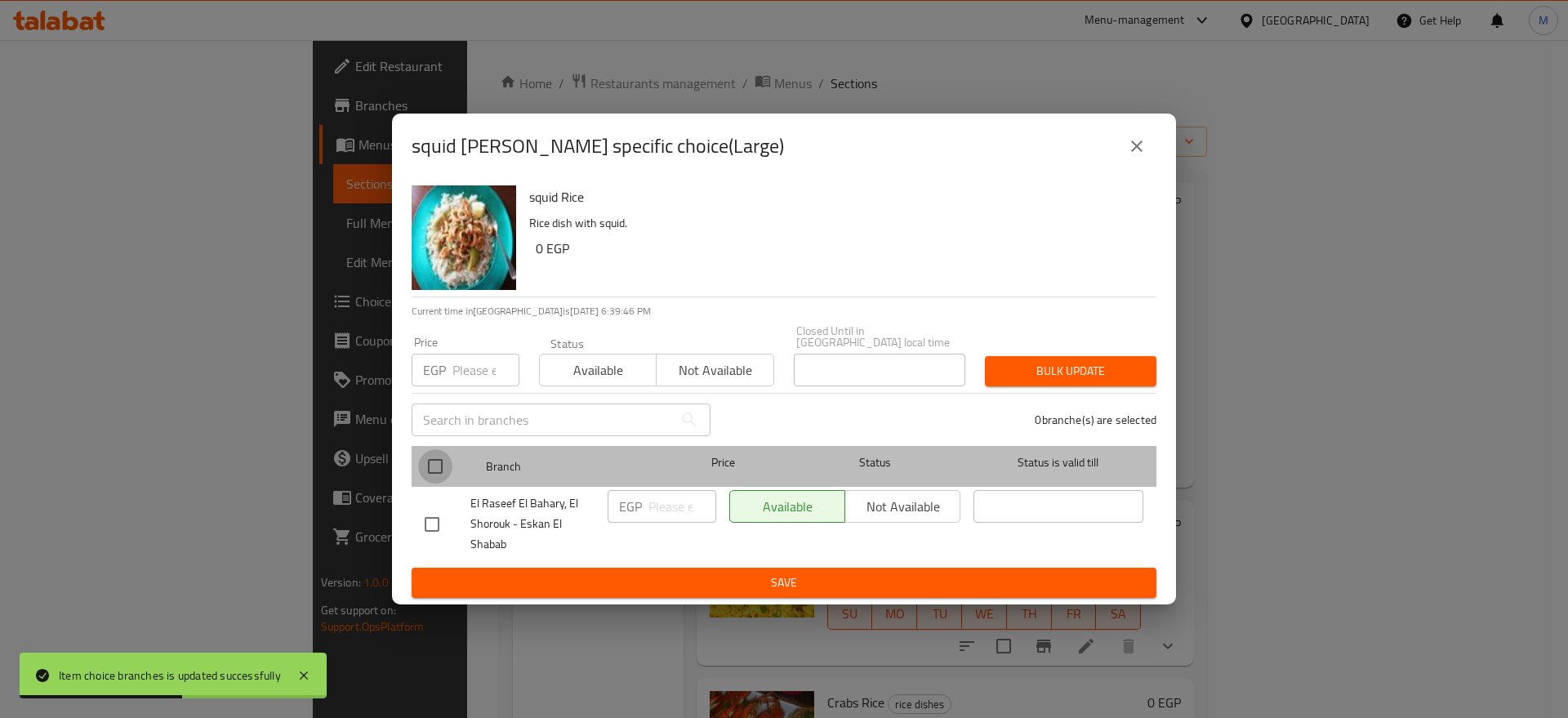
click at [442, 456] on input "checkbox" at bounding box center [434, 466] width 34 height 34
checkbox input "true"
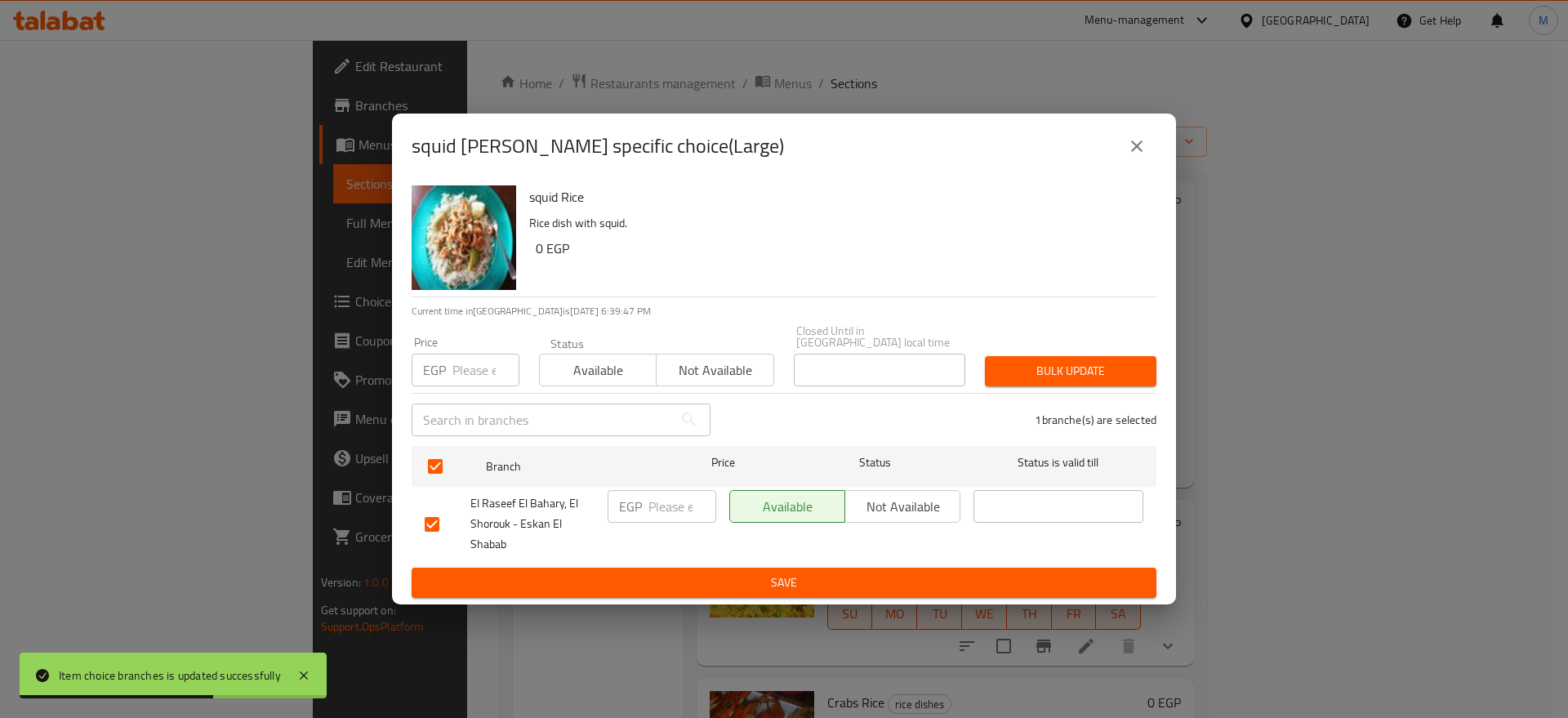
paste input "275"
click at [657, 500] on input "number" at bounding box center [682, 505] width 68 height 32
type input "275"
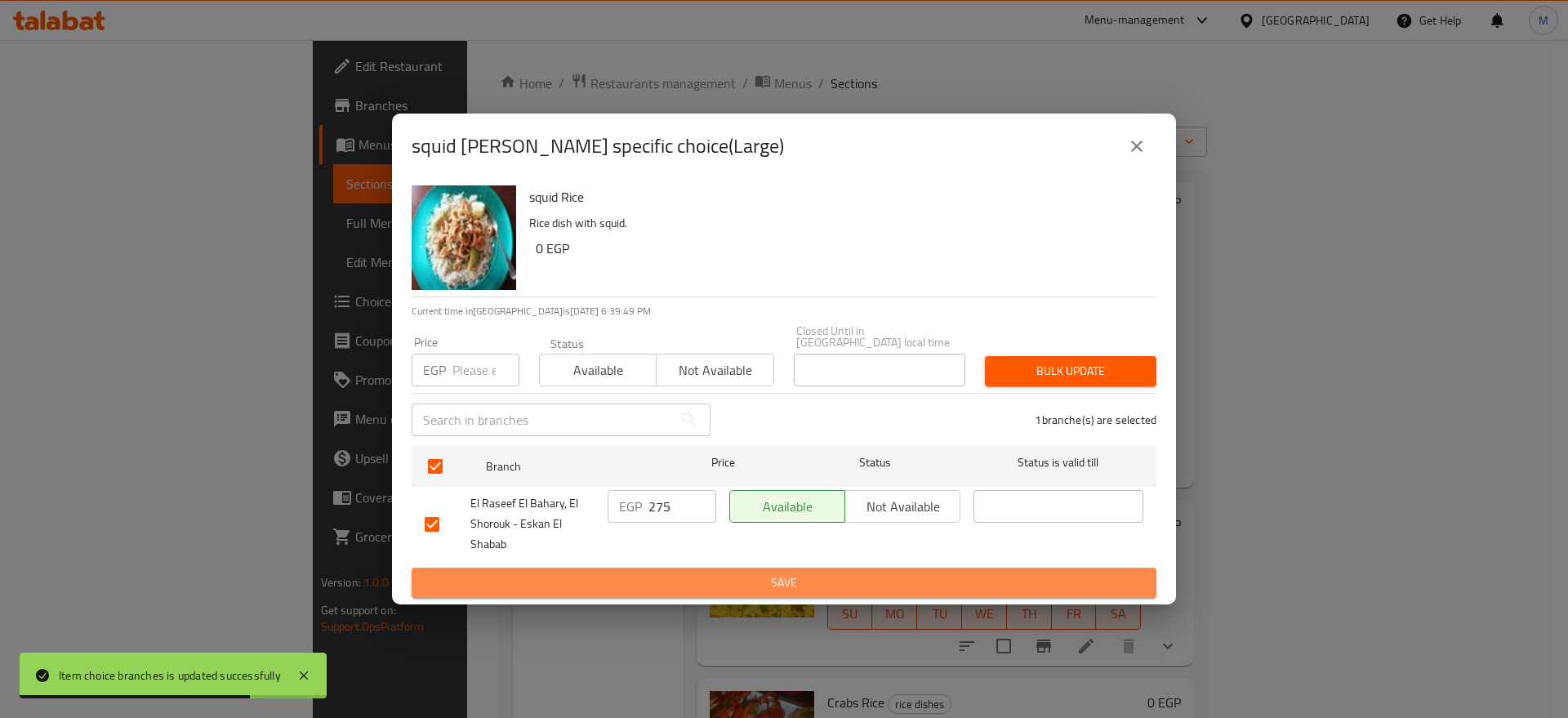
click at [701, 585] on span "Save" at bounding box center [783, 582] width 719 height 21
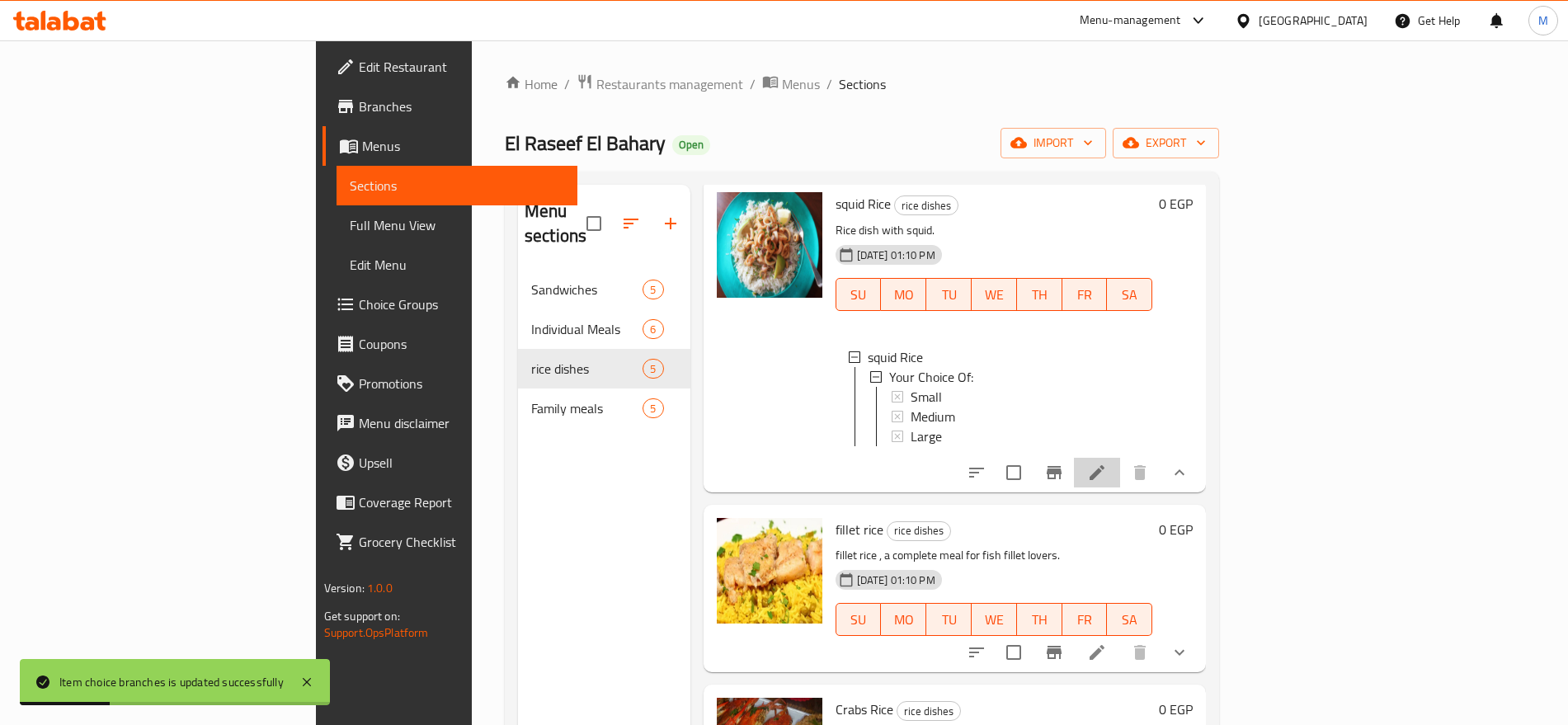
click at [1120, 485] on li at bounding box center [1096, 473] width 46 height 30
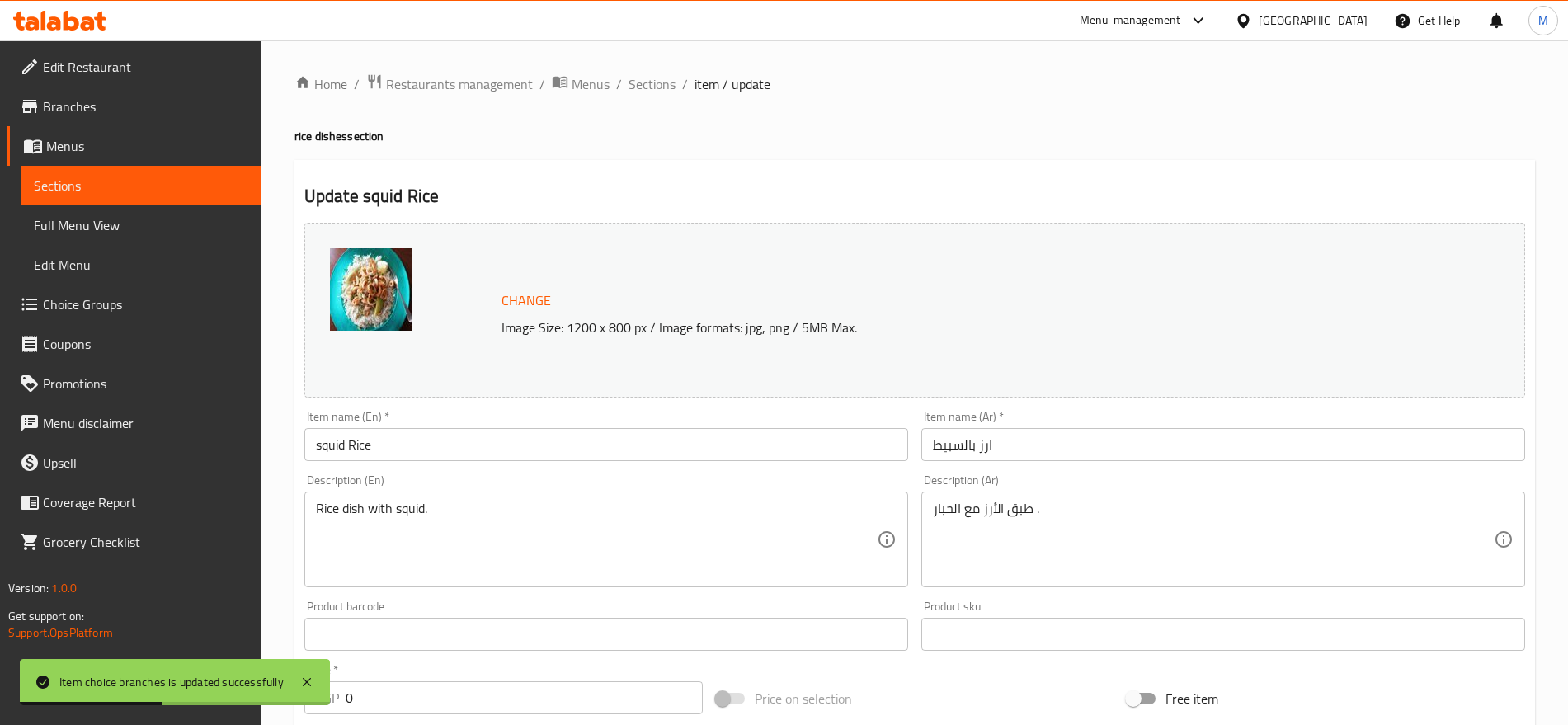
click at [422, 448] on input "squid Rice" at bounding box center [606, 444] width 604 height 33
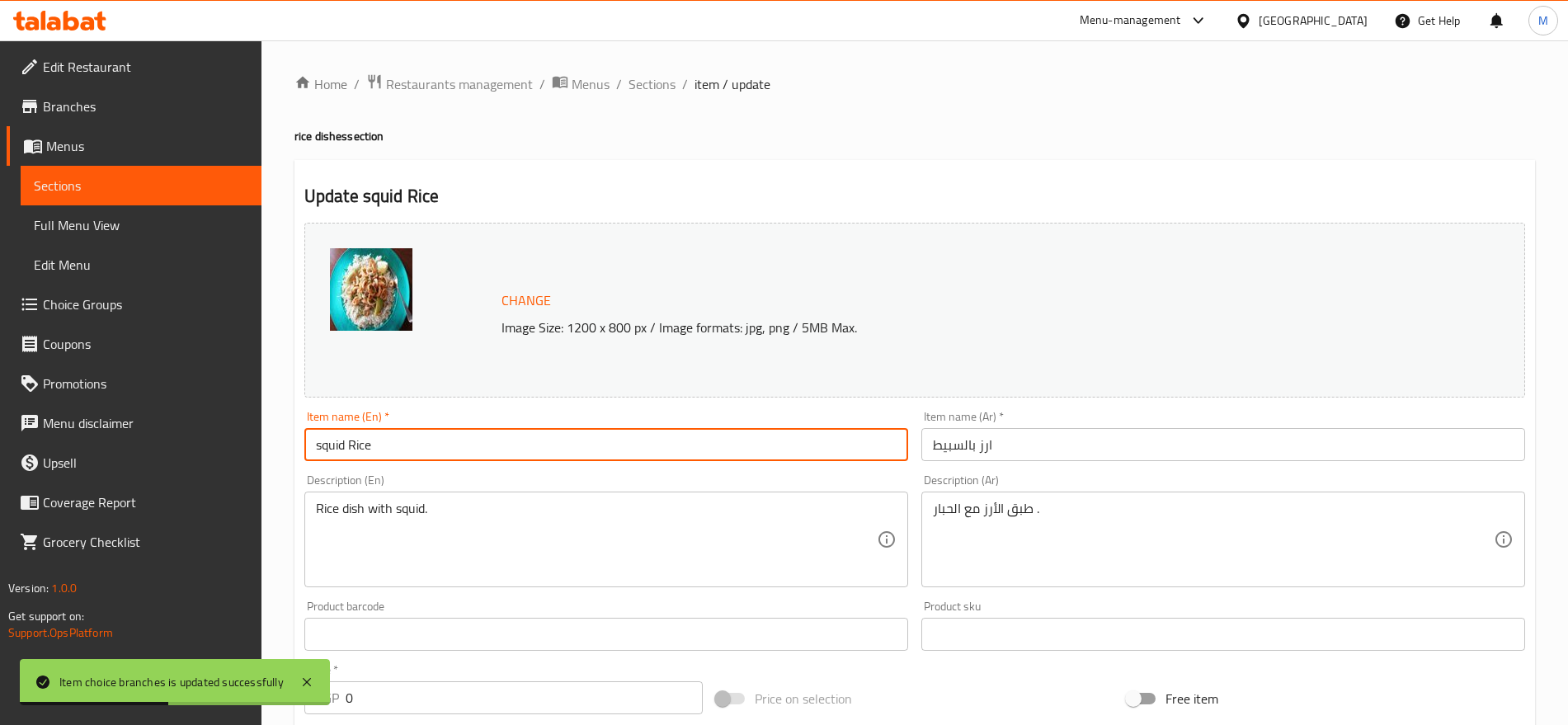
click at [422, 448] on input "squid Rice" at bounding box center [606, 444] width 604 height 33
type input "Squid Rice"
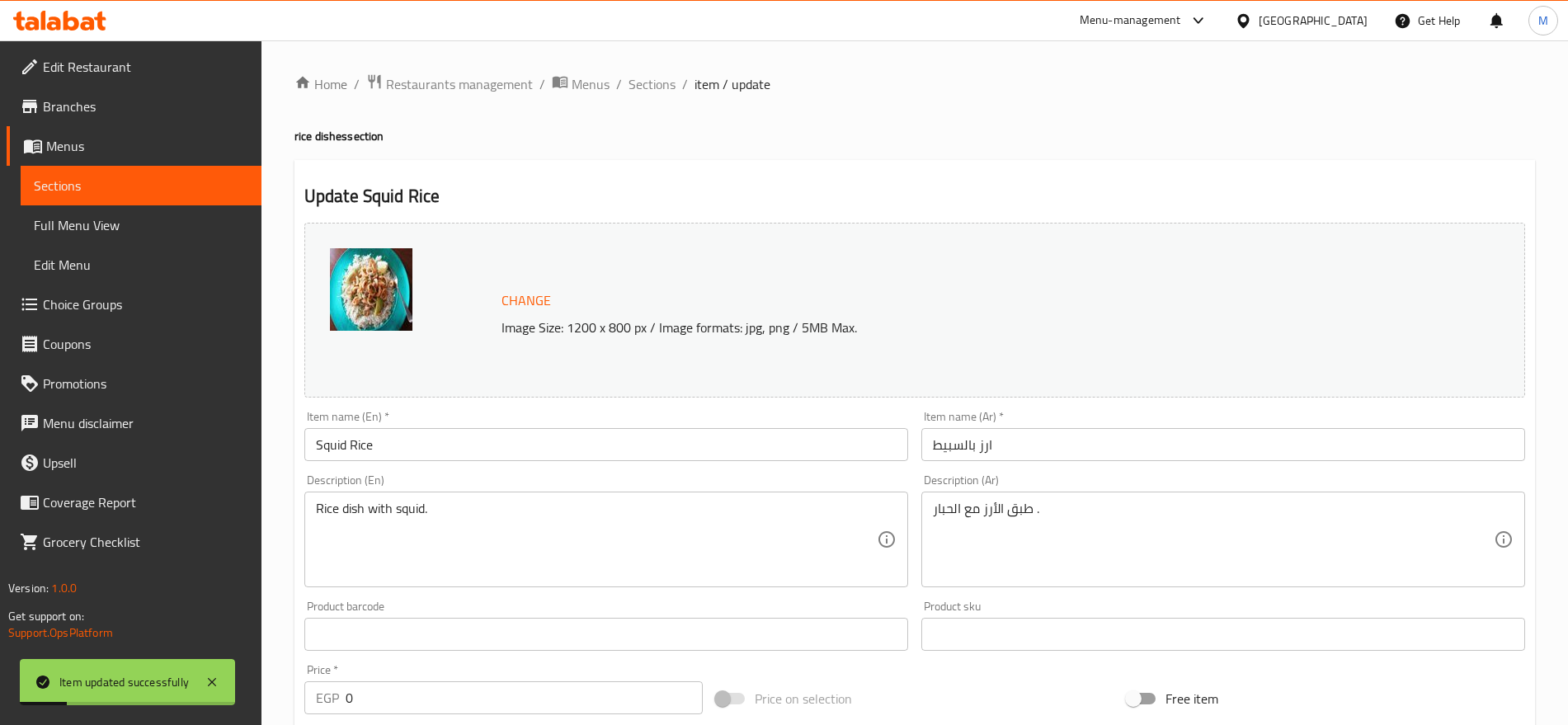
click at [654, 70] on div "Home / Restaurants management / Menus / Sections / item / update rice dishes se…" at bounding box center [915, 657] width 1307 height 1234
click at [654, 84] on span "Sections" at bounding box center [652, 84] width 47 height 20
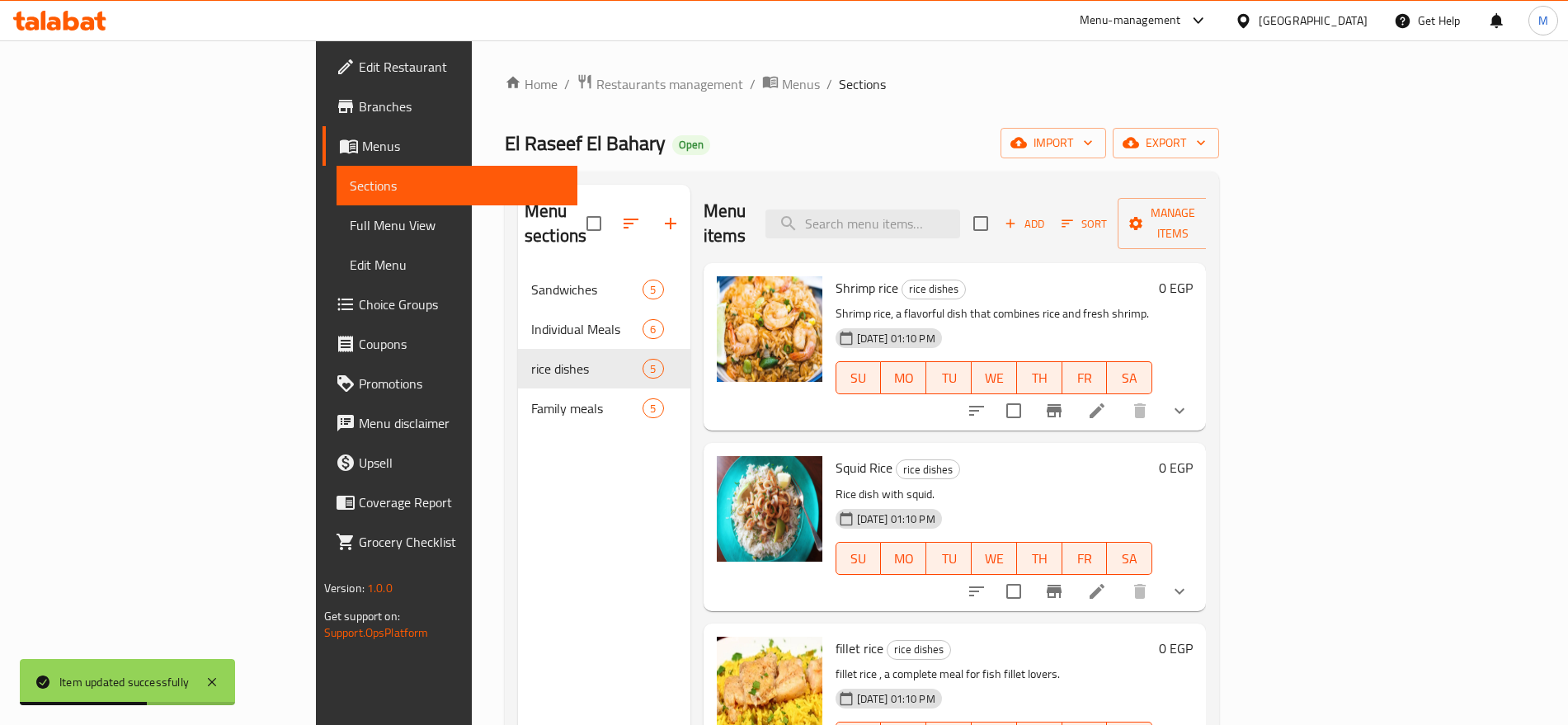
scroll to position [203, 0]
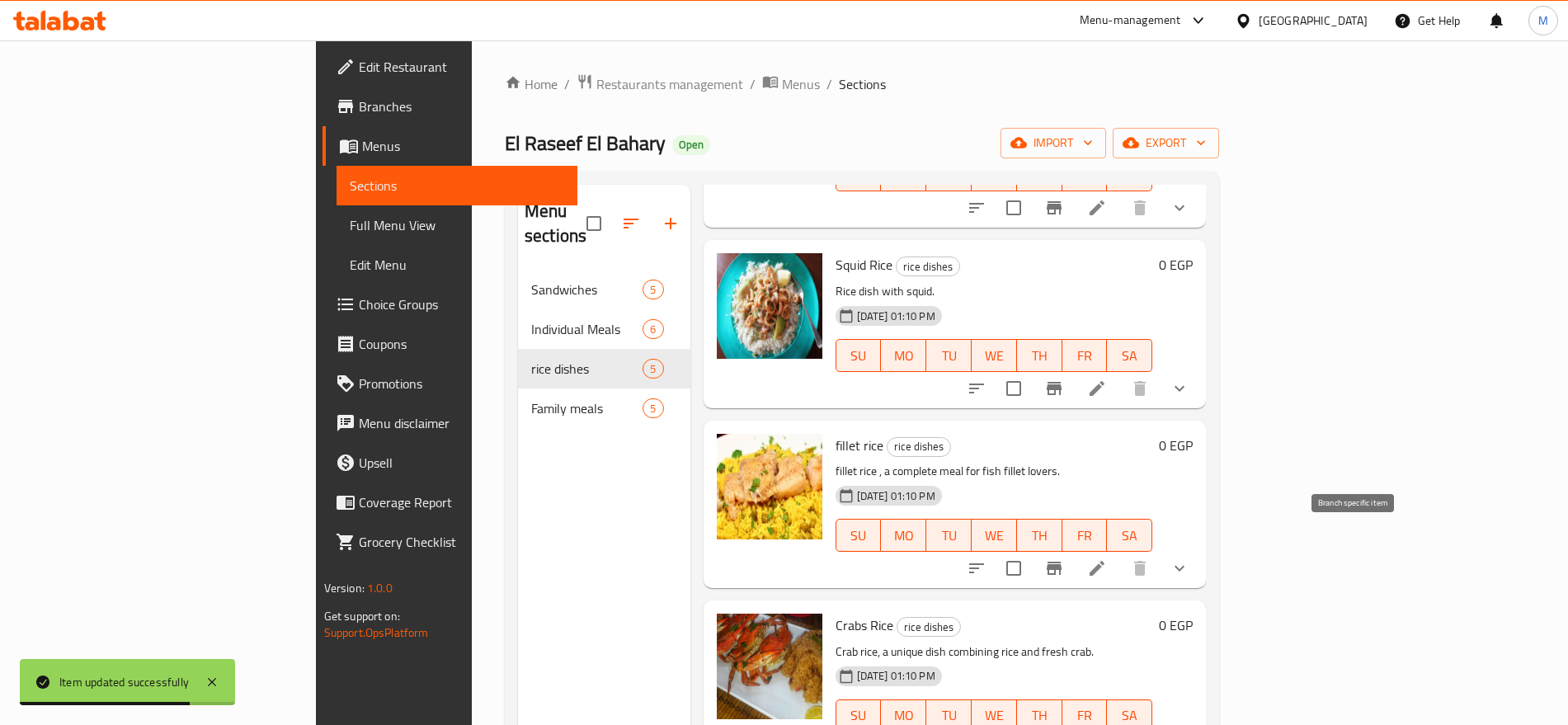
click at [1062, 561] on icon "Branch-specific-item" at bounding box center [1054, 568] width 15 height 13
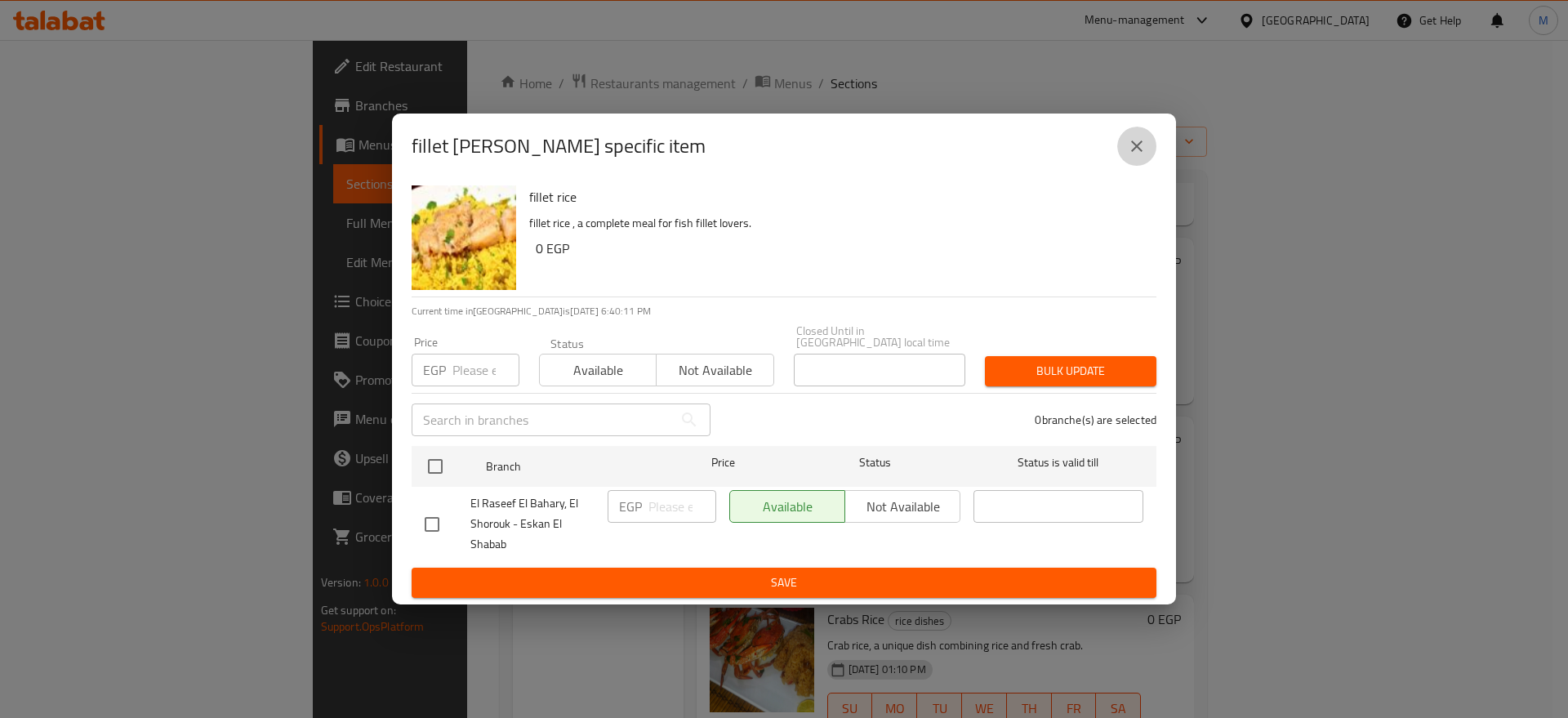
click at [1127, 163] on button "close" at bounding box center [1136, 146] width 39 height 39
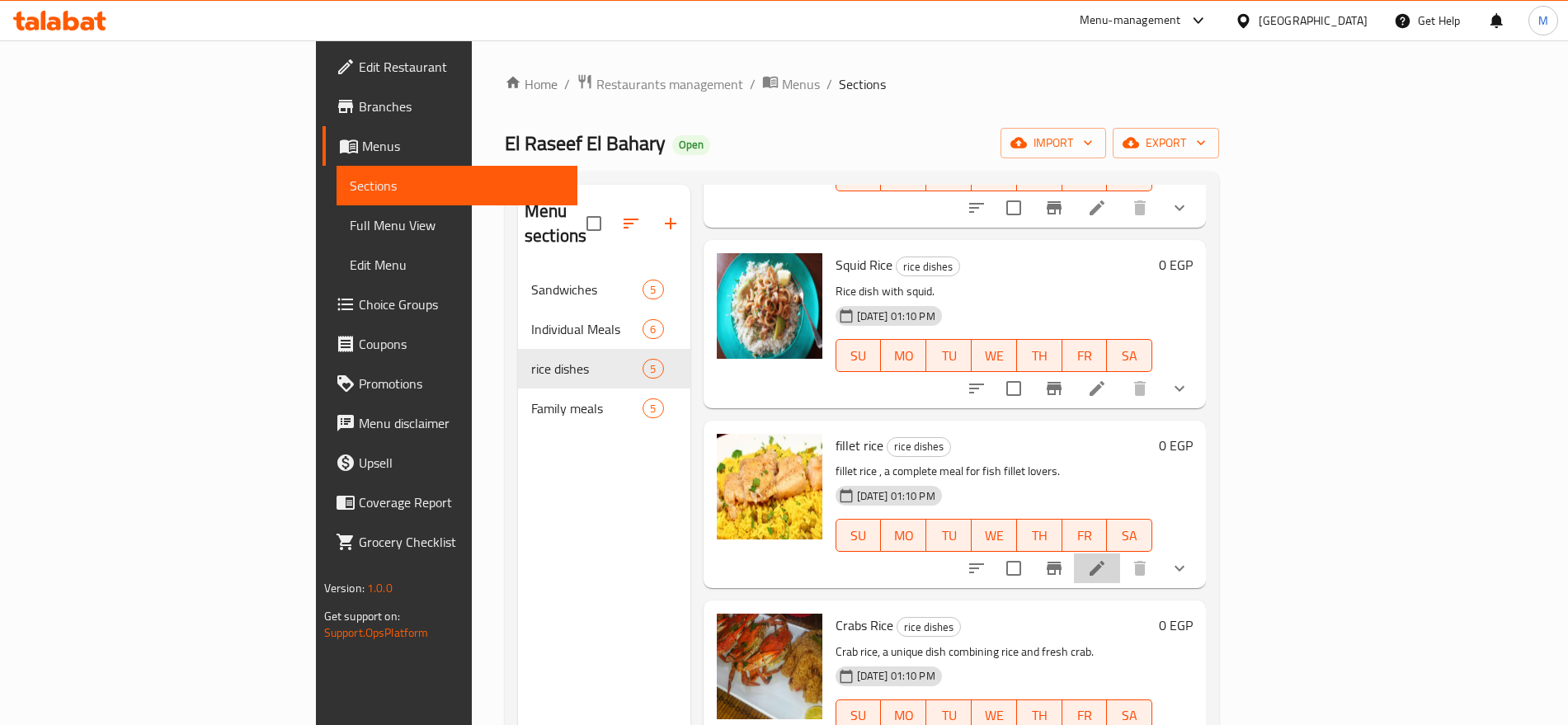
click at [1120, 553] on li at bounding box center [1096, 568] width 46 height 30
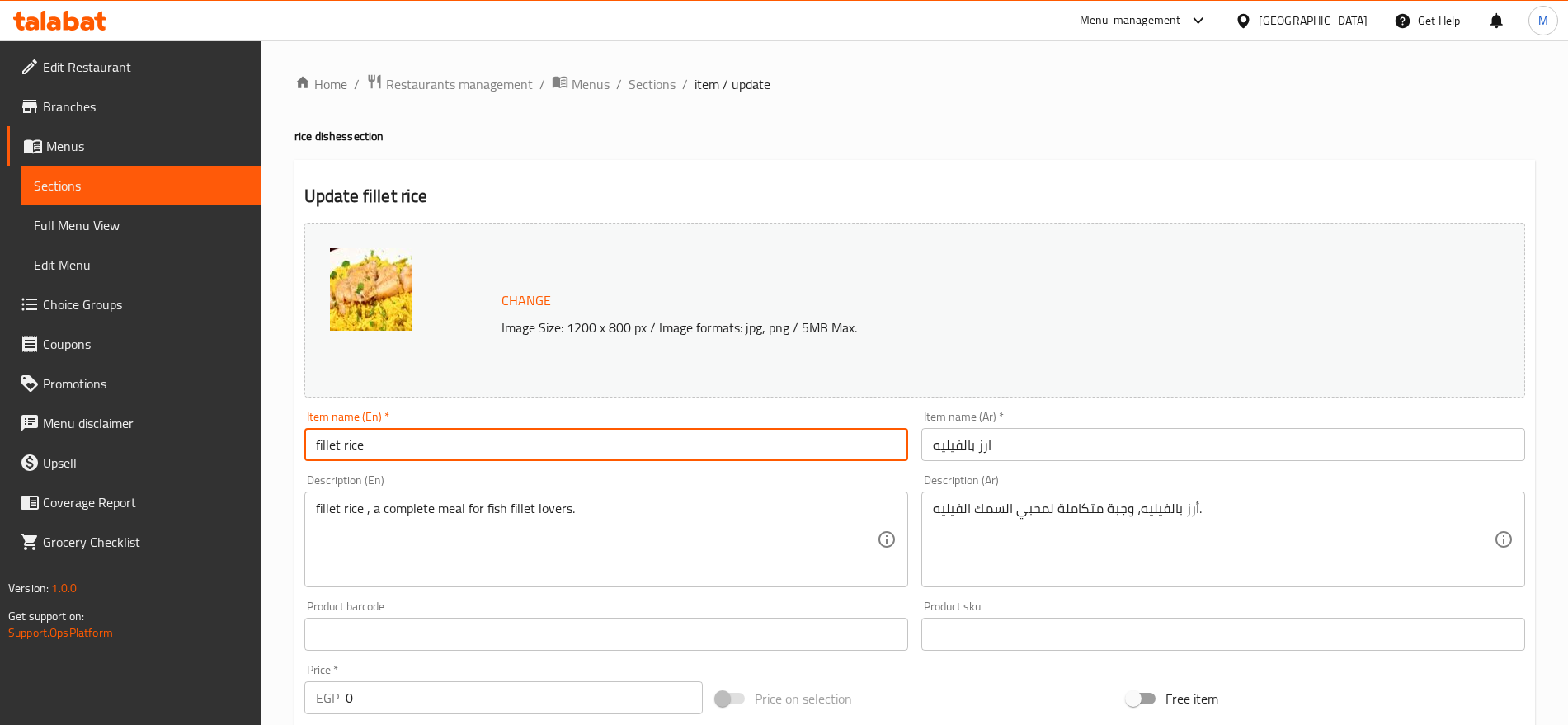
click at [477, 444] on input "fillet rice" at bounding box center [606, 444] width 604 height 33
type input "Fillet Rice"
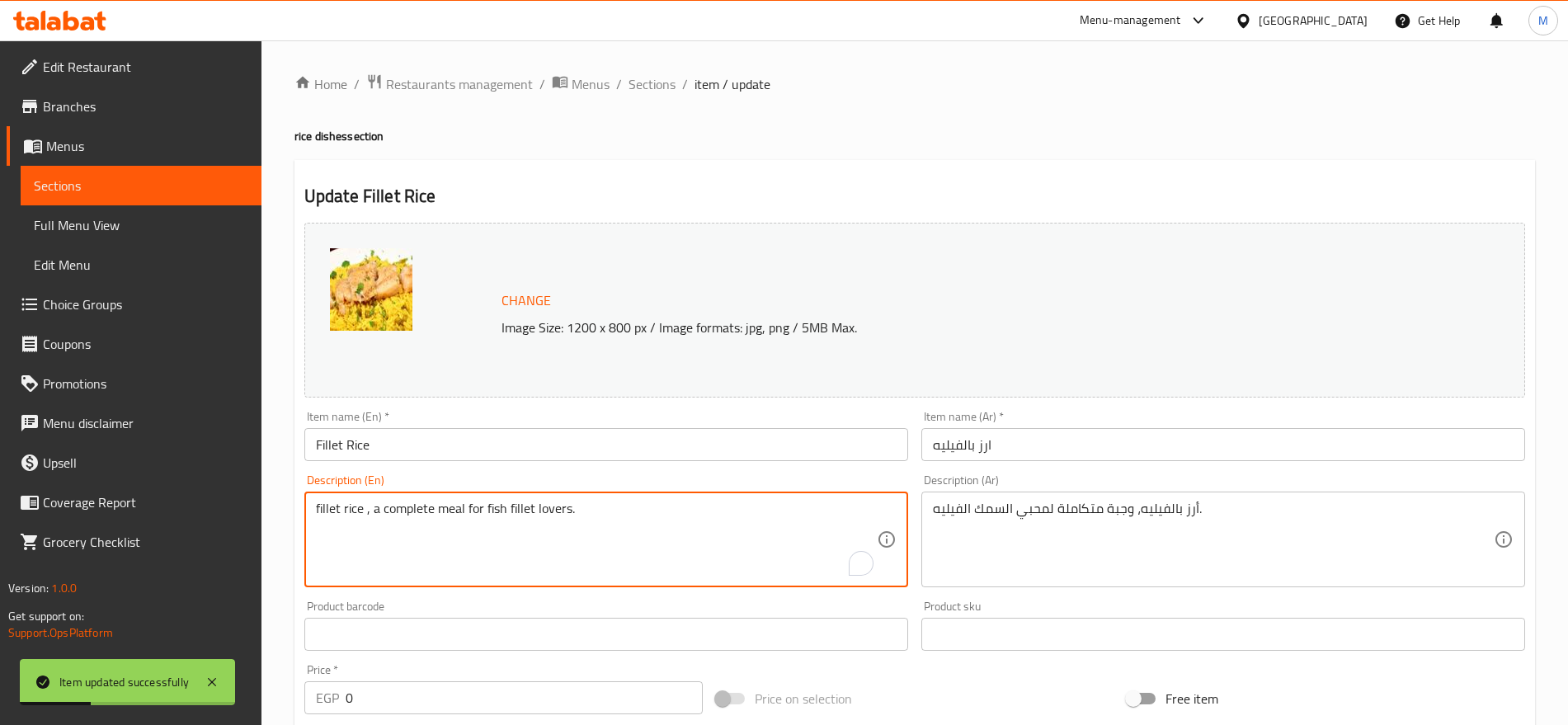
click at [601, 520] on textarea "fillet rice , a complete meal for fish fillet lovers." at bounding box center [596, 540] width 561 height 79
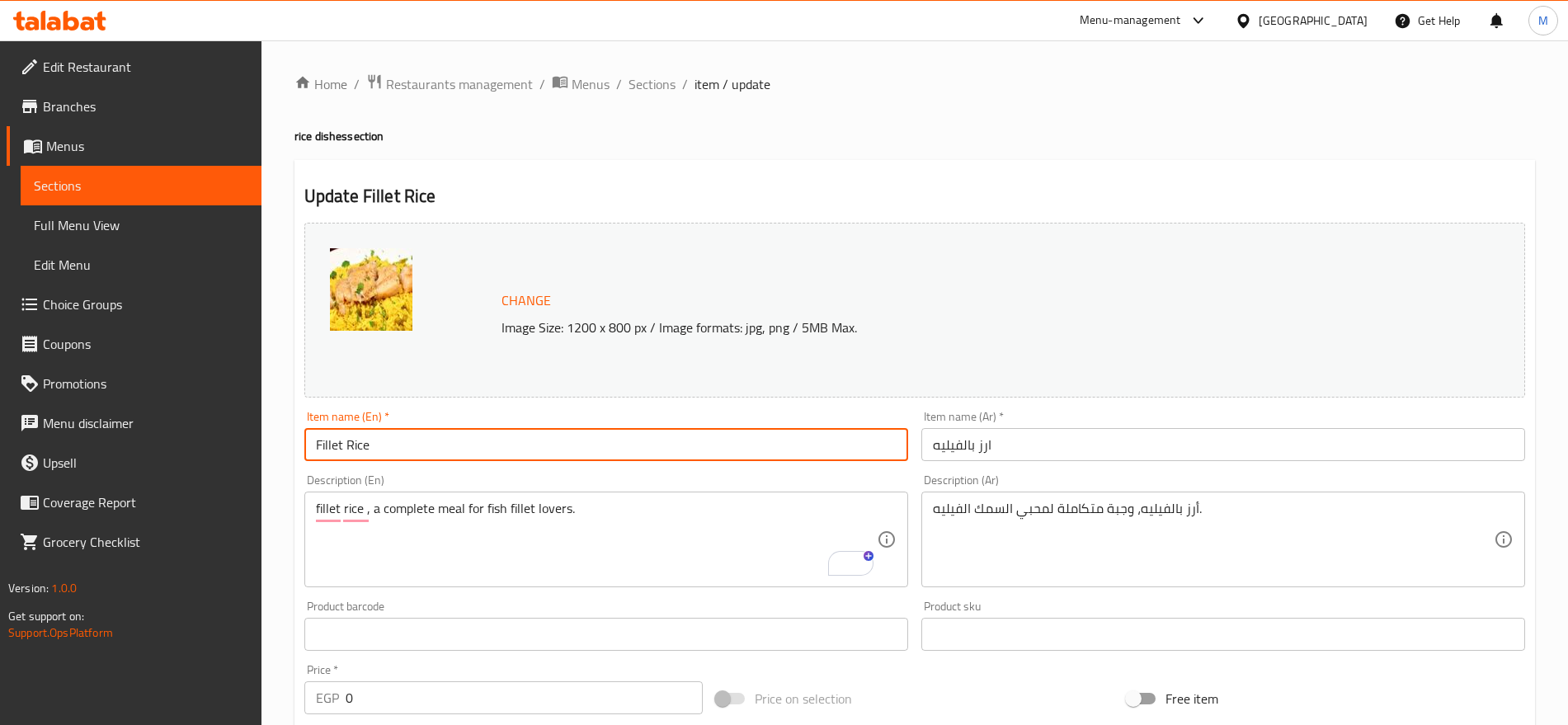
click at [459, 449] on input "Fillet Rice" at bounding box center [606, 444] width 604 height 33
click at [468, 439] on input "Fillet Rice" at bounding box center [606, 444] width 604 height 33
click at [652, 90] on span "Sections" at bounding box center [652, 84] width 47 height 20
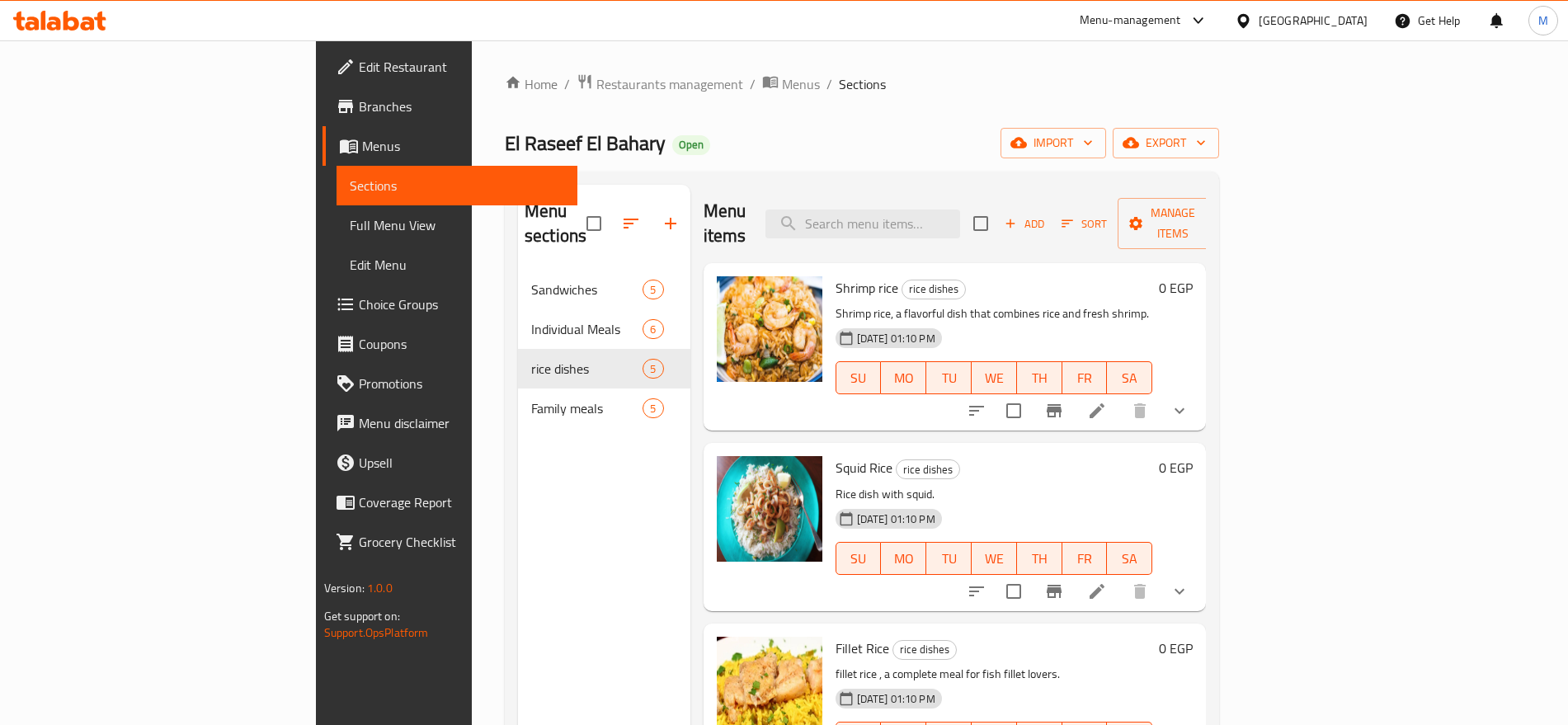
scroll to position [217, 0]
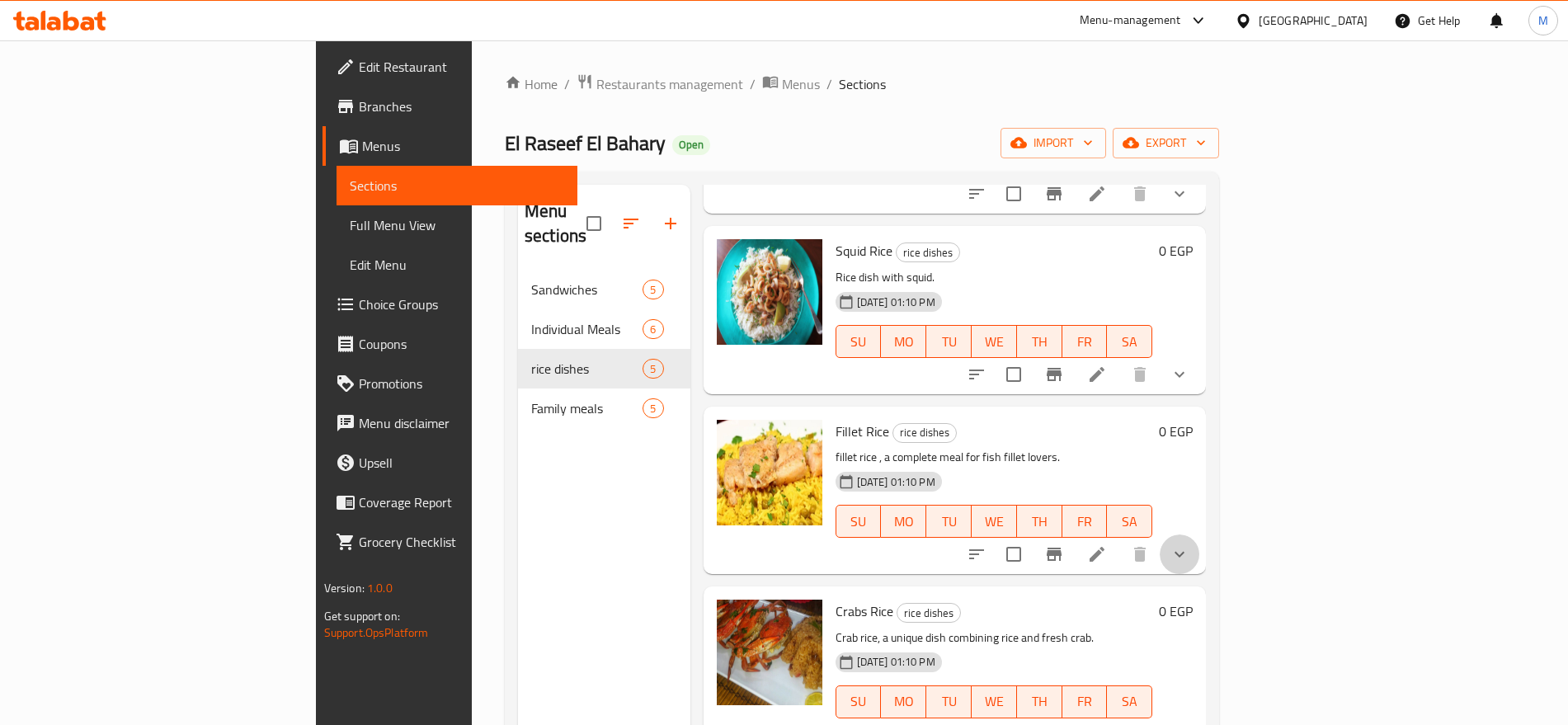
click at [1200, 540] on button "show more" at bounding box center [1179, 554] width 39 height 39
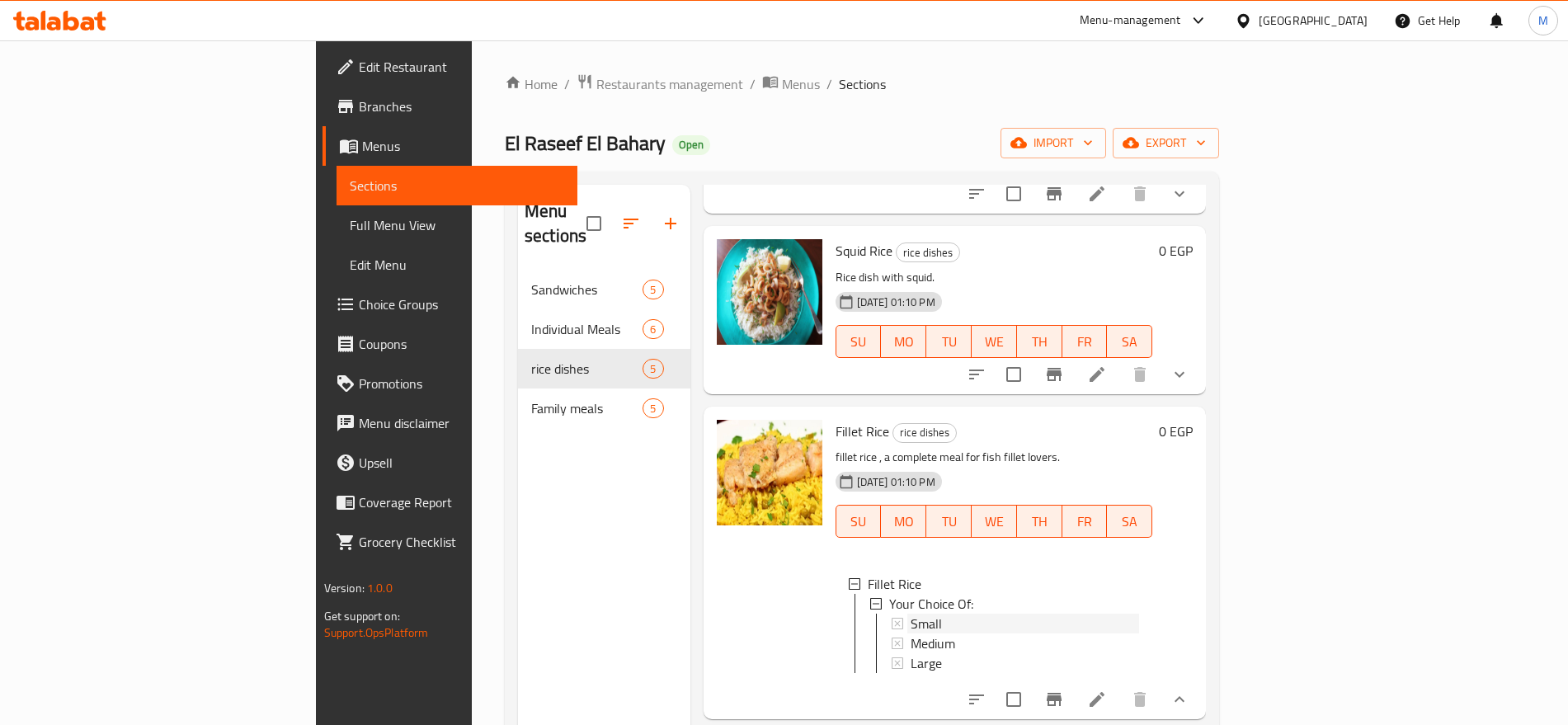
click at [911, 614] on span "Small" at bounding box center [926, 624] width 32 height 20
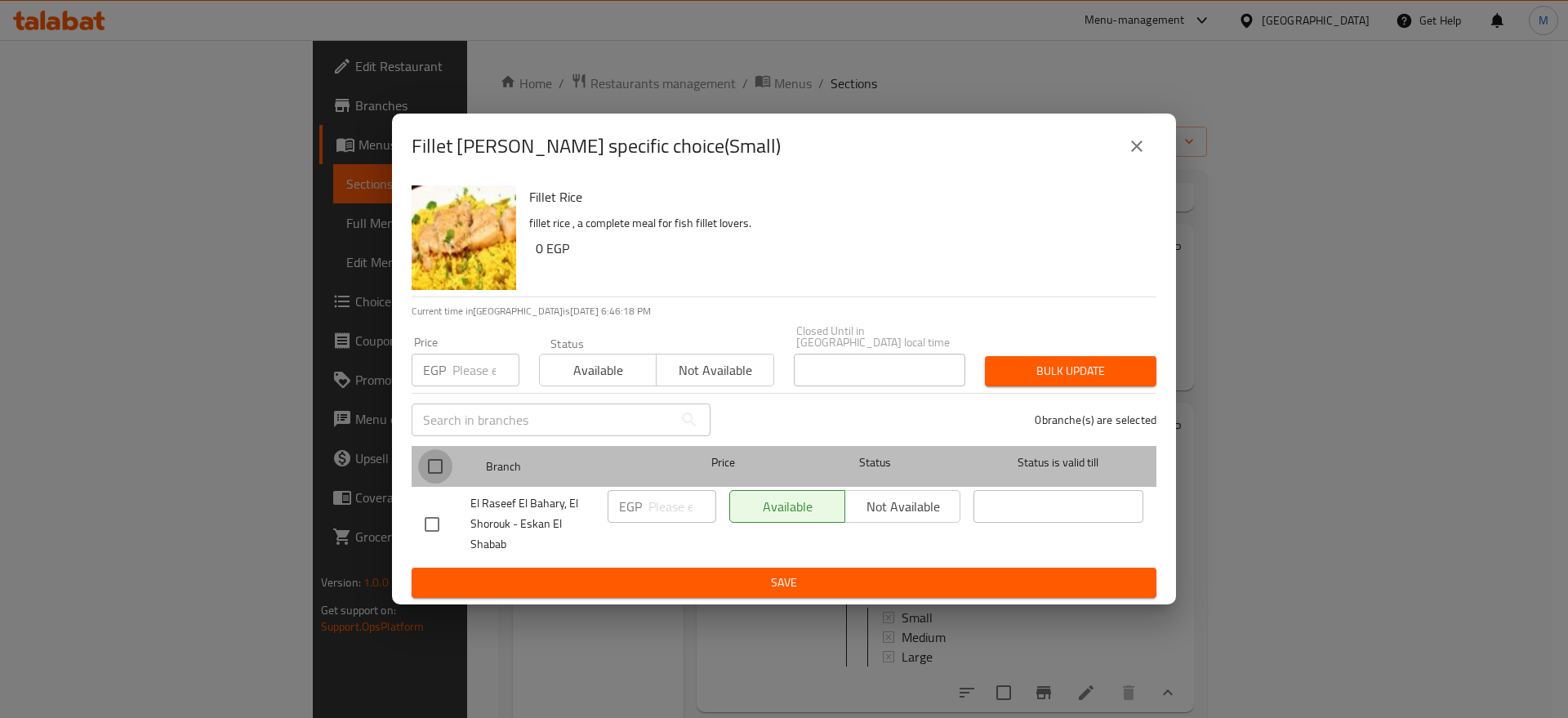
click at [430, 466] on input "checkbox" at bounding box center [434, 466] width 34 height 34
checkbox input "true"
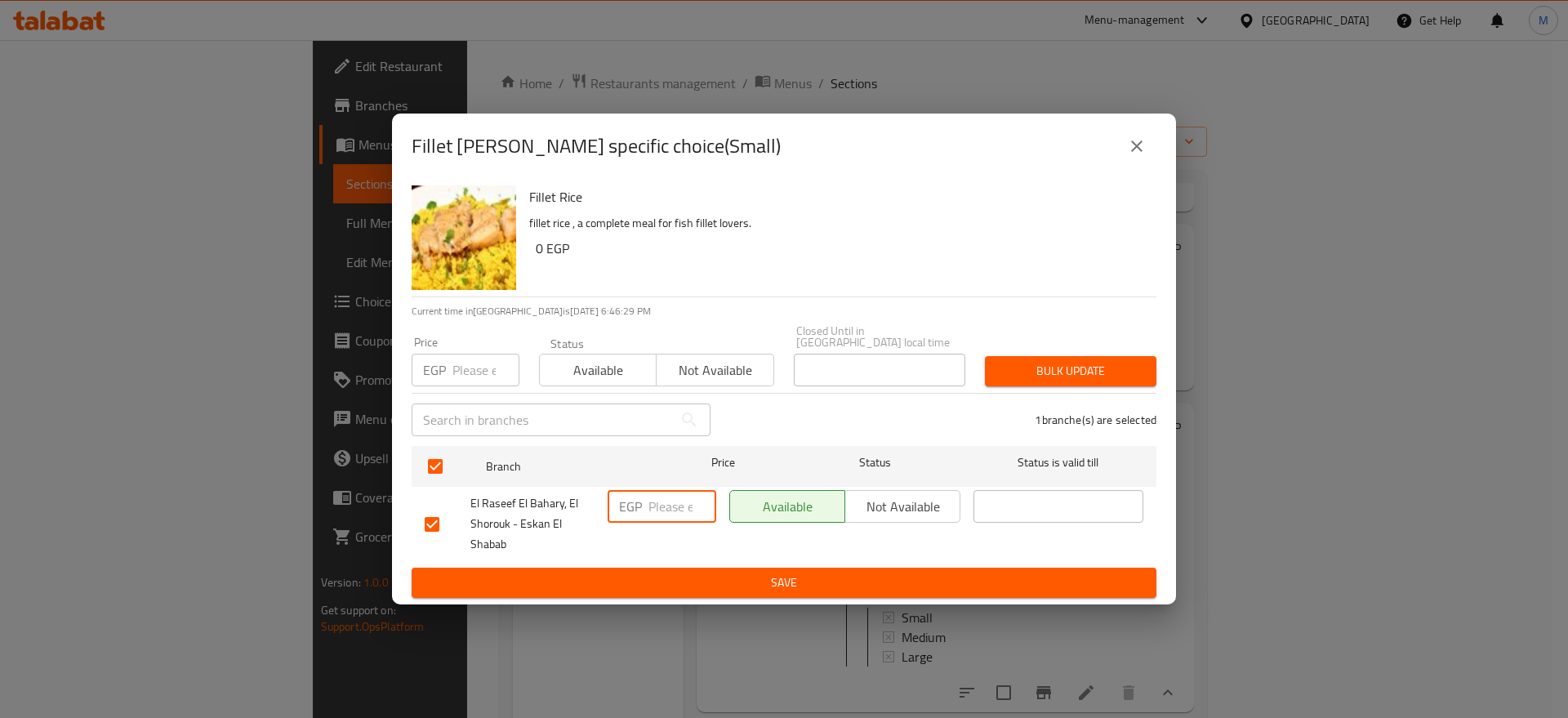
click at [675, 505] on input "number" at bounding box center [682, 505] width 68 height 32
paste input "155"
type input "155"
click at [712, 586] on span "Save" at bounding box center [783, 582] width 719 height 21
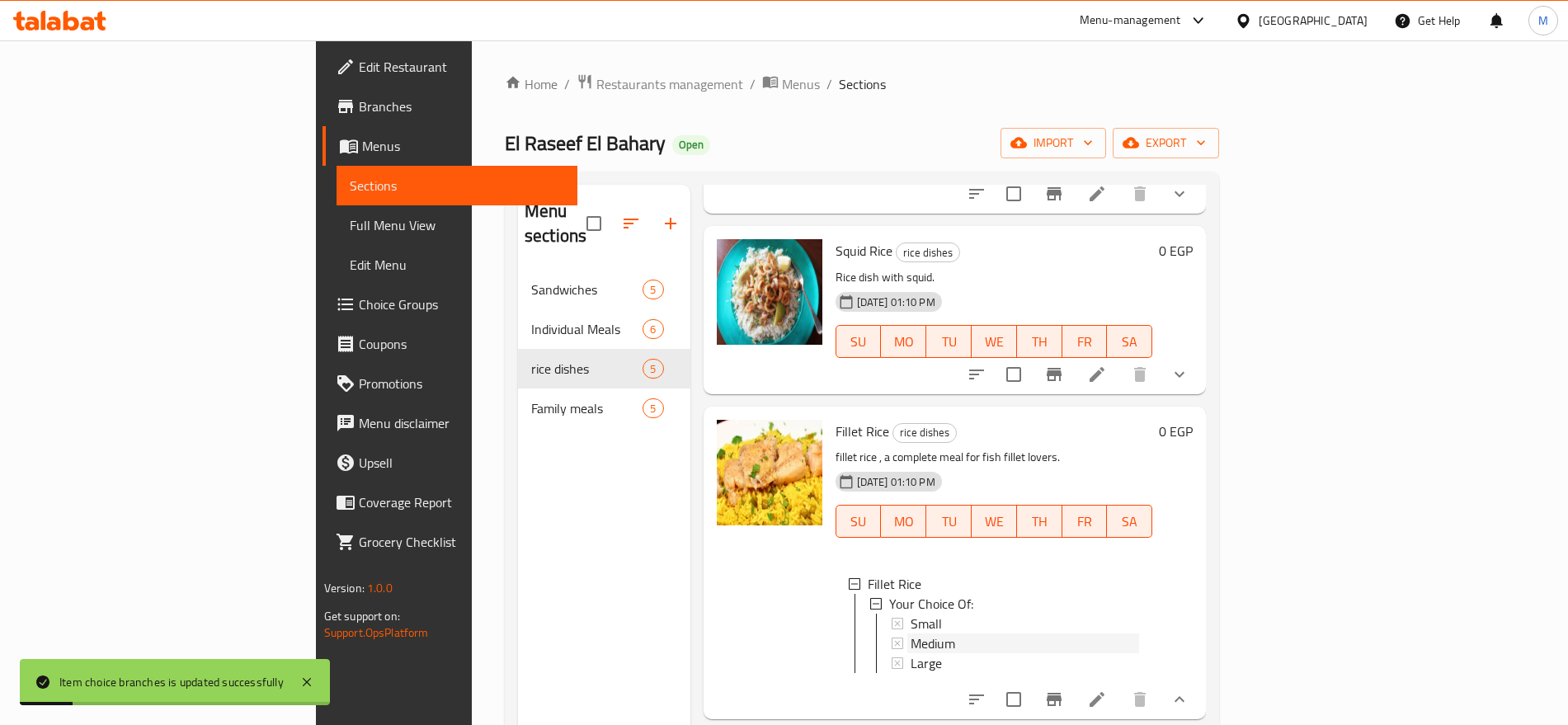
click at [911, 633] on span "Medium" at bounding box center [932, 643] width 44 height 20
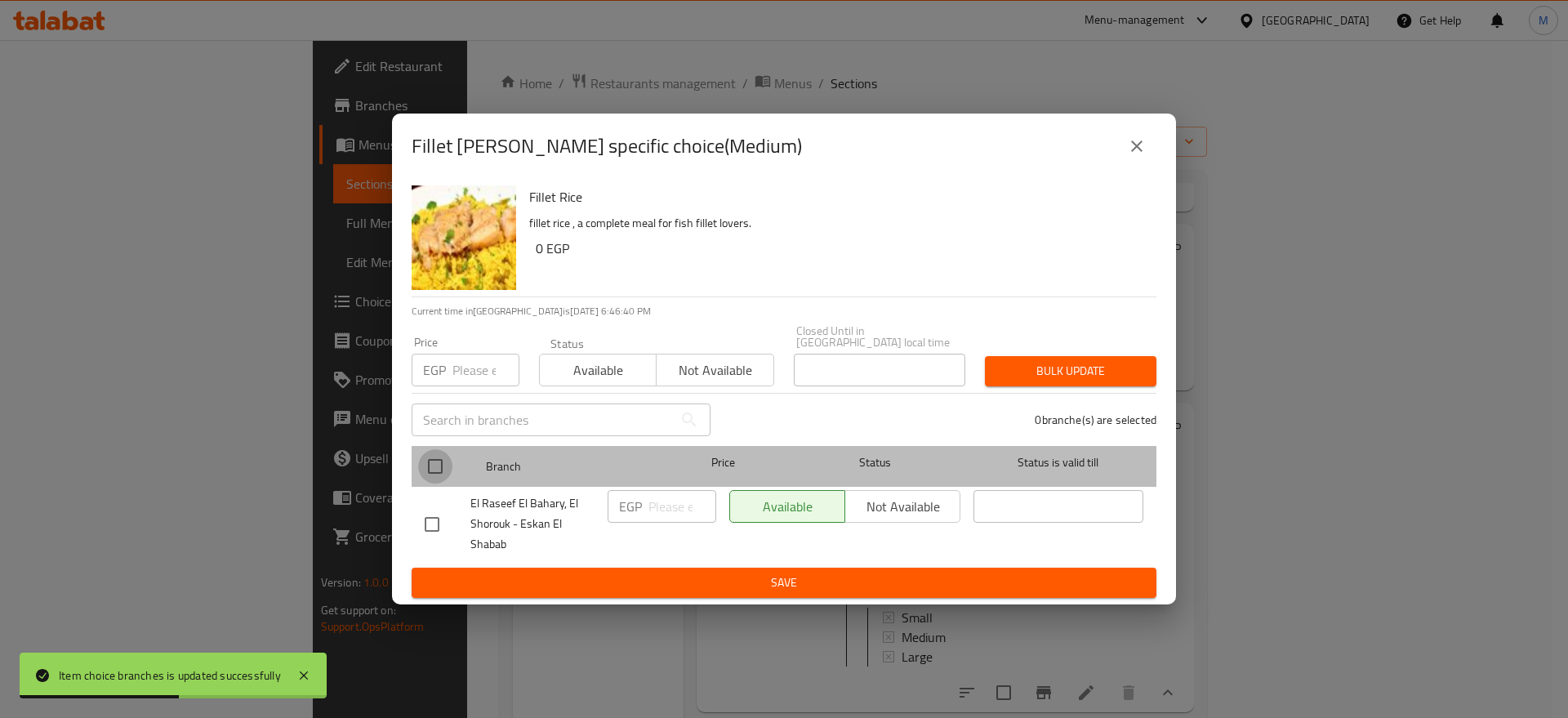
click at [443, 462] on input "checkbox" at bounding box center [434, 466] width 34 height 34
checkbox input "true"
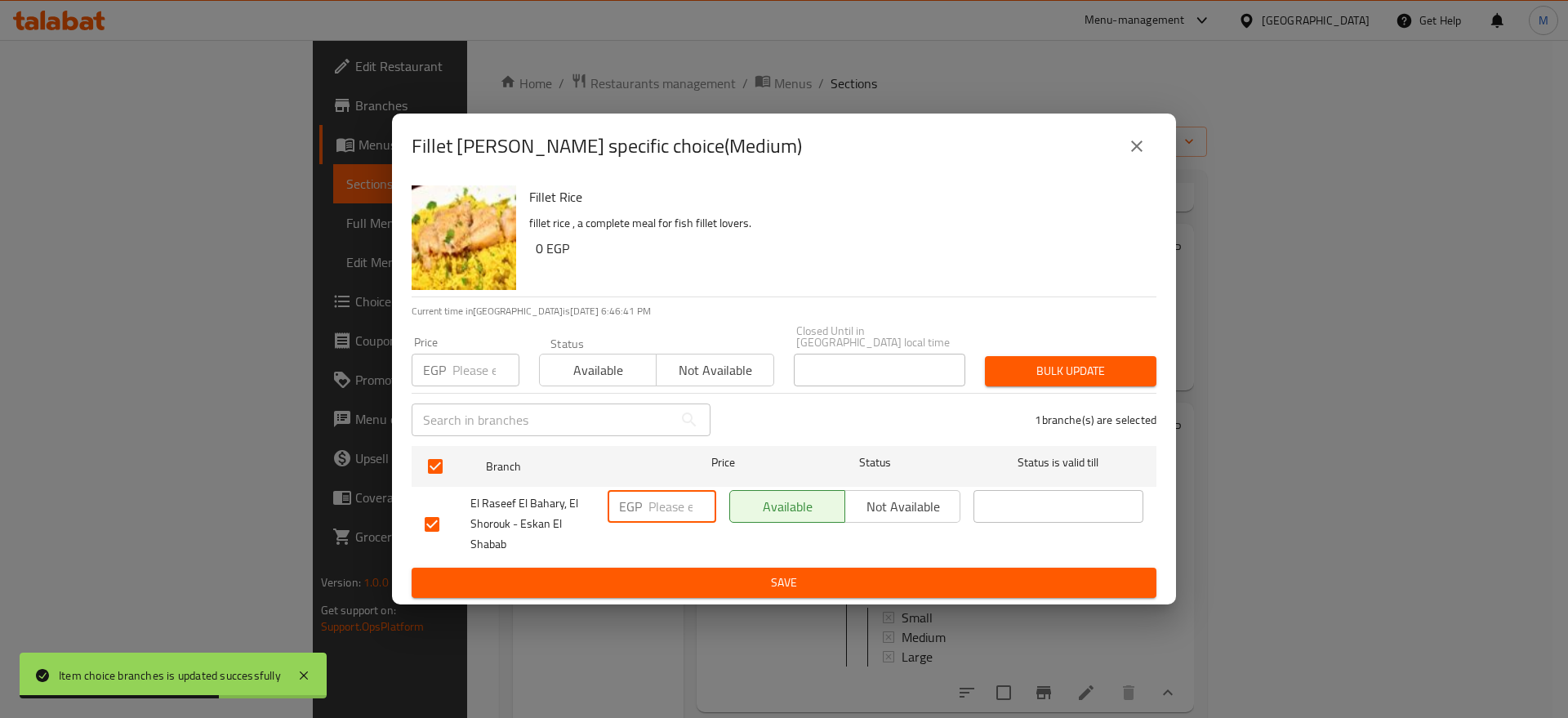
click at [664, 495] on input "number" at bounding box center [682, 505] width 68 height 32
paste input "195"
type input "195"
click at [698, 572] on span "Save" at bounding box center [783, 582] width 719 height 21
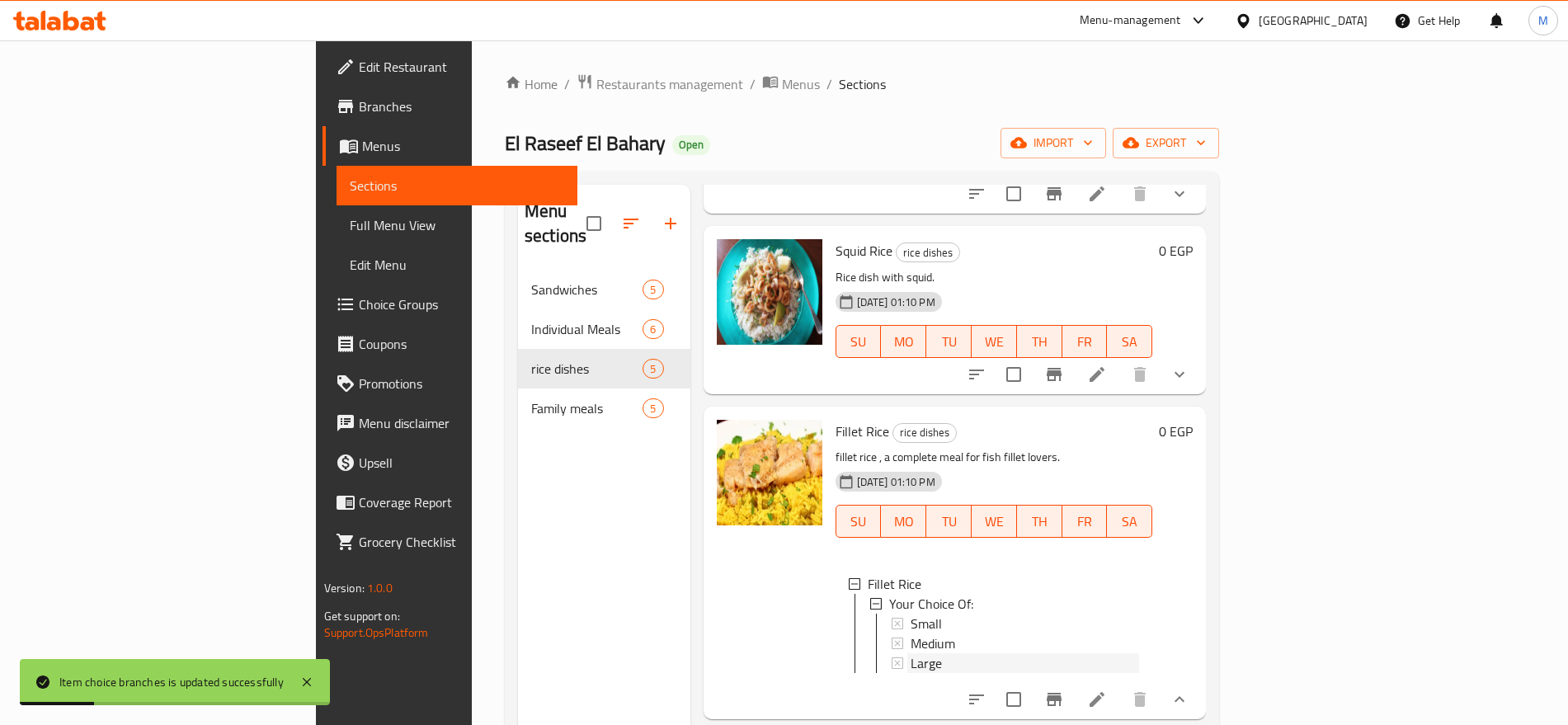
click at [911, 653] on div "Large" at bounding box center [1025, 663] width 229 height 20
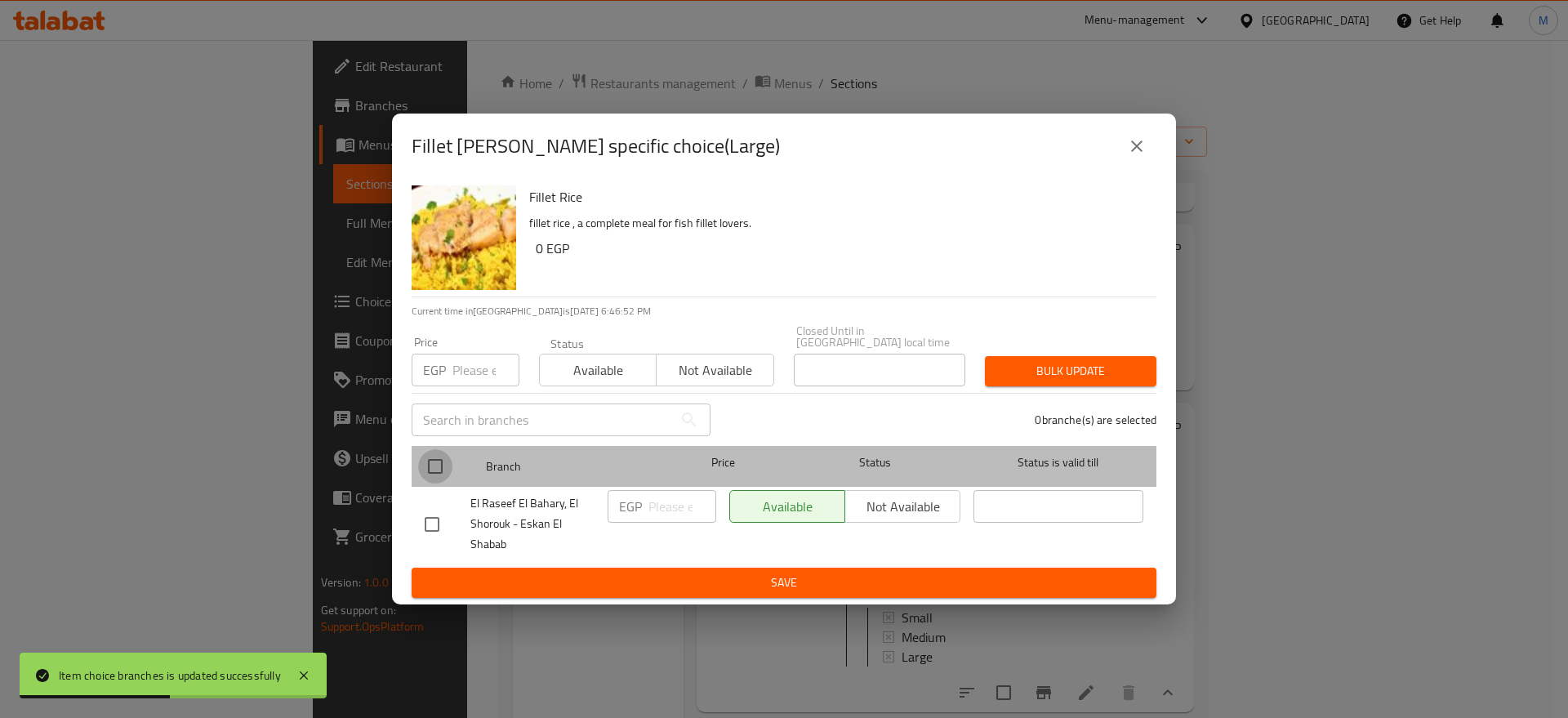
click at [440, 470] on input "checkbox" at bounding box center [434, 466] width 34 height 34
checkbox input "true"
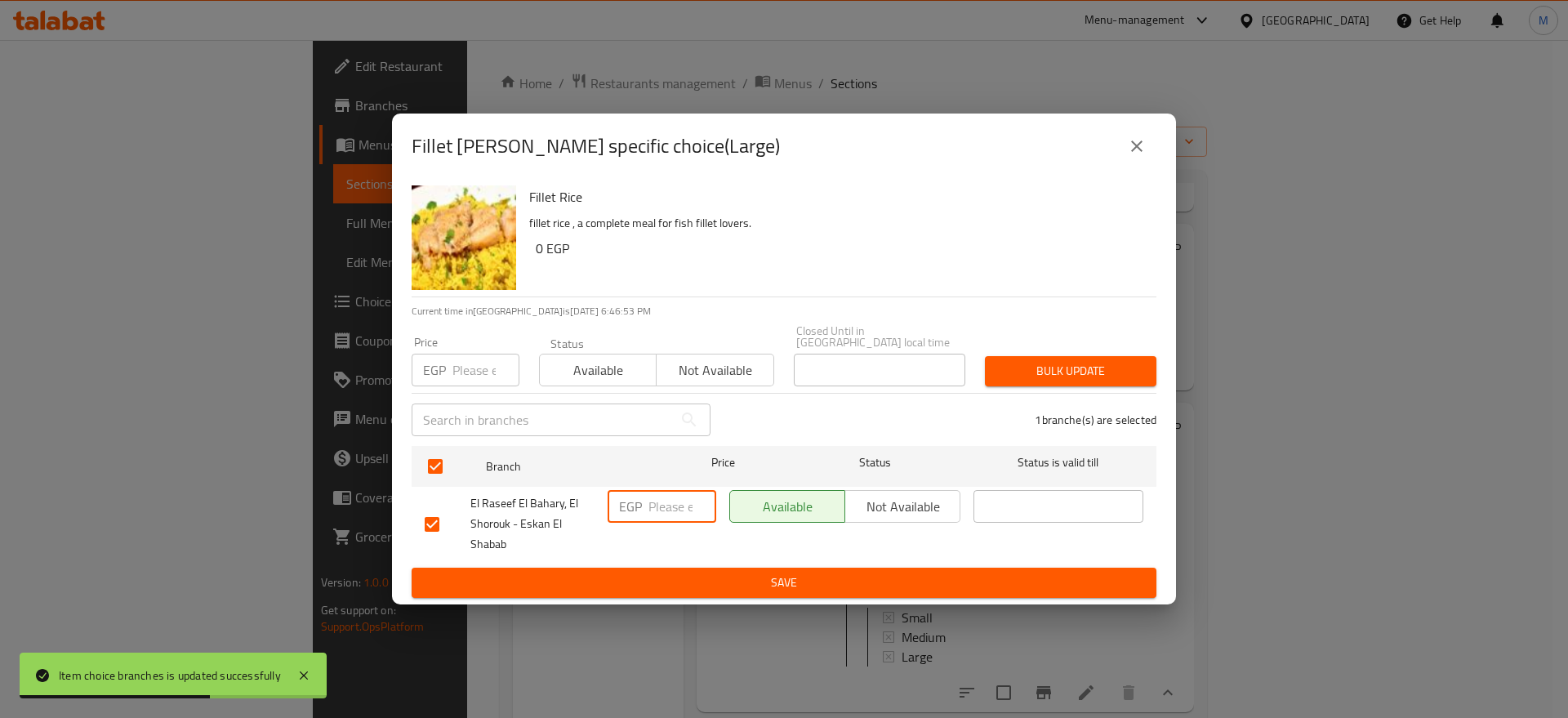
click at [686, 495] on input "number" at bounding box center [682, 505] width 68 height 32
paste input "275"
type input "275"
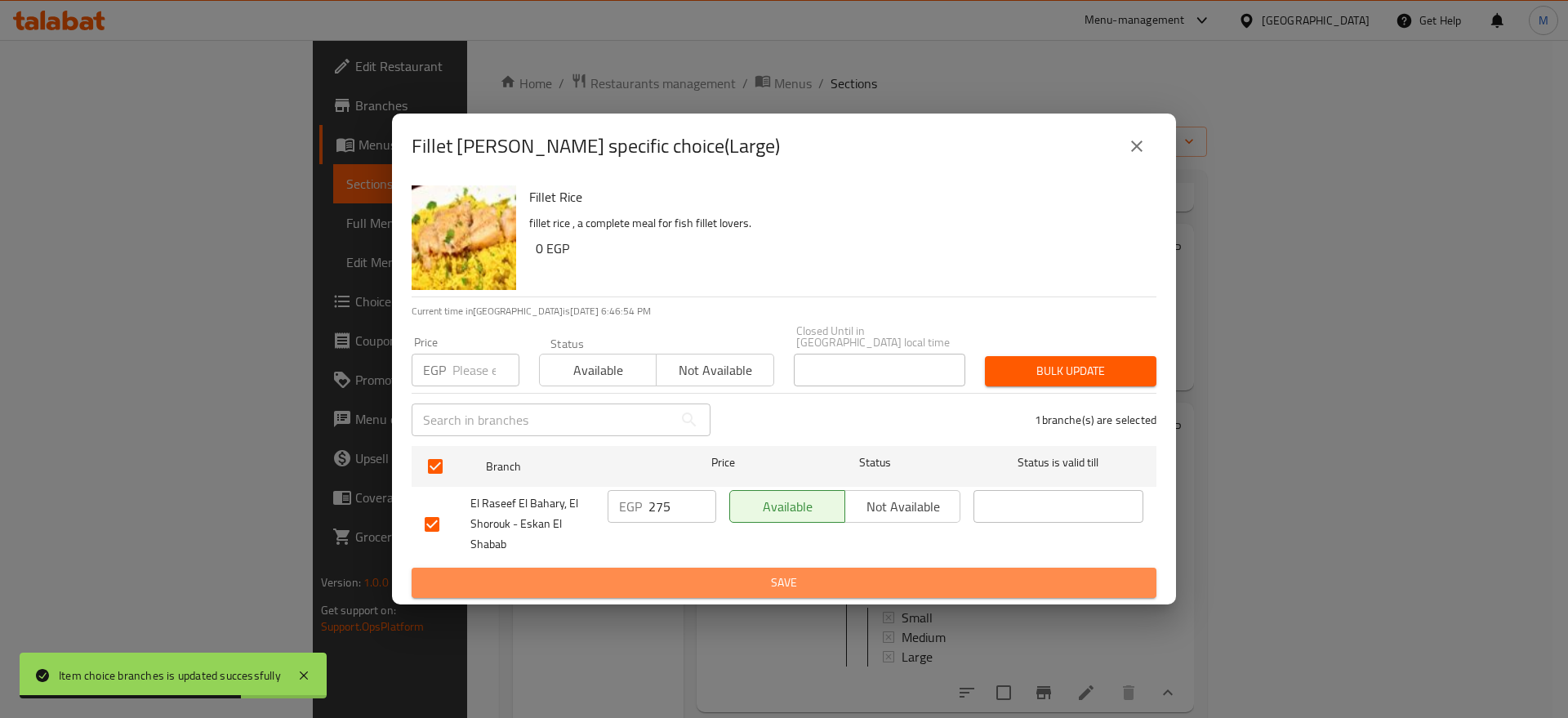
click at [694, 586] on span "Save" at bounding box center [783, 582] width 719 height 21
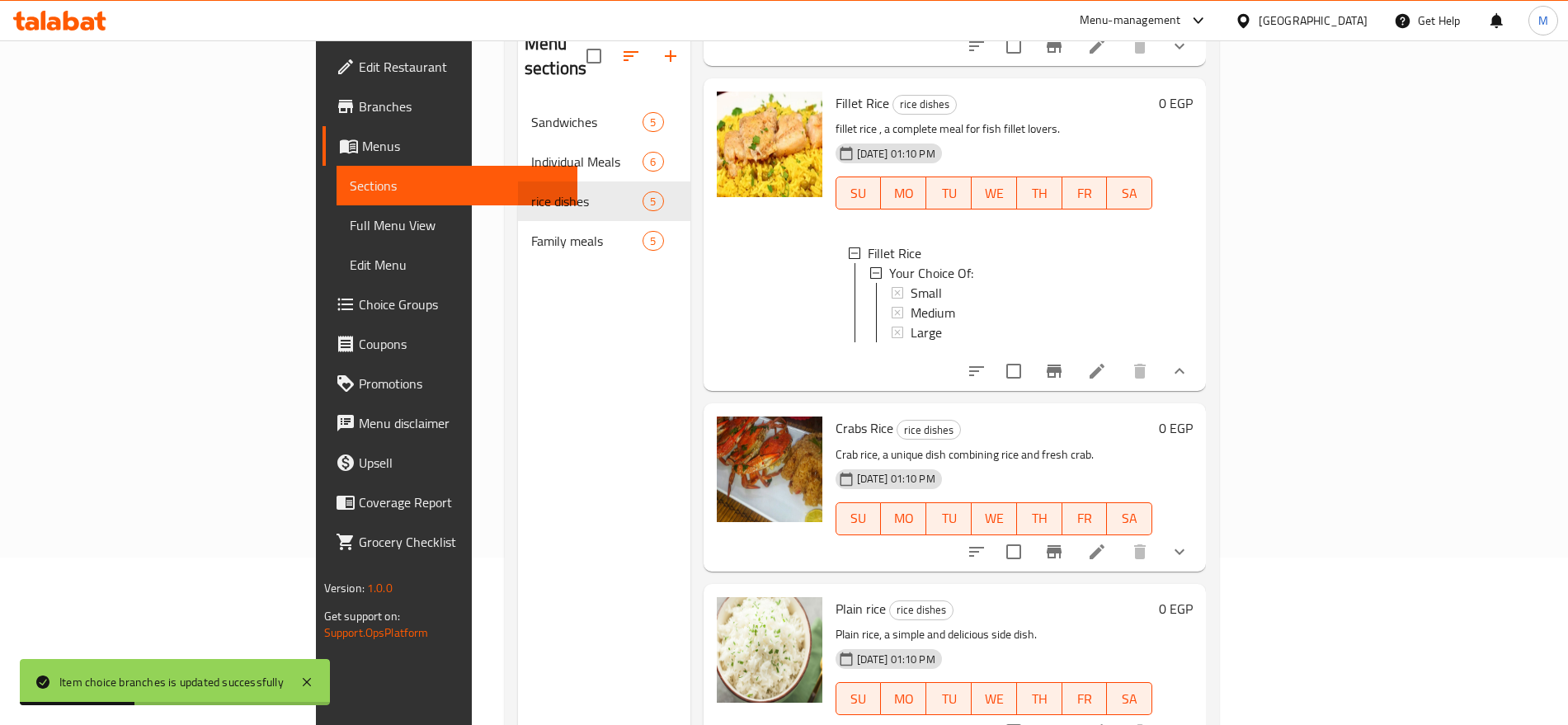
scroll to position [231, 0]
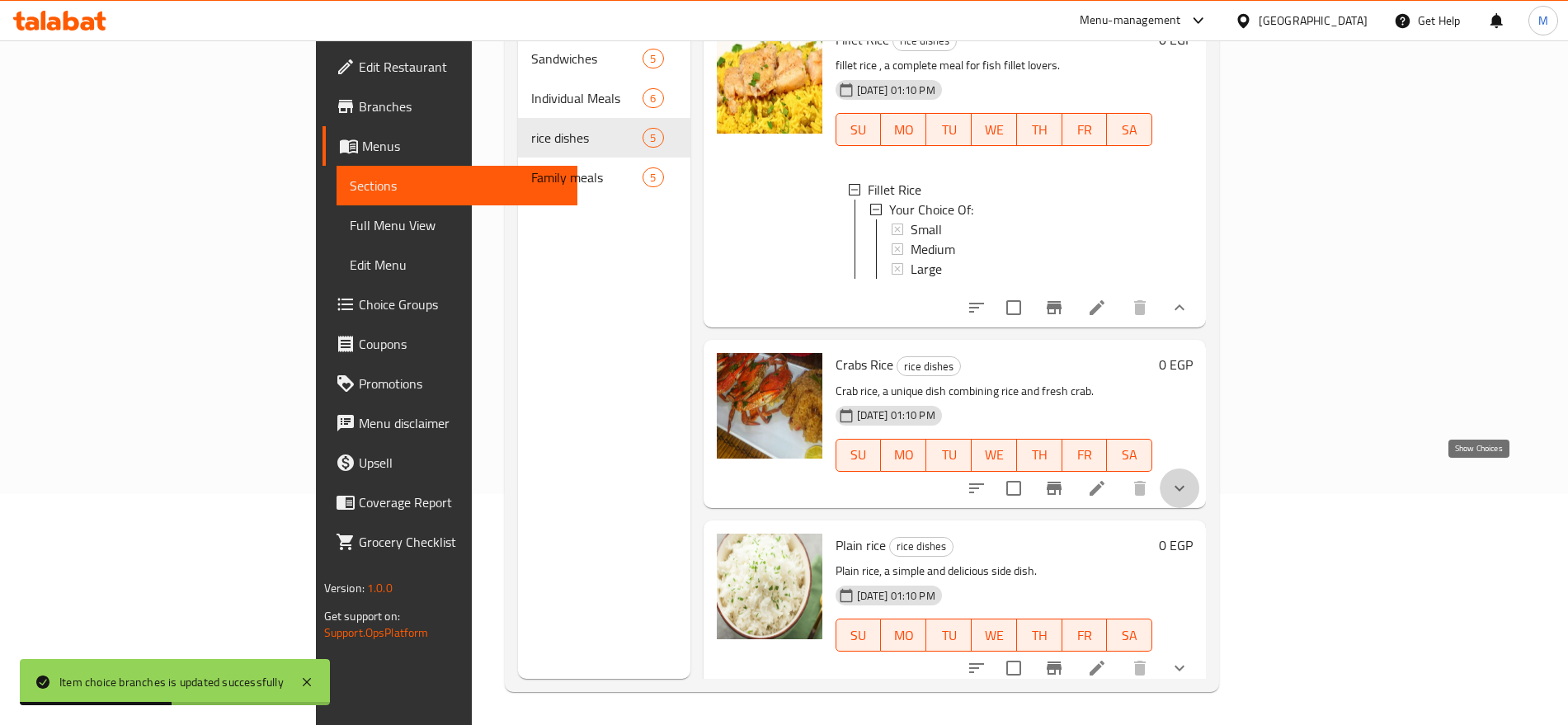
click at [1190, 485] on icon "show more" at bounding box center [1180, 489] width 20 height 20
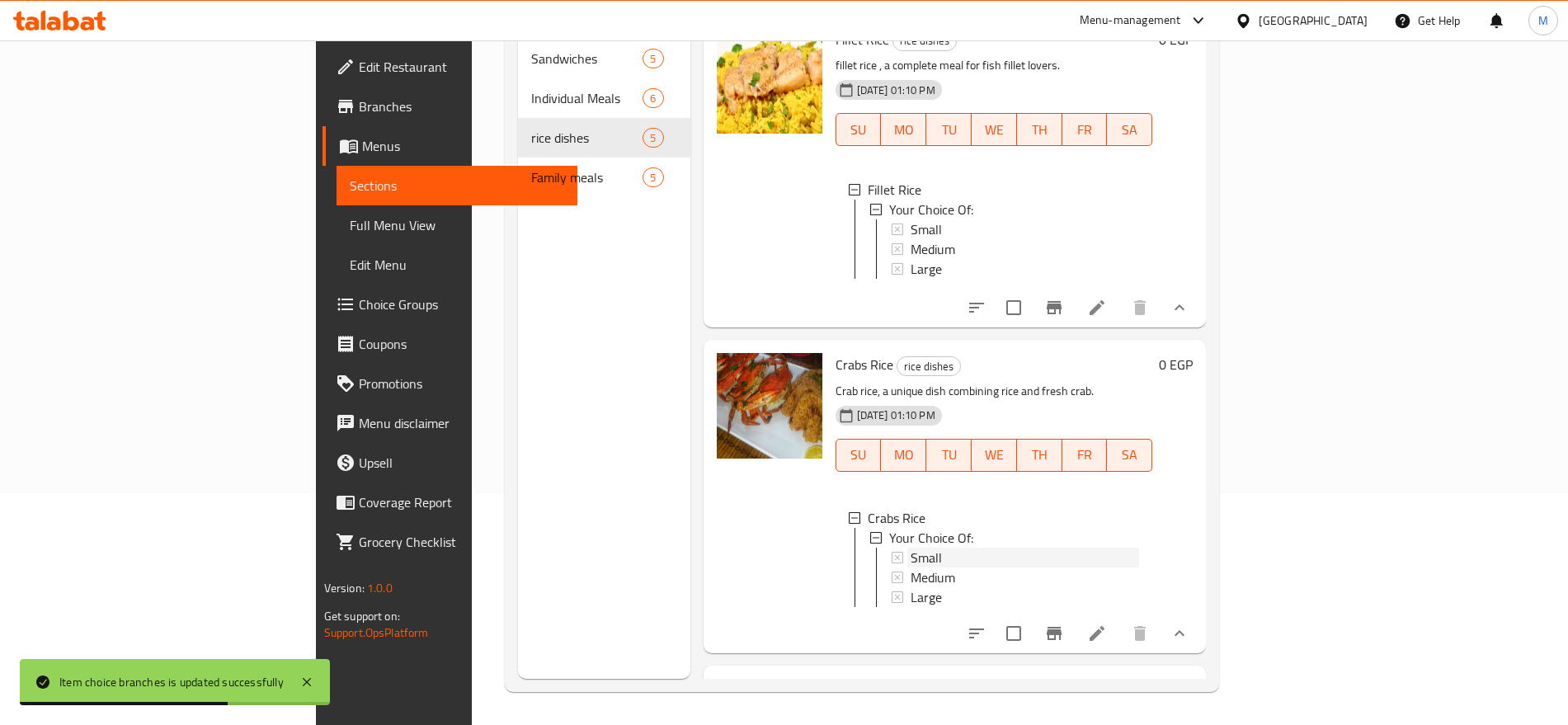
click at [911, 548] on div "Small" at bounding box center [1025, 558] width 229 height 20
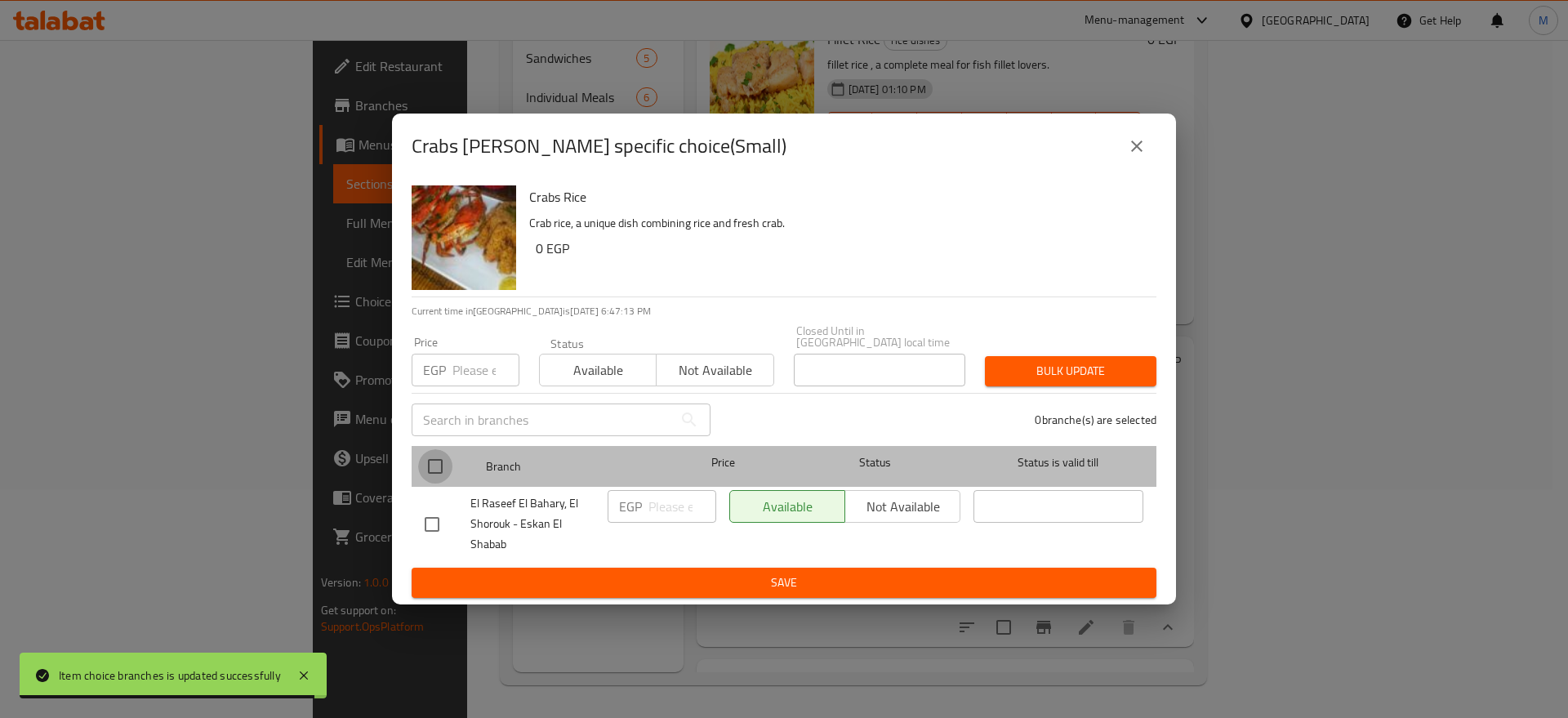
click at [448, 465] on input "checkbox" at bounding box center [434, 466] width 34 height 34
checkbox input "true"
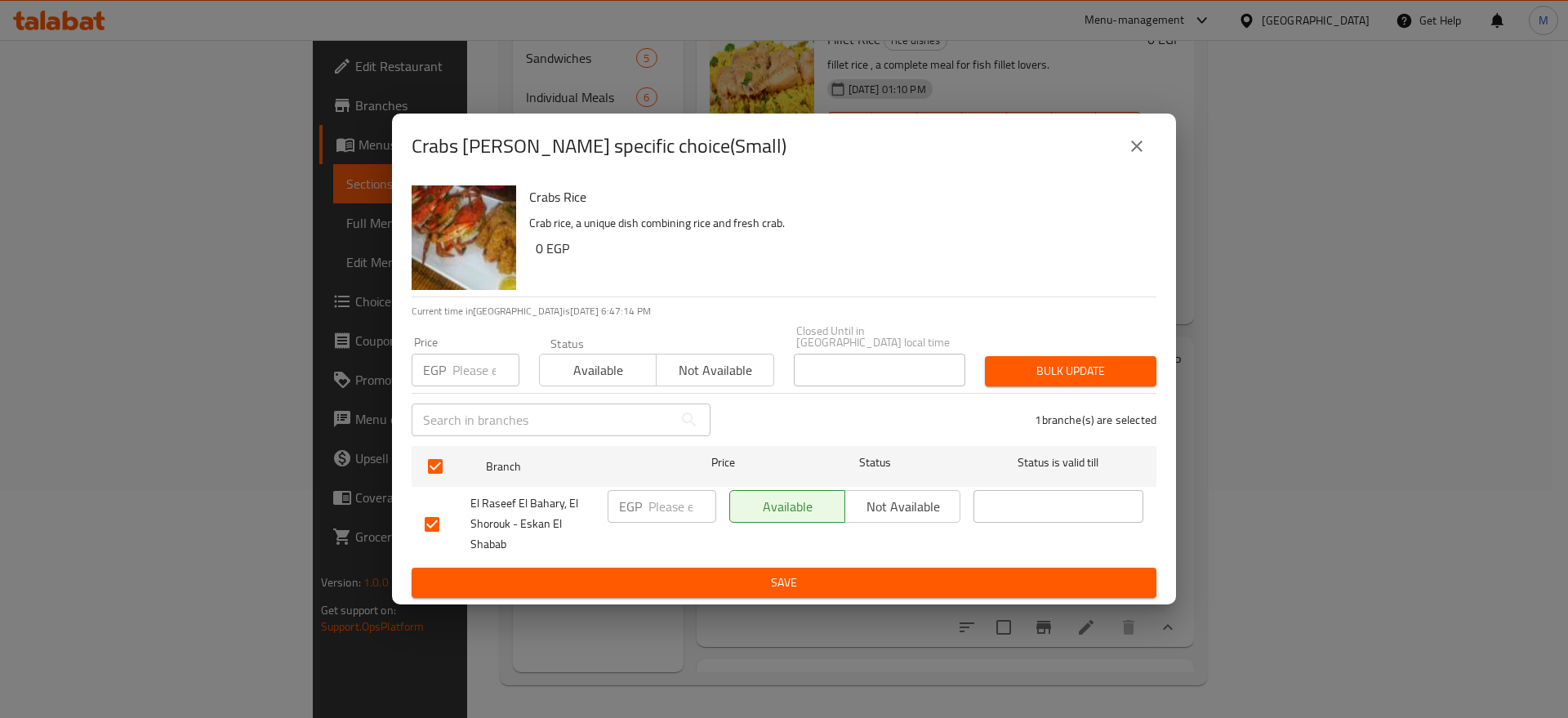
click at [659, 496] on input "number" at bounding box center [682, 505] width 68 height 32
paste input "105"
type input "105"
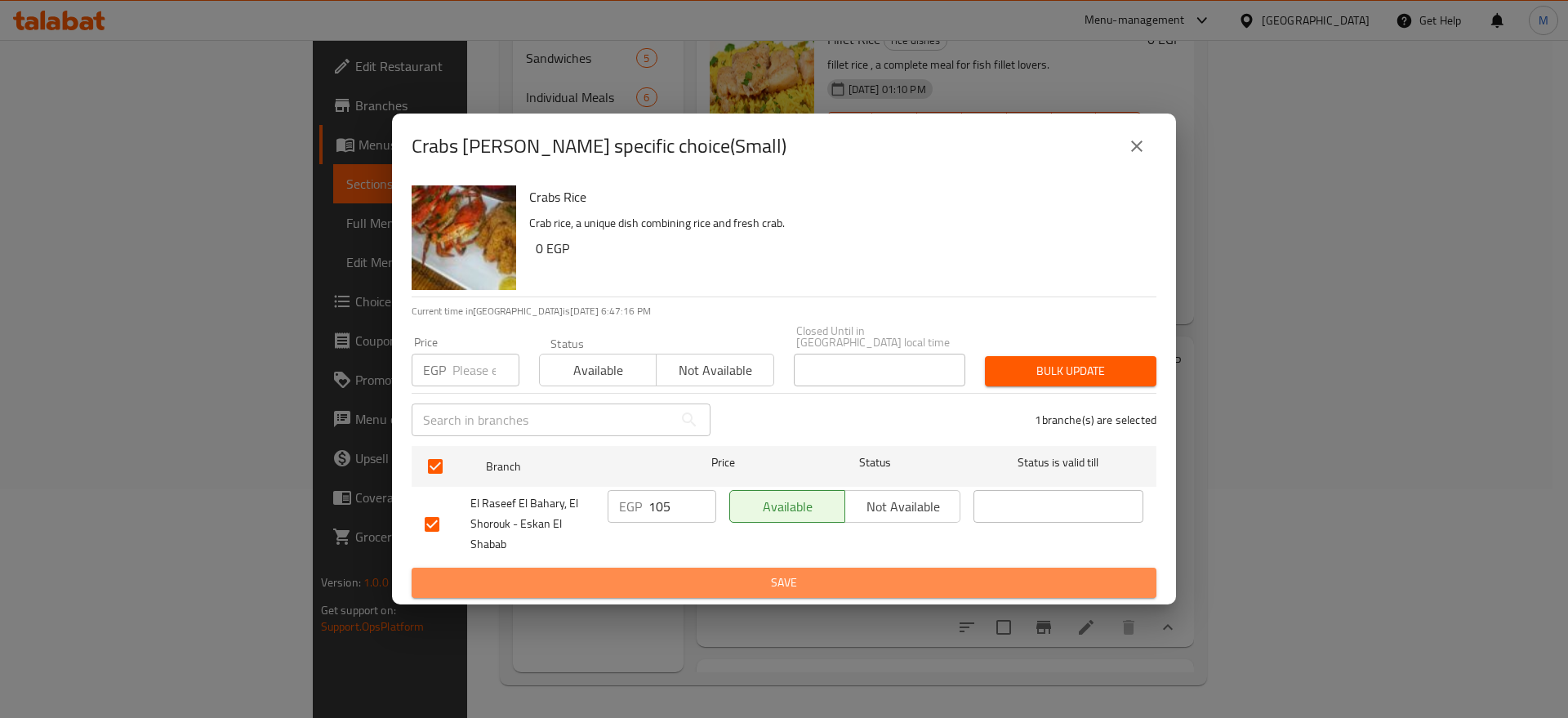
click at [707, 567] on button "Save" at bounding box center [784, 582] width 744 height 31
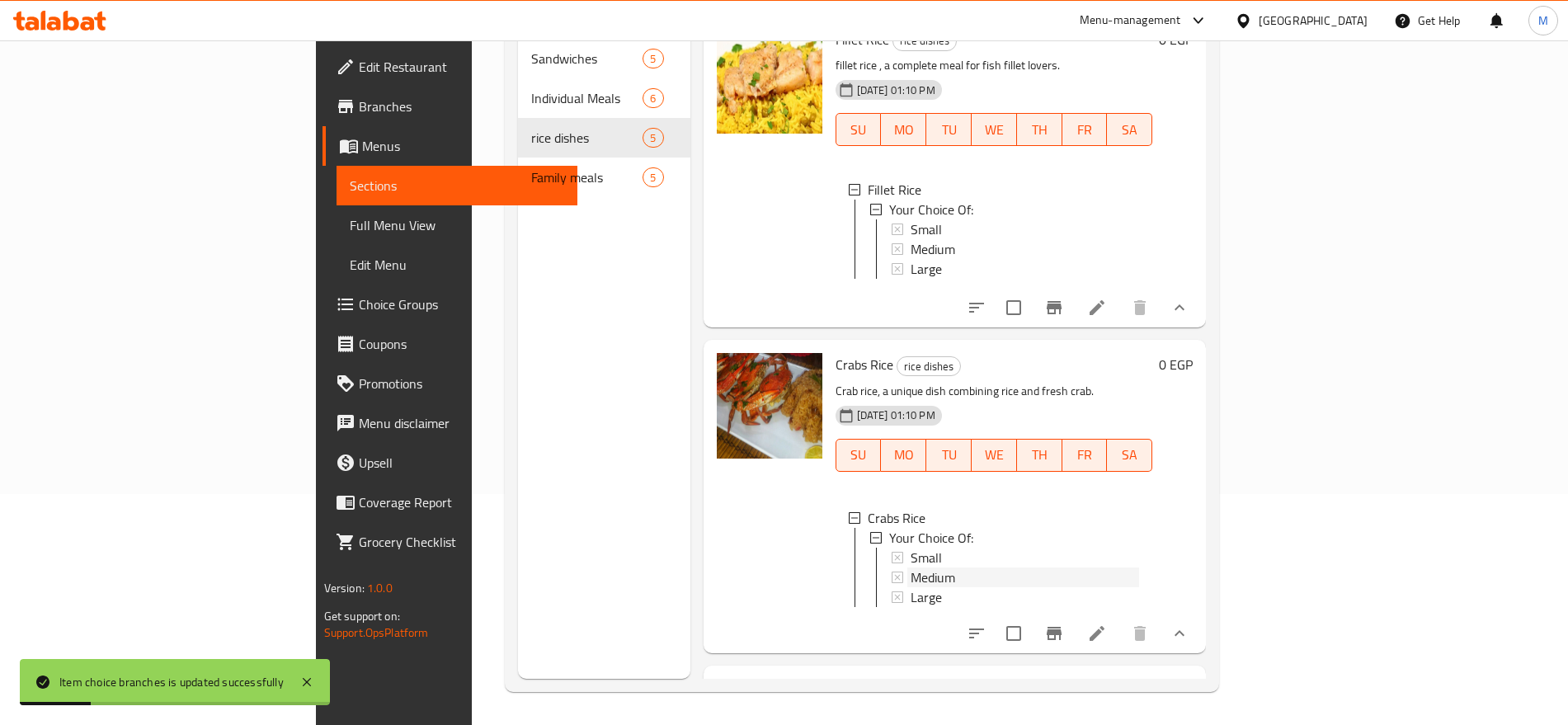
click at [911, 573] on div "Medium" at bounding box center [1025, 577] width 229 height 20
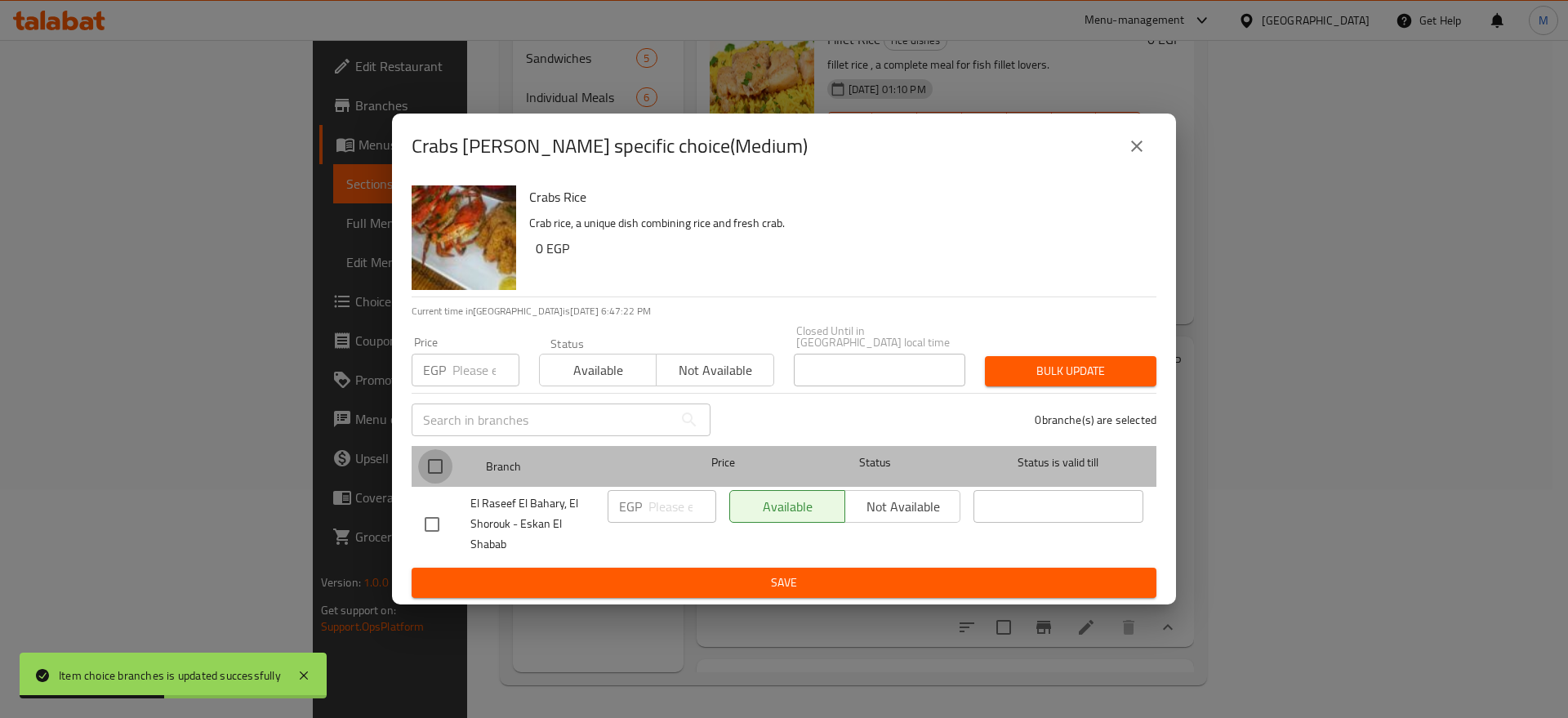
click at [425, 464] on input "checkbox" at bounding box center [434, 466] width 34 height 34
checkbox input "true"
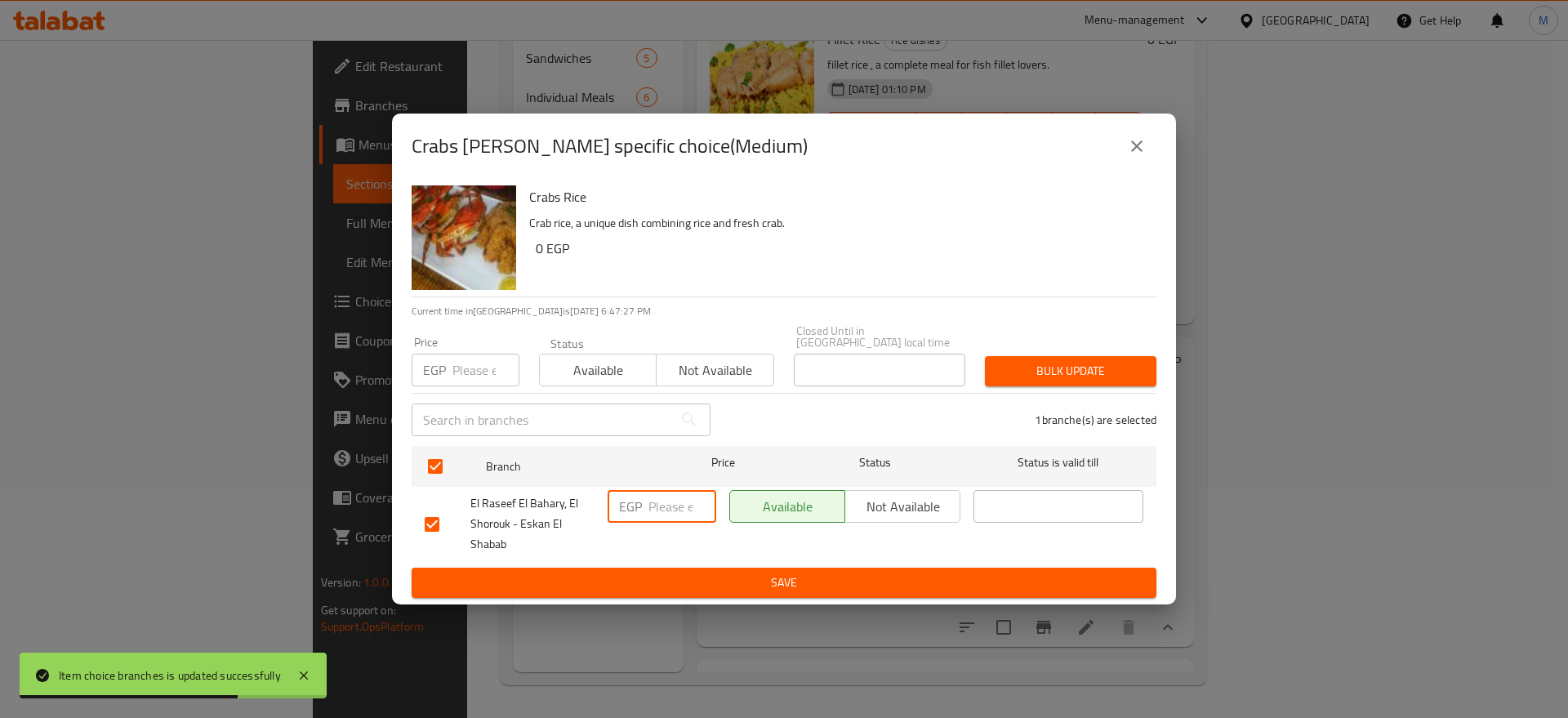
click at [665, 495] on input "number" at bounding box center [682, 505] width 68 height 32
paste input "130"
type input "130"
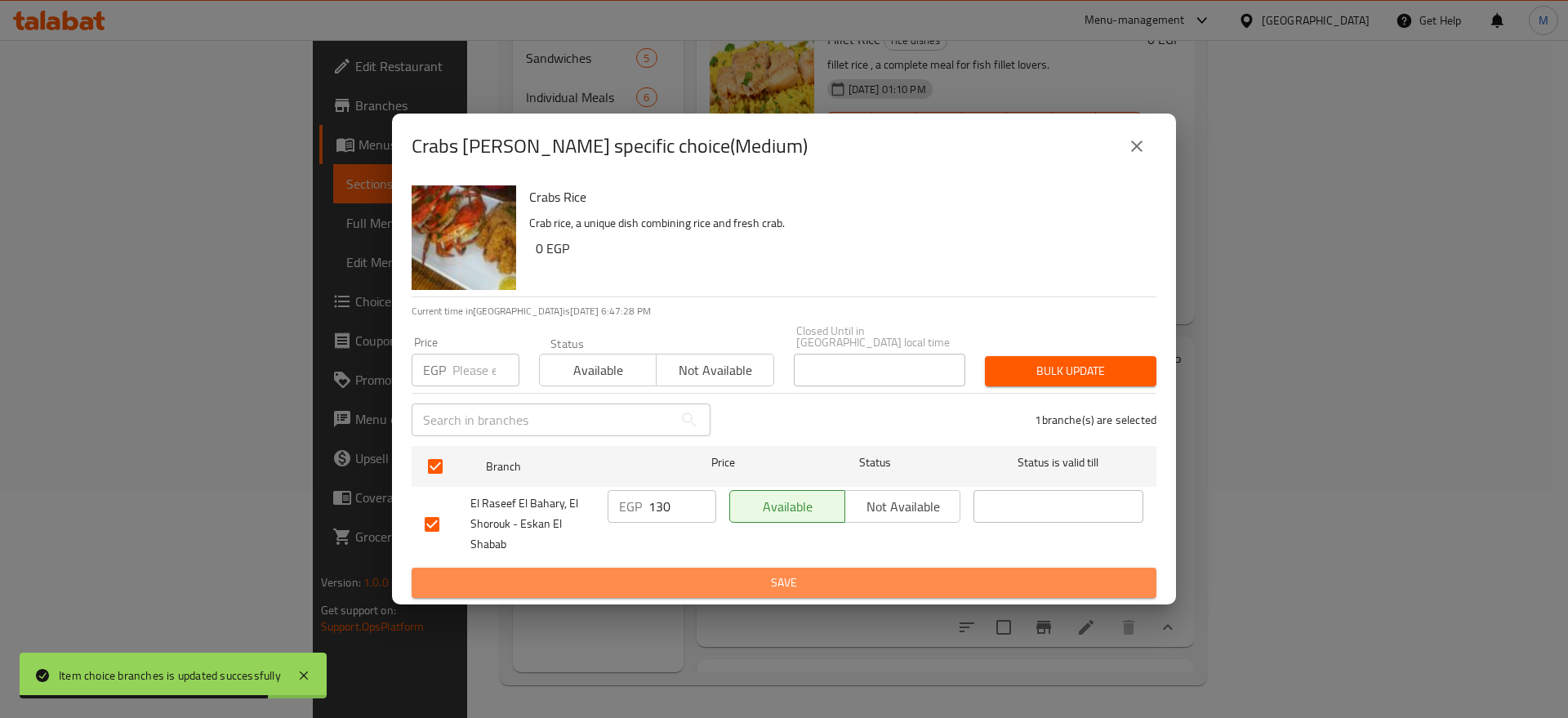
click at [705, 572] on span "Save" at bounding box center [783, 582] width 719 height 21
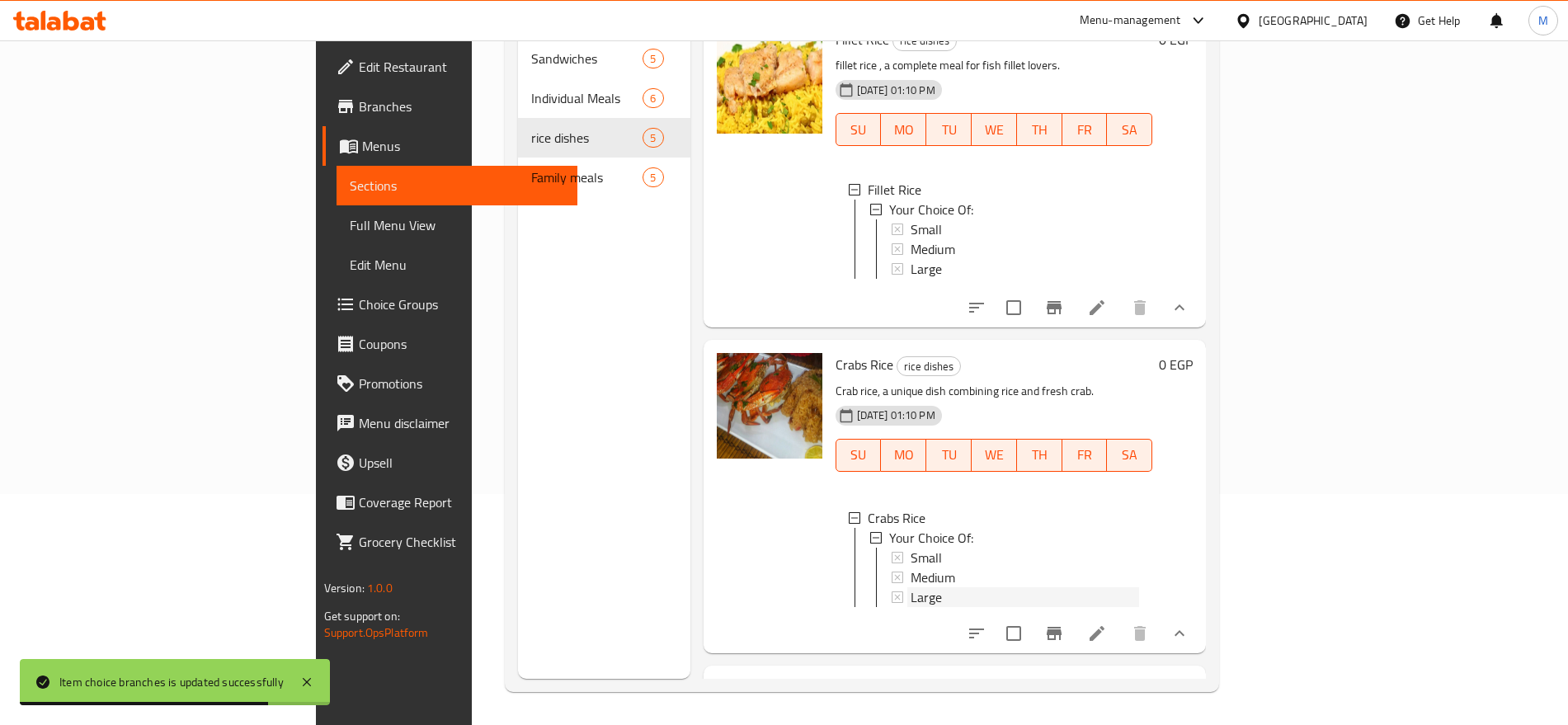
click at [911, 587] on div "Large" at bounding box center [1025, 597] width 229 height 20
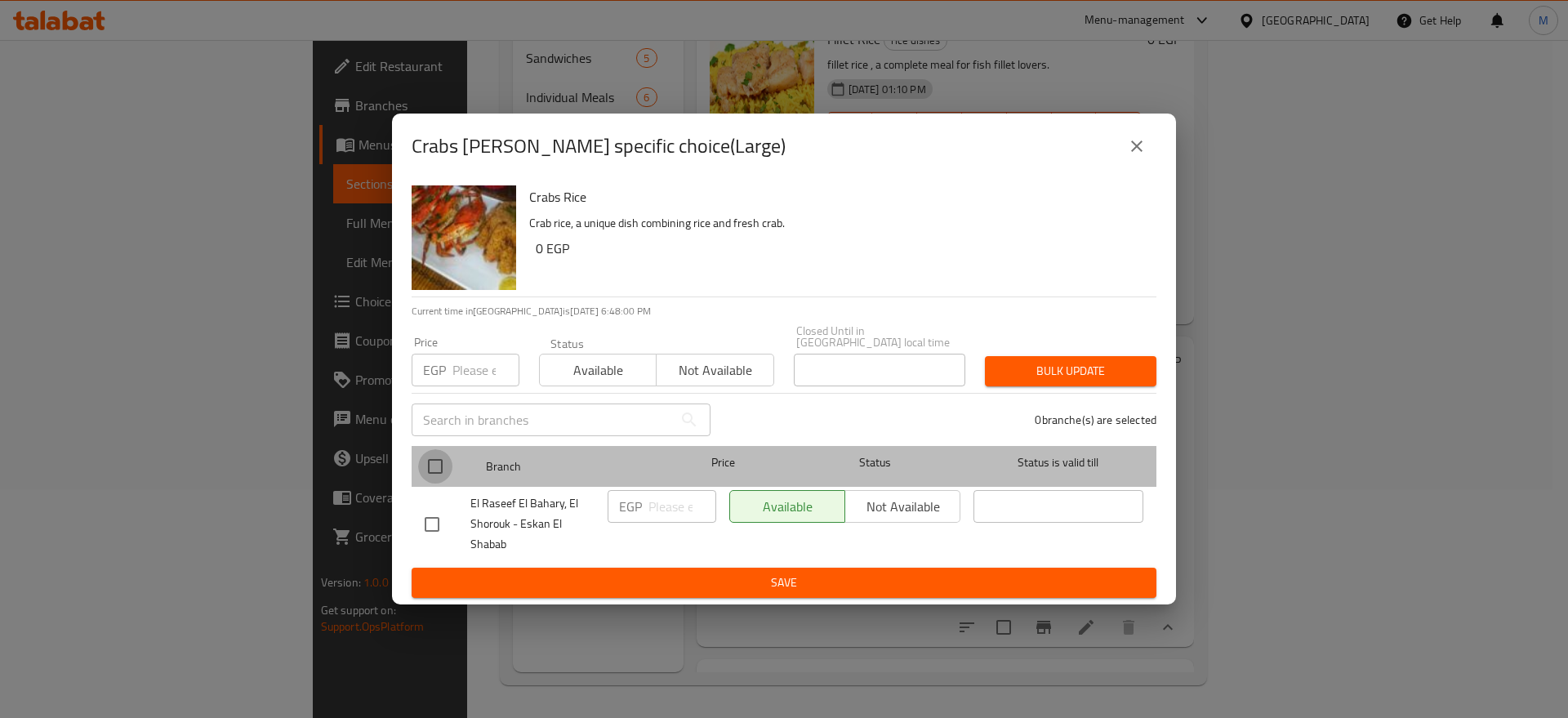
click at [437, 450] on input "checkbox" at bounding box center [434, 466] width 34 height 34
checkbox input "true"
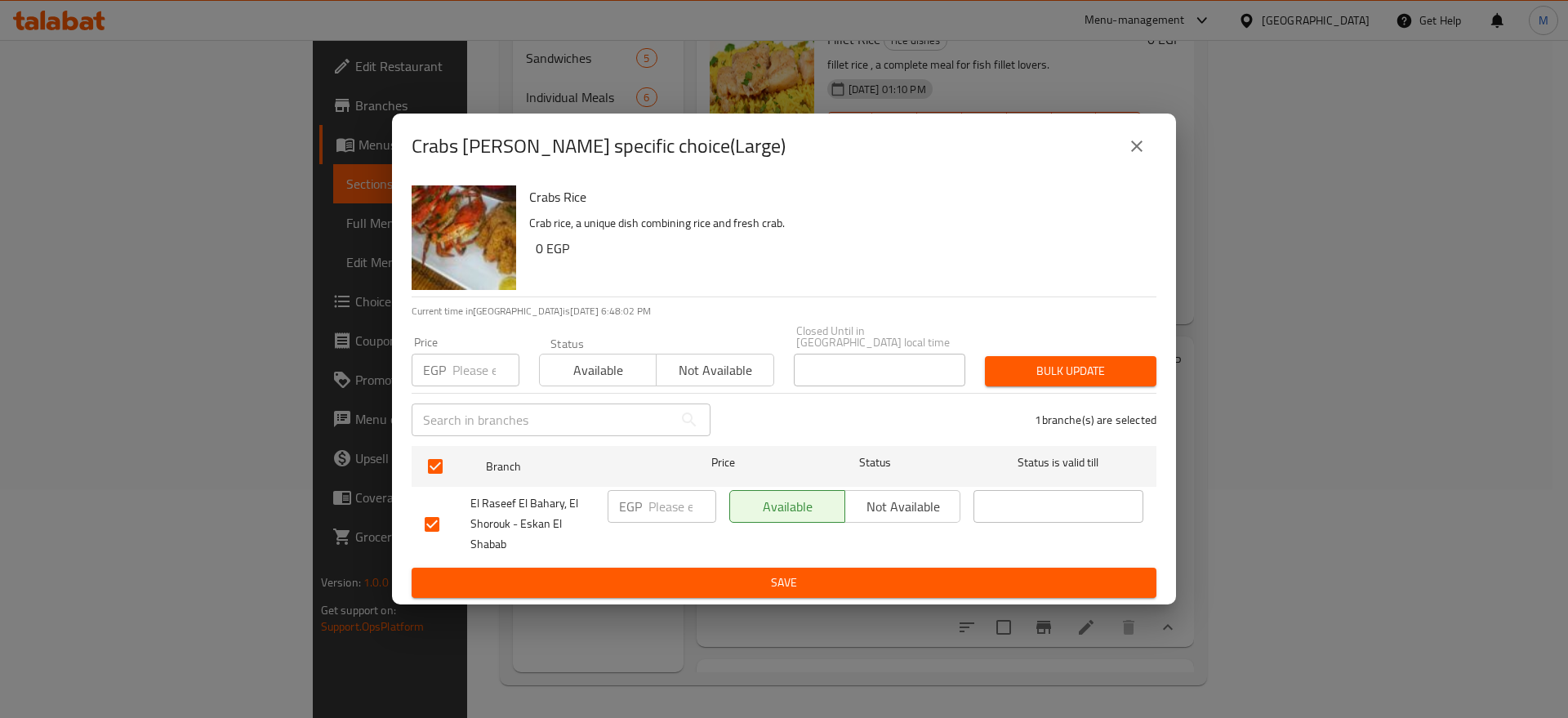
click at [648, 500] on div "EGP ​" at bounding box center [662, 505] width 108 height 32
paste input "155"
type input "155"
click at [696, 577] on span "Save" at bounding box center [783, 582] width 719 height 21
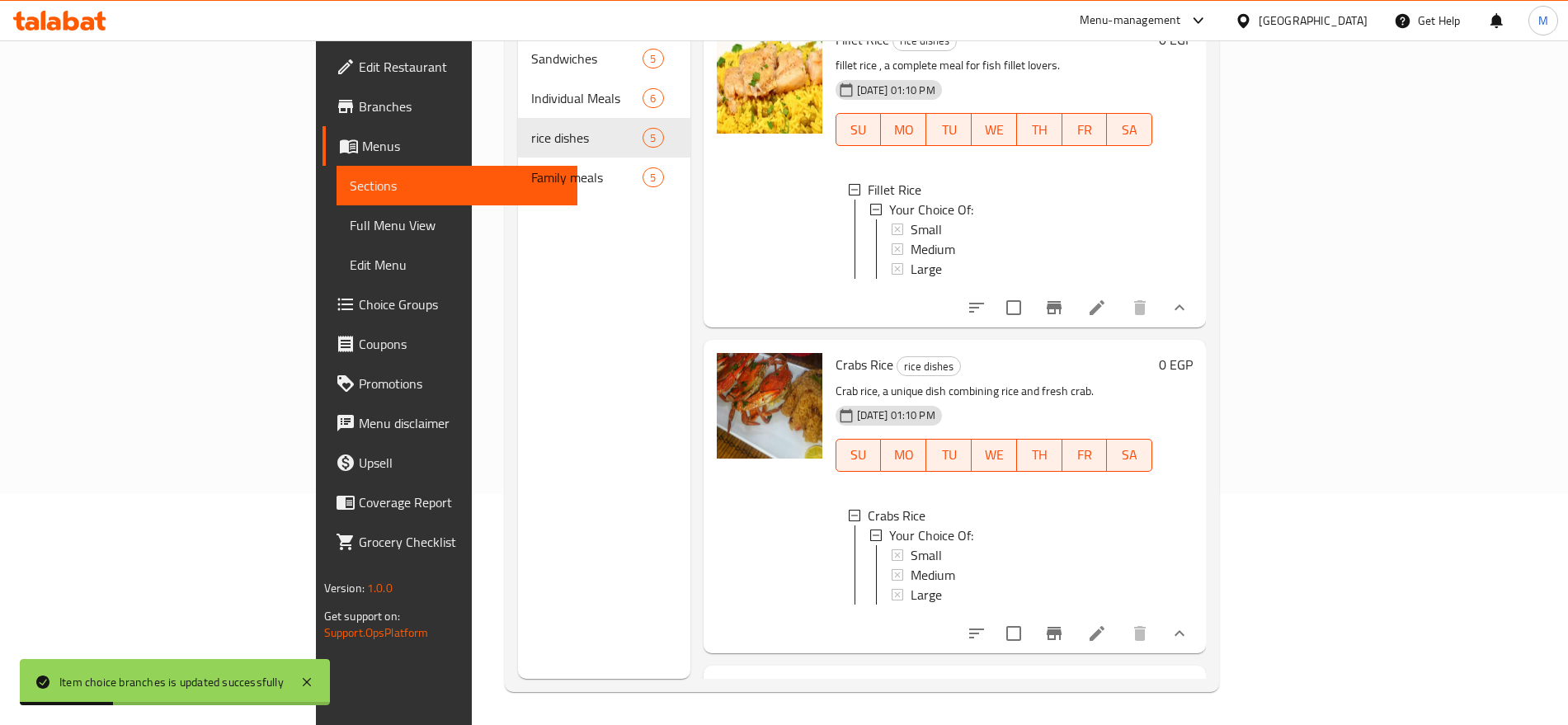
scroll to position [539, 0]
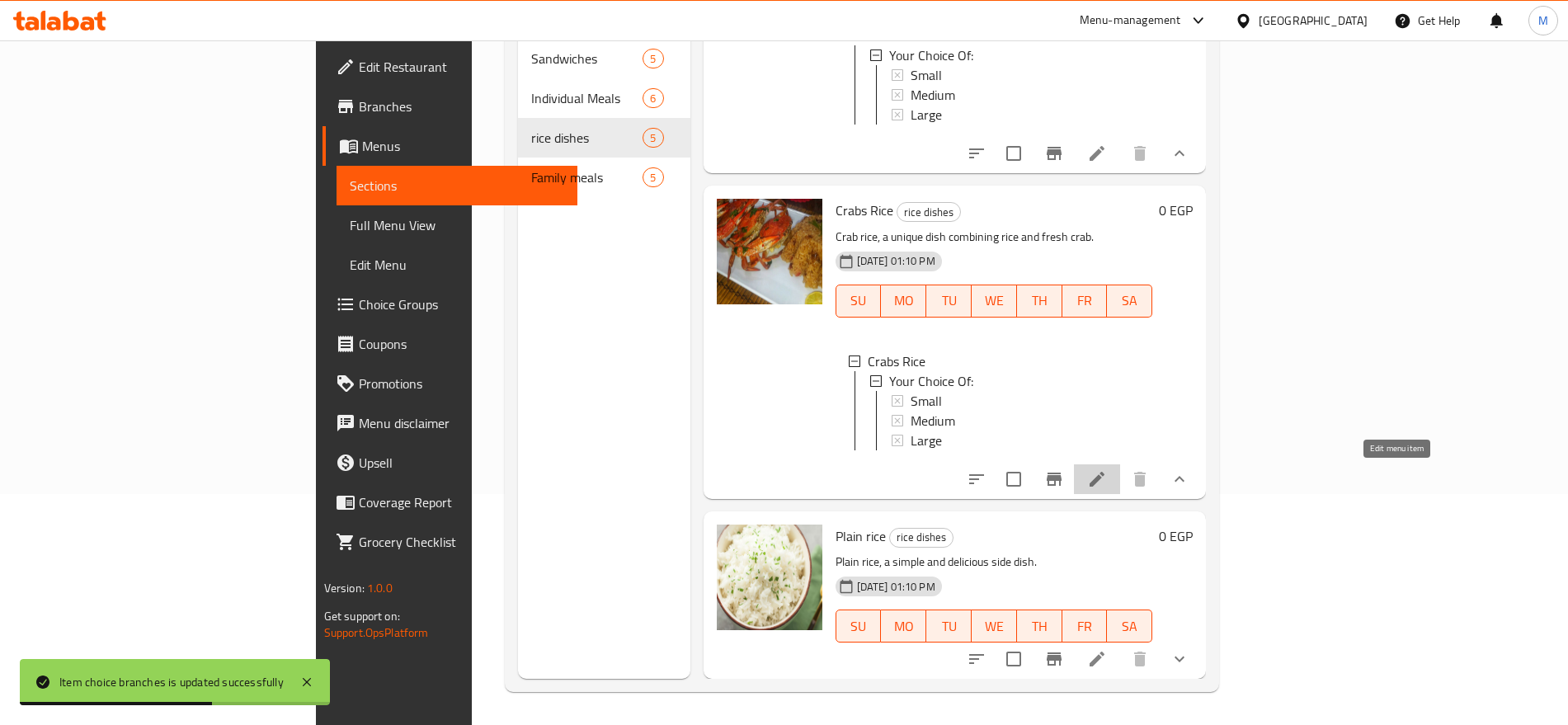
click at [1104, 477] on icon at bounding box center [1097, 479] width 15 height 15
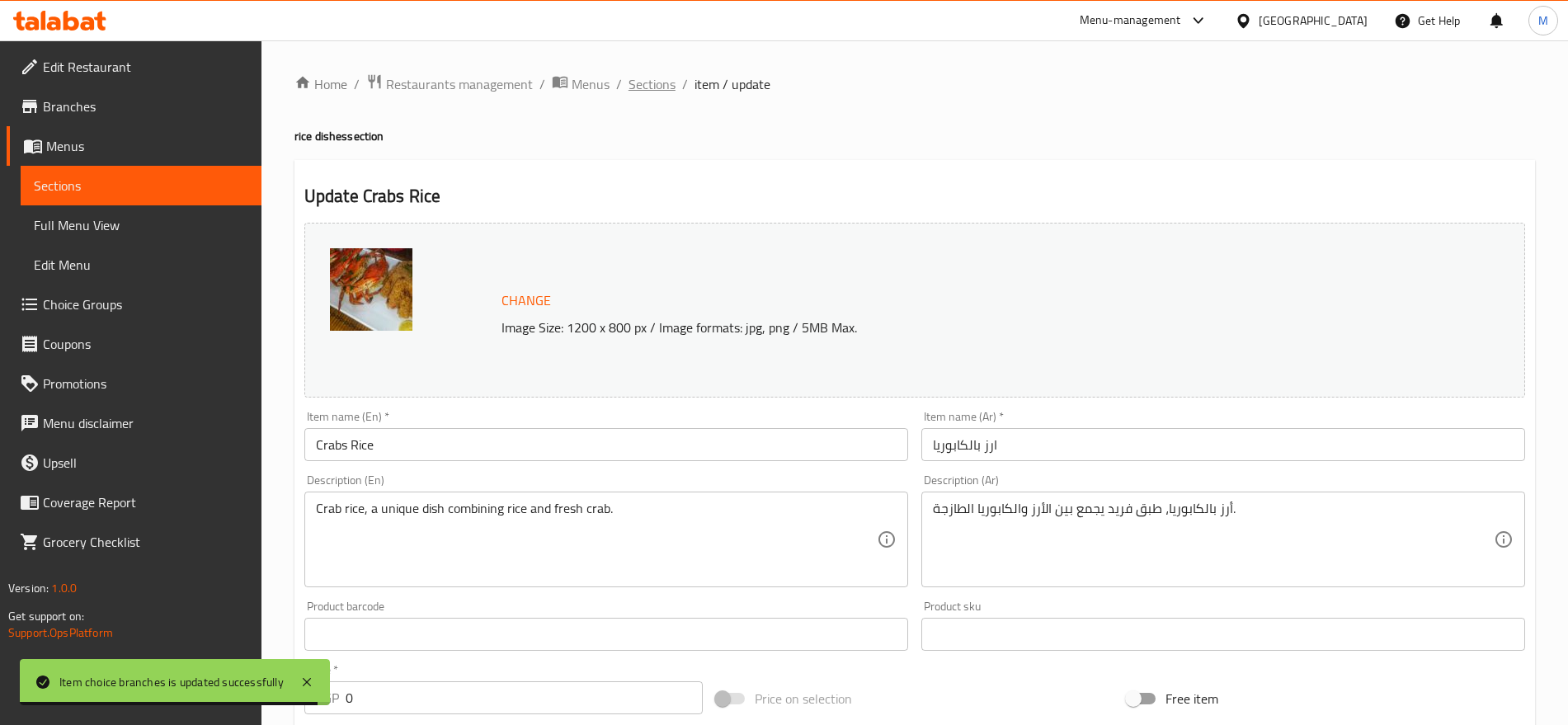
click at [638, 80] on span "Sections" at bounding box center [652, 84] width 47 height 20
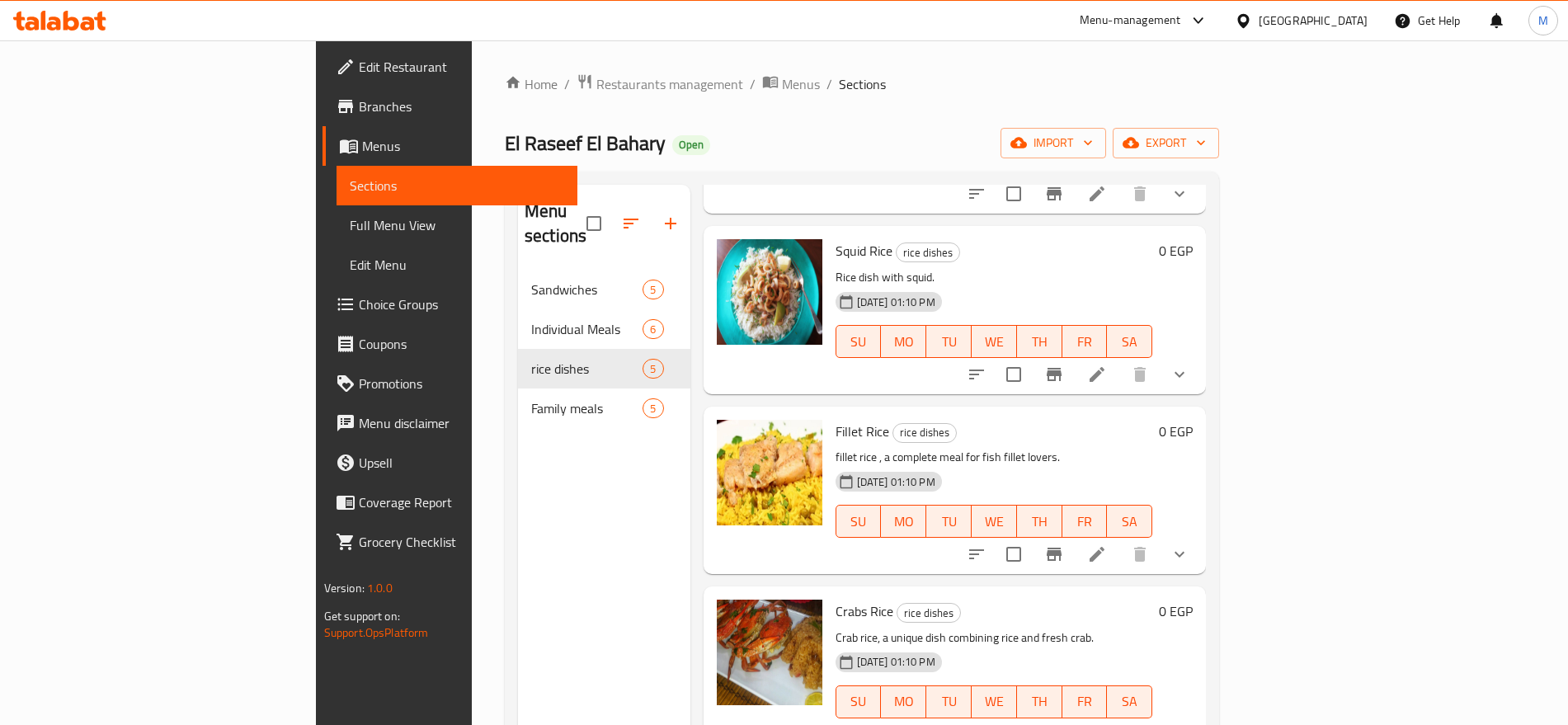
scroll to position [231, 0]
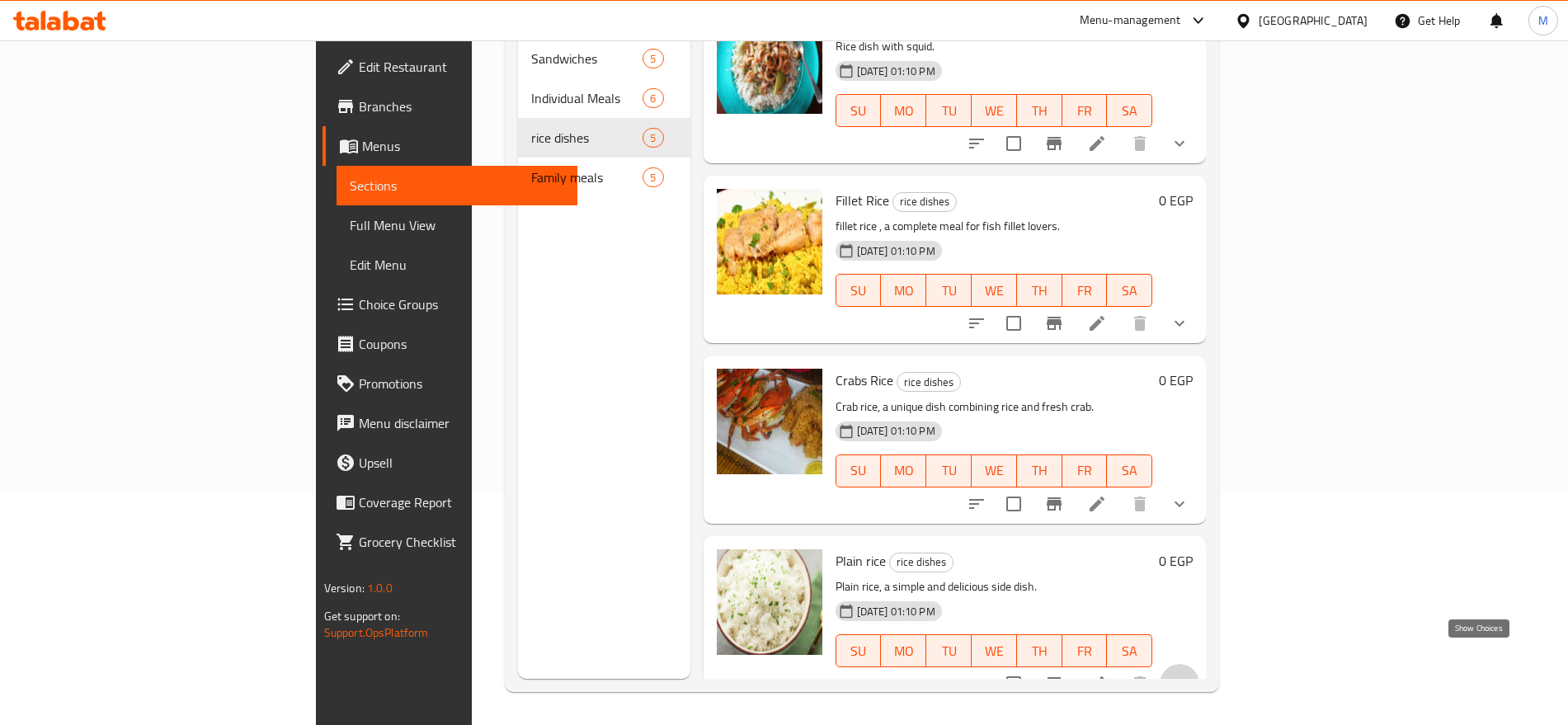
click at [1190, 674] on icon "show more" at bounding box center [1180, 684] width 20 height 20
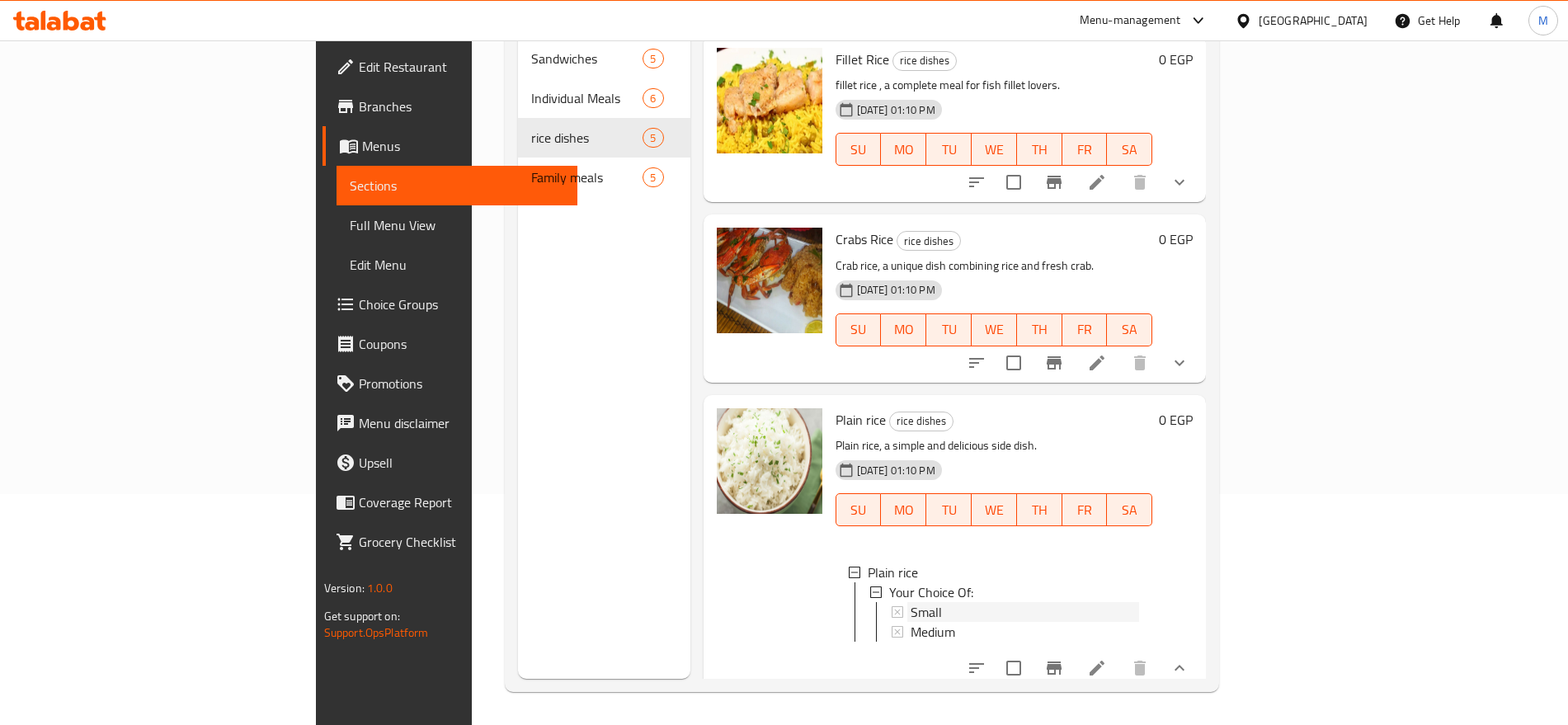
click at [932, 602] on div "Small" at bounding box center [1025, 612] width 229 height 20
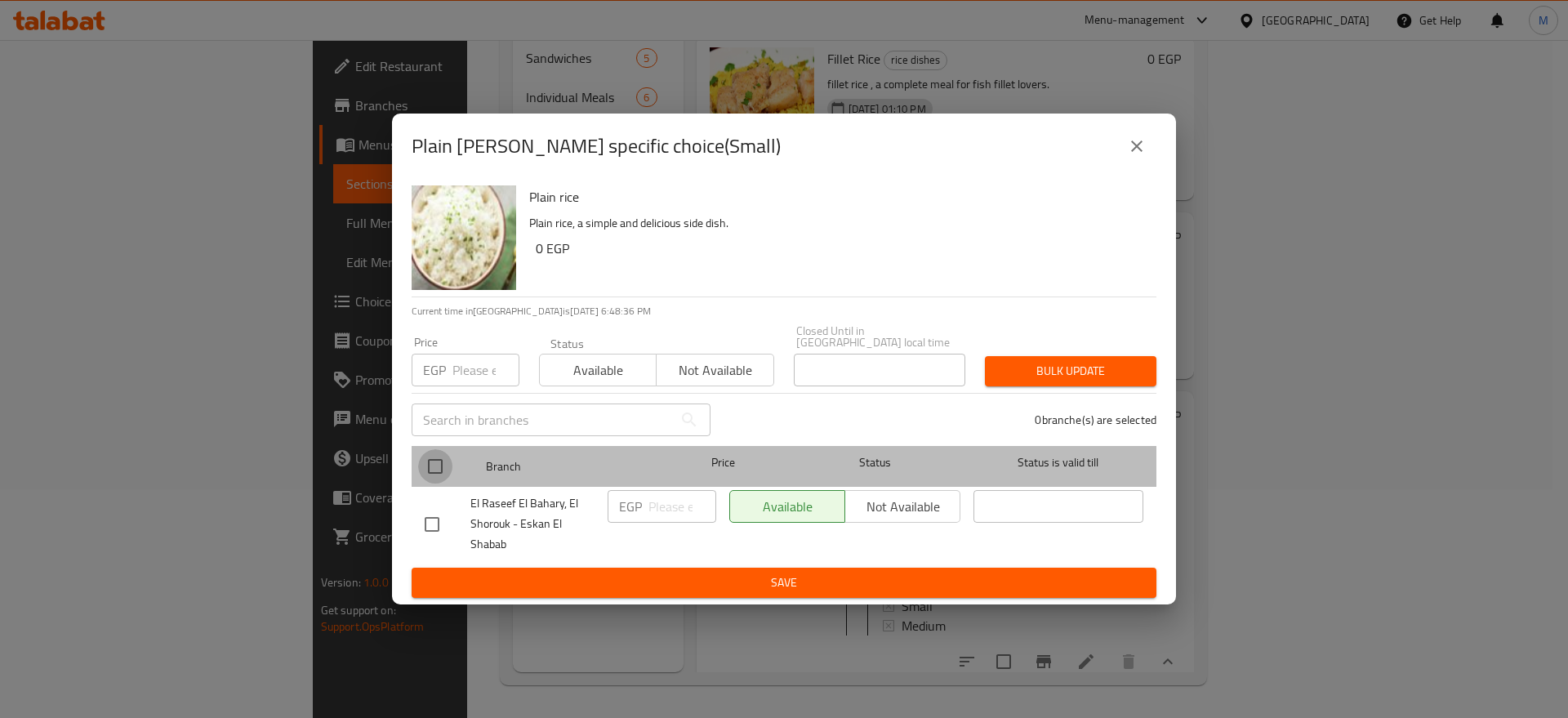
click at [434, 462] on input "checkbox" at bounding box center [434, 466] width 34 height 34
checkbox input "true"
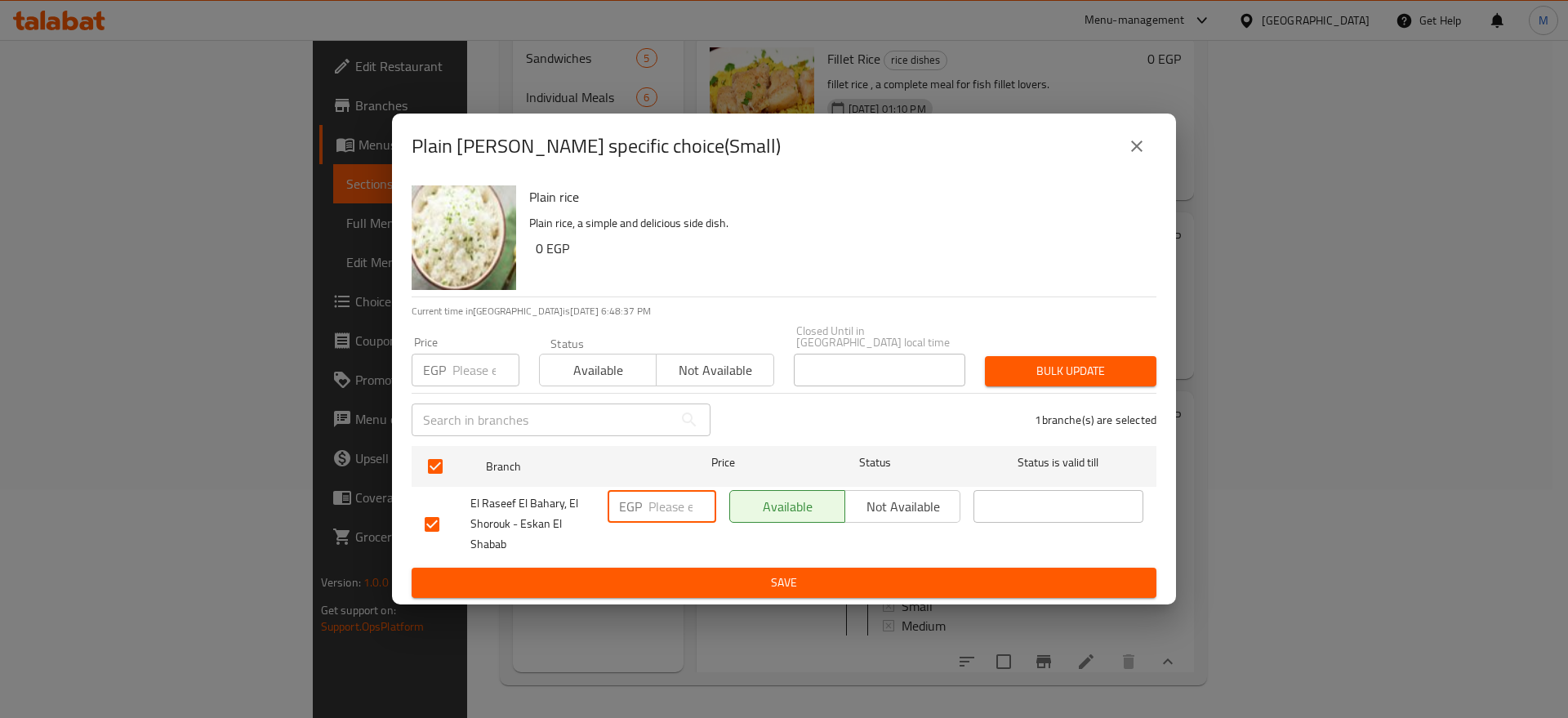
click at [655, 502] on input "number" at bounding box center [682, 505] width 68 height 32
paste input "40"
type input "40"
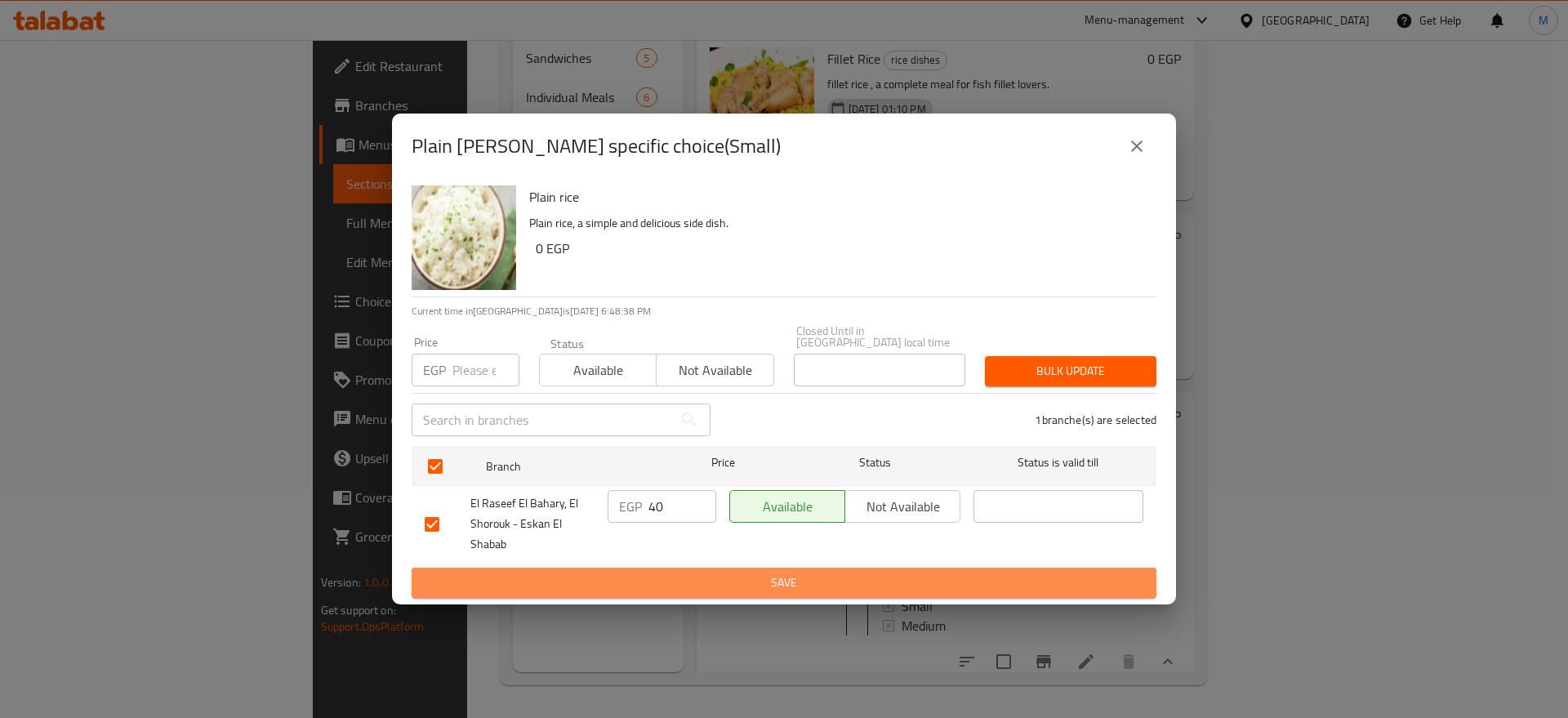
click at [689, 583] on span "Save" at bounding box center [783, 582] width 719 height 21
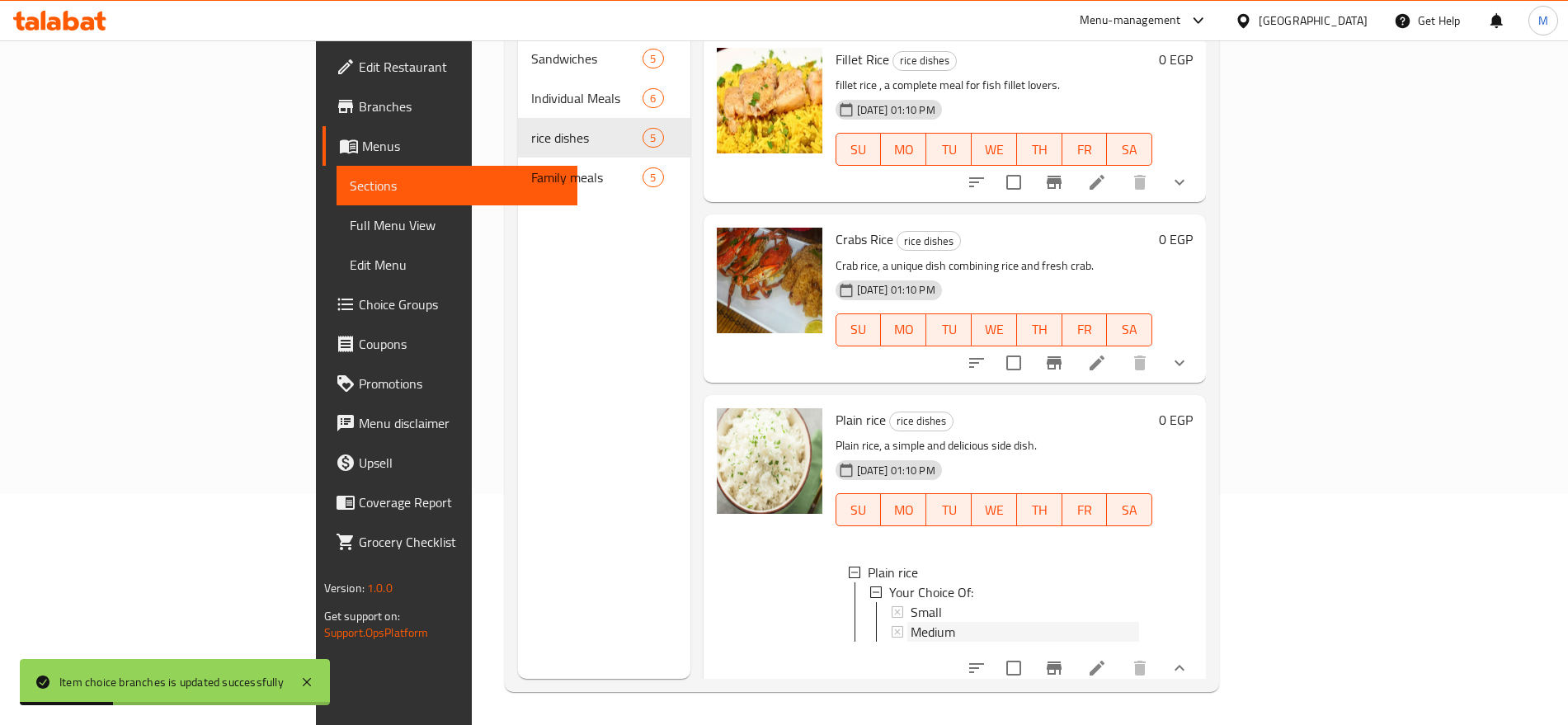
click at [911, 621] on div "Medium" at bounding box center [1025, 631] width 229 height 20
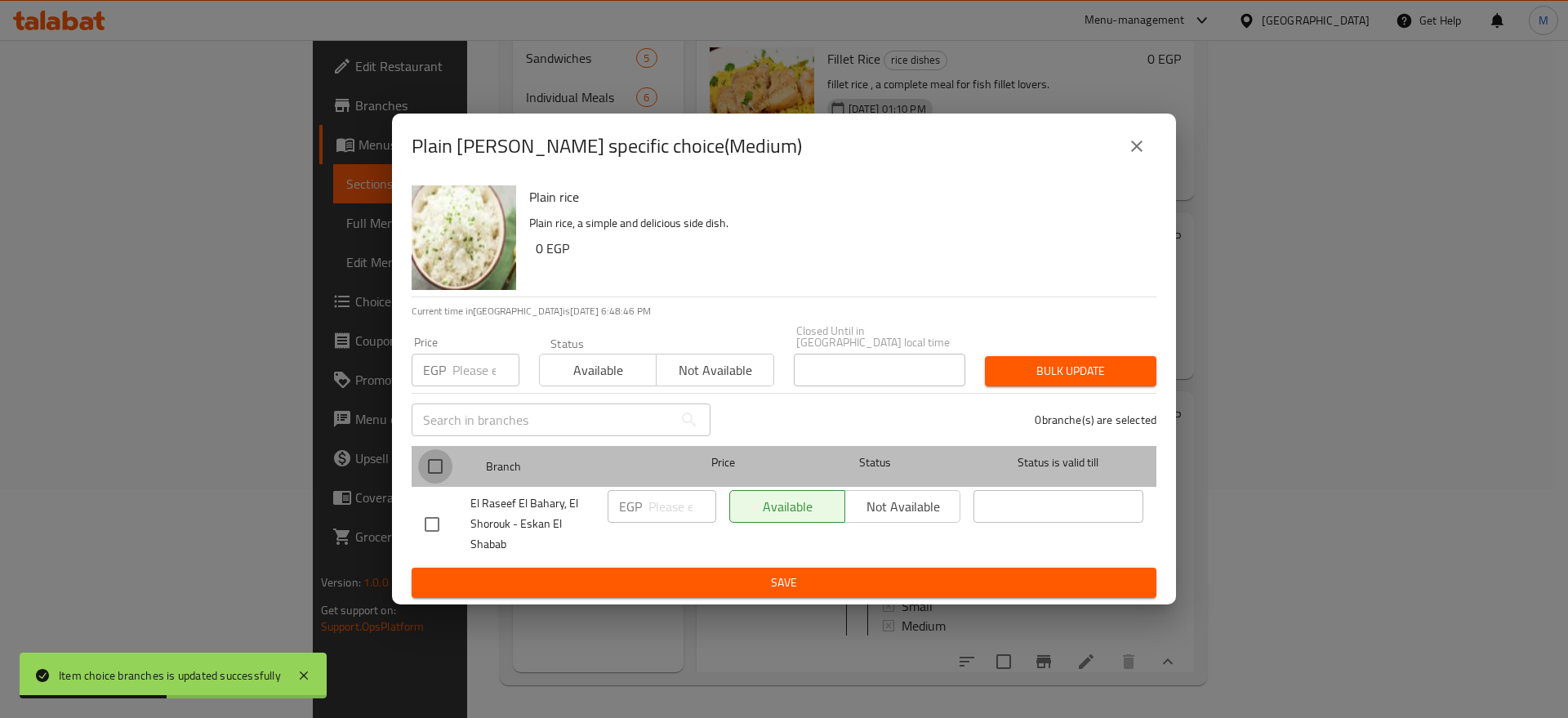
click at [437, 458] on input "checkbox" at bounding box center [434, 466] width 34 height 34
checkbox input "true"
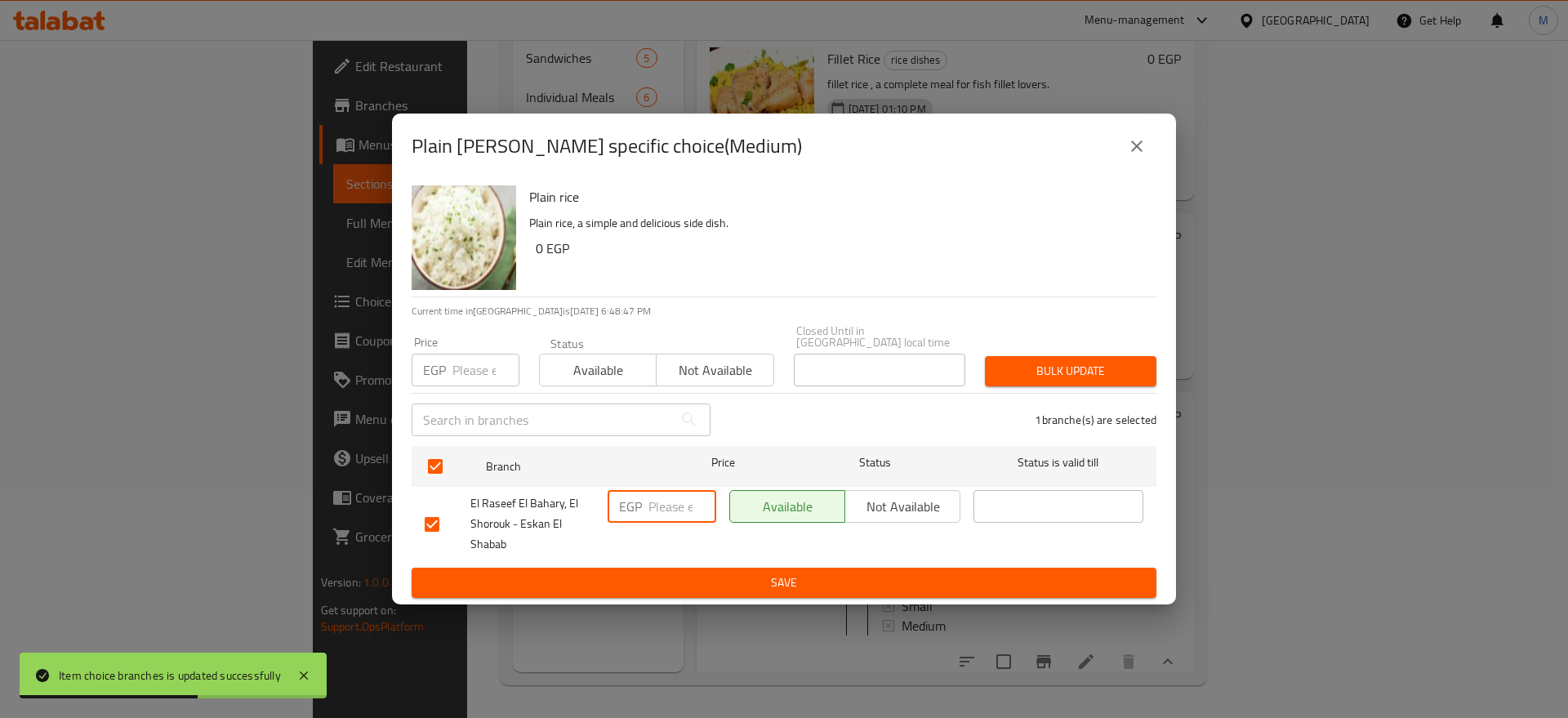
click at [676, 509] on input "number" at bounding box center [682, 505] width 68 height 32
paste input "50"
type input "50"
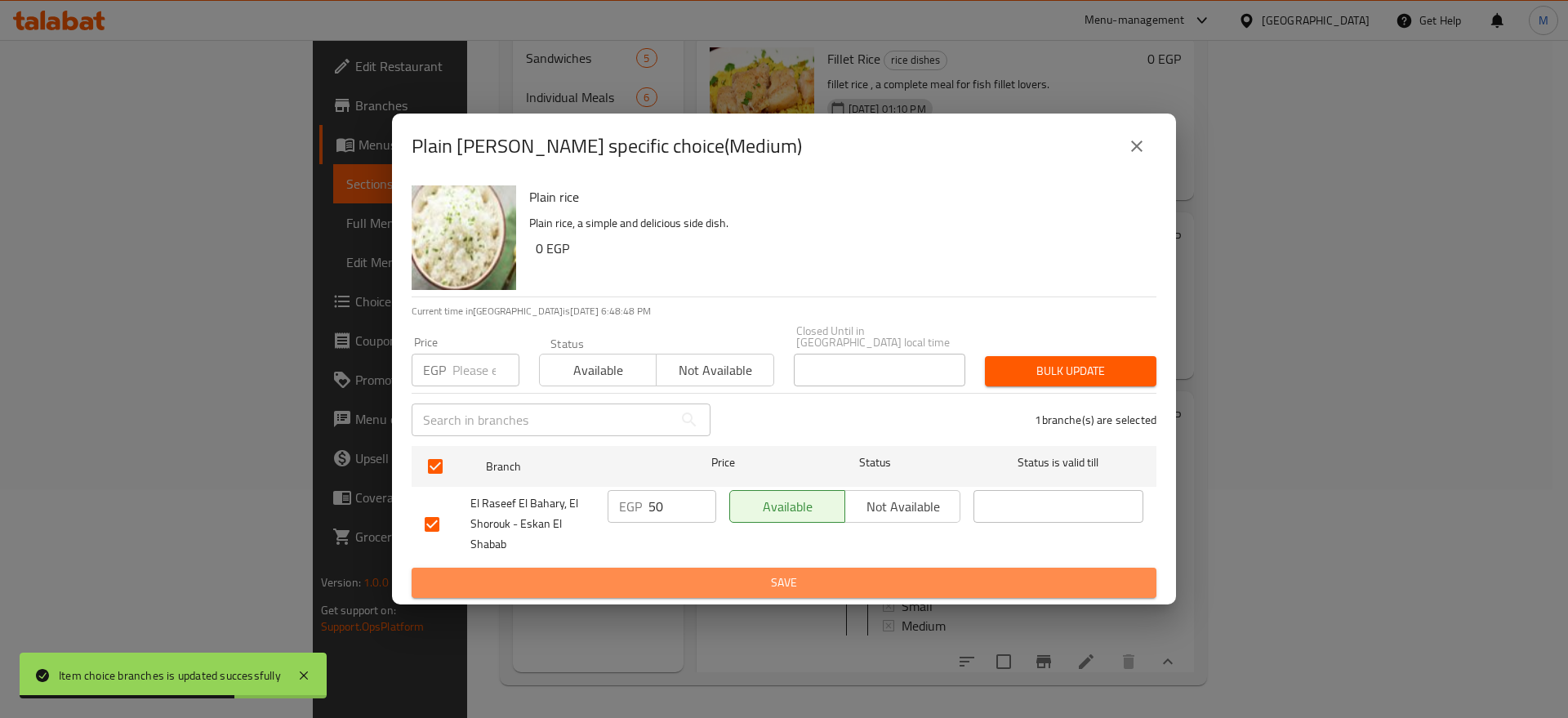
click at [695, 572] on span "Save" at bounding box center [783, 582] width 719 height 21
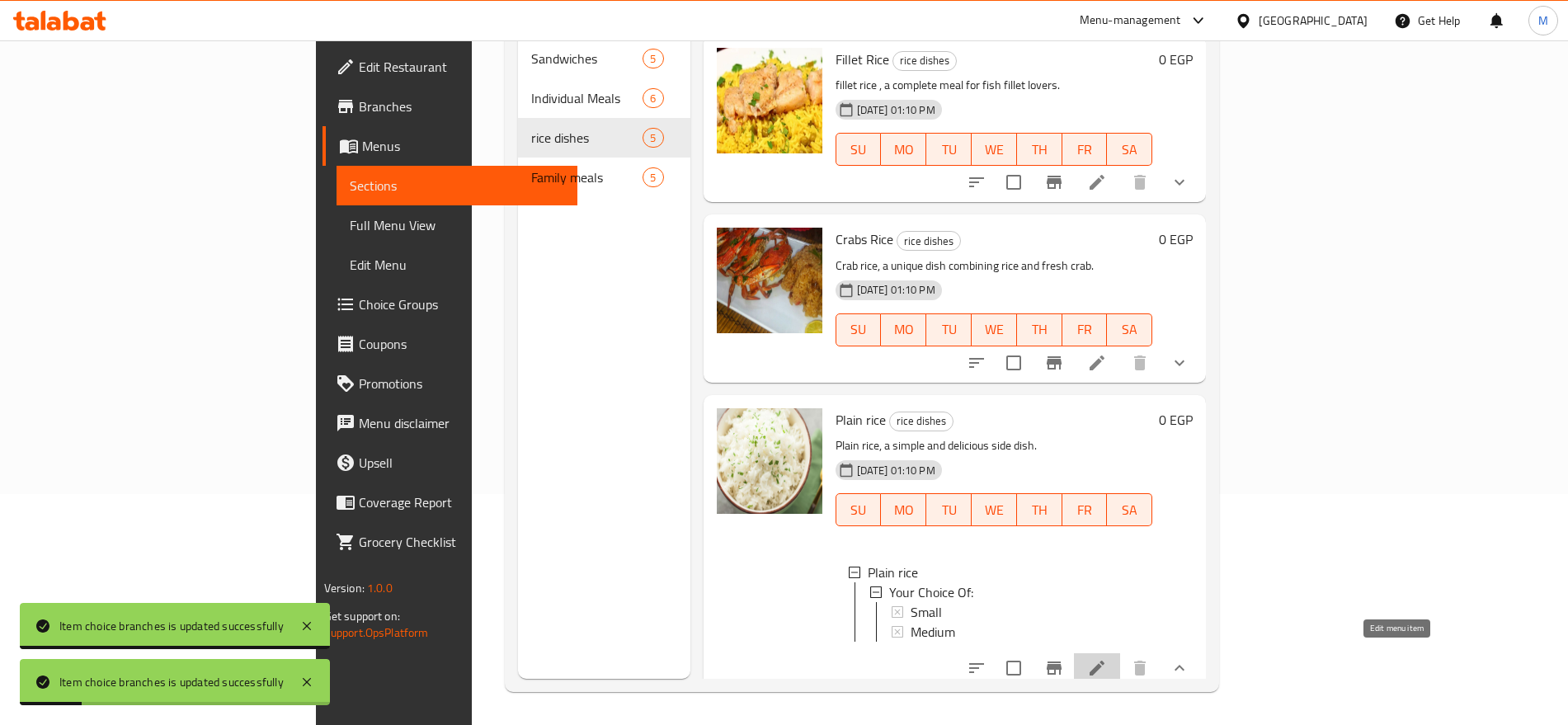
click at [1104, 661] on icon at bounding box center [1097, 668] width 15 height 15
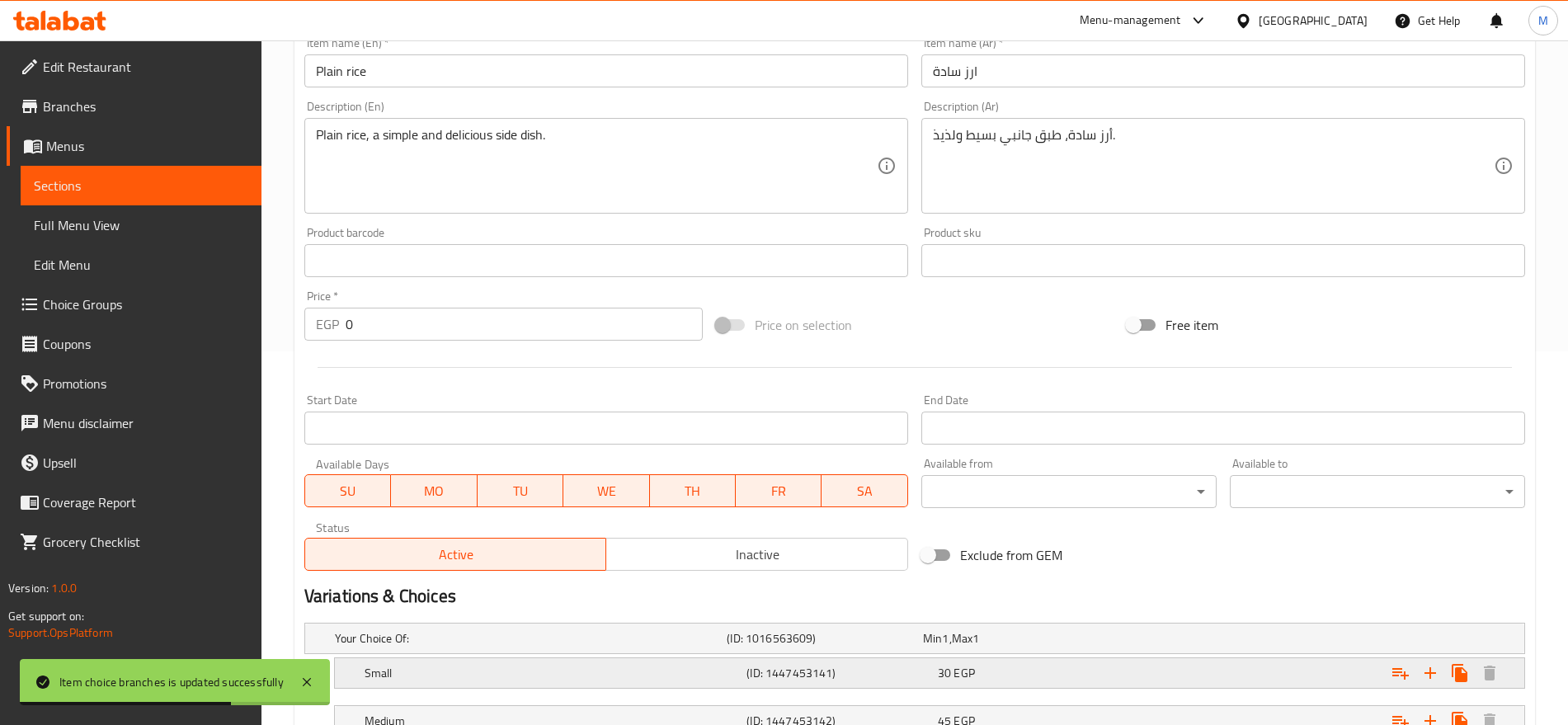
scroll to position [501, 0]
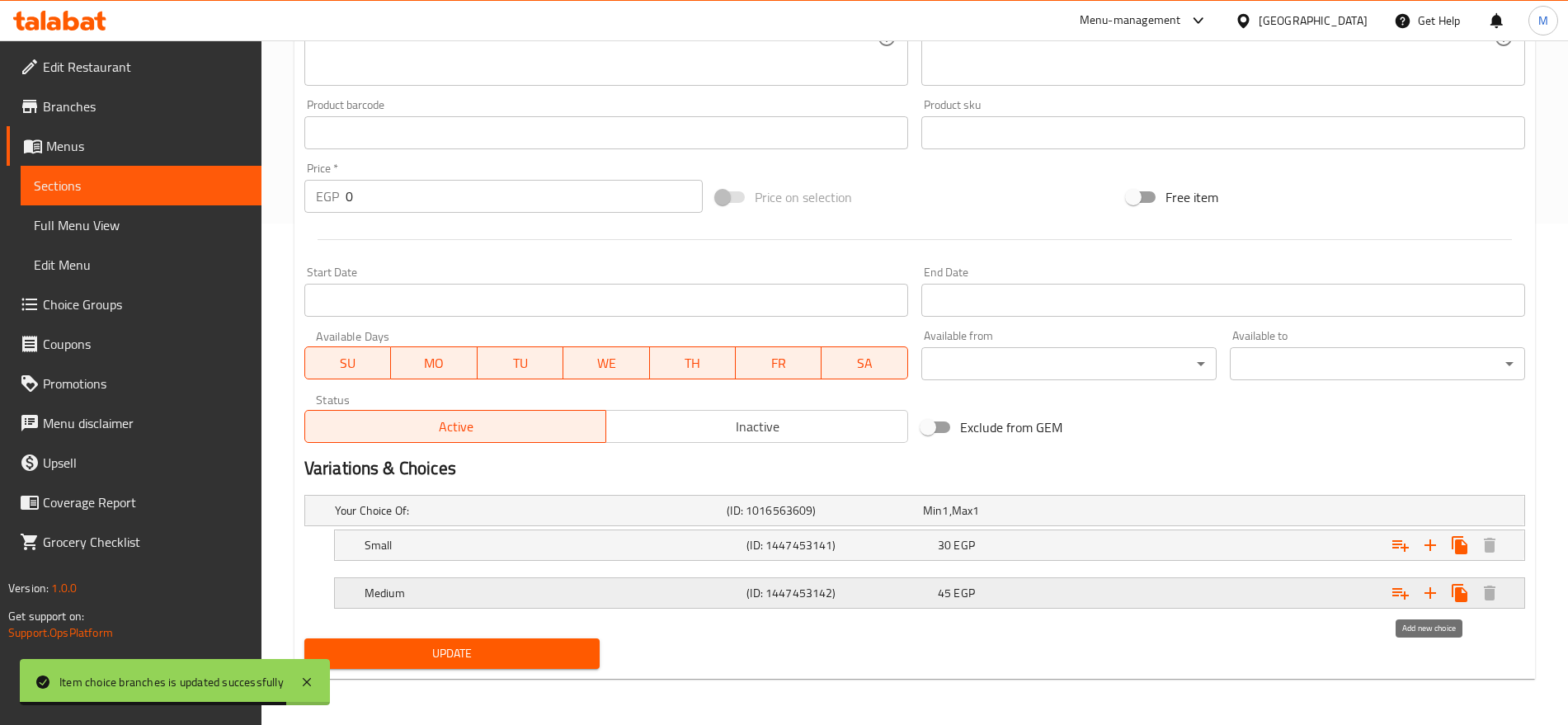
click at [1436, 591] on icon "Expand" at bounding box center [1430, 593] width 20 height 20
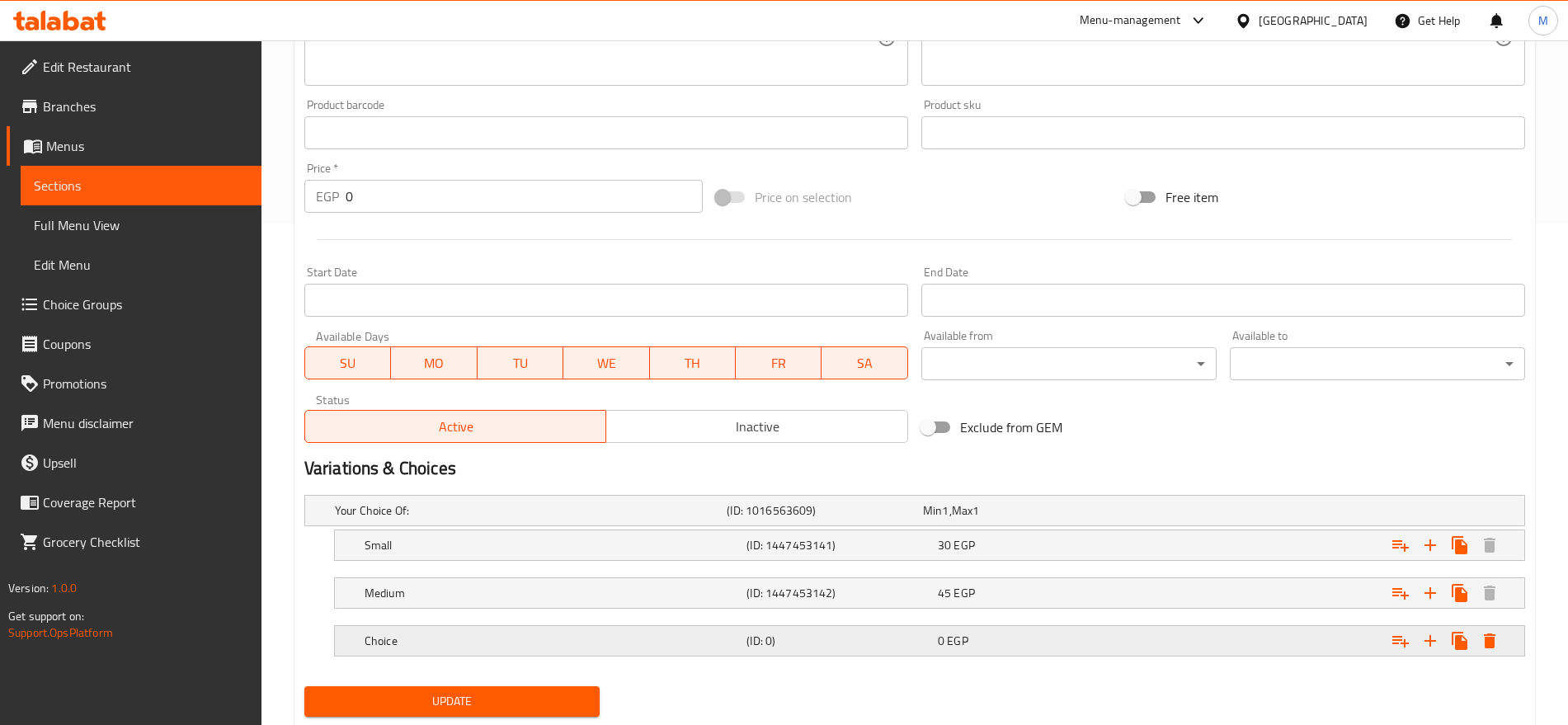
click at [484, 519] on h5 "Choice" at bounding box center [527, 510] width 385 height 17
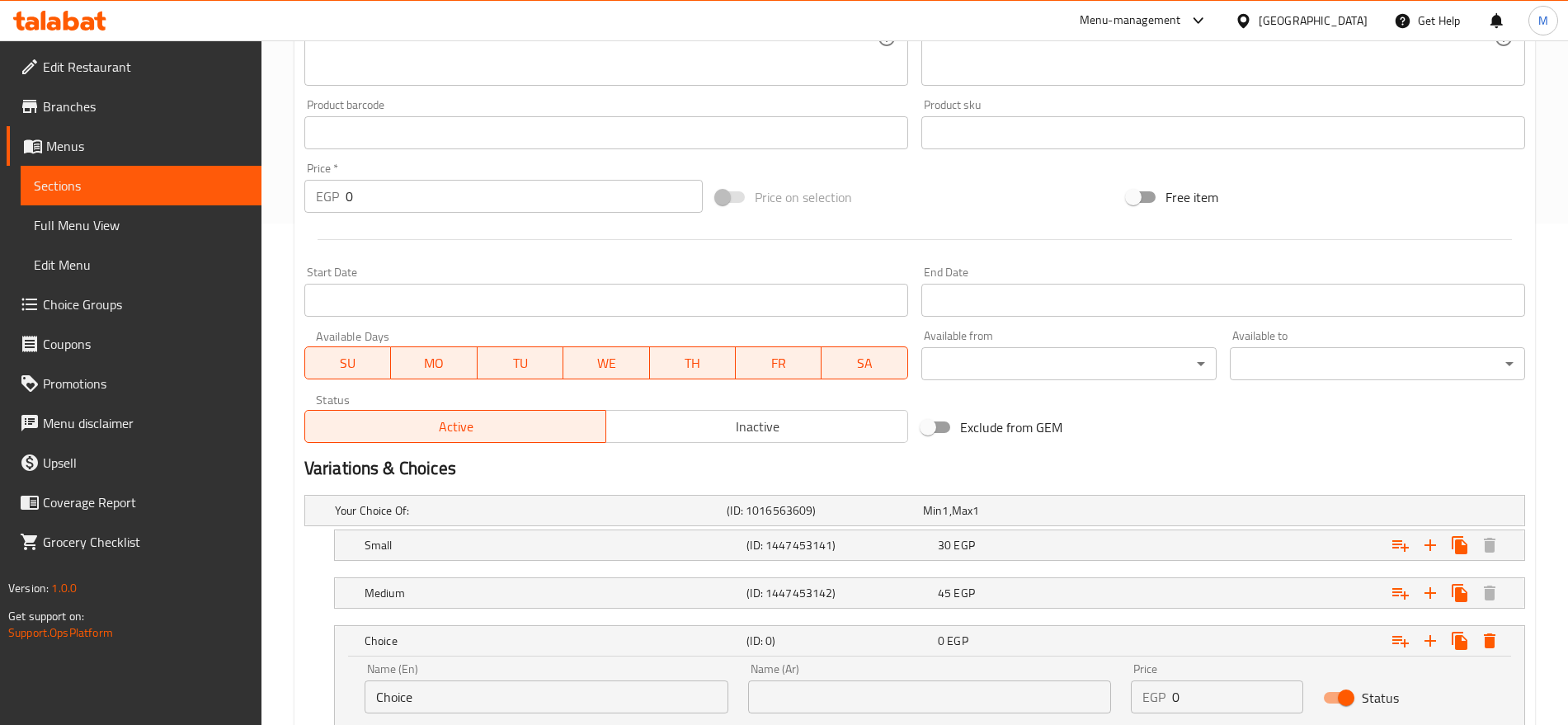
click at [465, 686] on input "Choice" at bounding box center [546, 697] width 363 height 33
type input "Large"
click at [818, 693] on input "text" at bounding box center [929, 697] width 363 height 33
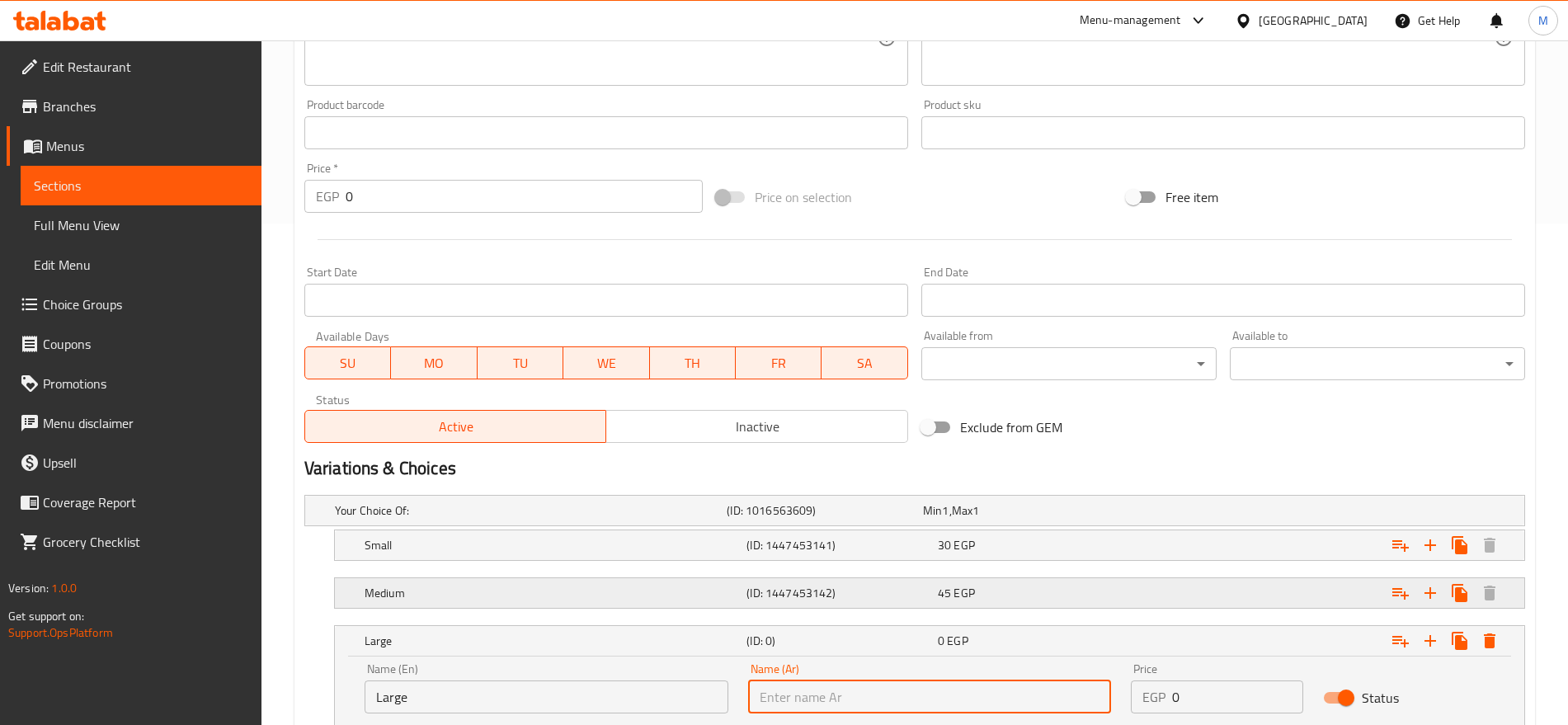
type input "كبير"
click at [1188, 689] on input "0" at bounding box center [1237, 697] width 130 height 33
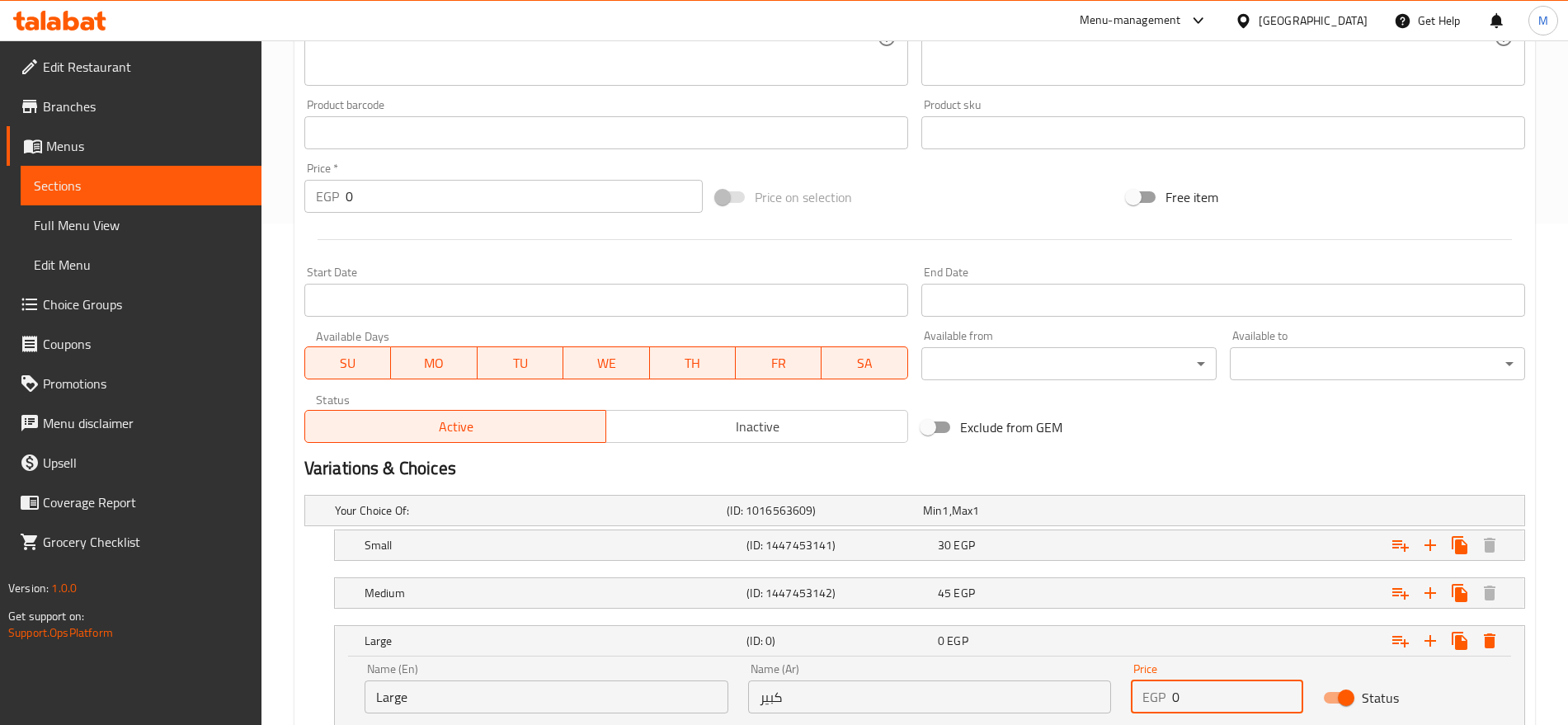
click at [1188, 689] on input "0" at bounding box center [1237, 697] width 130 height 33
type input "65"
click at [920, 675] on div "Name (Ar) كبير Name (Ar)" at bounding box center [929, 688] width 363 height 50
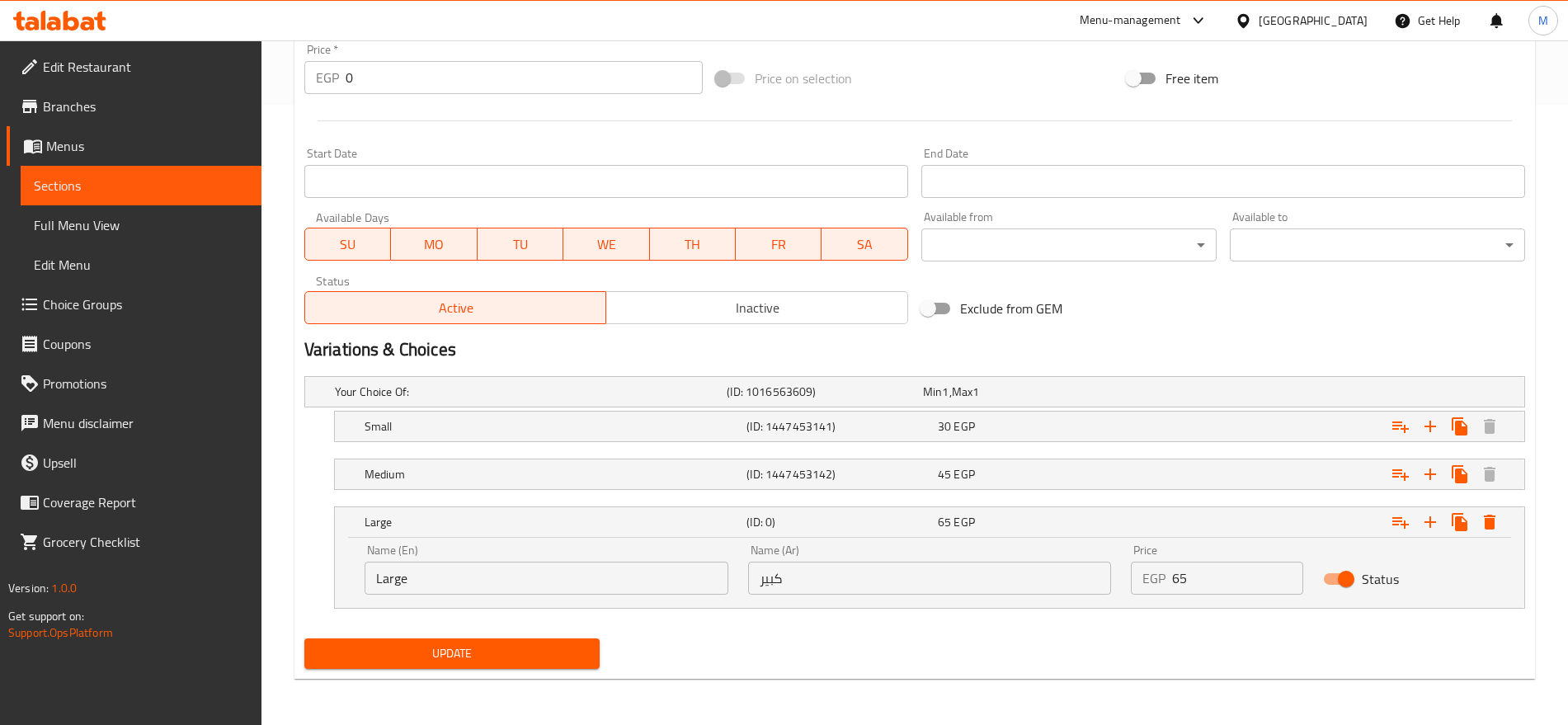
drag, startPoint x: 526, startPoint y: 618, endPoint x: 503, endPoint y: 632, distance: 26.9
click at [503, 632] on div "Change Image Size: 1200 x 800 px / Image formats: jpg, png / 5MB Max. Item name…" at bounding box center [914, 134] width 1234 height 1078
drag, startPoint x: 503, startPoint y: 632, endPoint x: 495, endPoint y: 643, distance: 13.6
click at [495, 643] on div "Update" at bounding box center [451, 653] width 308 height 43
click at [495, 643] on span "Update" at bounding box center [452, 653] width 269 height 21
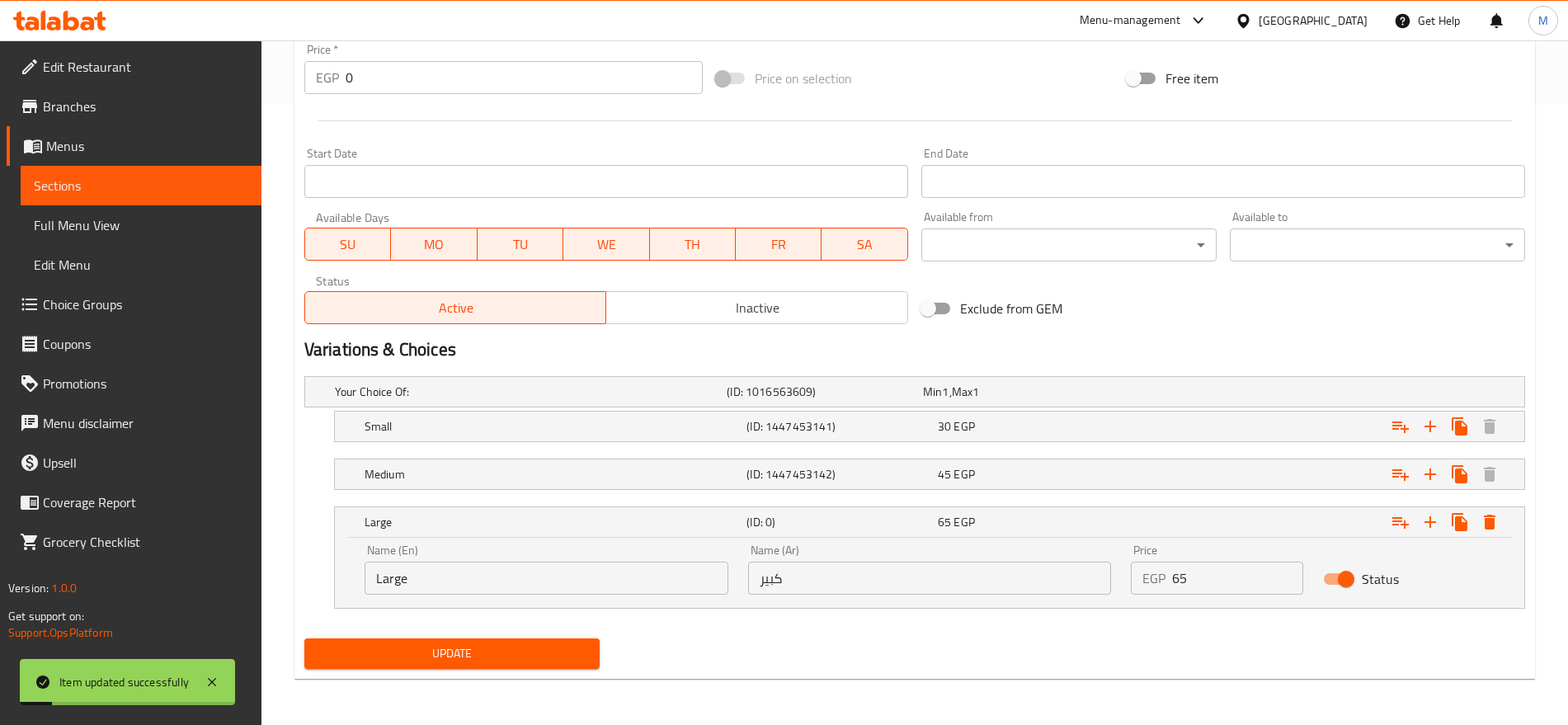
click at [767, 647] on div "Update" at bounding box center [914, 653] width 1234 height 43
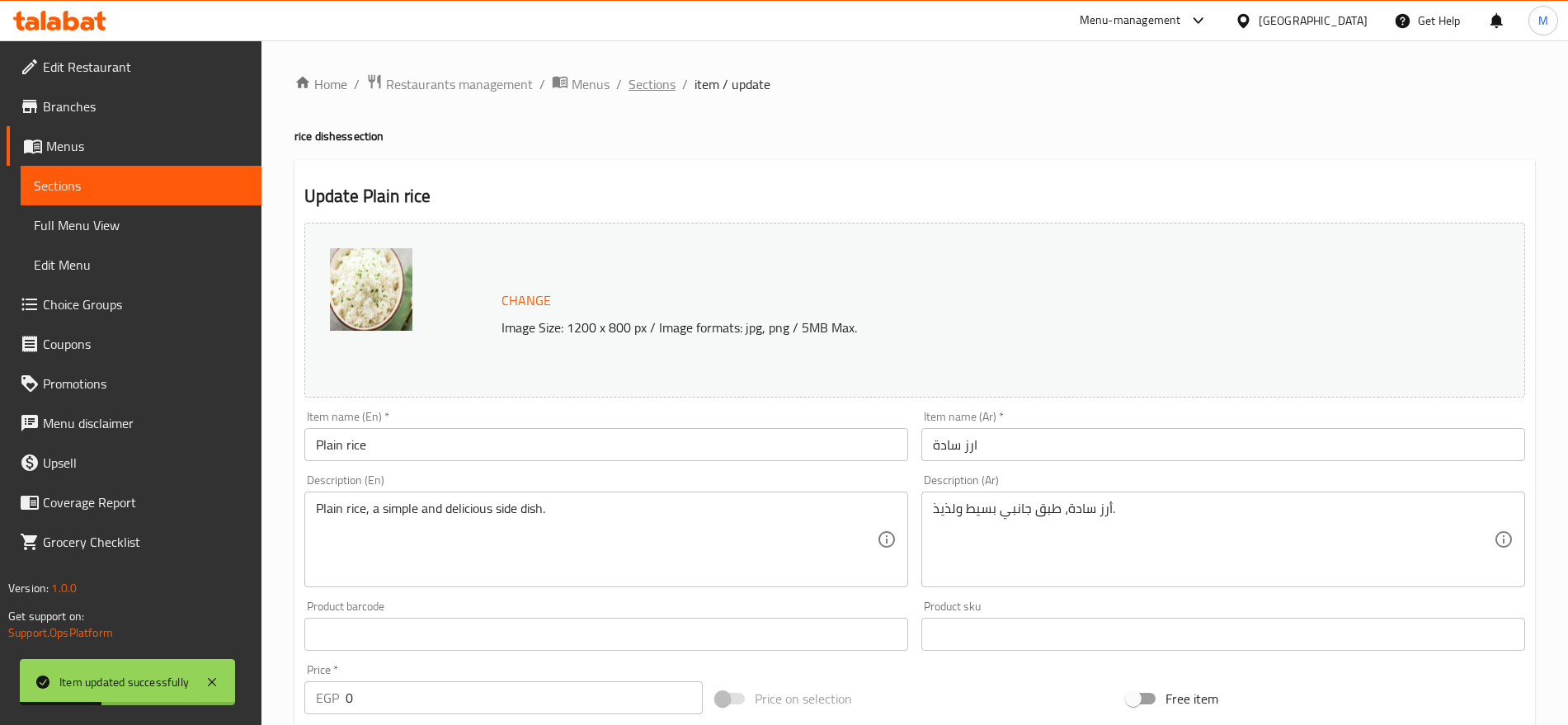
click at [665, 94] on span "Sections" at bounding box center [652, 84] width 47 height 20
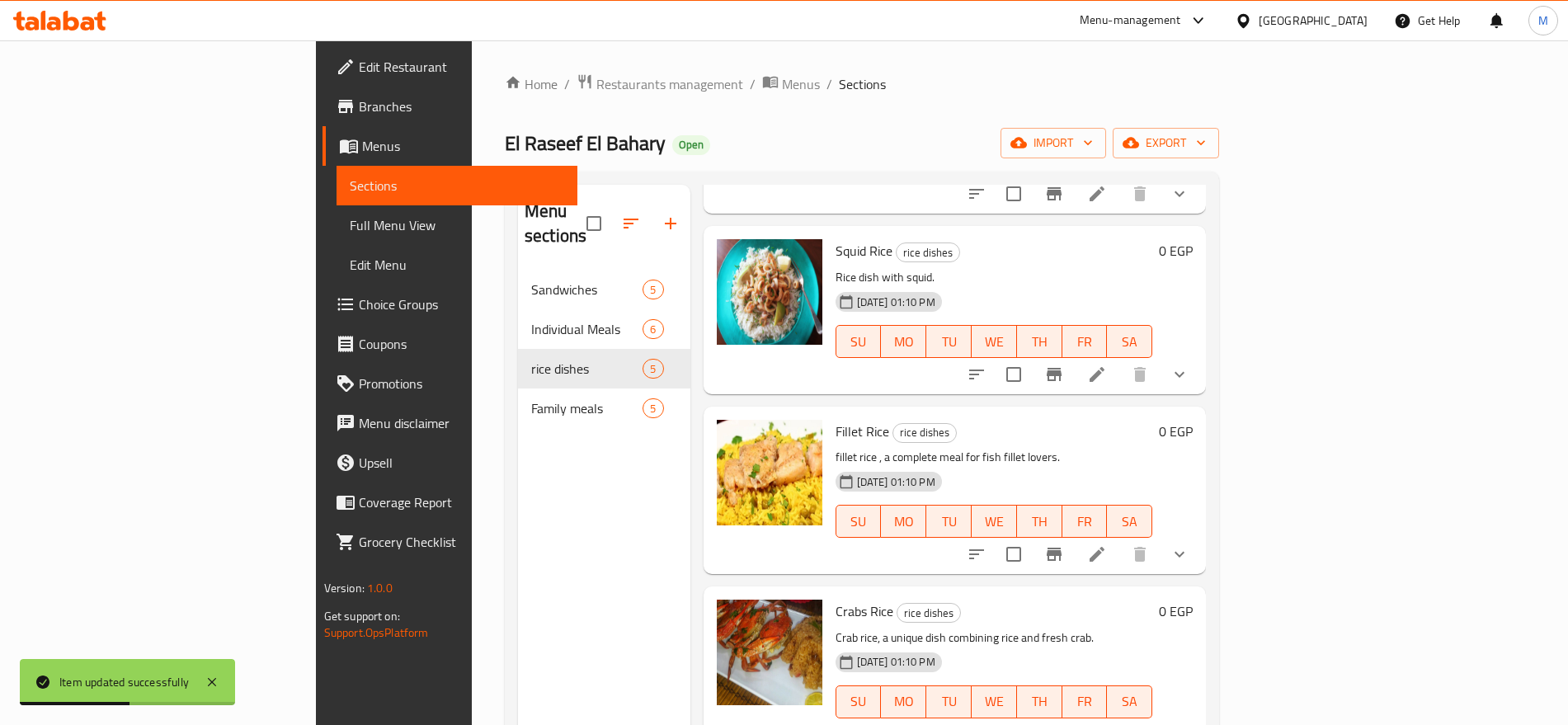
scroll to position [231, 0]
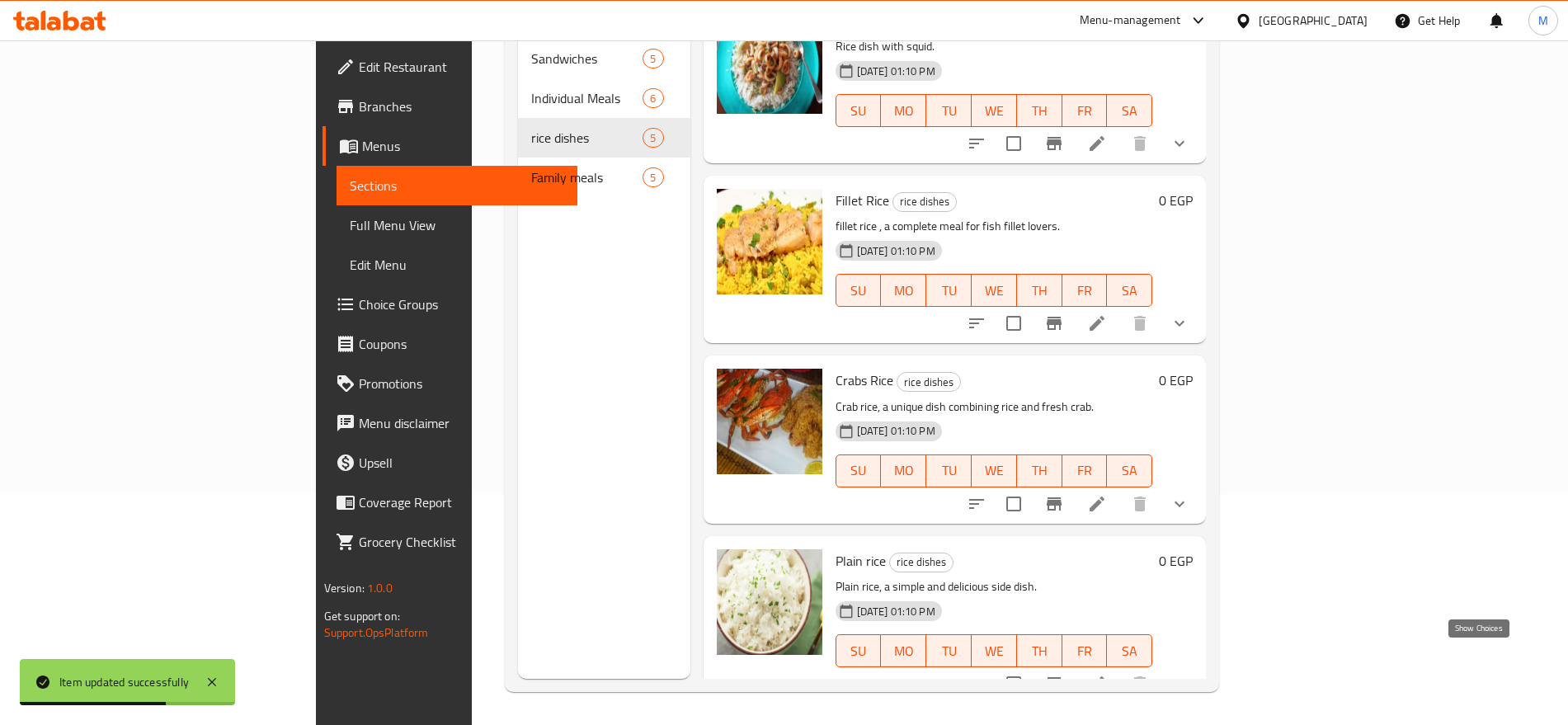
click at [1190, 674] on icon "show more" at bounding box center [1180, 684] width 20 height 20
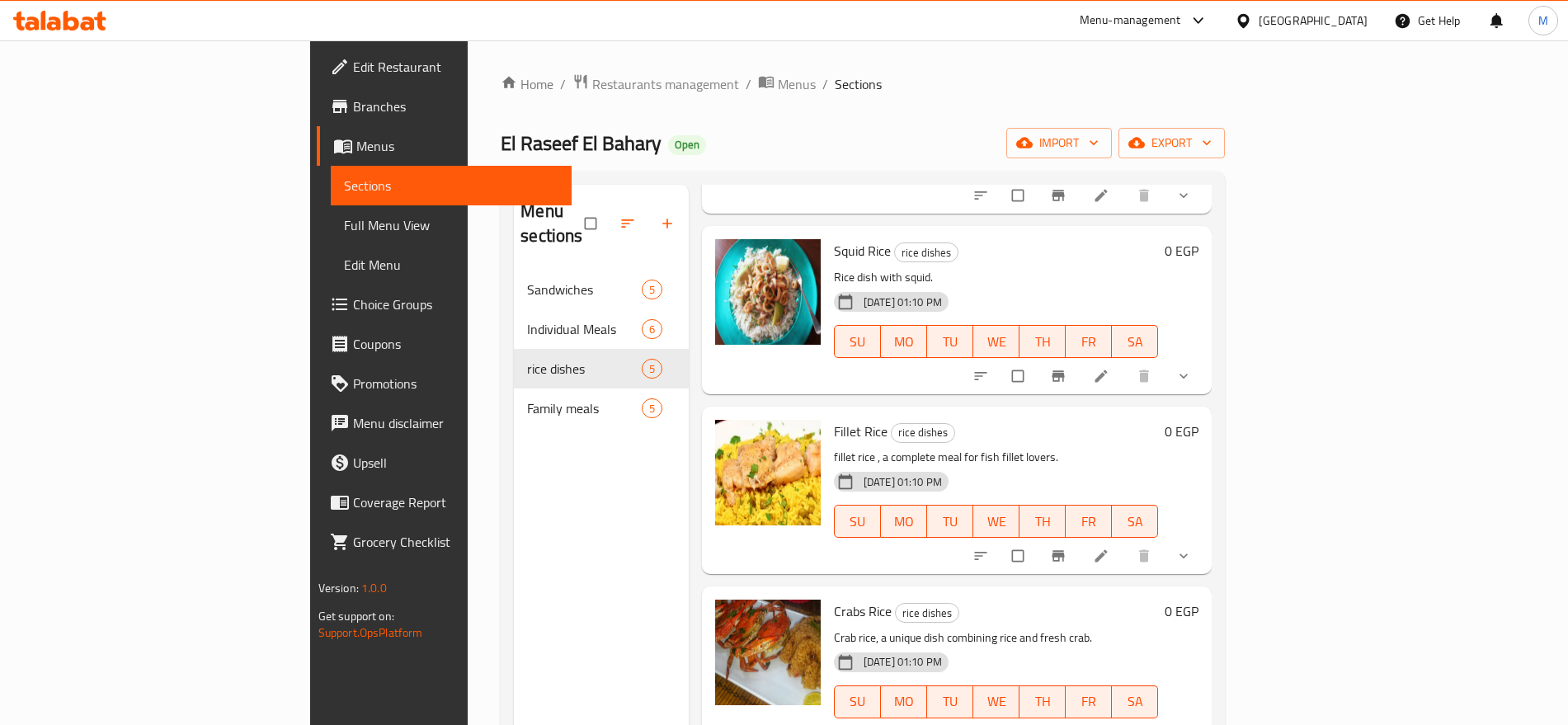
scroll to position [231, 0]
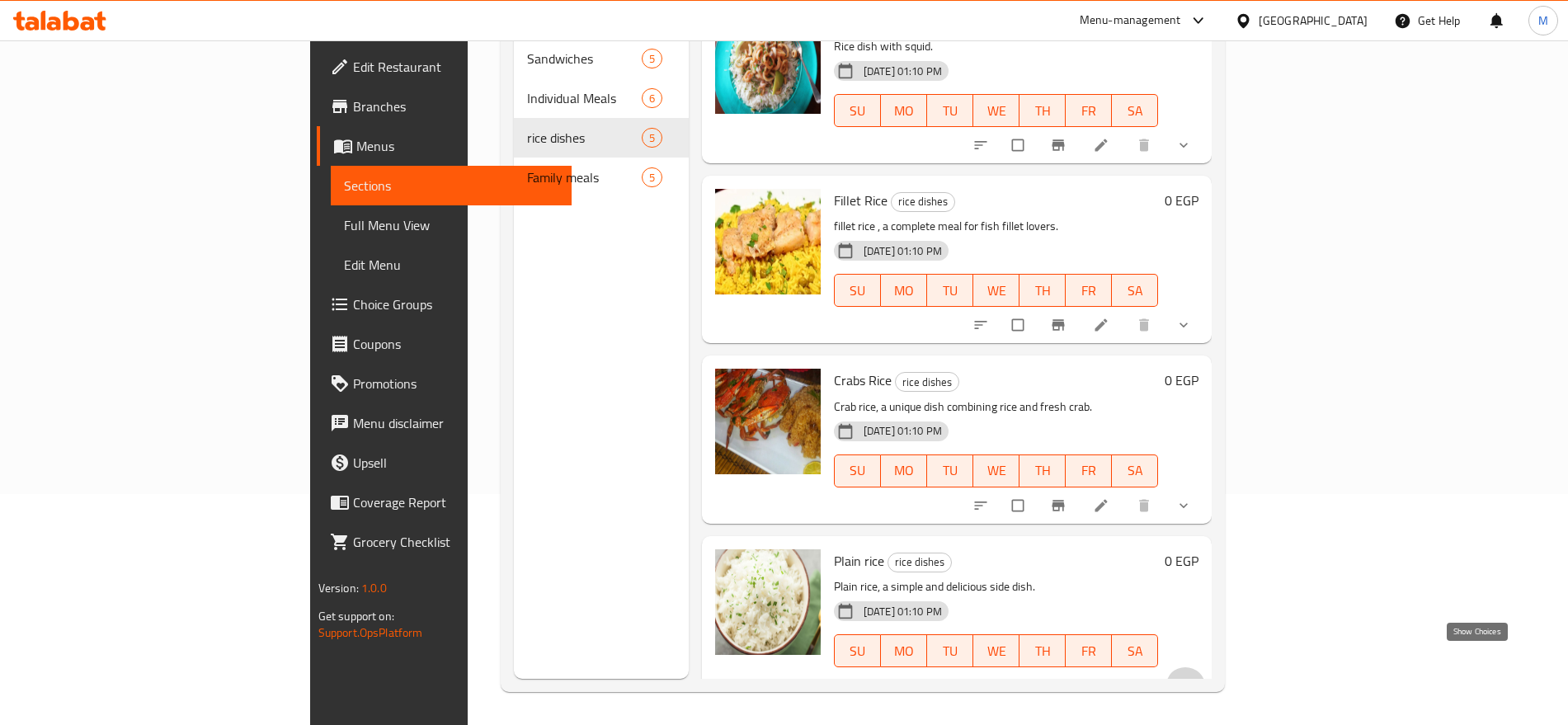
click at [1192, 677] on icon "show more" at bounding box center [1184, 686] width 17 height 17
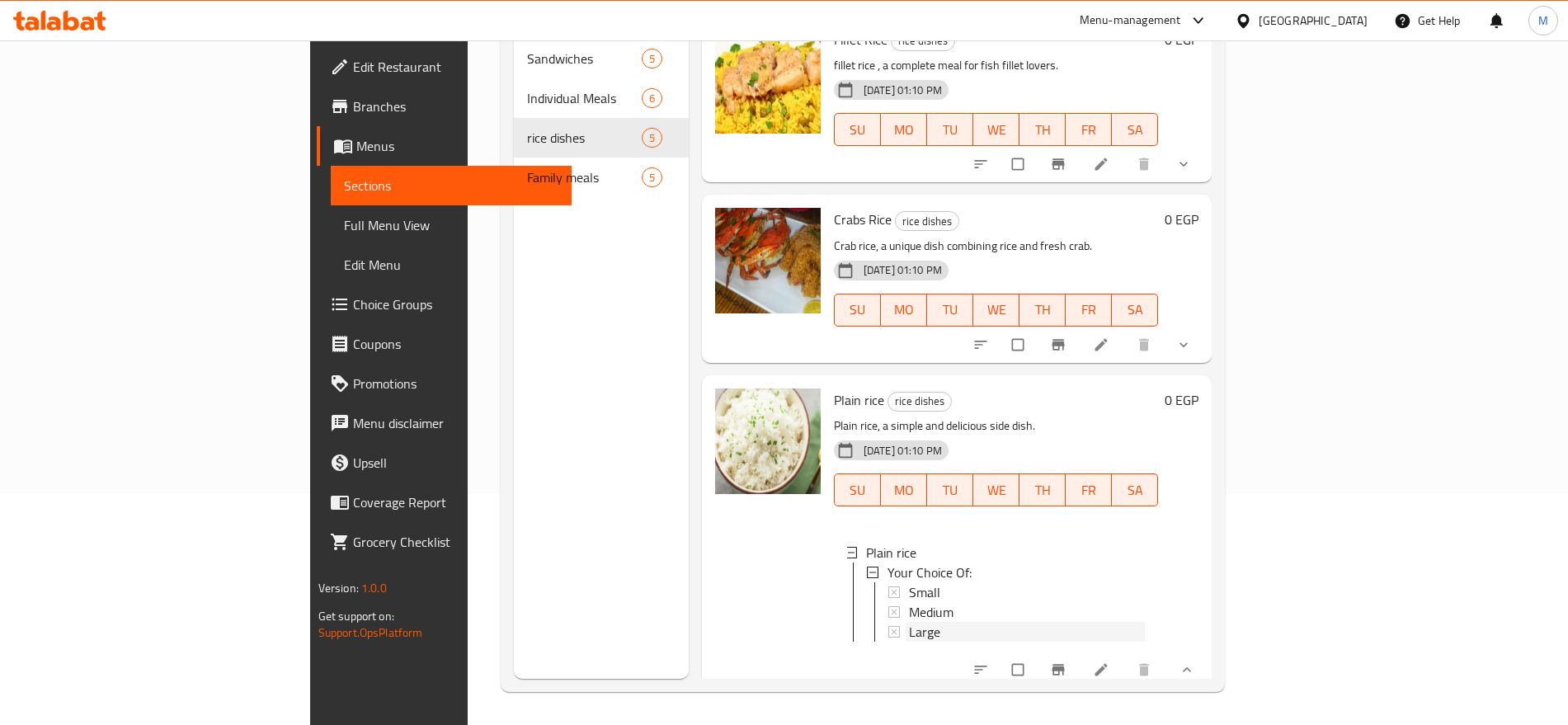
click at [906, 621] on div "Large" at bounding box center [1025, 631] width 240 height 20
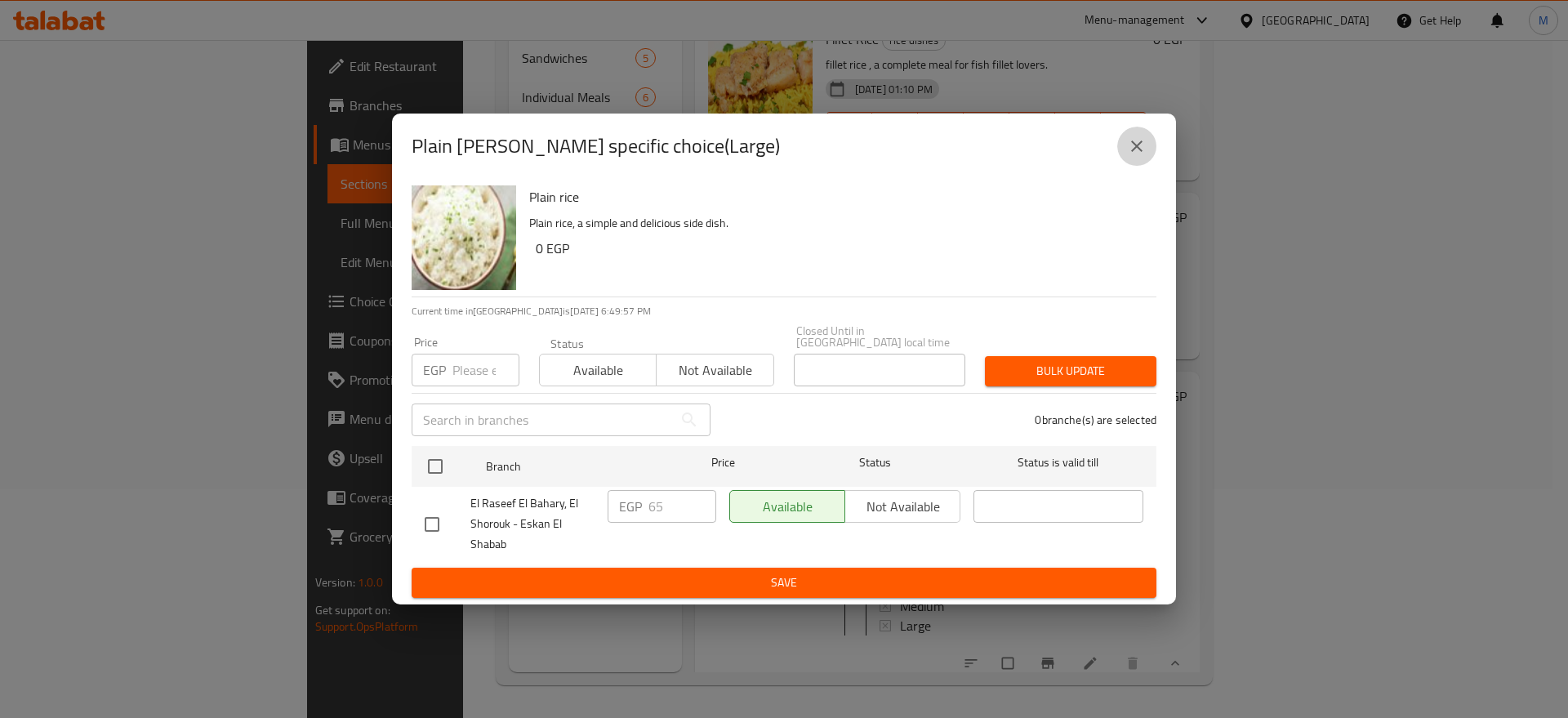
click at [1140, 154] on icon "close" at bounding box center [1136, 146] width 20 height 20
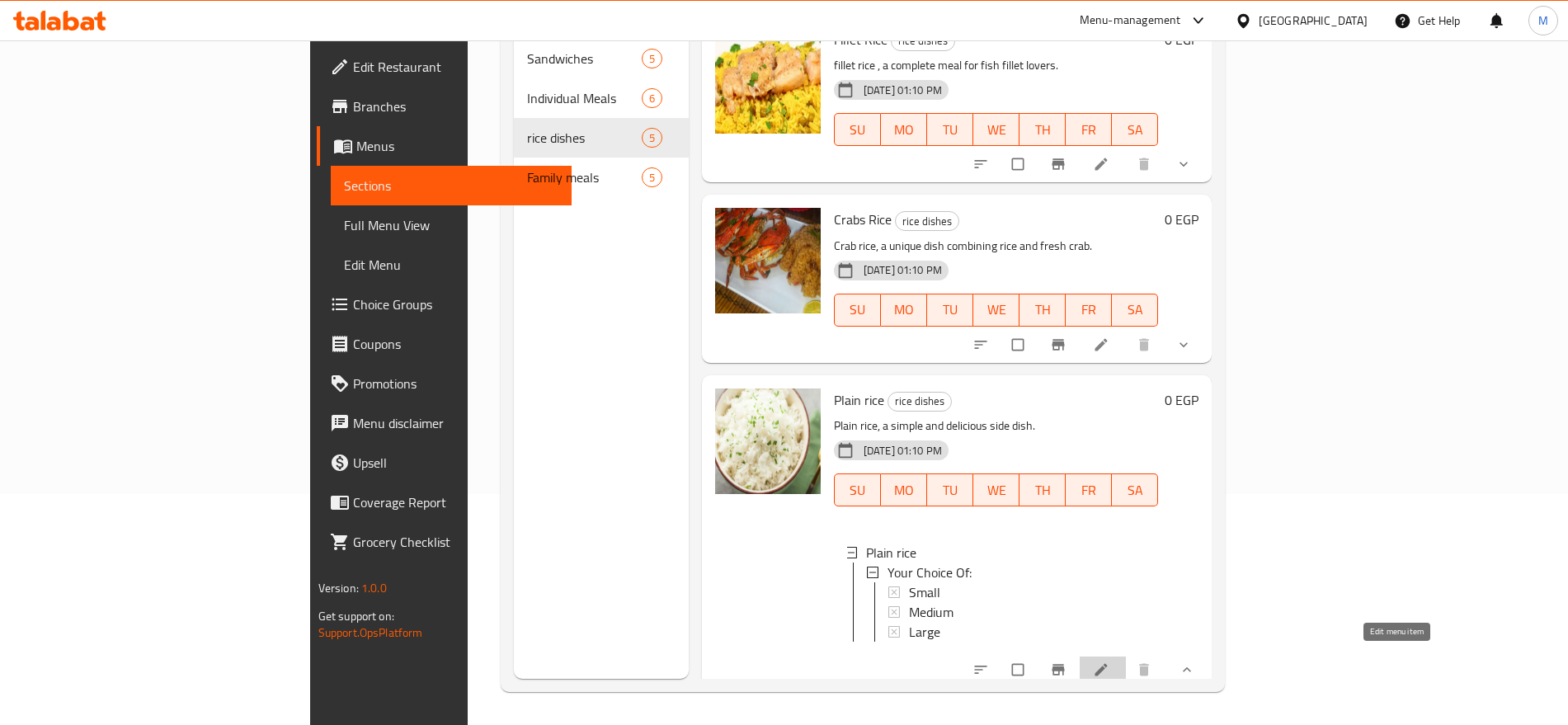
click at [1109, 668] on icon at bounding box center [1101, 670] width 17 height 17
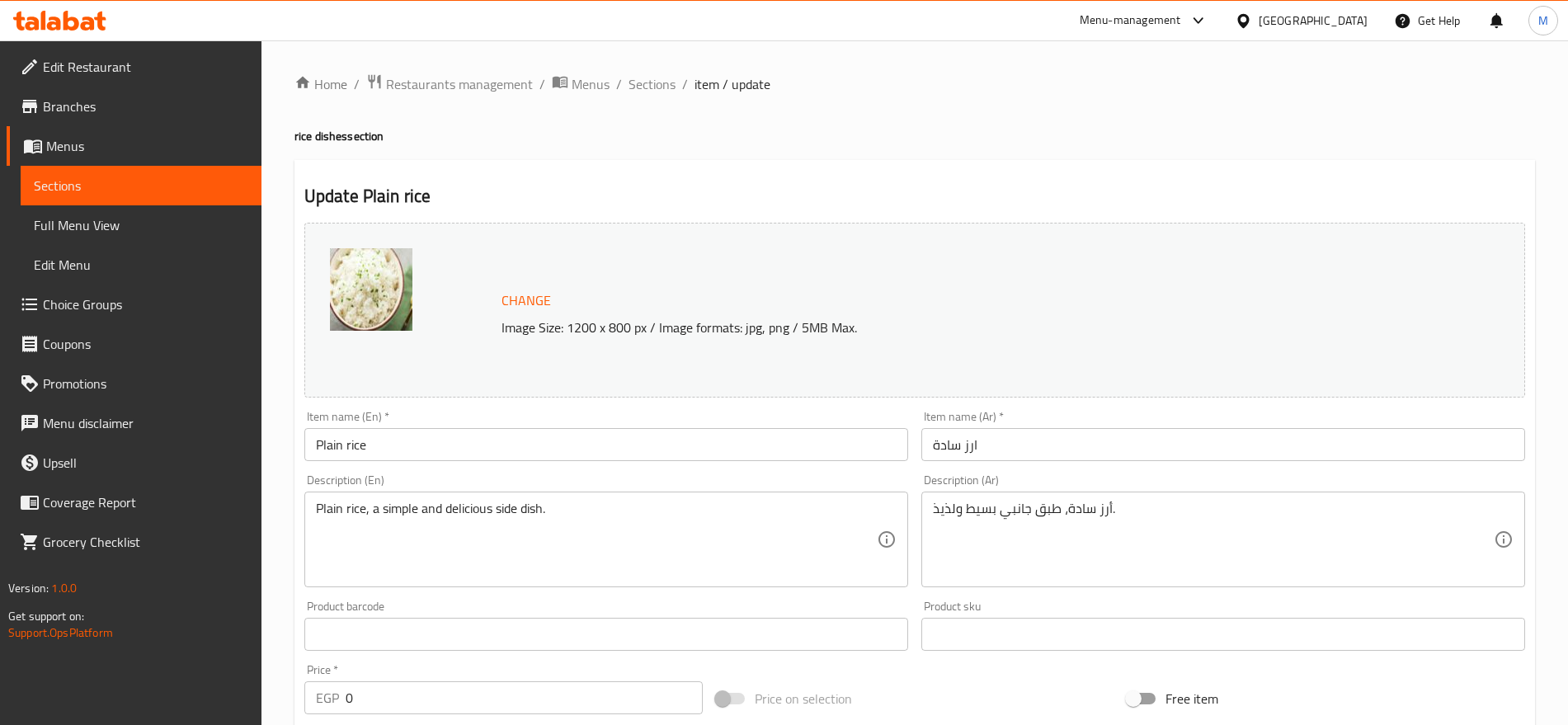
click at [351, 437] on input "Plain rice" at bounding box center [606, 444] width 604 height 33
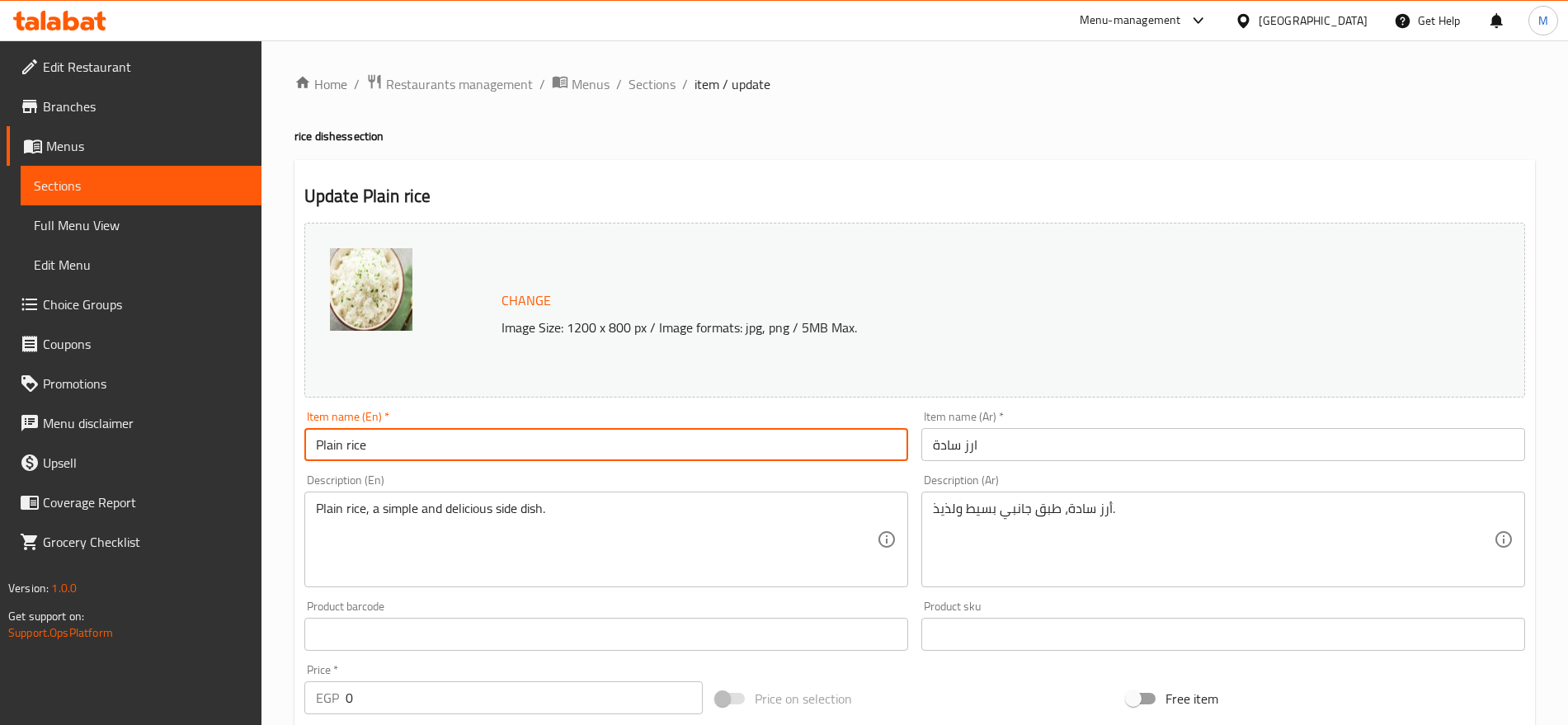
click at [351, 437] on input "Plain rice" at bounding box center [606, 444] width 604 height 33
click at [383, 444] on input "Plain rice" at bounding box center [606, 444] width 604 height 33
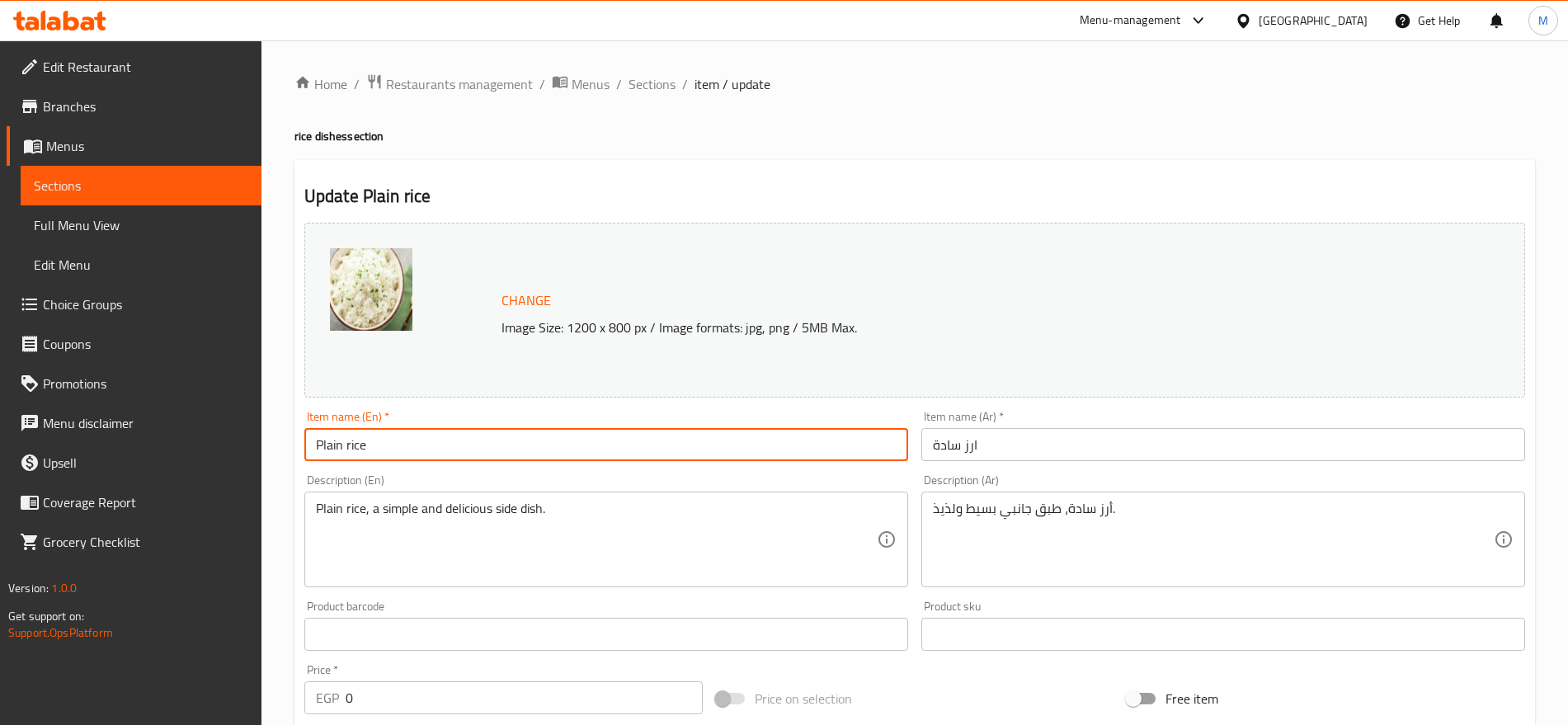
click at [383, 444] on input "Plain rice" at bounding box center [606, 444] width 604 height 33
type input "Plain Rice"
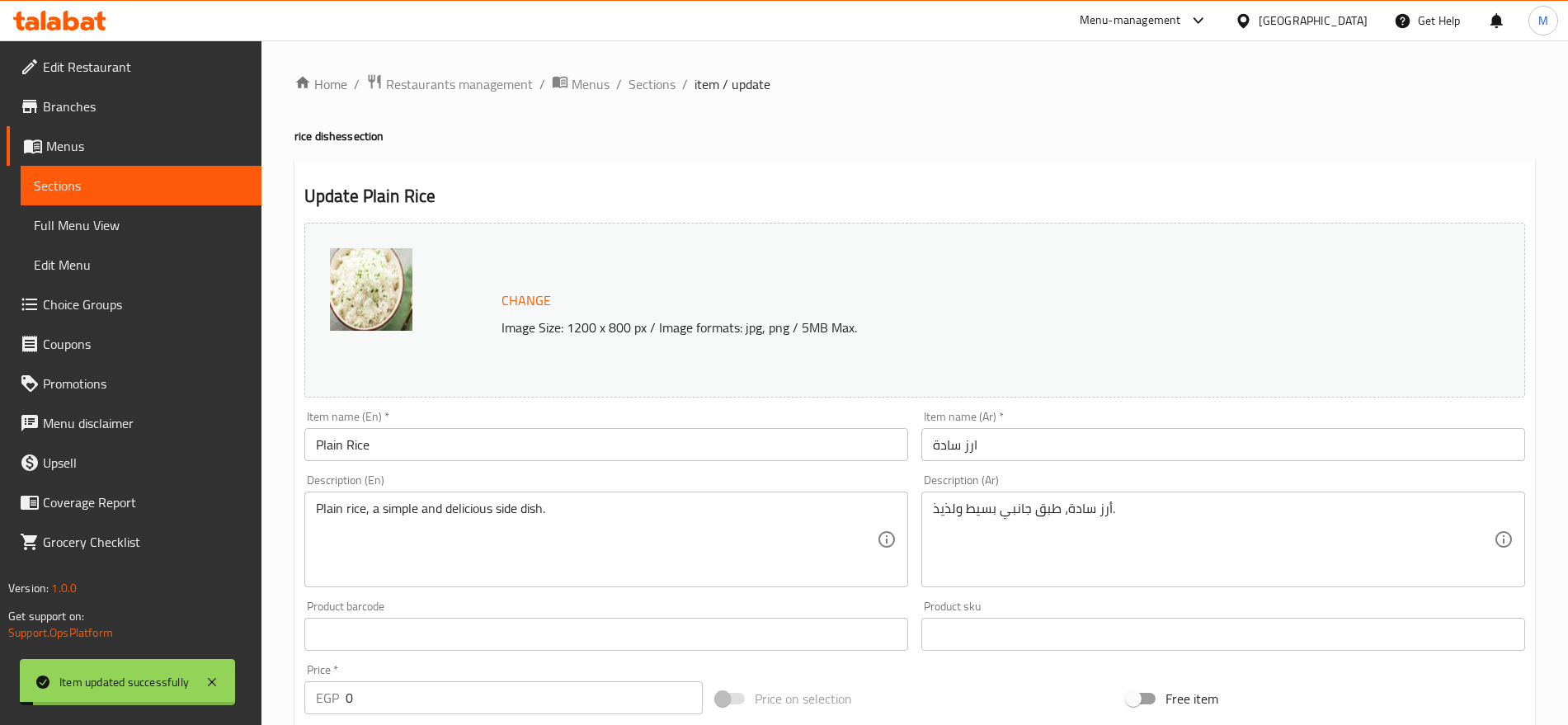
click at [650, 91] on span "Sections" at bounding box center [652, 84] width 47 height 20
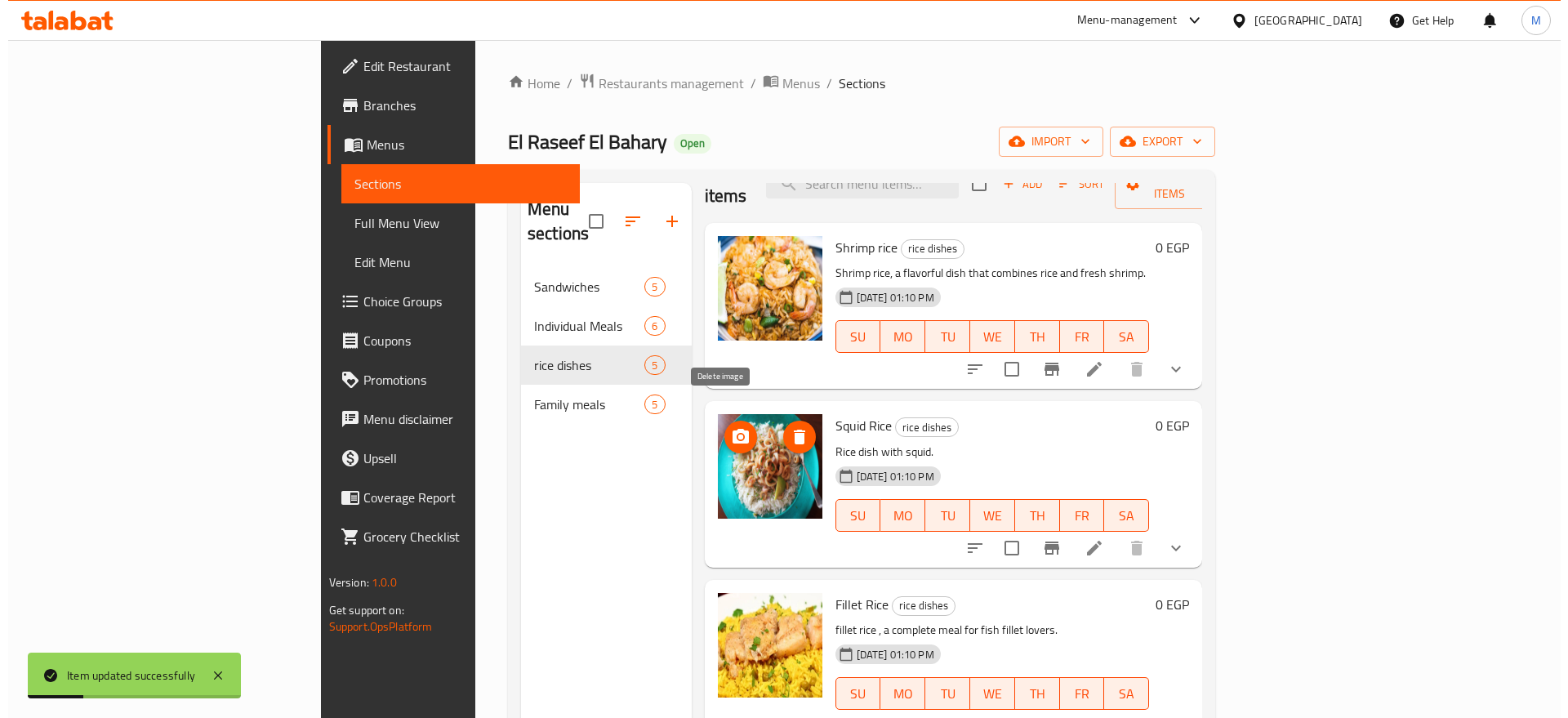
scroll to position [40, 0]
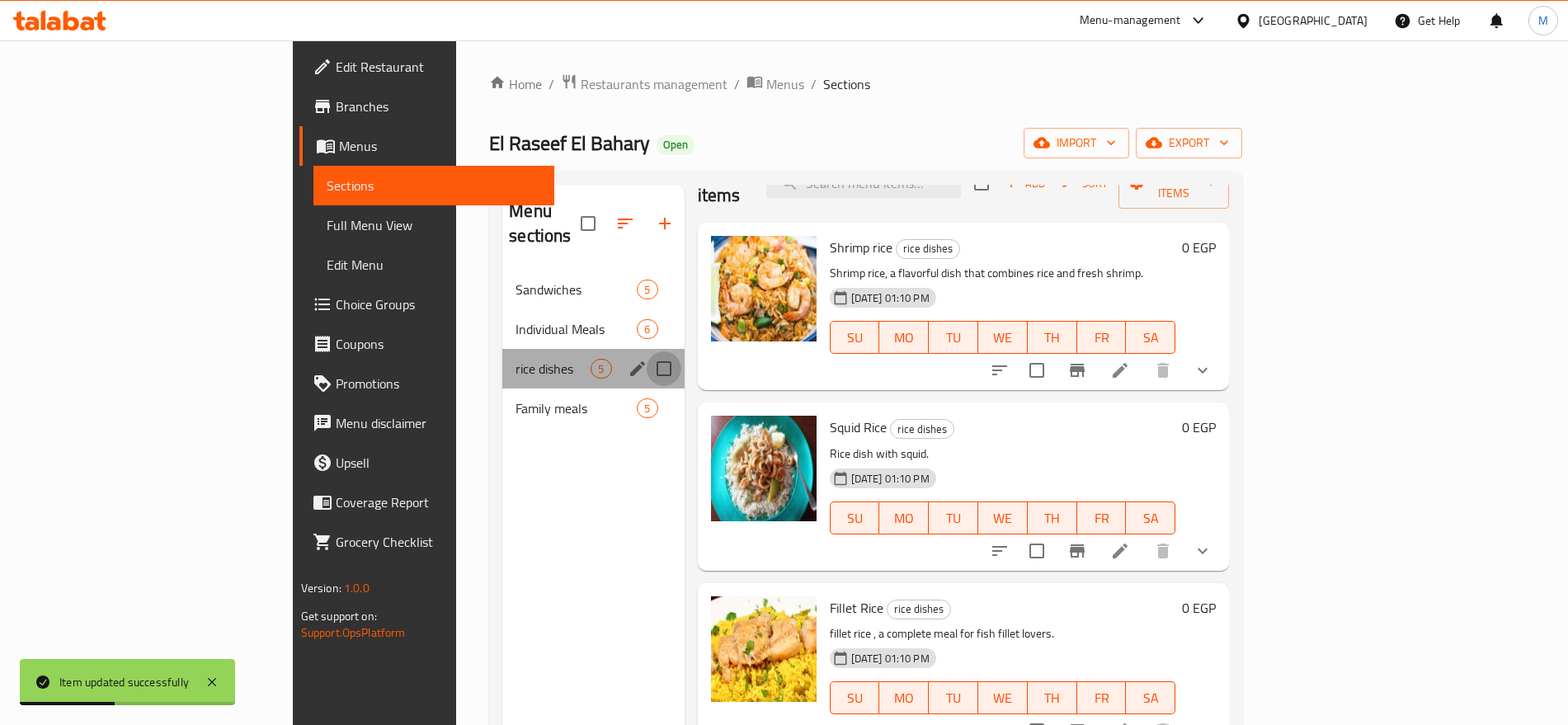
click at [647, 352] on input "Menu sections" at bounding box center [663, 368] width 34 height 34
checkbox input "true"
click at [630, 361] on icon "edit" at bounding box center [637, 368] width 15 height 15
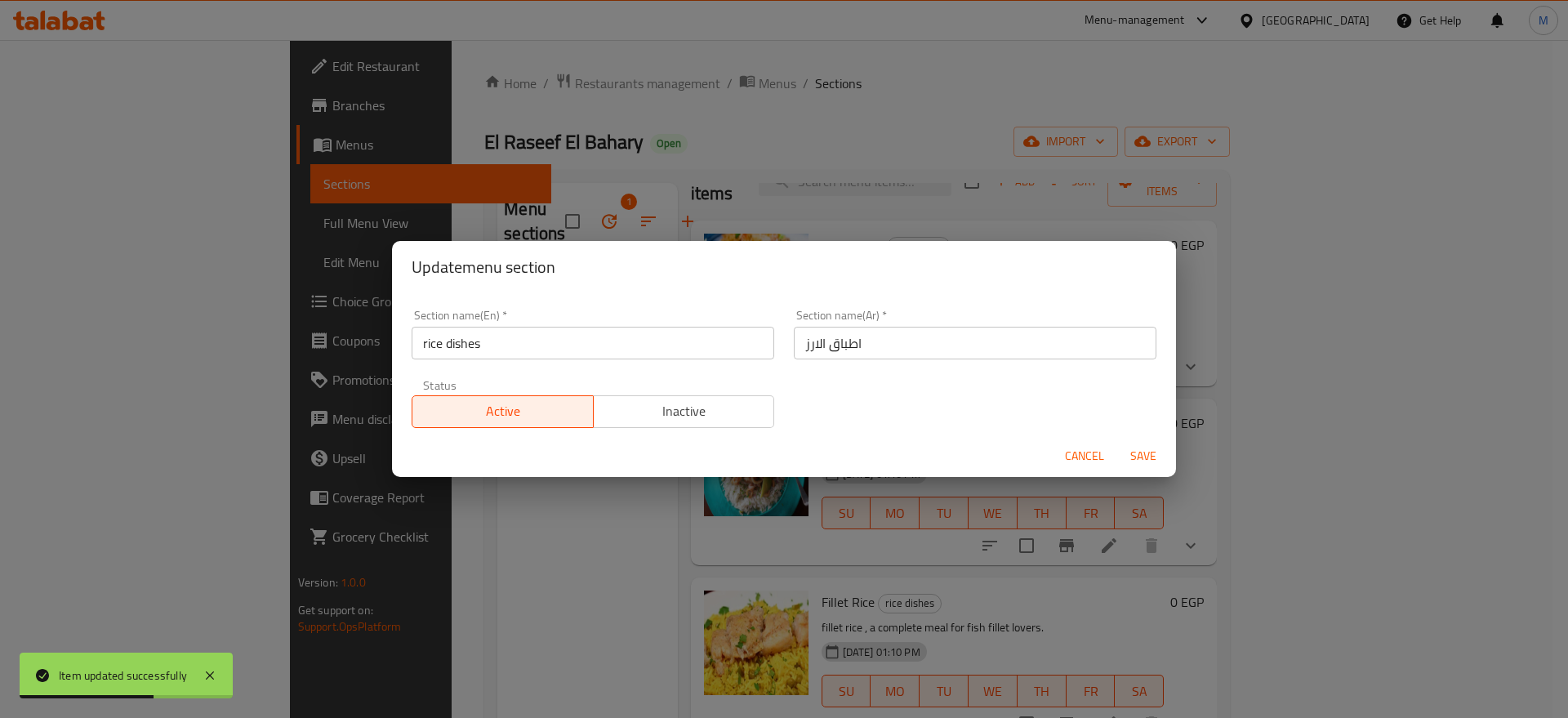
click at [517, 345] on input "rice dishes" at bounding box center [593, 342] width 362 height 32
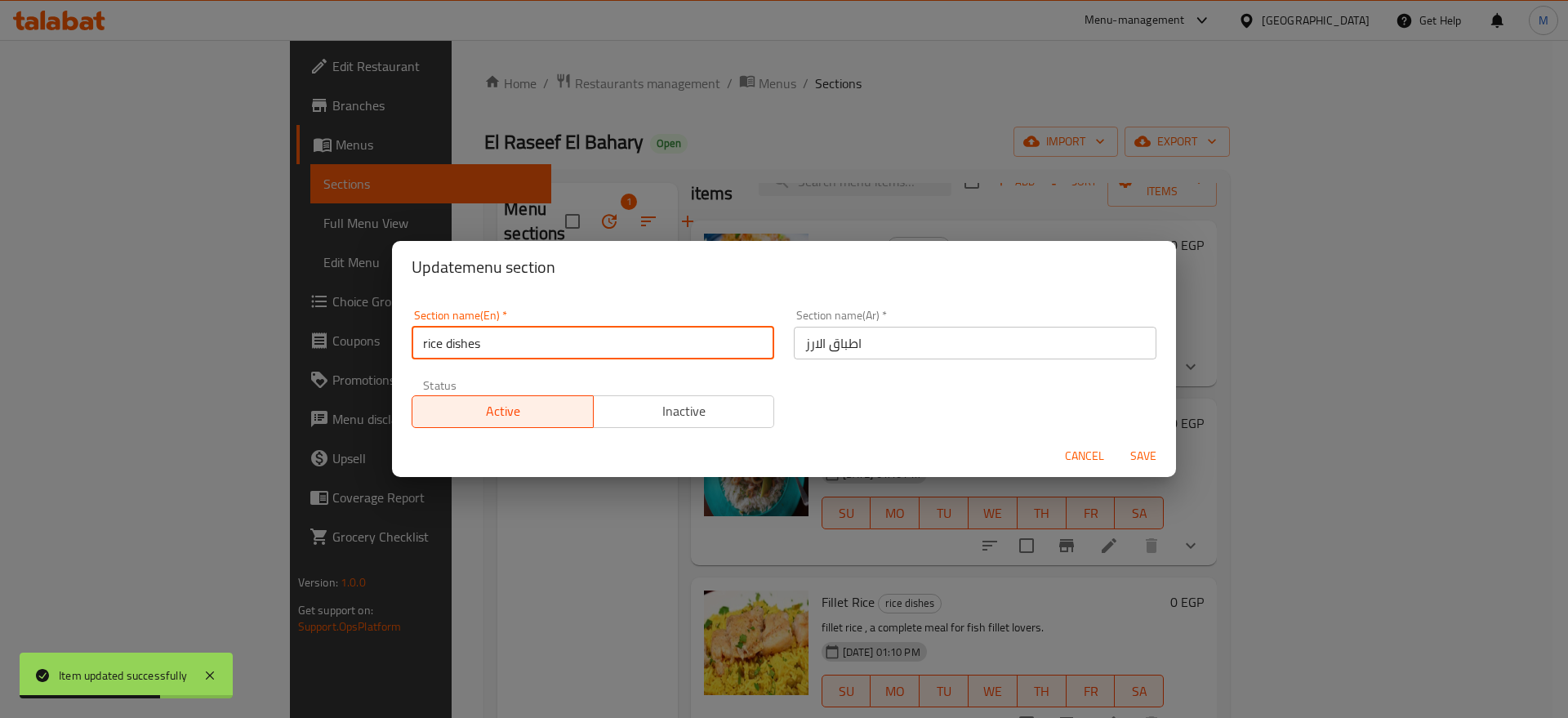
click at [517, 345] on input "rice dishes" at bounding box center [593, 342] width 362 height 32
type input "Rice Dishes"
click at [1117, 441] on button "Save" at bounding box center [1143, 456] width 52 height 31
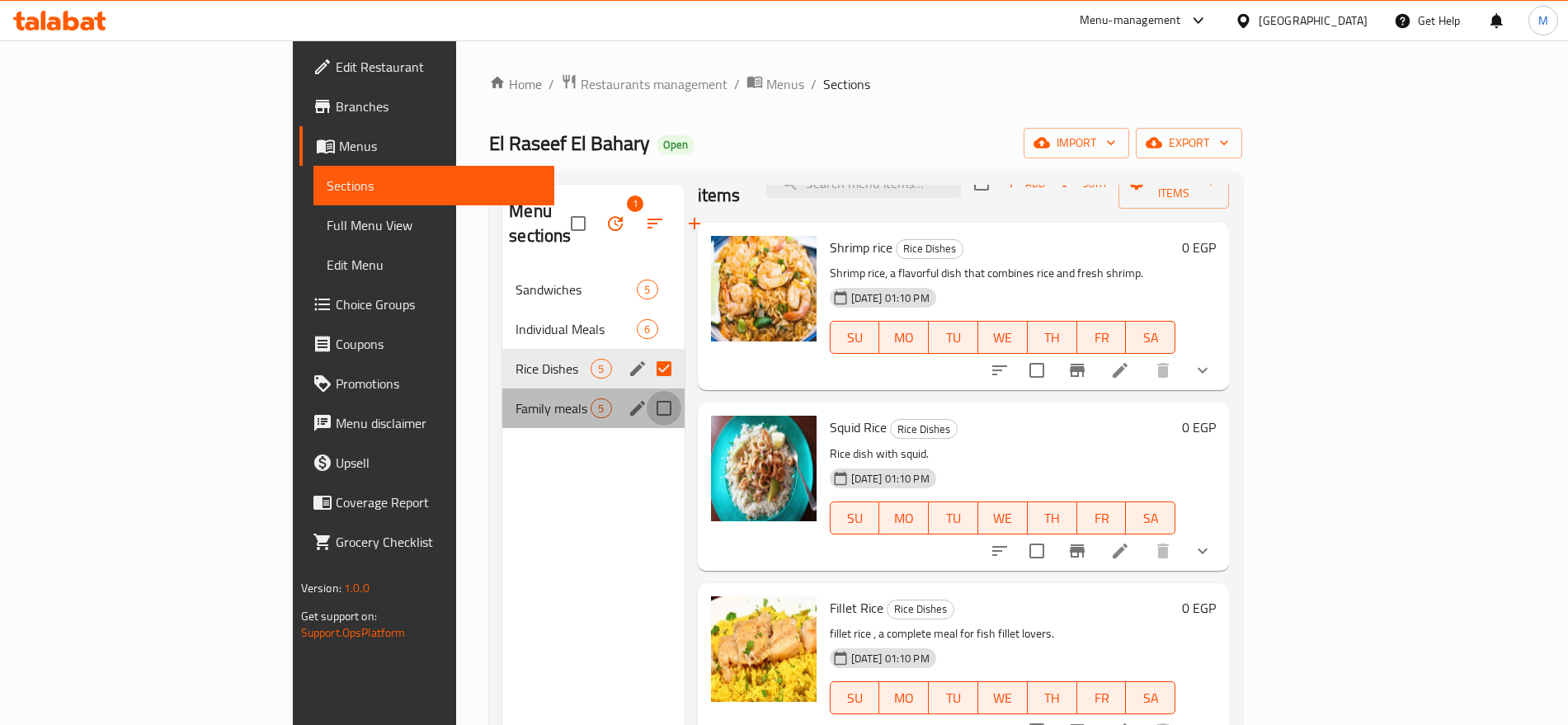
click at [647, 391] on input "Menu sections" at bounding box center [663, 408] width 34 height 34
checkbox input "true"
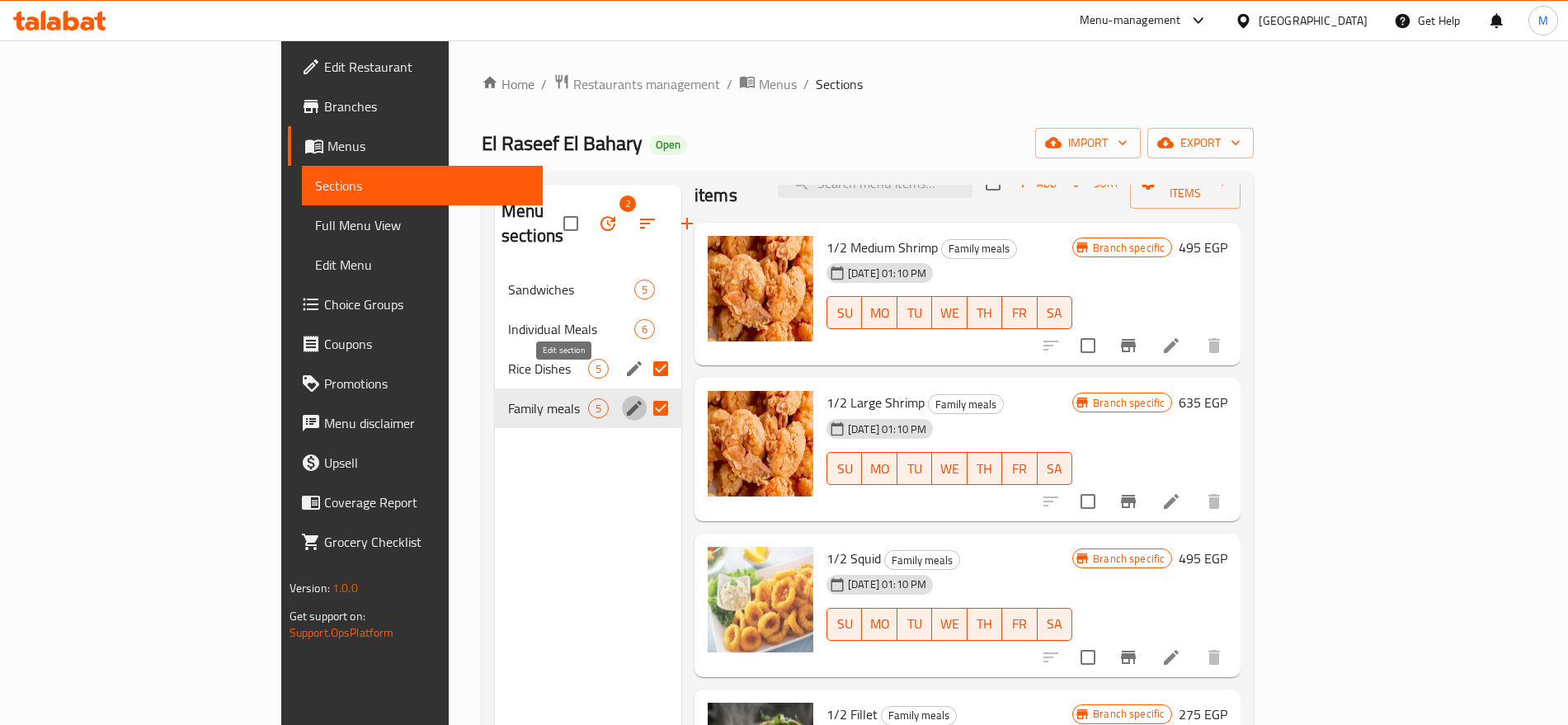
click at [624, 398] on icon "edit" at bounding box center [634, 408] width 20 height 20
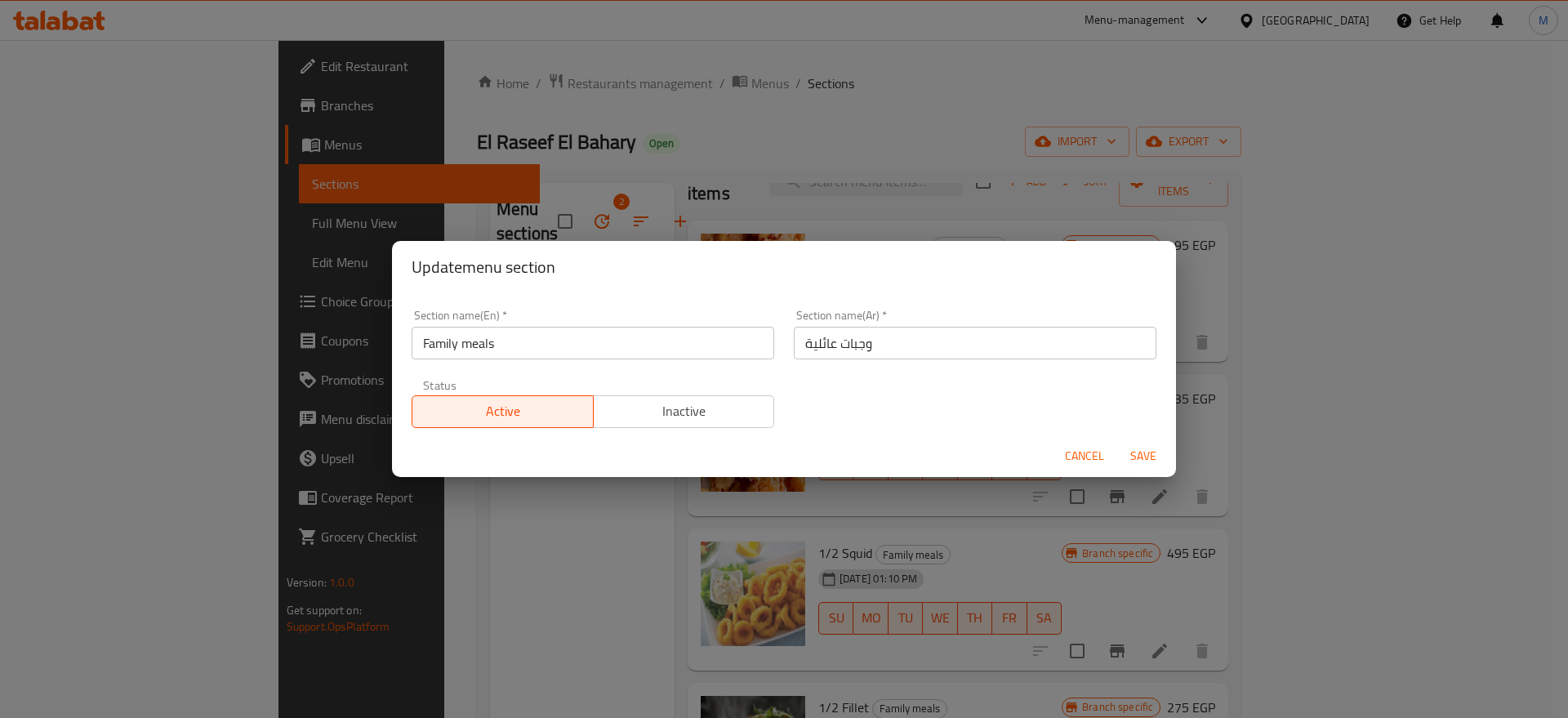
click at [490, 335] on input "Family meals" at bounding box center [593, 342] width 362 height 32
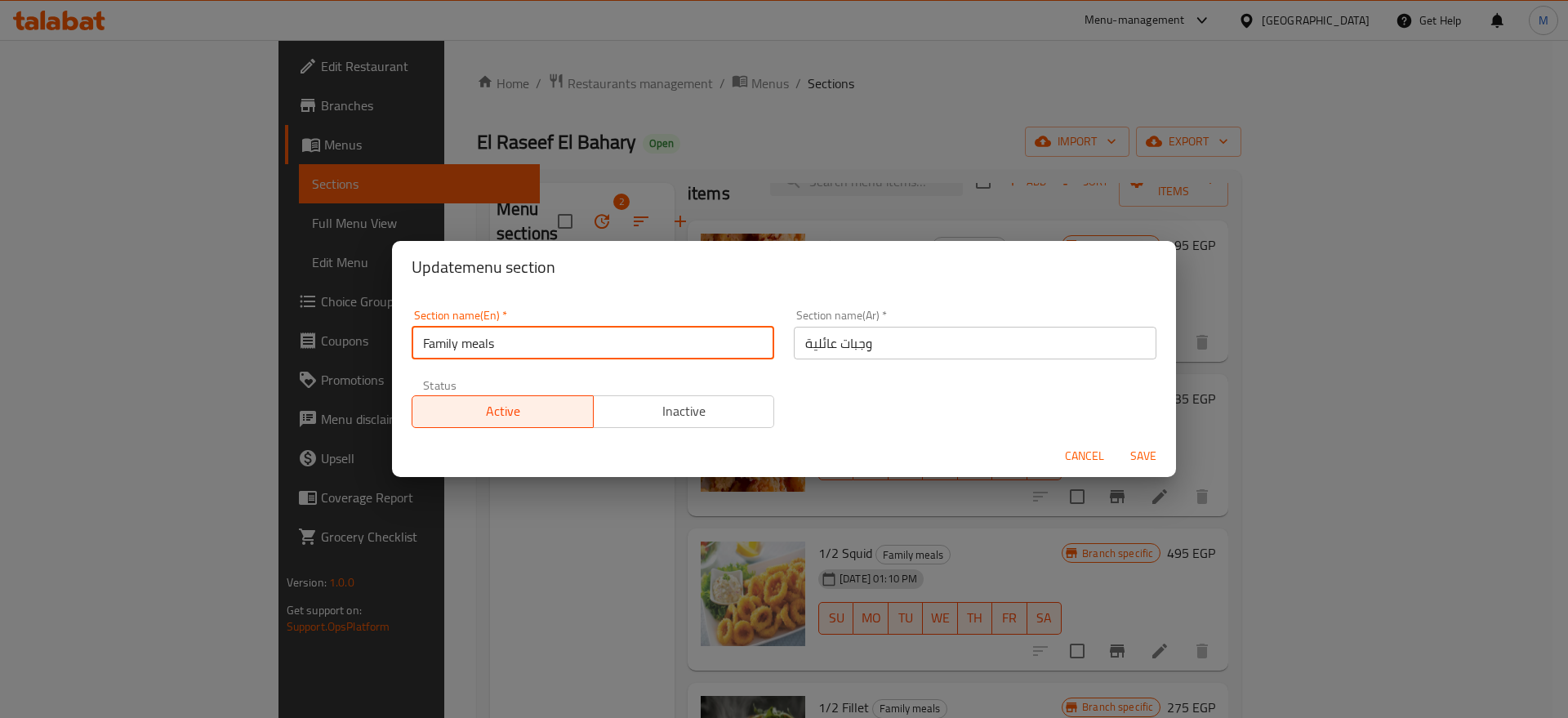
click at [490, 335] on input "Family meals" at bounding box center [593, 342] width 362 height 32
type input "Family Meals"
click at [1117, 441] on button "Save" at bounding box center [1143, 456] width 52 height 31
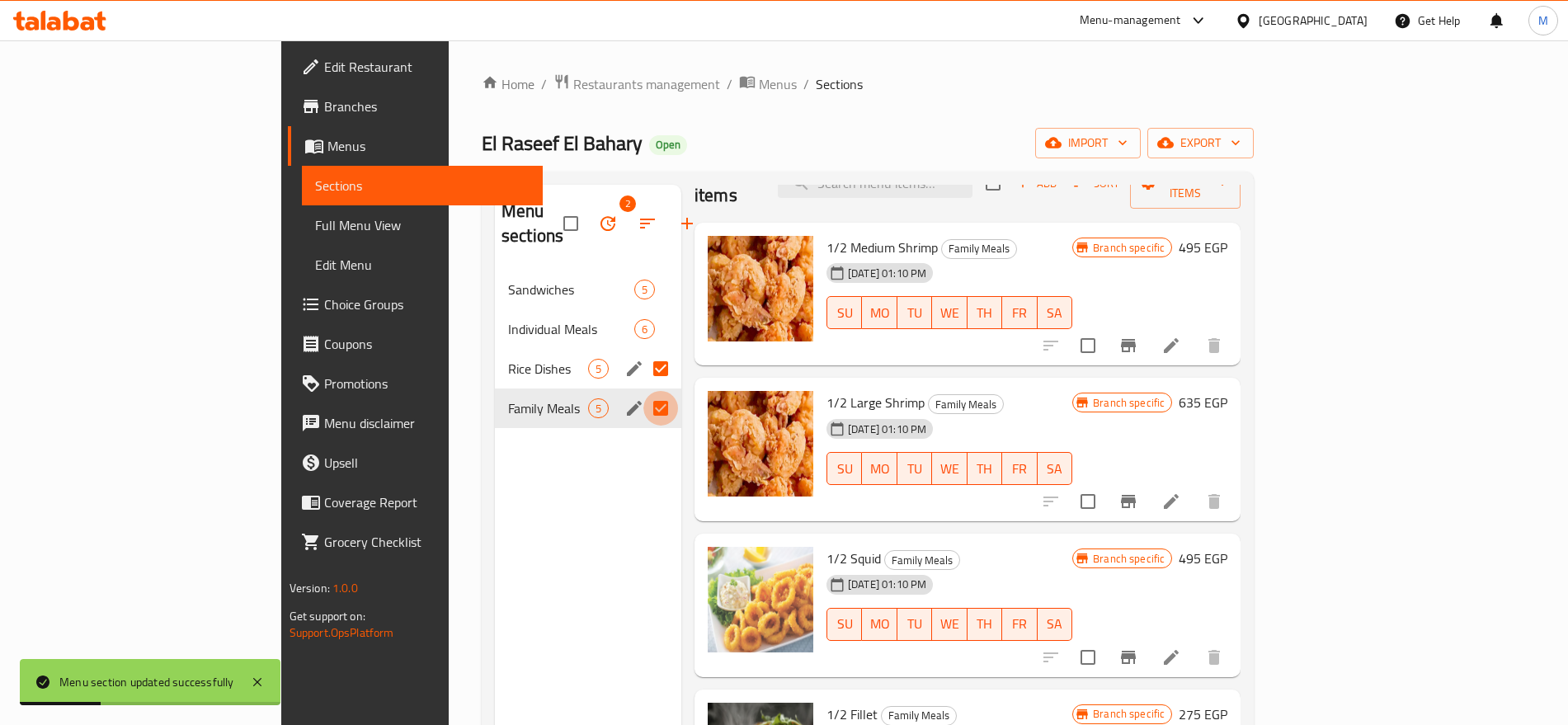
click at [643, 391] on input "Menu sections" at bounding box center [660, 408] width 34 height 34
checkbox input "false"
click at [643, 352] on input "Menu sections" at bounding box center [660, 368] width 34 height 34
checkbox input "false"
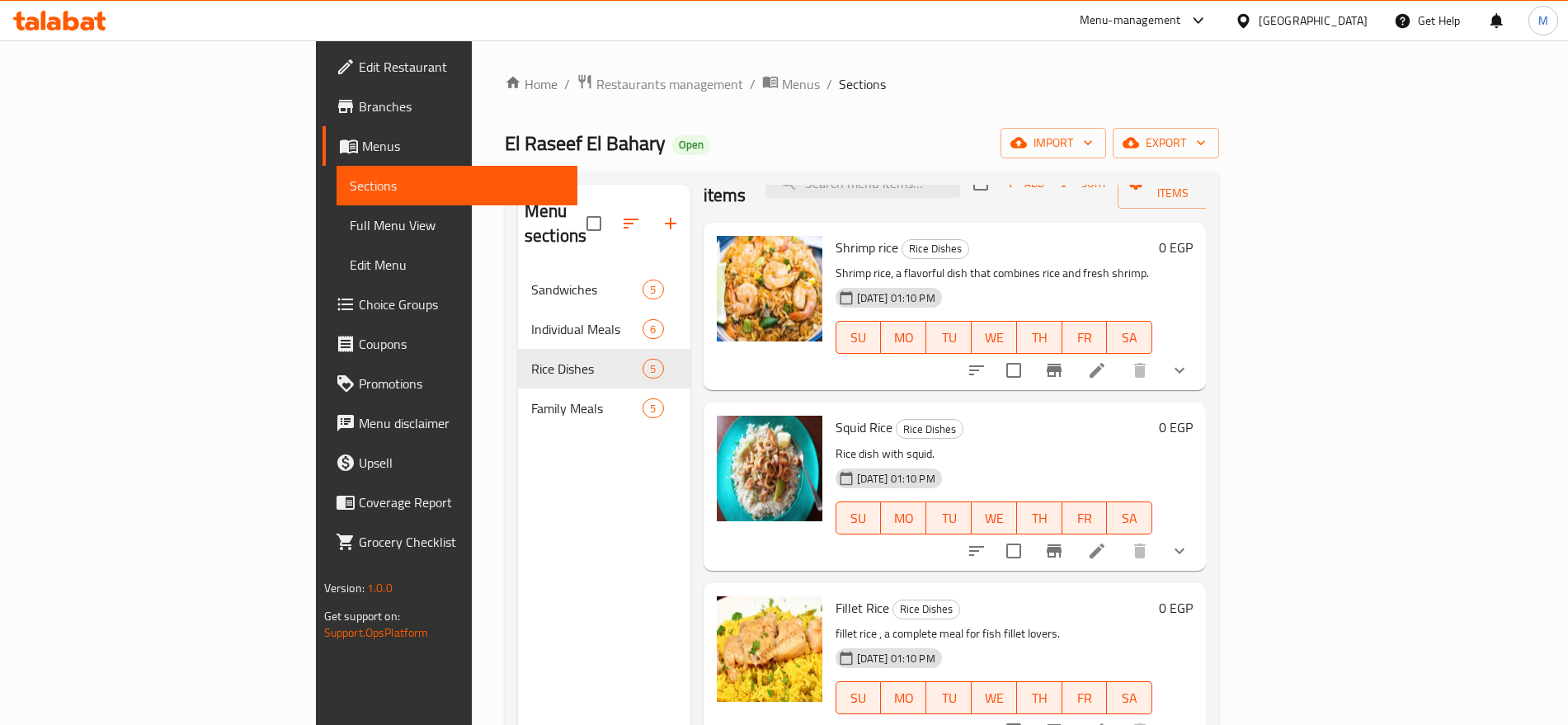
click at [548, 494] on div "Menu sections Sandwiches 5 Individual Meals 6 Rice Dishes 5 Family Meals 5" at bounding box center [604, 547] width 172 height 725
click at [987, 137] on div "El Raseef El Bahary Open import export" at bounding box center [861, 143] width 714 height 31
click at [1205, 133] on span "export" at bounding box center [1166, 143] width 80 height 21
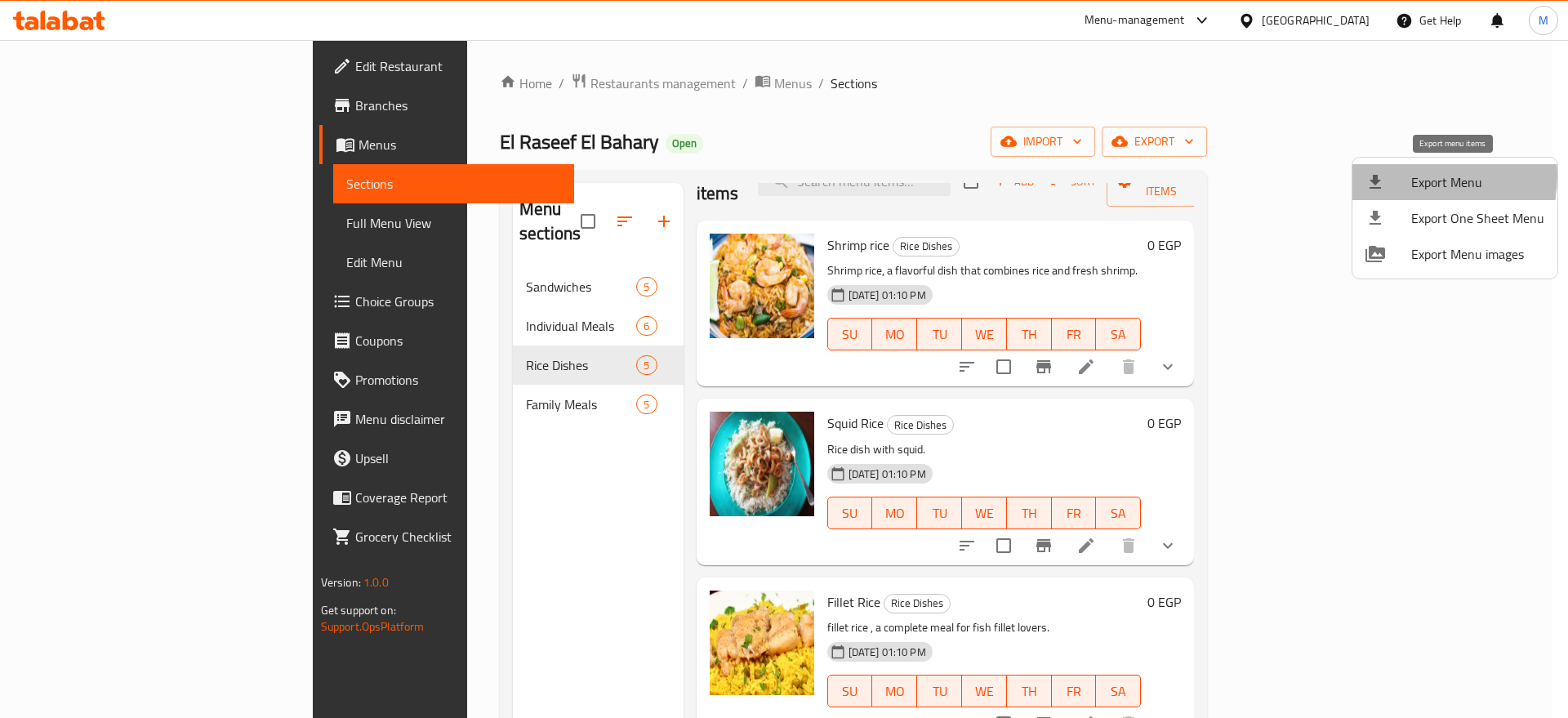
click at [1415, 175] on span "Export Menu" at bounding box center [1477, 182] width 133 height 20
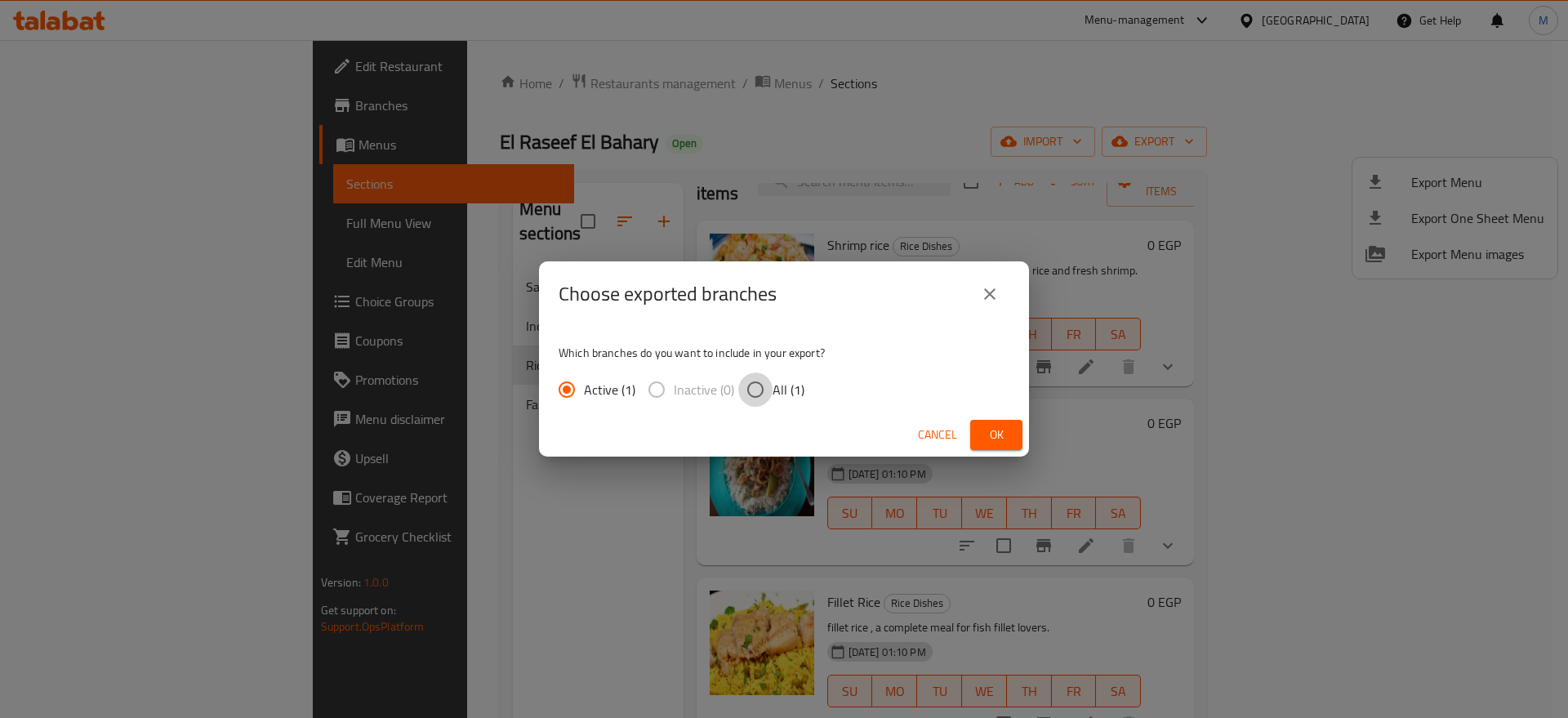
click at [764, 388] on input "All (1)" at bounding box center [755, 389] width 34 height 34
radio input "true"
click at [1018, 431] on button "Ok" at bounding box center [996, 434] width 52 height 31
